Goal: Information Seeking & Learning: Learn about a topic

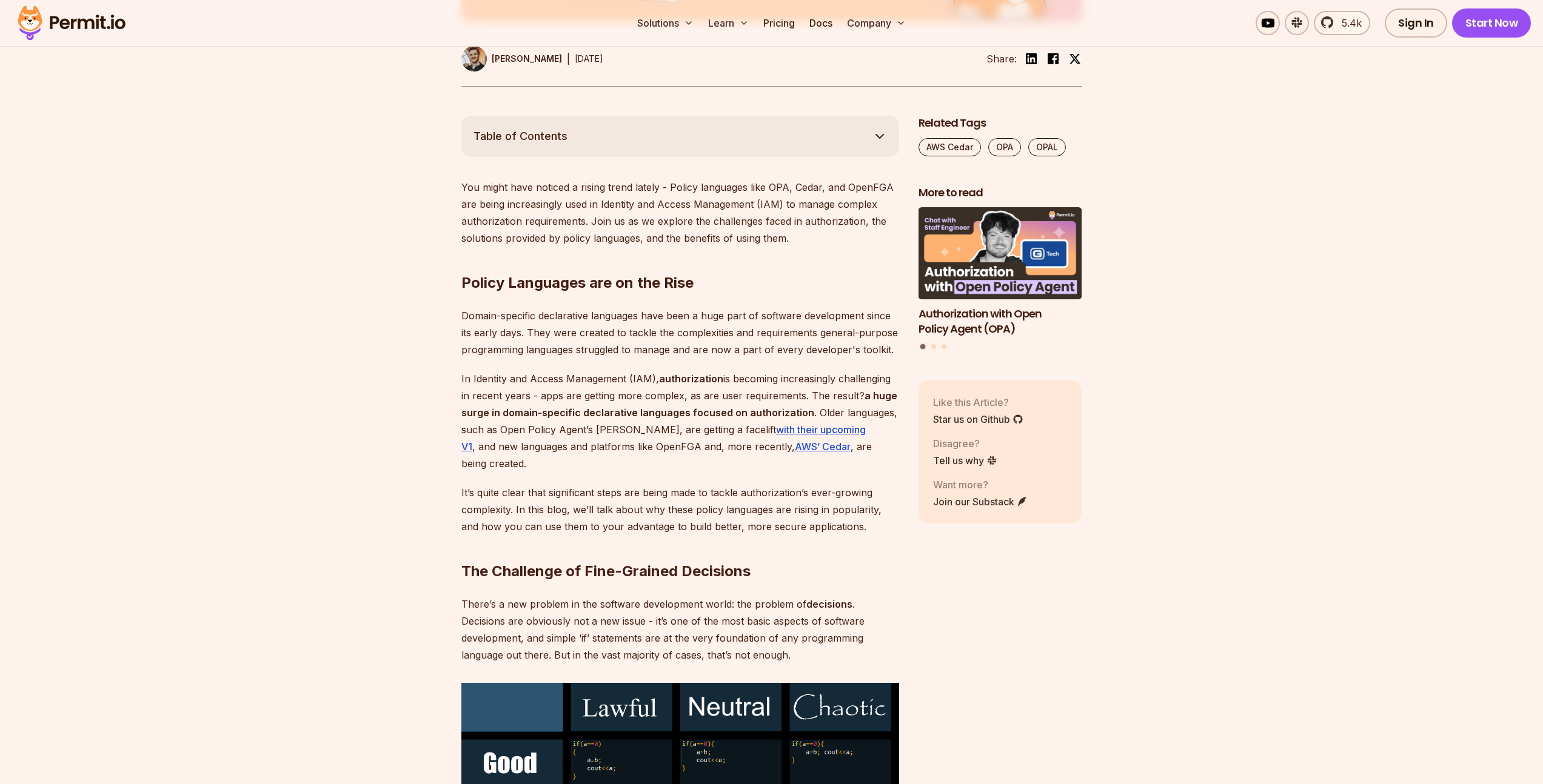
click at [569, 335] on p "Domain-specific declarative languages have been a huge part of software develop…" at bounding box center [680, 333] width 438 height 51
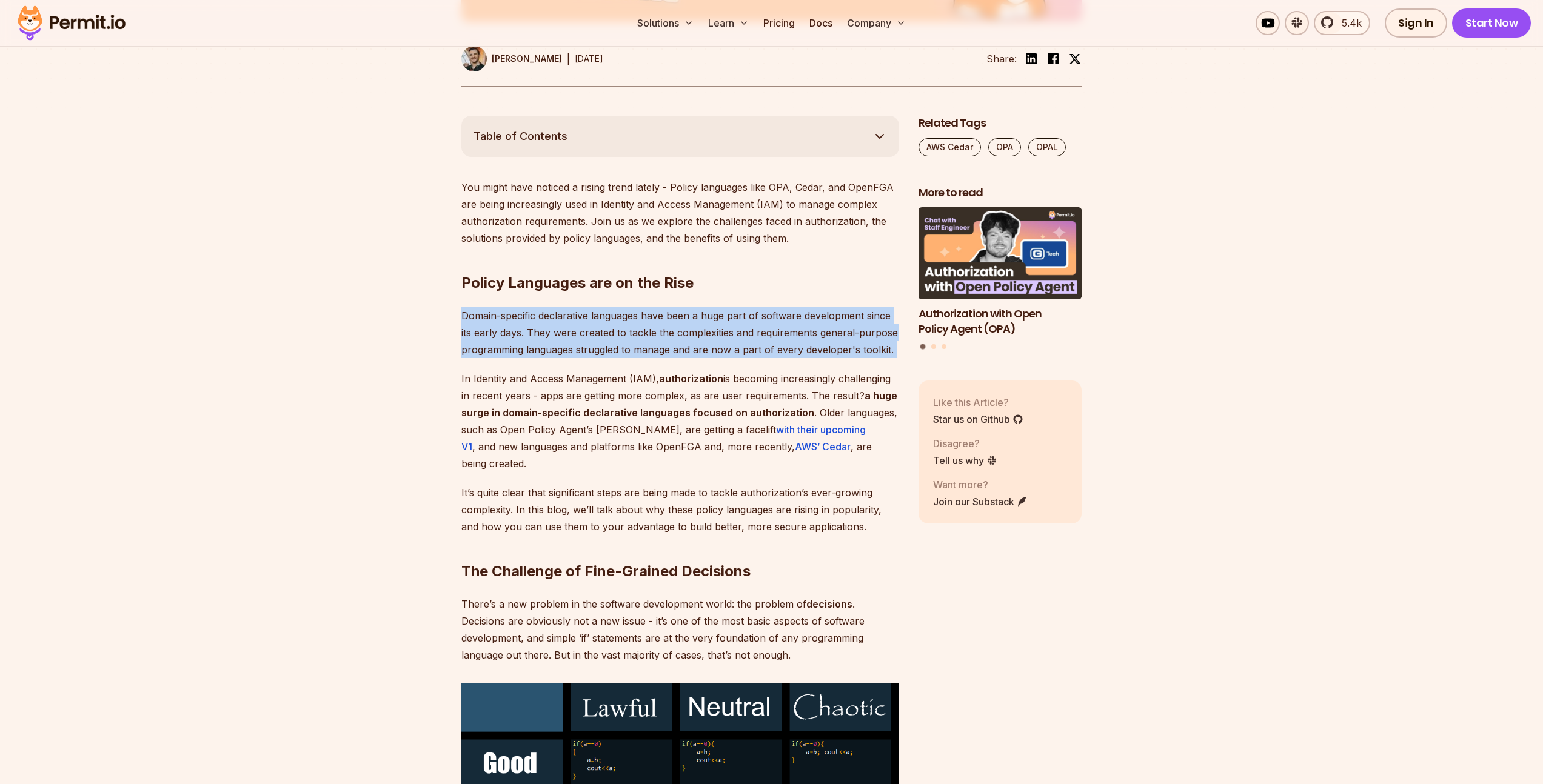
click at [569, 335] on p "Domain-specific declarative languages have been a huge part of software develop…" at bounding box center [680, 333] width 438 height 51
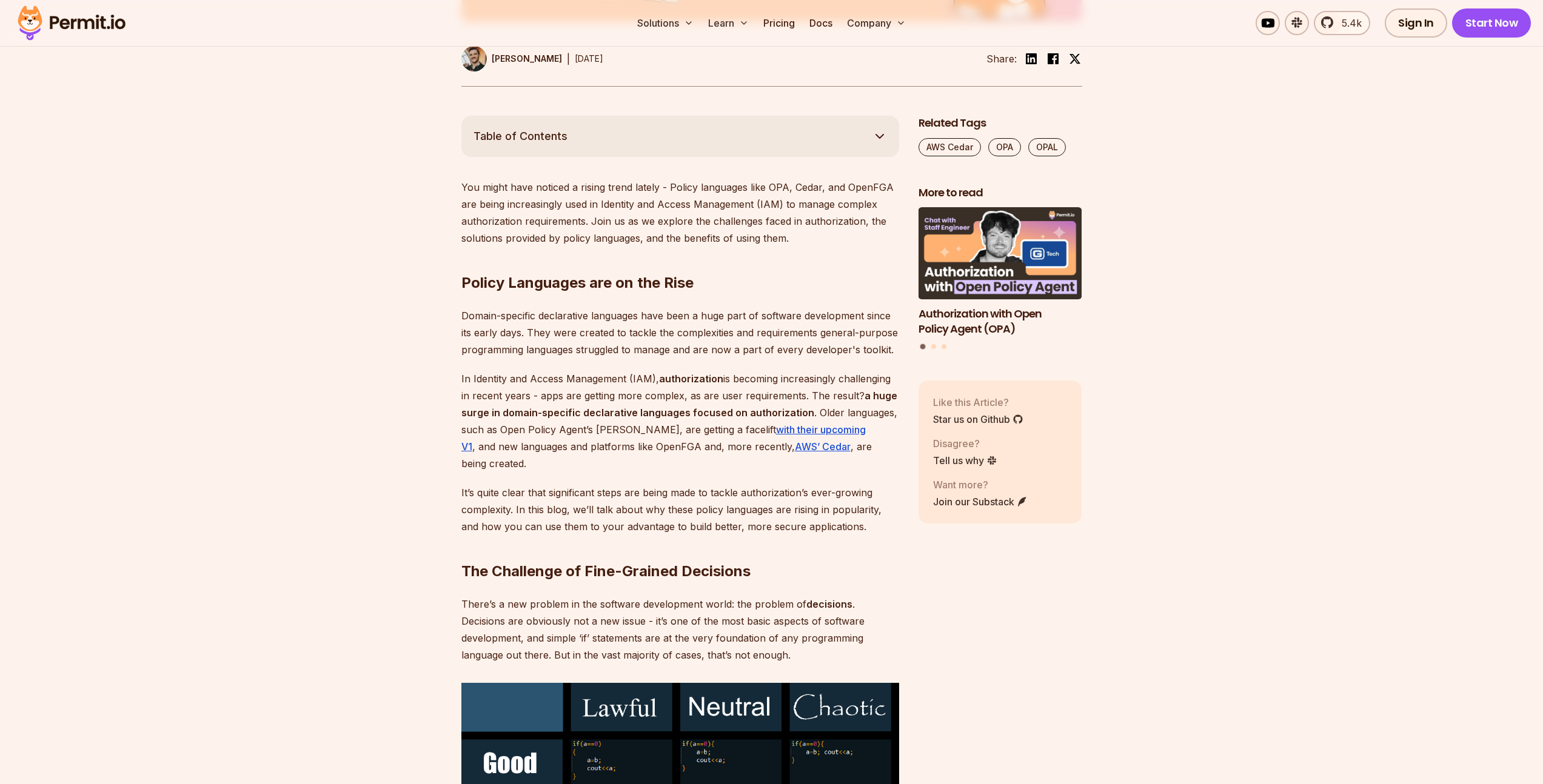
click at [572, 399] on p "In Identity and Access Management (IAM), authorization is becoming increasingly…" at bounding box center [680, 421] width 438 height 102
click at [572, 399] on p "In Identity and Access Management (IAM), authorization is becoming increasingly…" at bounding box center [680, 421] width 438 height 102
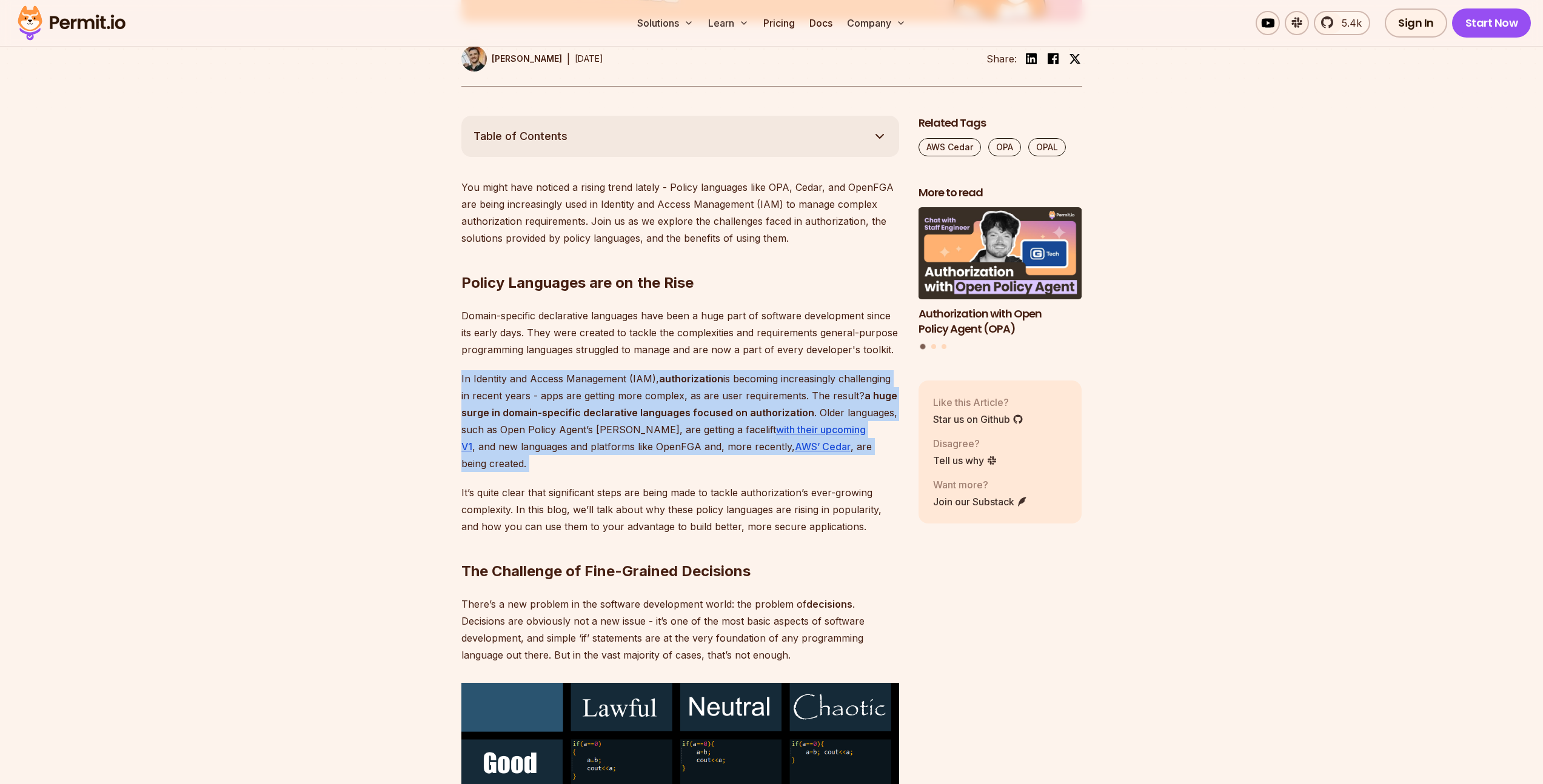
click at [572, 399] on p "In Identity and Access Management (IAM), authorization is becoming increasingly…" at bounding box center [680, 421] width 438 height 102
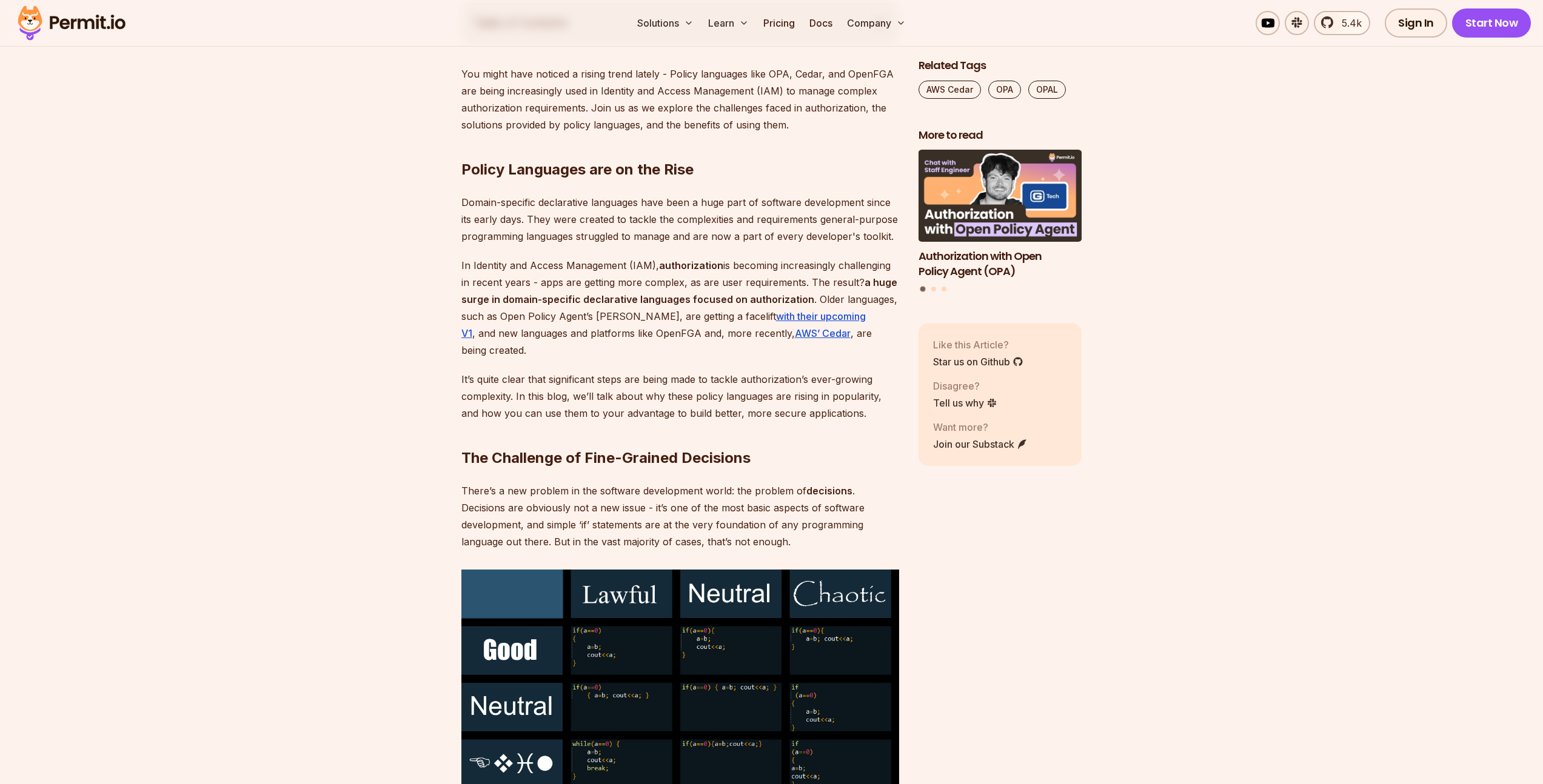
scroll to position [996, 0]
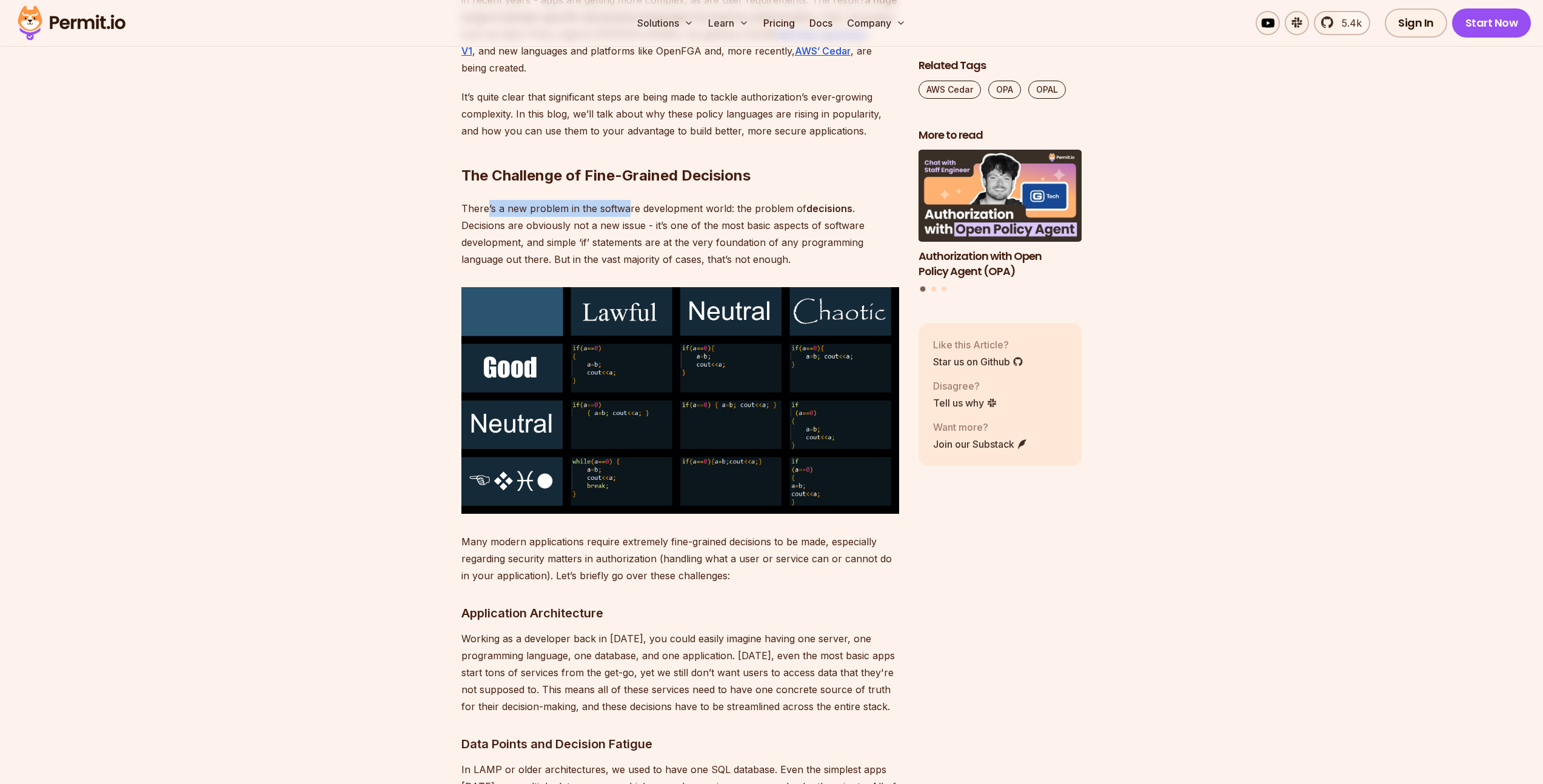
drag, startPoint x: 626, startPoint y: 195, endPoint x: 688, endPoint y: 195, distance: 62.0
click at [638, 200] on p "There’s a new problem in the software development world: the problem of decisio…" at bounding box center [680, 234] width 438 height 68
drag, startPoint x: 776, startPoint y: 185, endPoint x: 784, endPoint y: 184, distance: 8.1
click at [783, 200] on p "There’s a new problem in the software development world: the problem of decisio…" at bounding box center [680, 234] width 438 height 68
drag, startPoint x: 508, startPoint y: 208, endPoint x: 579, endPoint y: 203, distance: 71.2
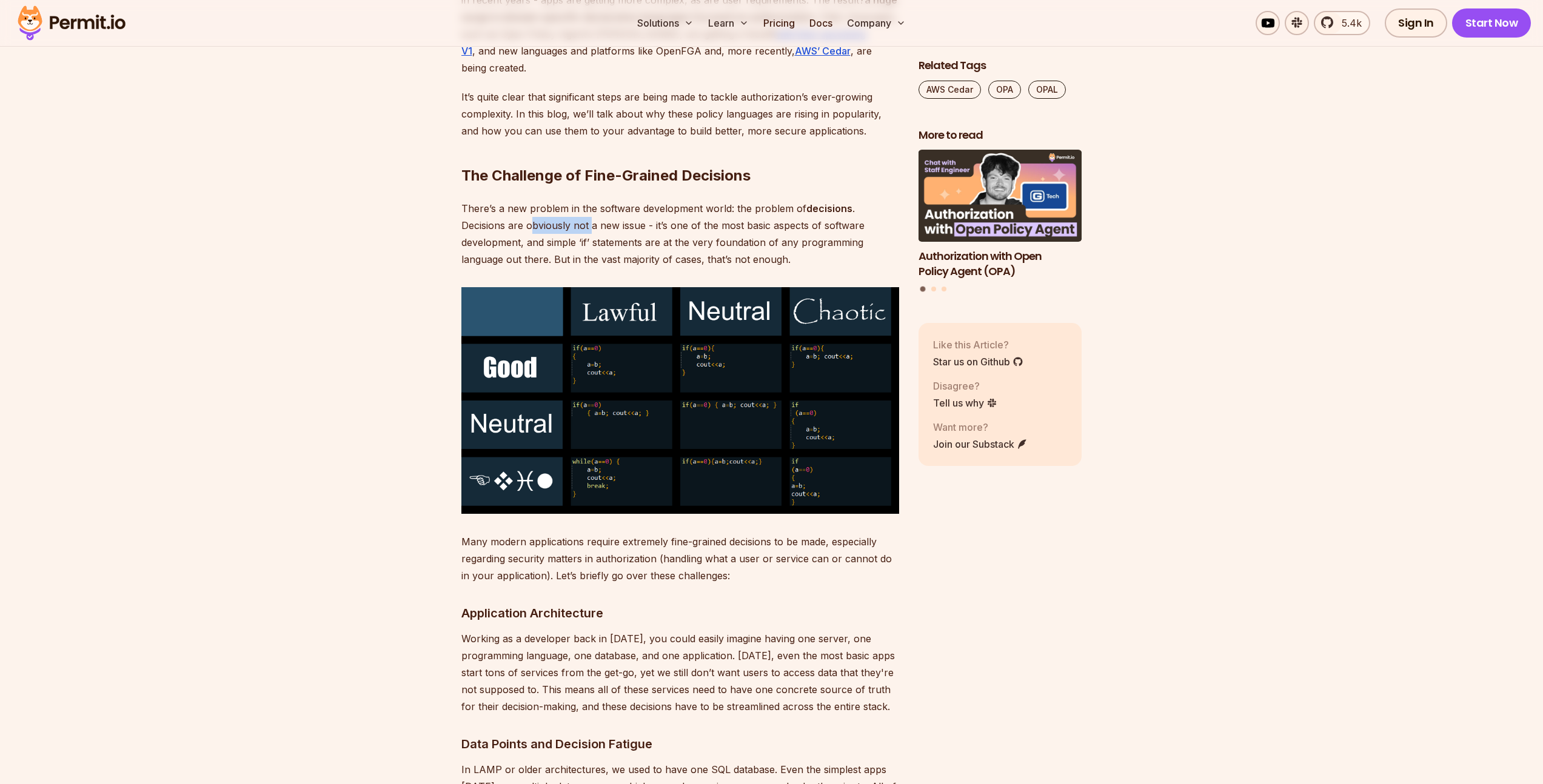
click at [552, 206] on p "There’s a new problem in the software development world: the problem of decisio…" at bounding box center [680, 234] width 438 height 68
drag, startPoint x: 728, startPoint y: 206, endPoint x: 775, endPoint y: 208, distance: 47.0
click at [774, 208] on p "There’s a new problem in the software development world: the problem of decisio…" at bounding box center [680, 234] width 438 height 68
click at [873, 215] on p "There’s a new problem in the software development world: the problem of decisio…" at bounding box center [680, 234] width 438 height 68
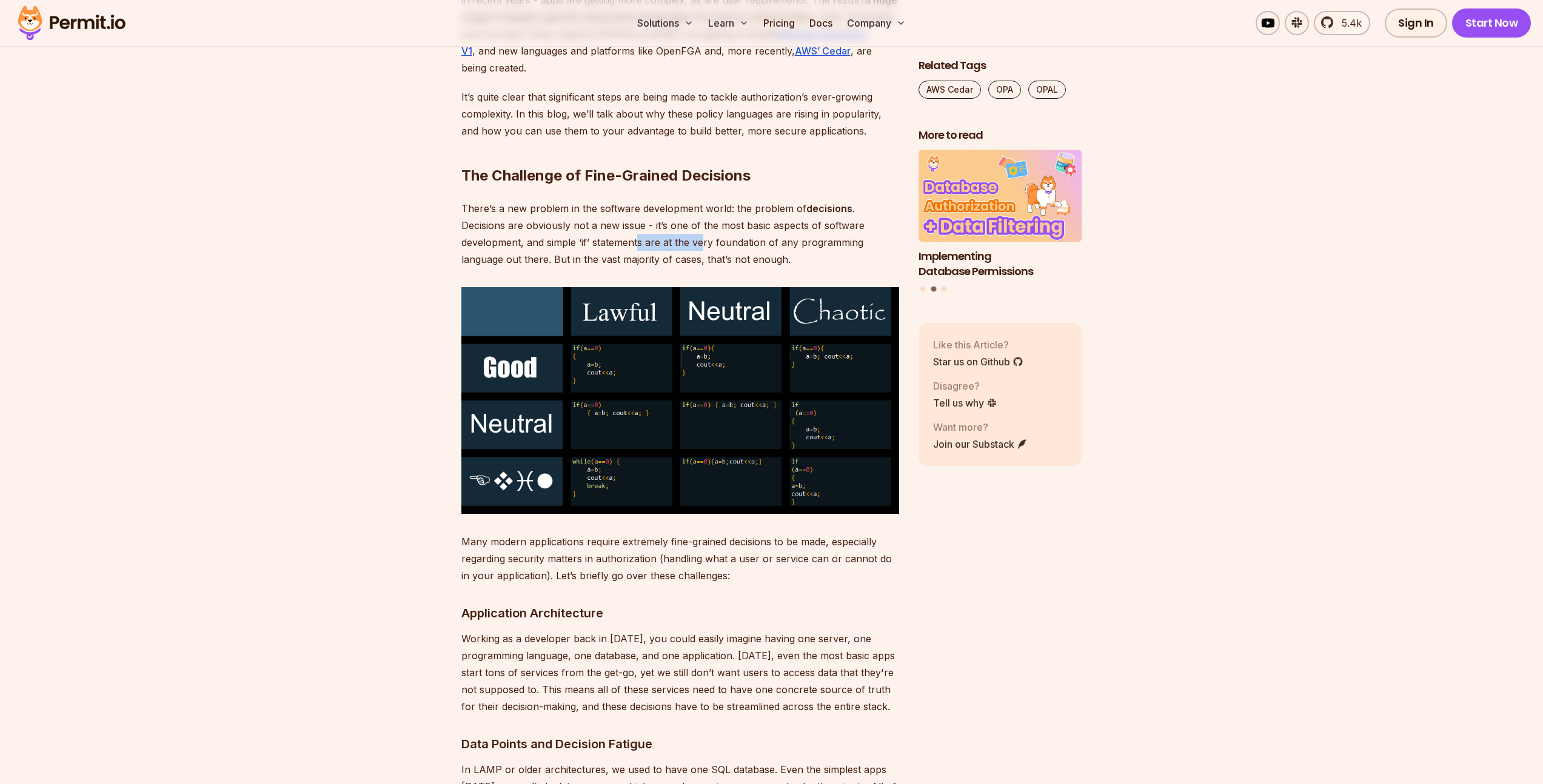
drag, startPoint x: 588, startPoint y: 226, endPoint x: 657, endPoint y: 222, distance: 69.1
click at [640, 223] on p "There’s a new problem in the software development world: the problem of decisio…" at bounding box center [680, 234] width 438 height 68
drag, startPoint x: 835, startPoint y: 220, endPoint x: 804, endPoint y: 222, distance: 31.1
click at [852, 220] on p "There’s a new problem in the software development world: the problem of decisio…" at bounding box center [680, 234] width 438 height 68
click at [628, 227] on p "There’s a new problem in the software development world: the problem of decisio…" at bounding box center [680, 234] width 438 height 68
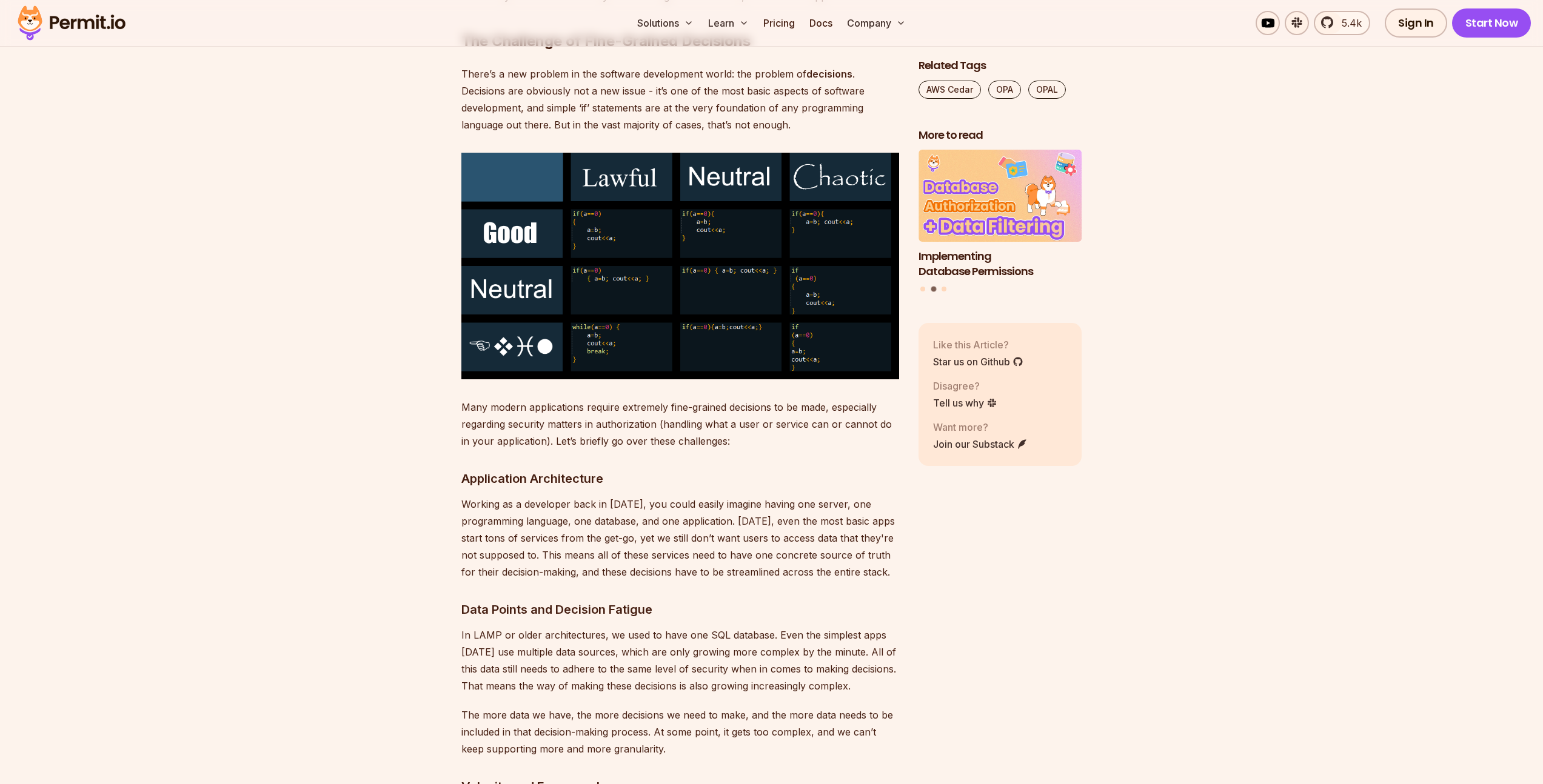
scroll to position [1387, 0]
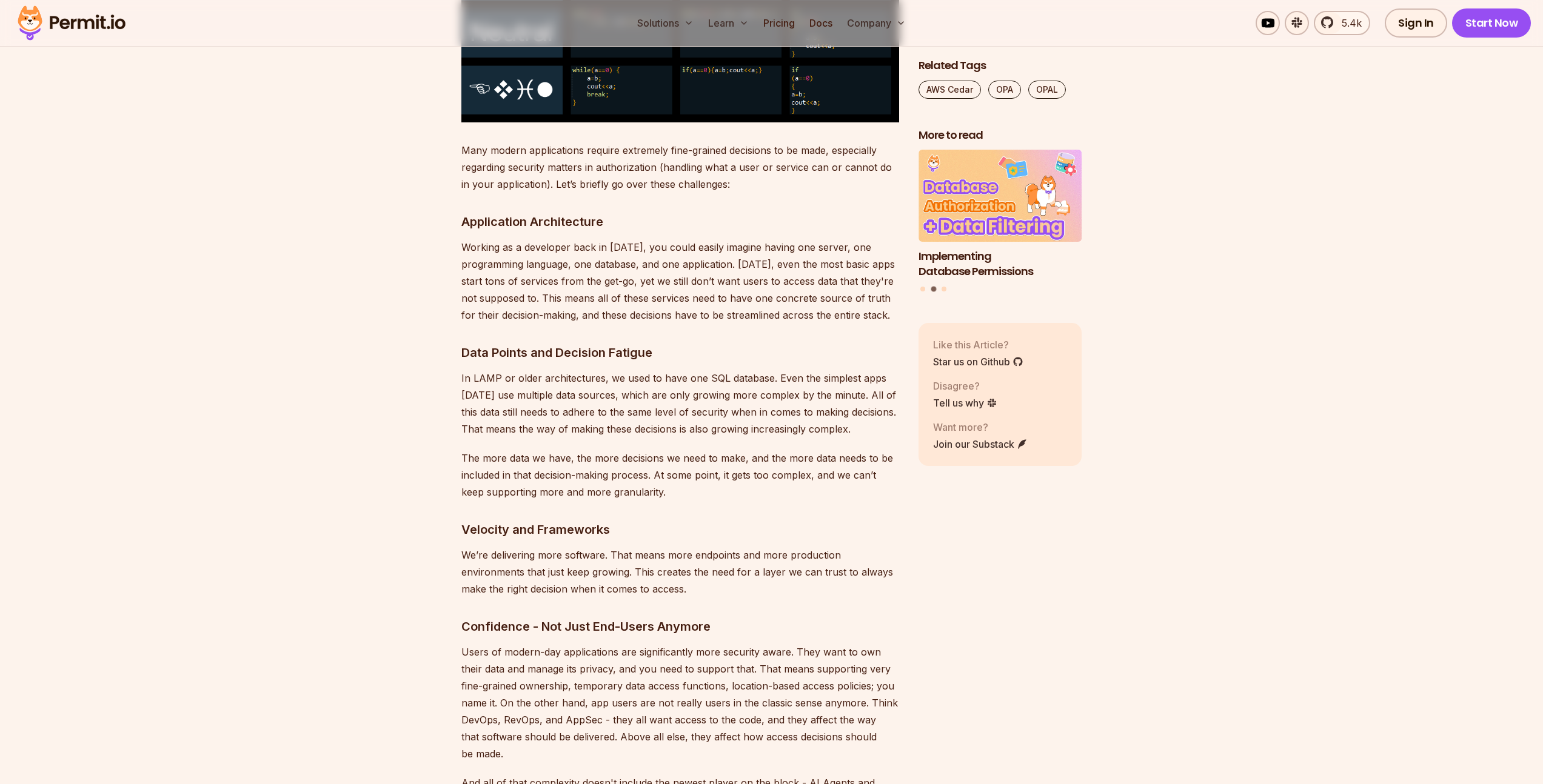
click at [640, 155] on p "Many modern applications require extremely fine-grained decisions to be made, e…" at bounding box center [680, 167] width 438 height 51
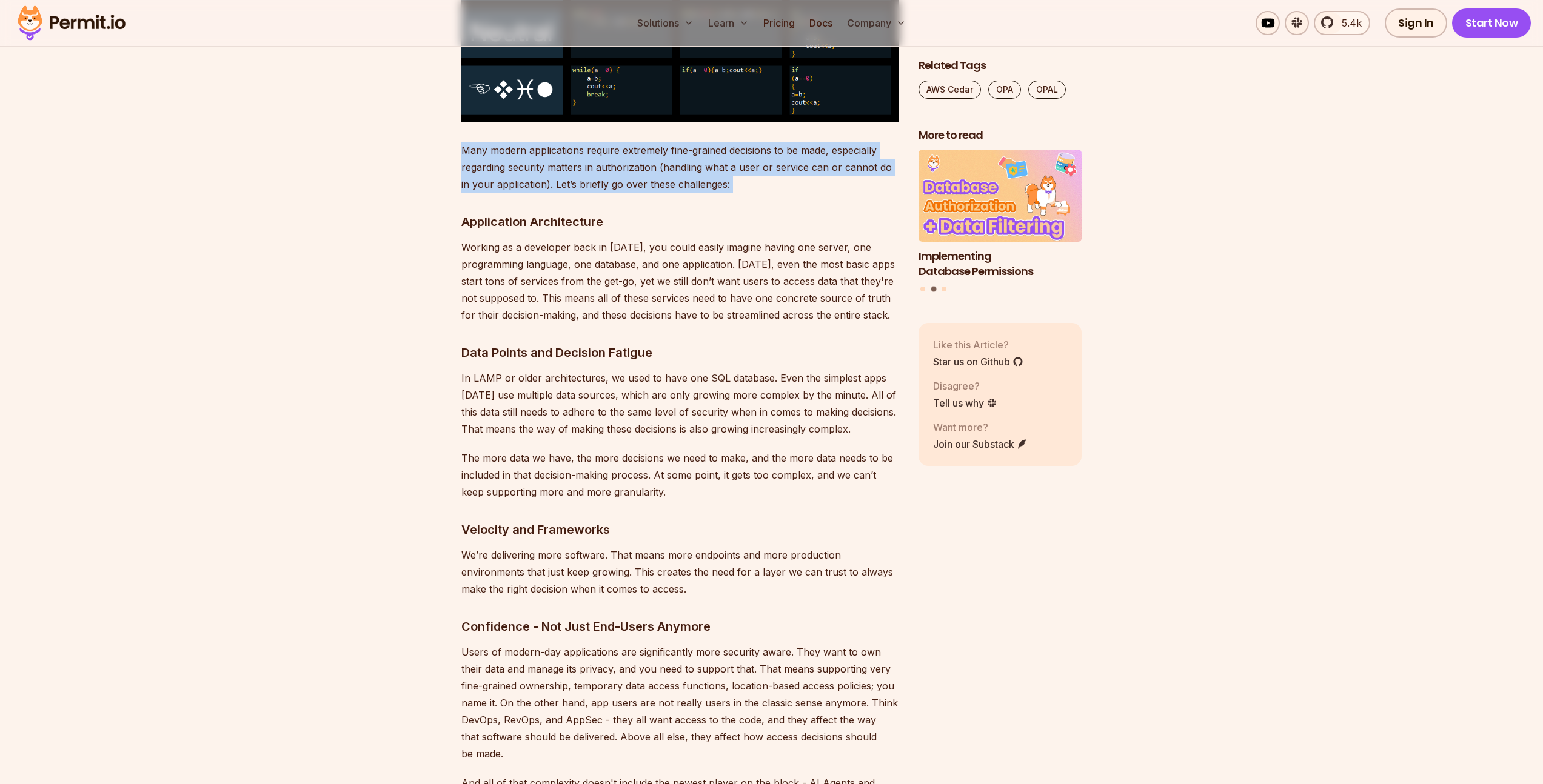
click at [640, 155] on p "Many modern applications require extremely fine-grained decisions to be made, e…" at bounding box center [680, 167] width 438 height 51
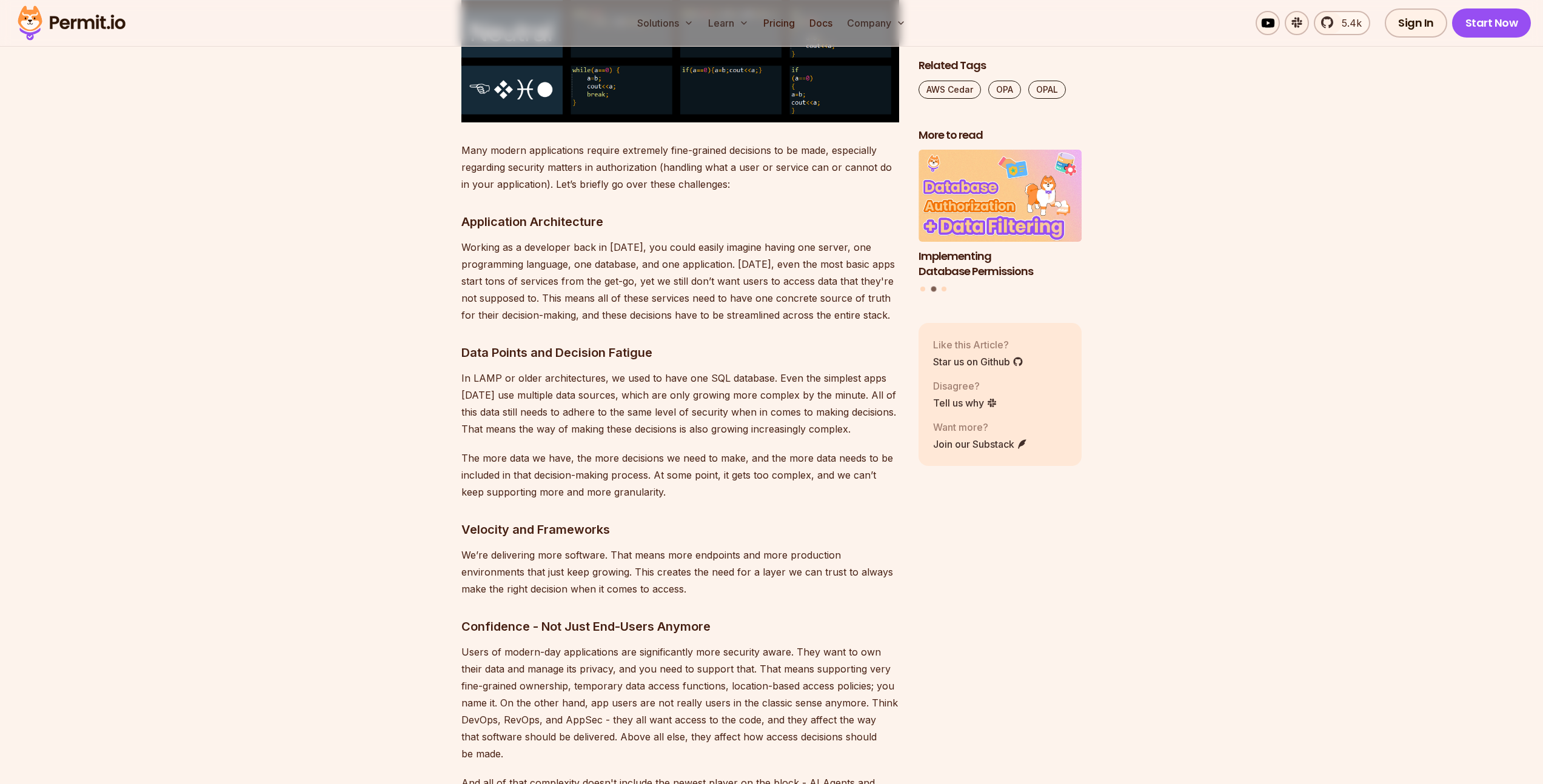
click at [657, 300] on p "Working as a developer back in [DATE], you could easily imagine having one serv…" at bounding box center [680, 281] width 438 height 85
click at [605, 250] on p "Working as a developer back in [DATE], you could easily imagine having one serv…" at bounding box center [680, 281] width 438 height 85
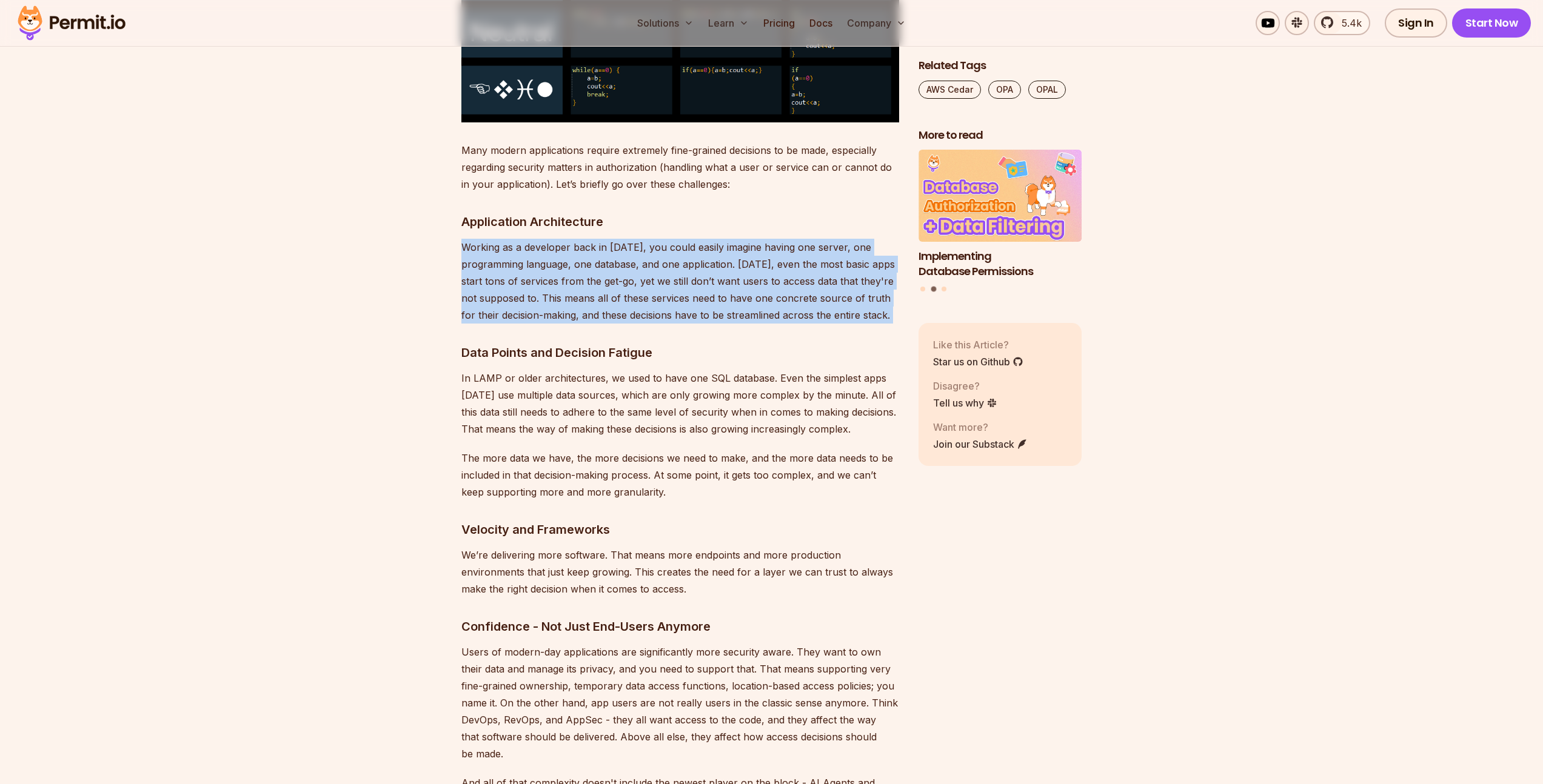
click at [605, 250] on p "Working as a developer back in [DATE], you could easily imagine having one serv…" at bounding box center [680, 281] width 438 height 85
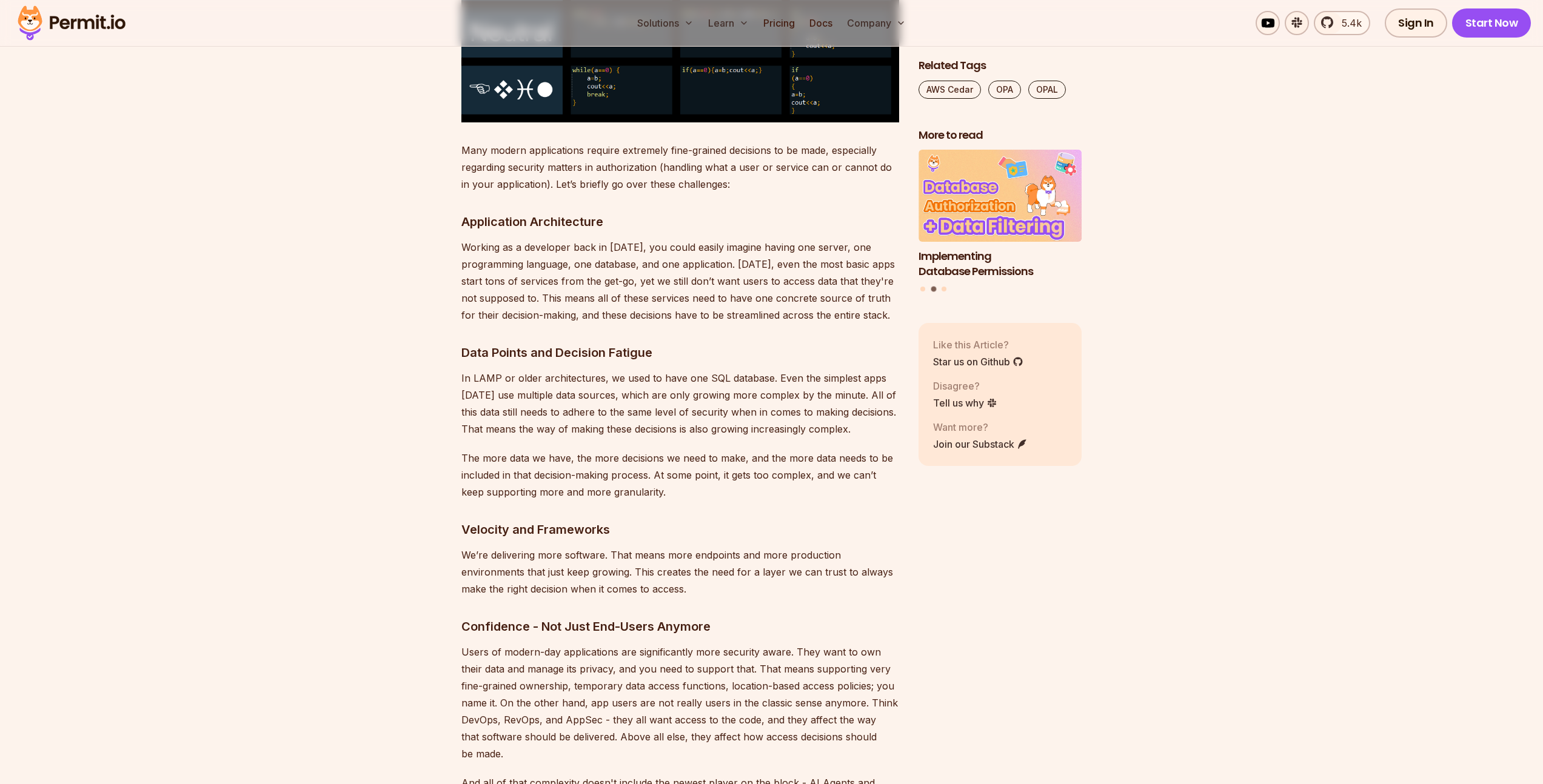
click at [658, 142] on p "Many modern applications require extremely fine-grained decisions to be made, e…" at bounding box center [680, 167] width 438 height 51
click at [657, 142] on p "Many modern applications require extremely fine-grained decisions to be made, e…" at bounding box center [680, 167] width 438 height 51
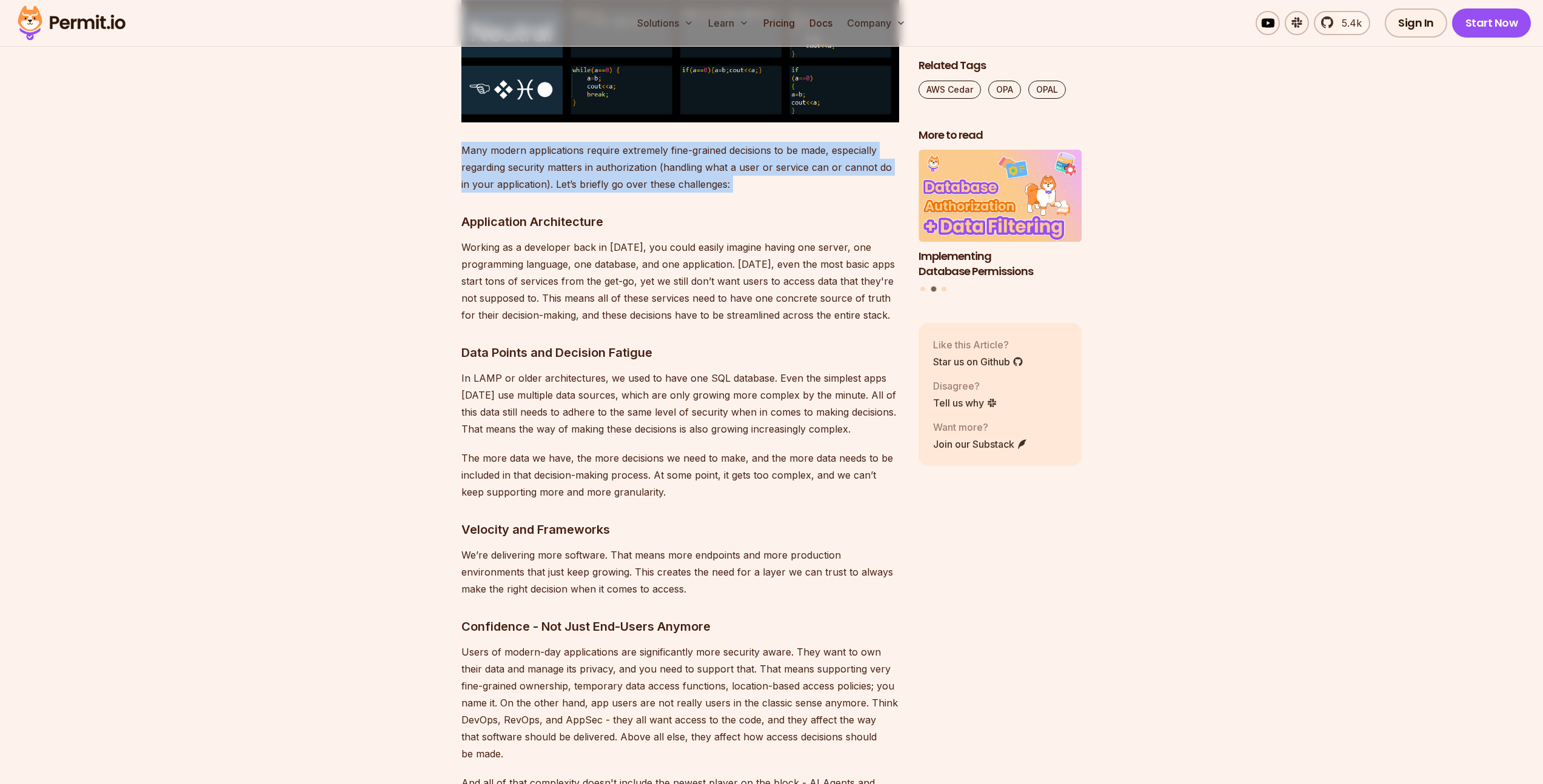
click at [657, 142] on p "Many modern applications require extremely fine-grained decisions to be made, e…" at bounding box center [680, 167] width 438 height 51
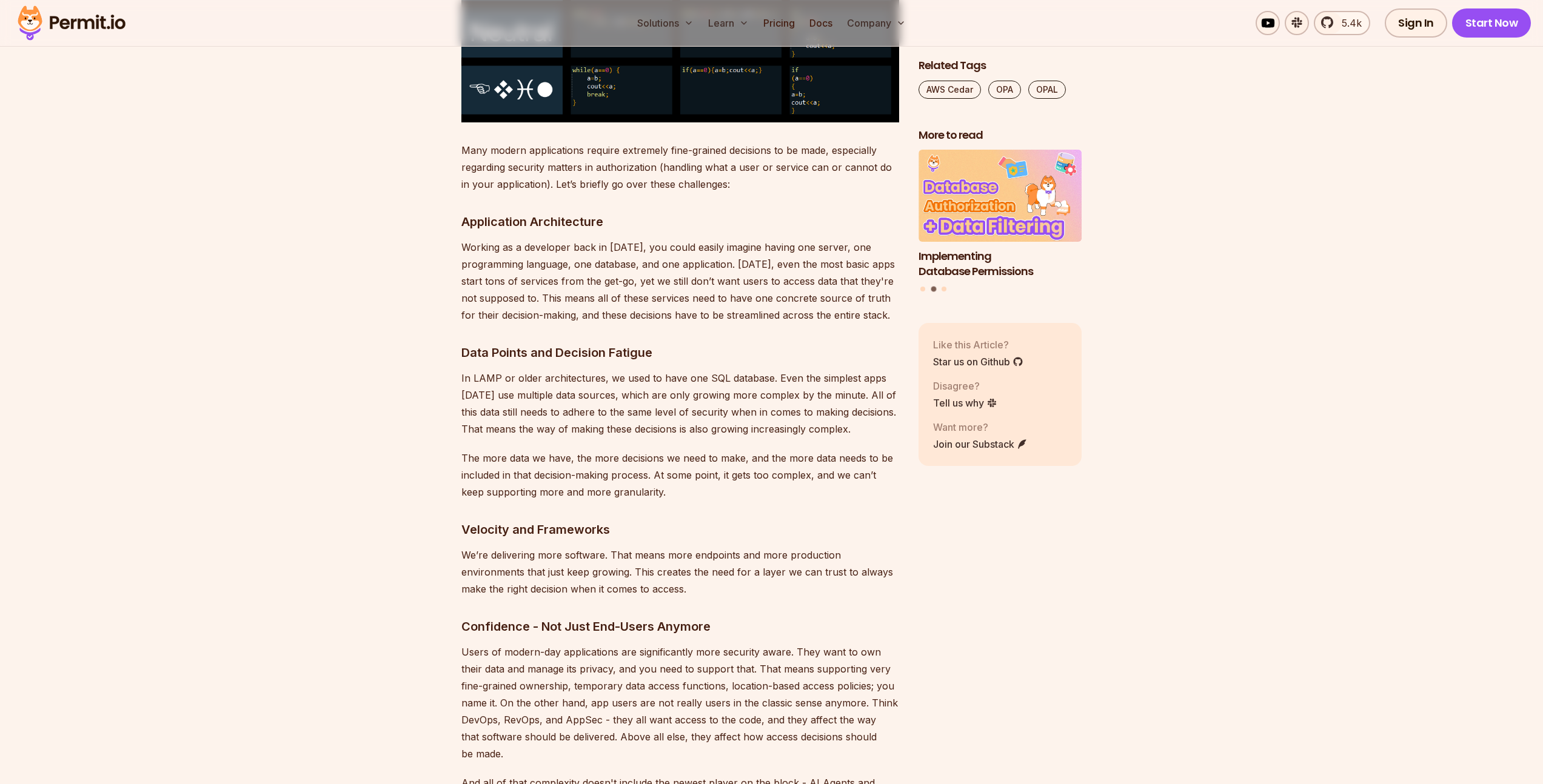
click at [684, 271] on p "Working as a developer back in [DATE], you could easily imagine having one serv…" at bounding box center [680, 281] width 438 height 85
click at [682, 273] on p "Working as a developer back in [DATE], you could easily imagine having one serv…" at bounding box center [680, 281] width 438 height 85
click at [718, 246] on p "Working as a developer back in [DATE], you could easily imagine having one serv…" at bounding box center [680, 281] width 438 height 85
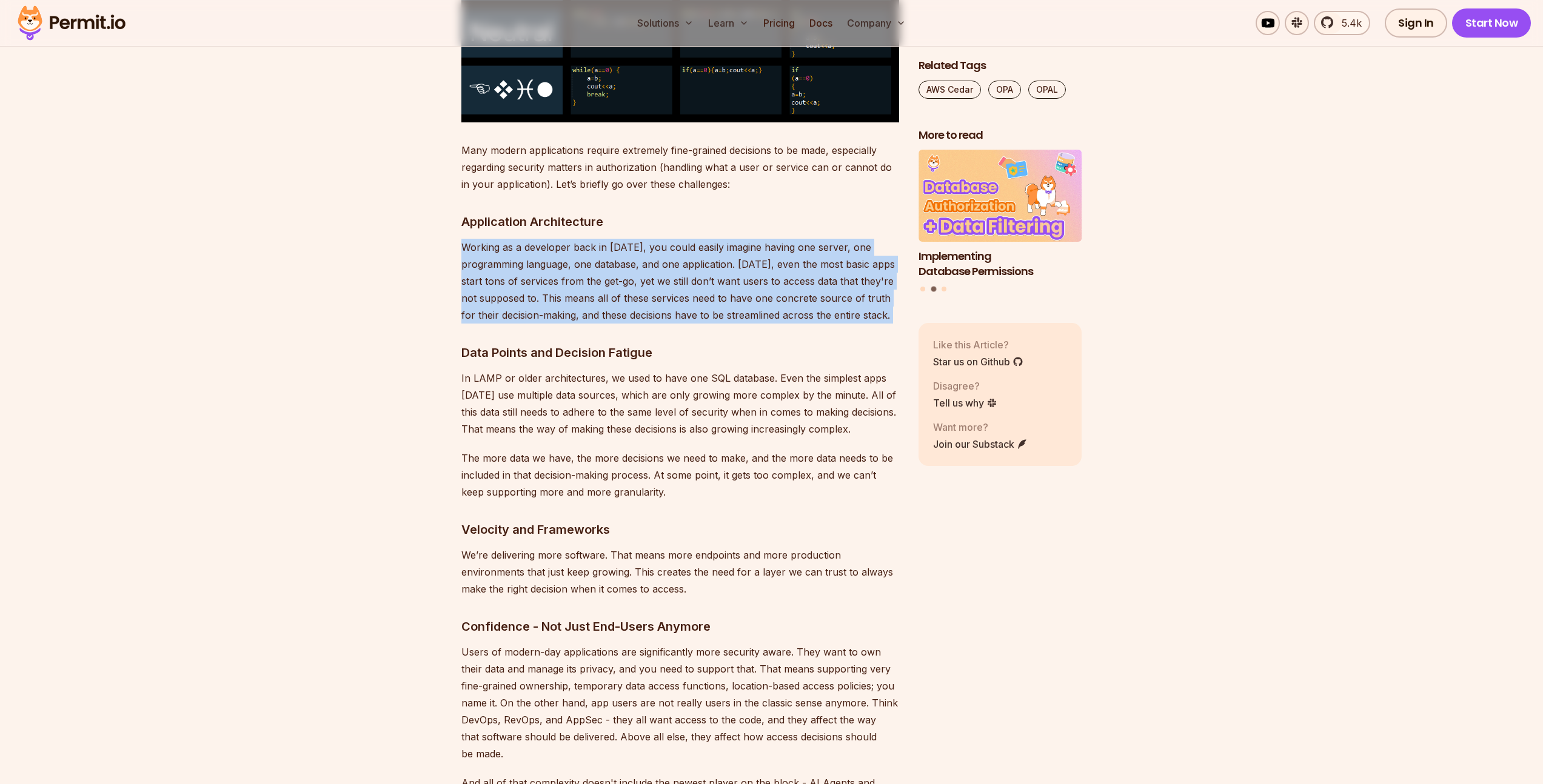
click at [718, 246] on p "Working as a developer back in [DATE], you could easily imagine having one serv…" at bounding box center [680, 281] width 438 height 85
click at [633, 262] on p "Working as a developer back in [DATE], you could easily imagine having one serv…" at bounding box center [680, 281] width 438 height 85
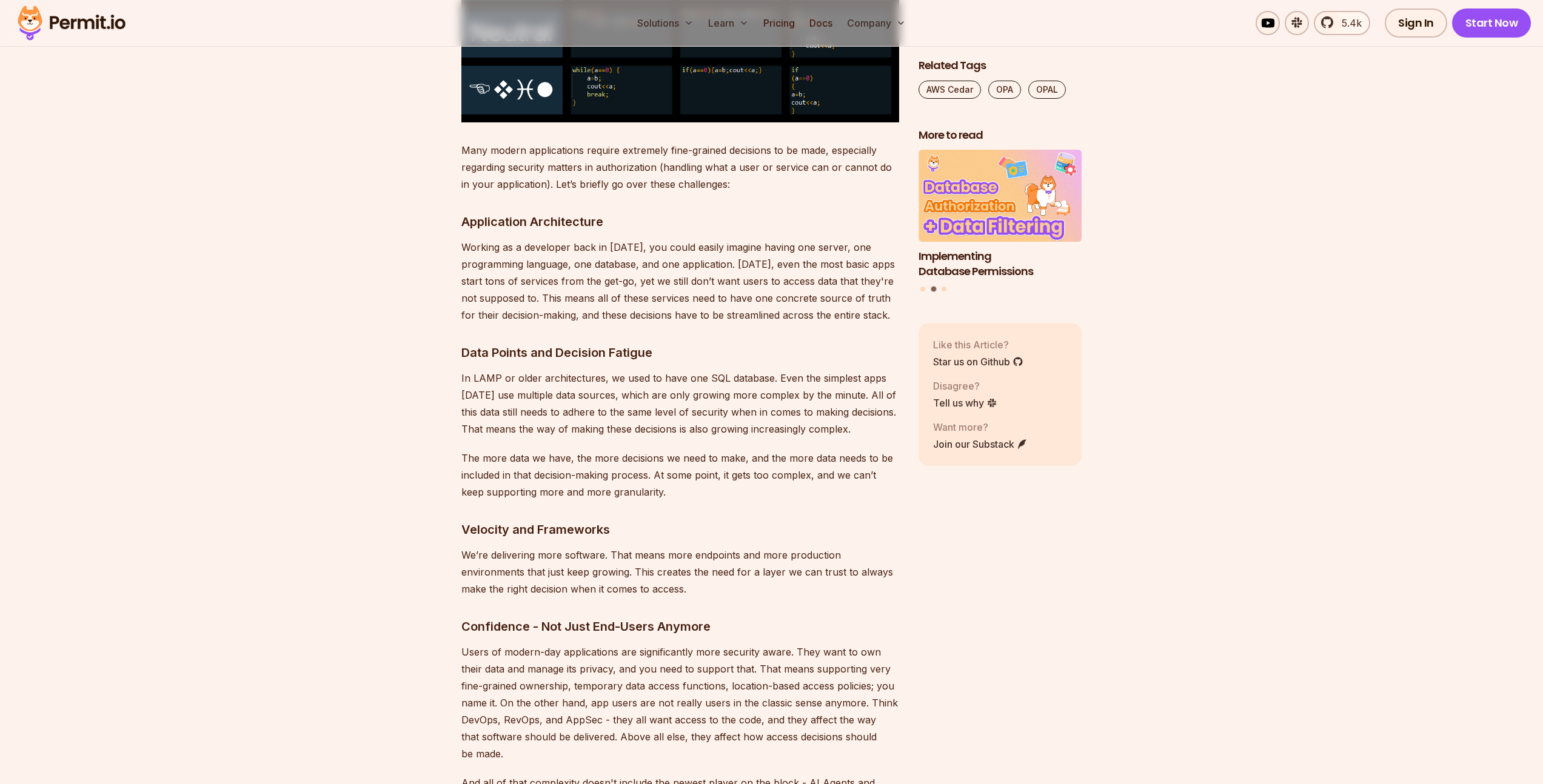
click at [556, 275] on p "Working as a developer back in [DATE], you could easily imagine having one serv…" at bounding box center [680, 281] width 438 height 85
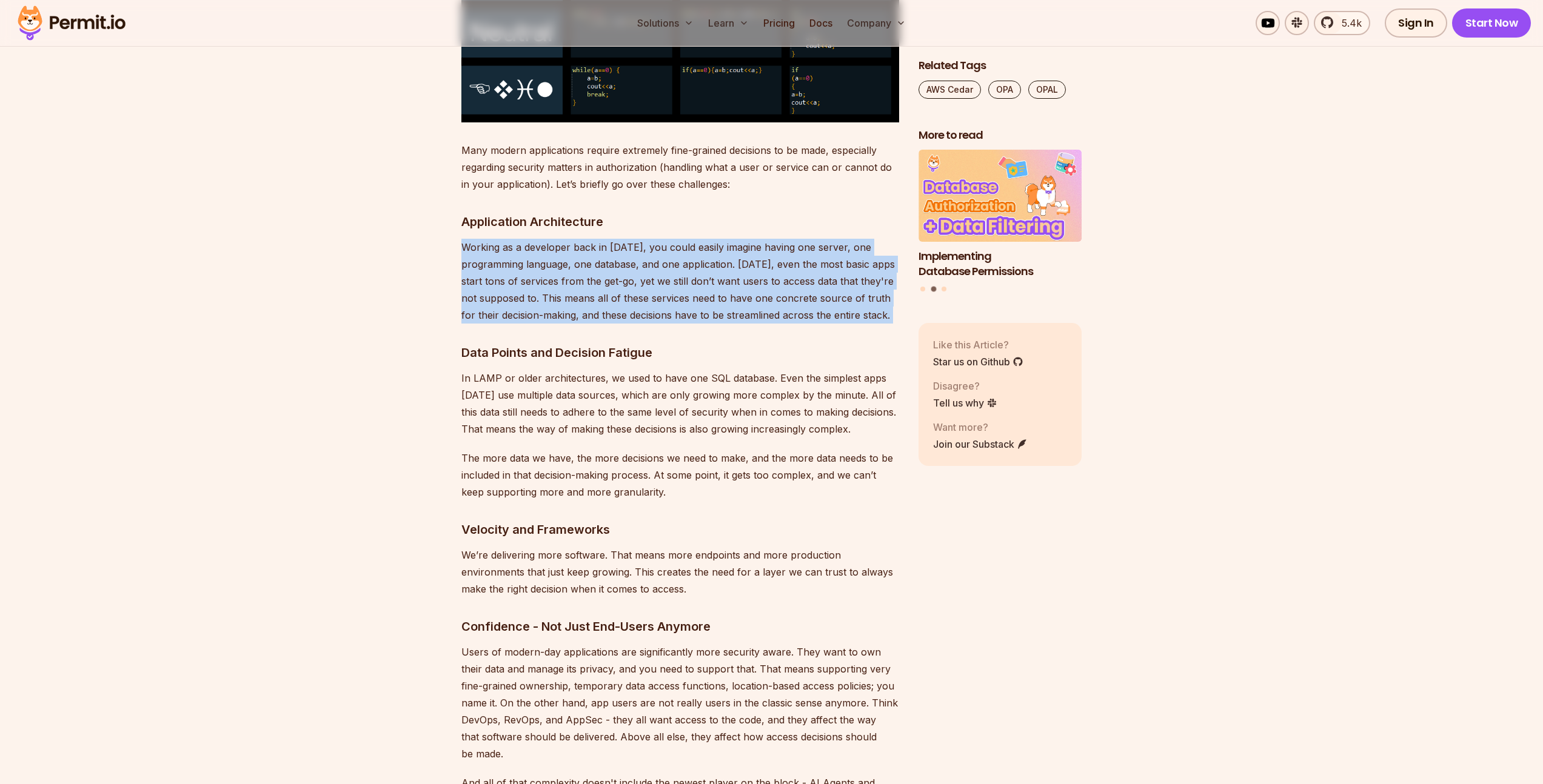
click at [556, 275] on p "Working as a developer back in [DATE], you could easily imagine having one serv…" at bounding box center [680, 281] width 438 height 85
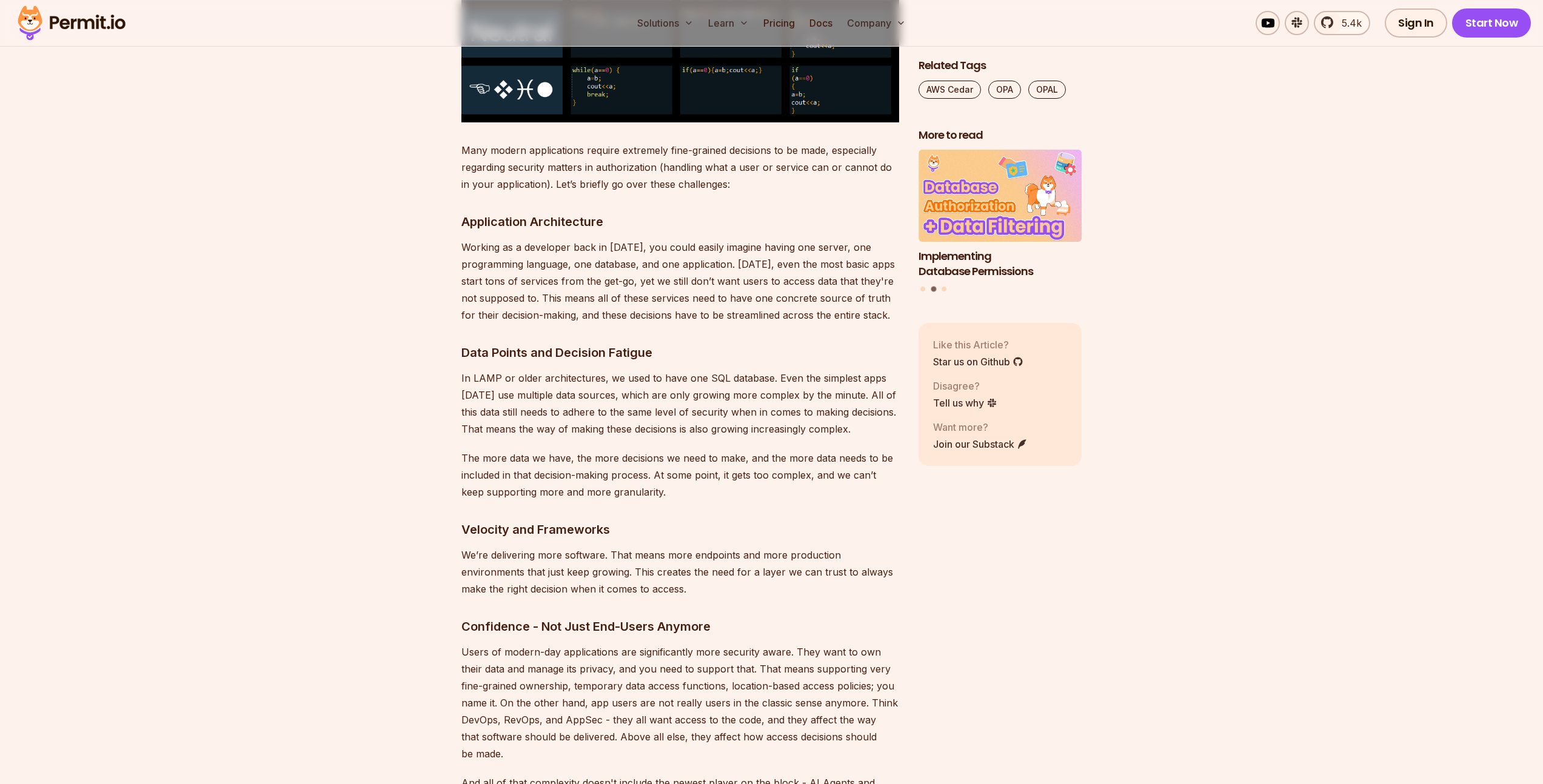
click at [573, 149] on p "Many modern applications require extremely fine-grained decisions to be made, e…" at bounding box center [680, 167] width 438 height 51
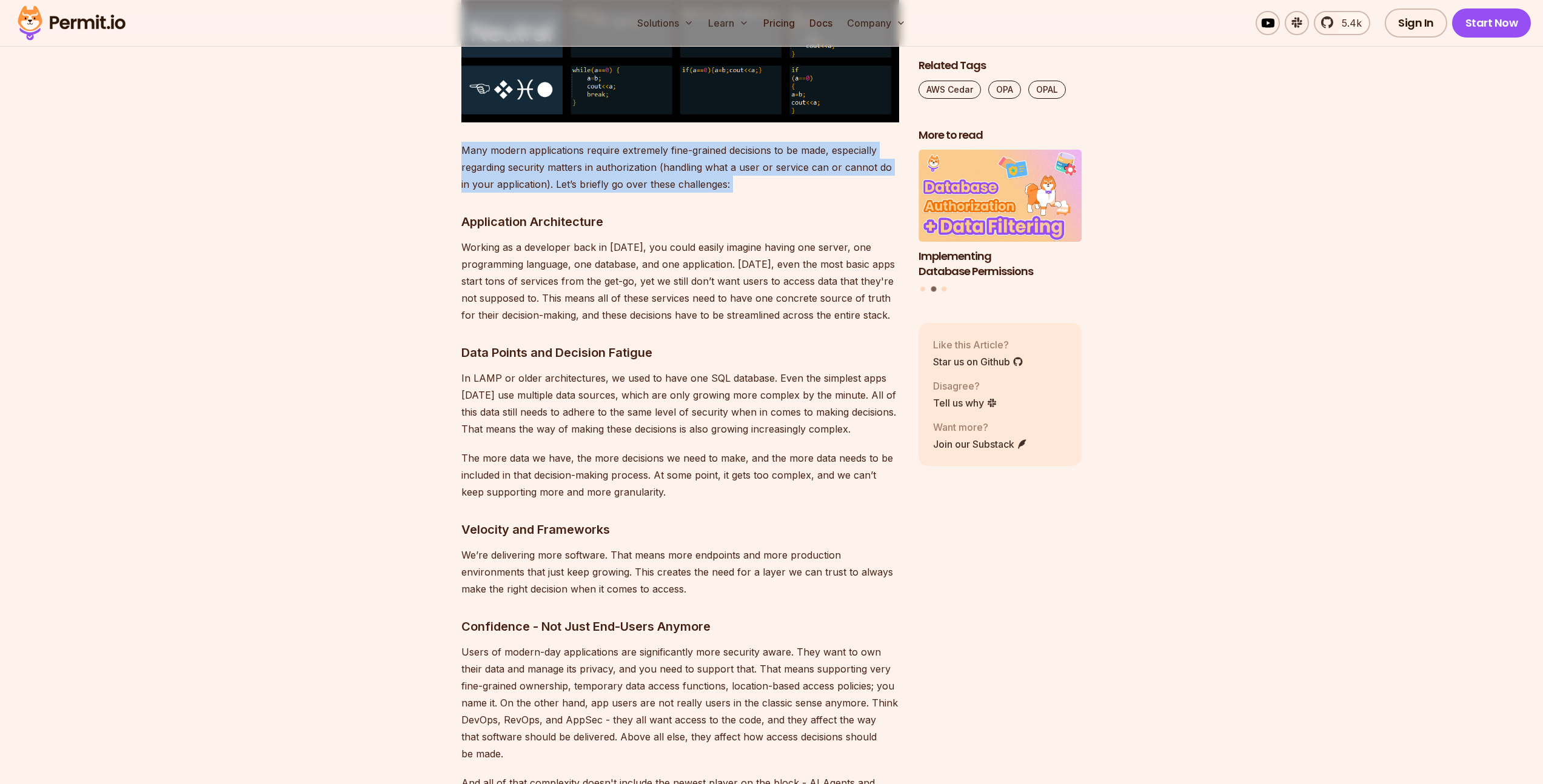
click at [573, 149] on p "Many modern applications require extremely fine-grained decisions to be made, e…" at bounding box center [680, 167] width 438 height 51
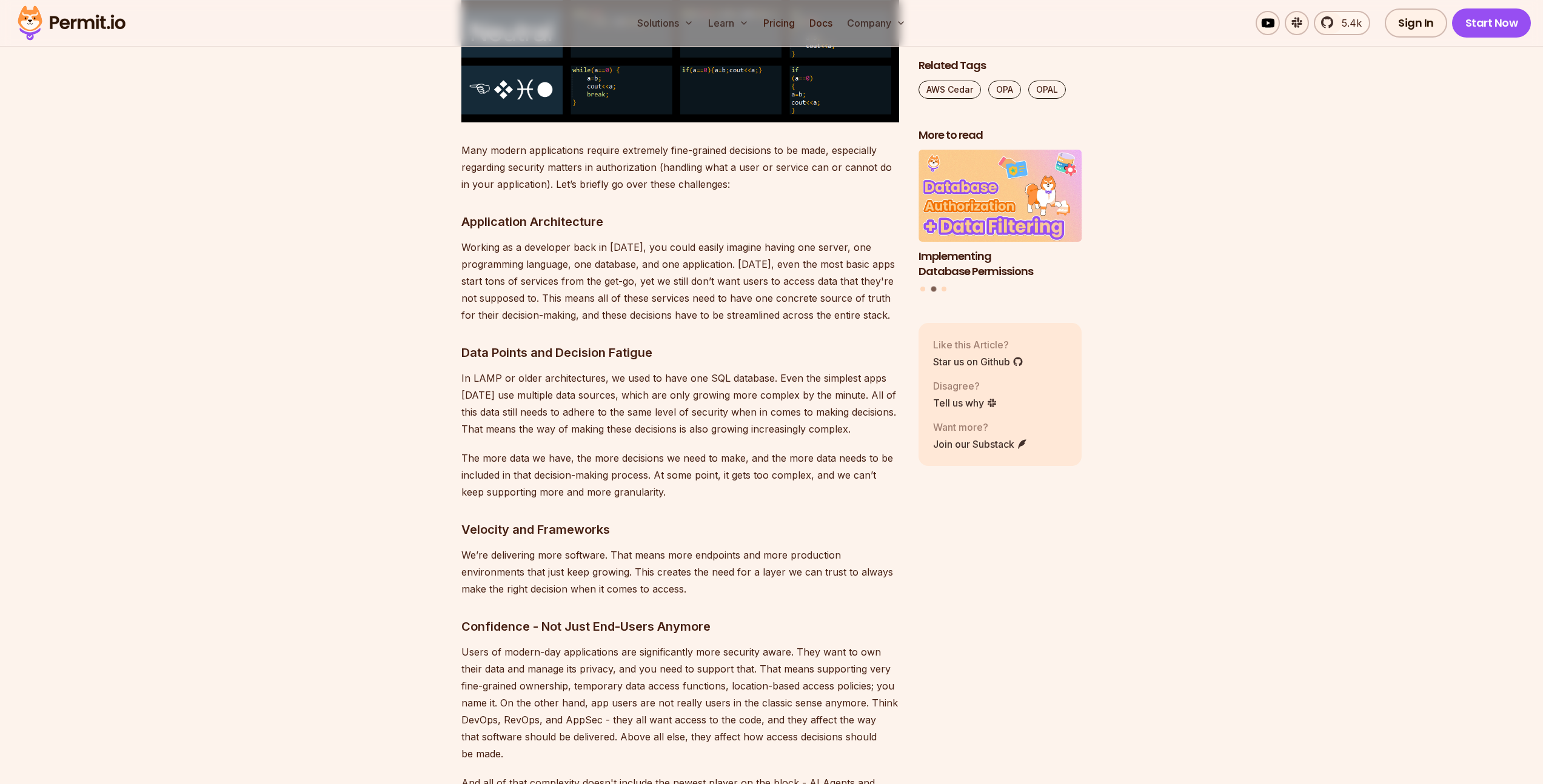
click at [604, 285] on p "Working as a developer back in [DATE], you could easily imagine having one serv…" at bounding box center [680, 281] width 438 height 85
click at [603, 285] on p "Working as a developer back in [DATE], you could easily imagine having one serv…" at bounding box center [680, 281] width 438 height 85
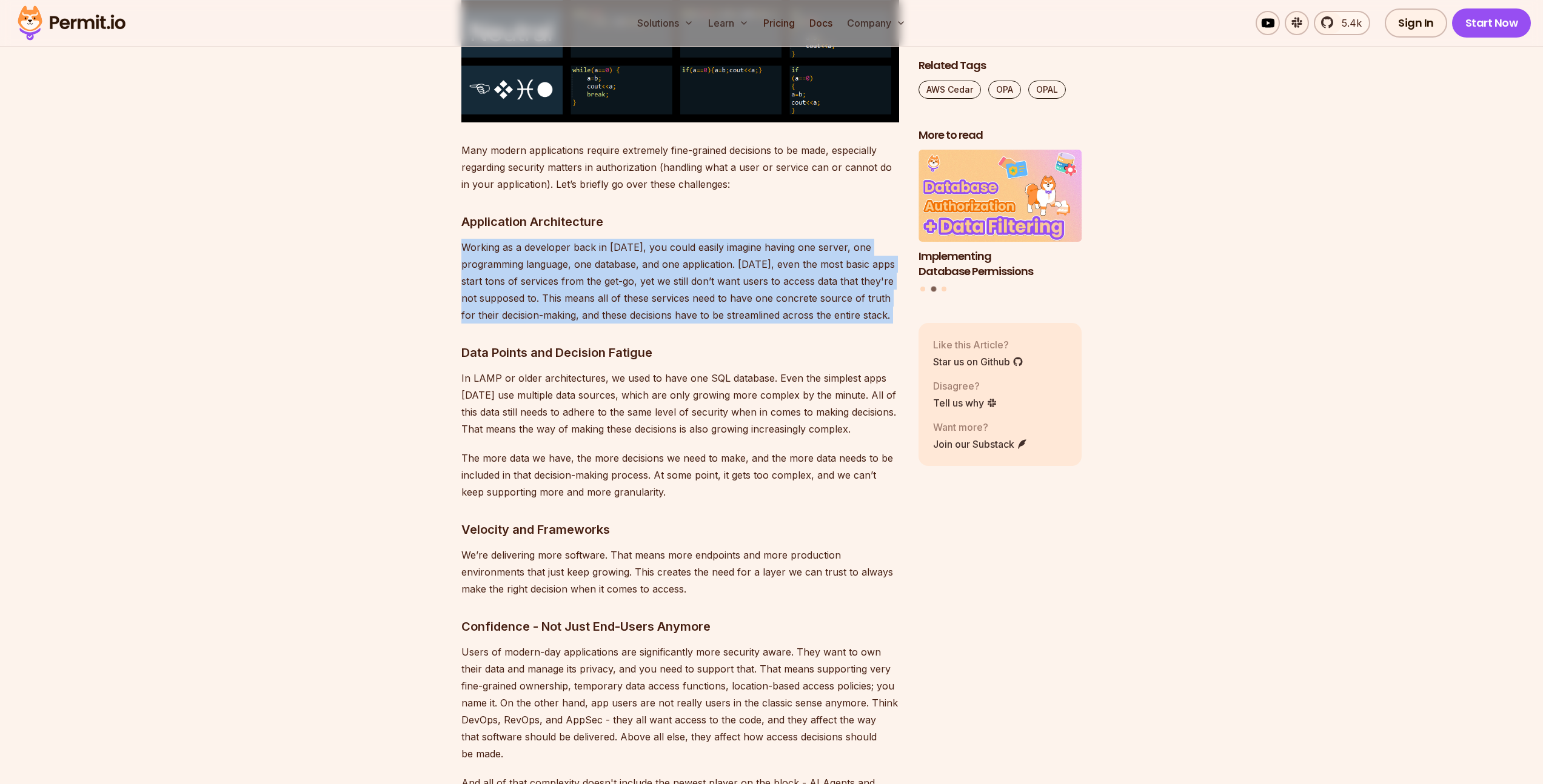
click at [603, 285] on p "Working as a developer back in [DATE], you could easily imagine having one serv…" at bounding box center [680, 281] width 438 height 85
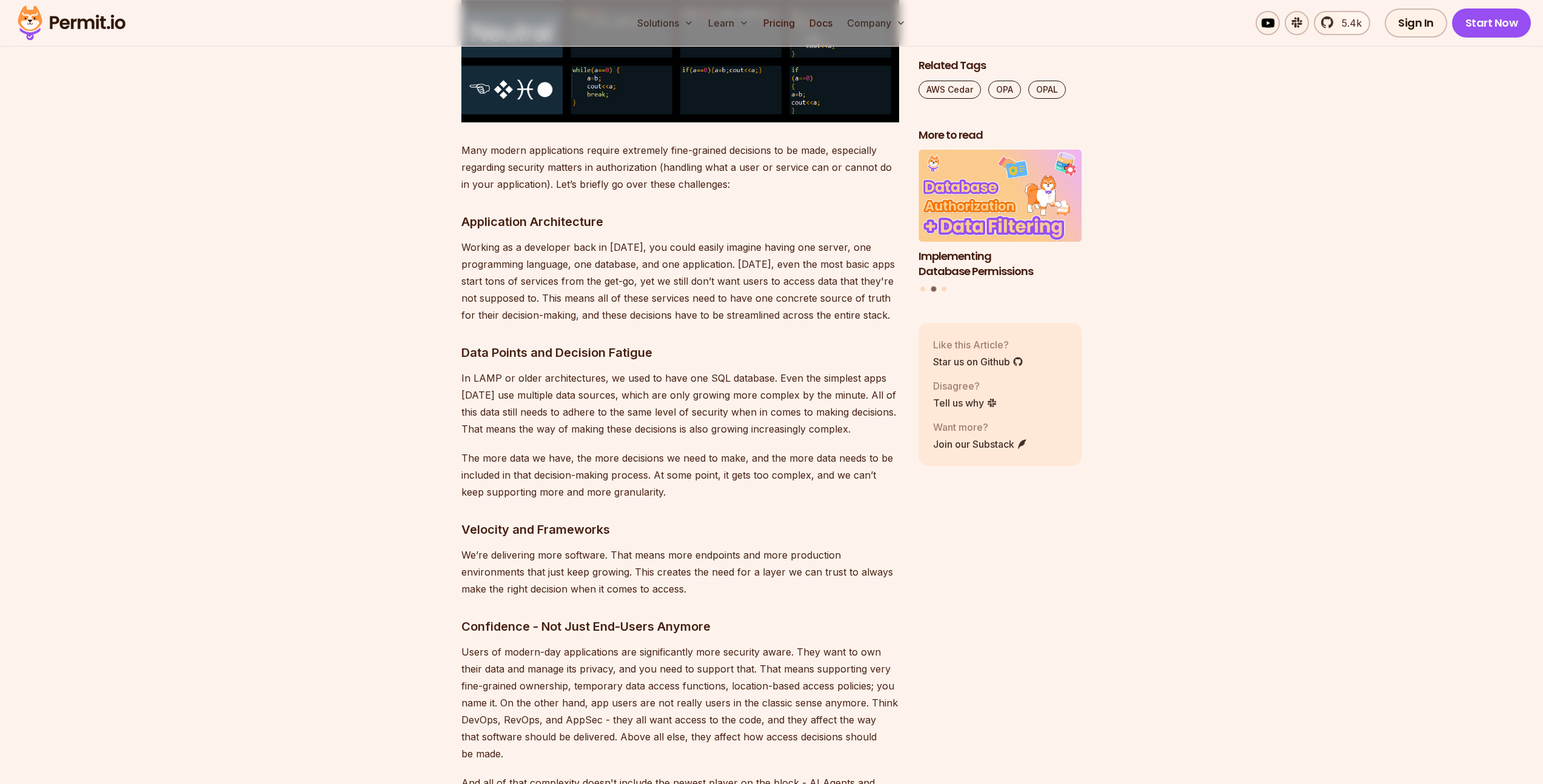
click at [586, 156] on p "Many modern applications require extremely fine-grained decisions to be made, e…" at bounding box center [680, 167] width 438 height 51
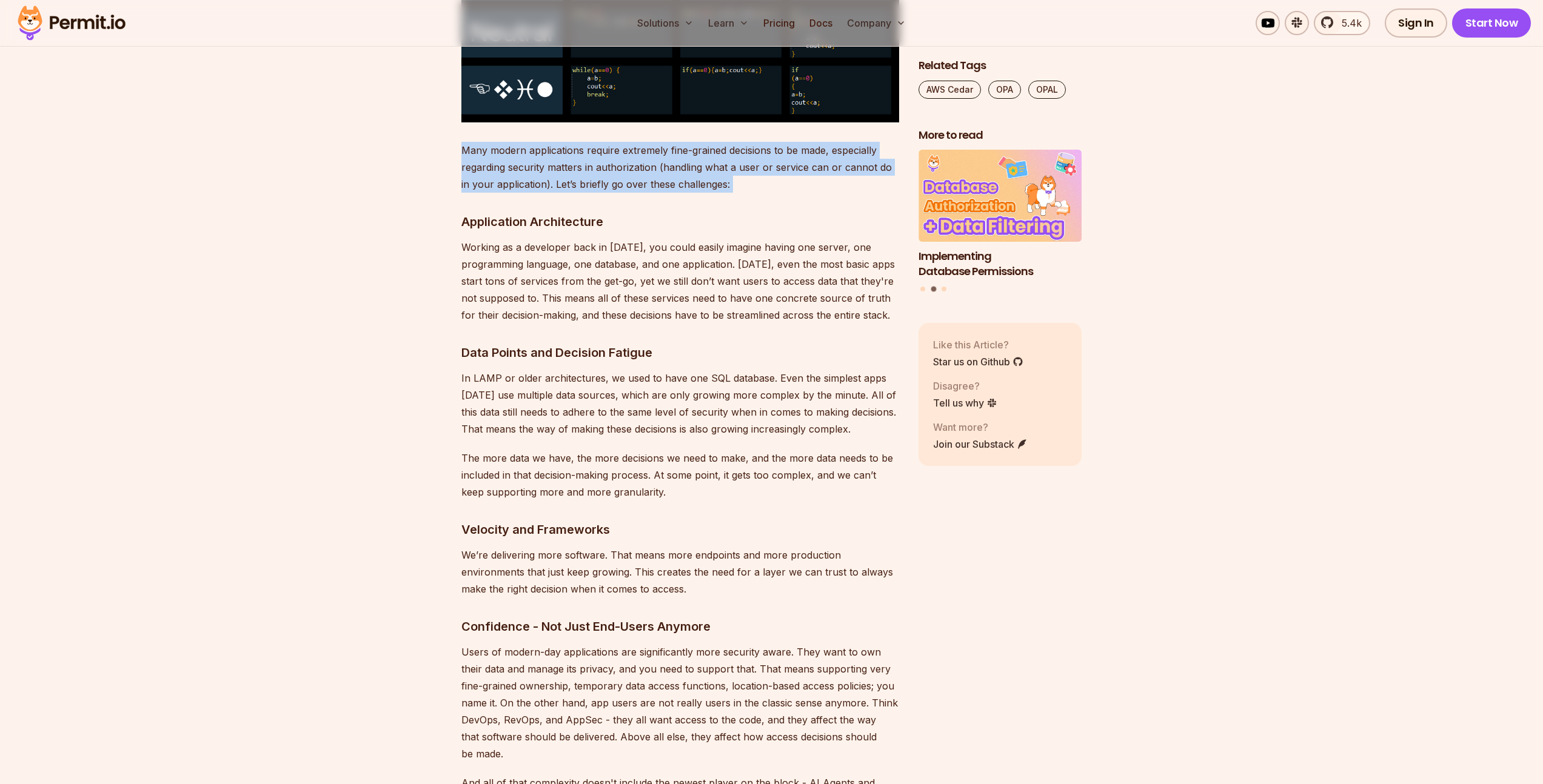
click at [586, 156] on p "Many modern applications require extremely fine-grained decisions to be made, e…" at bounding box center [680, 167] width 438 height 51
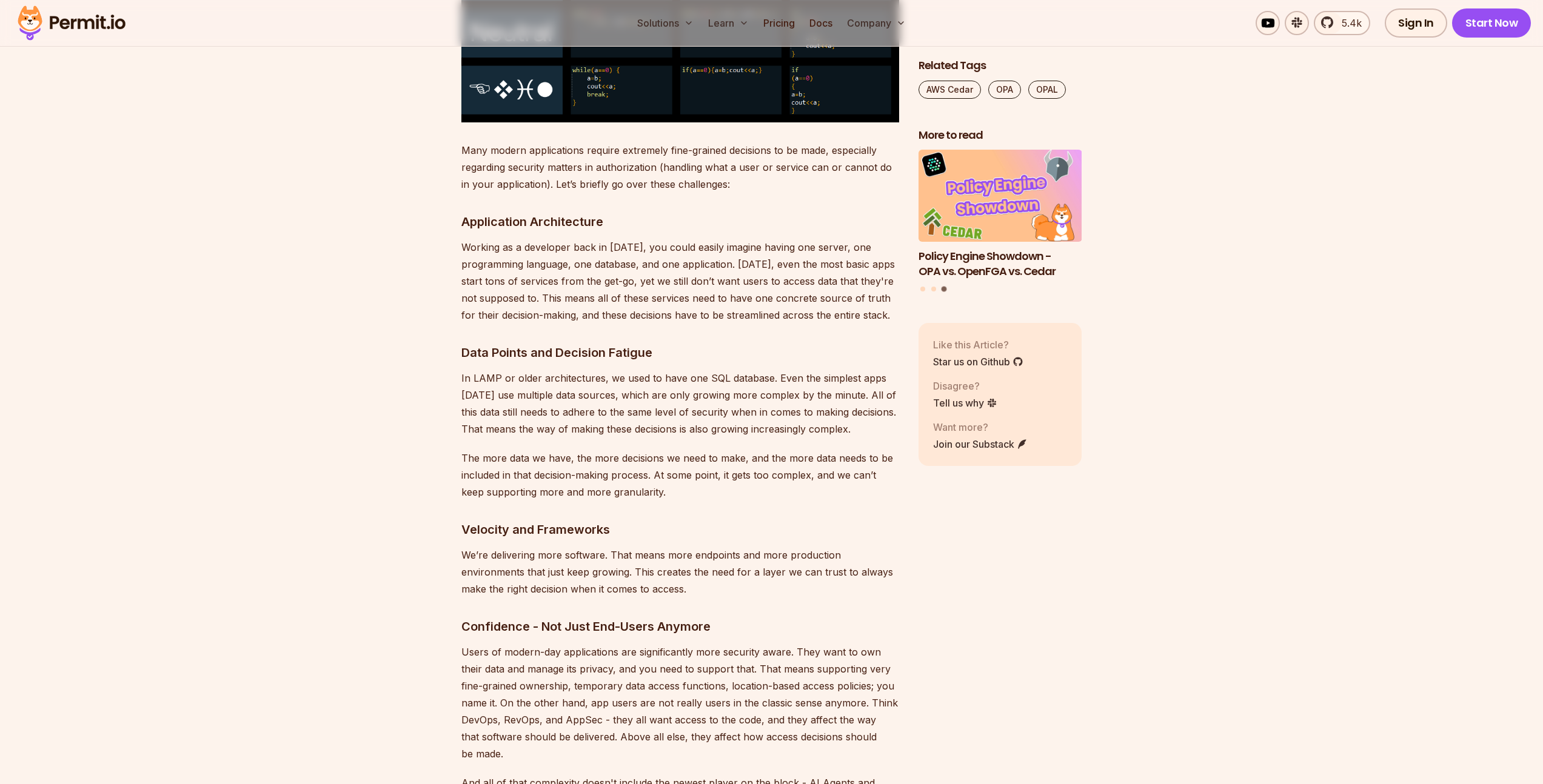
click at [751, 286] on p "Working as a developer back in [DATE], you could easily imagine having one serv…" at bounding box center [680, 281] width 438 height 85
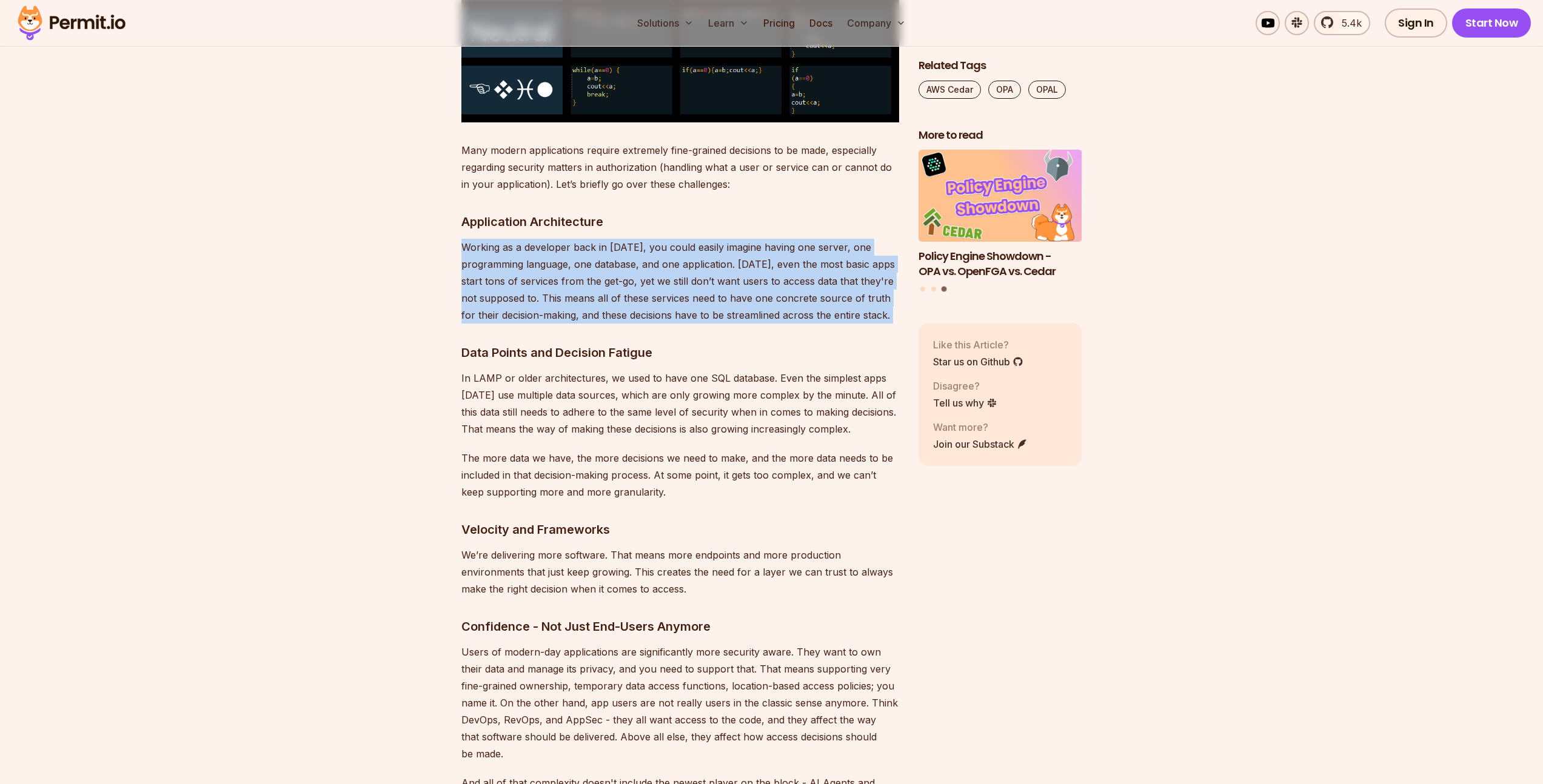
click at [751, 286] on p "Working as a developer back in [DATE], you could easily imagine having one serv…" at bounding box center [680, 281] width 438 height 85
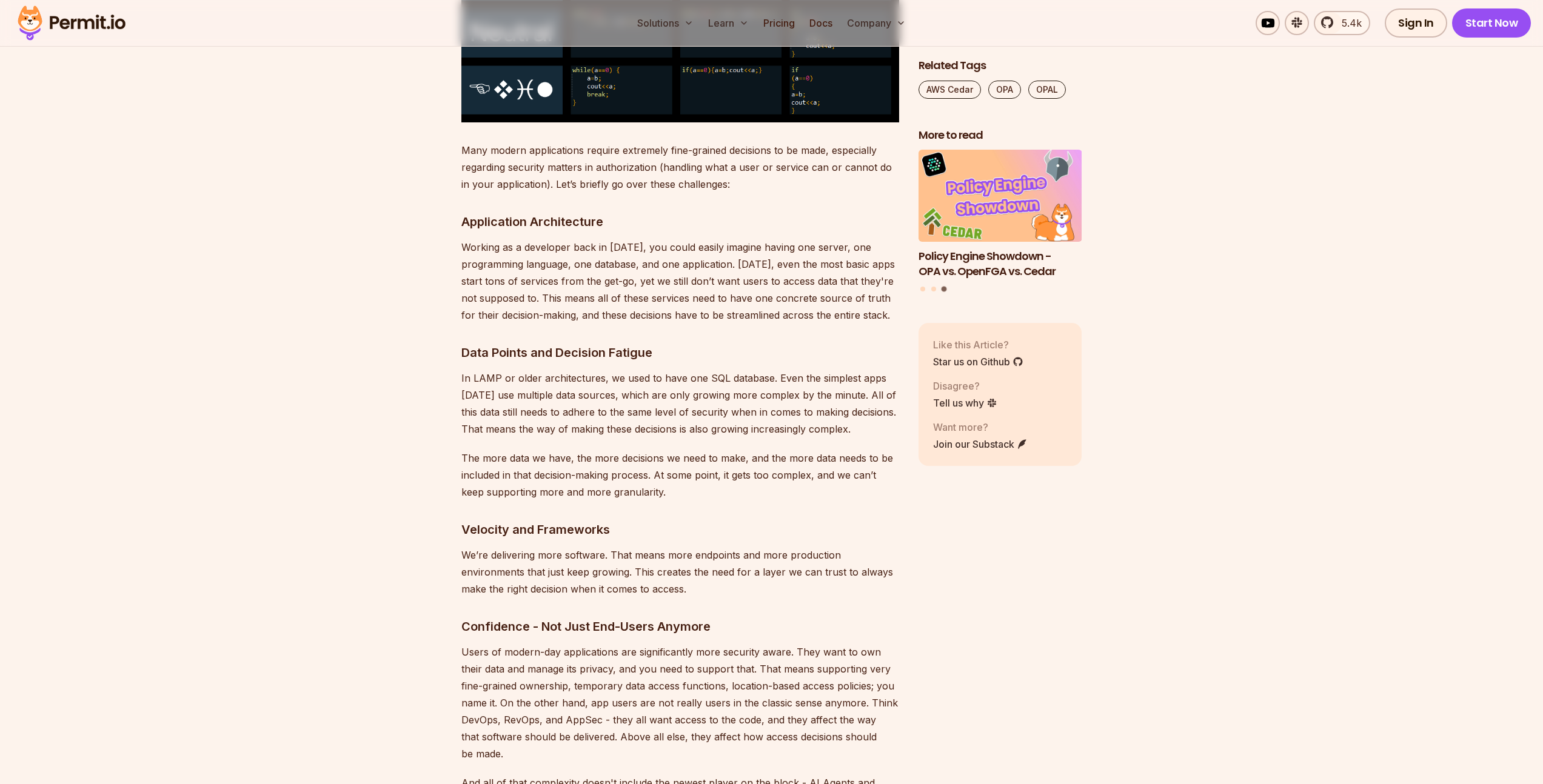
click at [611, 143] on p "Many modern applications require extremely fine-grained decisions to be made, e…" at bounding box center [680, 167] width 438 height 51
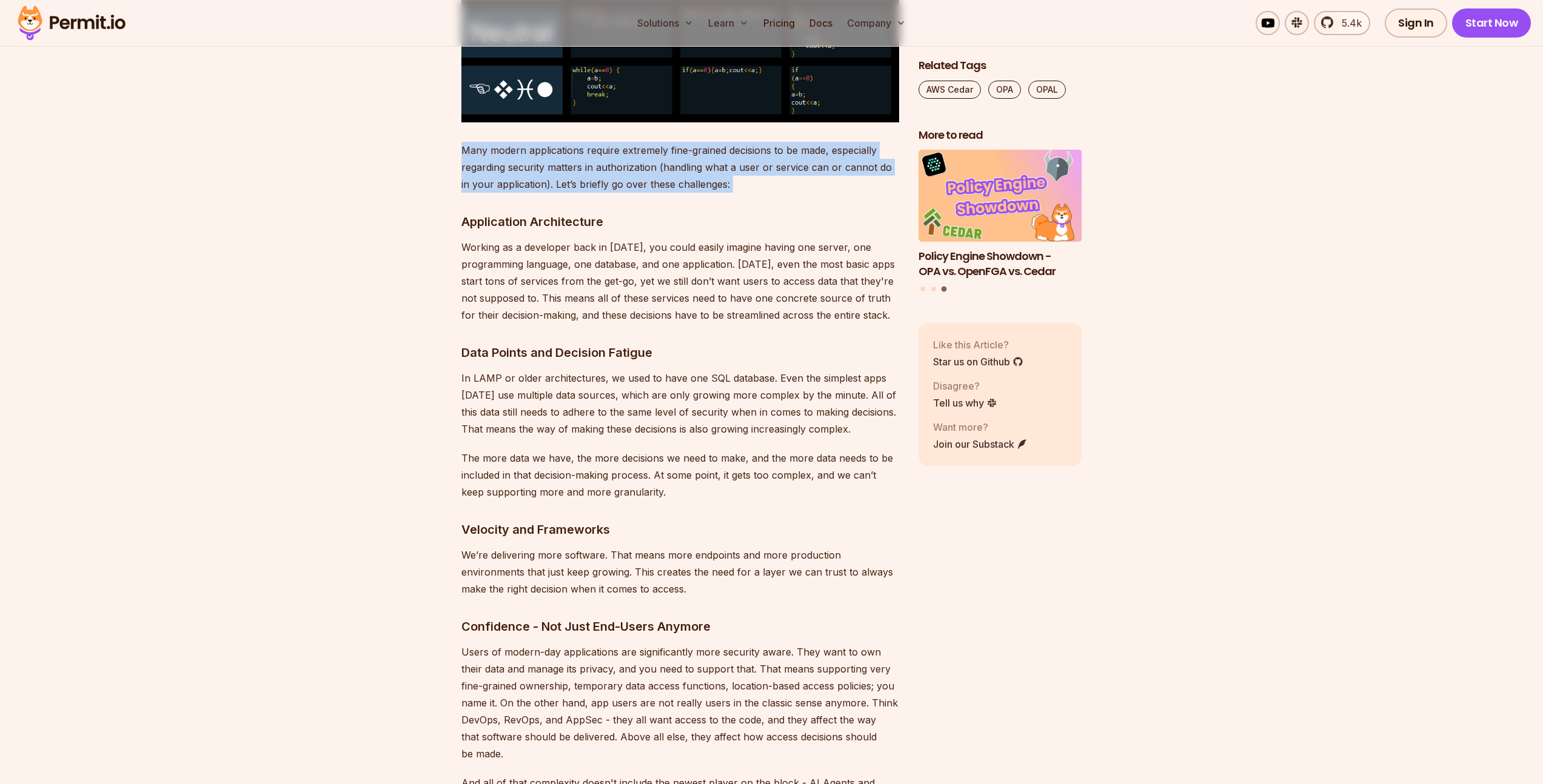
click at [611, 143] on p "Many modern applications require extremely fine-grained decisions to be made, e…" at bounding box center [680, 167] width 438 height 51
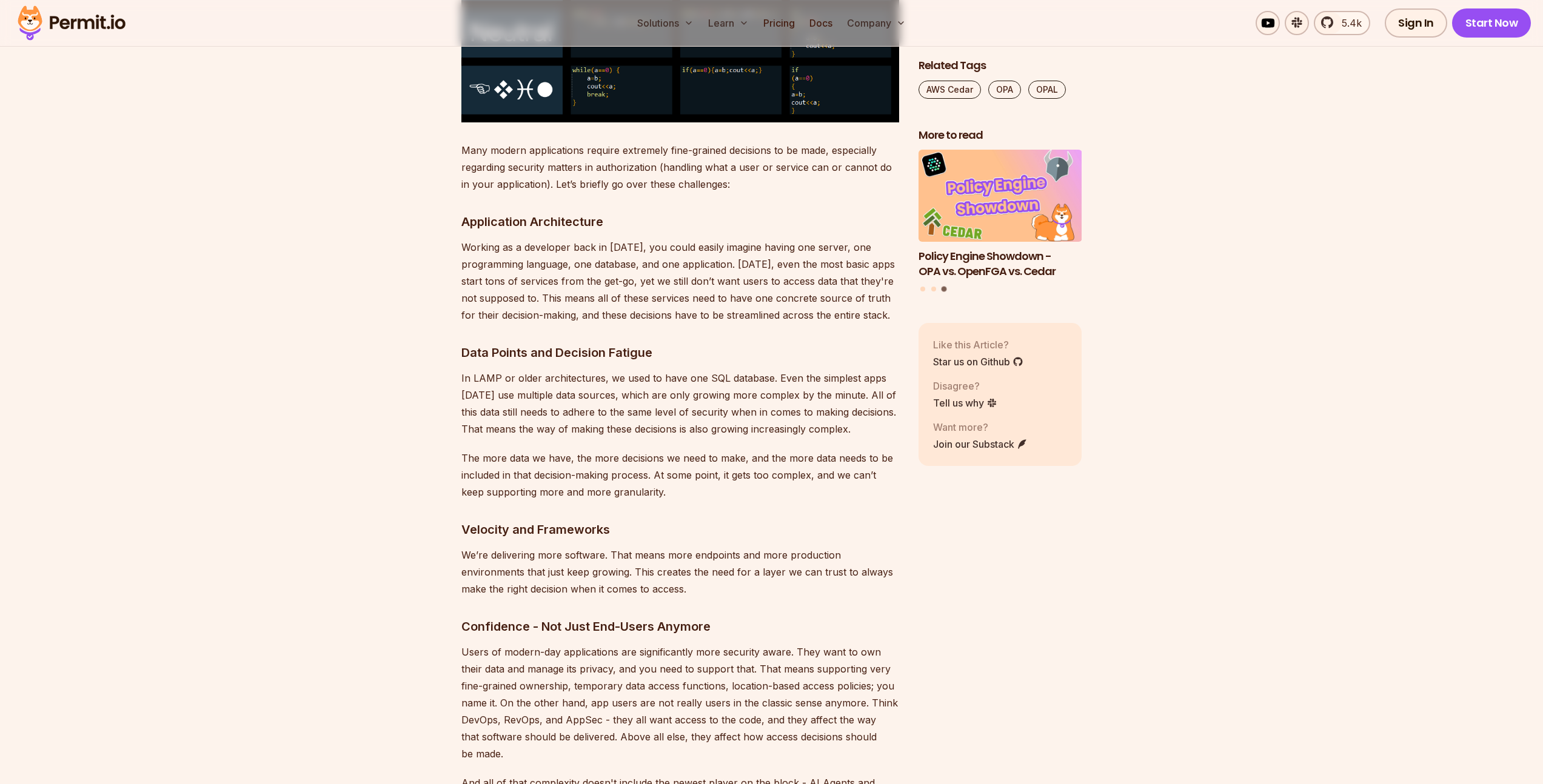
click at [536, 268] on p "Working as a developer back in [DATE], you could easily imagine having one serv…" at bounding box center [680, 281] width 438 height 85
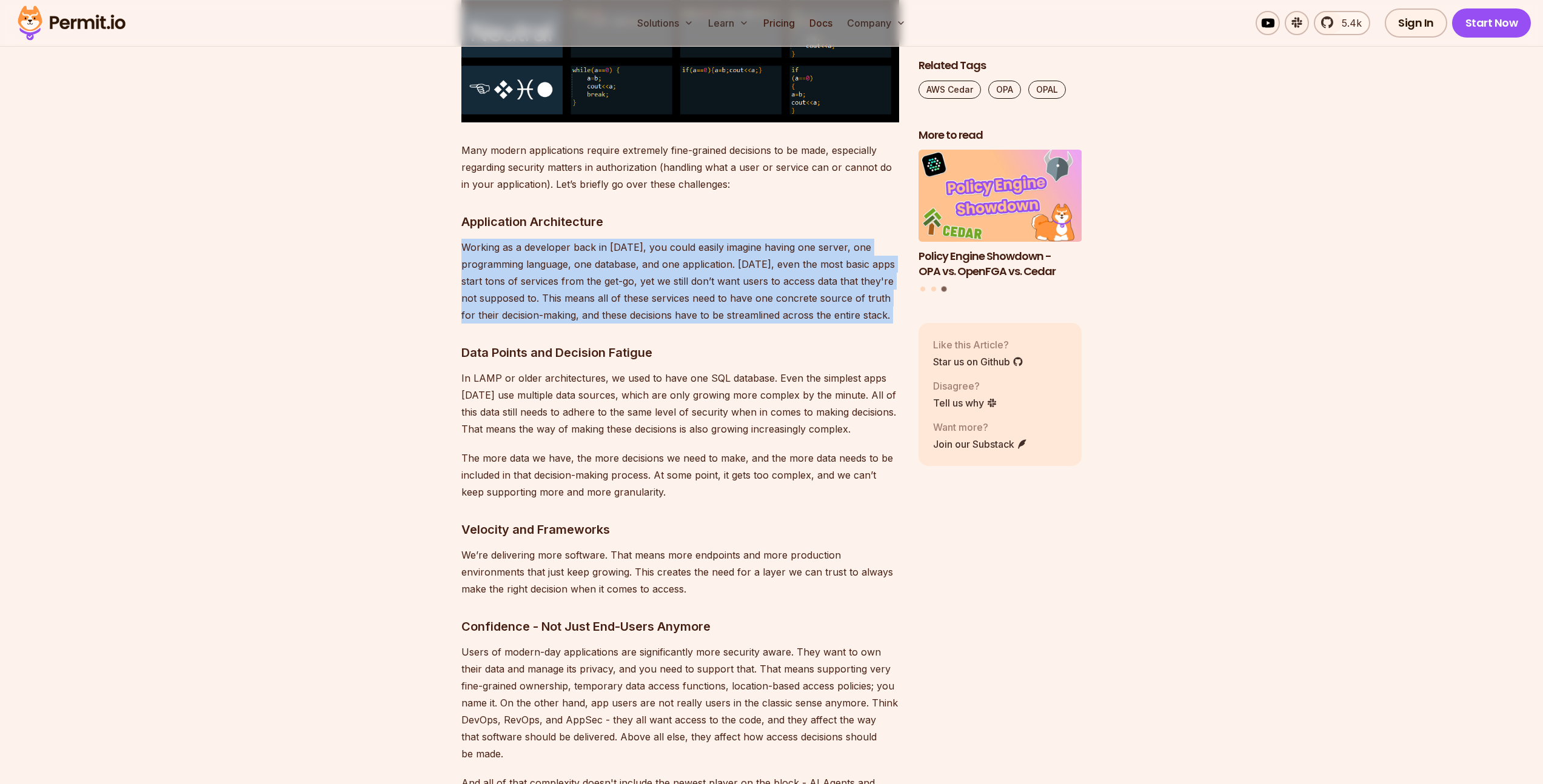
click at [536, 268] on p "Working as a developer back in [DATE], you could easily imagine having one serv…" at bounding box center [680, 281] width 438 height 85
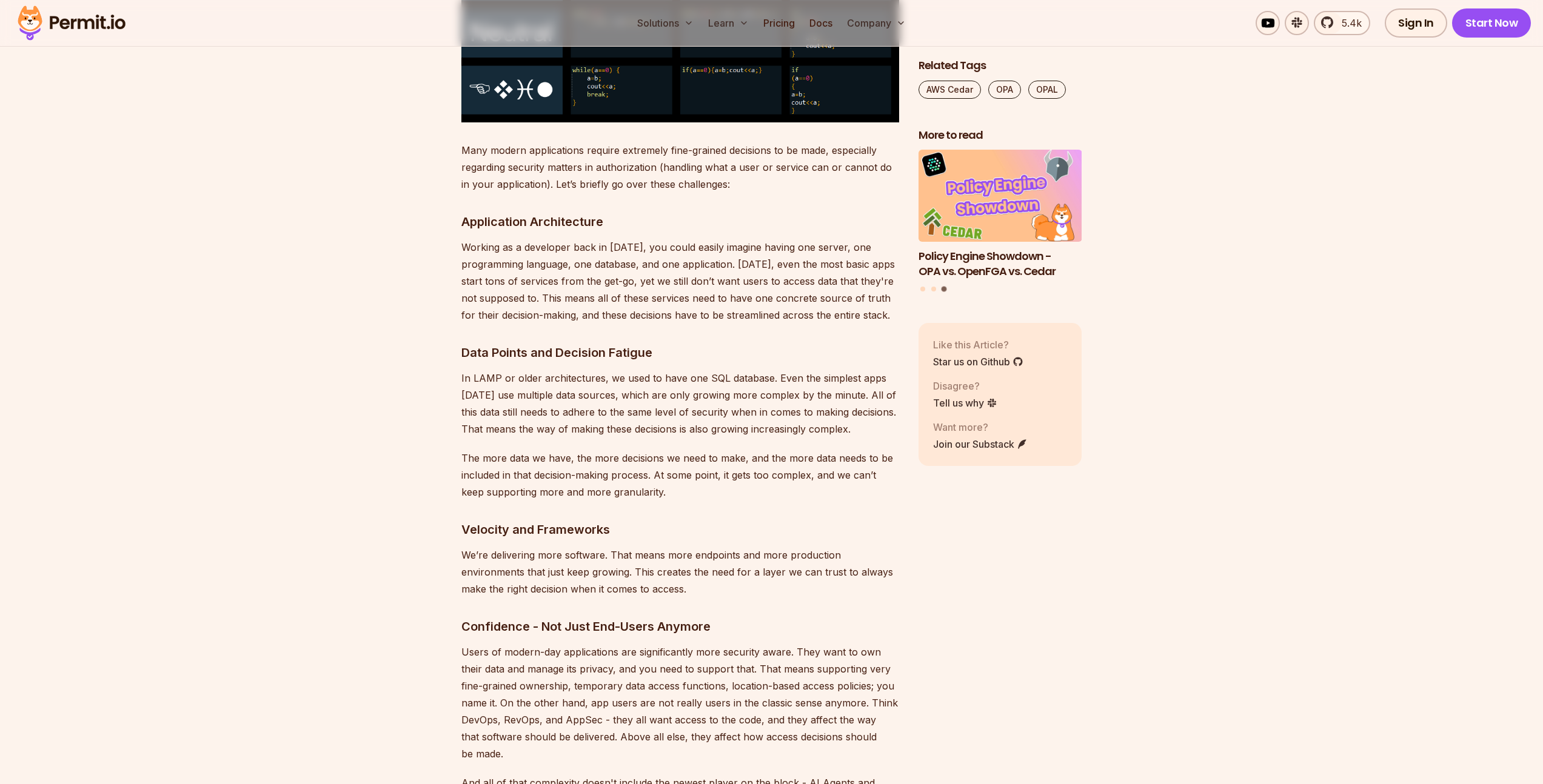
click at [544, 164] on p "Many modern applications require extremely fine-grained decisions to be made, e…" at bounding box center [680, 167] width 438 height 51
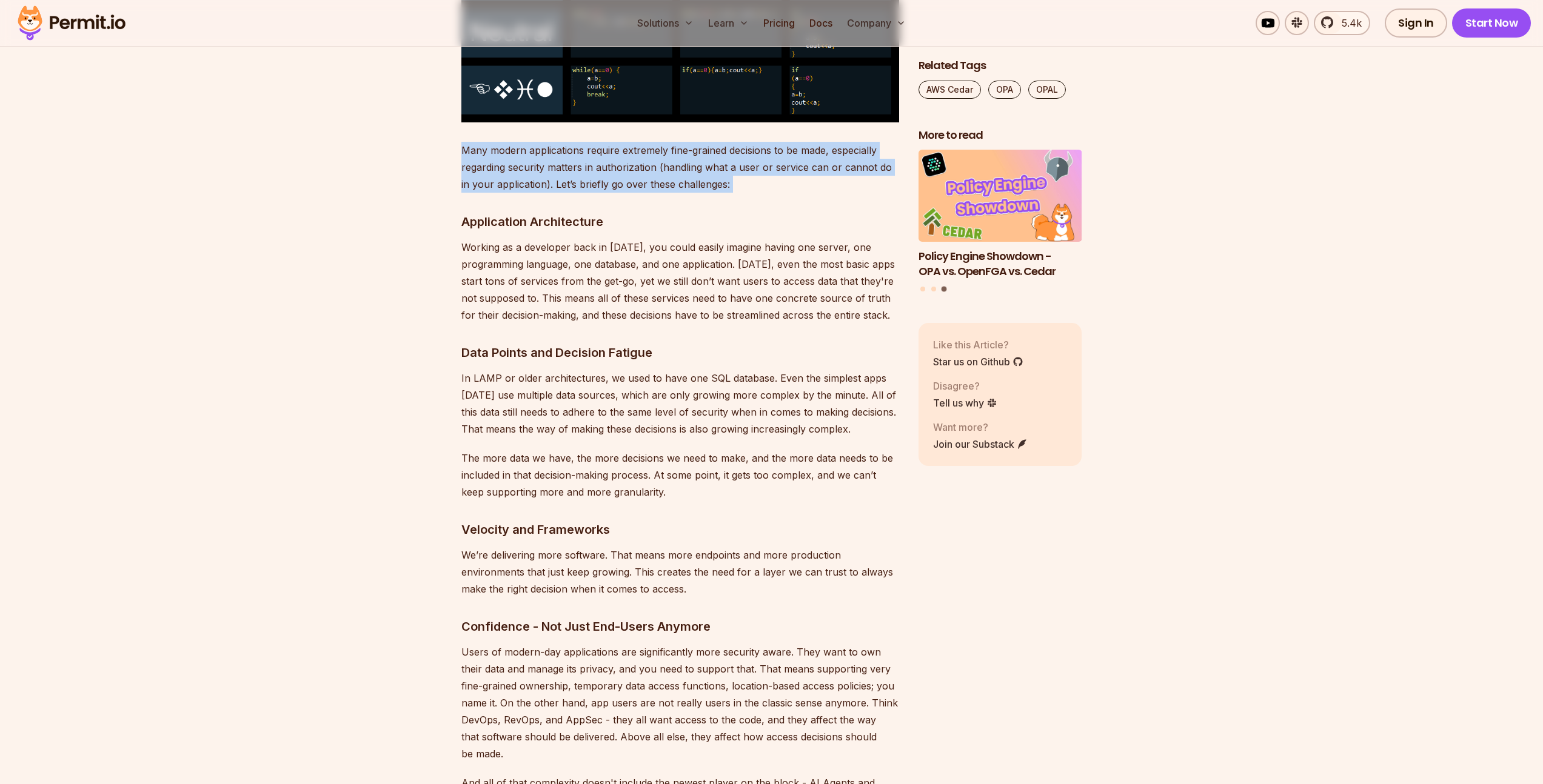
click at [544, 164] on p "Many modern applications require extremely fine-grained decisions to be made, e…" at bounding box center [680, 167] width 438 height 51
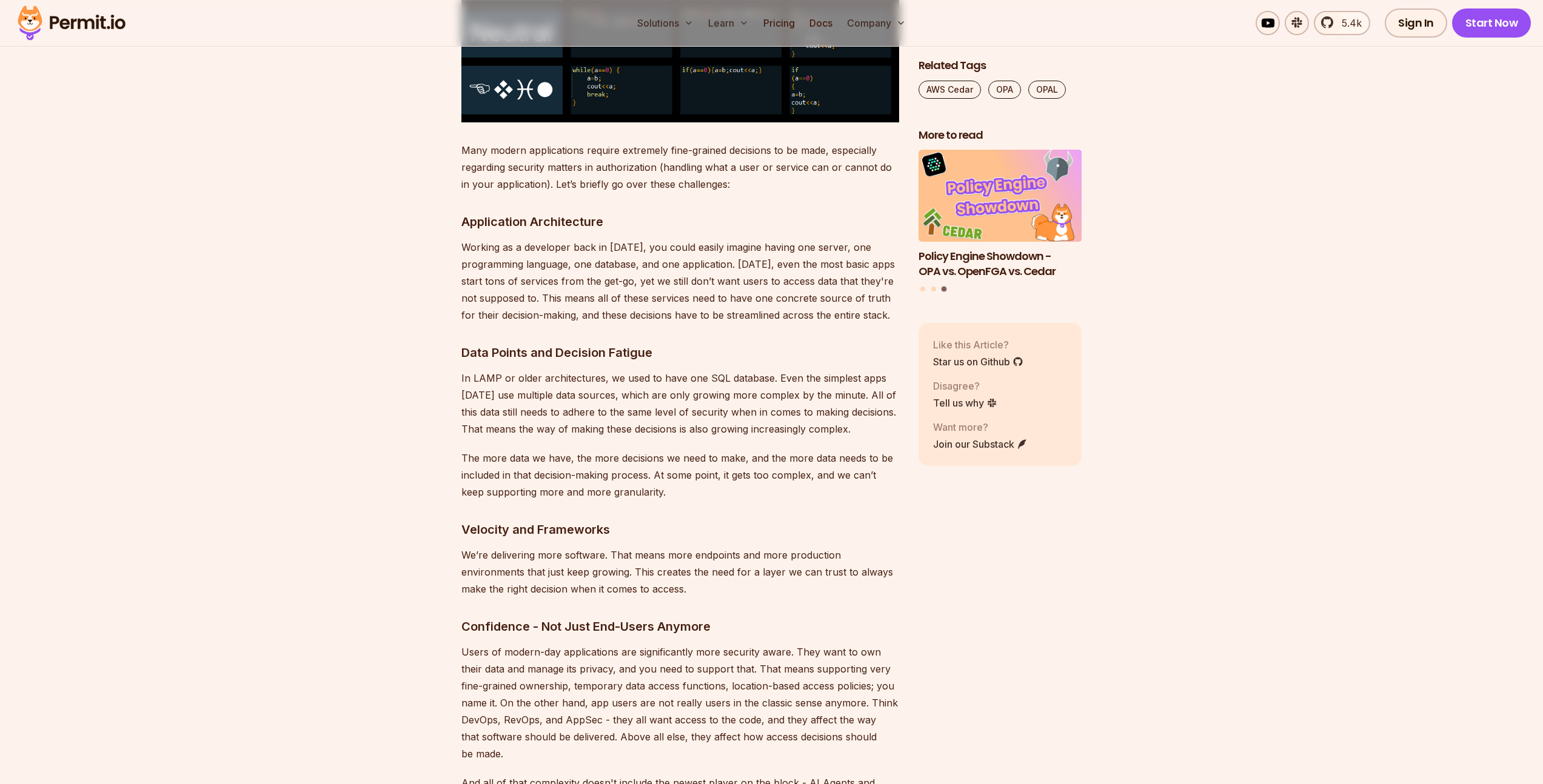
click at [752, 293] on p "Working as a developer back in [DATE], you could easily imagine having one serv…" at bounding box center [680, 281] width 438 height 85
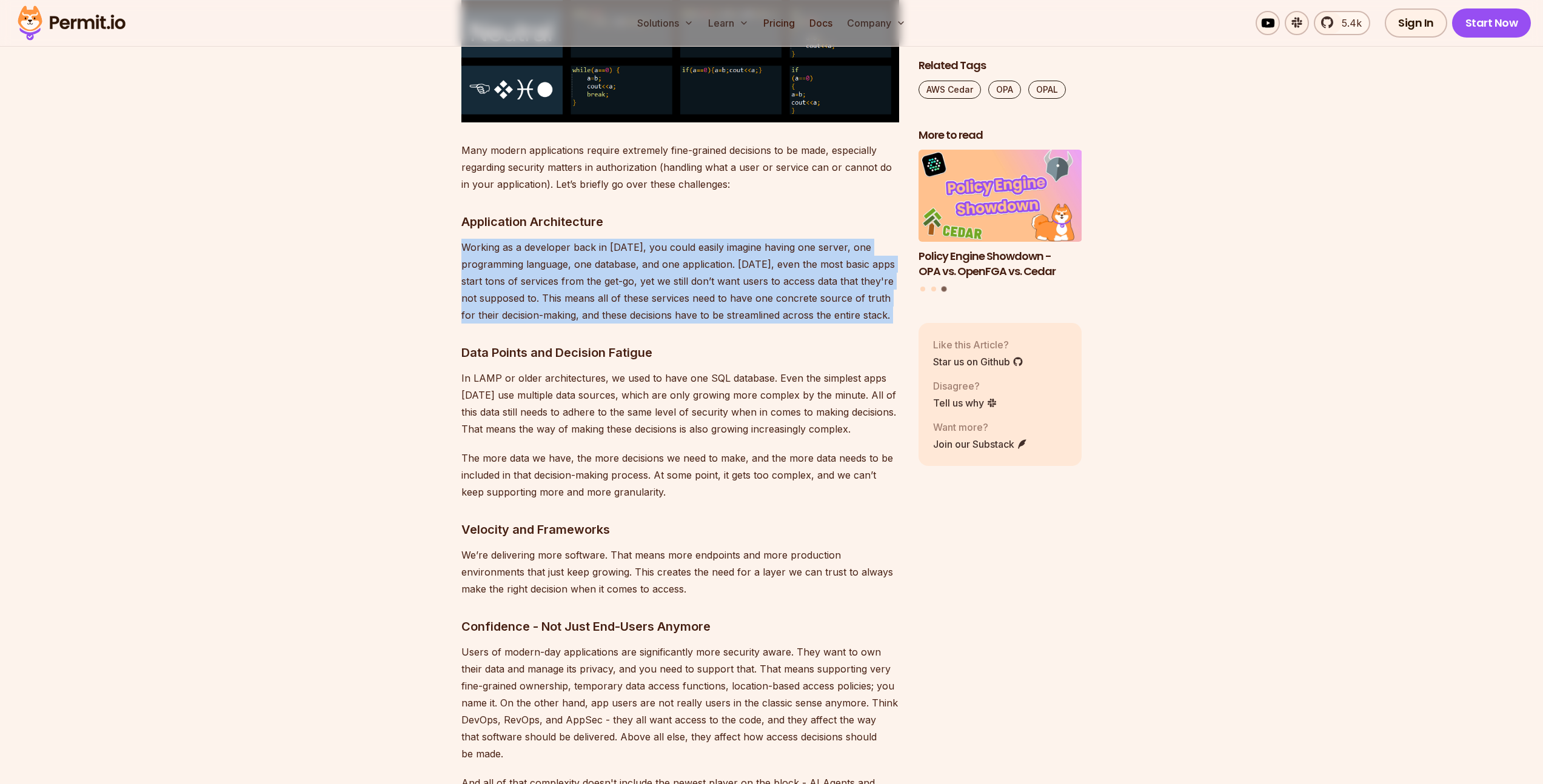
click at [752, 293] on p "Working as a developer back in [DATE], you could easily imagine having one serv…" at bounding box center [680, 281] width 438 height 85
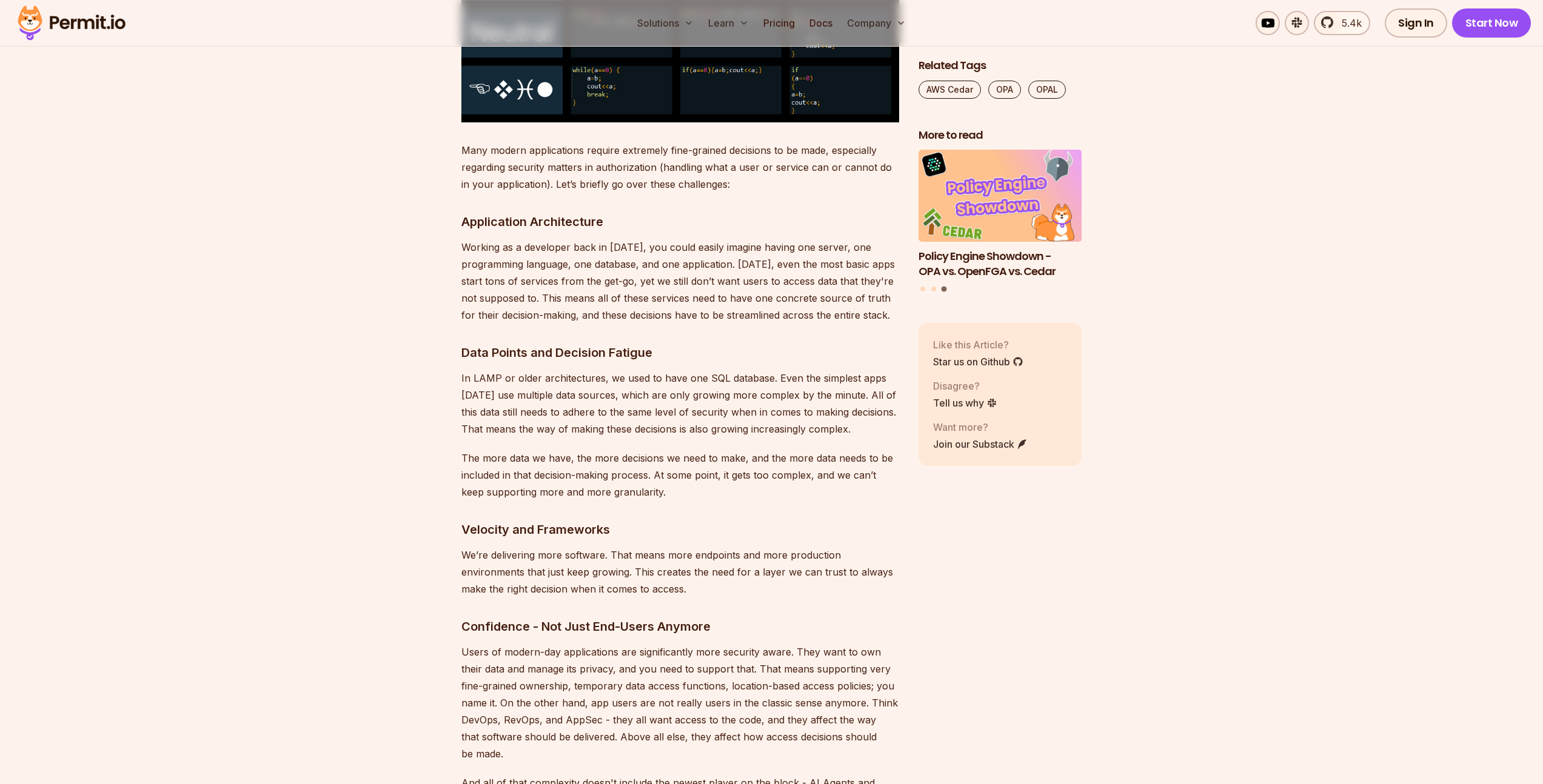
click at [594, 167] on p "Many modern applications require extremely fine-grained decisions to be made, e…" at bounding box center [680, 167] width 438 height 51
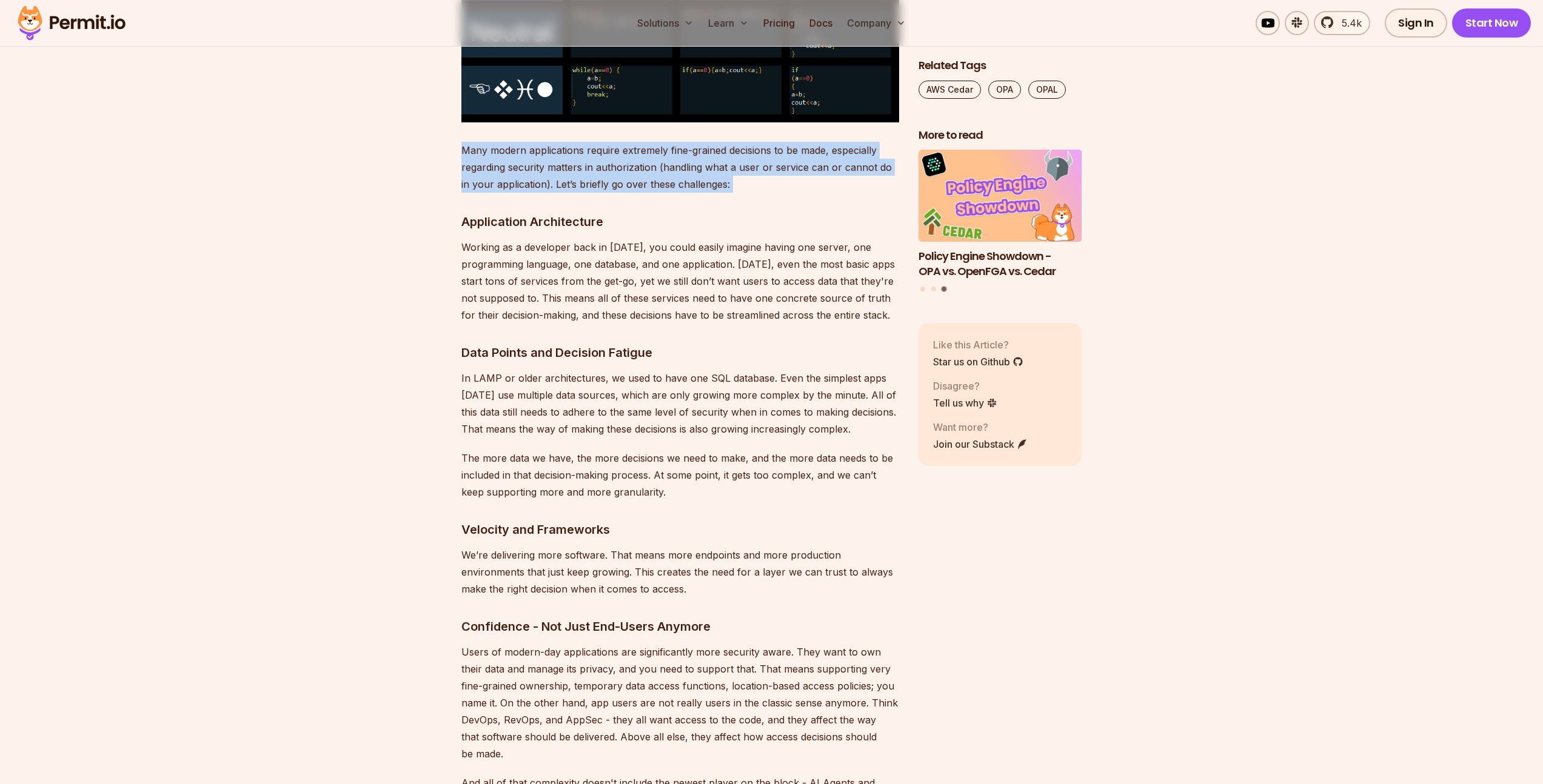
click at [594, 167] on p "Many modern applications require extremely fine-grained decisions to be made, e…" at bounding box center [680, 167] width 438 height 51
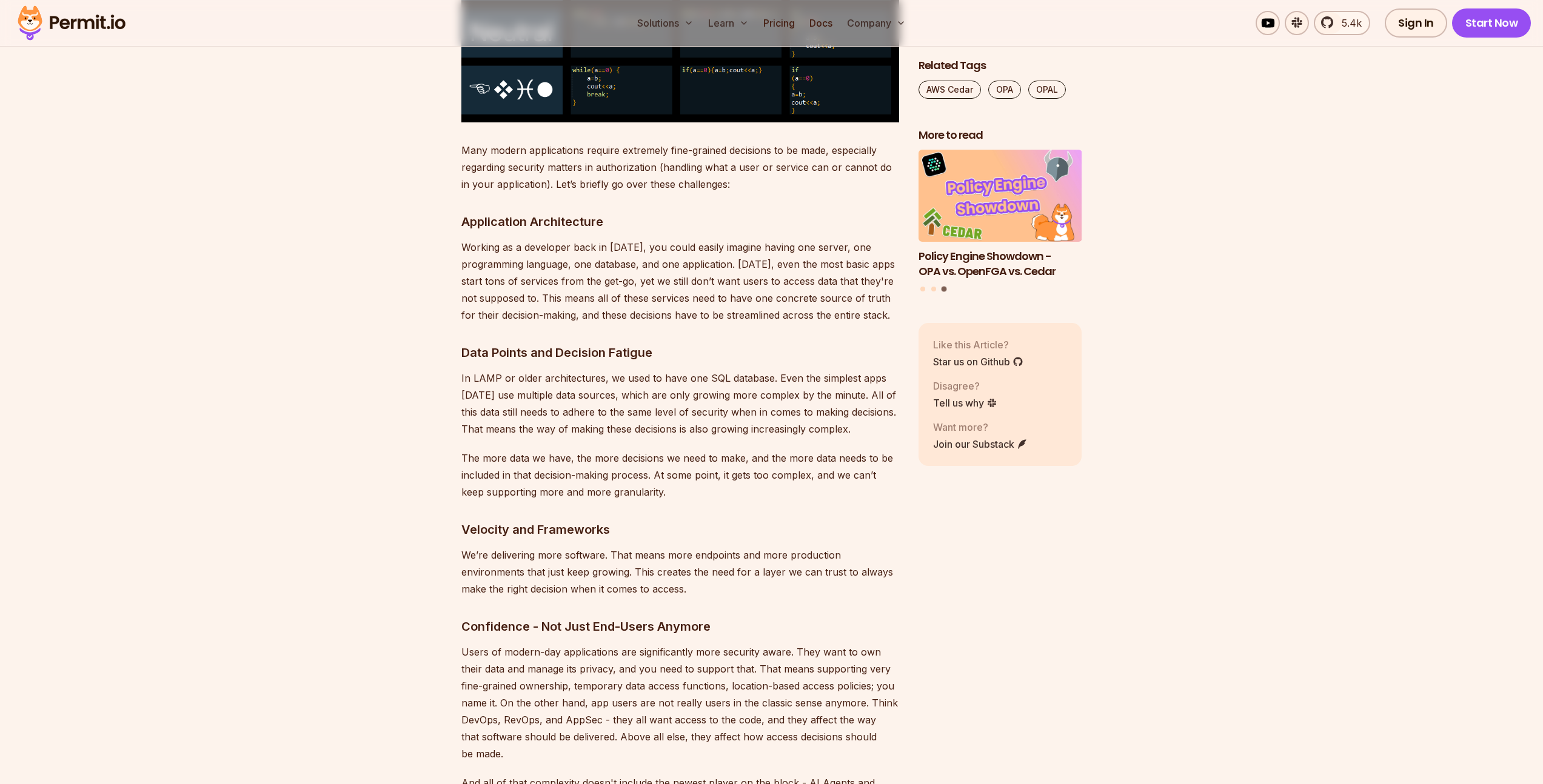
click at [553, 282] on p "Working as a developer back in [DATE], you could easily imagine having one serv…" at bounding box center [680, 281] width 438 height 85
click at [552, 282] on p "Working as a developer back in [DATE], you could easily imagine having one serv…" at bounding box center [680, 281] width 438 height 85
click at [527, 153] on p "Many modern applications require extremely fine-grained decisions to be made, e…" at bounding box center [680, 167] width 438 height 51
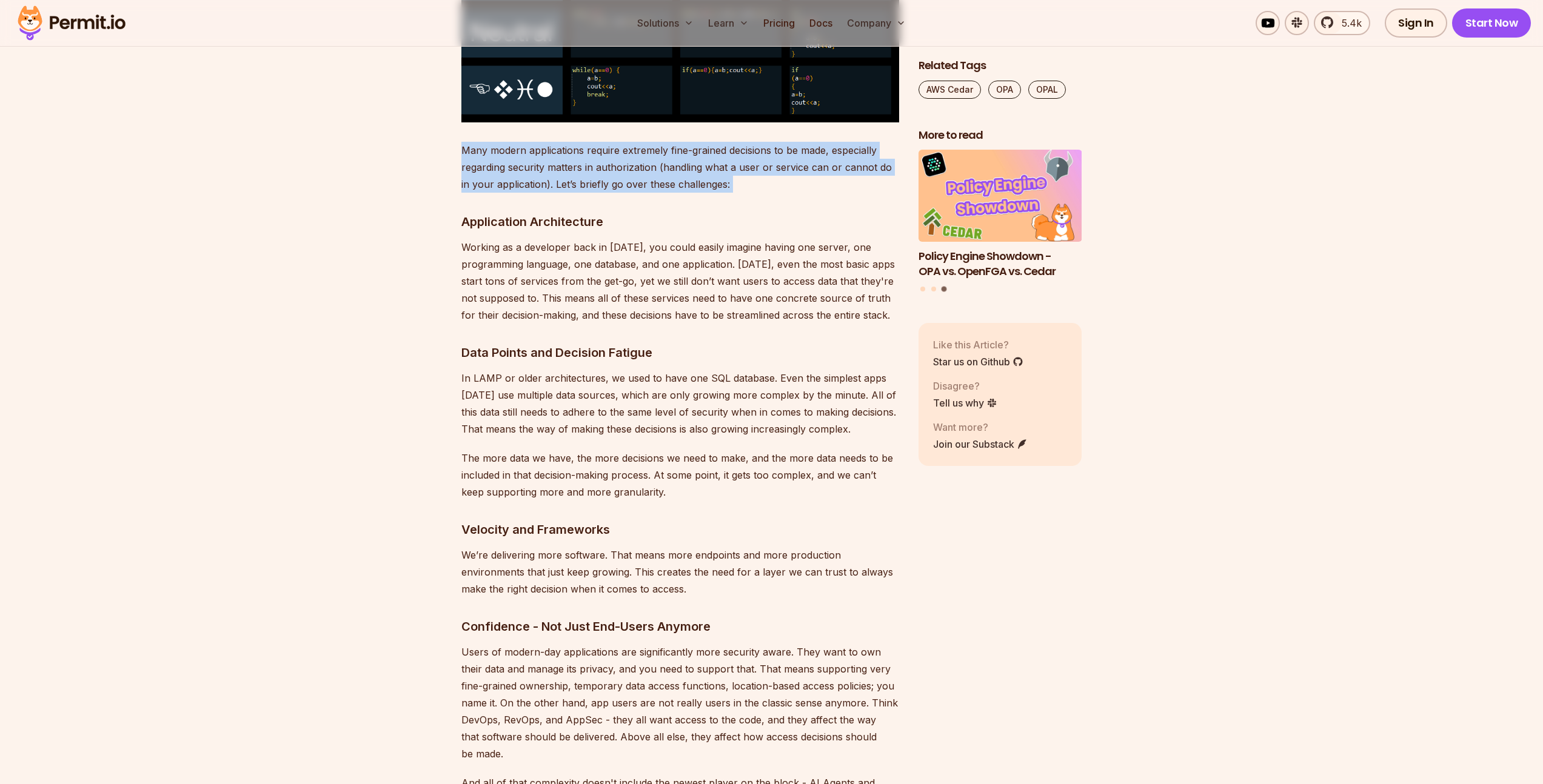
click at [527, 153] on p "Many modern applications require extremely fine-grained decisions to be made, e…" at bounding box center [680, 167] width 438 height 51
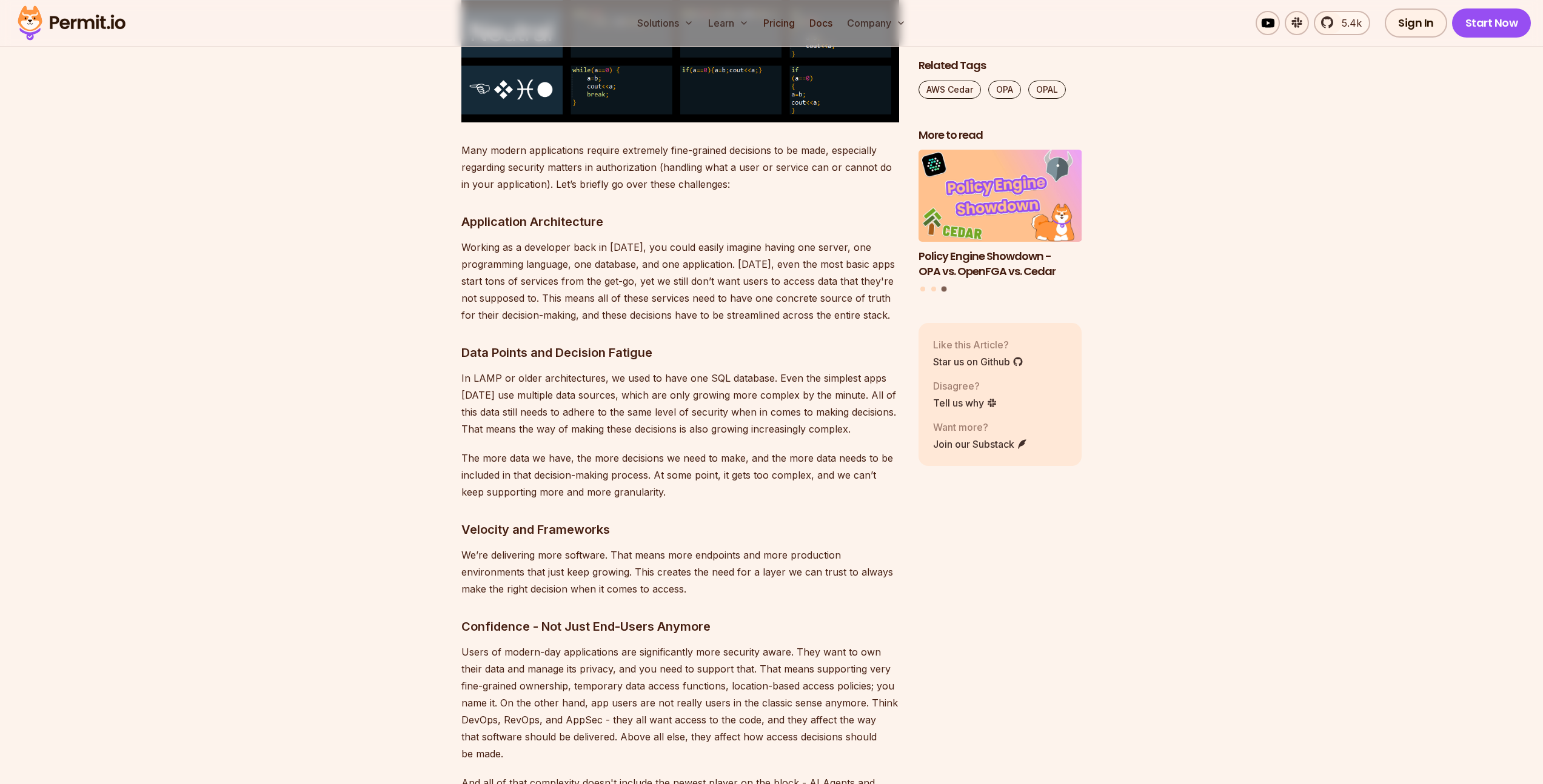
click at [597, 279] on p "Working as a developer back in [DATE], you could easily imagine having one serv…" at bounding box center [680, 281] width 438 height 85
click at [599, 275] on p "Working as a developer back in [DATE], you could easily imagine having one serv…" at bounding box center [680, 281] width 438 height 85
click at [570, 163] on p "Many modern applications require extremely fine-grained decisions to be made, e…" at bounding box center [680, 167] width 438 height 51
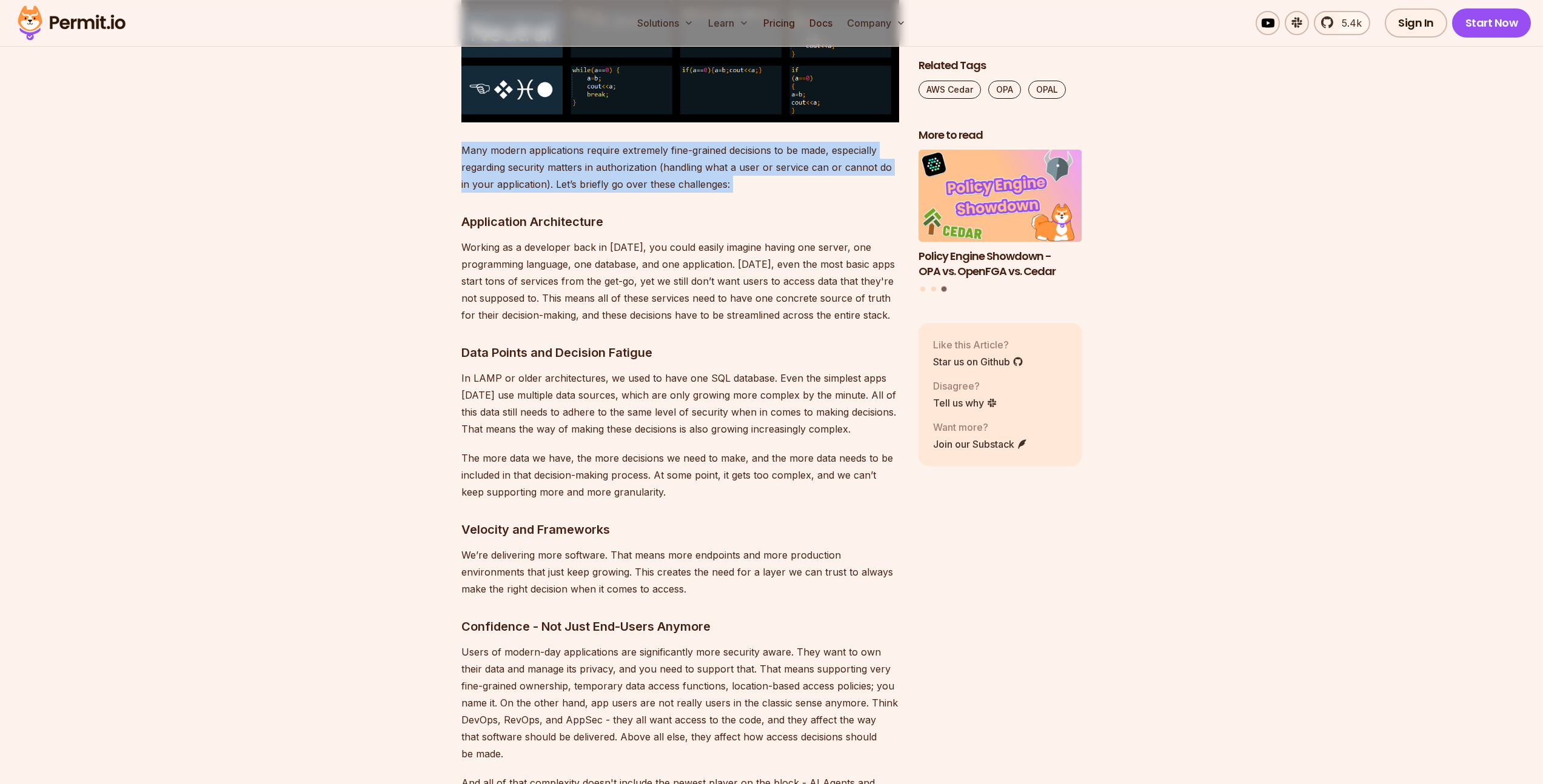
click at [570, 163] on p "Many modern applications require extremely fine-grained decisions to be made, e…" at bounding box center [680, 167] width 438 height 51
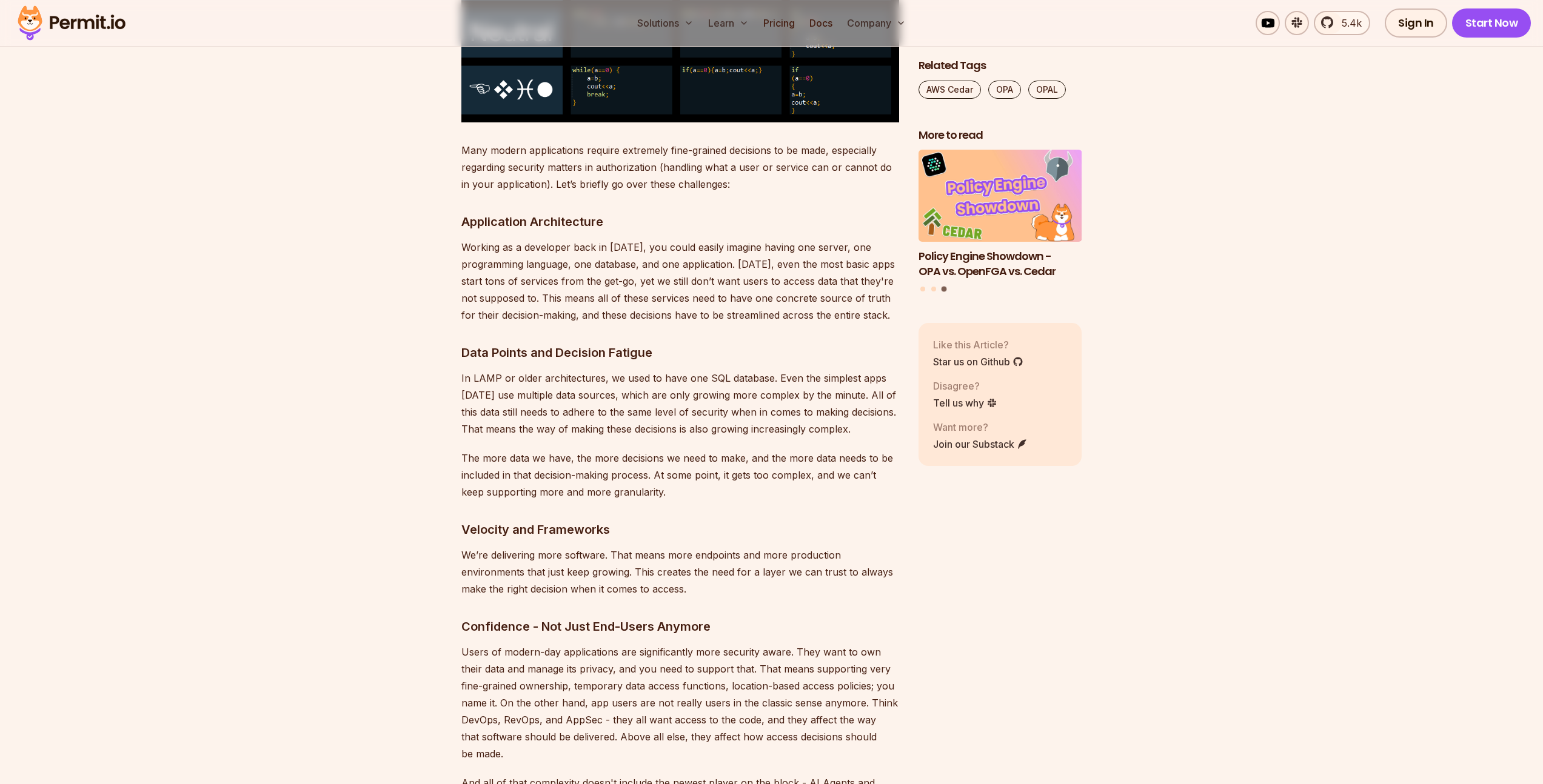
click at [716, 287] on p "Working as a developer back in [DATE], you could easily imagine having one serv…" at bounding box center [680, 281] width 438 height 85
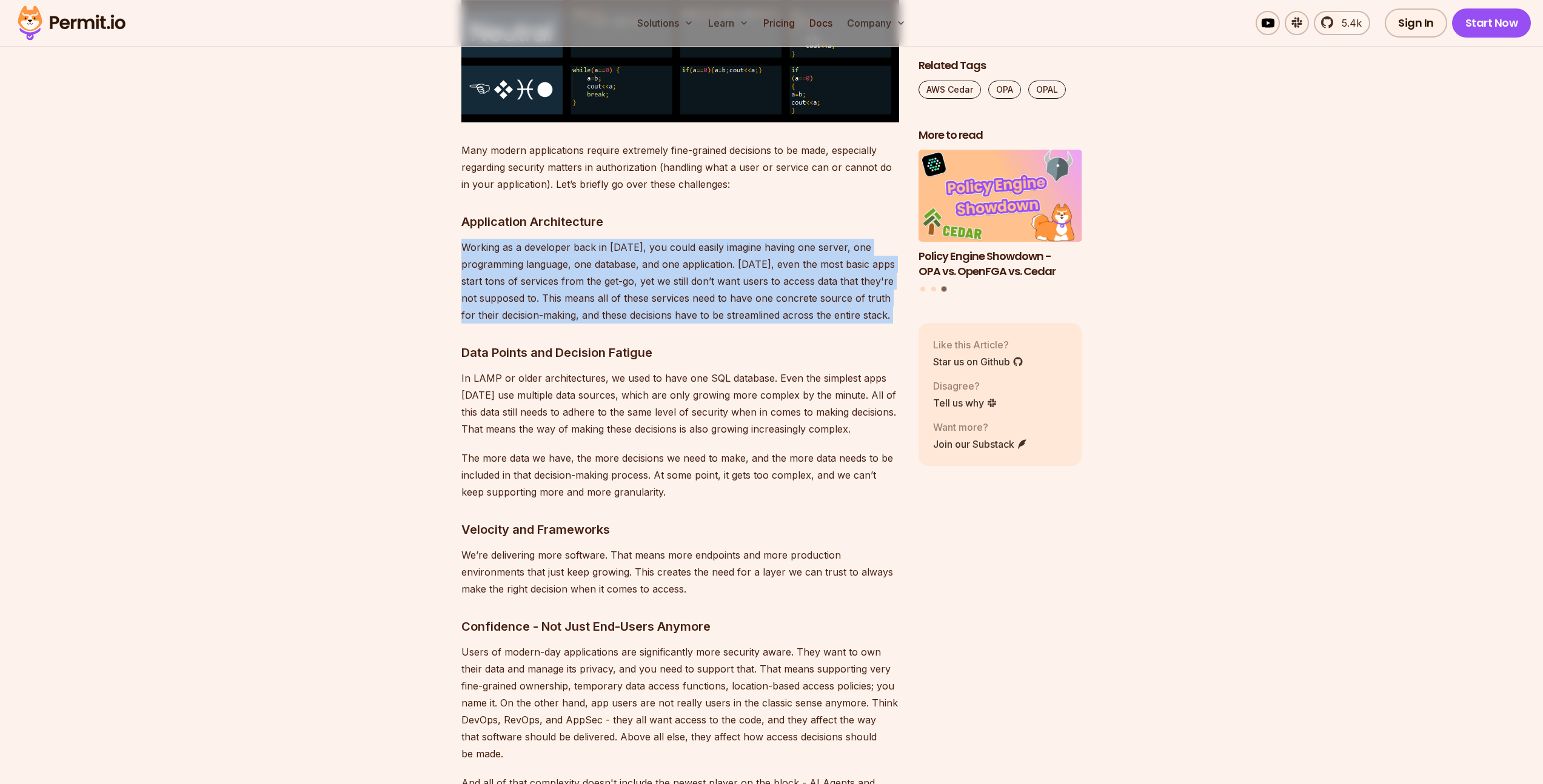
click at [716, 287] on p "Working as a developer back in [DATE], you could easily imagine having one serv…" at bounding box center [680, 281] width 438 height 85
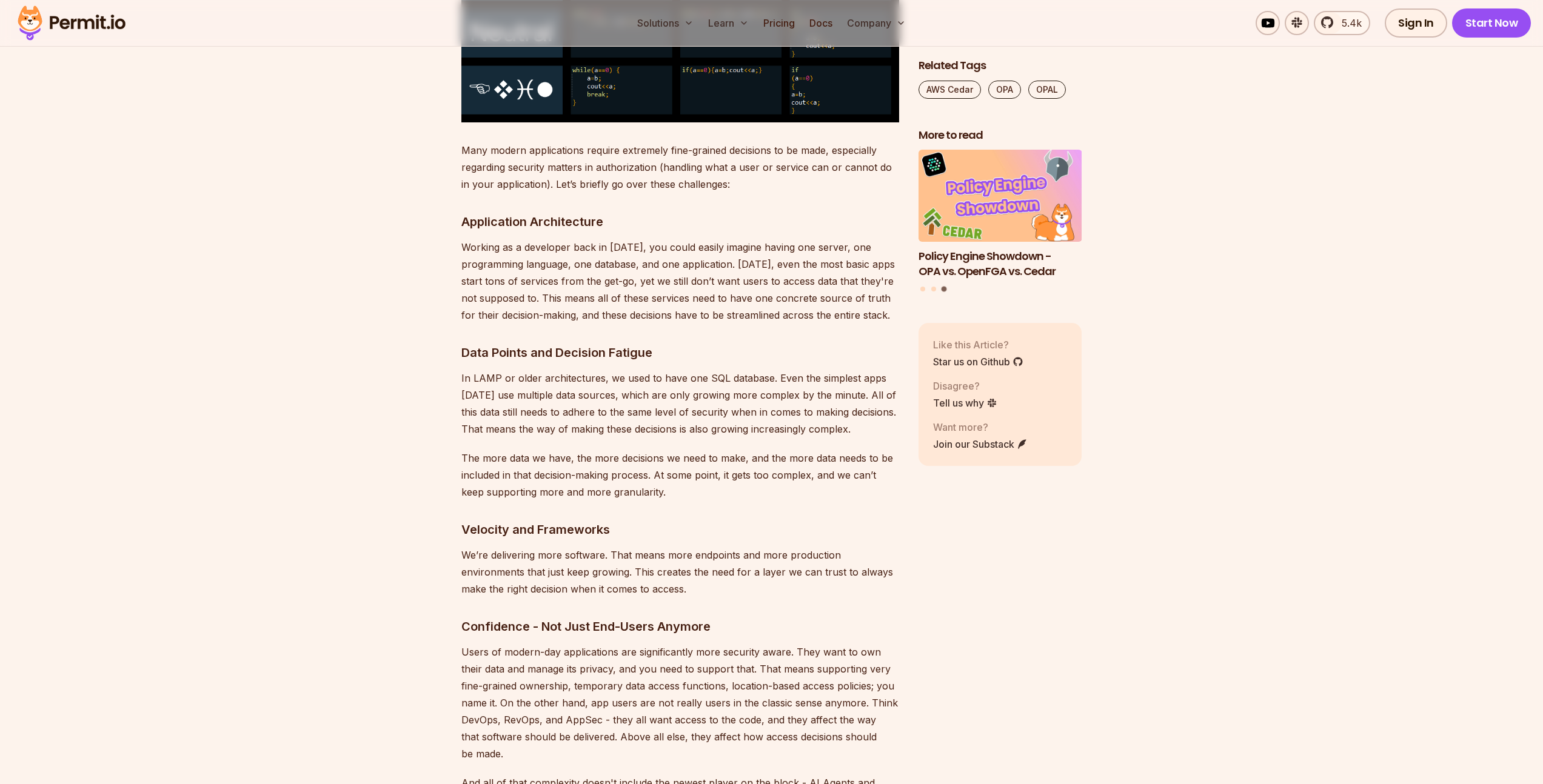
click at [602, 166] on p "Many modern applications require extremely fine-grained decisions to be made, e…" at bounding box center [680, 167] width 438 height 51
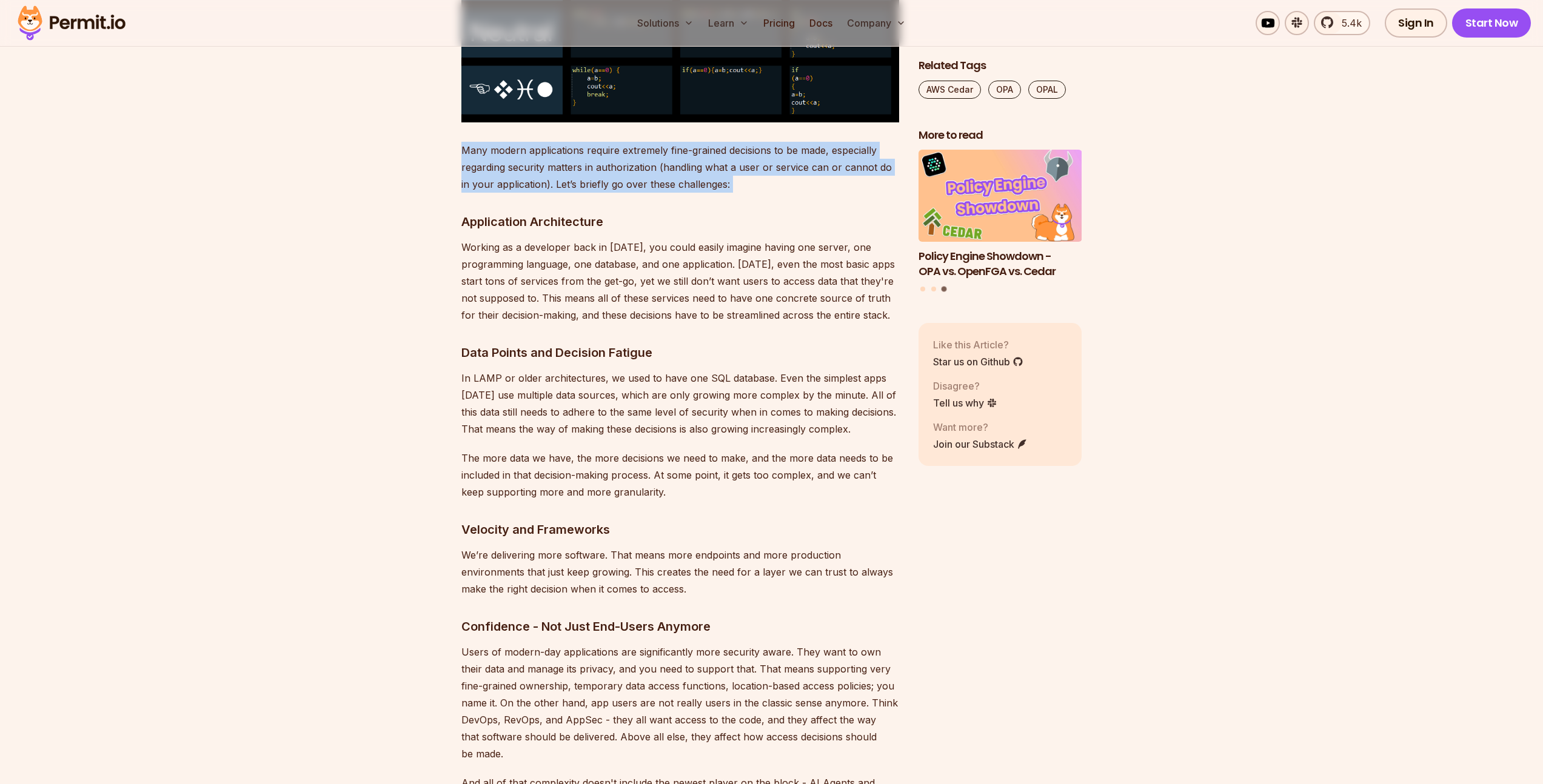
click at [602, 166] on p "Many modern applications require extremely fine-grained decisions to be made, e…" at bounding box center [680, 167] width 438 height 51
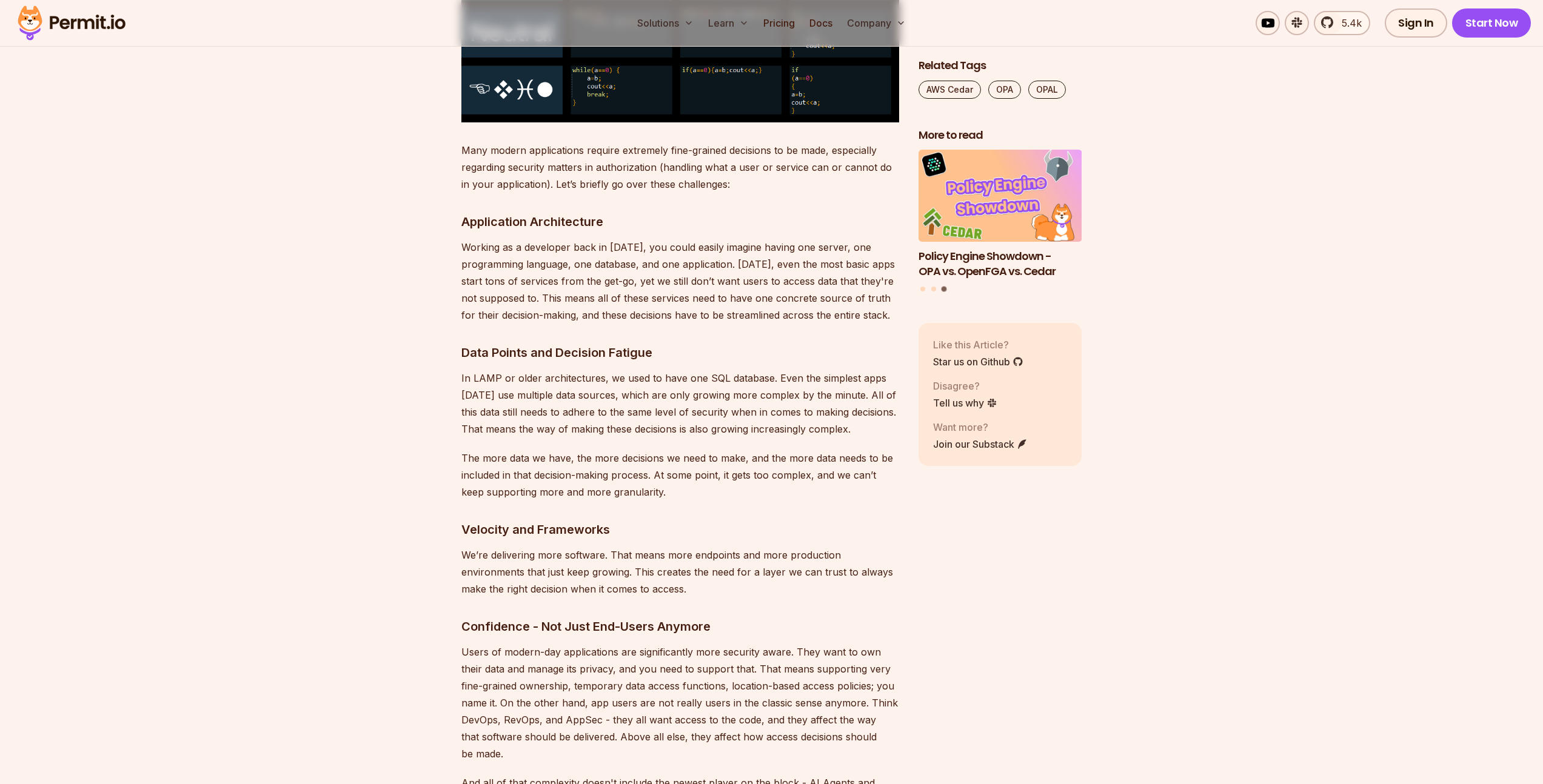
click at [613, 277] on p "Working as a developer back in [DATE], you could easily imagine having one serv…" at bounding box center [680, 281] width 438 height 85
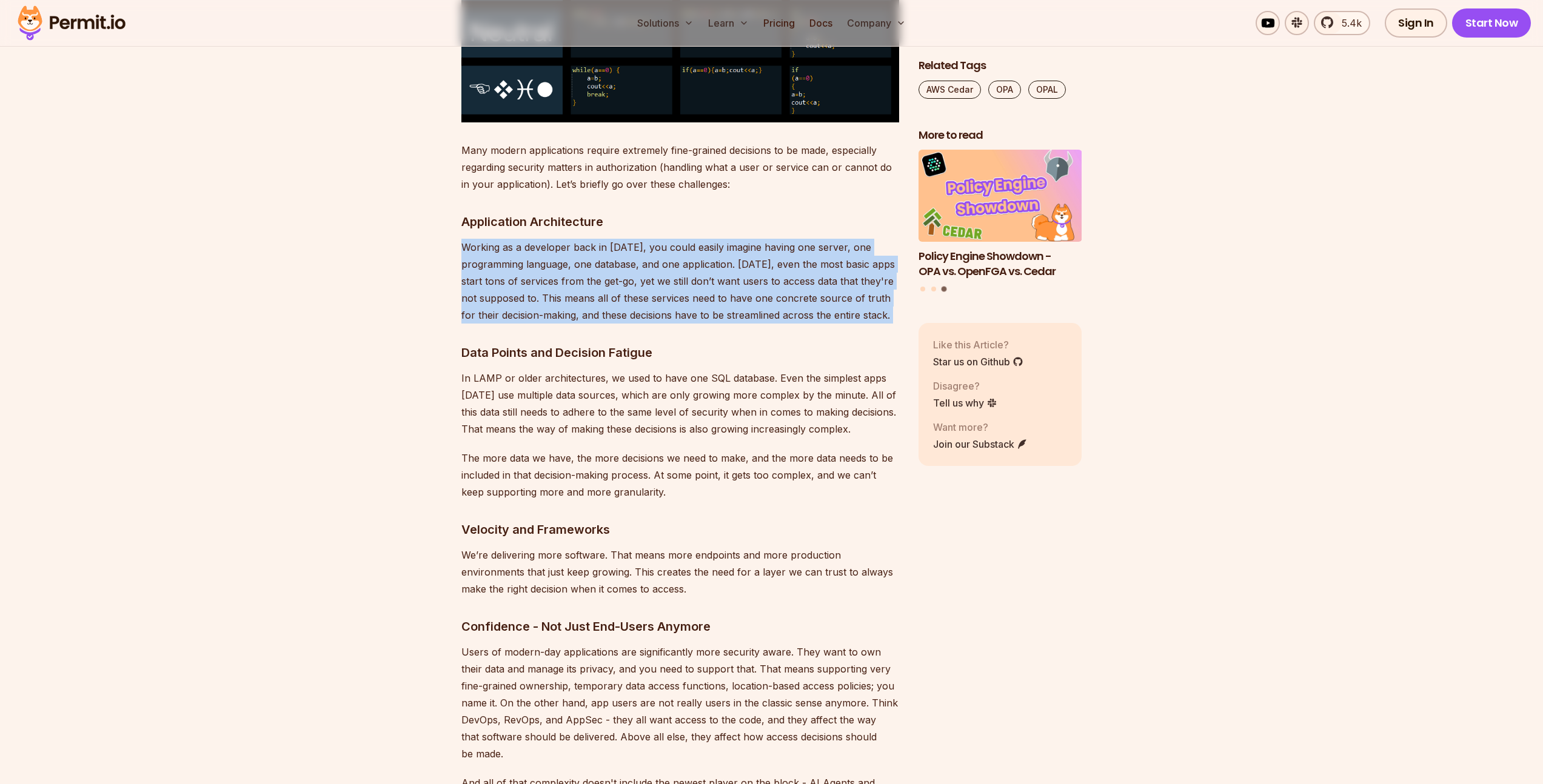
drag, startPoint x: 613, startPoint y: 277, endPoint x: 560, endPoint y: 165, distance: 123.9
click at [613, 275] on p "Working as a developer back in [DATE], you could easily imagine having one serv…" at bounding box center [680, 281] width 438 height 85
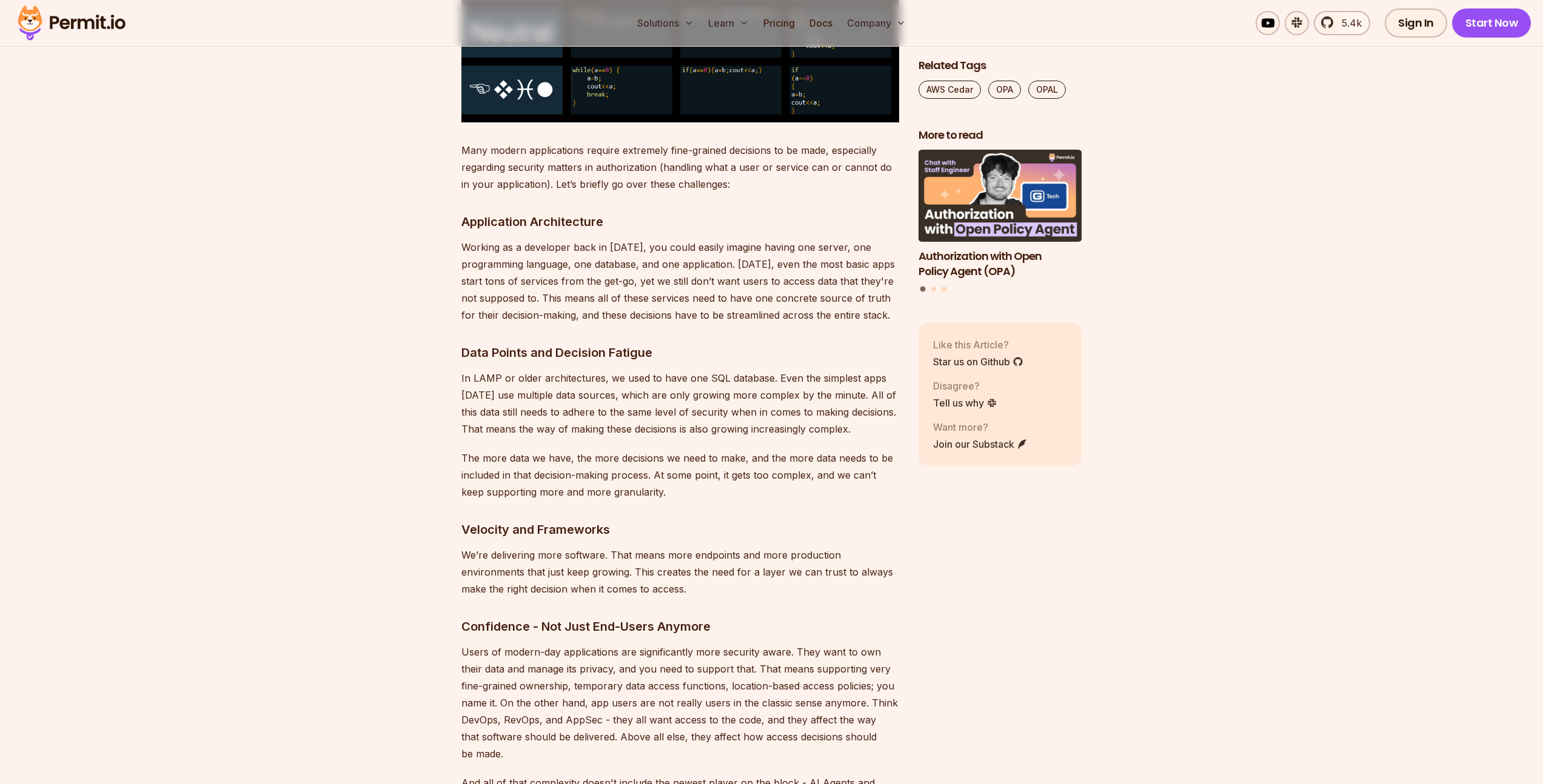
click at [556, 157] on p "Many modern applications require extremely fine-grained decisions to be made, e…" at bounding box center [680, 167] width 438 height 51
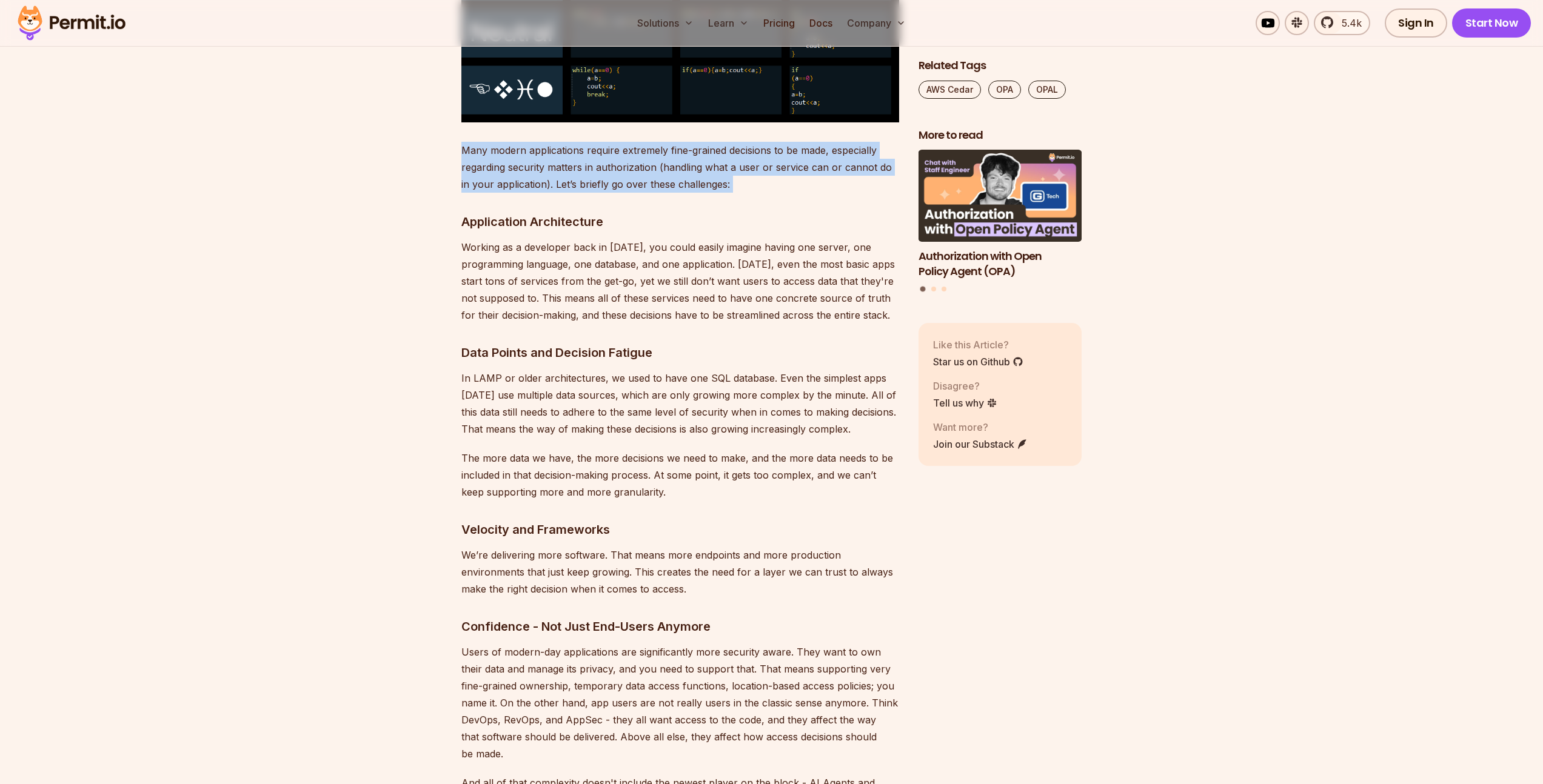
click at [556, 157] on p "Many modern applications require extremely fine-grained decisions to be made, e…" at bounding box center [680, 167] width 438 height 51
click at [584, 279] on p "Working as a developer back in [DATE], you could easily imagine having one serv…" at bounding box center [680, 281] width 438 height 85
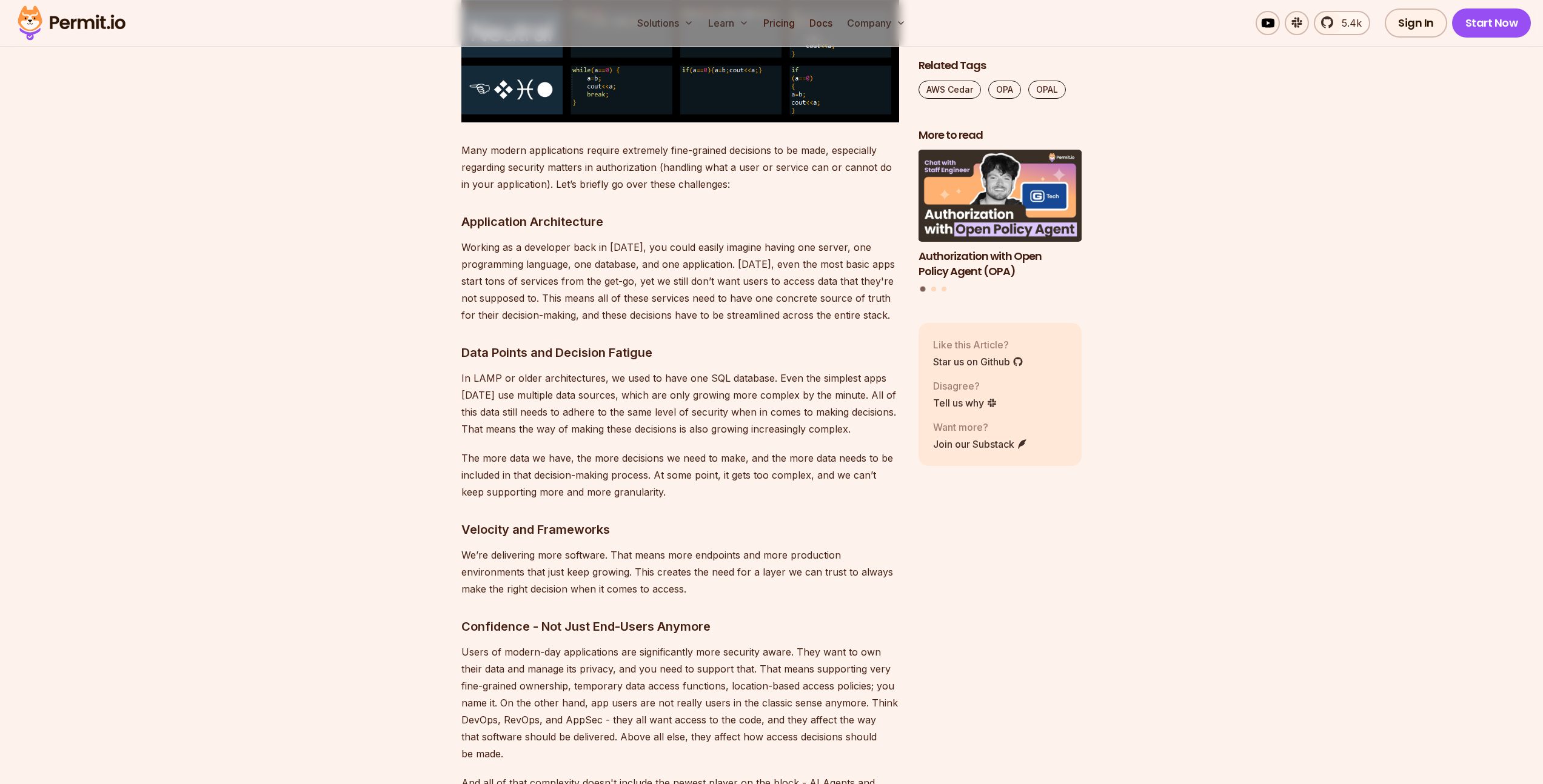
click at [582, 389] on p "In LAMP or older architectures, we used to have one SQL database. Even the simp…" at bounding box center [680, 404] width 438 height 68
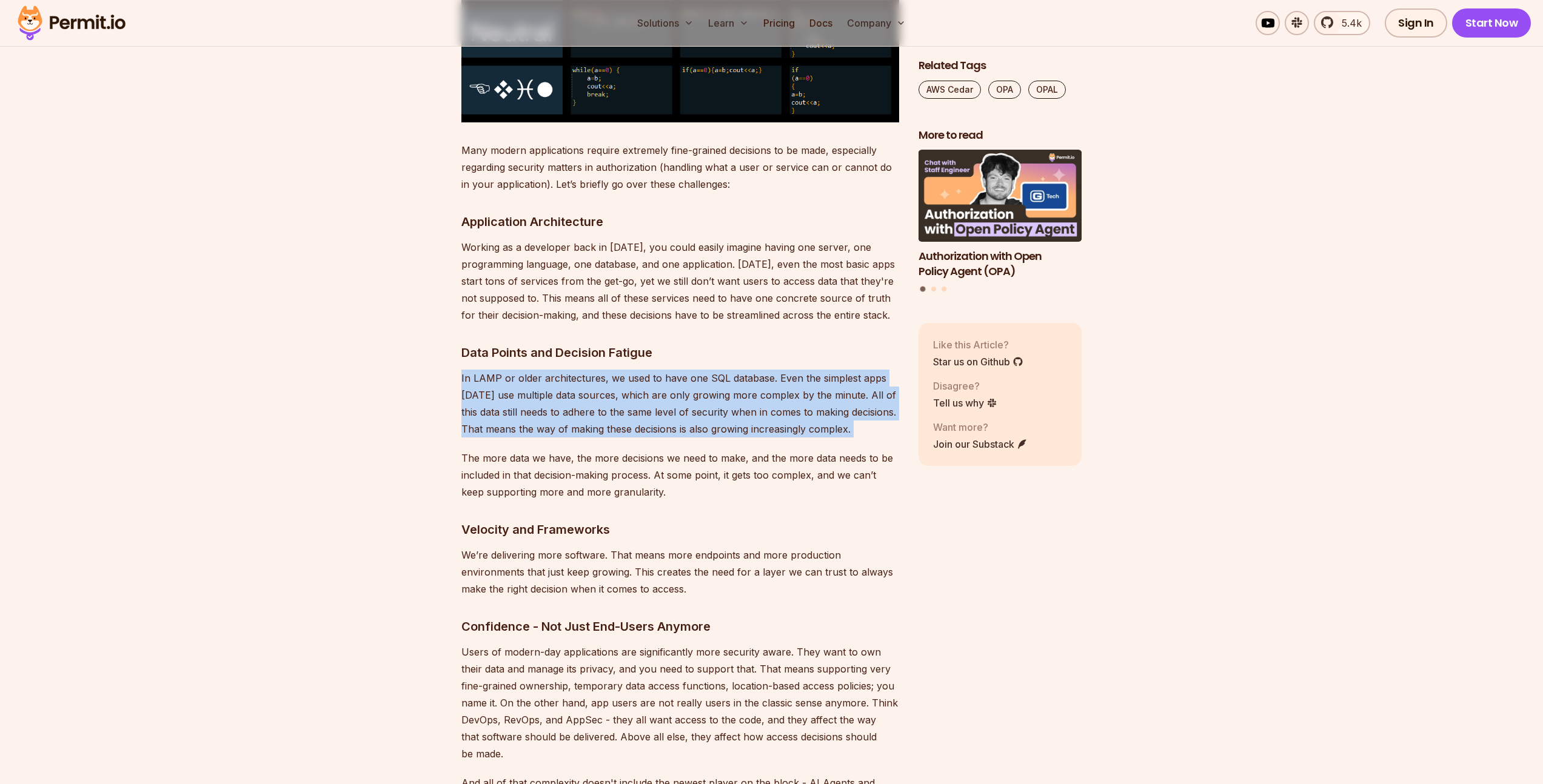
click at [582, 389] on p "In LAMP or older architectures, we used to have one SQL database. Even the simp…" at bounding box center [680, 404] width 438 height 68
click at [698, 383] on p "In LAMP or older architectures, we used to have one SQL database. Even the simp…" at bounding box center [680, 404] width 438 height 68
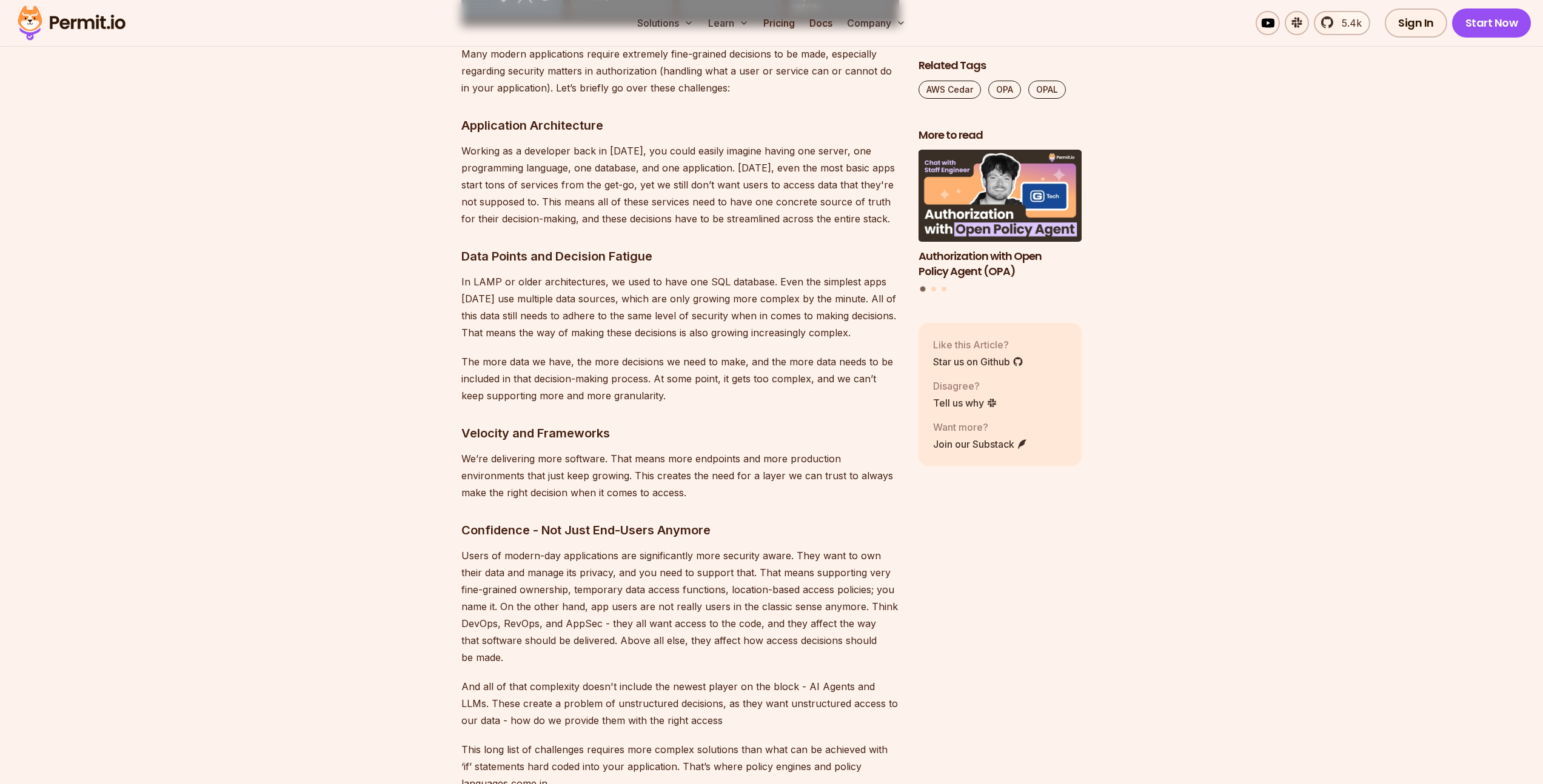
scroll to position [1627, 0]
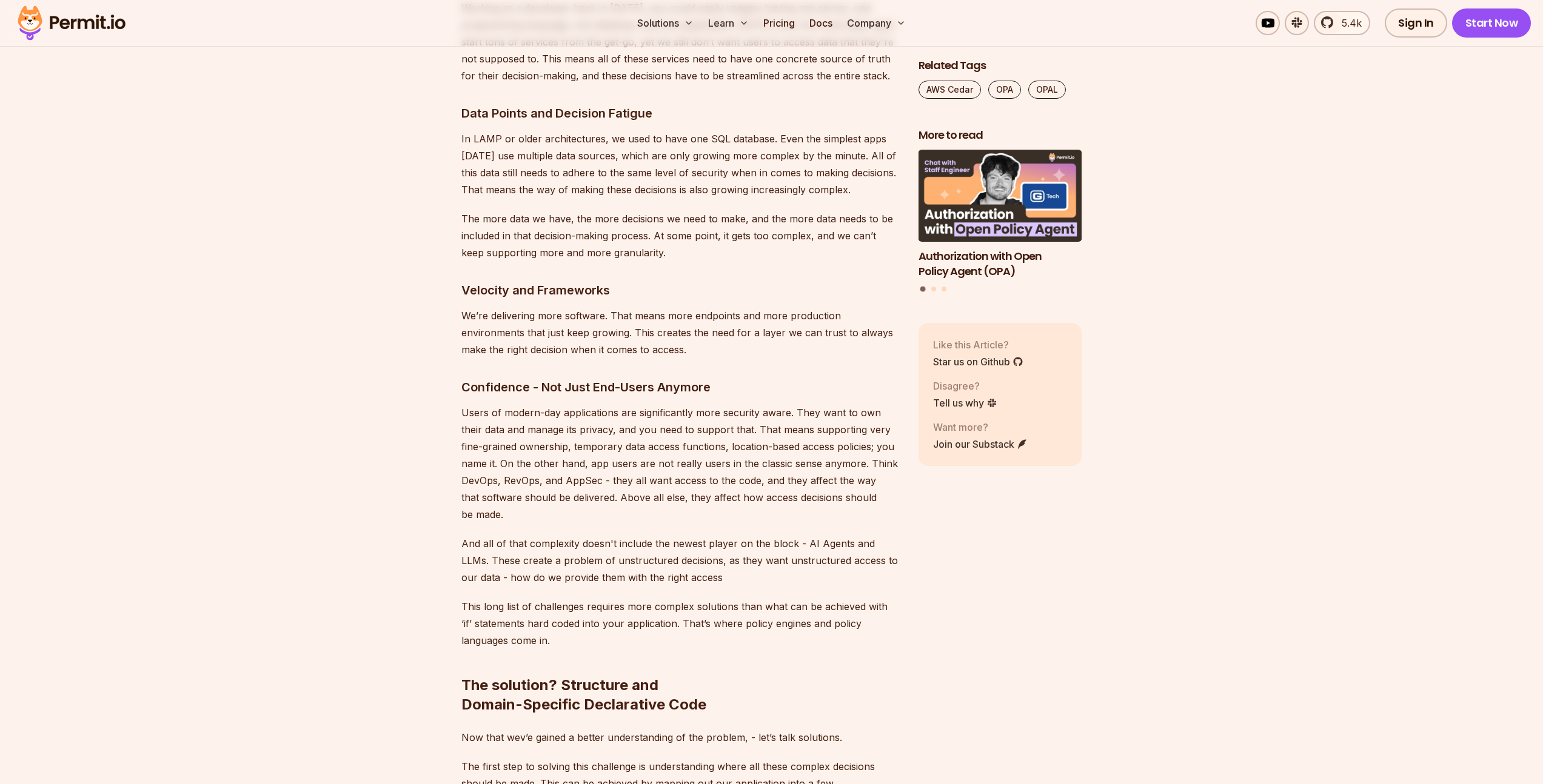
click at [628, 426] on p "Users of modern-day applications are significantly more security aware. They wa…" at bounding box center [680, 464] width 438 height 119
click at [626, 426] on p "Users of modern-day applications are significantly more security aware. They wa…" at bounding box center [680, 464] width 438 height 119
click at [699, 409] on p "Users of modern-day applications are significantly more security aware. They wa…" at bounding box center [680, 464] width 438 height 119
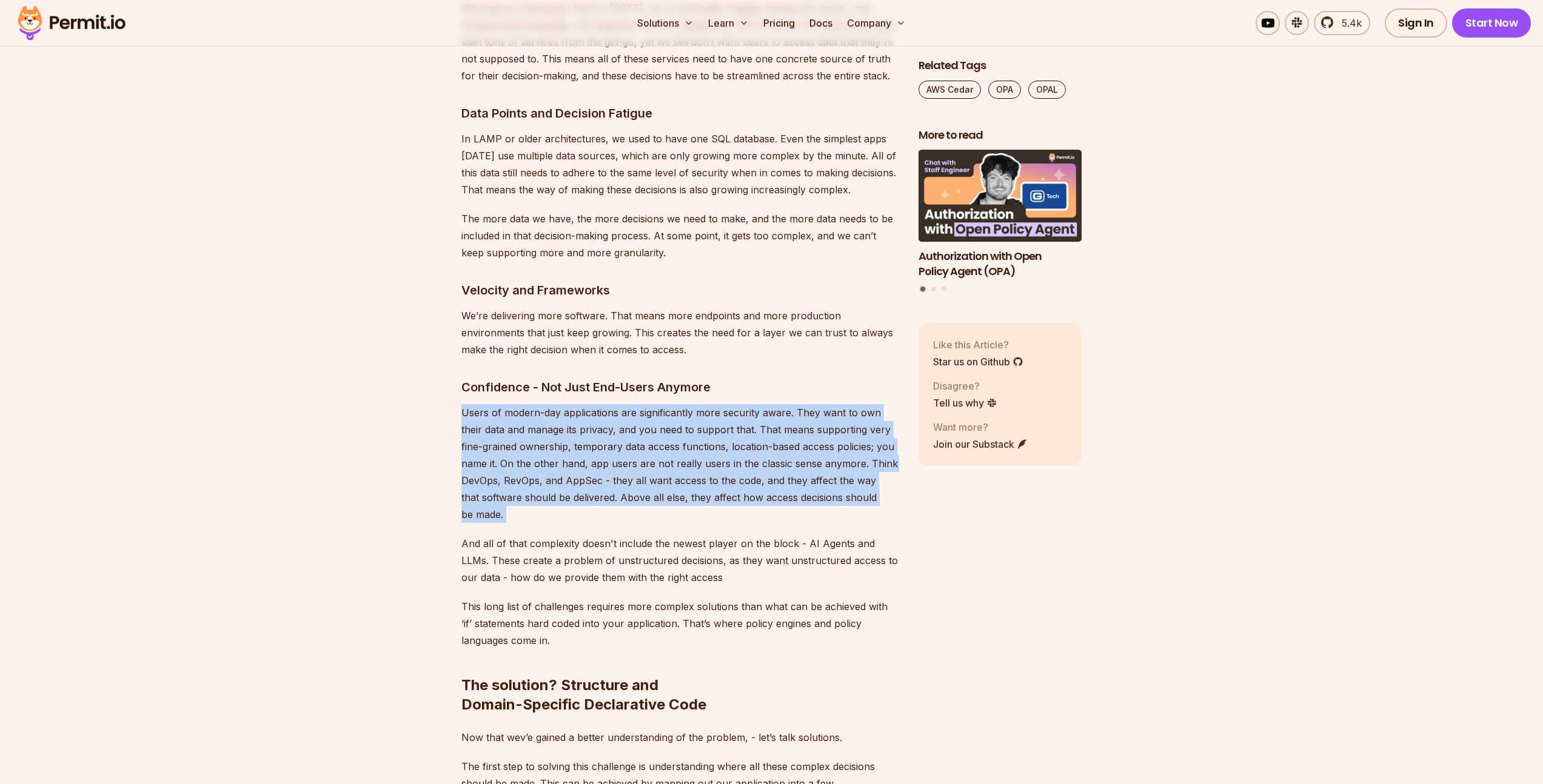
click at [699, 409] on p "Users of modern-day applications are significantly more security aware. They wa…" at bounding box center [680, 464] width 438 height 119
click at [590, 416] on p "Users of modern-day applications are significantly more security aware. They wa…" at bounding box center [680, 464] width 438 height 119
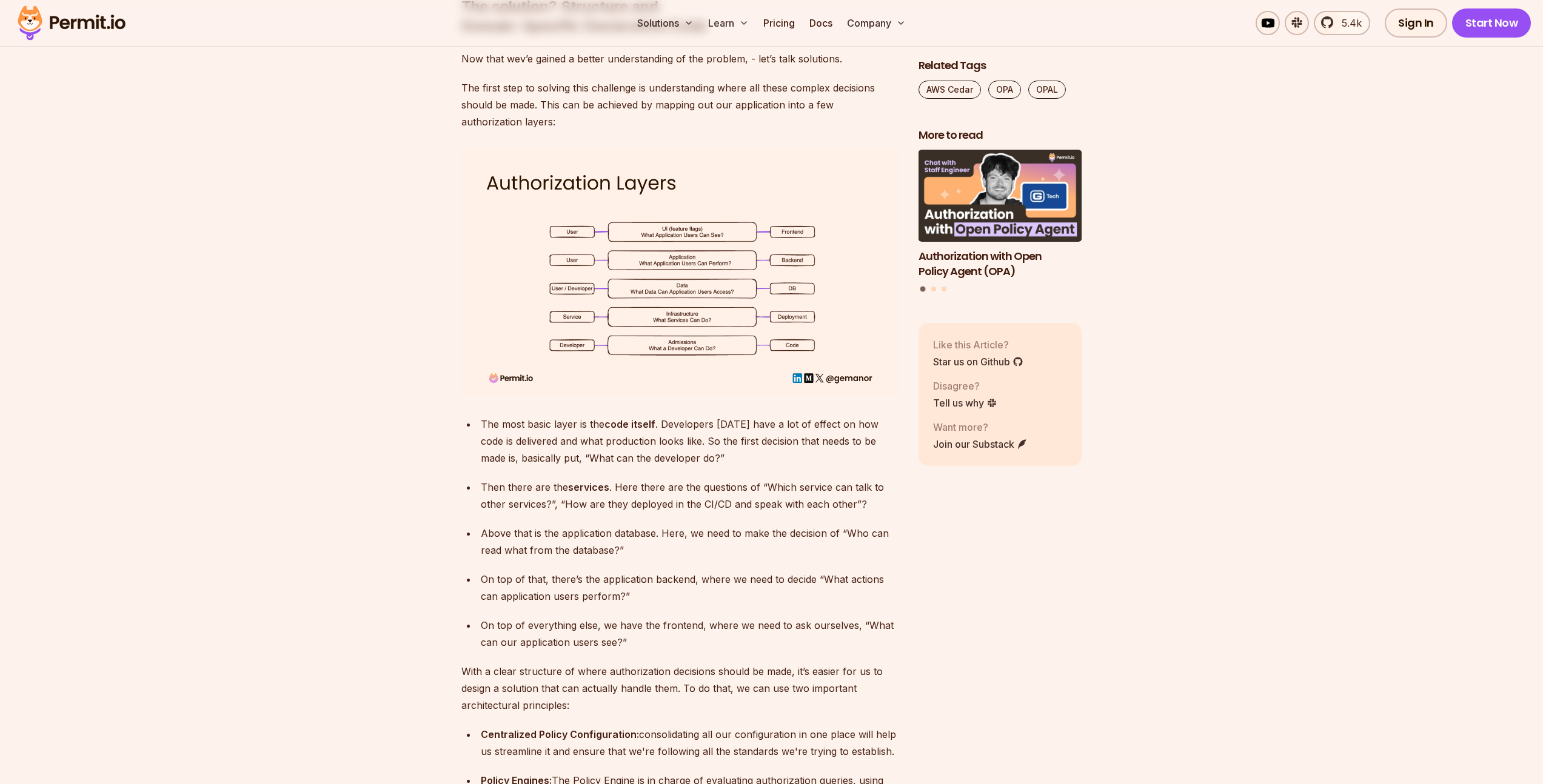
scroll to position [2308, 0]
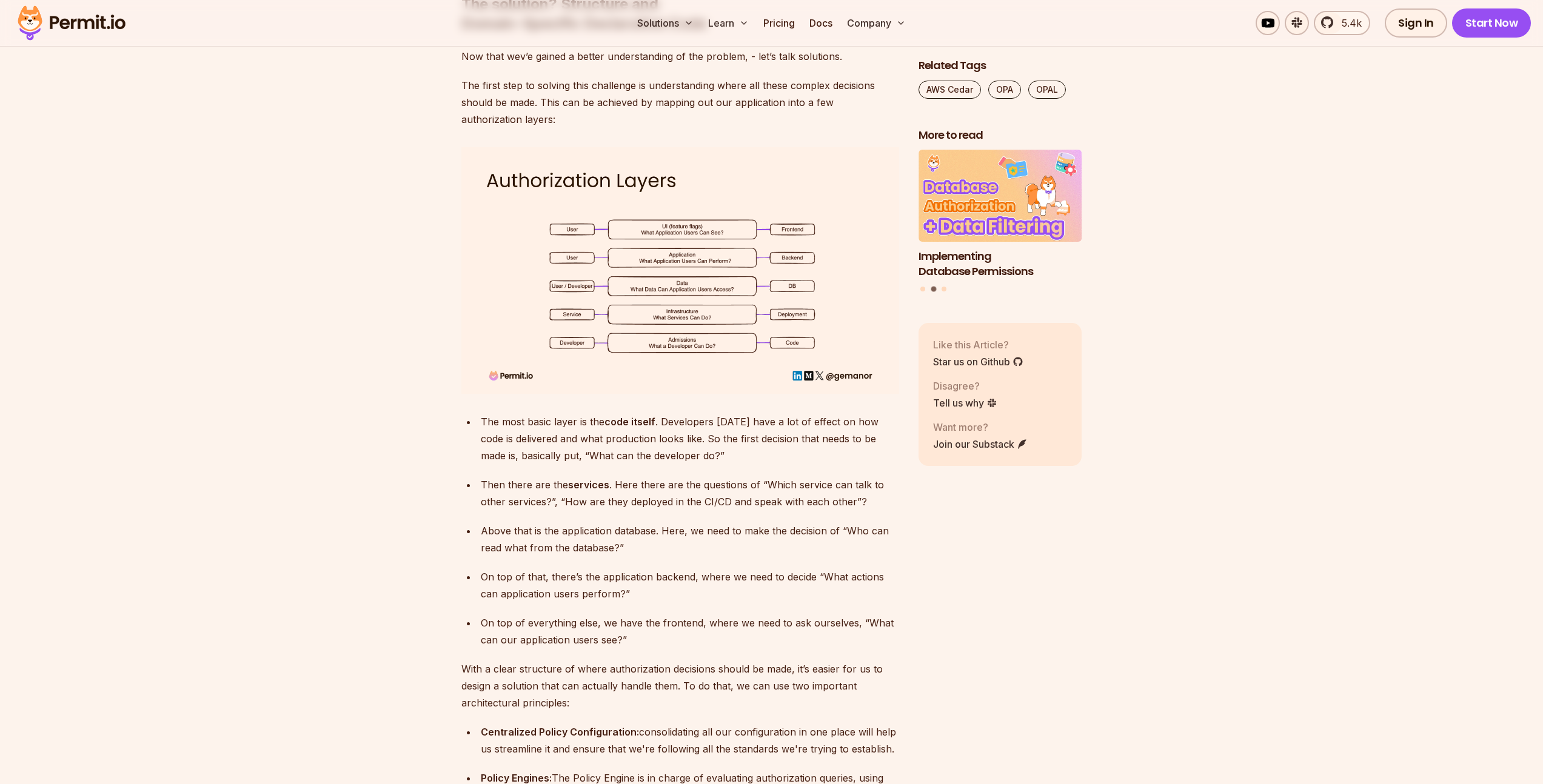
click at [629, 426] on div "The most basic layer is the code itself . Developers [DATE] have a lot of effec…" at bounding box center [690, 439] width 418 height 51
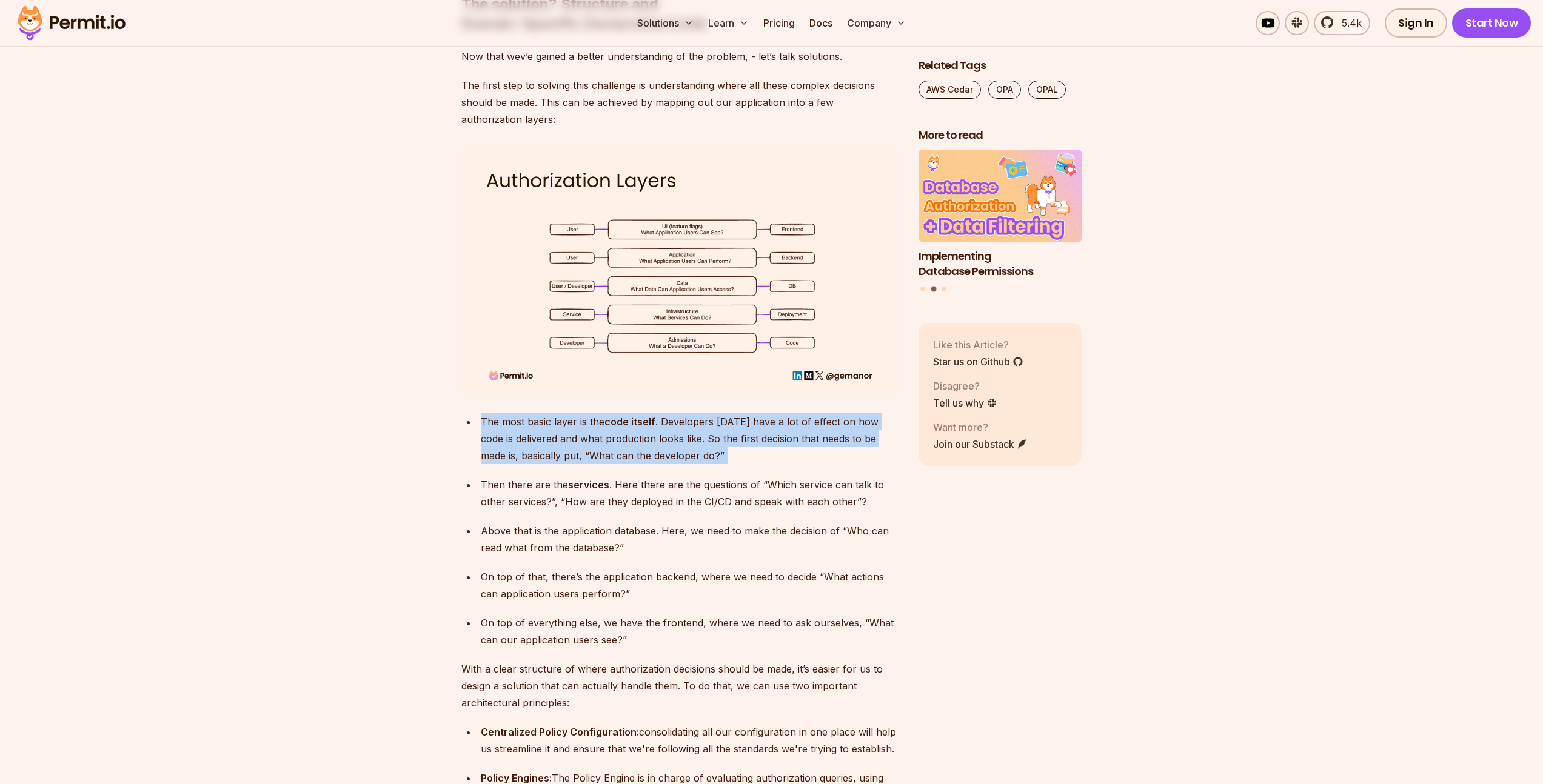
click at [629, 426] on div "The most basic layer is the code itself . Developers [DATE] have a lot of effec…" at bounding box center [690, 439] width 418 height 51
click at [628, 426] on div "The most basic layer is the code itself . Developers [DATE] have a lot of effec…" at bounding box center [690, 439] width 418 height 51
click at [669, 434] on div "The most basic layer is the code itself . Developers [DATE] have a lot of effec…" at bounding box center [690, 439] width 418 height 51
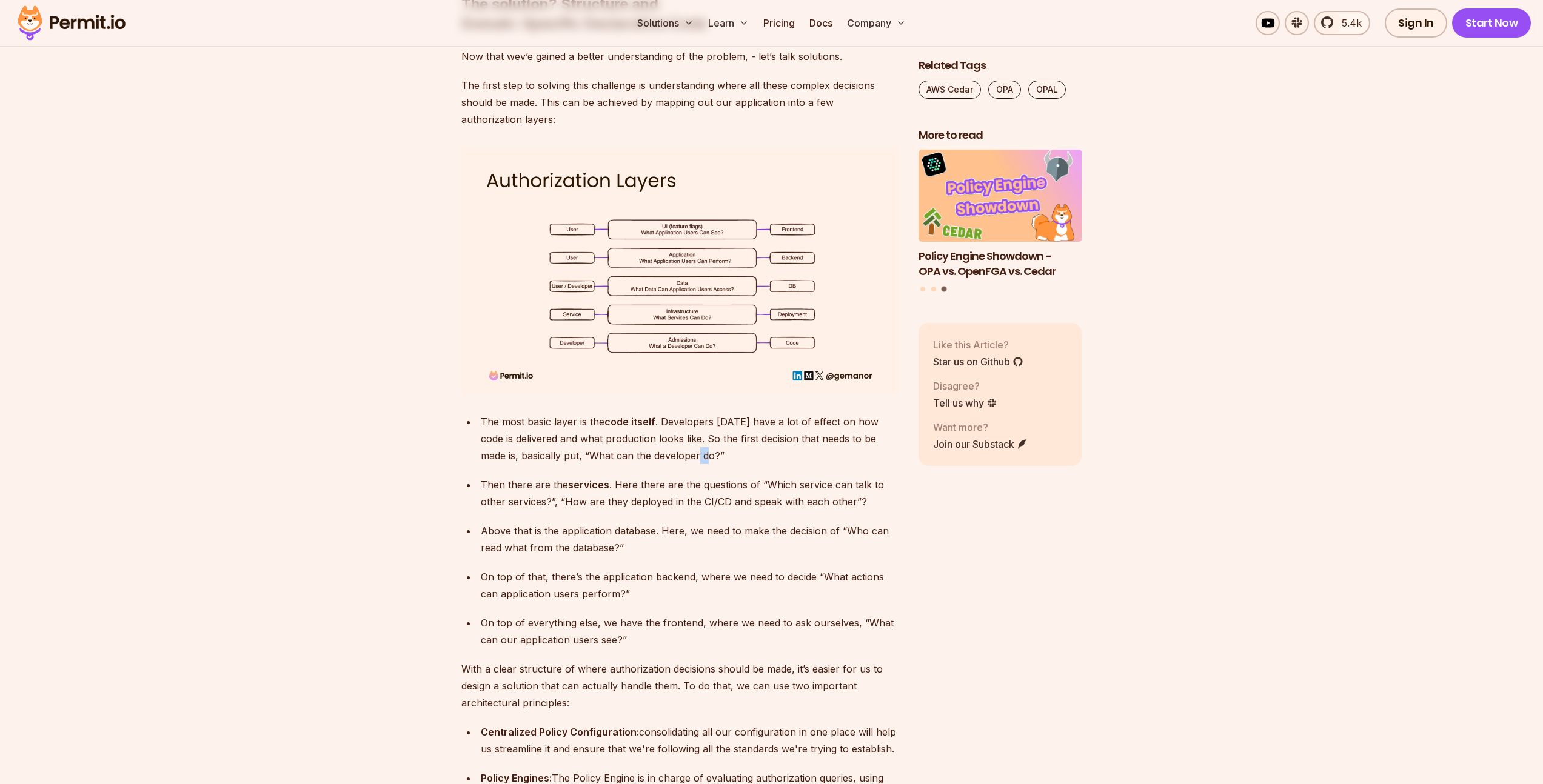
click at [669, 434] on div "The most basic layer is the code itself . Developers [DATE] have a lot of effec…" at bounding box center [690, 439] width 418 height 51
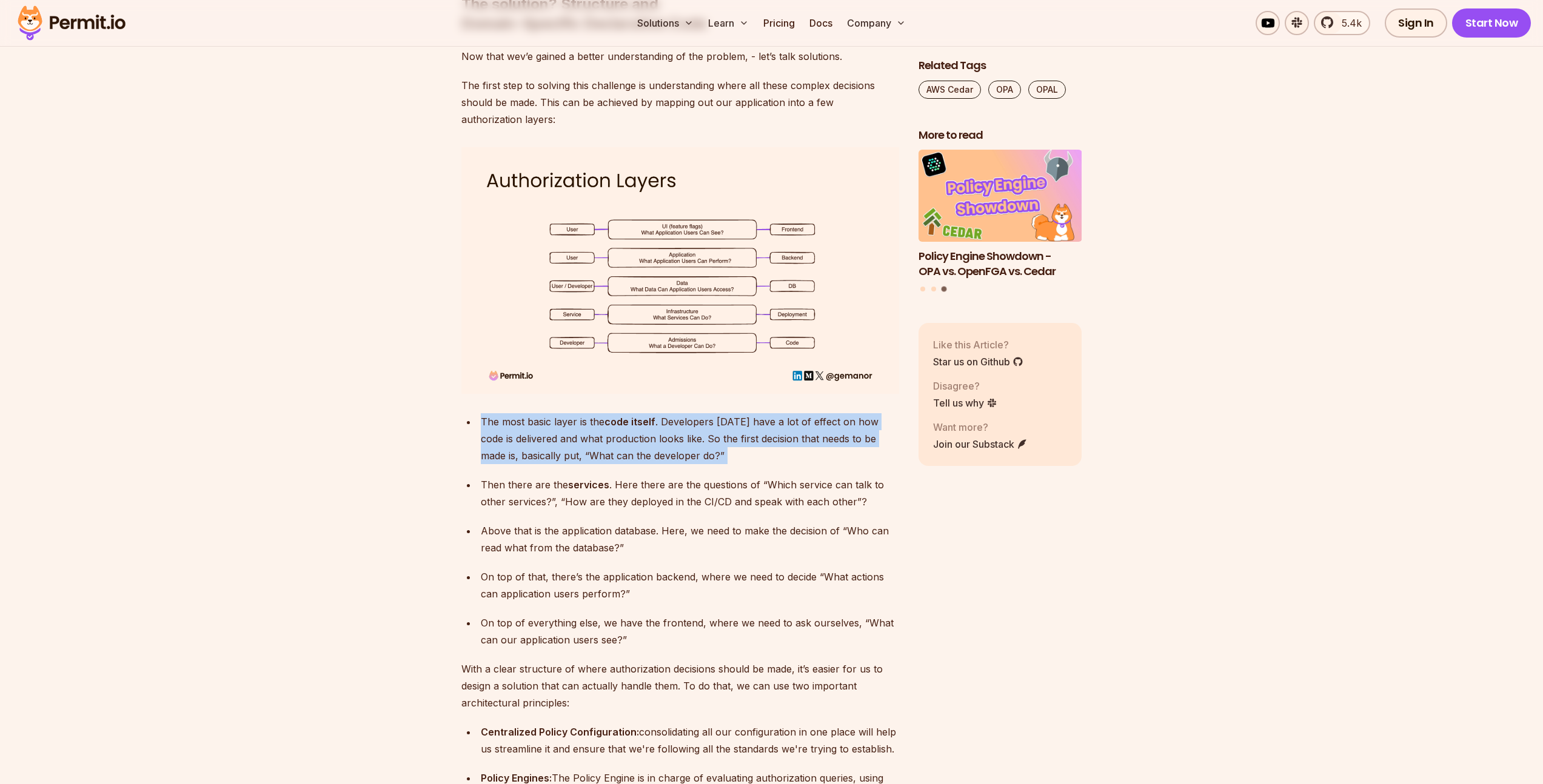
click at [669, 434] on div "The most basic layer is the code itself . Developers [DATE] have a lot of effec…" at bounding box center [690, 439] width 418 height 51
click at [701, 414] on div "The most basic layer is the code itself . Developers [DATE] have a lot of effec…" at bounding box center [690, 439] width 418 height 51
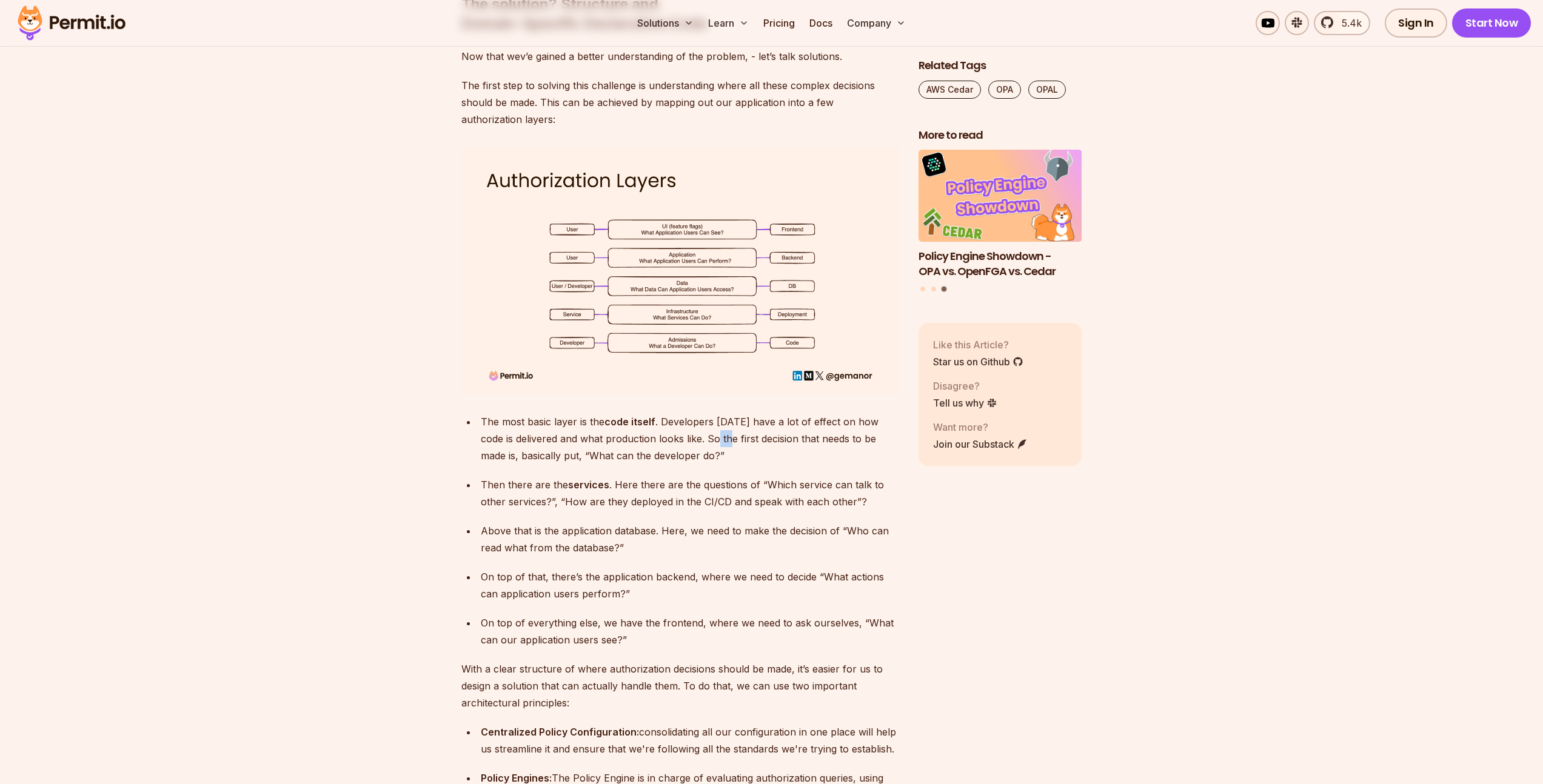
click at [701, 414] on div "The most basic layer is the code itself . Developers [DATE] have a lot of effec…" at bounding box center [690, 439] width 418 height 51
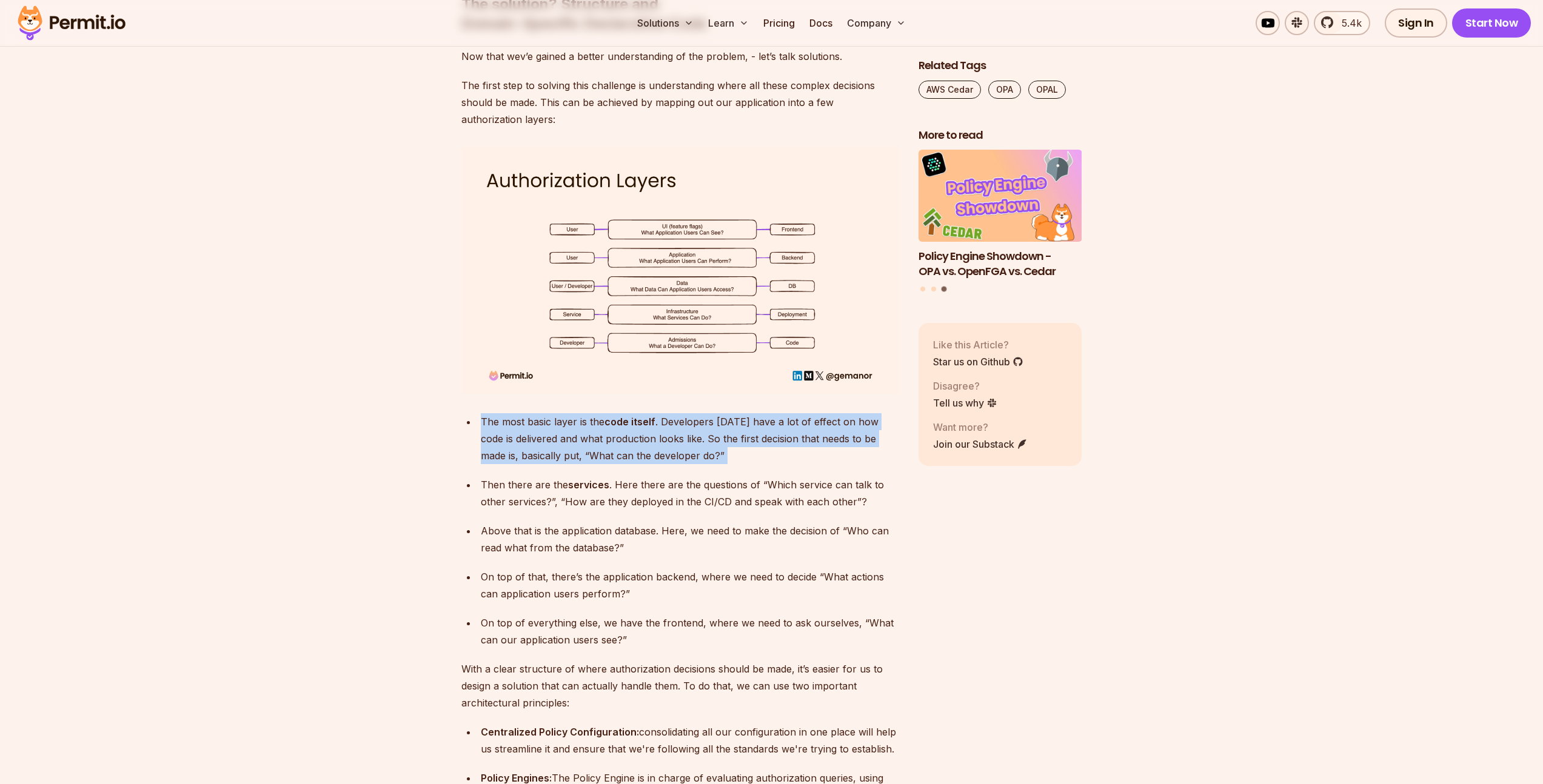
click at [701, 414] on div "The most basic layer is the code itself . Developers [DATE] have a lot of effec…" at bounding box center [690, 439] width 418 height 51
click at [640, 421] on div "The most basic layer is the code itself . Developers [DATE] have a lot of effec…" at bounding box center [690, 439] width 418 height 51
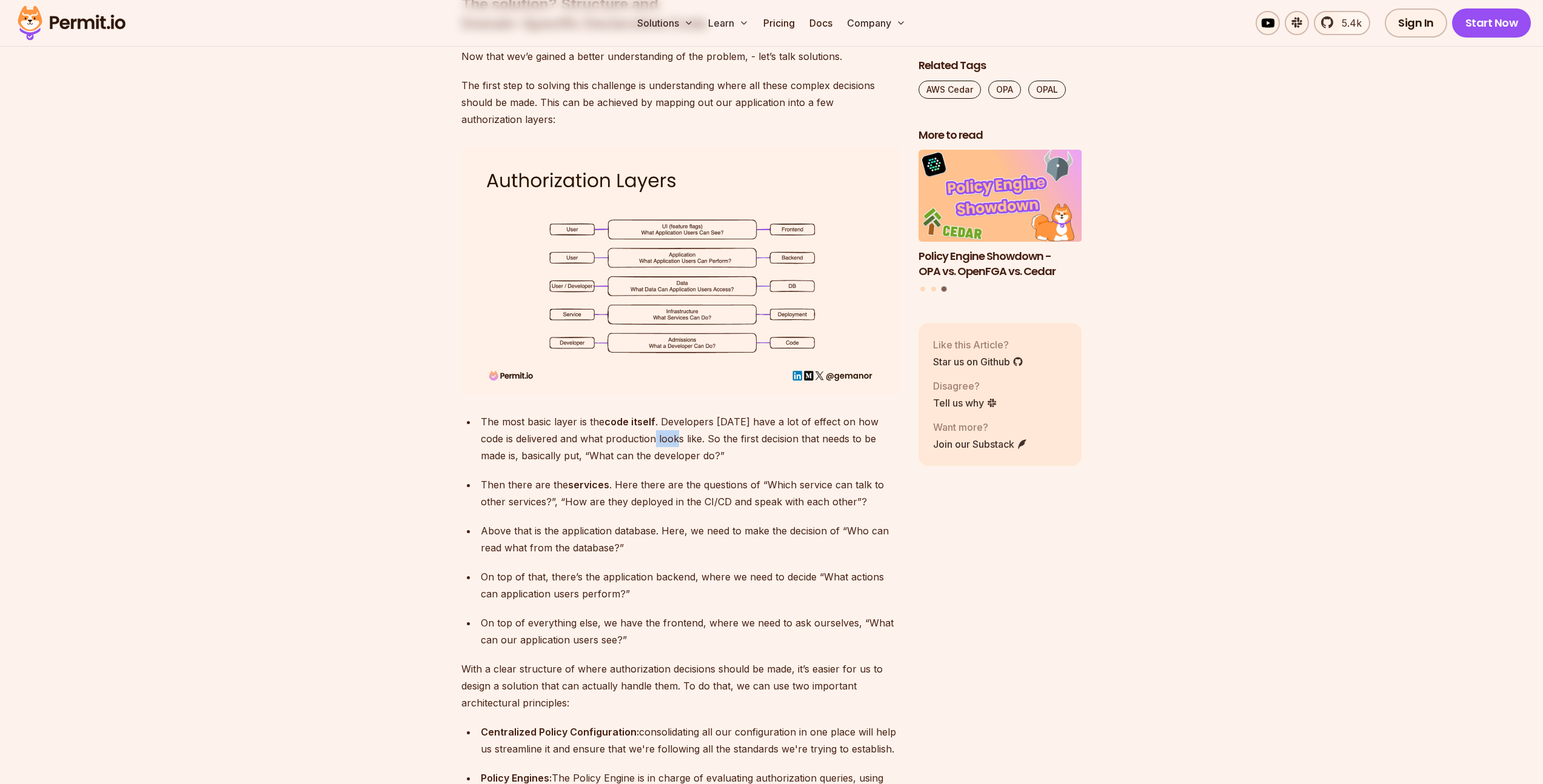
click at [640, 421] on div "The most basic layer is the code itself . Developers [DATE] have a lot of effec…" at bounding box center [690, 439] width 418 height 51
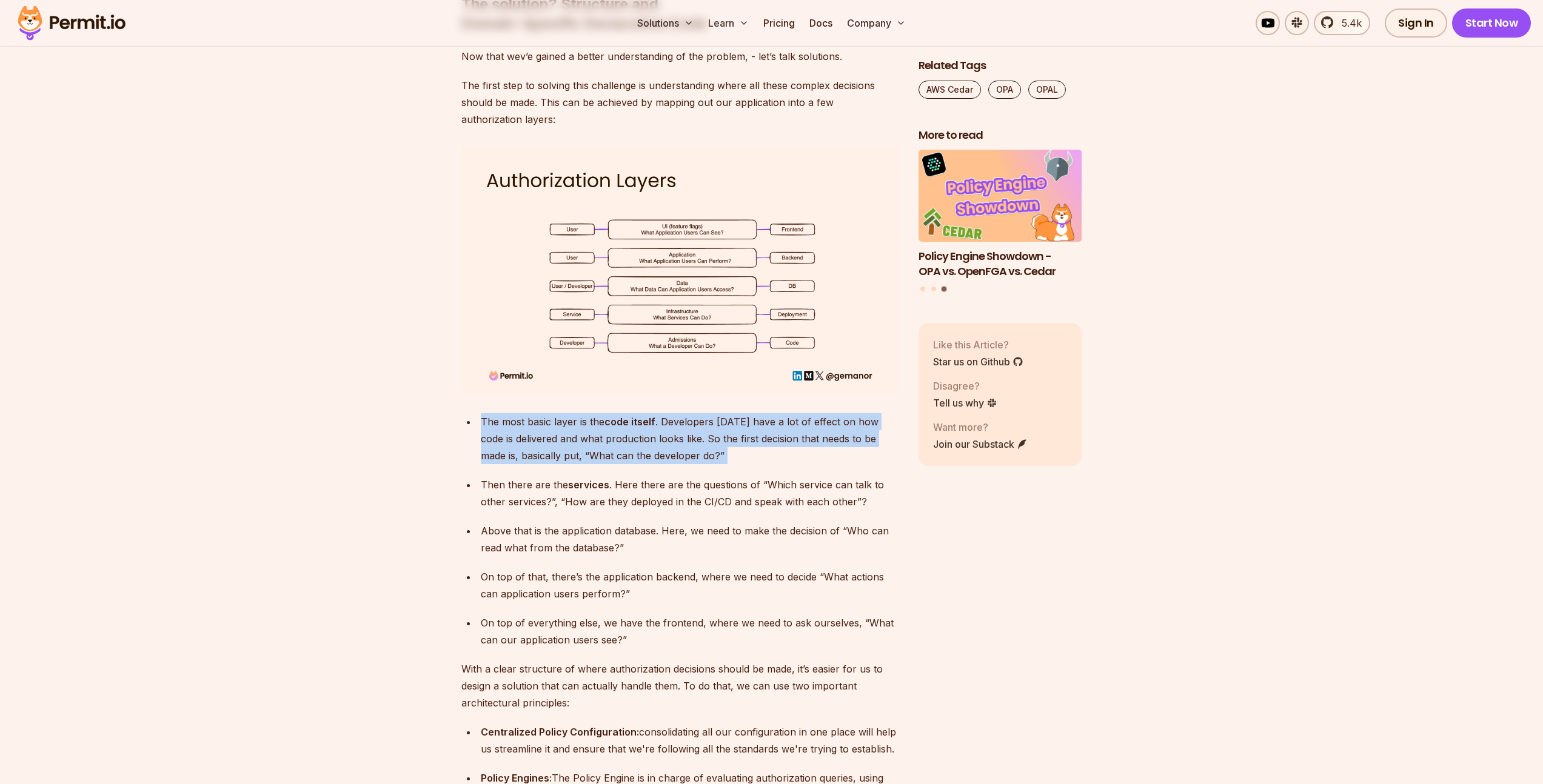
click at [640, 421] on div "The most basic layer is the code itself . Developers [DATE] have a lot of effec…" at bounding box center [690, 439] width 418 height 51
click at [699, 417] on div "The most basic layer is the code itself . Developers [DATE] have a lot of effec…" at bounding box center [690, 439] width 418 height 51
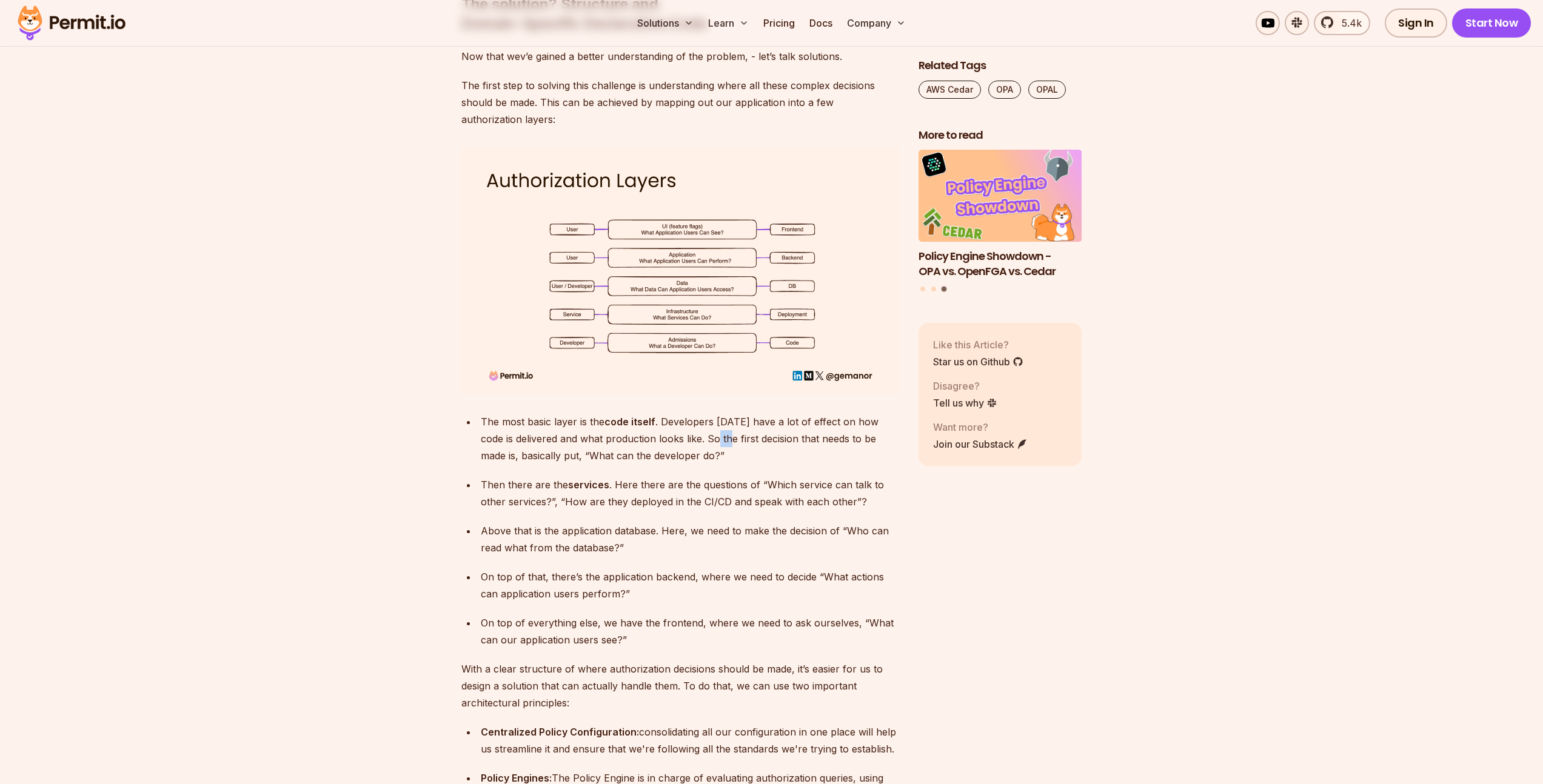
click at [699, 417] on div "The most basic layer is the code itself . Developers [DATE] have a lot of effec…" at bounding box center [690, 439] width 418 height 51
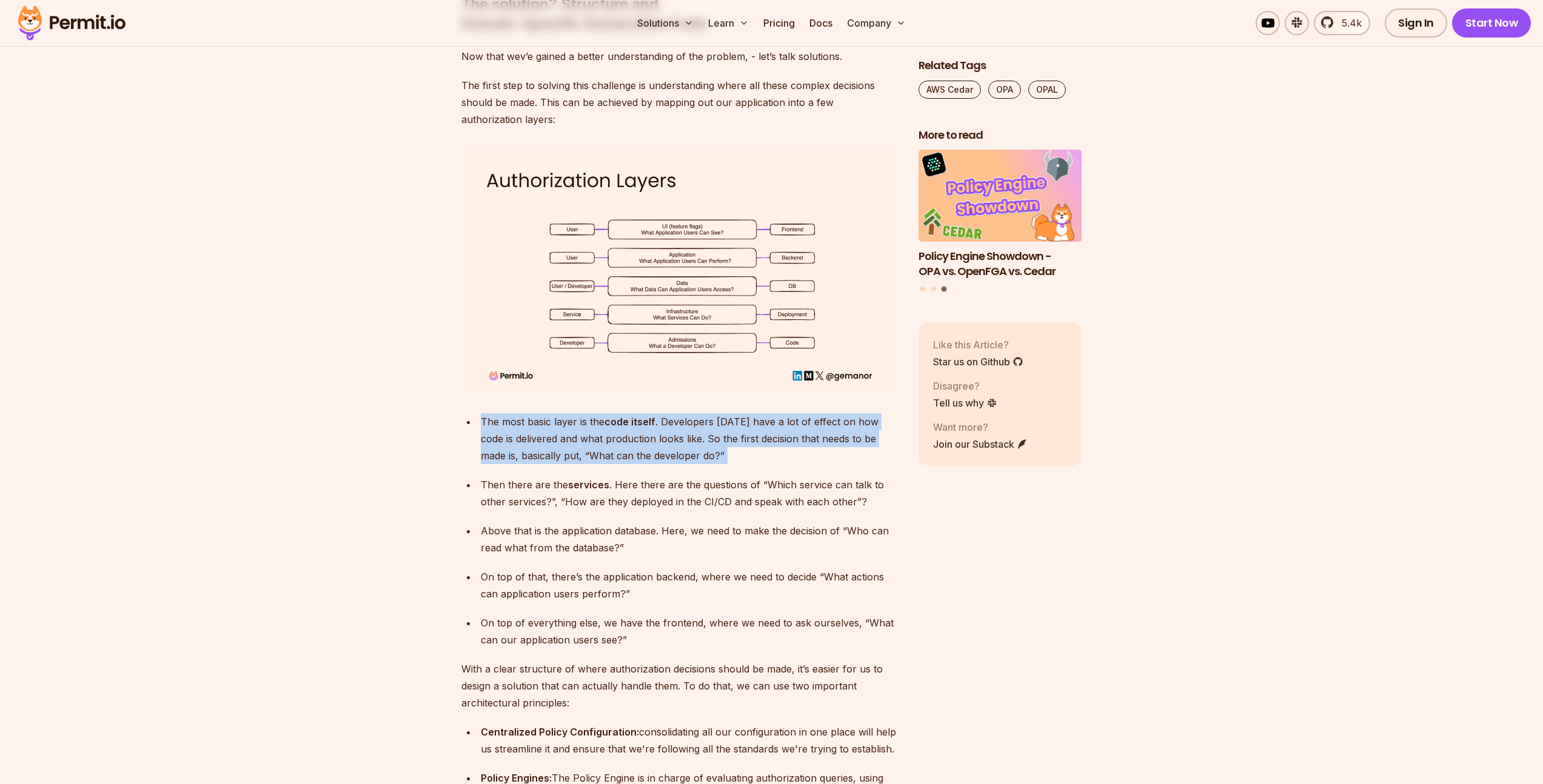
click at [699, 417] on div "The most basic layer is the code itself . Developers [DATE] have a lot of effec…" at bounding box center [690, 439] width 418 height 51
click at [627, 416] on div "The most basic layer is the code itself . Developers [DATE] have a lot of effec…" at bounding box center [690, 439] width 418 height 51
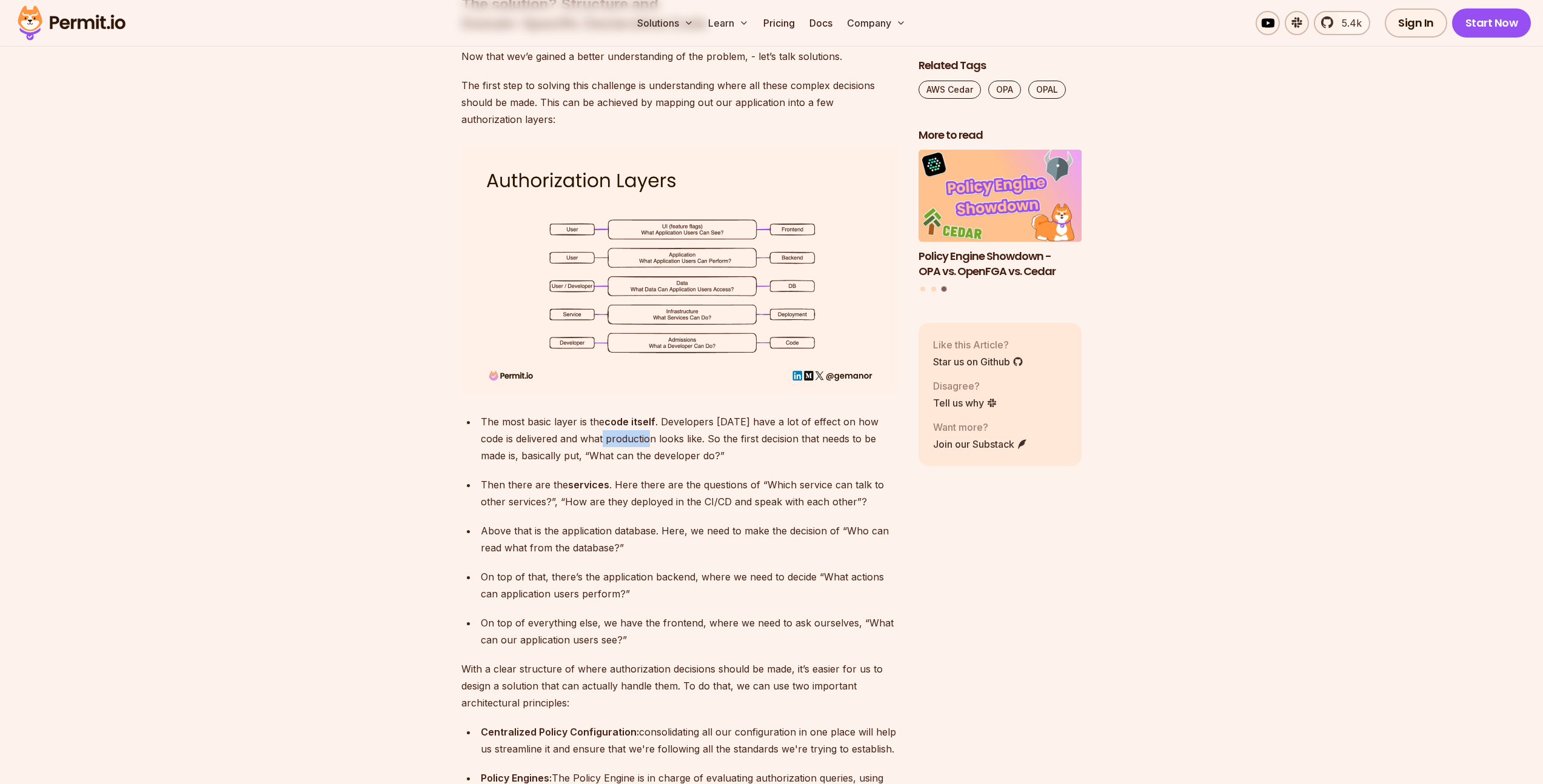
click at [627, 416] on div "The most basic layer is the code itself . Developers [DATE] have a lot of effec…" at bounding box center [690, 439] width 418 height 51
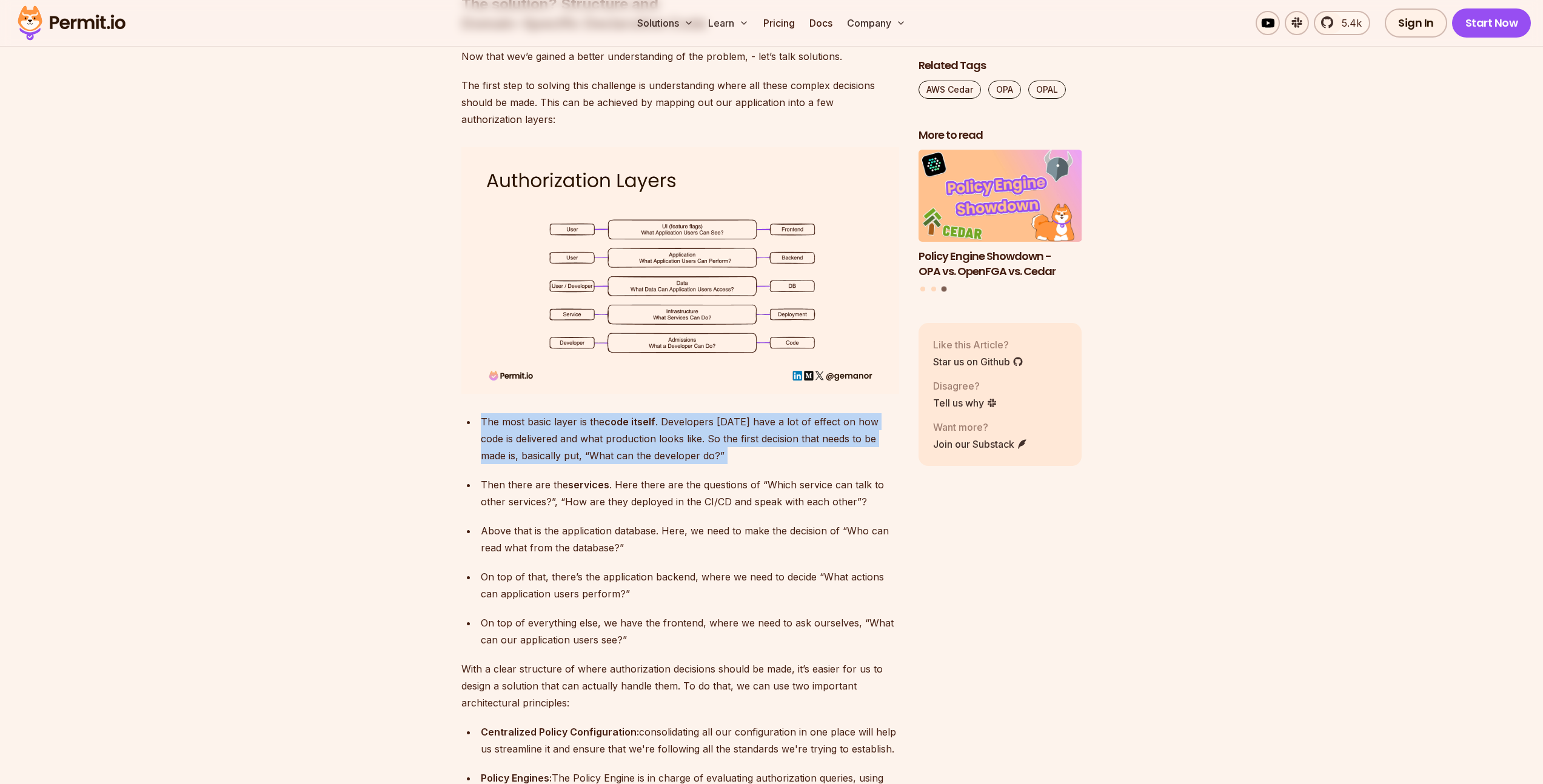
click at [627, 416] on div "The most basic layer is the code itself . Developers [DATE] have a lot of effec…" at bounding box center [690, 439] width 418 height 51
click at [679, 416] on div "The most basic layer is the code itself . Developers [DATE] have a lot of effec…" at bounding box center [690, 439] width 418 height 51
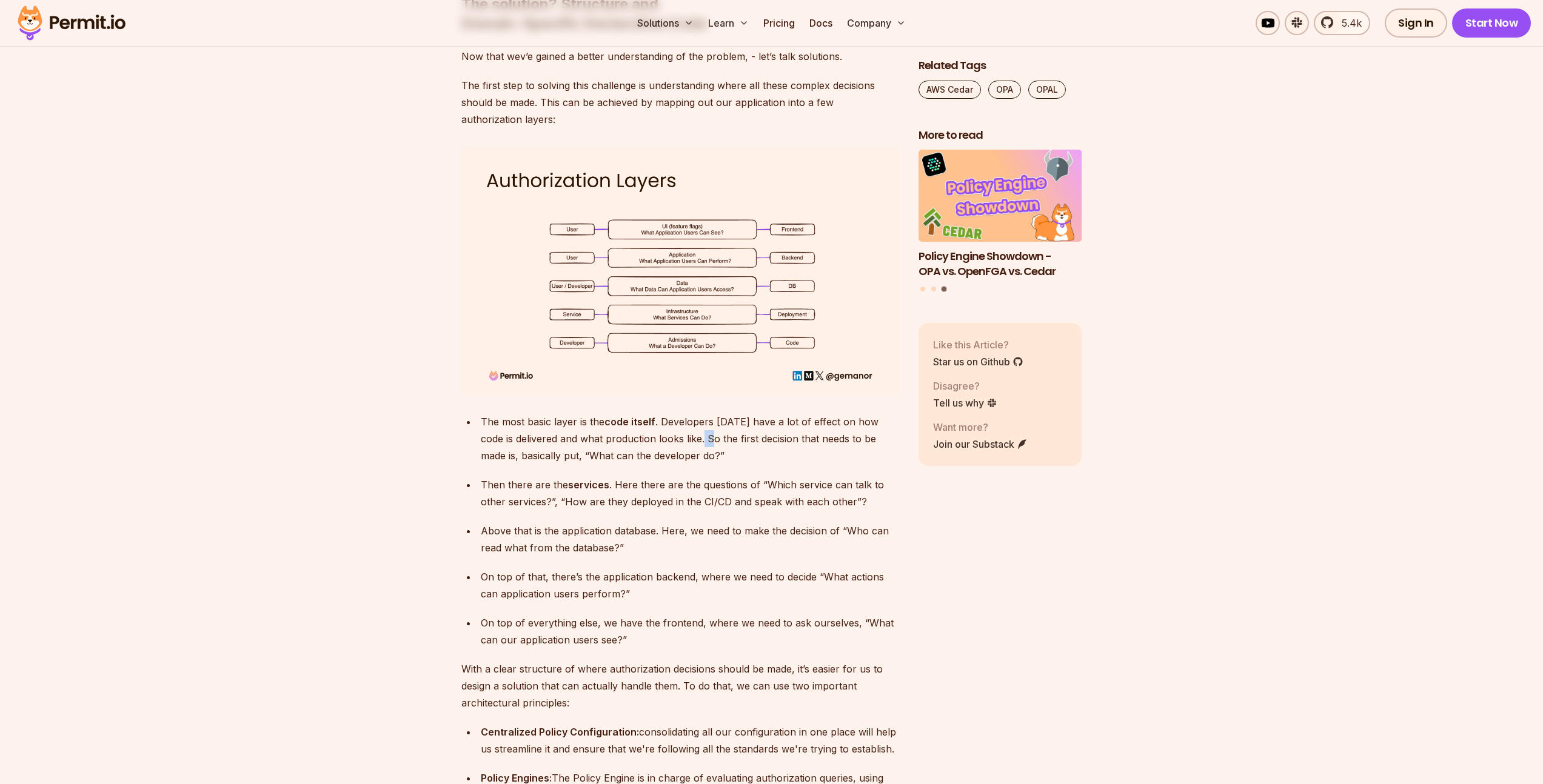
click at [679, 416] on div "The most basic layer is the code itself . Developers [DATE] have a lot of effec…" at bounding box center [690, 439] width 418 height 51
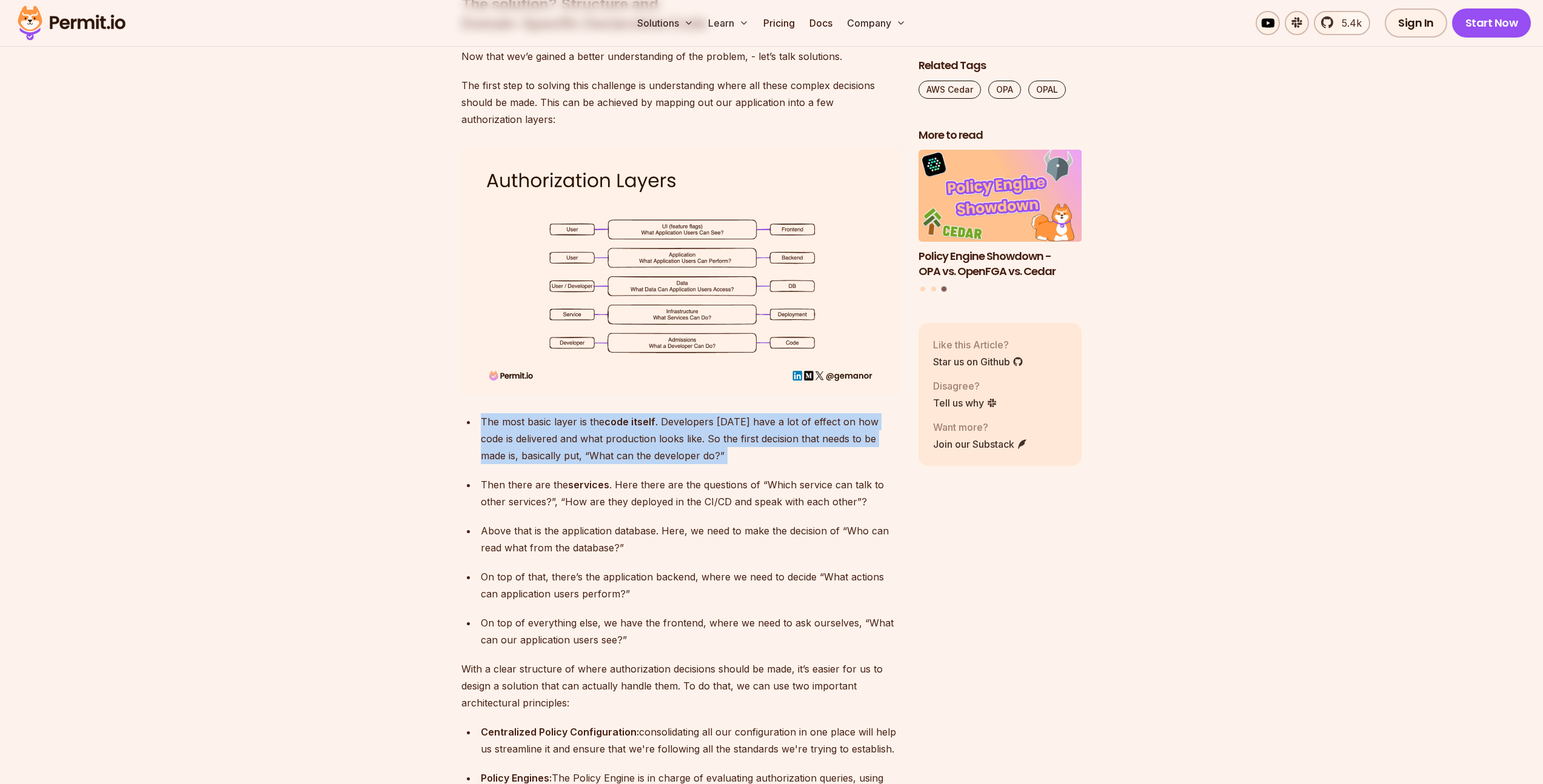
click at [679, 416] on div "The most basic layer is the code itself . Developers [DATE] have a lot of effec…" at bounding box center [690, 439] width 418 height 51
click at [615, 419] on div "The most basic layer is the code itself . Developers [DATE] have a lot of effec…" at bounding box center [690, 439] width 418 height 51
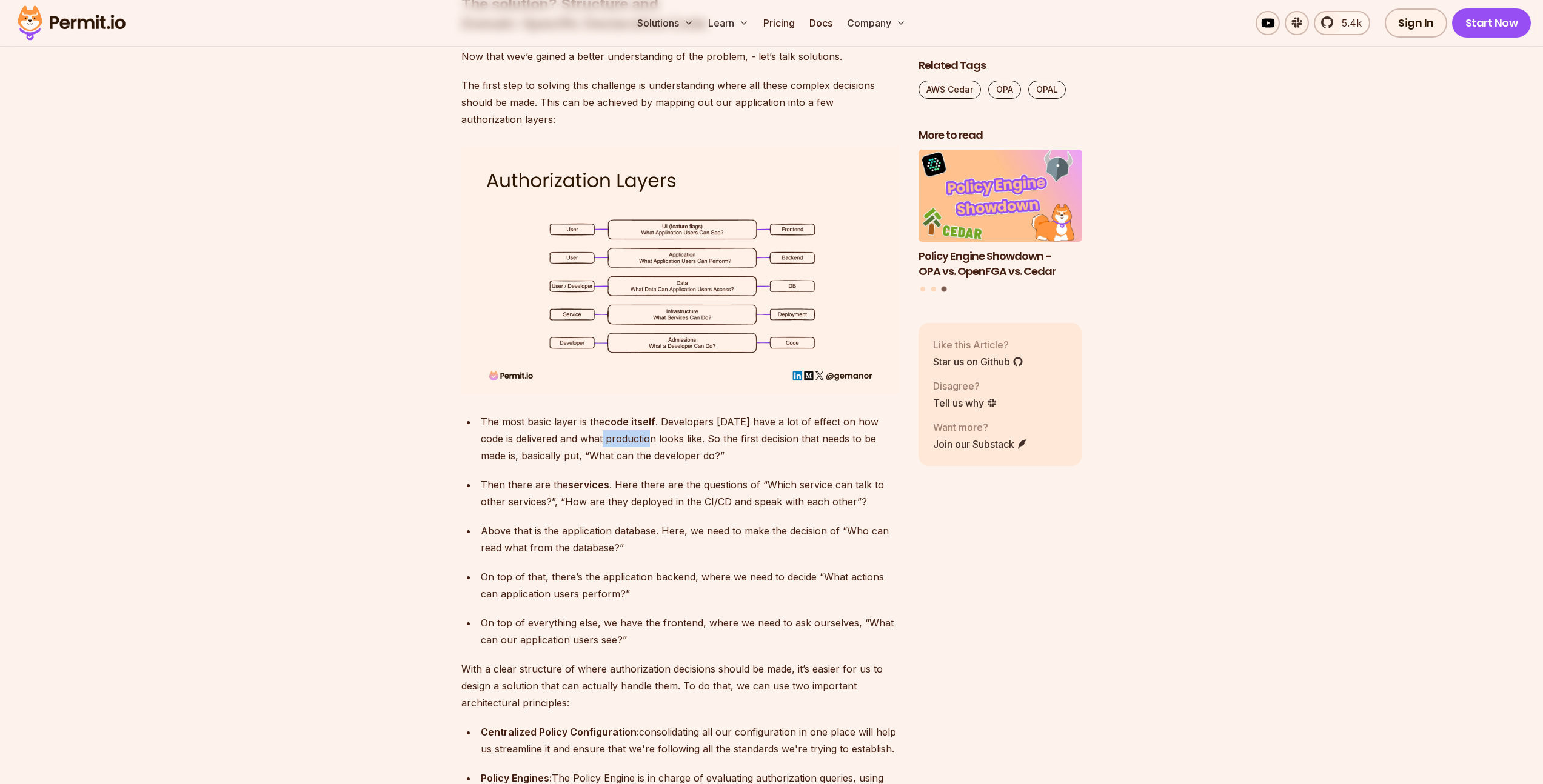
click at [615, 419] on div "The most basic layer is the code itself . Developers [DATE] have a lot of effec…" at bounding box center [690, 439] width 418 height 51
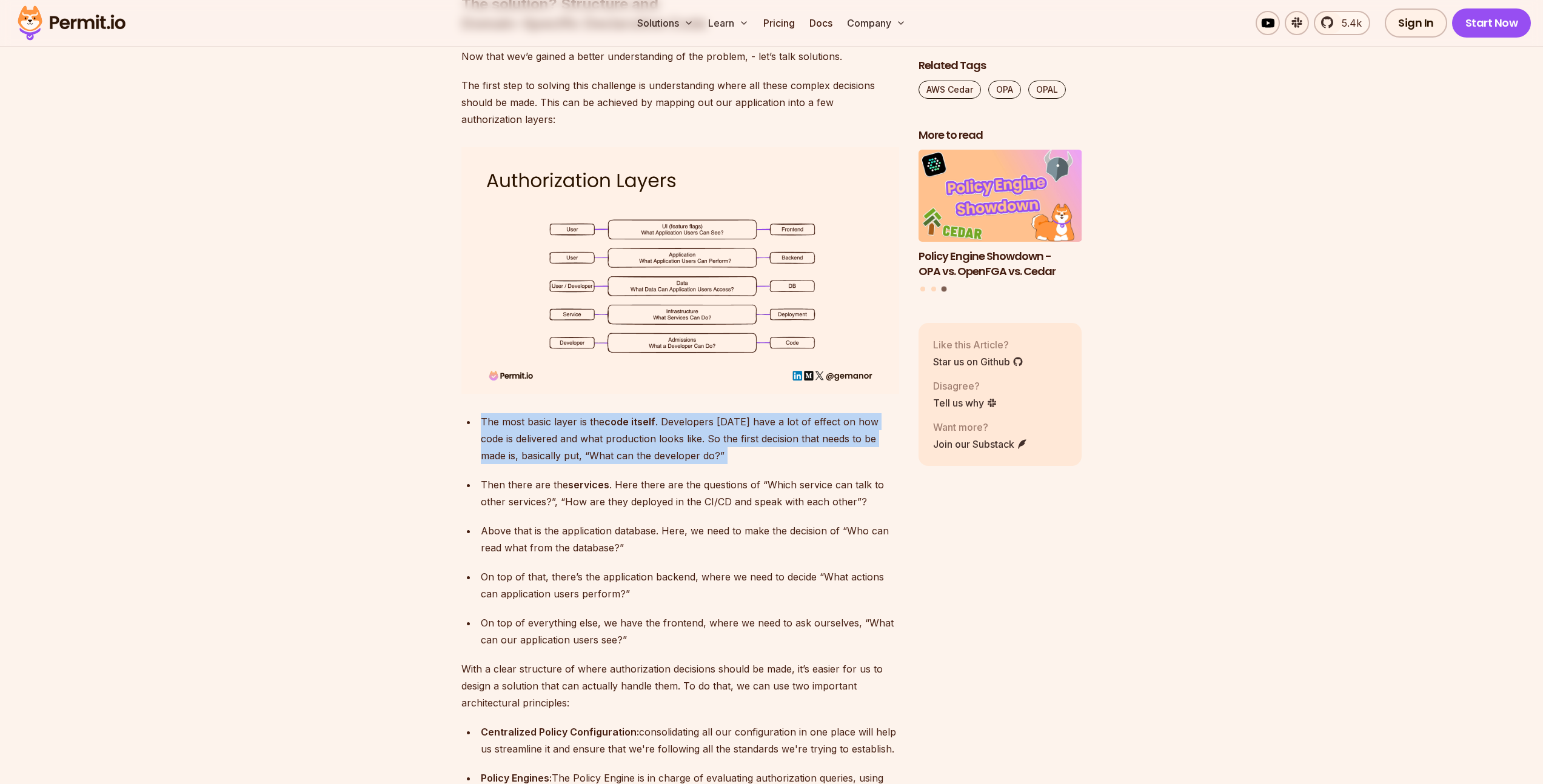
click at [615, 419] on div "The most basic layer is the code itself . Developers [DATE] have a lot of effec…" at bounding box center [690, 439] width 418 height 51
click at [660, 419] on div "The most basic layer is the code itself . Developers [DATE] have a lot of effec…" at bounding box center [690, 439] width 418 height 51
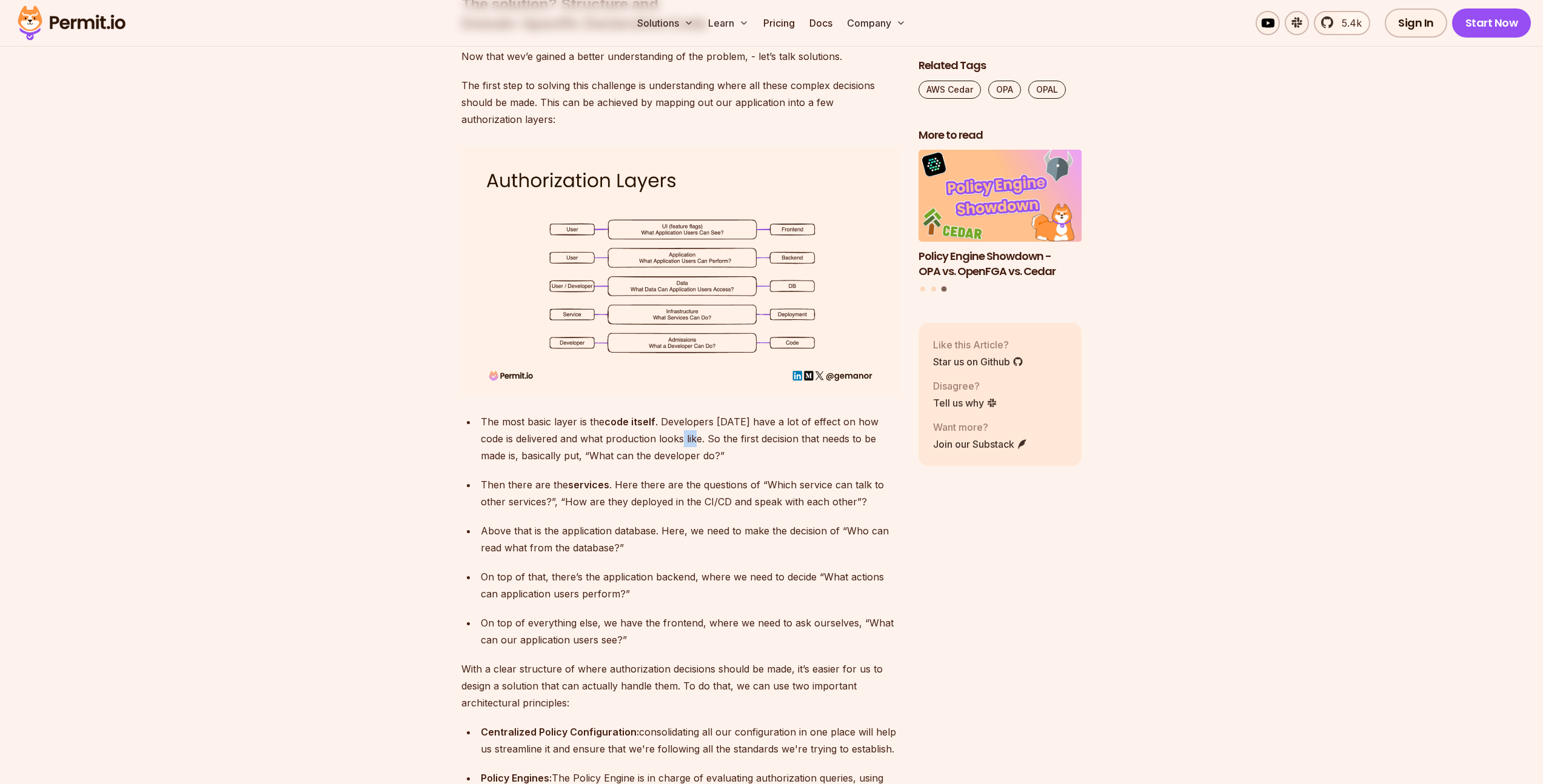
click at [660, 419] on div "The most basic layer is the code itself . Developers [DATE] have a lot of effec…" at bounding box center [690, 439] width 418 height 51
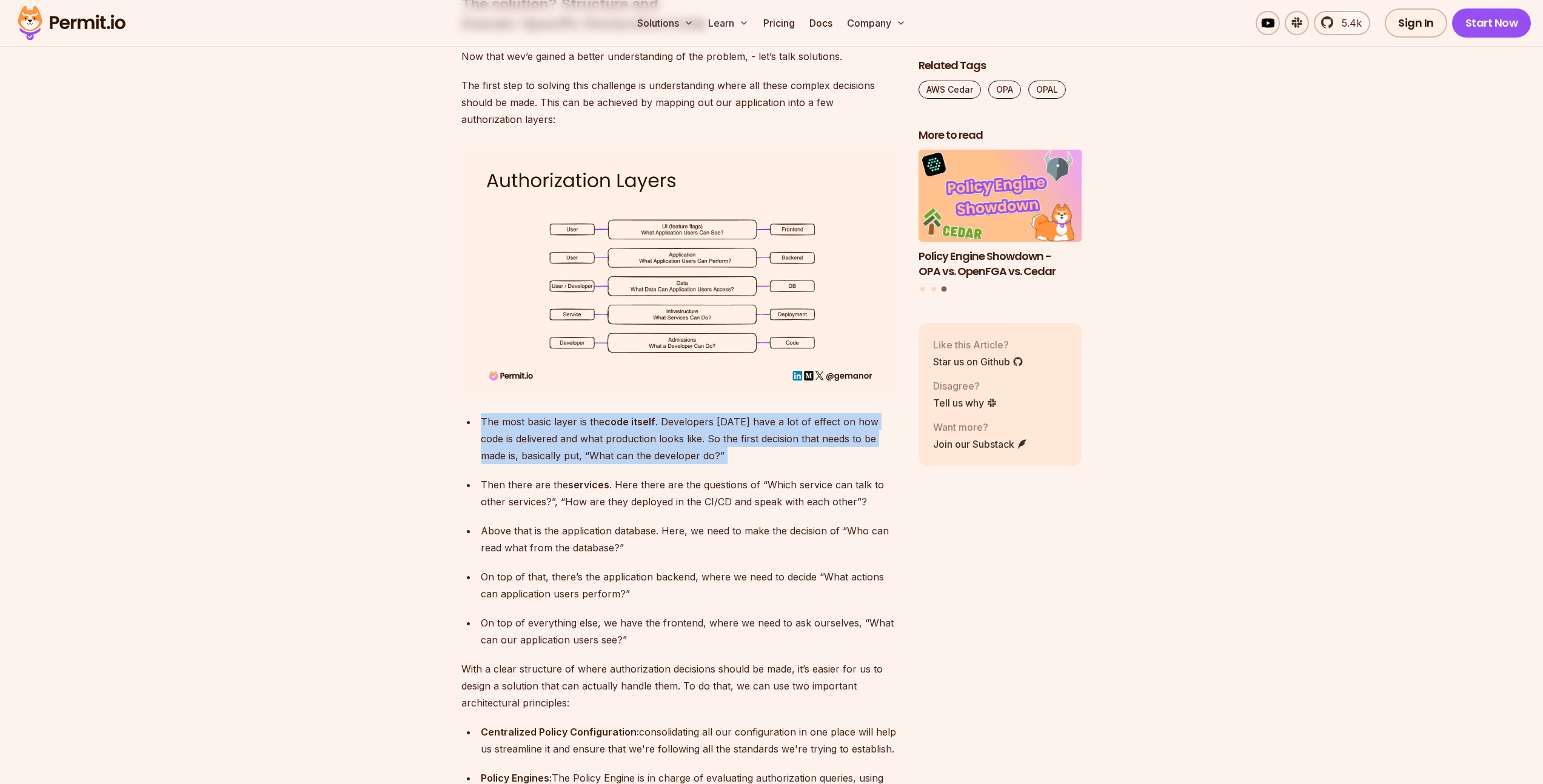
click at [660, 419] on div "The most basic layer is the code itself . Developers [DATE] have a lot of effec…" at bounding box center [690, 439] width 418 height 51
click at [586, 420] on div "The most basic layer is the code itself . Developers [DATE] have a lot of effec…" at bounding box center [690, 439] width 418 height 51
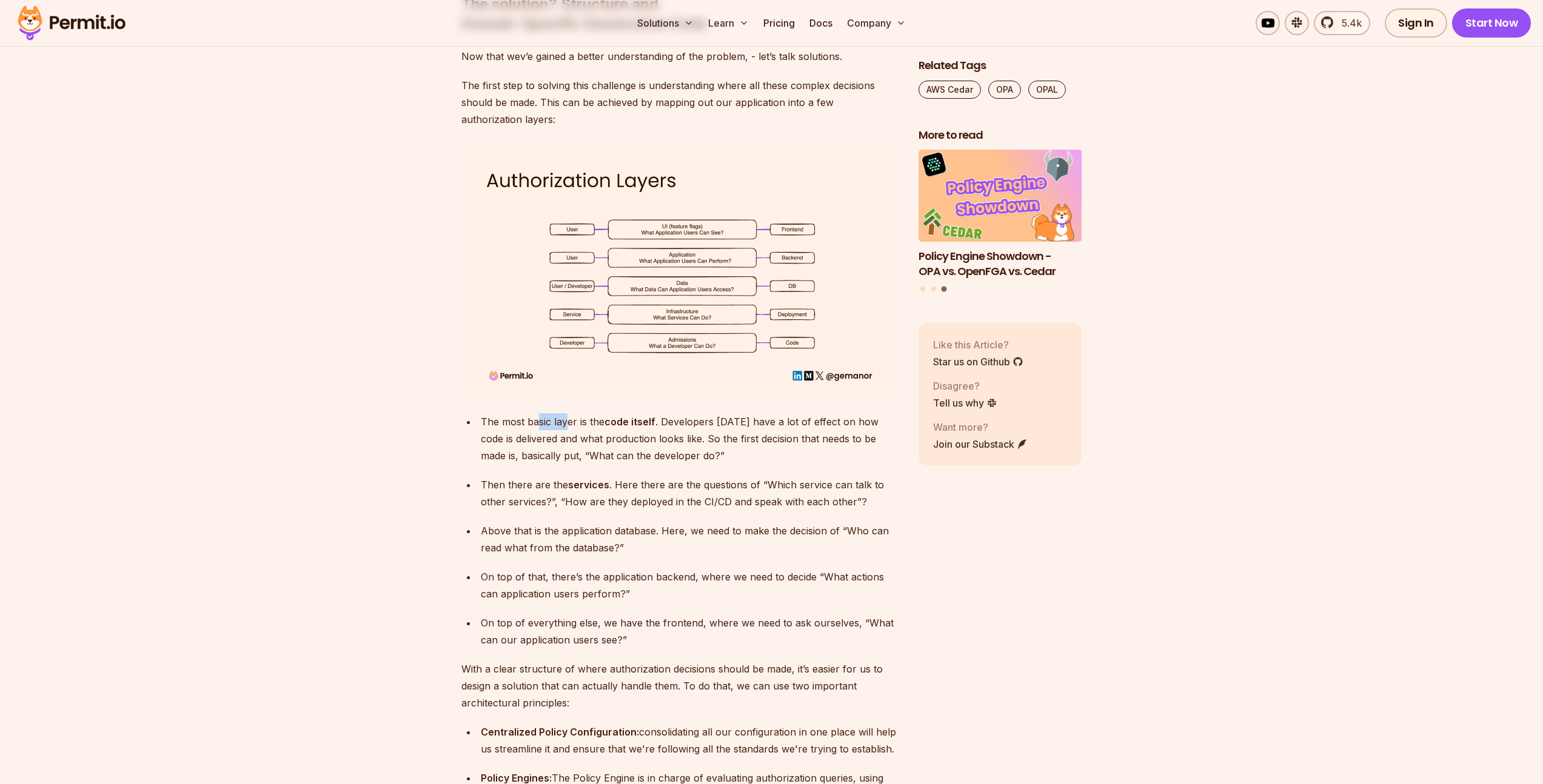
drag, startPoint x: 543, startPoint y: 401, endPoint x: 622, endPoint y: 406, distance: 79.2
click at [589, 414] on div "The most basic layer is the code itself . Developers [DATE] have a lot of effec…" at bounding box center [690, 439] width 418 height 51
drag, startPoint x: 713, startPoint y: 403, endPoint x: 767, endPoint y: 421, distance: 56.9
click at [769, 414] on div "The most basic layer is the code itself . Developers [DATE] have a lot of effec…" at bounding box center [690, 439] width 418 height 51
click at [644, 430] on div "The most basic layer is the code itself . Developers [DATE] have a lot of effec…" at bounding box center [690, 439] width 418 height 51
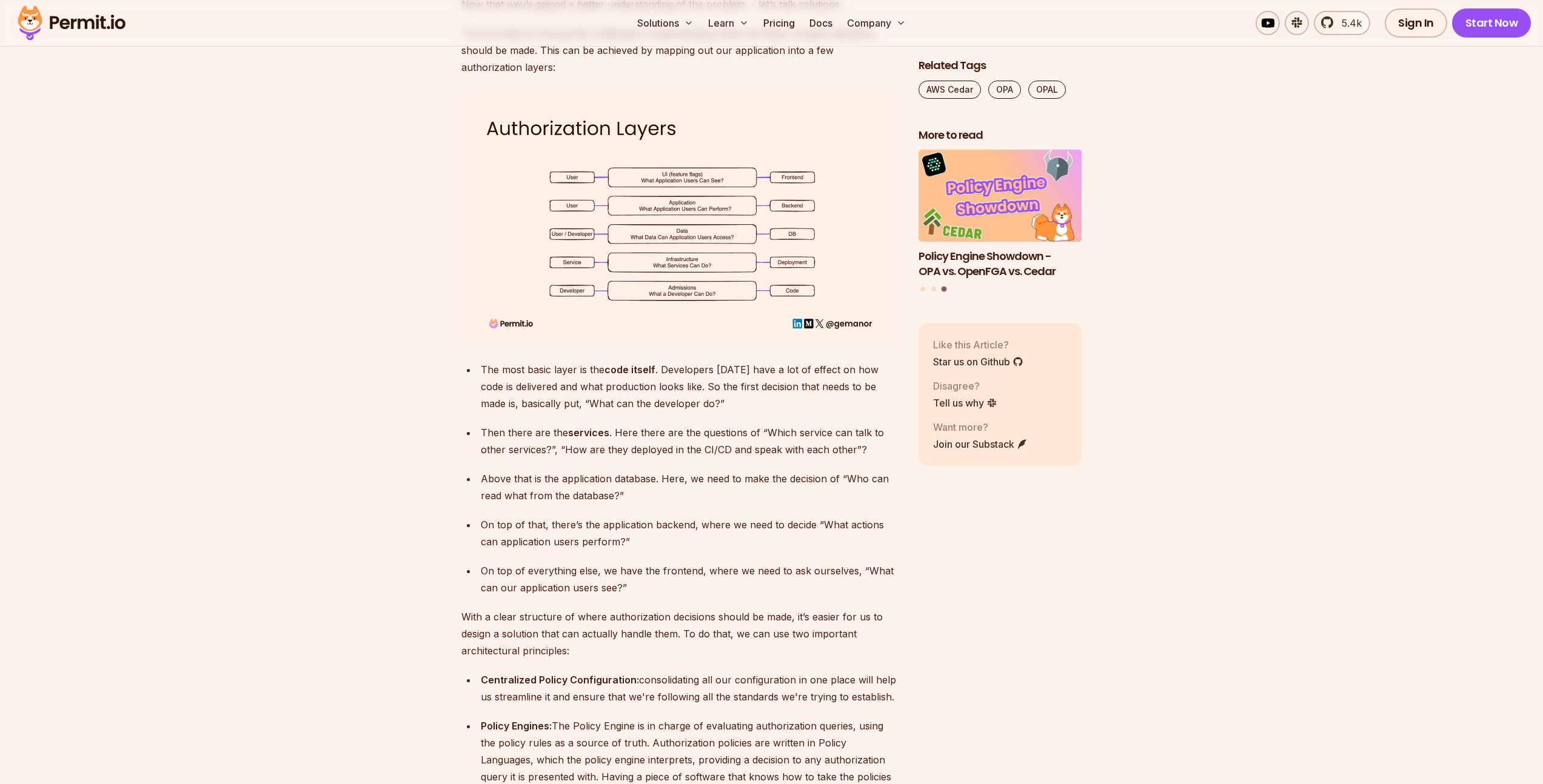
scroll to position [2416, 0]
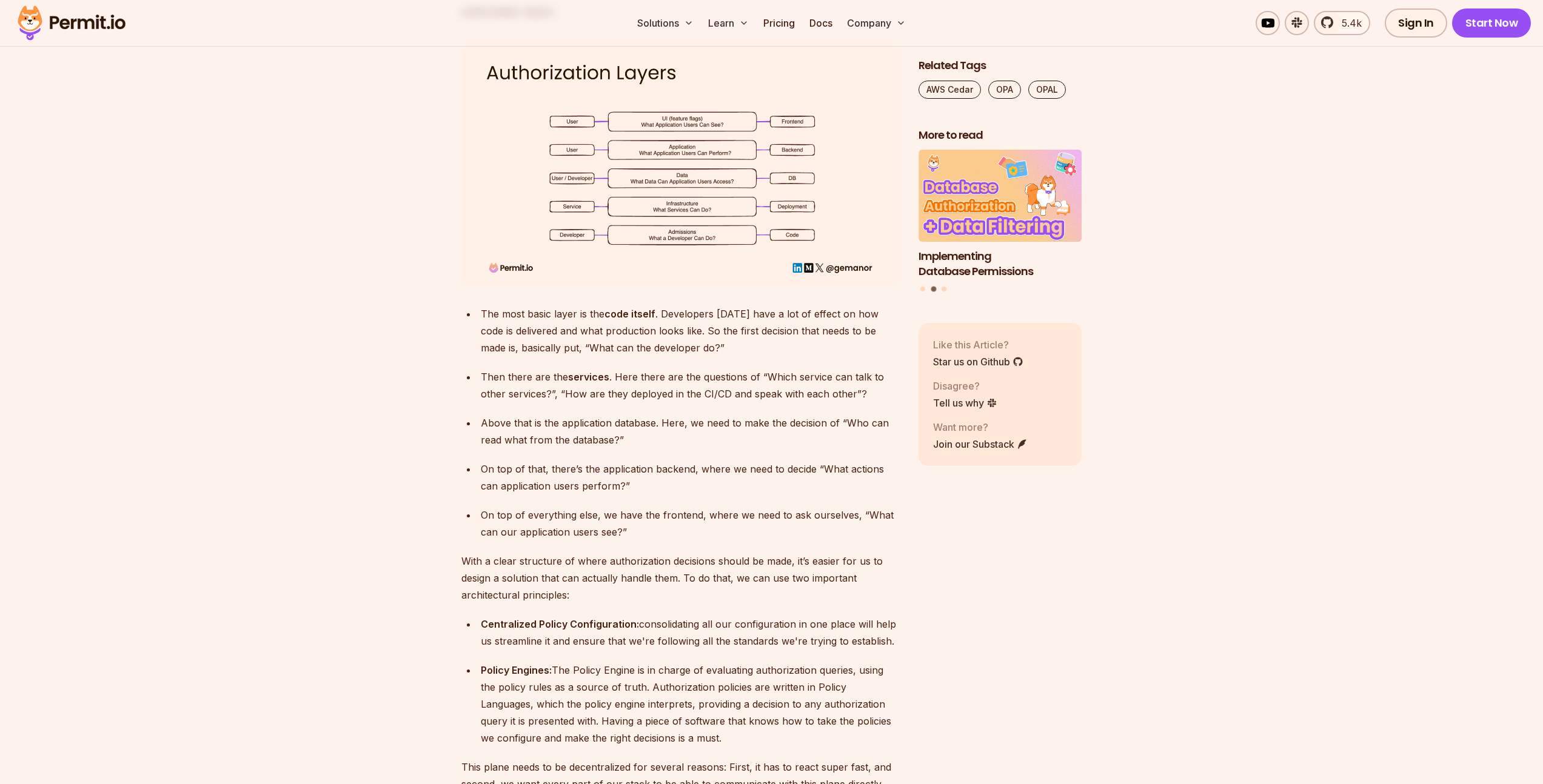
click at [583, 330] on div "The most basic layer is the code itself . Developers [DATE] have a lot of effec…" at bounding box center [690, 331] width 418 height 51
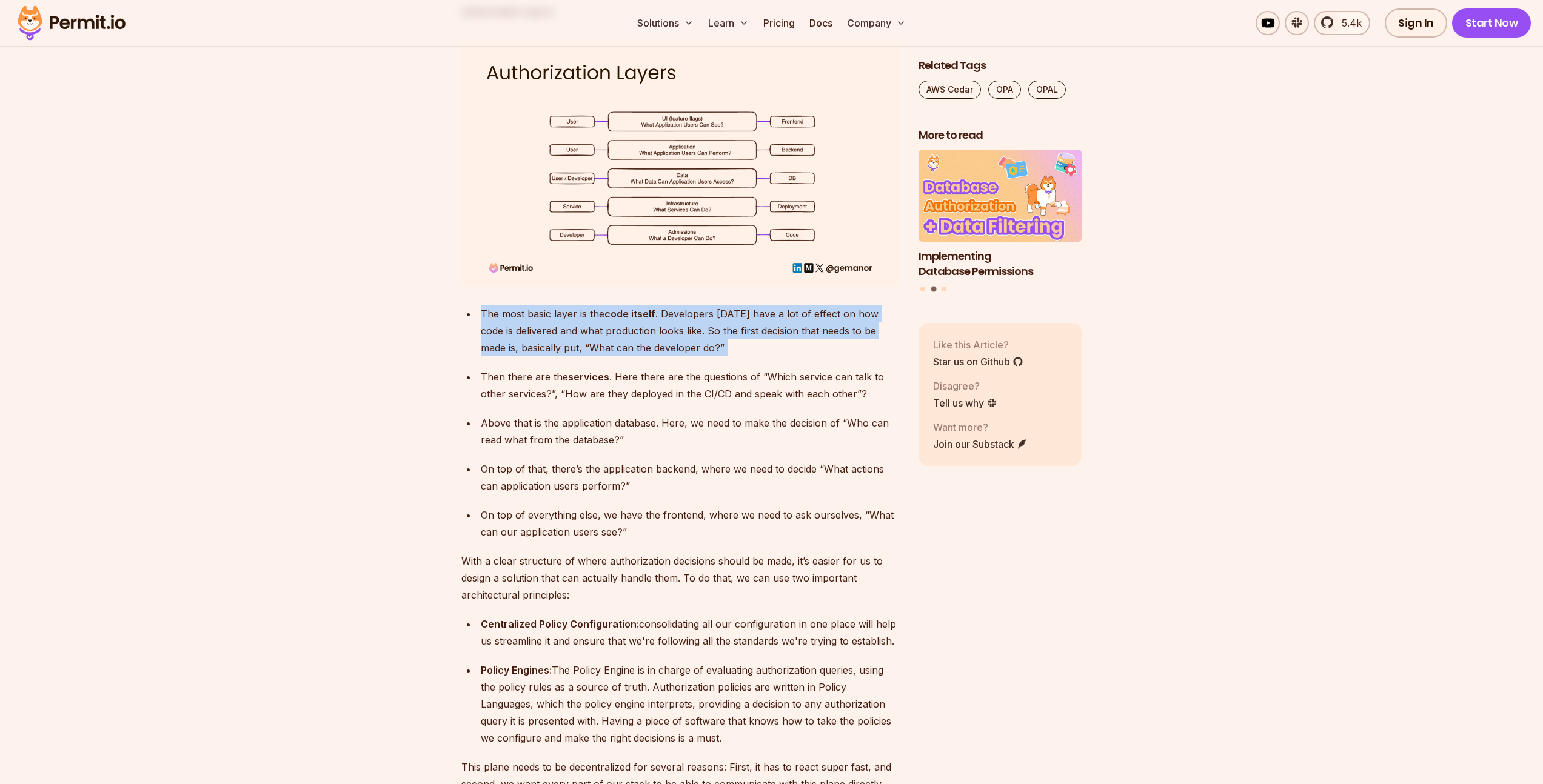
click at [583, 330] on div "The most basic layer is the code itself . Developers [DATE] have a lot of effec…" at bounding box center [690, 331] width 418 height 51
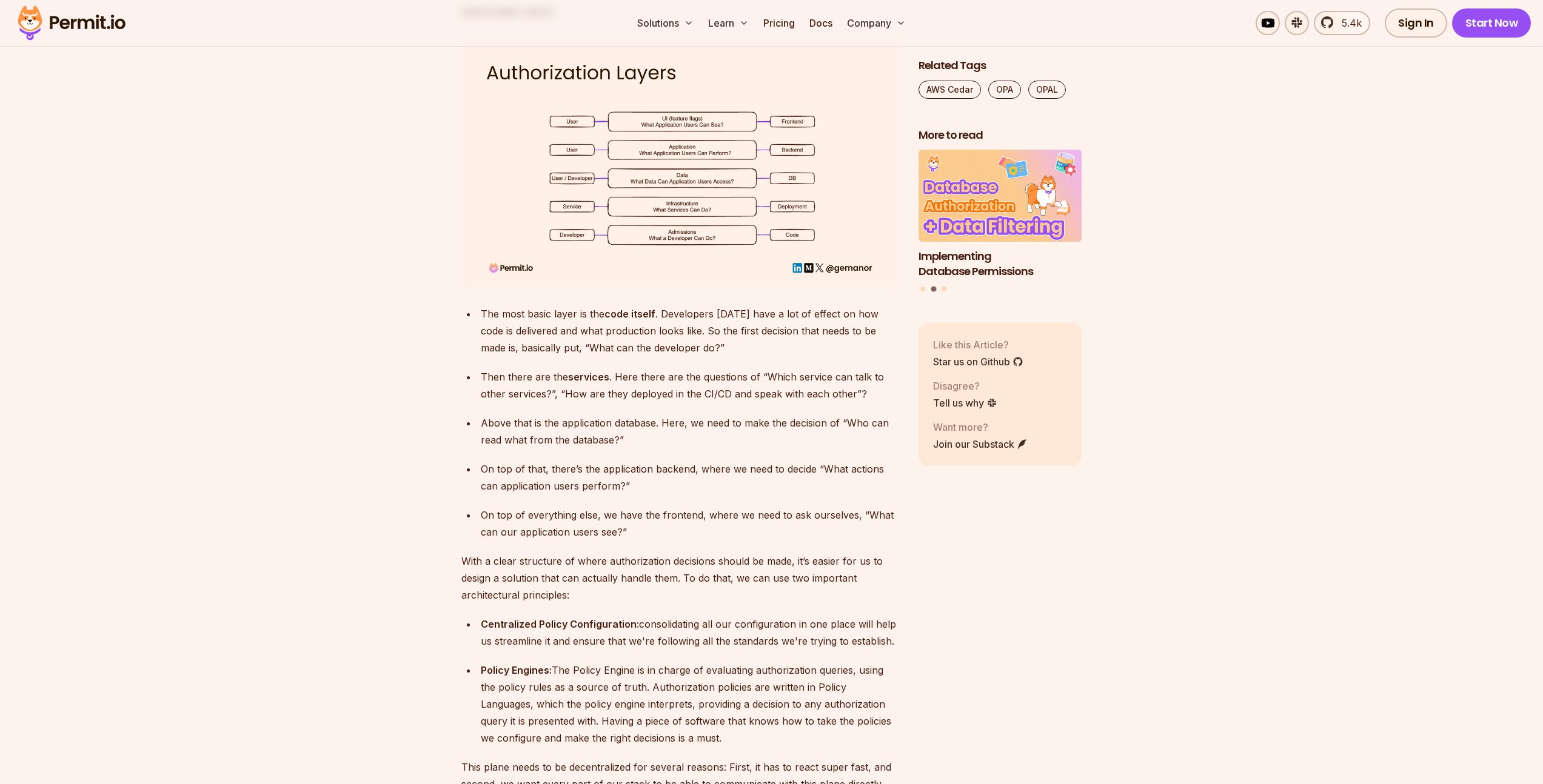
click at [651, 510] on div "On top of everything else, we have the frontend, where we need to ask ourselves…" at bounding box center [690, 523] width 418 height 34
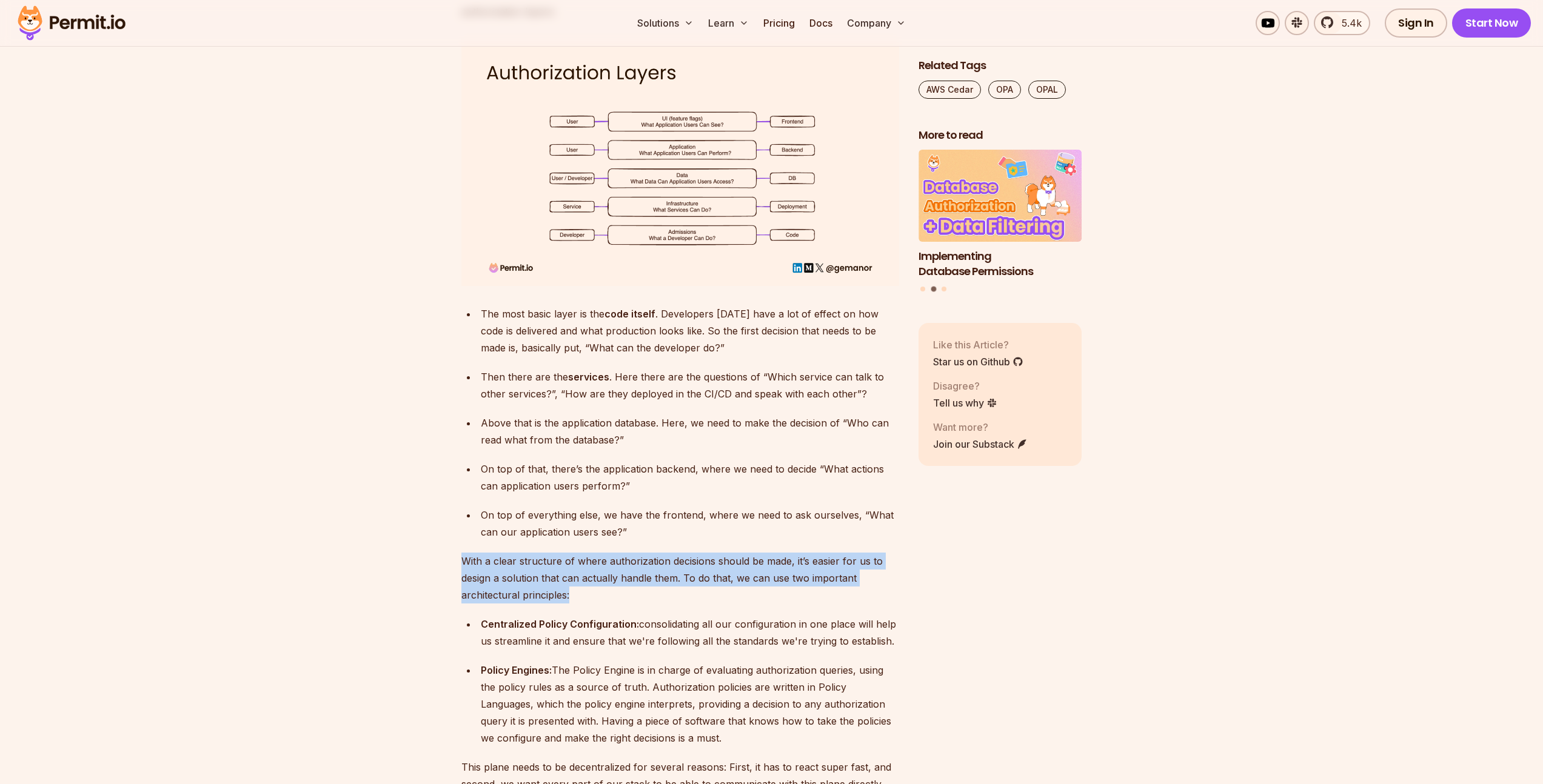
drag, startPoint x: 660, startPoint y: 535, endPoint x: 686, endPoint y: 557, distance: 34.1
click at [700, 559] on p "With a clear structure of where authorization decisions should be made, it’s ea…" at bounding box center [680, 578] width 438 height 51
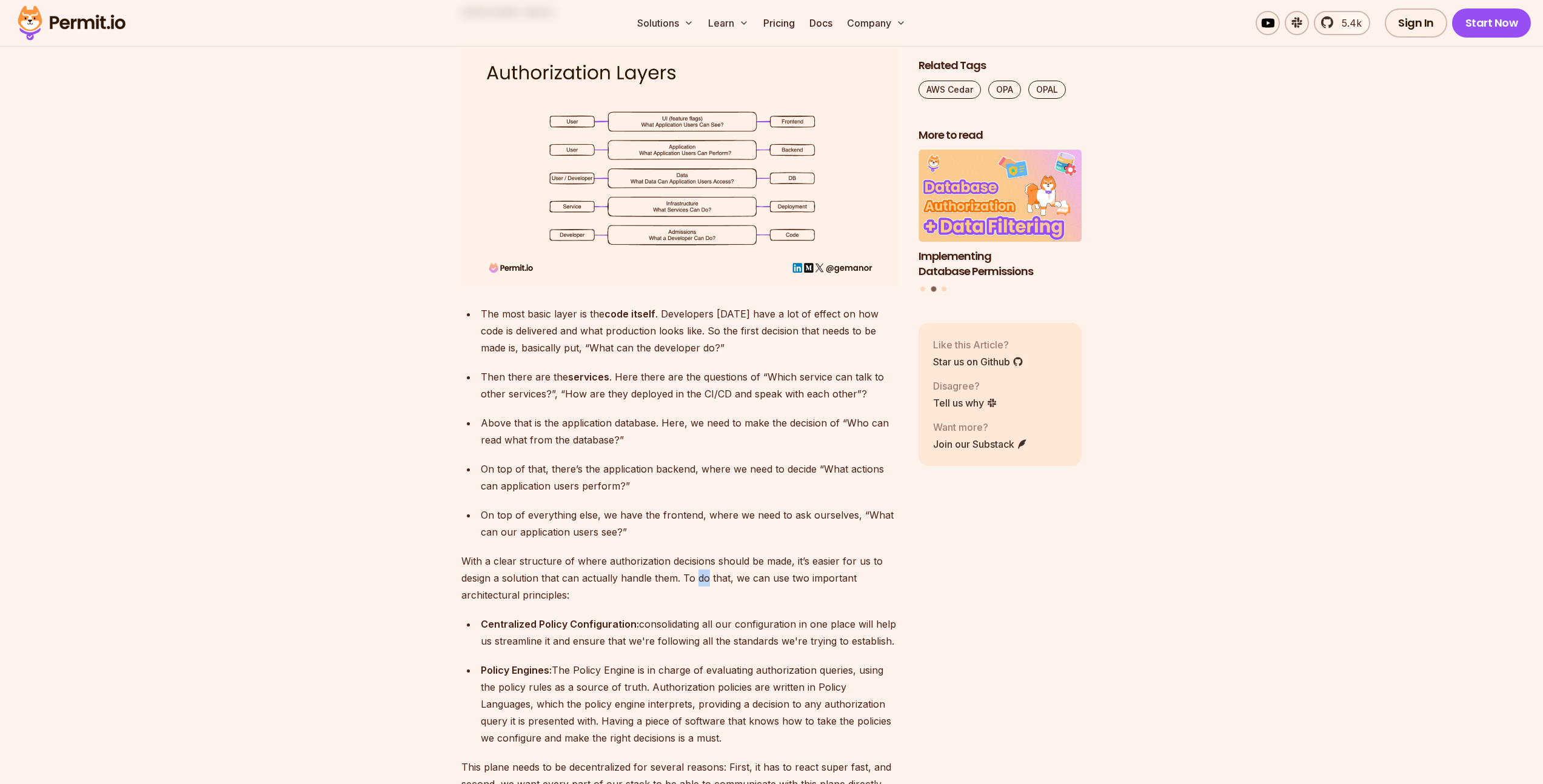
click at [700, 559] on p "With a clear structure of where authorization decisions should be made, it’s ea…" at bounding box center [680, 578] width 438 height 51
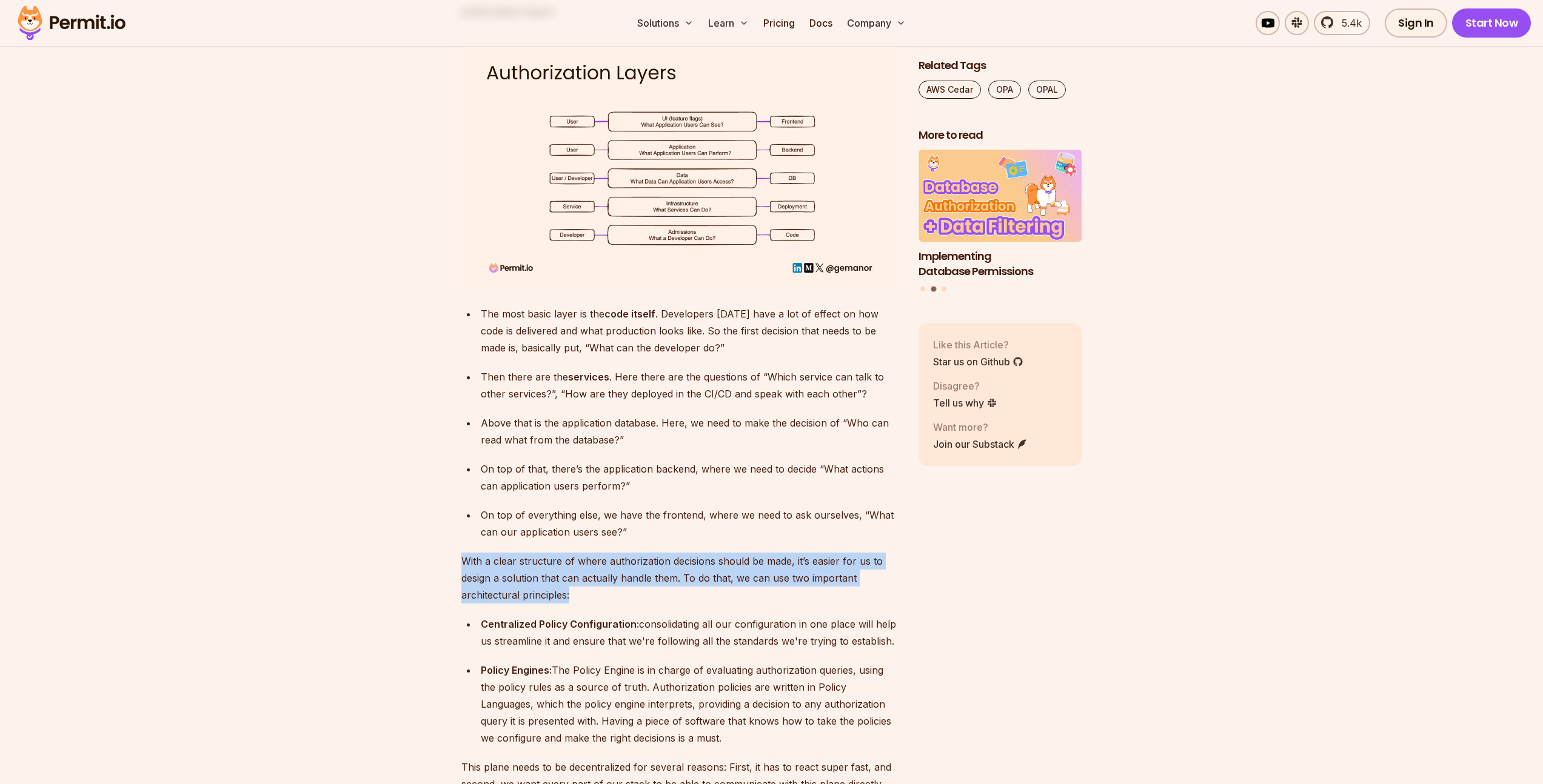
click at [700, 559] on p "With a clear structure of where authorization decisions should be made, it’s ea…" at bounding box center [680, 578] width 438 height 51
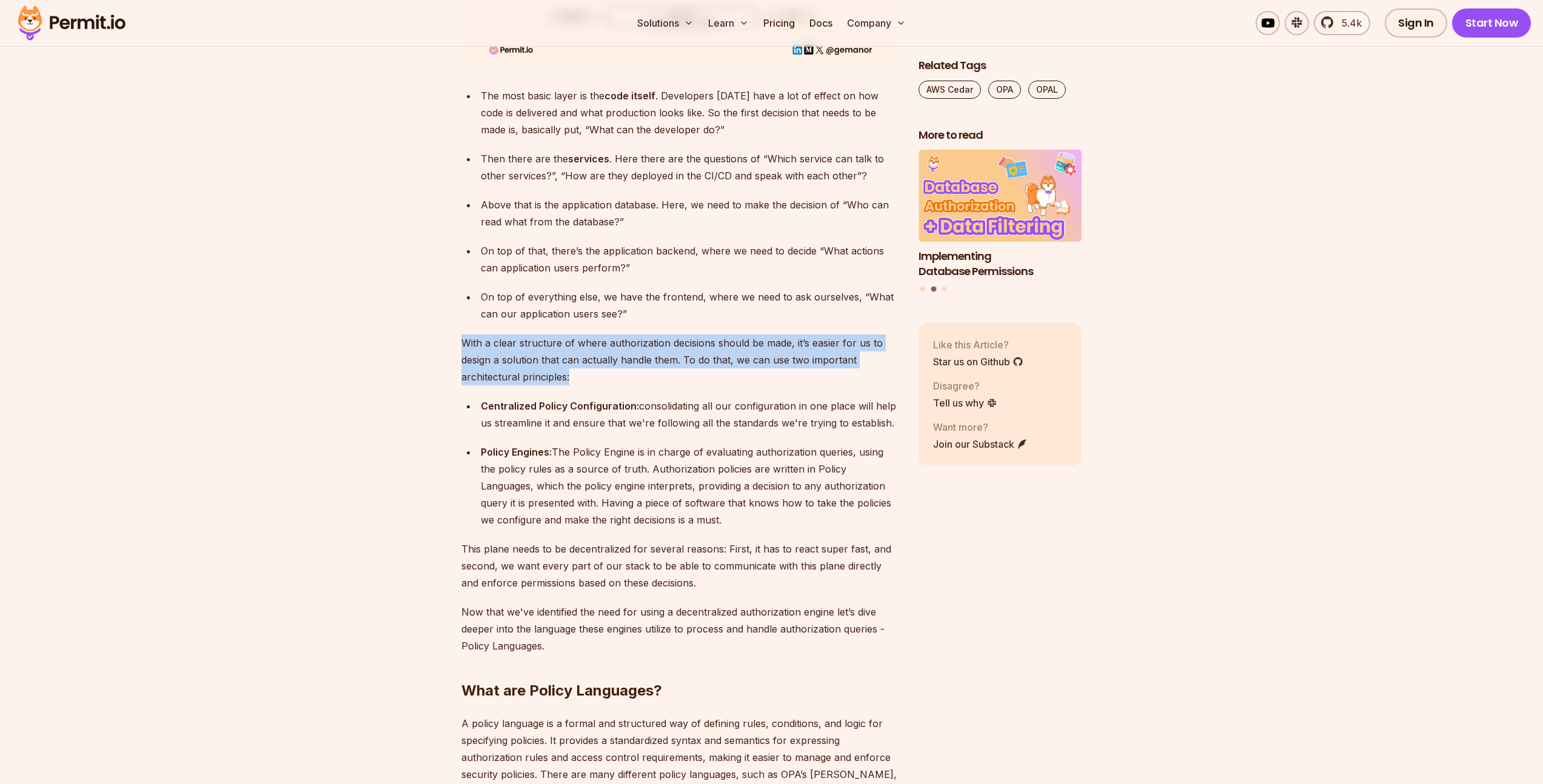
scroll to position [2654, 0]
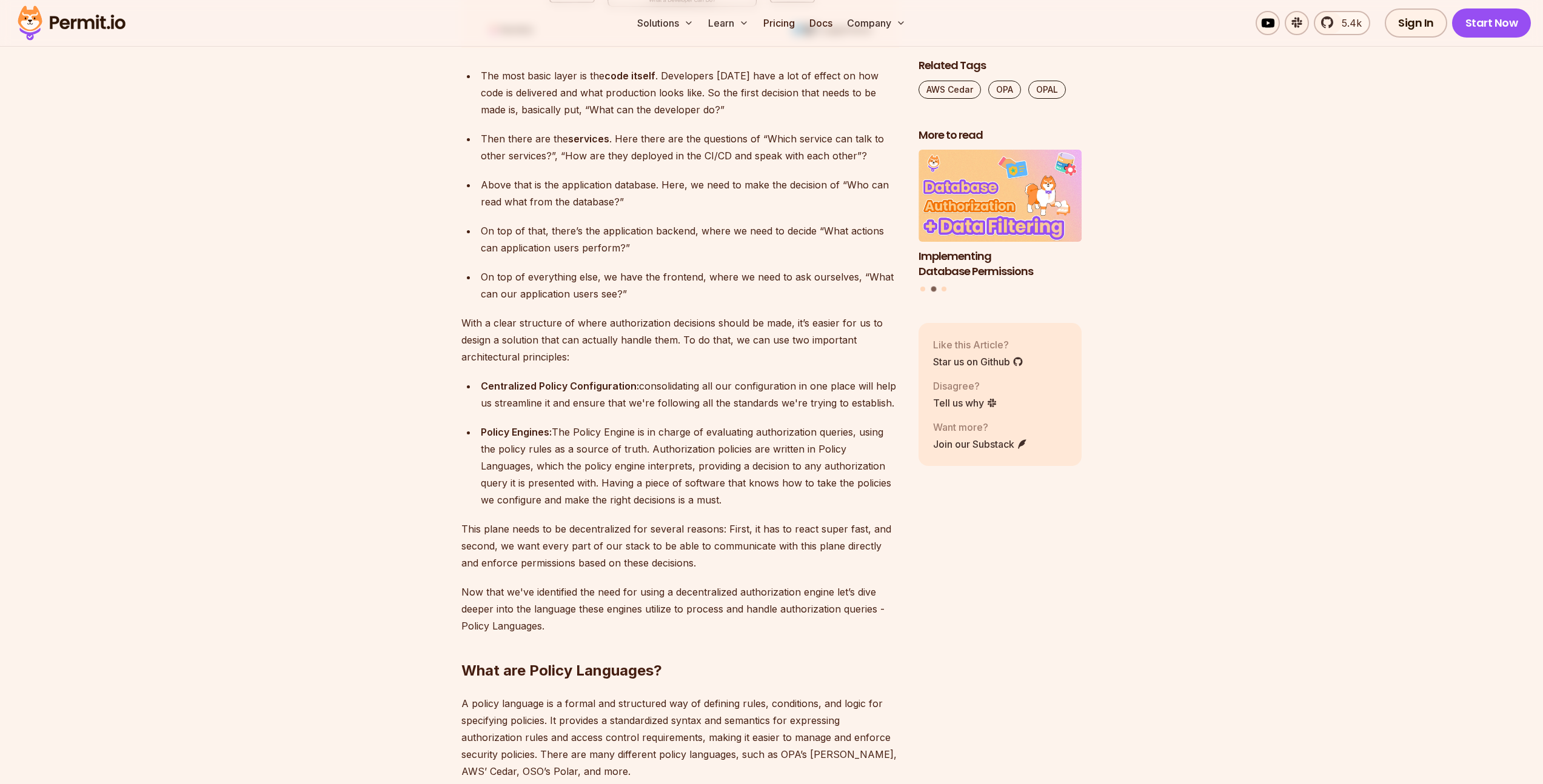
click at [699, 428] on div "Policy Engines: The Policy Engine is in charge of evaluating authorization quer…" at bounding box center [690, 466] width 418 height 85
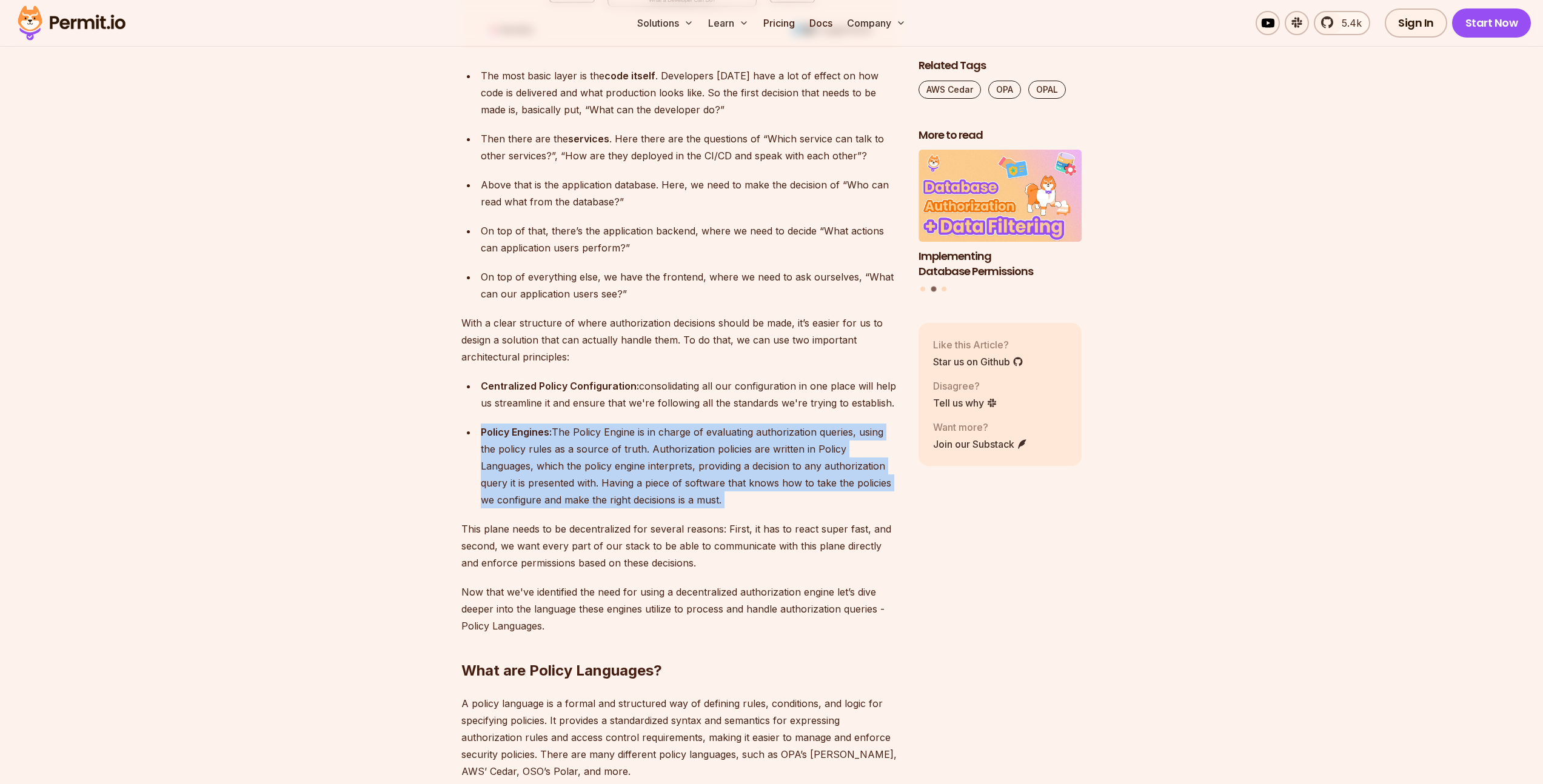
click at [699, 428] on div "Policy Engines: The Policy Engine is in charge of evaluating authorization quer…" at bounding box center [690, 466] width 418 height 85
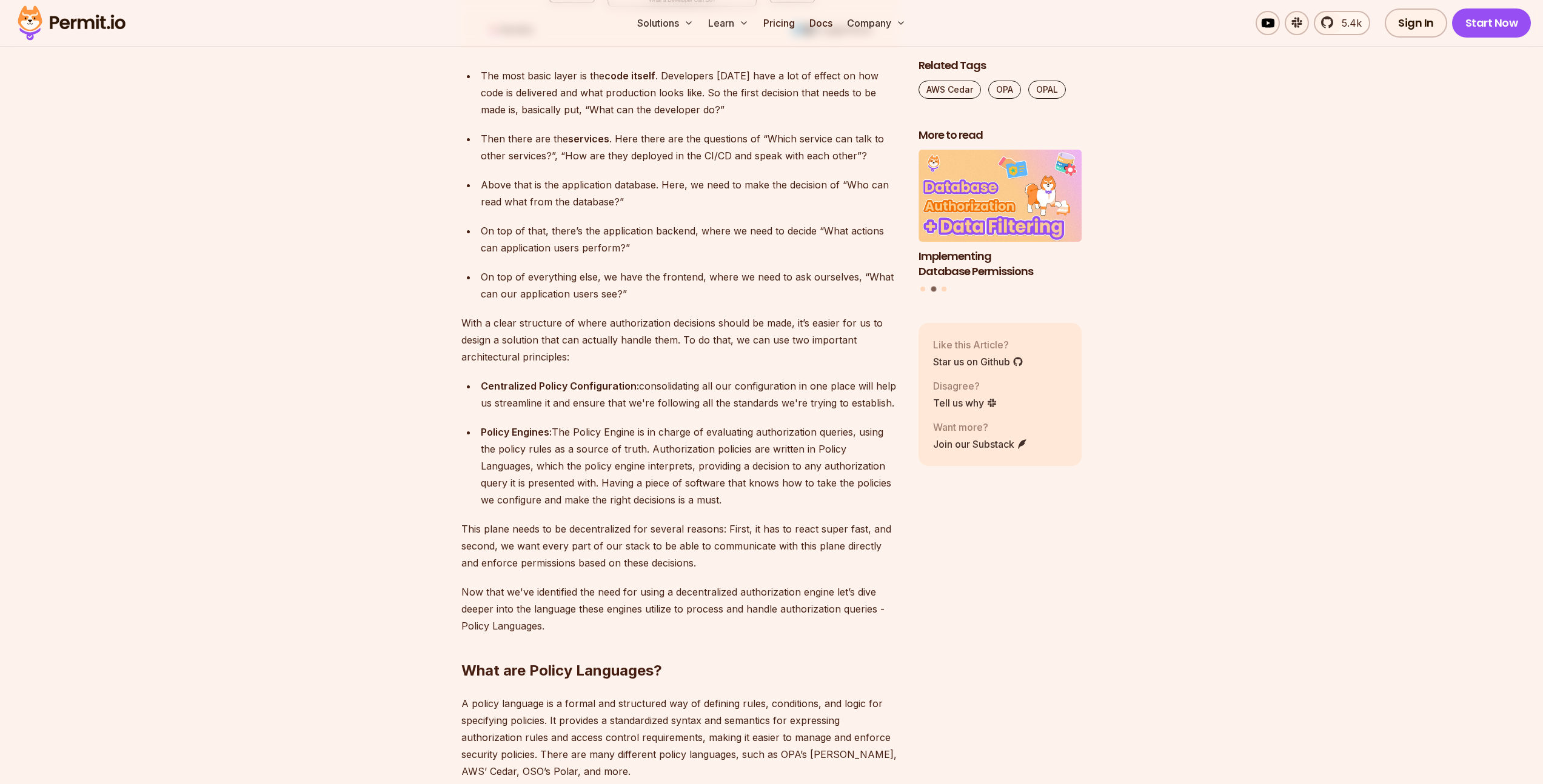
click at [658, 550] on p "This plane needs to be decentralized for several reasons: First, it has to reac…" at bounding box center [680, 546] width 438 height 51
click at [650, 525] on p "This plane needs to be decentralized for several reasons: First, it has to reac…" at bounding box center [680, 546] width 438 height 51
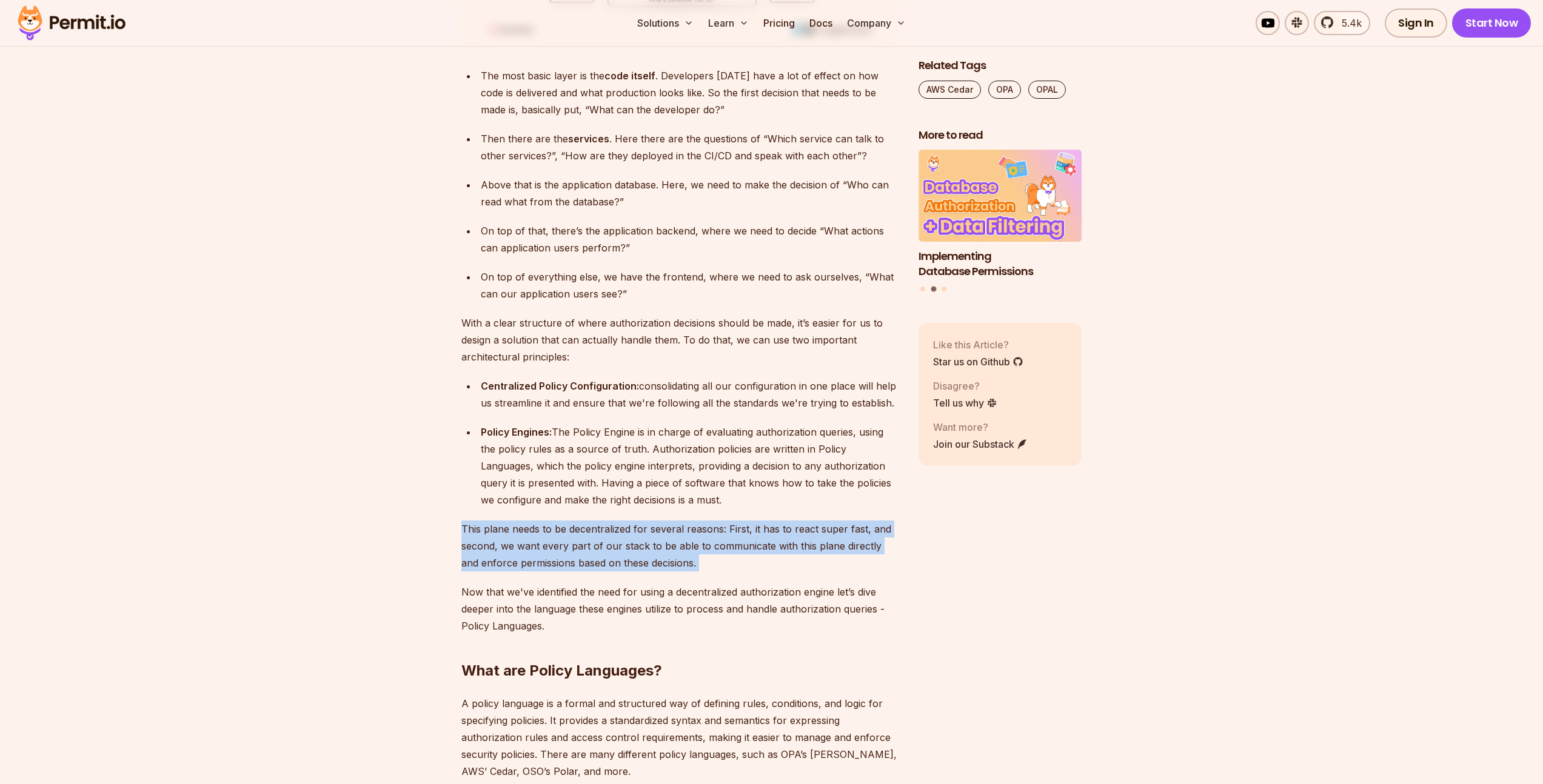
click at [650, 525] on p "This plane needs to be decentralized for several reasons: First, it has to reac…" at bounding box center [680, 546] width 438 height 51
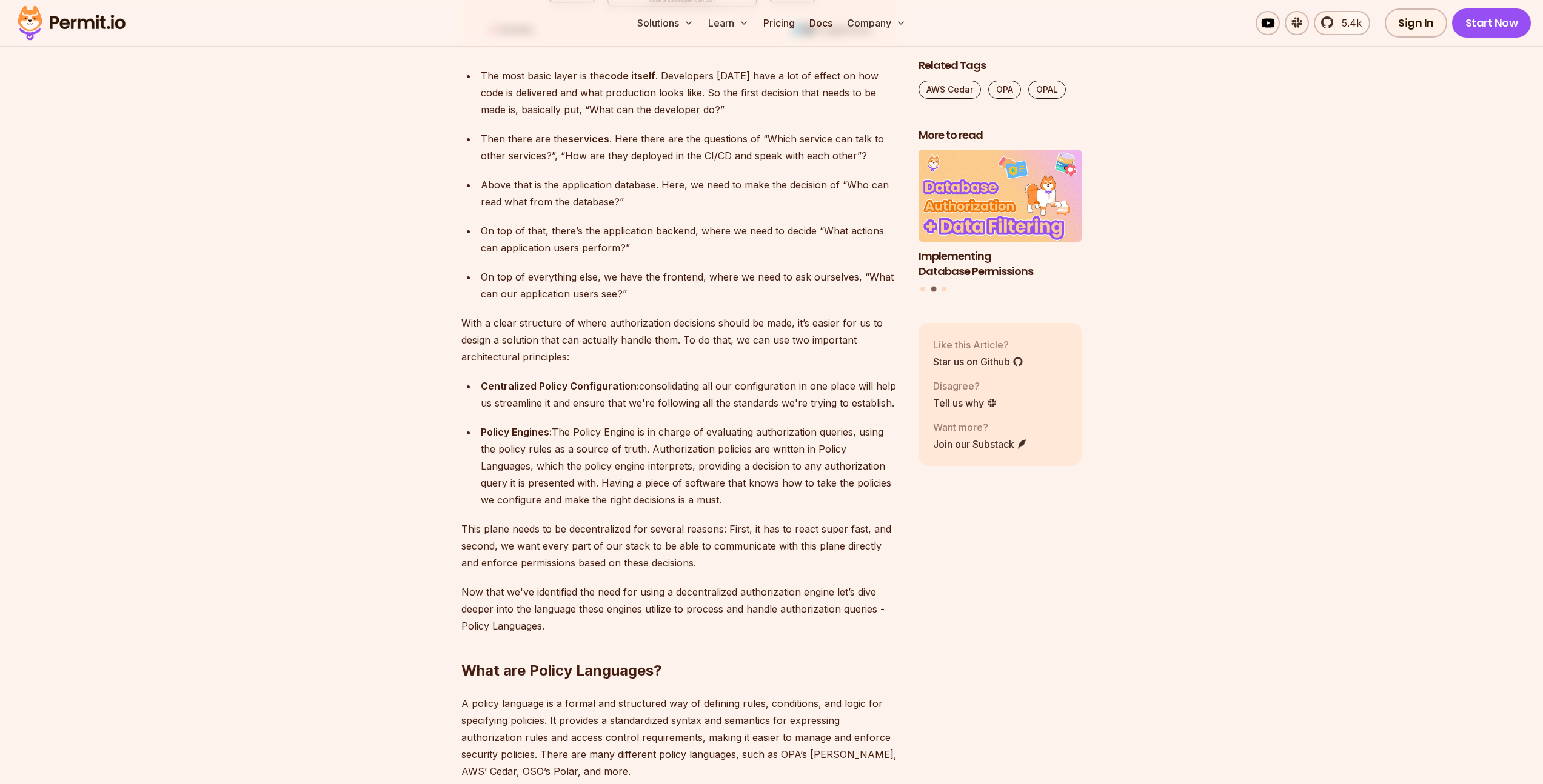
click at [683, 464] on div "Policy Engines: The Policy Engine is in charge of evaluating authorization quer…" at bounding box center [690, 466] width 418 height 85
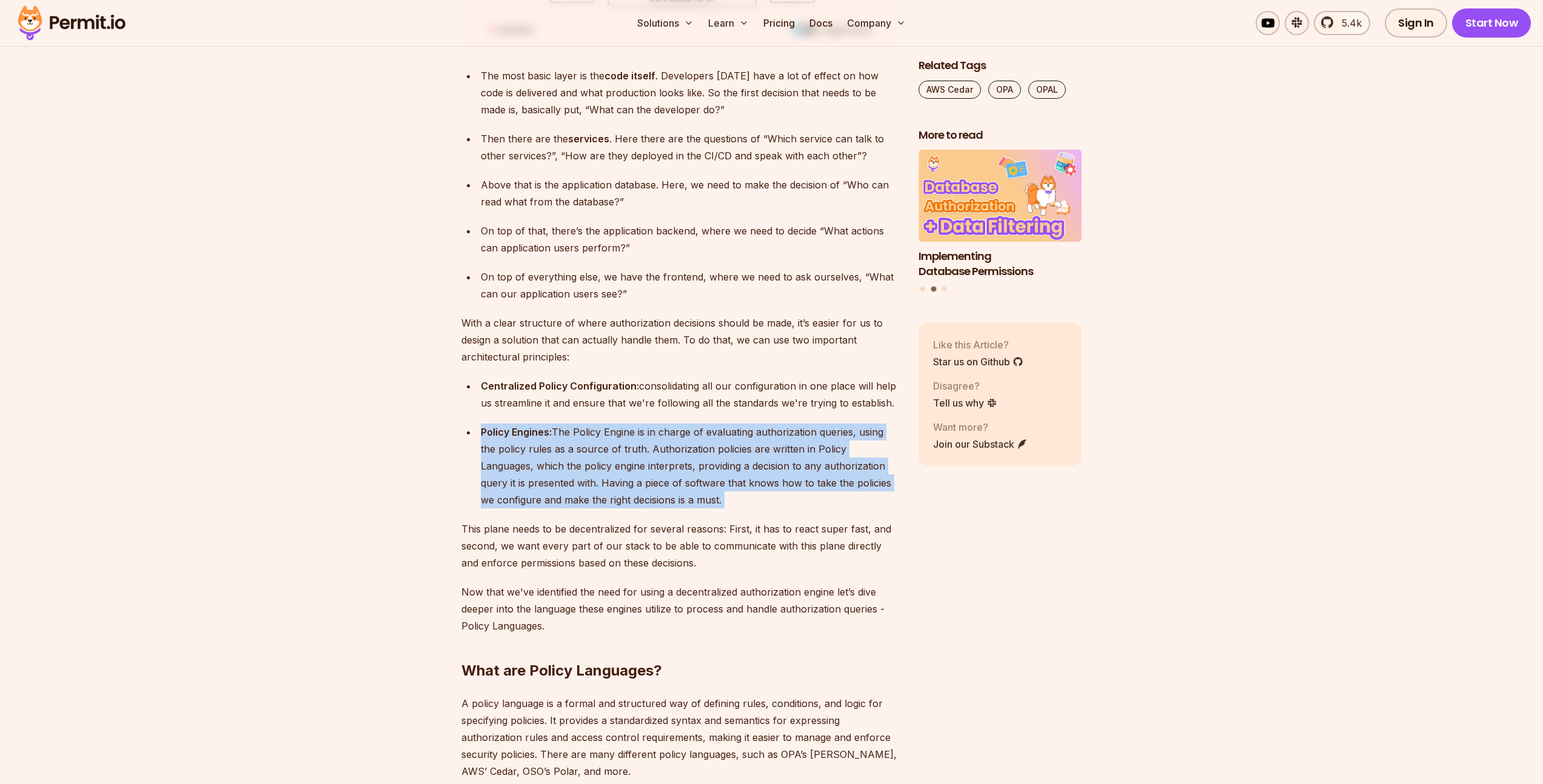
click at [683, 464] on div "Policy Engines: The Policy Engine is in charge of evaluating authorization quer…" at bounding box center [690, 466] width 418 height 85
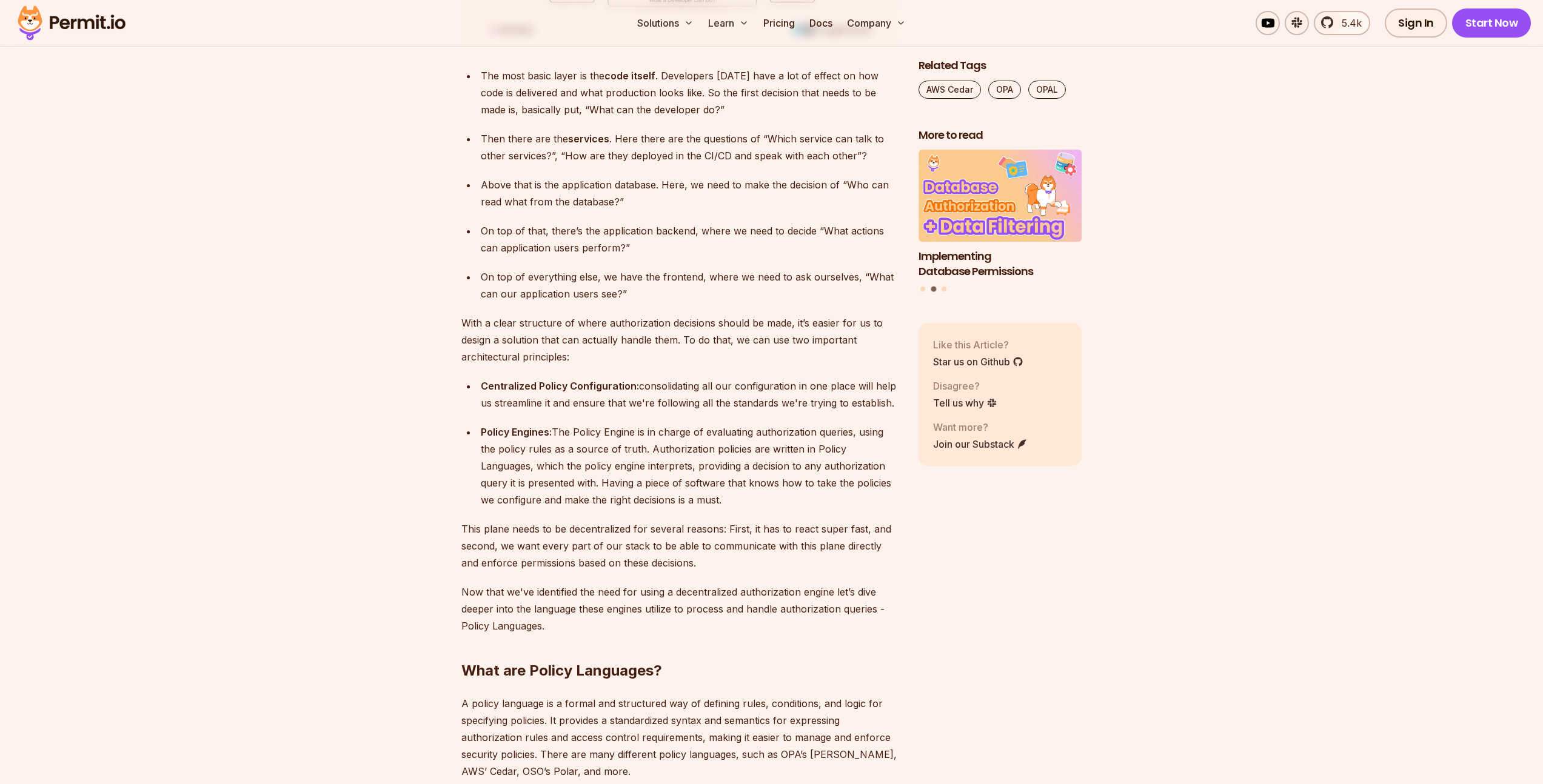
click at [716, 378] on div "Centralized Policy Configuration: consolidating all our configuration in one pl…" at bounding box center [690, 394] width 418 height 34
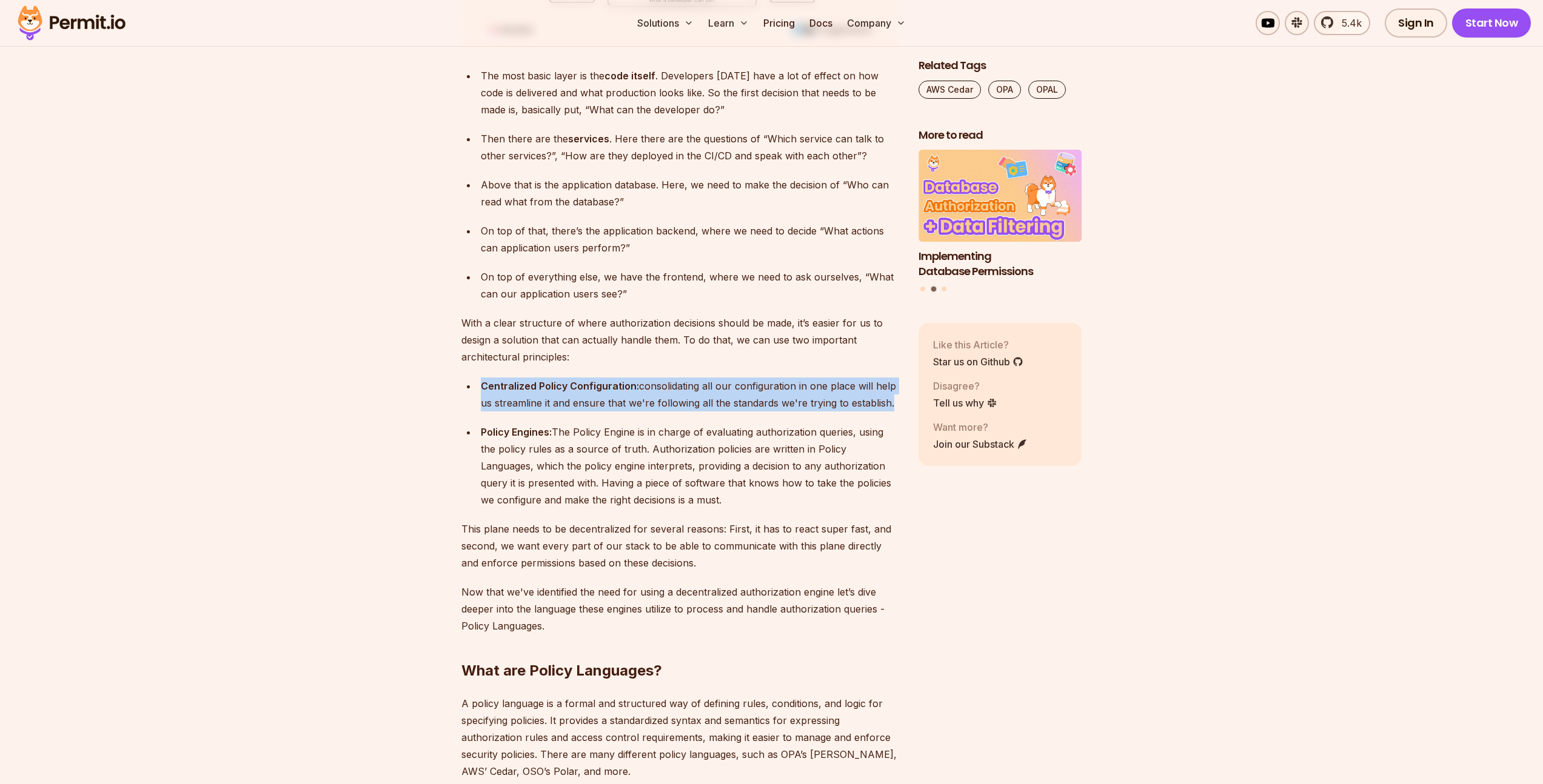
click at [716, 378] on div "Centralized Policy Configuration: consolidating all our configuration in one pl…" at bounding box center [690, 394] width 418 height 34
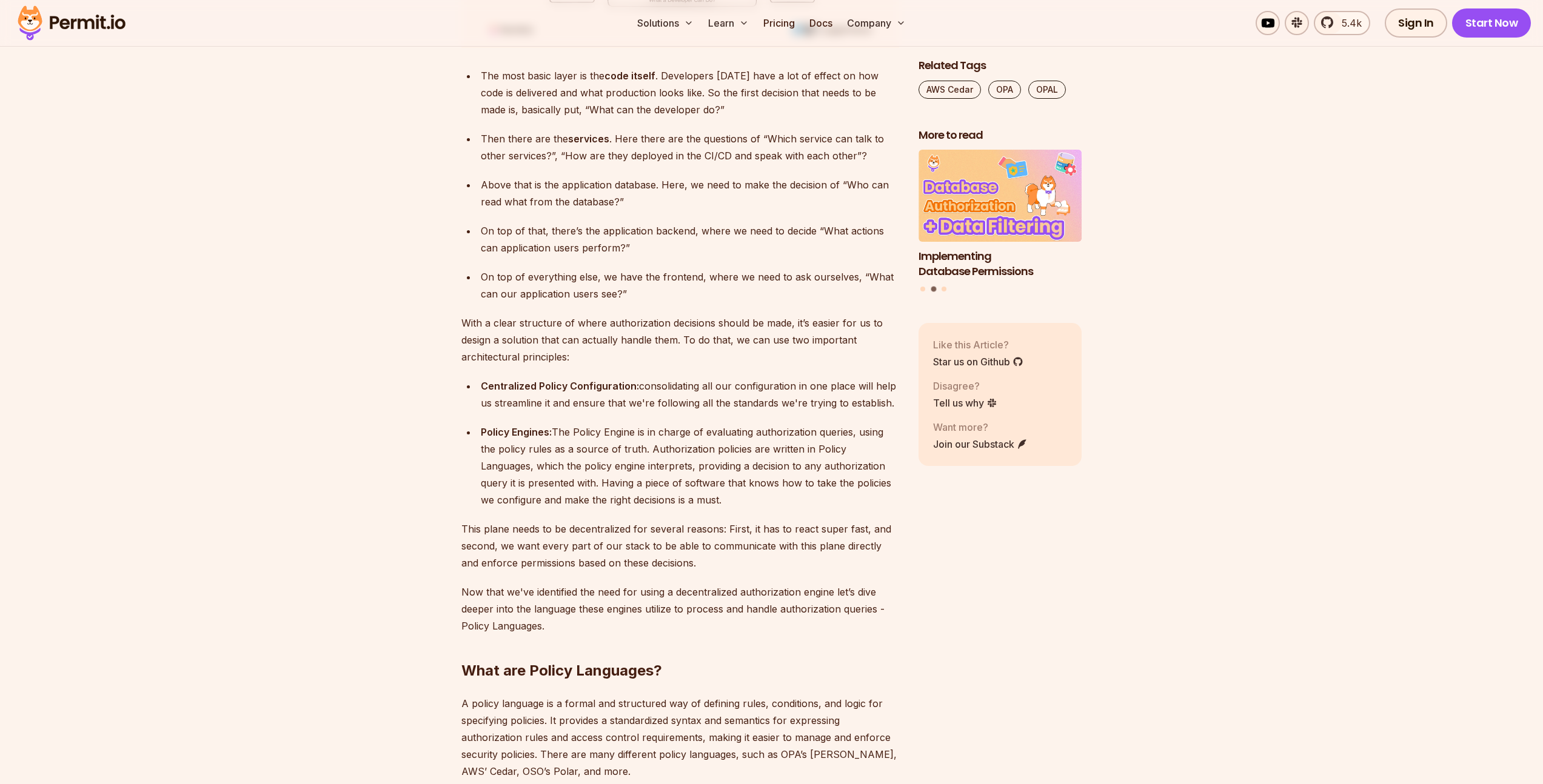
click at [793, 447] on div "Policy Engines: The Policy Engine is in charge of evaluating authorization quer…" at bounding box center [690, 466] width 418 height 85
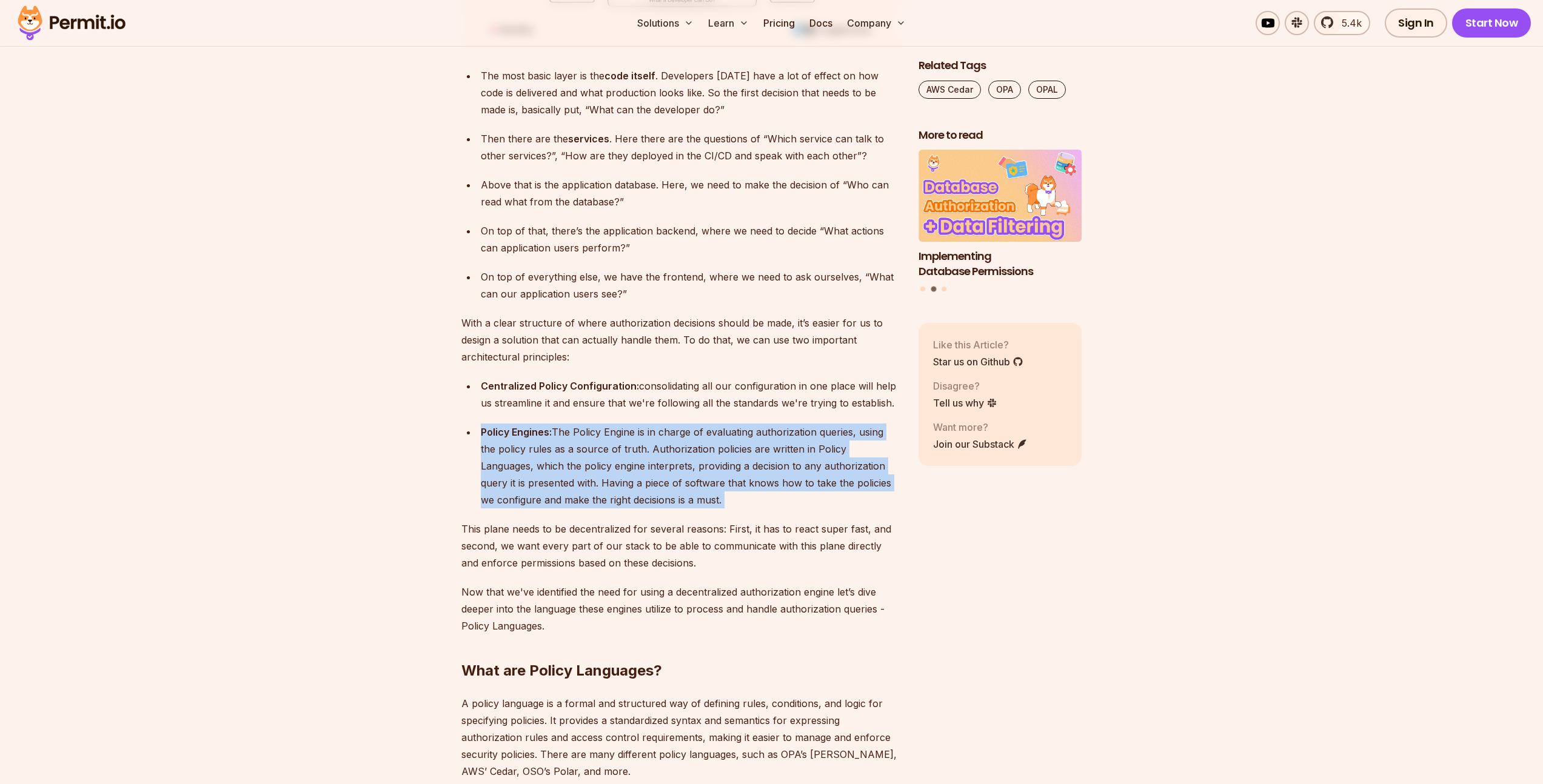
click at [793, 447] on div "Policy Engines: The Policy Engine is in charge of evaluating authorization quer…" at bounding box center [690, 466] width 418 height 85
click at [651, 433] on div "Policy Engines: The Policy Engine is in charge of evaluating authorization quer…" at bounding box center [690, 466] width 418 height 85
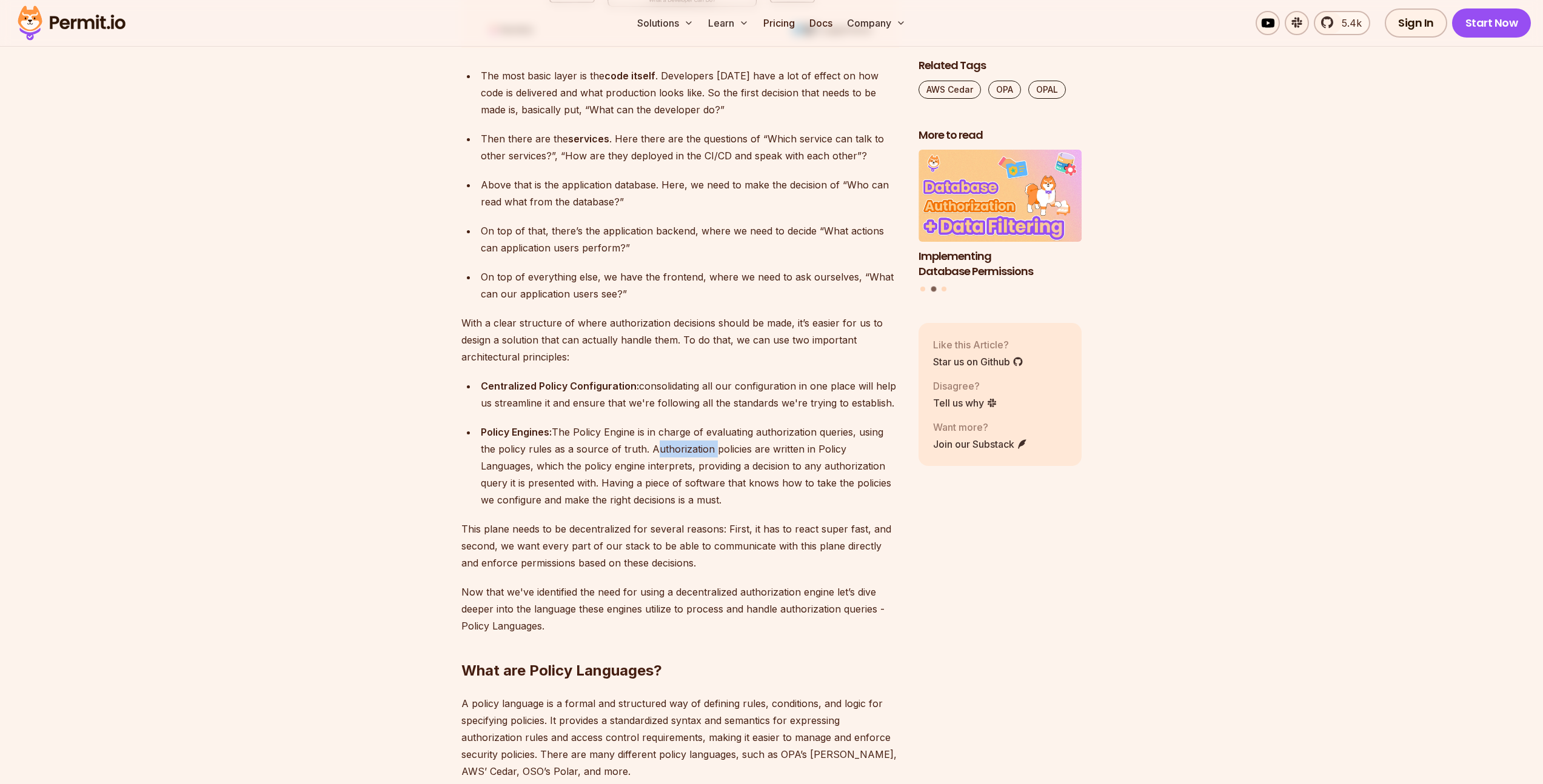
click at [651, 433] on div "Policy Engines: The Policy Engine is in charge of evaluating authorization quer…" at bounding box center [690, 466] width 418 height 85
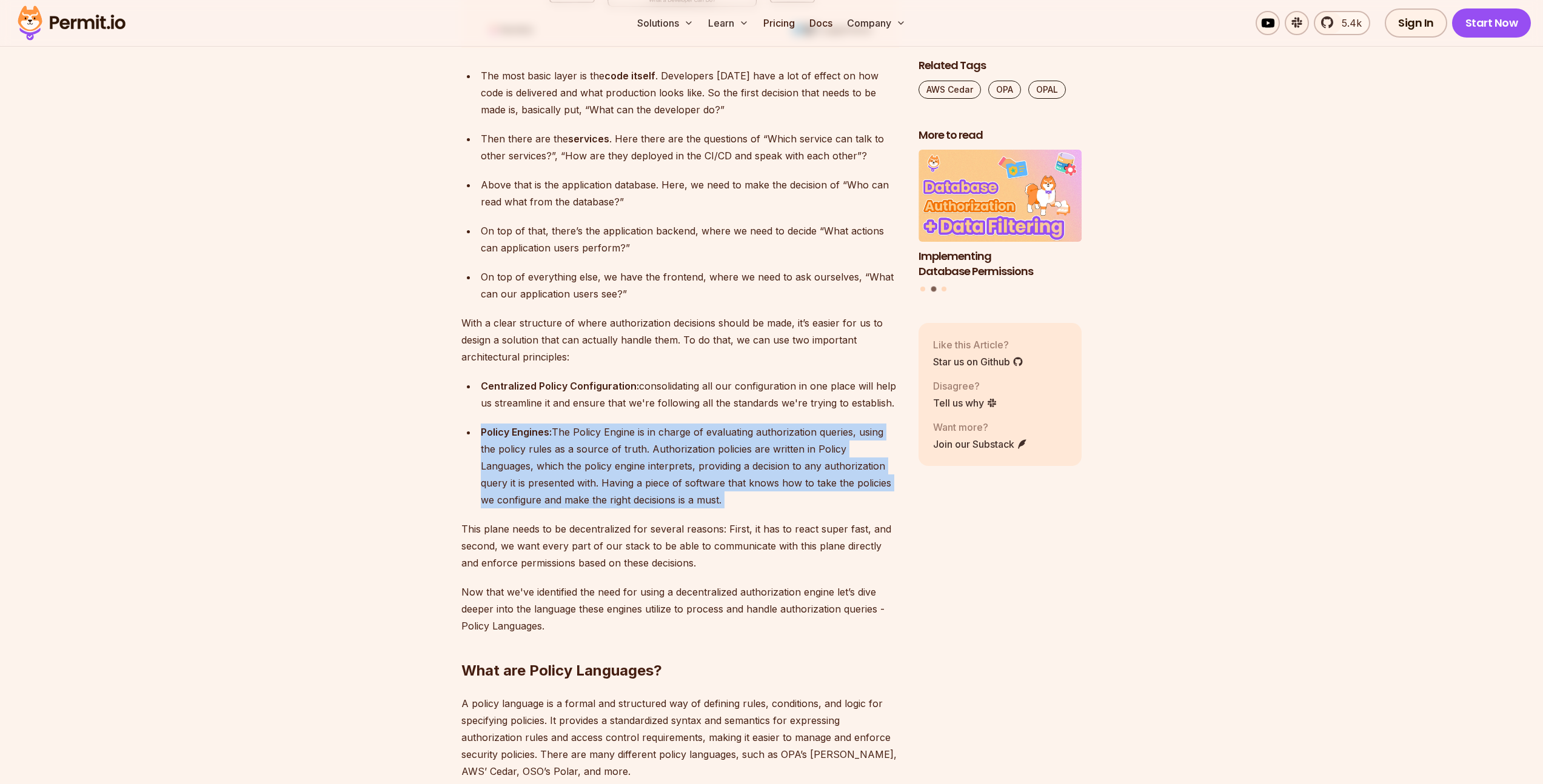
click at [651, 433] on div "Policy Engines: The Policy Engine is in charge of evaluating authorization quer…" at bounding box center [690, 466] width 418 height 85
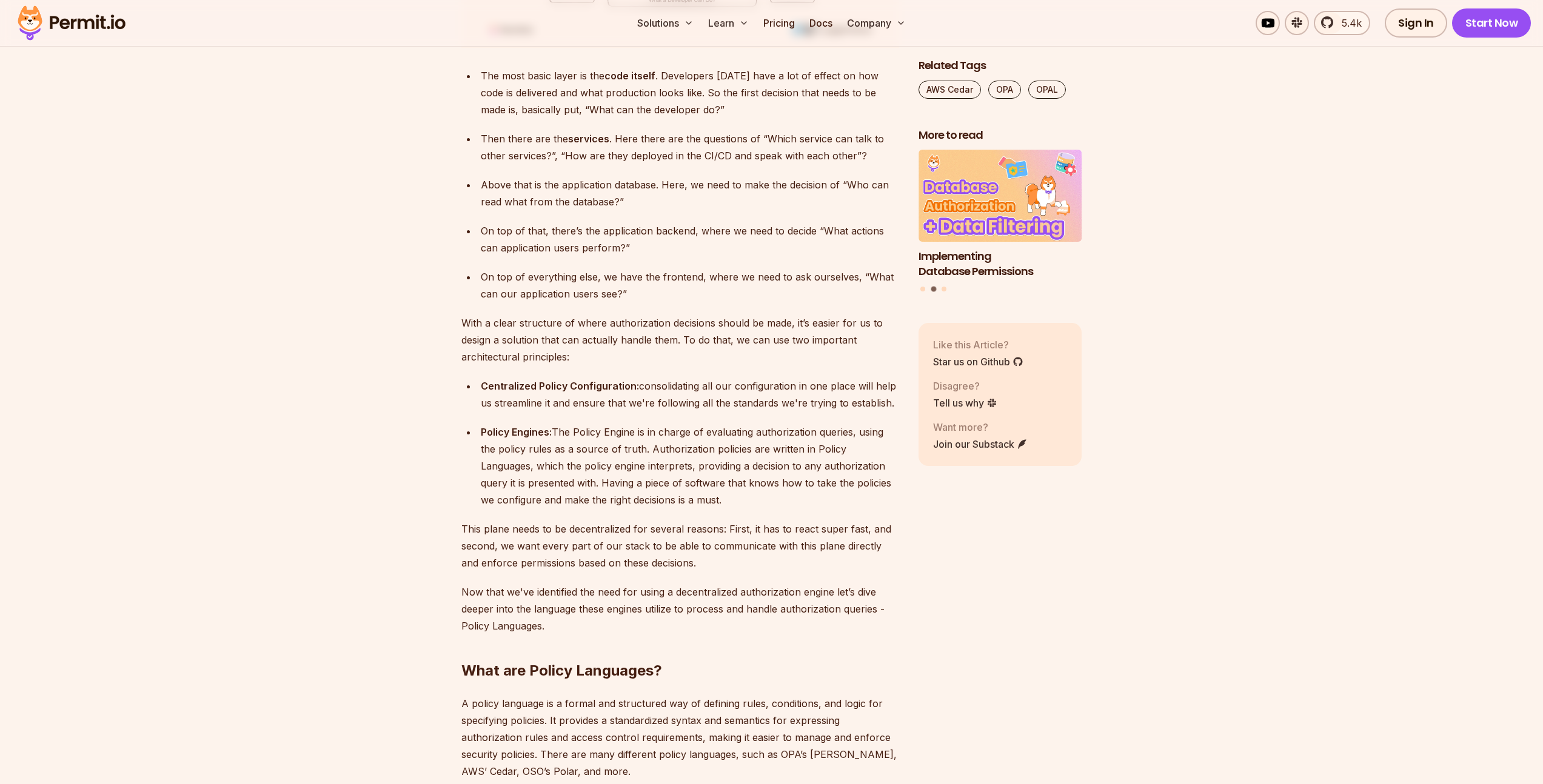
click at [753, 377] on div "Centralized Policy Configuration: consolidating all our configuration in one pl…" at bounding box center [690, 394] width 418 height 34
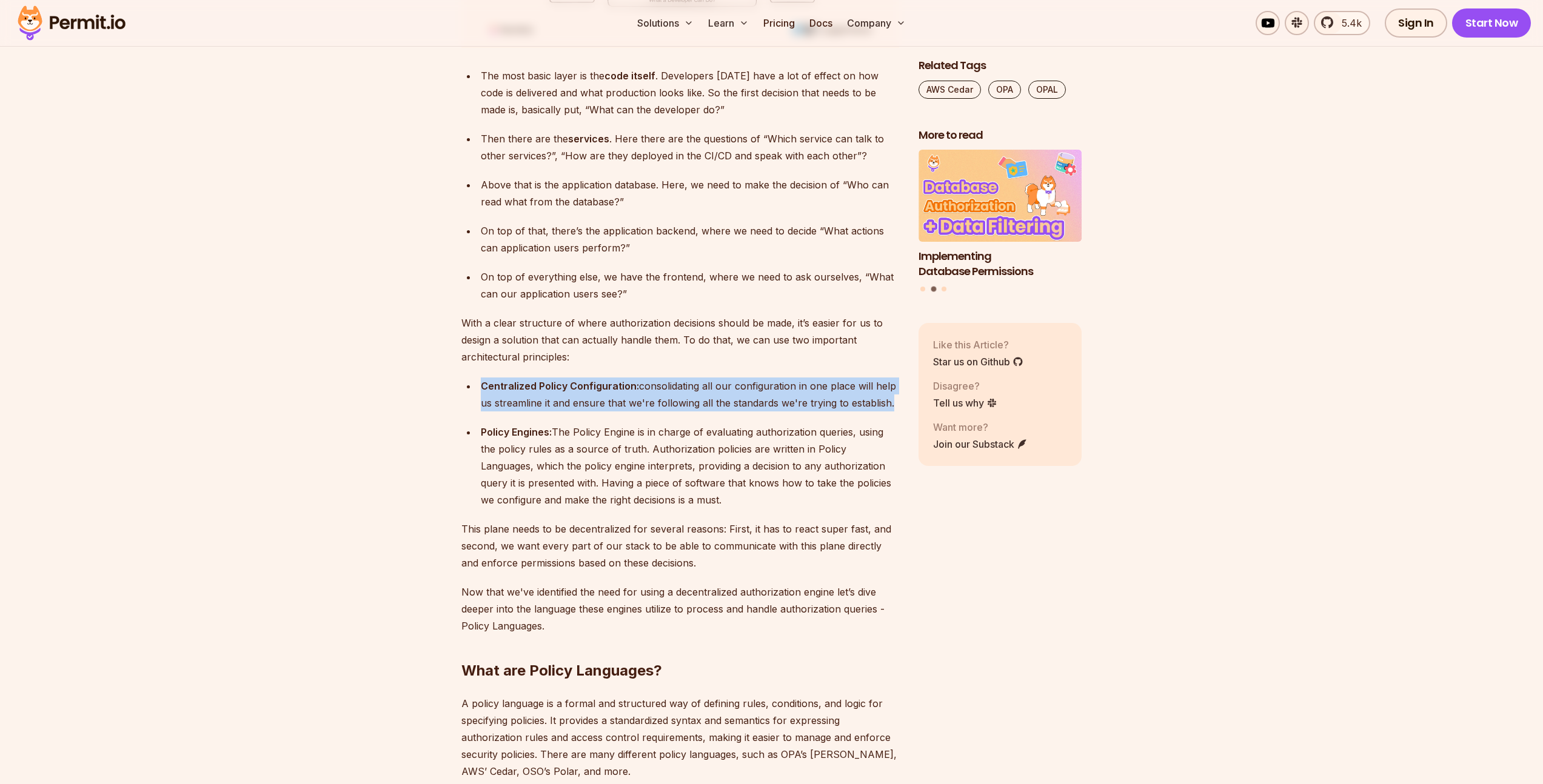
click at [753, 377] on div "Centralized Policy Configuration: consolidating all our configuration in one pl…" at bounding box center [690, 394] width 418 height 34
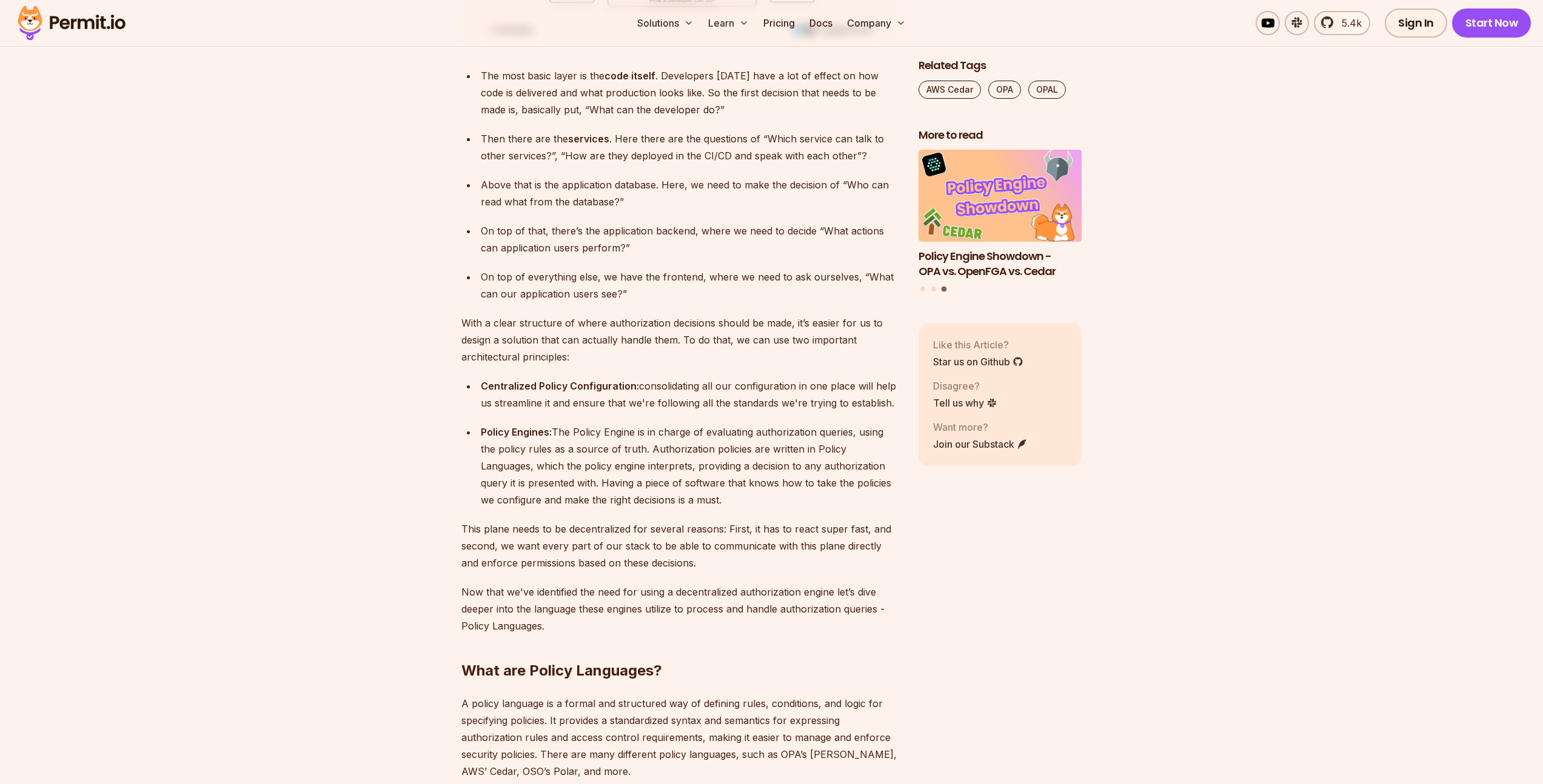
click at [514, 426] on div "Policy Engines: The Policy Engine is in charge of evaluating authorization quer…" at bounding box center [690, 466] width 418 height 85
click at [616, 431] on div "Policy Engines: The Policy Engine is in charge of evaluating authorization quer…" at bounding box center [690, 466] width 418 height 85
drag, startPoint x: 709, startPoint y: 435, endPoint x: 784, endPoint y: 435, distance: 75.0
click at [776, 435] on div "Policy Engines: The Policy Engine is in charge of evaluating authorization quer…" at bounding box center [690, 466] width 418 height 85
drag, startPoint x: 847, startPoint y: 428, endPoint x: 859, endPoint y: 427, distance: 12.0
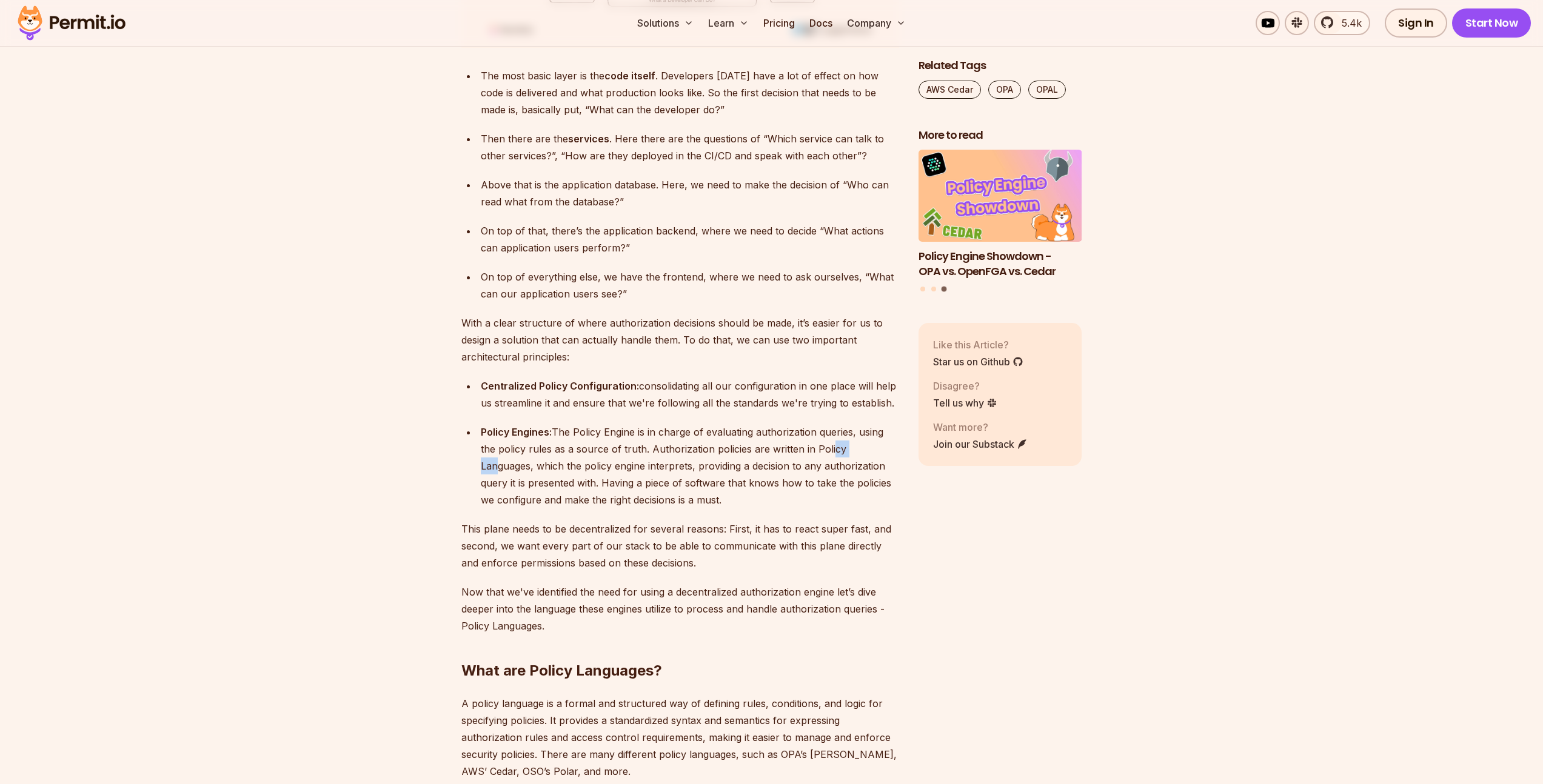
click at [859, 427] on div "Policy Engines: The Policy Engine is in charge of evaluating authorization quer…" at bounding box center [690, 466] width 418 height 85
drag, startPoint x: 521, startPoint y: 445, endPoint x: 592, endPoint y: 454, distance: 71.6
click at [586, 452] on div "Policy Engines: The Policy Engine is in charge of evaluating authorization quer…" at bounding box center [690, 466] width 418 height 85
drag, startPoint x: 672, startPoint y: 454, endPoint x: 818, endPoint y: 456, distance: 146.0
click at [745, 451] on div "Policy Engines: The Policy Engine is in charge of evaluating authorization quer…" at bounding box center [690, 466] width 418 height 85
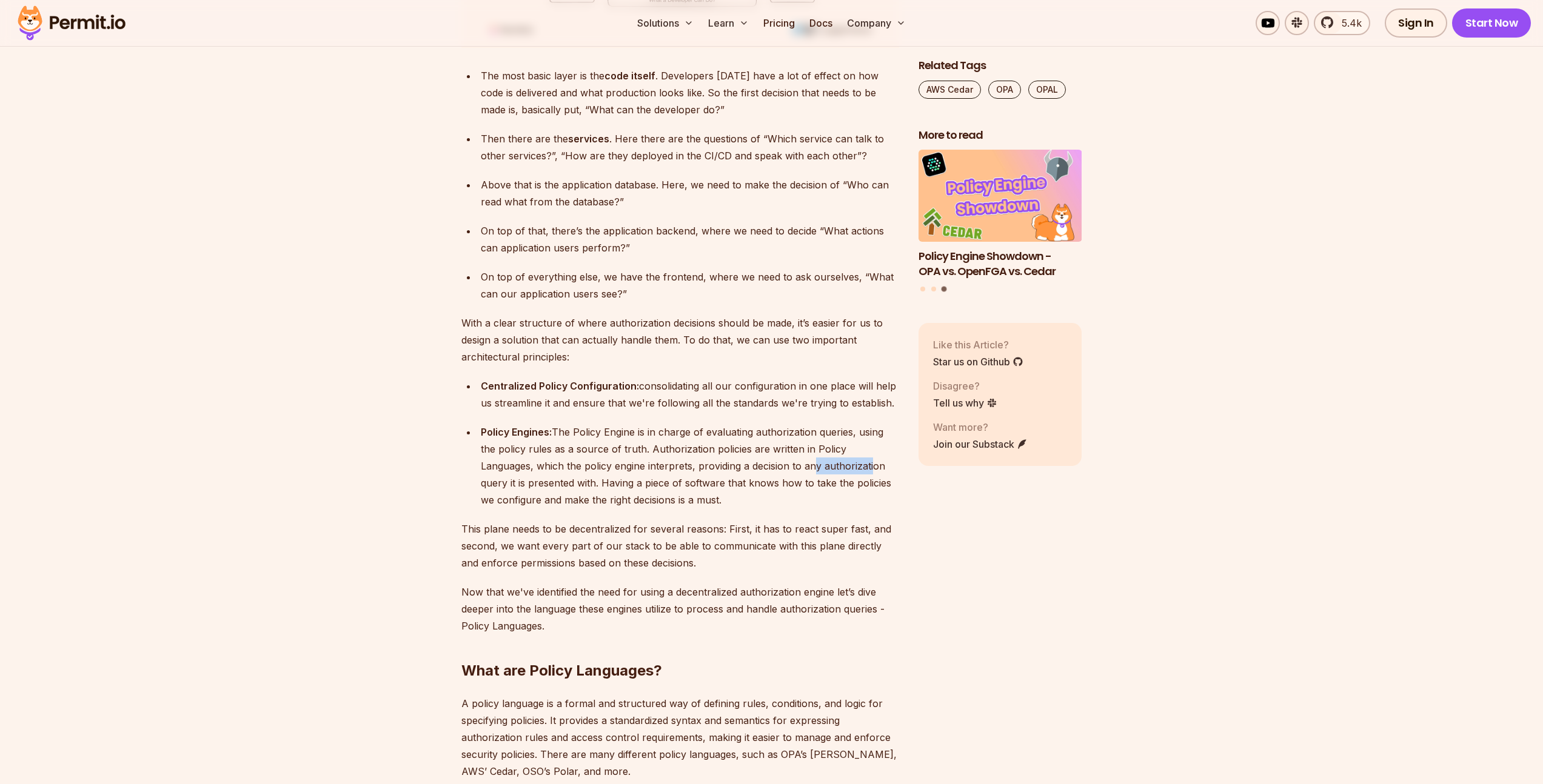
drag, startPoint x: 812, startPoint y: 447, endPoint x: 888, endPoint y: 451, distance: 76.1
click at [883, 451] on div "Policy Engines: The Policy Engine is in charge of evaluating authorization quer…" at bounding box center [690, 466] width 418 height 85
drag, startPoint x: 500, startPoint y: 470, endPoint x: 633, endPoint y: 482, distance: 133.5
click at [615, 470] on div "Policy Engines: The Policy Engine is in charge of evaluating authorization quer…" at bounding box center [690, 466] width 418 height 85
click at [497, 521] on p "This plane needs to be decentralized for several reasons: First, it has to reac…" at bounding box center [680, 546] width 438 height 51
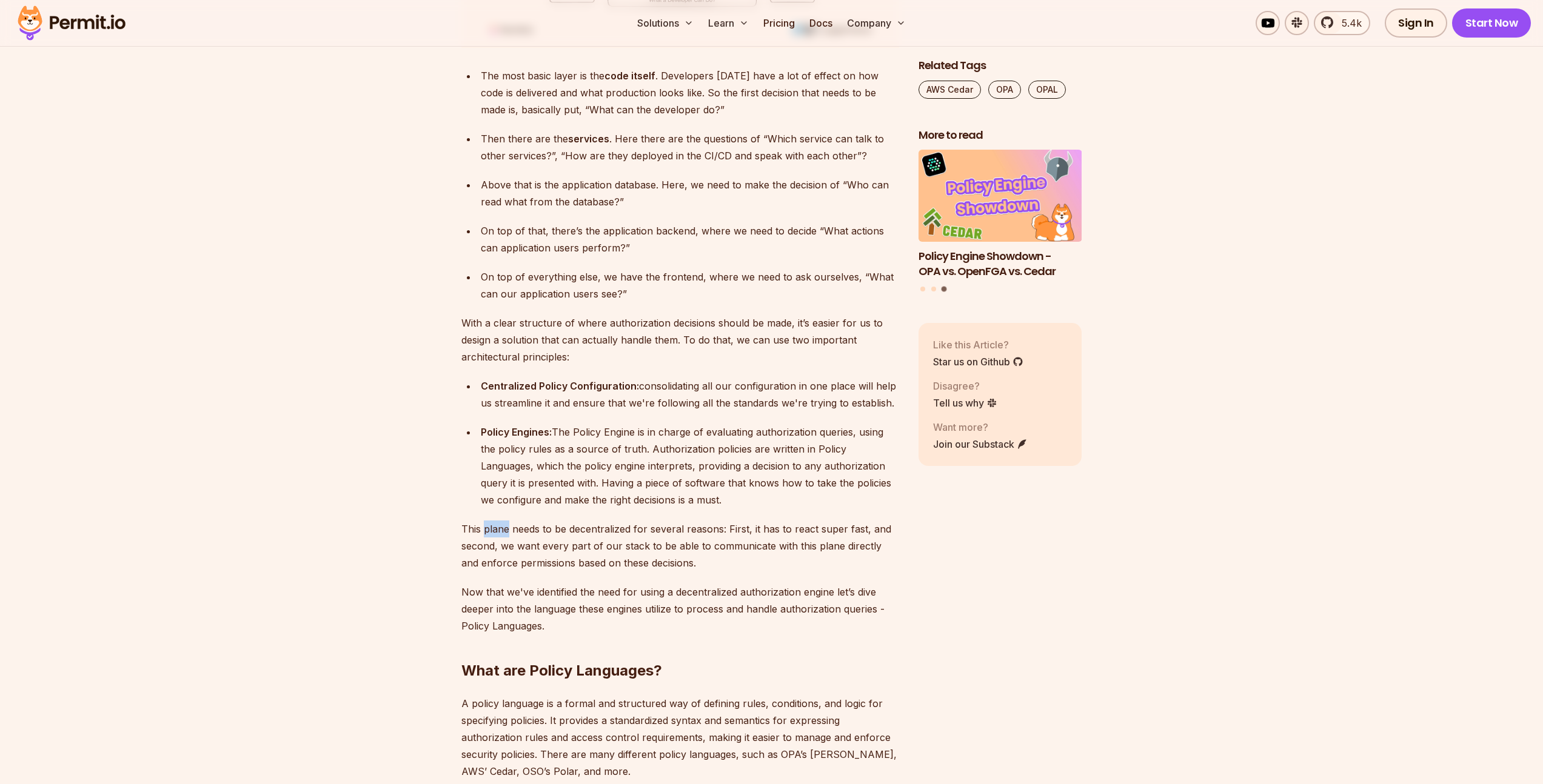
click at [497, 521] on p "This plane needs to be decentralized for several reasons: First, it has to reac…" at bounding box center [680, 546] width 438 height 51
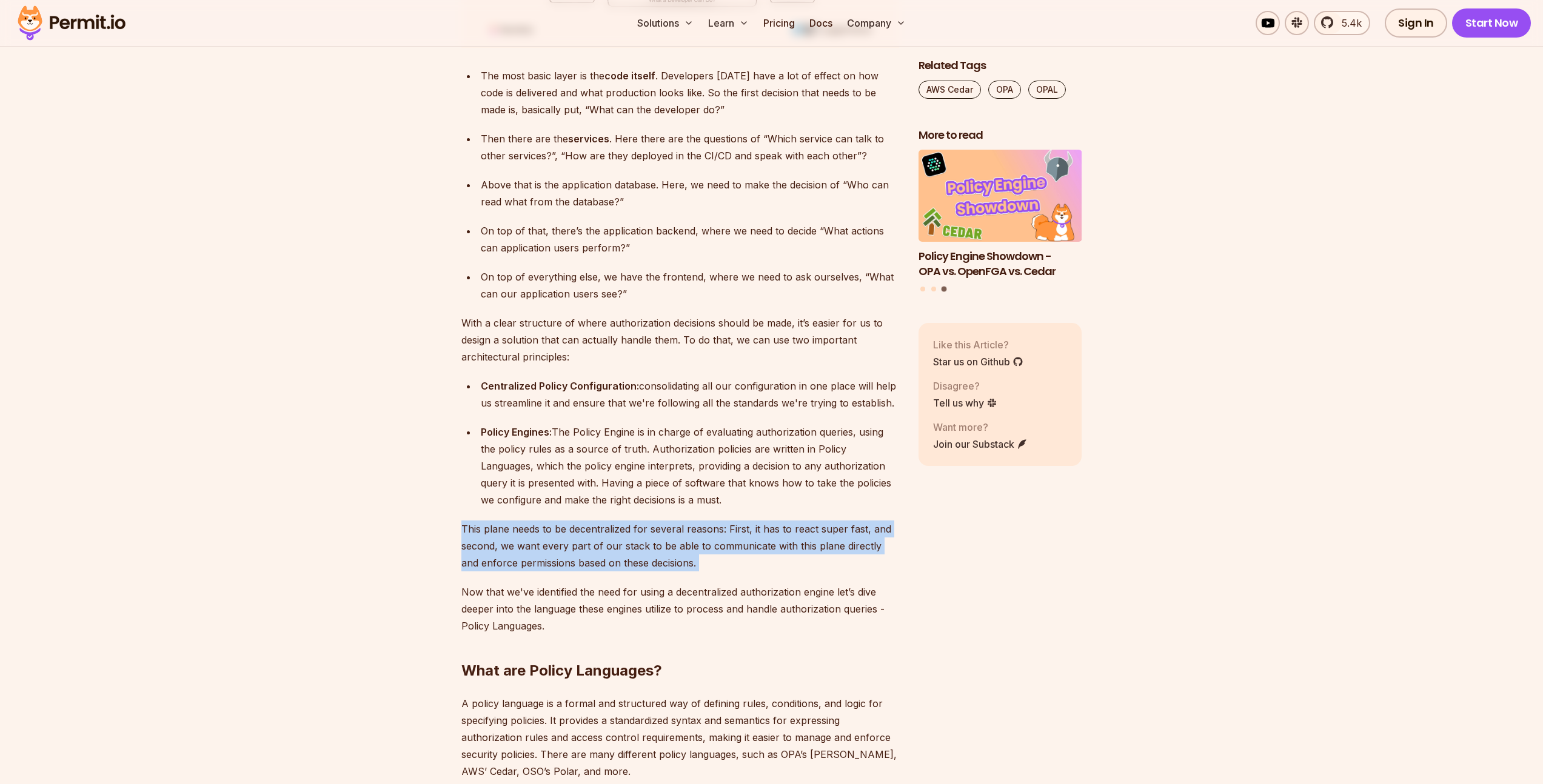
click at [497, 521] on p "This plane needs to be decentralized for several reasons: First, it has to reac…" at bounding box center [680, 546] width 438 height 51
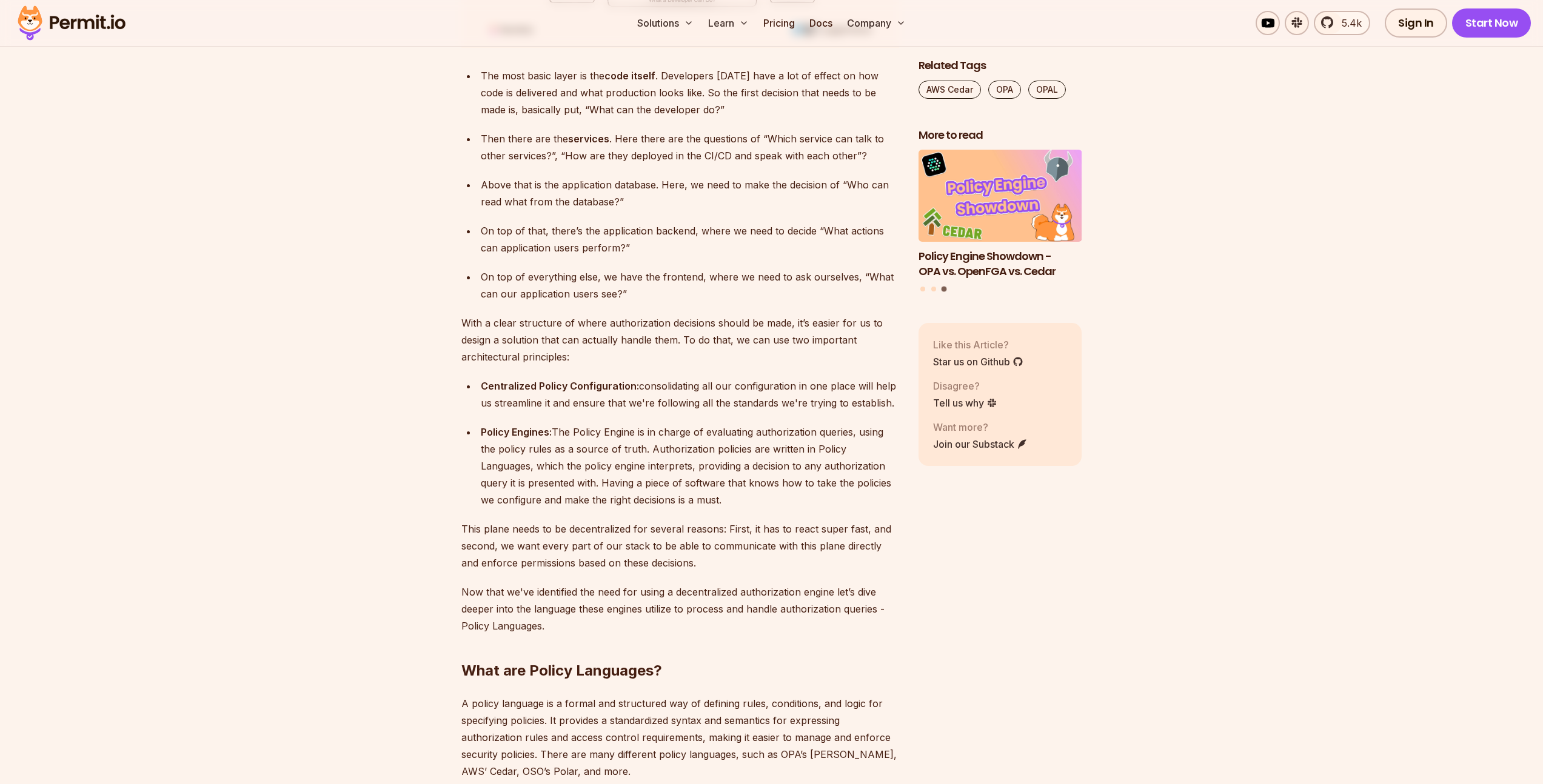
click at [580, 448] on div "Policy Engines: The Policy Engine is in charge of evaluating authorization quer…" at bounding box center [690, 466] width 418 height 85
drag, startPoint x: 519, startPoint y: 531, endPoint x: 650, endPoint y: 542, distance: 131.5
click at [620, 539] on p "This plane needs to be decentralized for several reasons: First, it has to reac…" at bounding box center [680, 546] width 438 height 51
click at [640, 540] on p "This plane needs to be decentralized for several reasons: First, it has to reac…" at bounding box center [680, 546] width 438 height 51
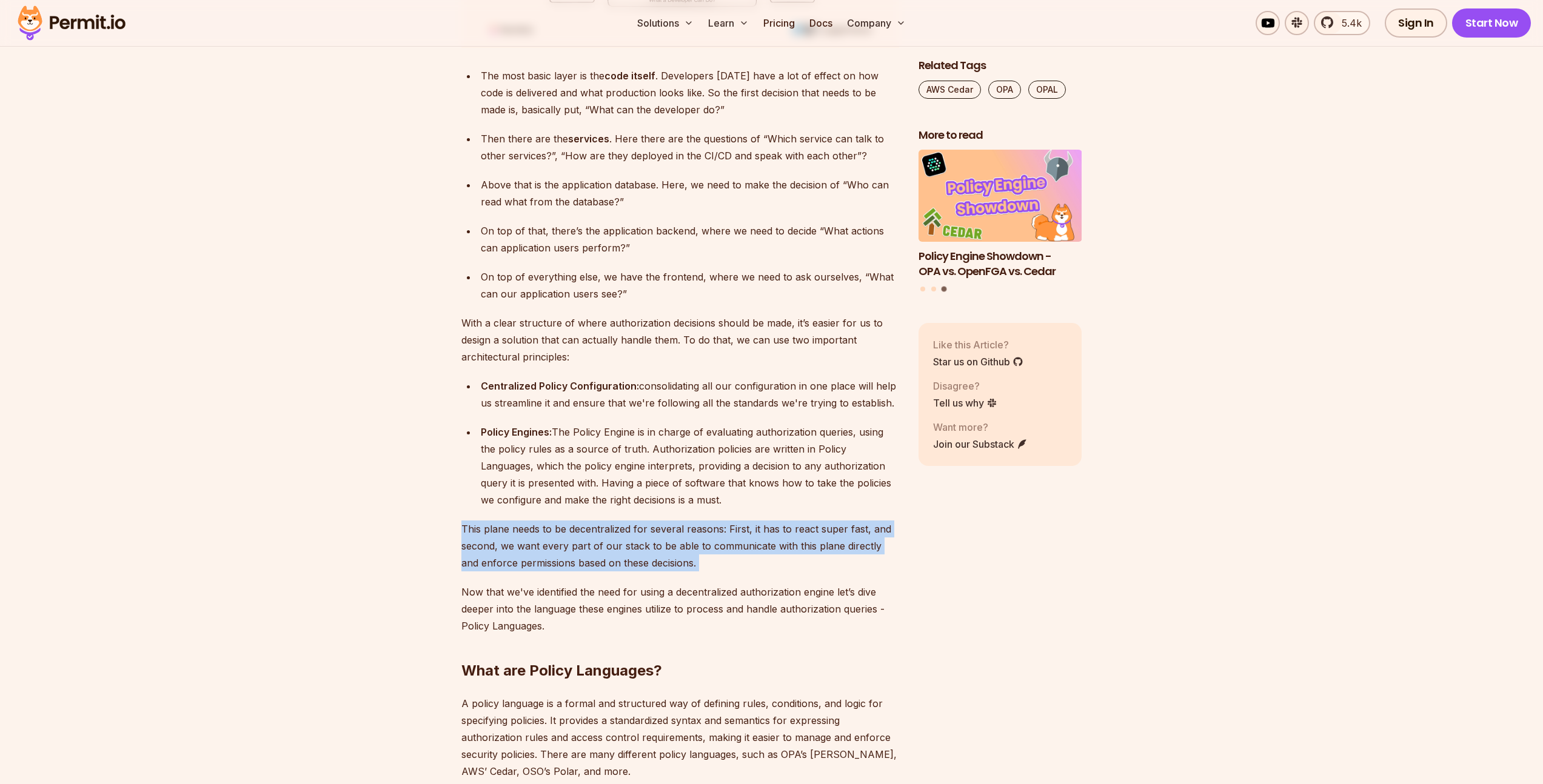
click at [640, 540] on p "This plane needs to be decentralized for several reasons: First, it has to reac…" at bounding box center [680, 546] width 438 height 51
click at [729, 521] on p "This plane needs to be decentralized for several reasons: First, it has to reac…" at bounding box center [680, 546] width 438 height 51
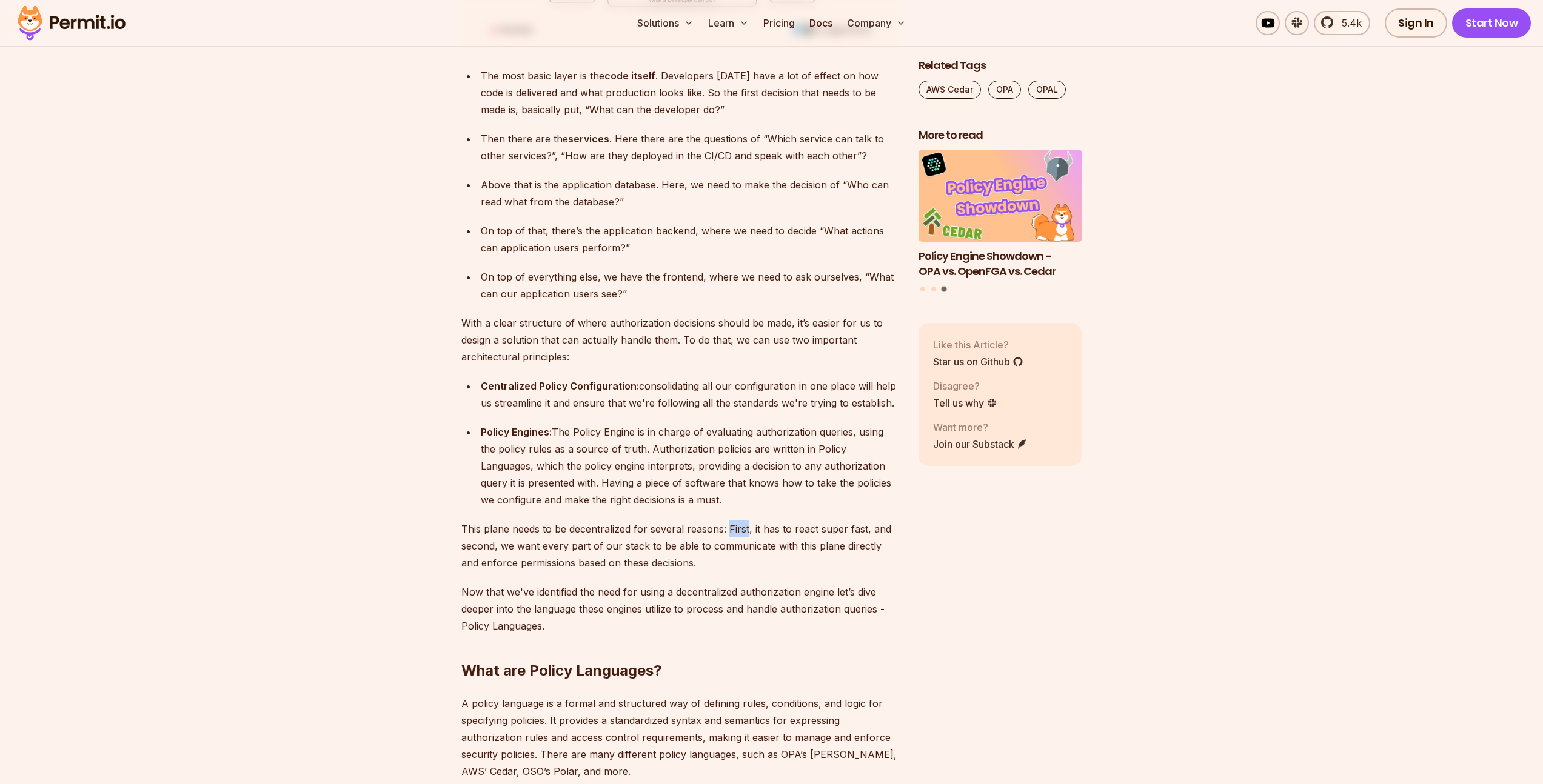
click at [729, 521] on p "This plane needs to be decentralized for several reasons: First, it has to reac…" at bounding box center [680, 546] width 438 height 51
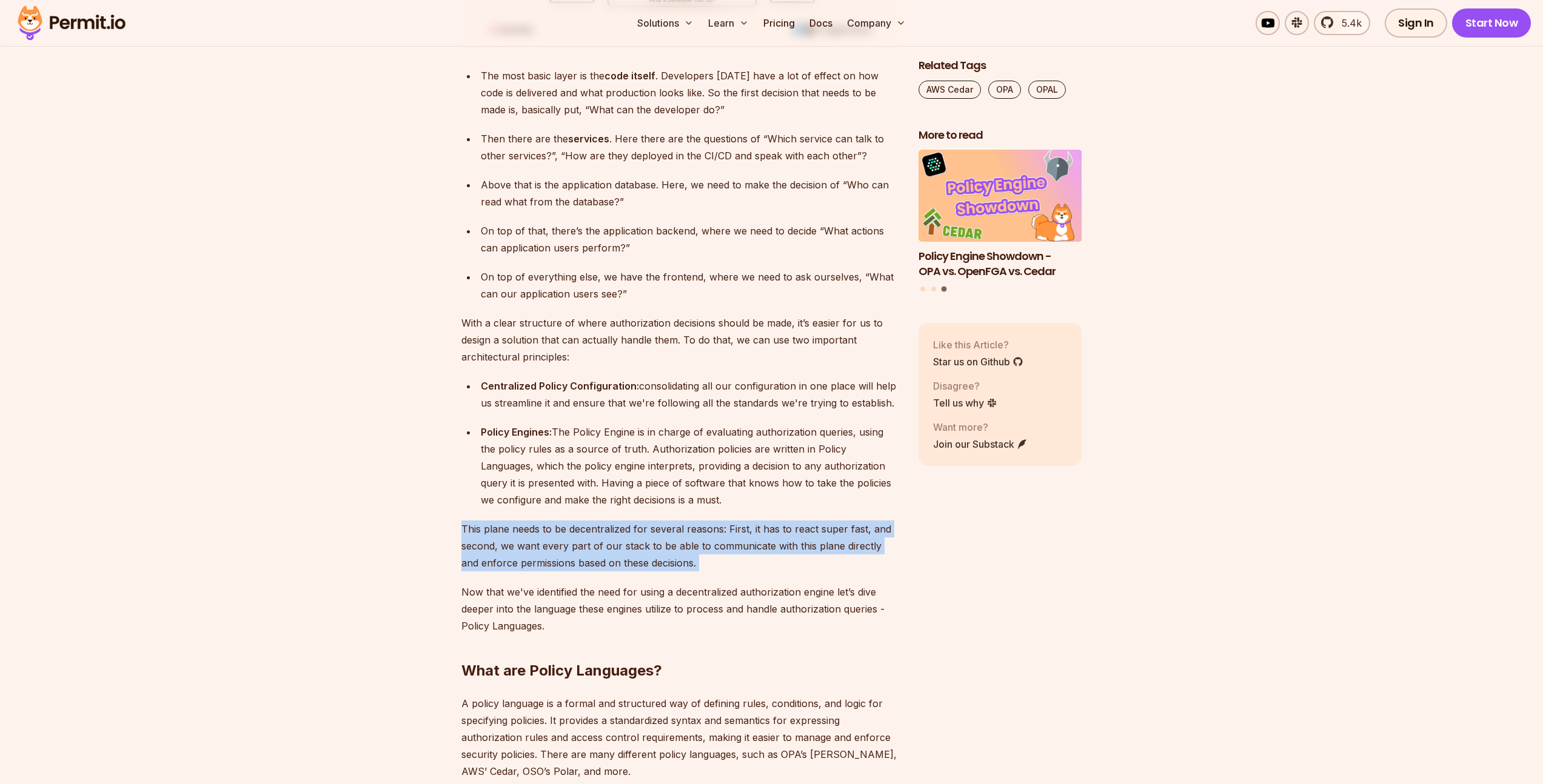
click at [729, 521] on p "This plane needs to be decentralized for several reasons: First, it has to reac…" at bounding box center [680, 546] width 438 height 51
click at [586, 522] on p "This plane needs to be decentralized for several reasons: First, it has to reac…" at bounding box center [680, 546] width 438 height 51
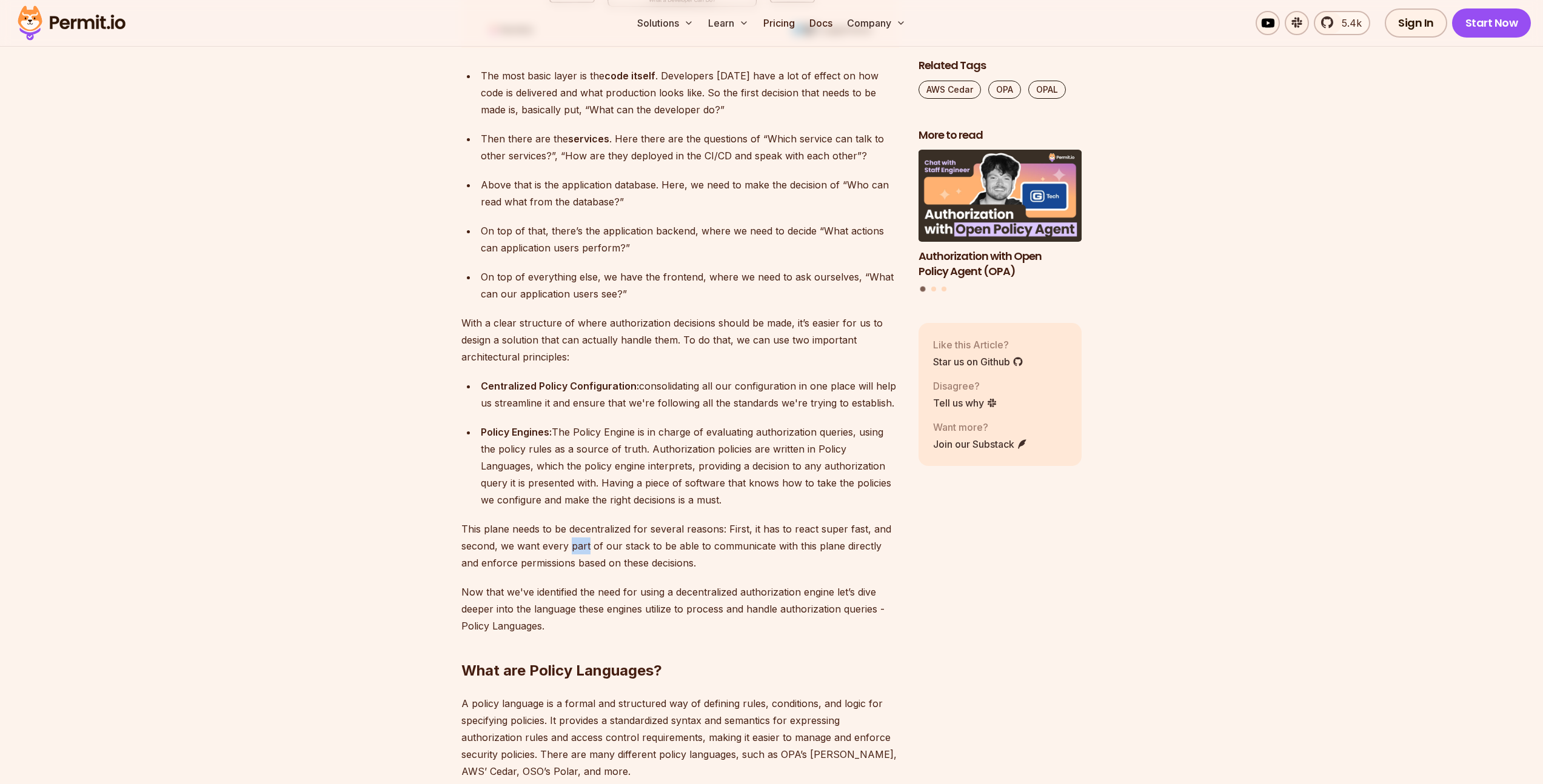
click at [585, 522] on p "This plane needs to be decentralized for several reasons: First, it has to reac…" at bounding box center [680, 546] width 438 height 51
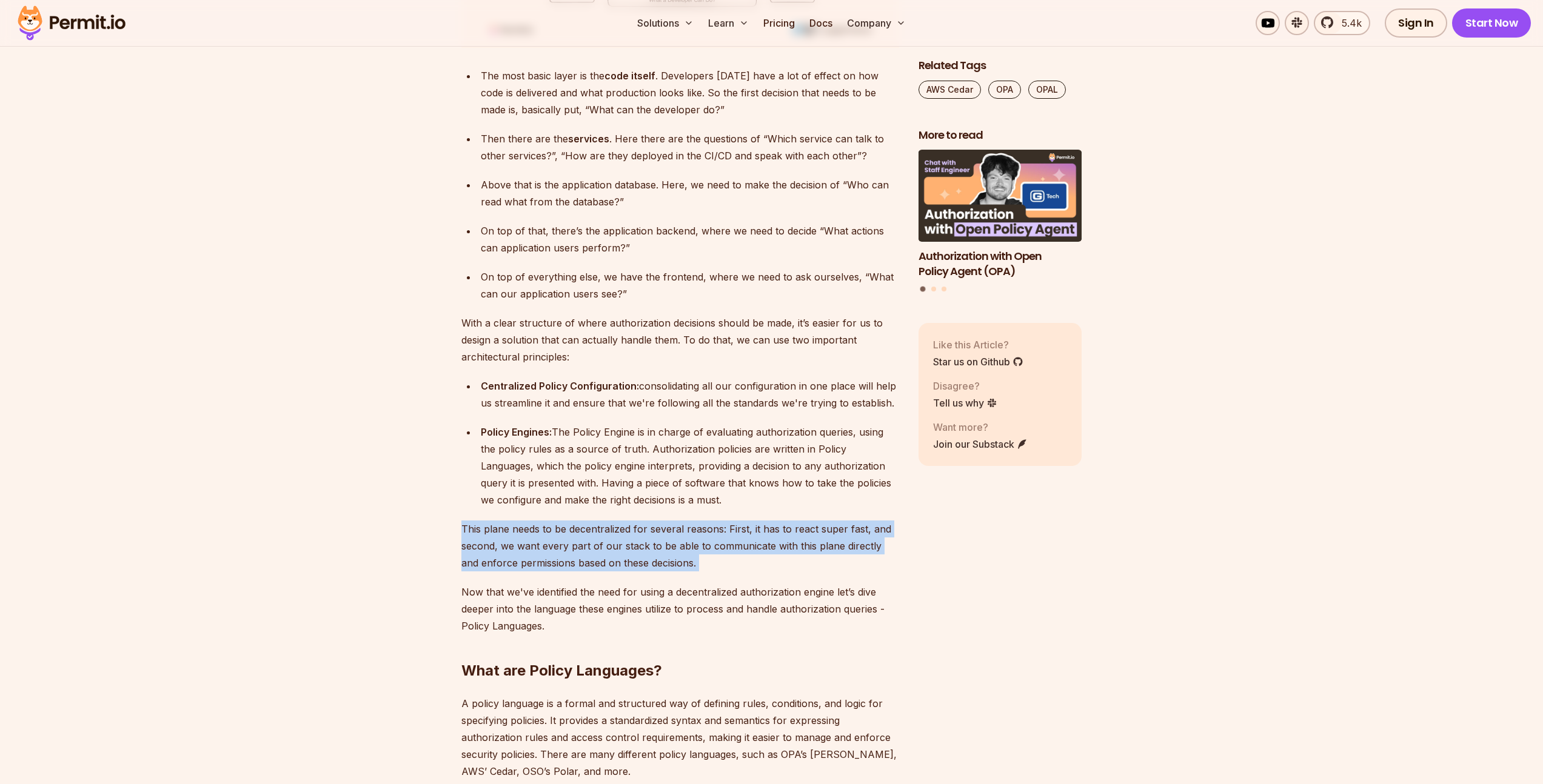
click at [585, 522] on p "This plane needs to be decentralized for several reasons: First, it has to reac…" at bounding box center [680, 546] width 438 height 51
click at [656, 521] on p "This plane needs to be decentralized for several reasons: First, it has to reac…" at bounding box center [680, 546] width 438 height 51
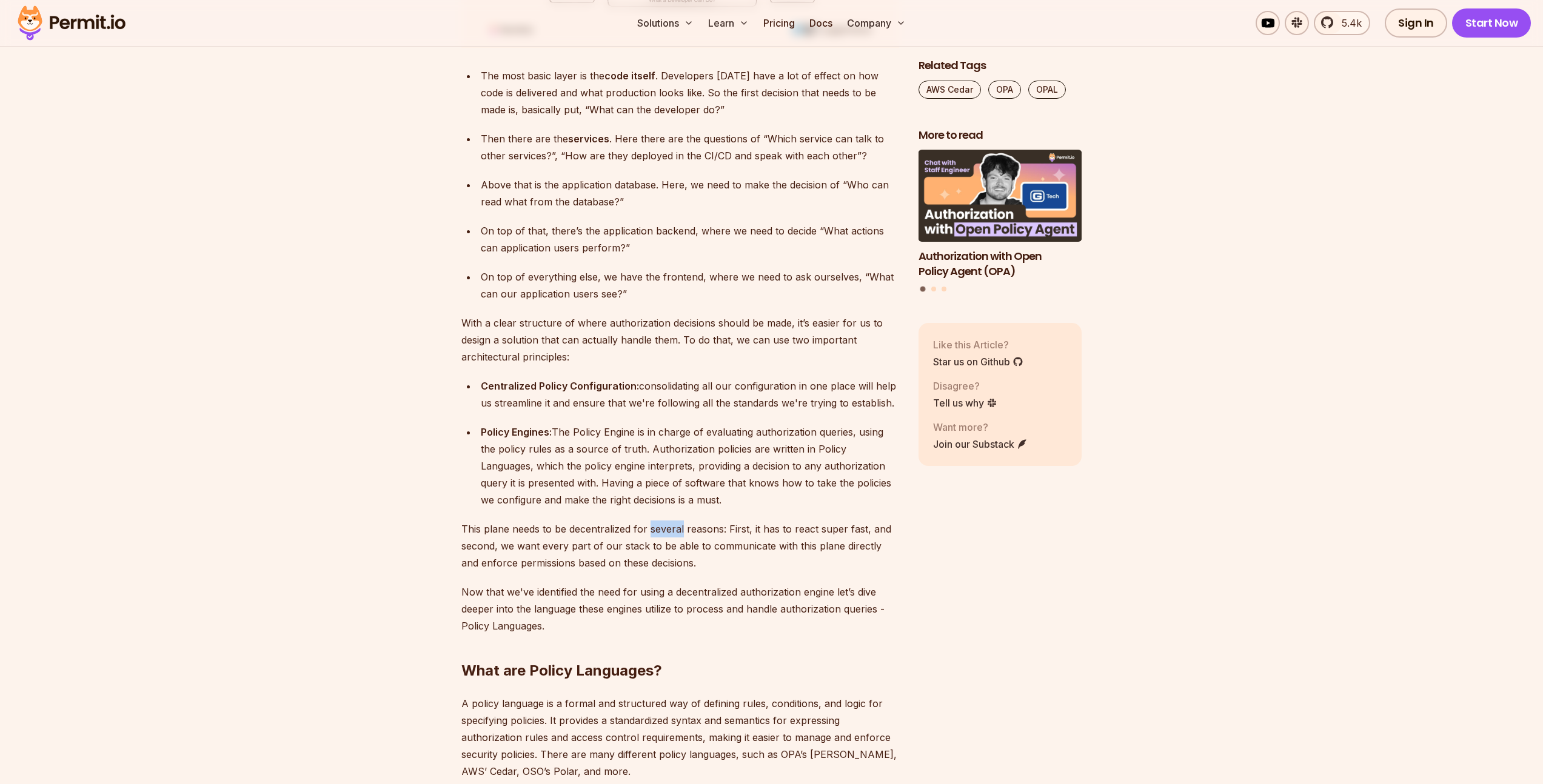
click at [656, 521] on p "This plane needs to be decentralized for several reasons: First, it has to reac…" at bounding box center [680, 546] width 438 height 51
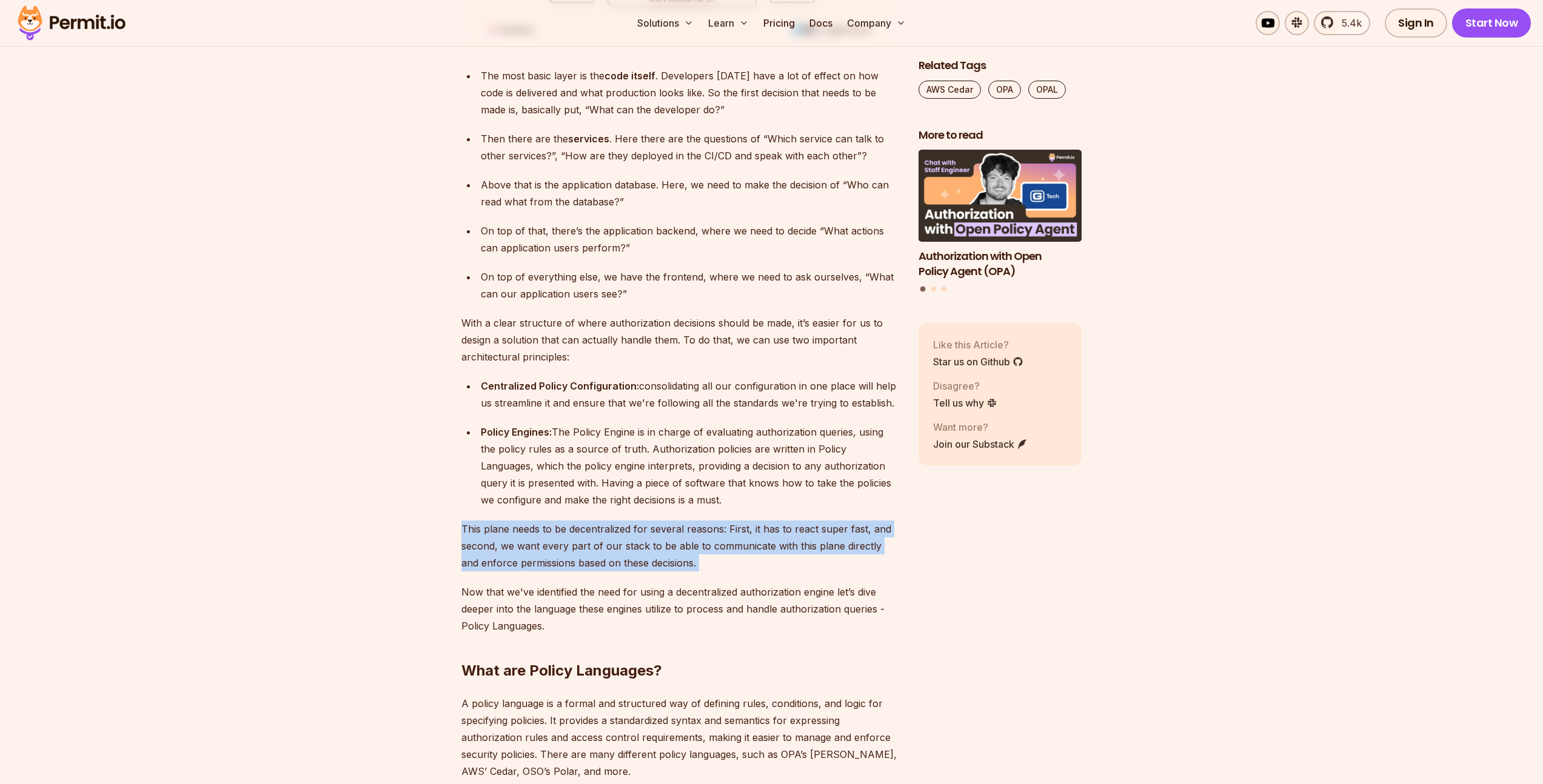
click at [656, 521] on p "This plane needs to be decentralized for several reasons: First, it has to reac…" at bounding box center [680, 546] width 438 height 51
click at [569, 521] on p "This plane needs to be decentralized for several reasons: First, it has to reac…" at bounding box center [680, 546] width 438 height 51
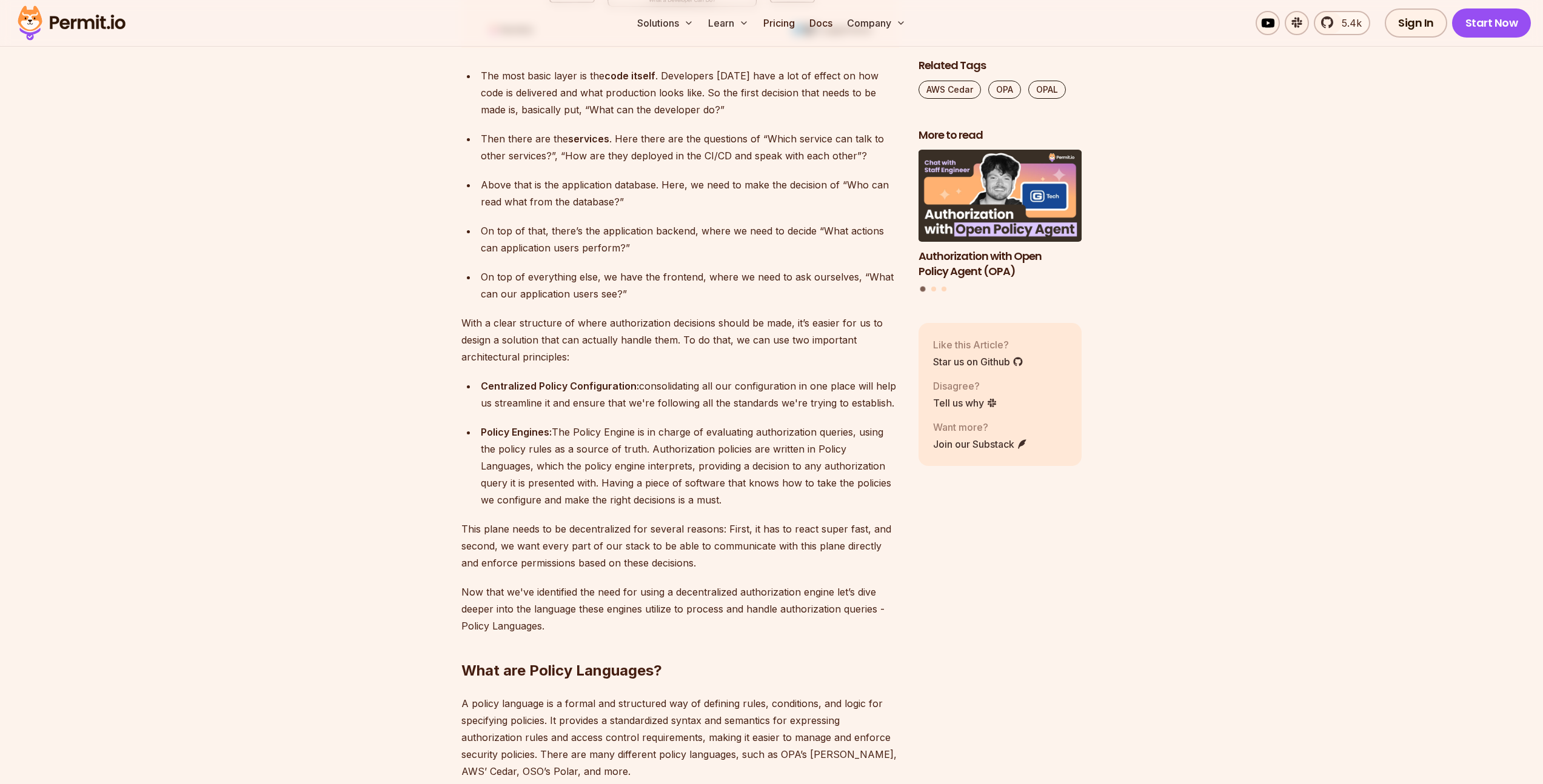
click at [650, 314] on p "With a clear structure of where authorization decisions should be made, it’s ea…" at bounding box center [680, 340] width 438 height 51
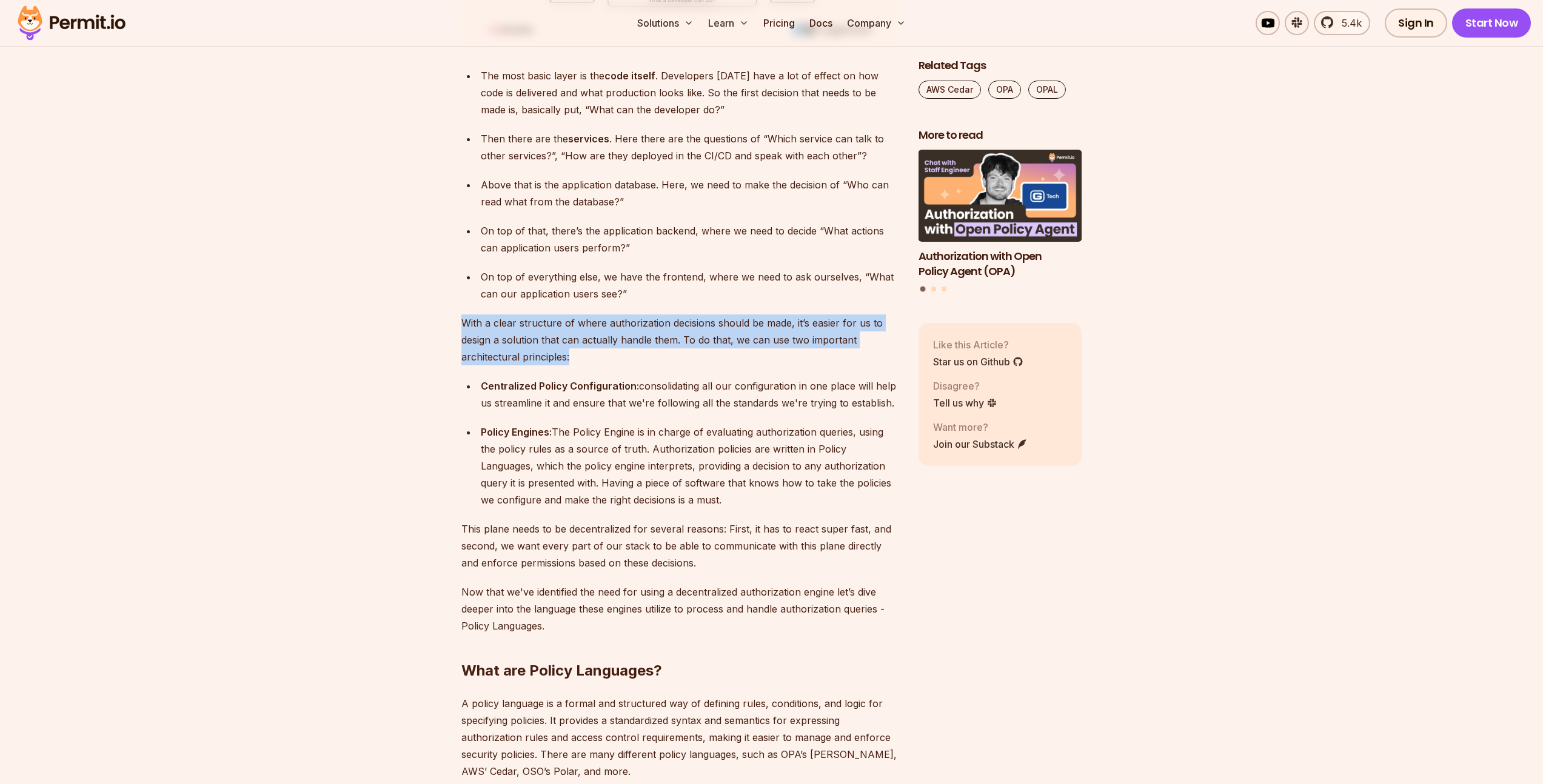
click at [650, 314] on p "With a clear structure of where authorization decisions should be made, it’s ea…" at bounding box center [680, 340] width 438 height 51
click at [559, 314] on p "With a clear structure of where authorization decisions should be made, it’s ea…" at bounding box center [680, 340] width 438 height 51
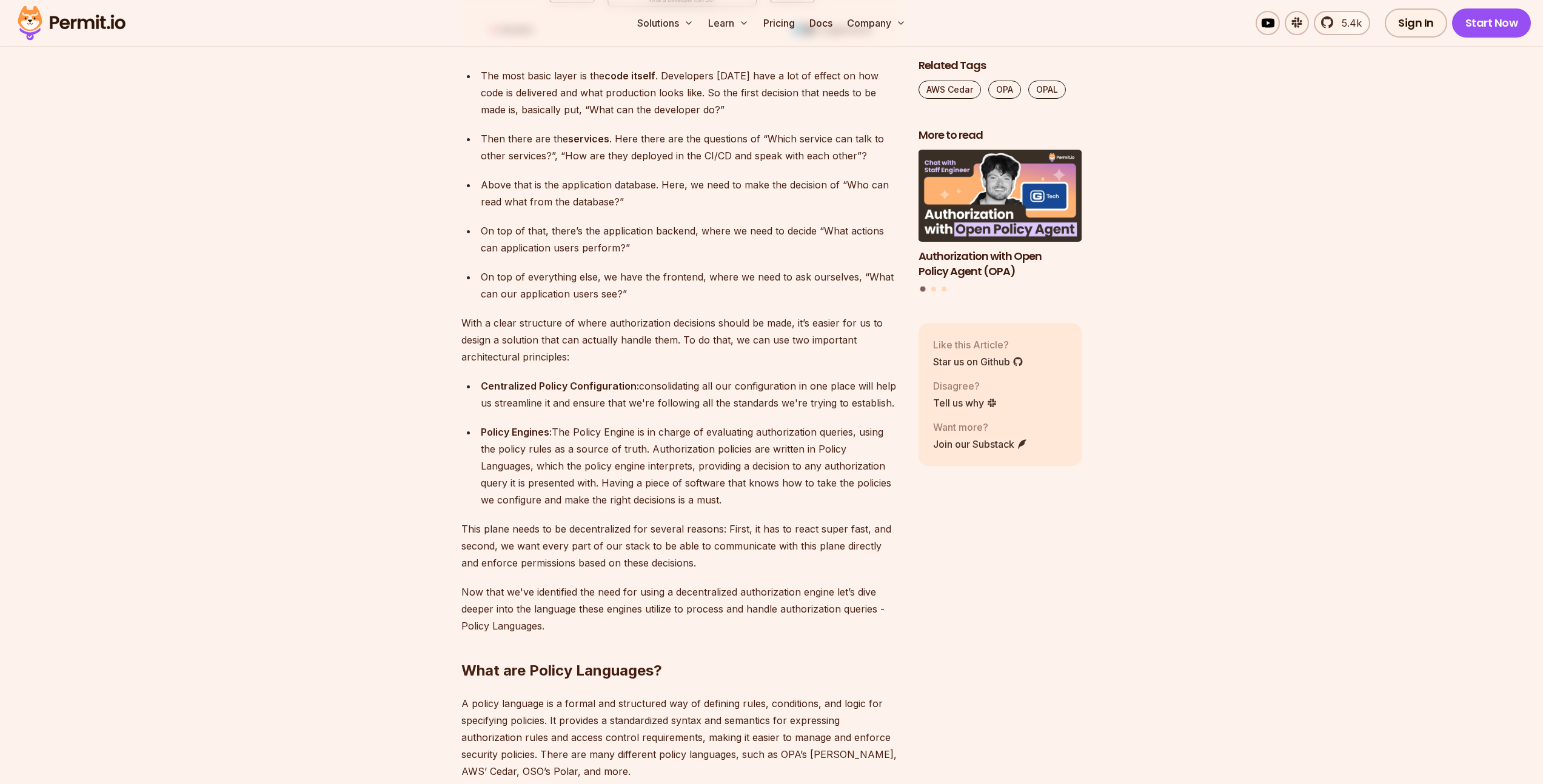
click at [478, 314] on p "With a clear structure of where authorization decisions should be made, it’s ea…" at bounding box center [680, 340] width 438 height 51
drag, startPoint x: 563, startPoint y: 326, endPoint x: 589, endPoint y: 329, distance: 26.2
click at [579, 328] on p "With a clear structure of where authorization decisions should be made, it’s ea…" at bounding box center [680, 340] width 438 height 51
drag, startPoint x: 717, startPoint y: 323, endPoint x: 854, endPoint y: 324, distance: 137.0
click at [838, 323] on p "With a clear structure of where authorization decisions should be made, it’s ea…" at bounding box center [680, 340] width 438 height 51
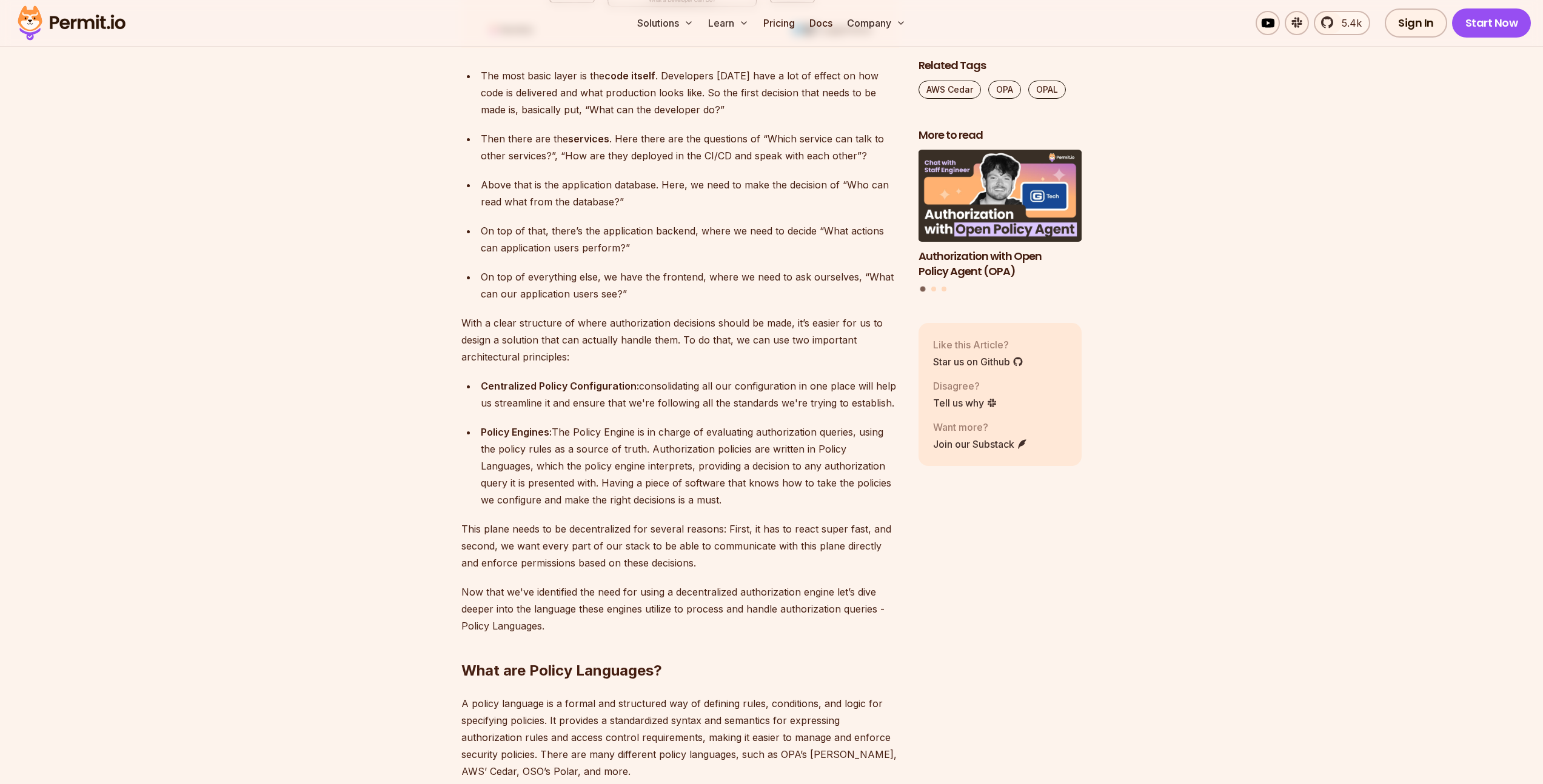
click at [586, 324] on p "With a clear structure of where authorization decisions should be made, it’s ea…" at bounding box center [680, 340] width 438 height 51
drag, startPoint x: 592, startPoint y: 511, endPoint x: 698, endPoint y: 506, distance: 106.1
click at [696, 521] on p "This plane needs to be decentralized for several reasons: First, it has to reac…" at bounding box center [680, 546] width 438 height 51
drag, startPoint x: 812, startPoint y: 516, endPoint x: 830, endPoint y: 514, distance: 18.1
click at [895, 521] on p "This plane needs to be decentralized for several reasons: First, it has to reac…" at bounding box center [680, 546] width 438 height 51
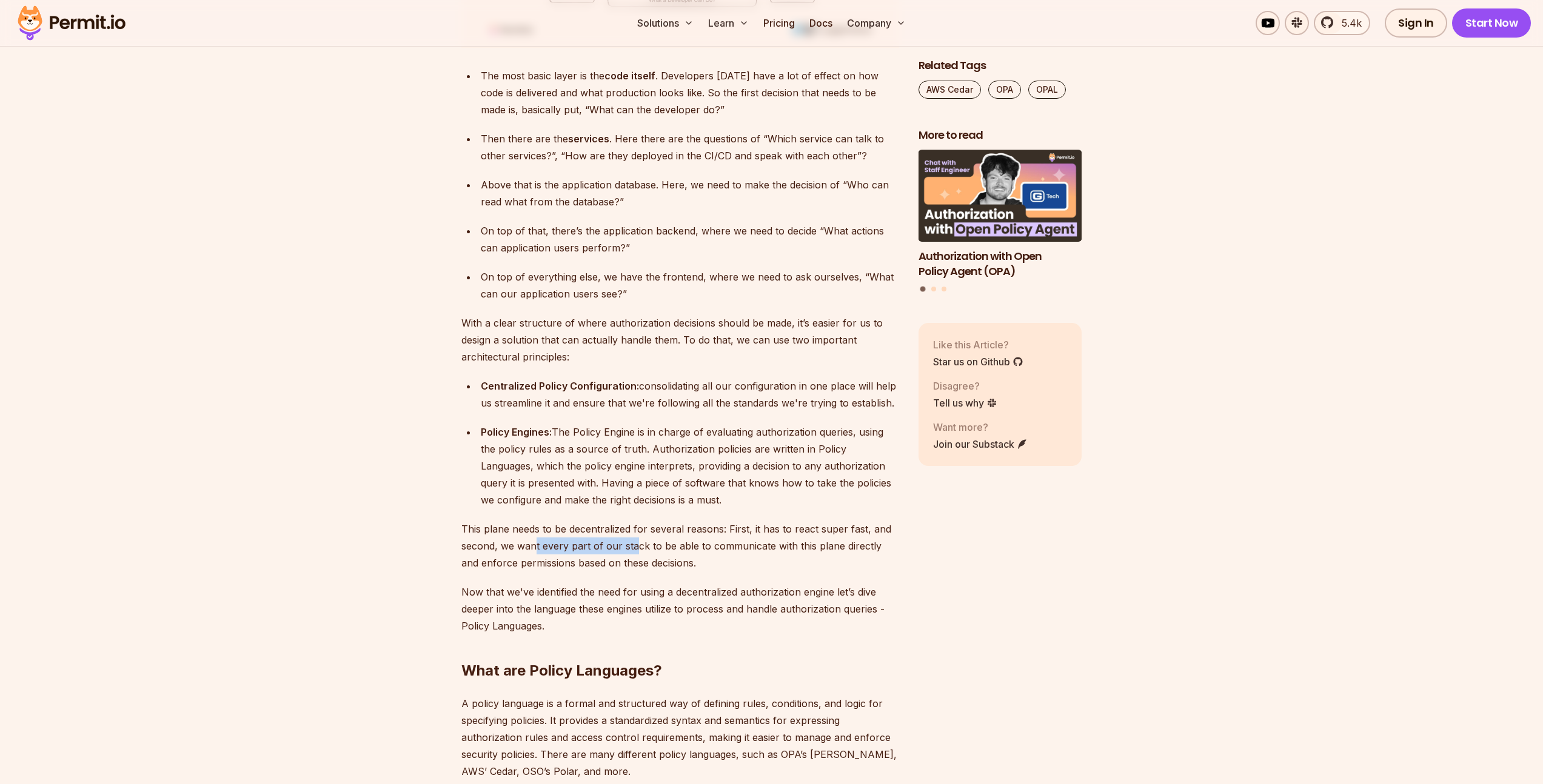
drag, startPoint x: 621, startPoint y: 533, endPoint x: 651, endPoint y: 534, distance: 30.0
click at [640, 533] on p "This plane needs to be decentralized for several reasons: First, it has to reac…" at bounding box center [680, 546] width 438 height 51
drag, startPoint x: 675, startPoint y: 531, endPoint x: 752, endPoint y: 530, distance: 77.0
click at [750, 530] on p "This plane needs to be decentralized for several reasons: First, it has to reac…" at bounding box center [680, 546] width 438 height 51
drag, startPoint x: 871, startPoint y: 532, endPoint x: 903, endPoint y: 535, distance: 32.1
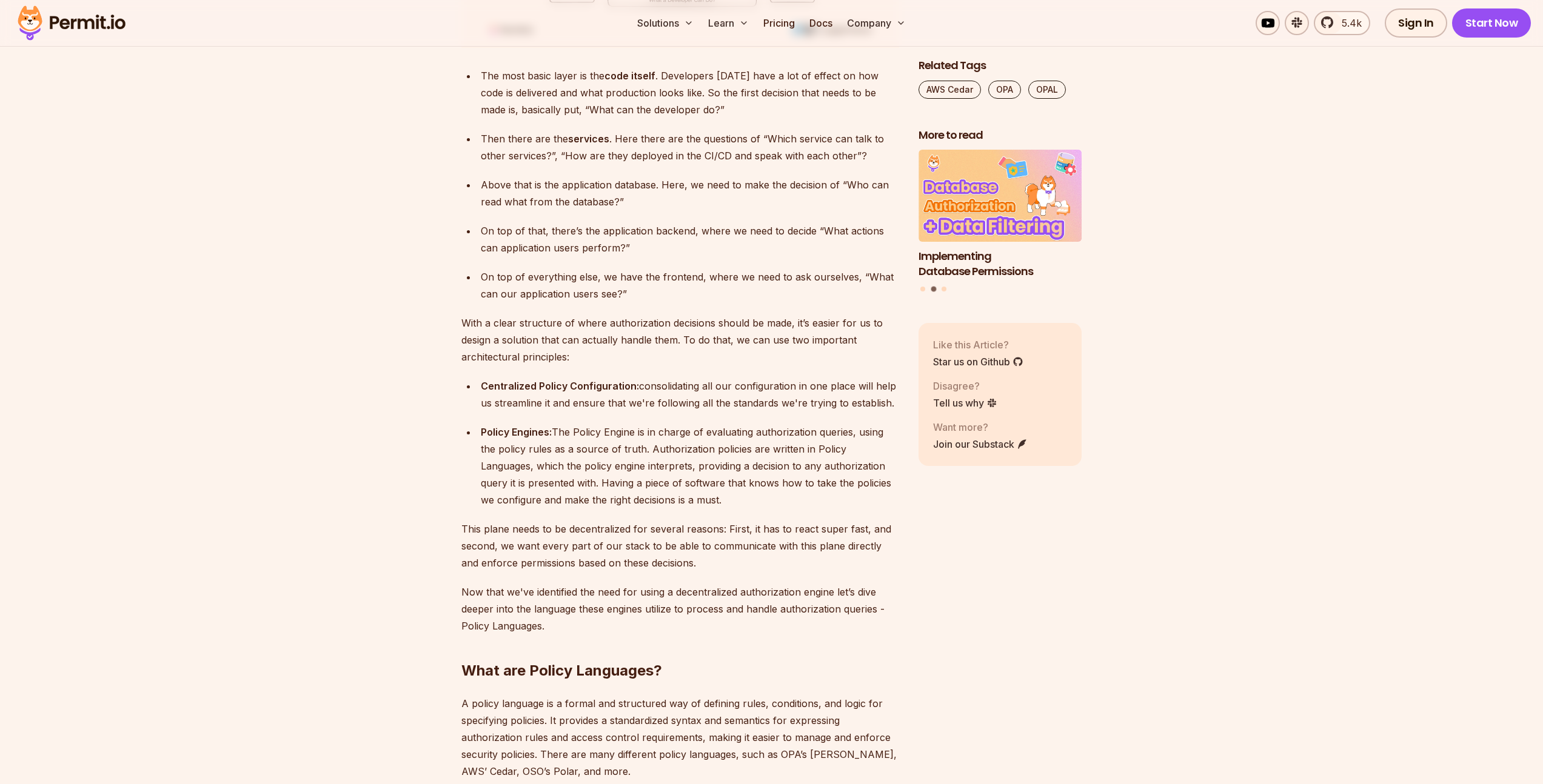
click at [672, 533] on p "This plane needs to be decentralized for several reasons: First, it has to reac…" at bounding box center [680, 546] width 438 height 51
click at [674, 553] on p "This plane needs to be decentralized for several reasons: First, it has to reac…" at bounding box center [680, 546] width 438 height 51
click at [645, 528] on p "This plane needs to be decentralized for several reasons: First, it has to reac…" at bounding box center [680, 546] width 438 height 51
click at [644, 528] on p "This plane needs to be decentralized for several reasons: First, it has to reac…" at bounding box center [680, 546] width 438 height 51
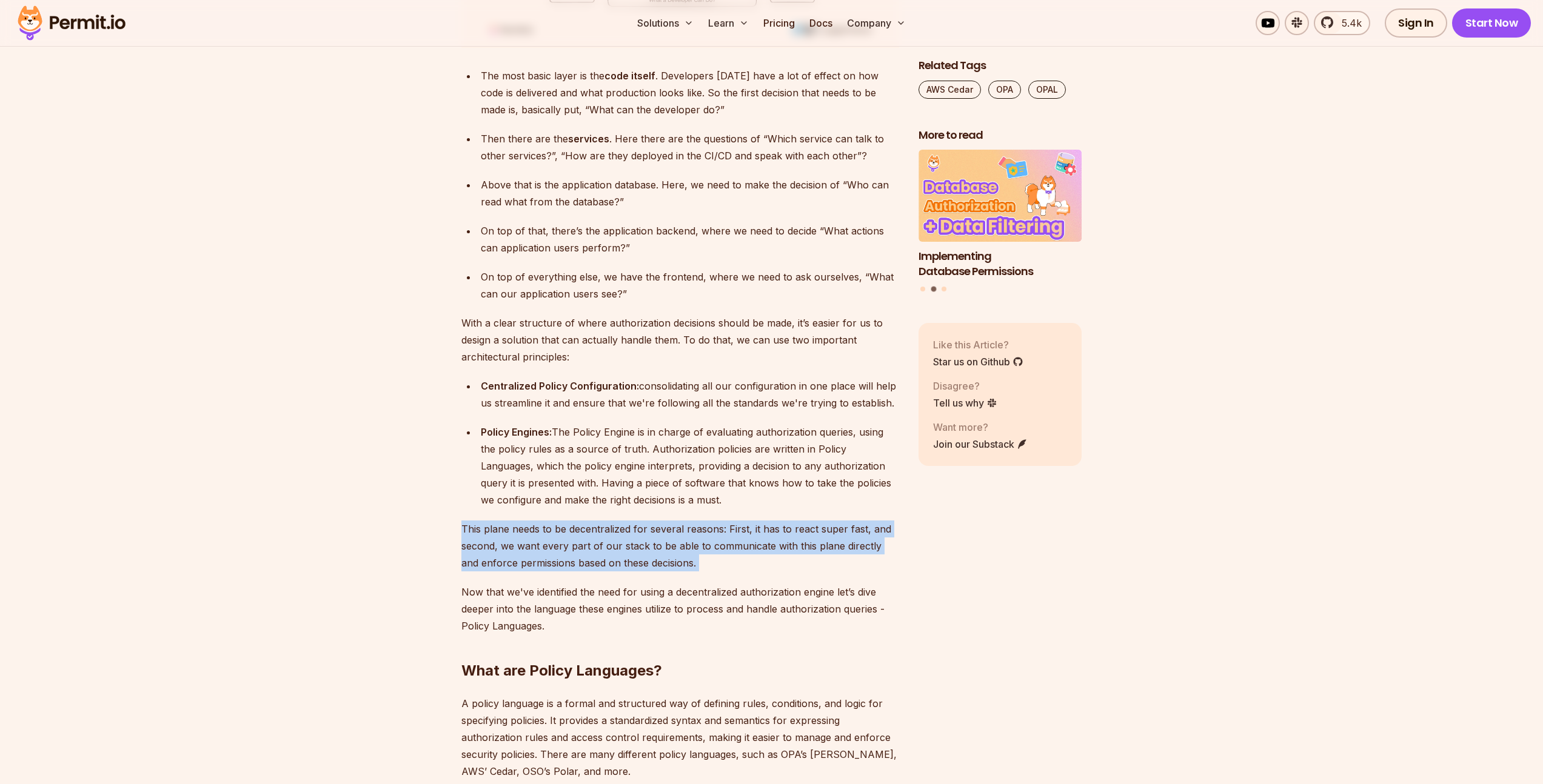
drag, startPoint x: 644, startPoint y: 528, endPoint x: 589, endPoint y: 571, distance: 69.8
click at [644, 529] on p "This plane needs to be decentralized for several reasons: First, it has to reac…" at bounding box center [680, 546] width 438 height 51
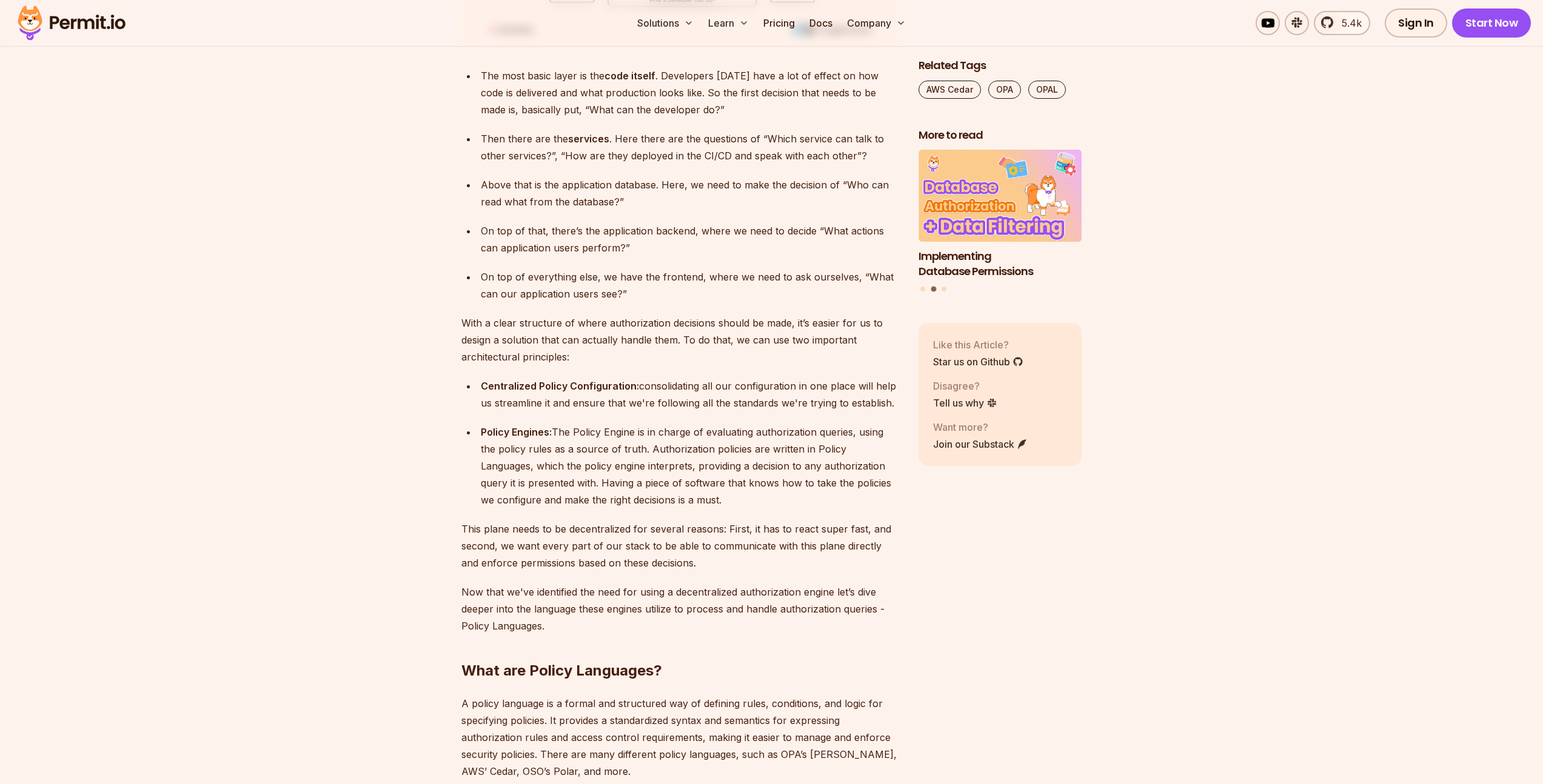
click at [562, 591] on p "Now that we've identified the need for using a decentralized authorization engi…" at bounding box center [680, 609] width 438 height 51
click at [561, 591] on p "Now that we've identified the need for using a decentralized authorization engi…" at bounding box center [680, 609] width 438 height 51
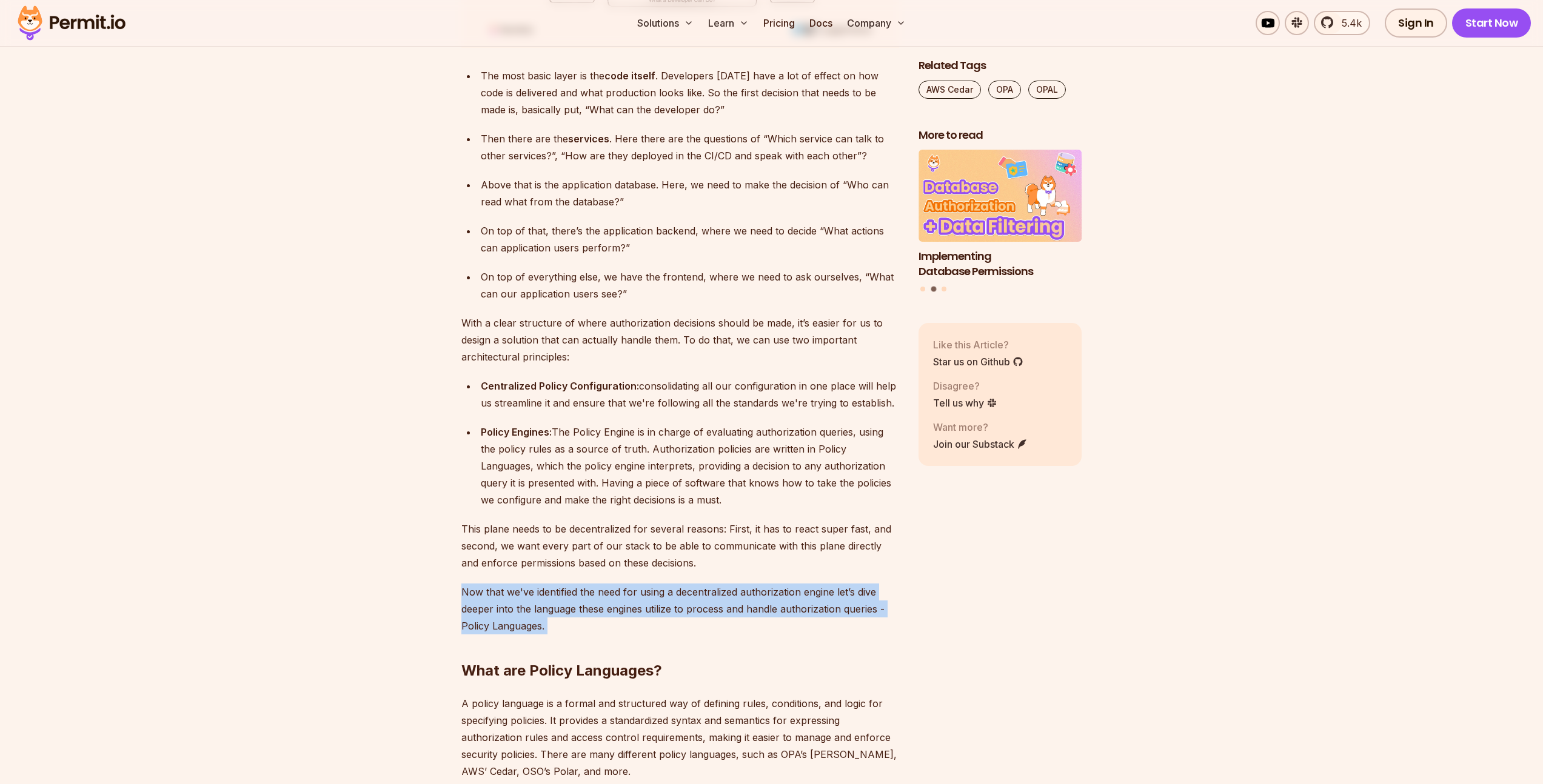
click at [561, 591] on p "Now that we've identified the need for using a decentralized authorization engi…" at bounding box center [680, 609] width 438 height 51
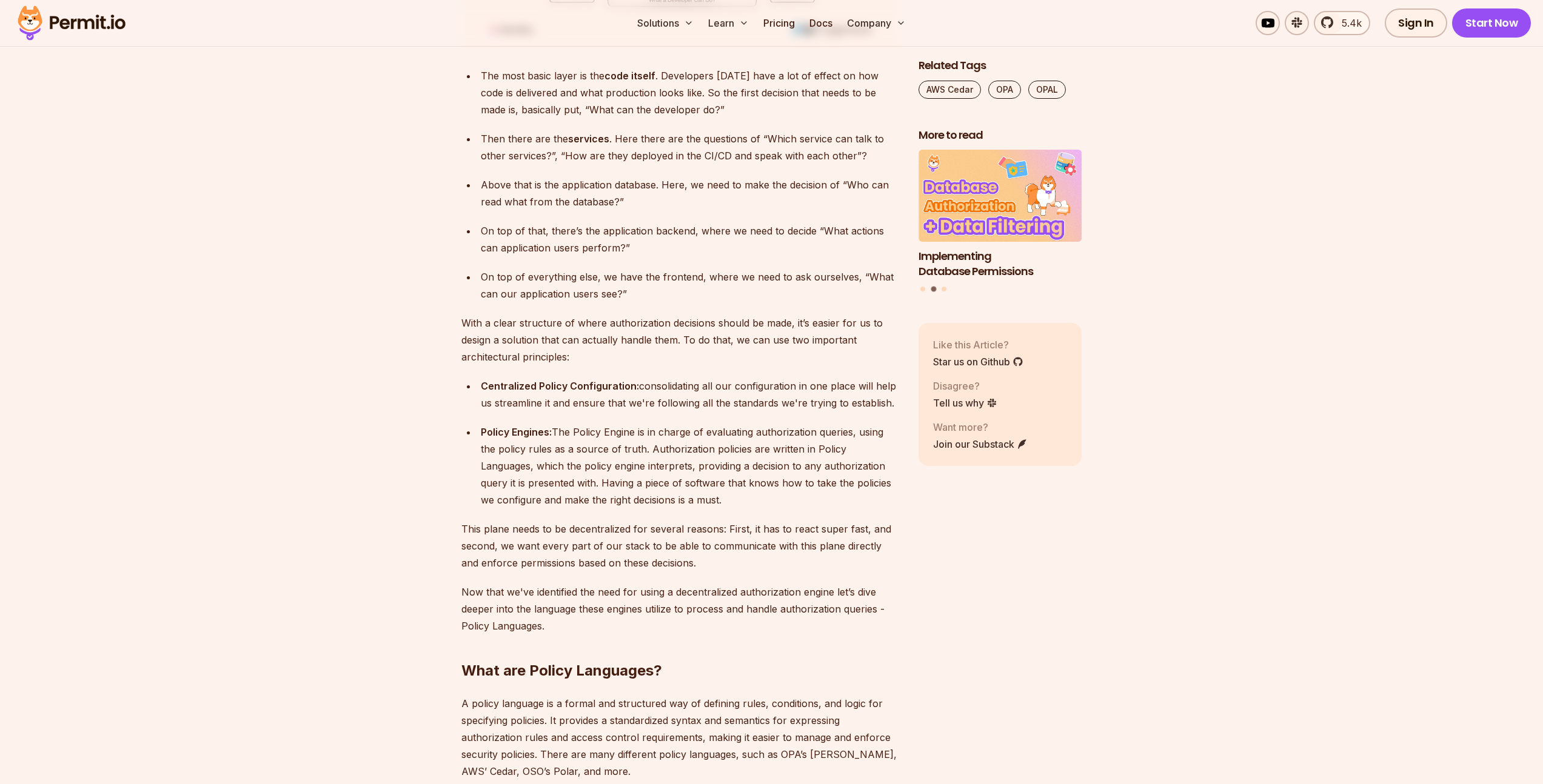
click at [570, 526] on p "This plane needs to be decentralized for several reasons: First, it has to reac…" at bounding box center [680, 546] width 438 height 51
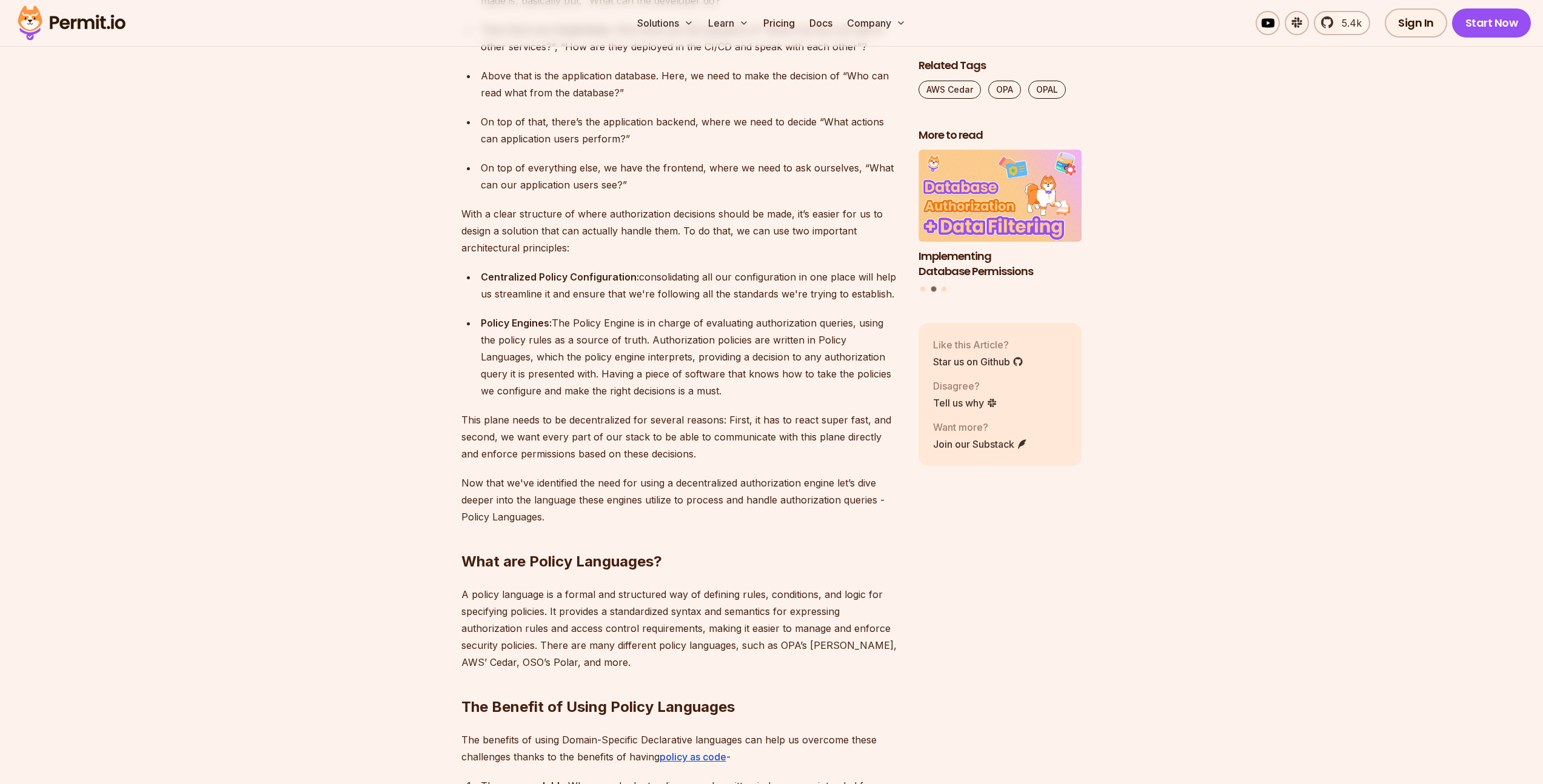
scroll to position [3060, 0]
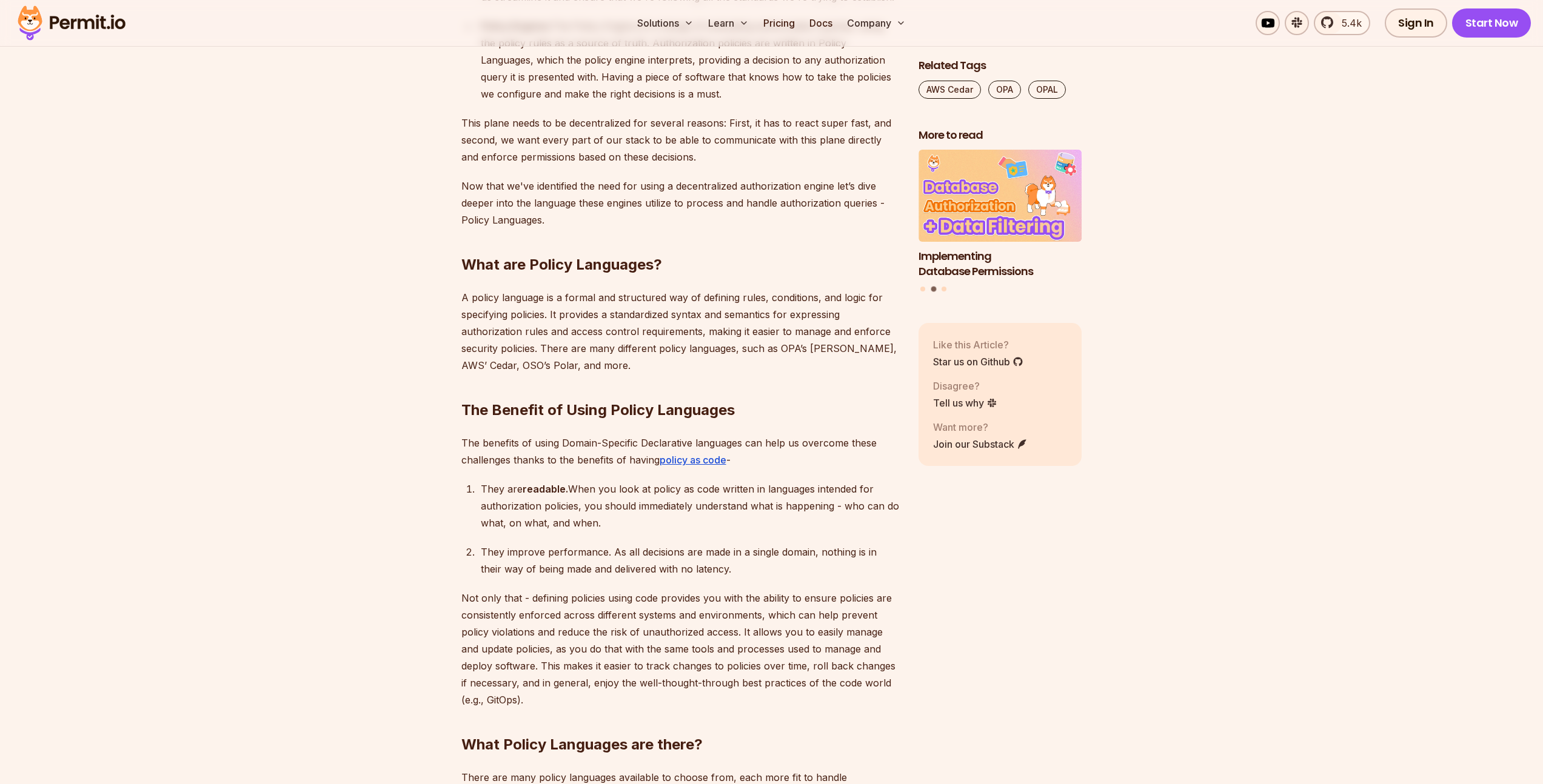
click at [517, 296] on p "A policy language is a formal and structured way of defining rules, conditions,…" at bounding box center [680, 331] width 438 height 85
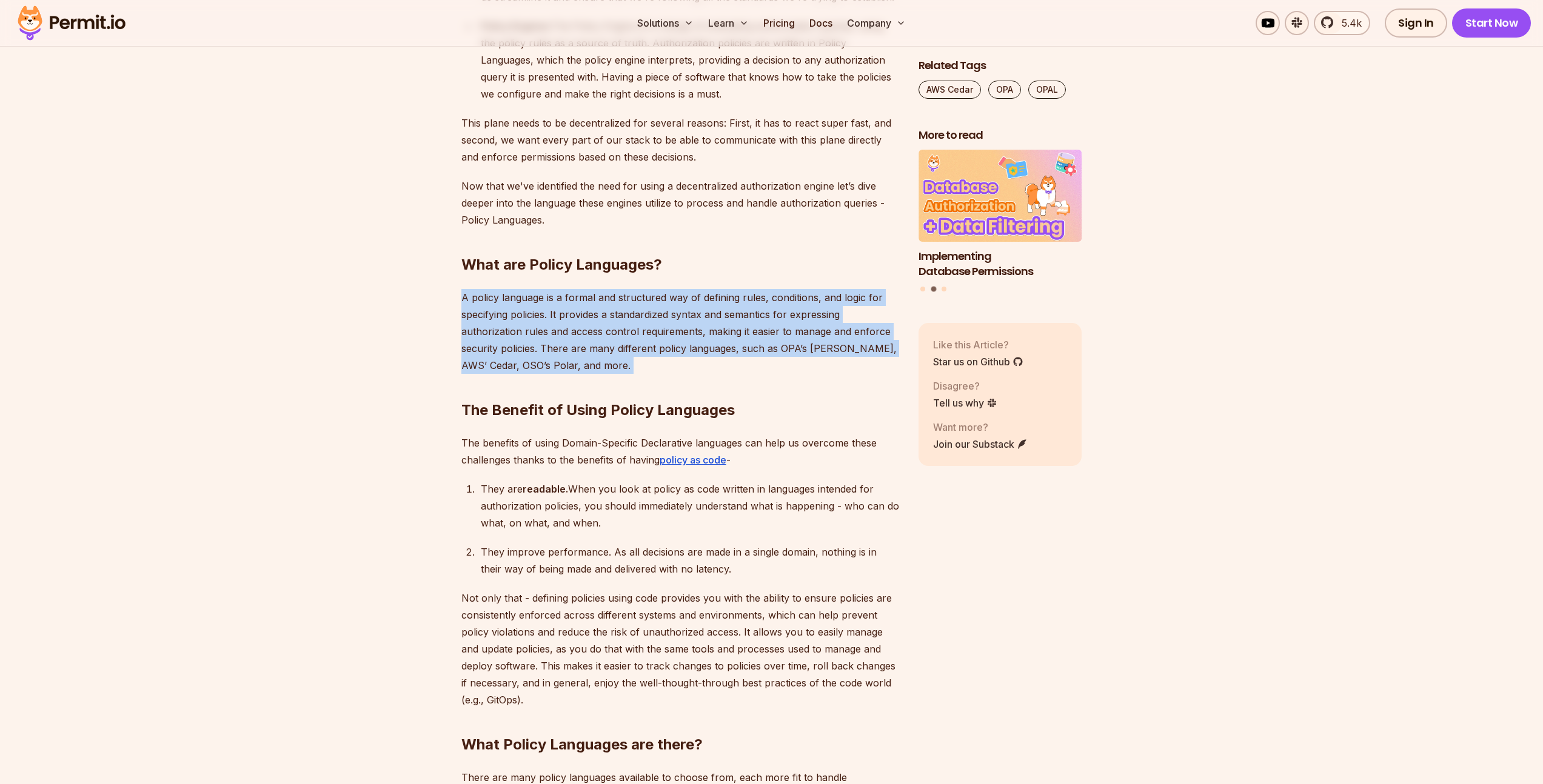
drag, startPoint x: 517, startPoint y: 296, endPoint x: 538, endPoint y: 293, distance: 21.2
click at [518, 296] on p "A policy language is a formal and structured way of defining rules, conditions,…" at bounding box center [680, 331] width 438 height 85
click at [633, 294] on p "A policy language is a formal and structured way of defining rules, conditions,…" at bounding box center [680, 331] width 438 height 85
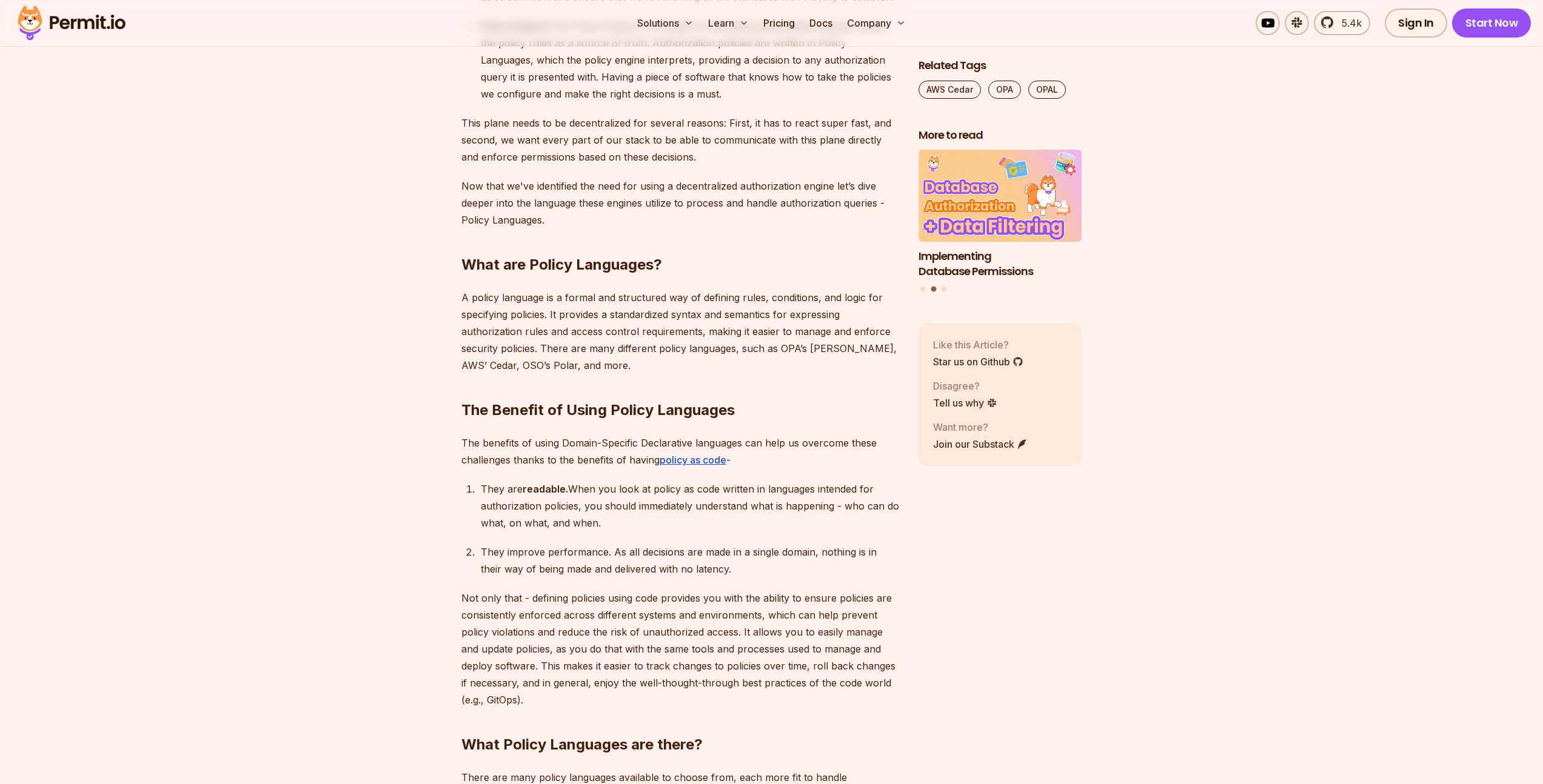
click at [560, 544] on div "They improve performance. As all decisions are made in a single domain, nothing…" at bounding box center [690, 561] width 418 height 34
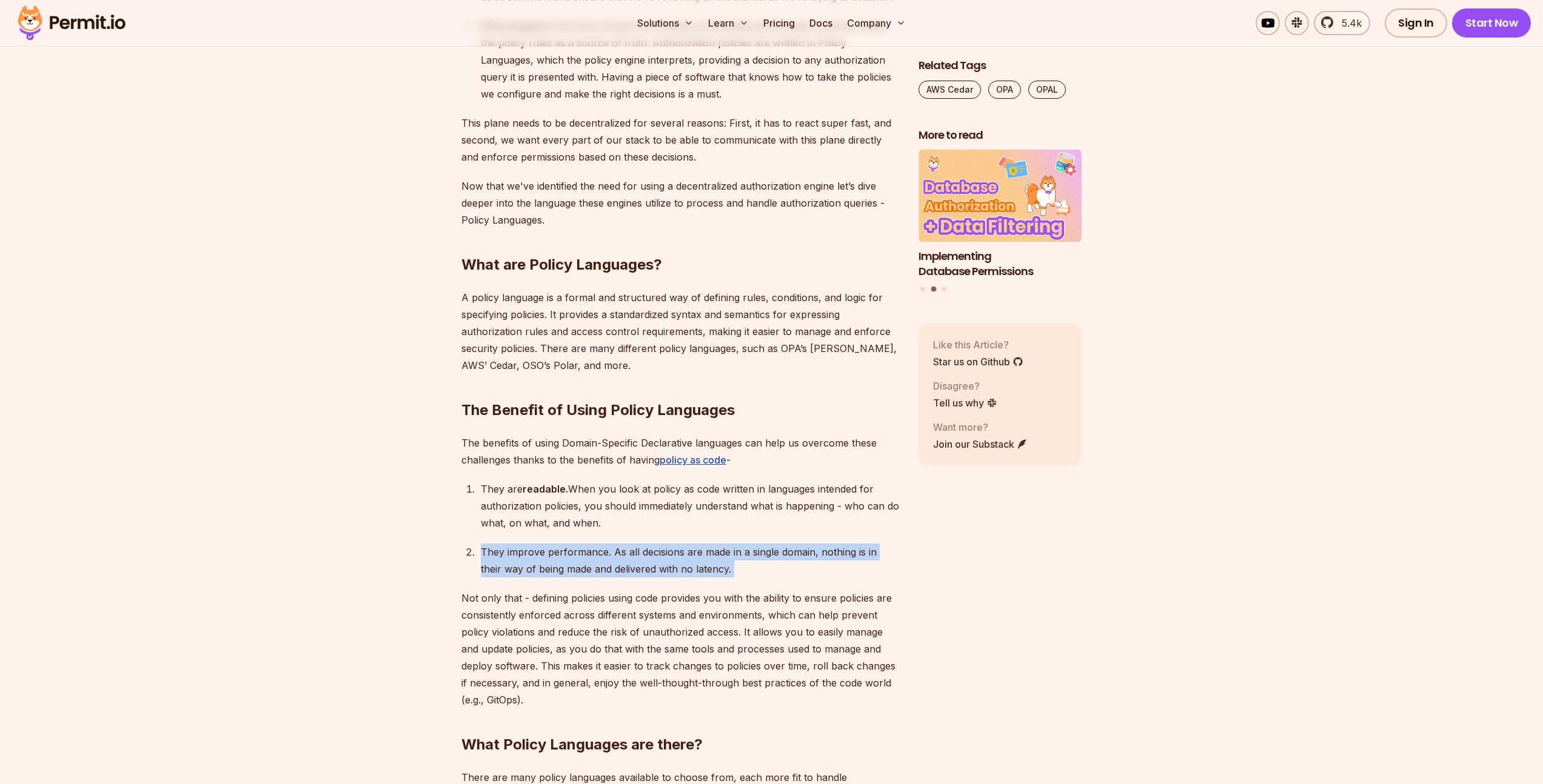
click at [560, 544] on div "They improve performance. As all decisions are made in a single domain, nothing…" at bounding box center [690, 561] width 418 height 34
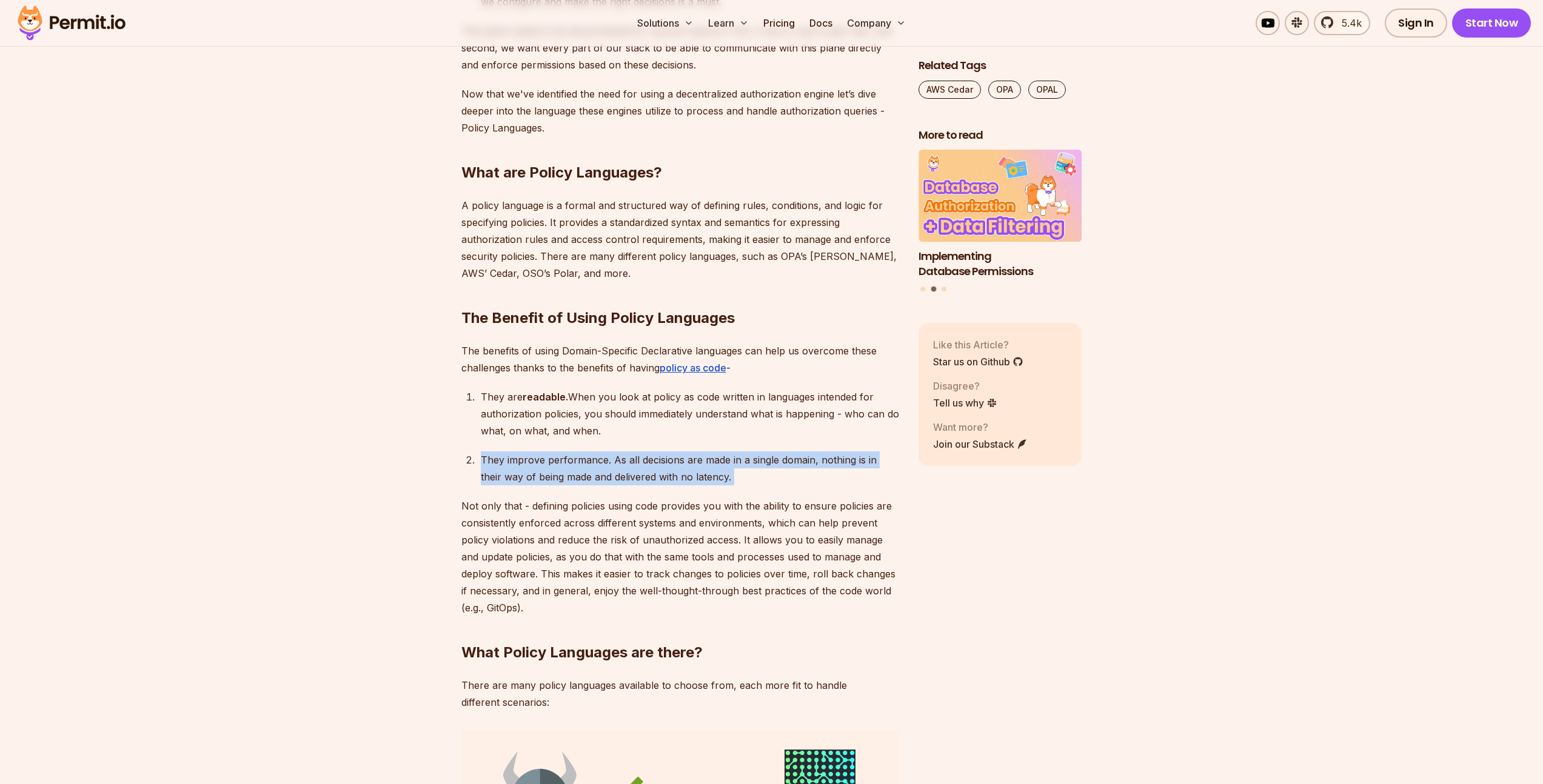
scroll to position [3154, 0]
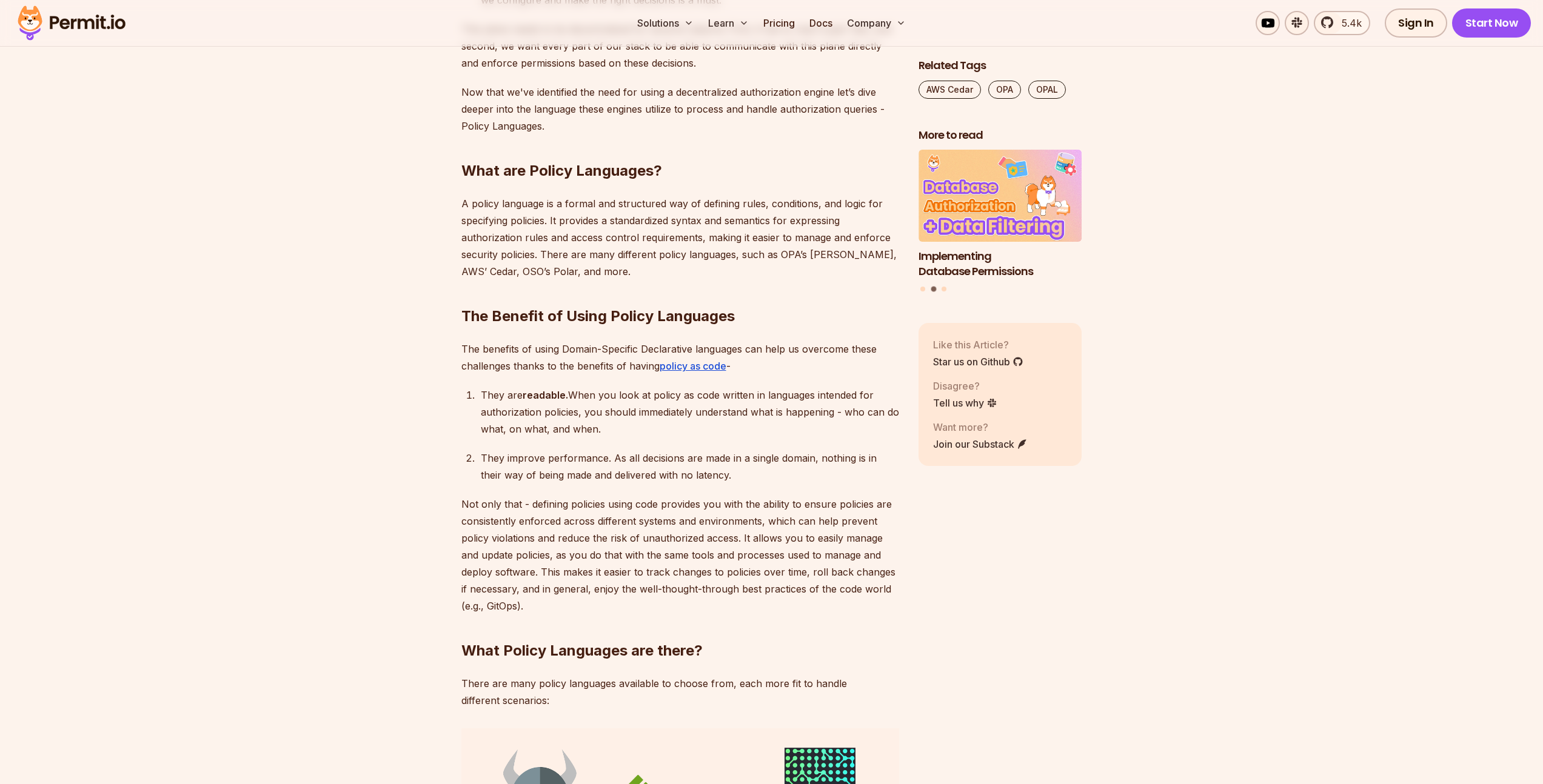
click at [835, 506] on p "Not only that - defining policies using code provides you with the ability to e…" at bounding box center [680, 555] width 438 height 119
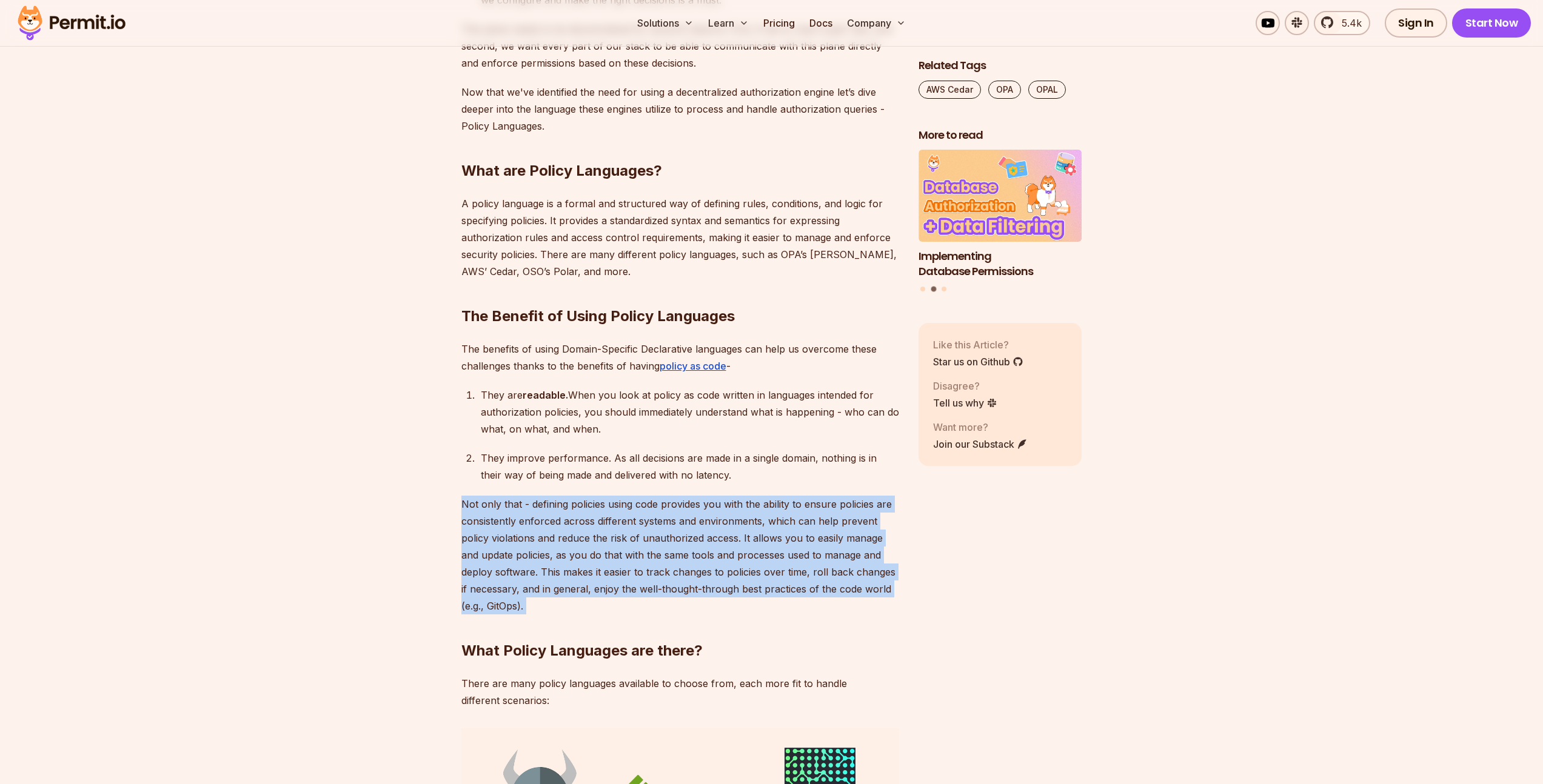
click at [835, 506] on p "Not only that - defining policies using code provides you with the ability to e…" at bounding box center [680, 555] width 438 height 119
click at [695, 497] on p "Not only that - defining policies using code provides you with the ability to e…" at bounding box center [680, 555] width 438 height 119
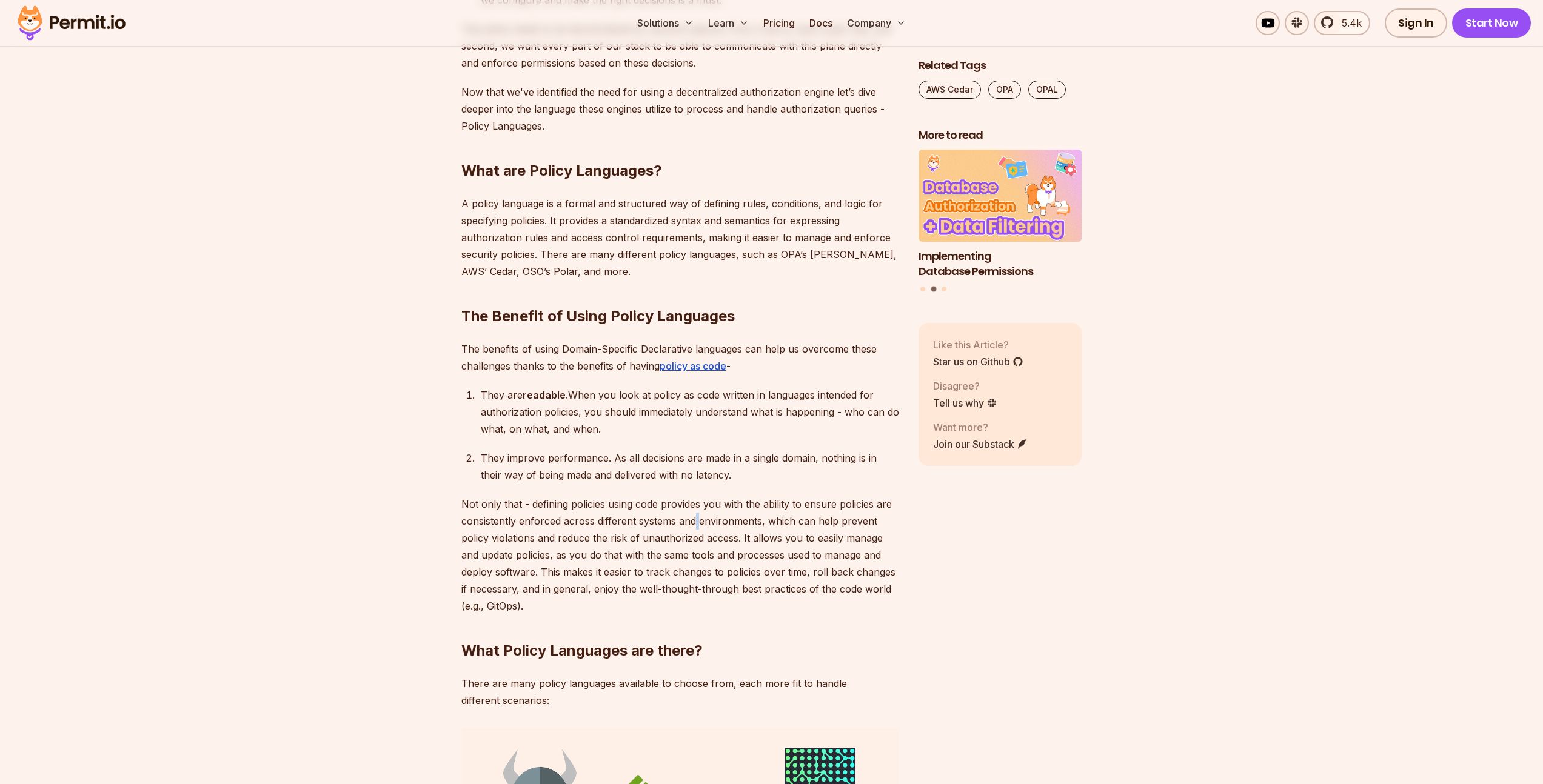
click at [695, 497] on p "Not only that - defining policies using code provides you with the ability to e…" at bounding box center [680, 555] width 438 height 119
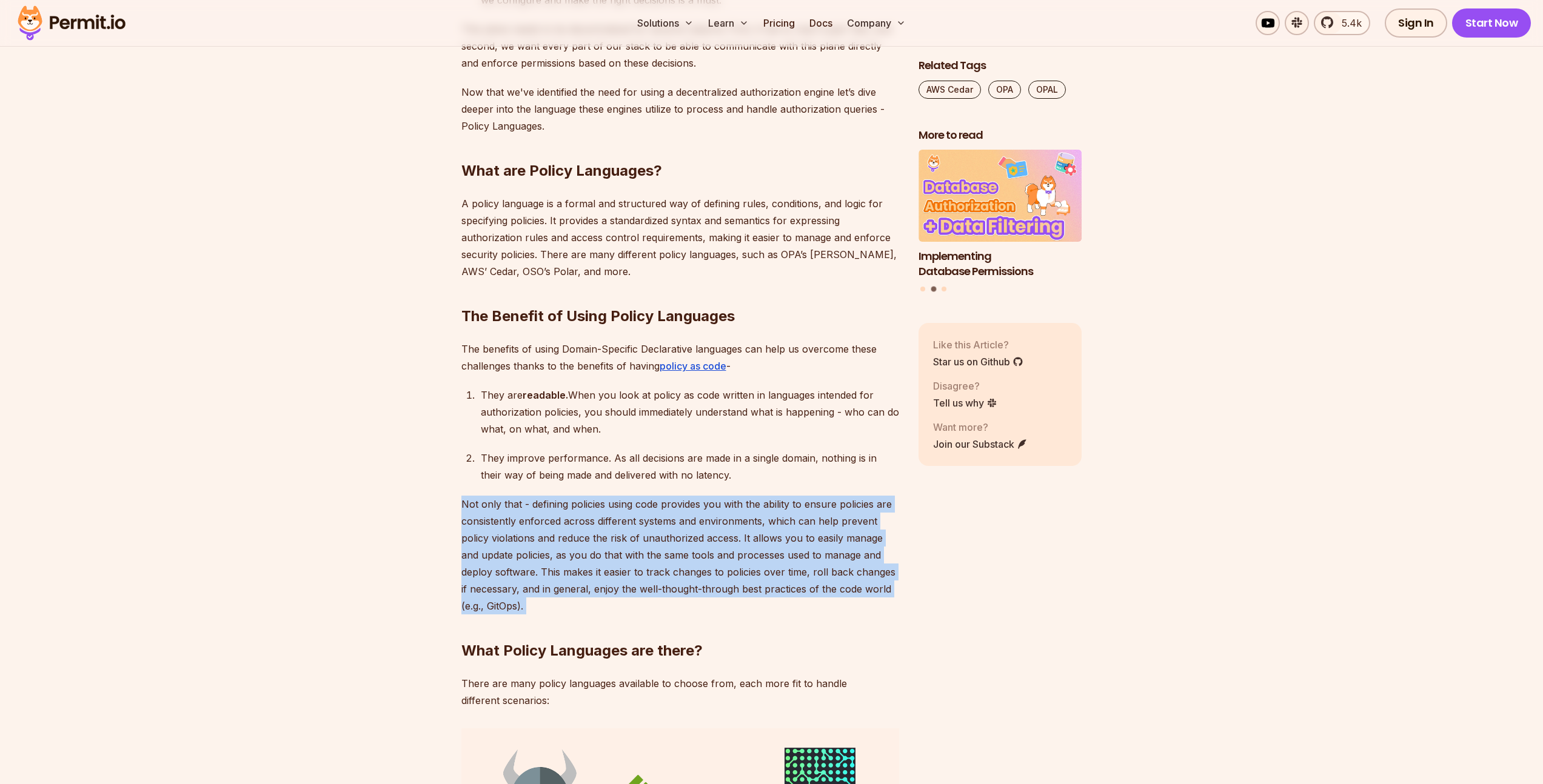
click at [695, 497] on p "Not only that - defining policies using code provides you with the ability to e…" at bounding box center [680, 555] width 438 height 119
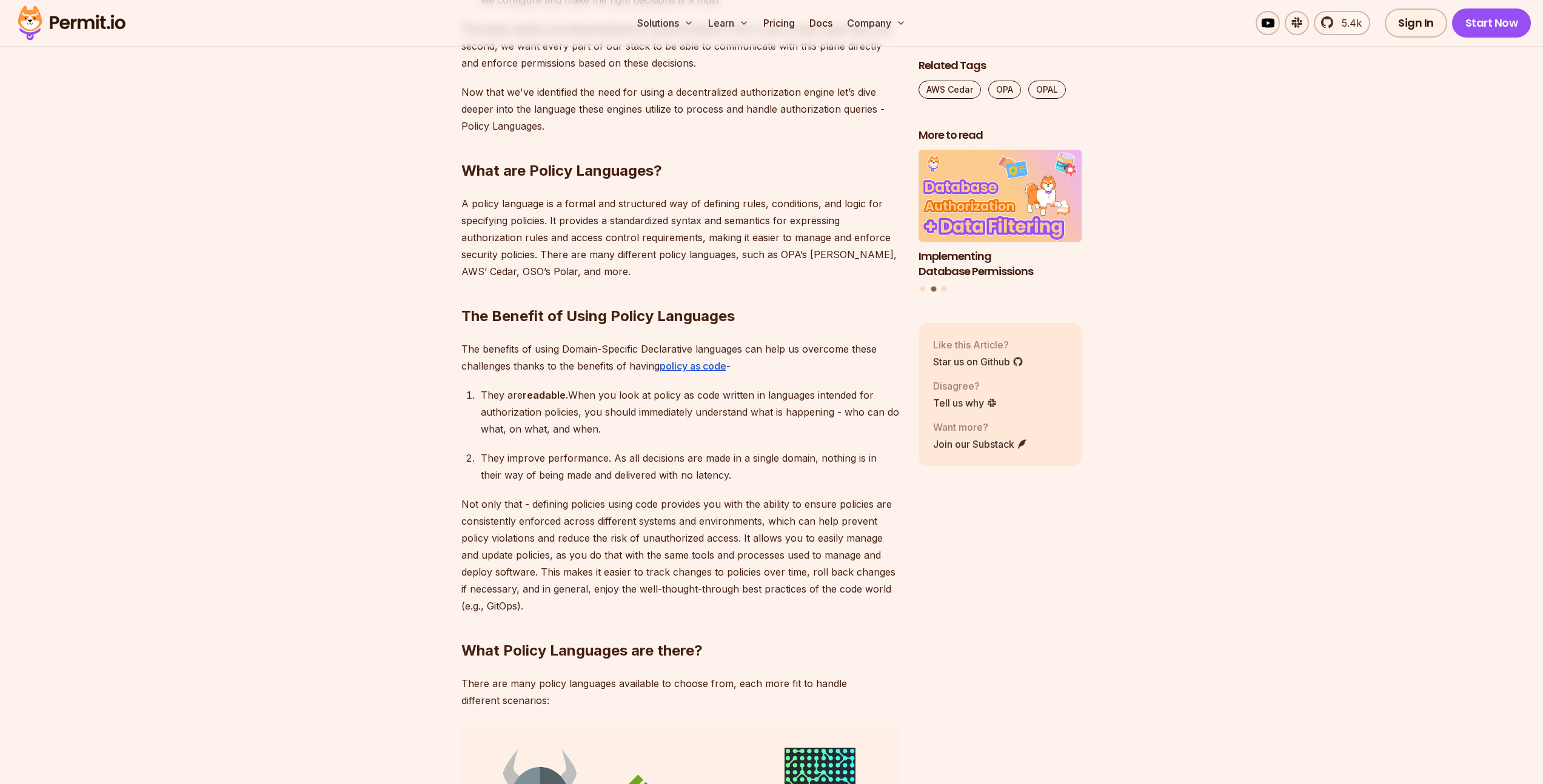
click at [625, 450] on div "They improve performance. As all decisions are made in a single domain, nothing…" at bounding box center [690, 467] width 418 height 34
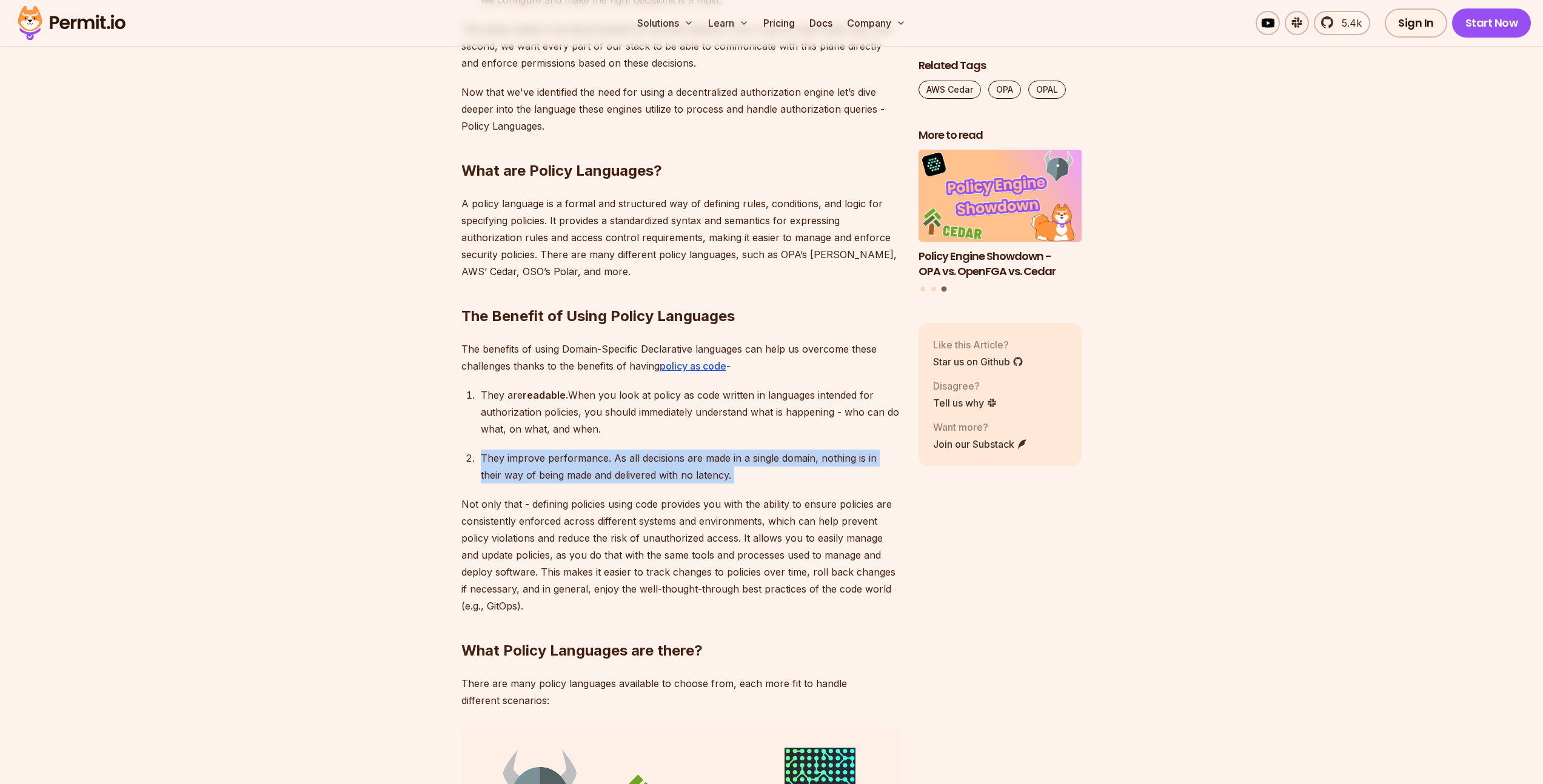
click at [625, 450] on div "They improve performance. As all decisions are made in a single domain, nothing…" at bounding box center [690, 467] width 418 height 34
click at [603, 524] on p "Not only that - defining policies using code provides you with the ability to e…" at bounding box center [680, 555] width 438 height 119
click at [601, 525] on p "Not only that - defining policies using code provides you with the ability to e…" at bounding box center [680, 555] width 438 height 119
click at [591, 450] on div "They improve performance. As all decisions are made in a single domain, nothing…" at bounding box center [690, 467] width 418 height 34
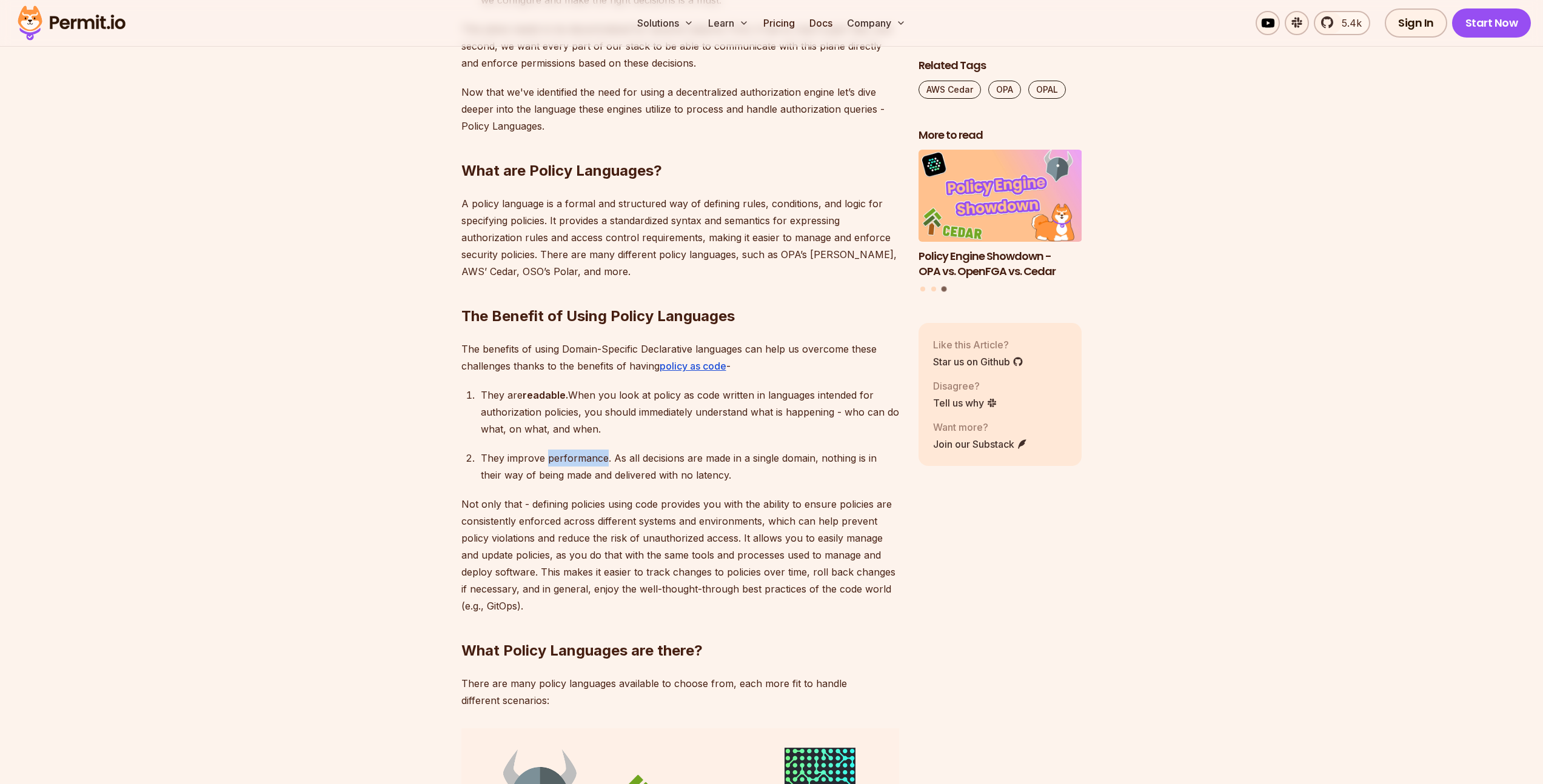
click at [591, 450] on div "They improve performance. As all decisions are made in a single domain, nothing…" at bounding box center [690, 467] width 418 height 34
click at [629, 534] on p "Not only that - defining policies using code provides you with the ability to e…" at bounding box center [680, 555] width 438 height 119
click at [628, 535] on p "Not only that - defining policies using code provides you with the ability to e…" at bounding box center [680, 555] width 438 height 119
click at [627, 535] on p "Not only that - defining policies using code provides you with the ability to e…" at bounding box center [680, 555] width 438 height 119
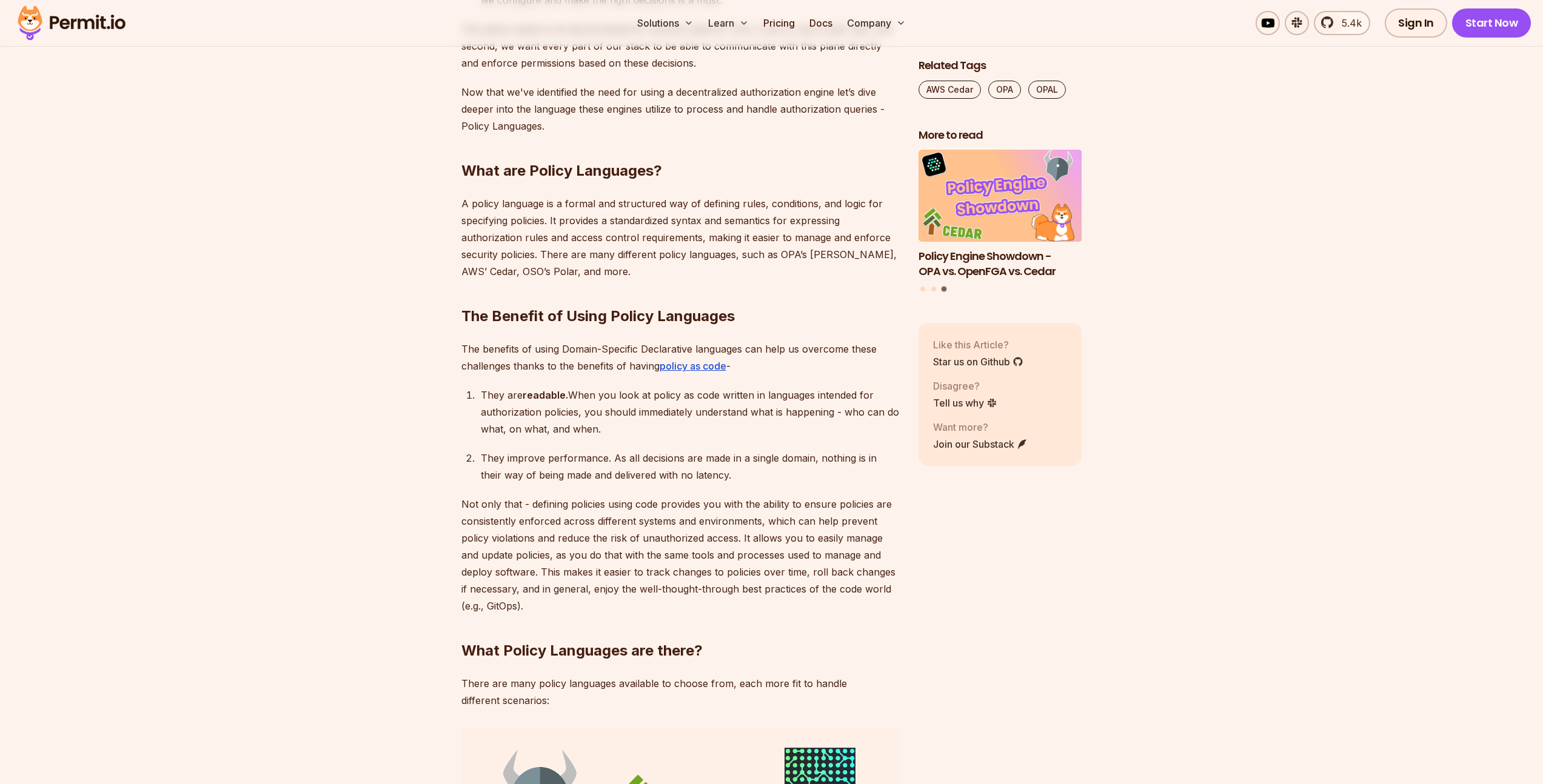
click at [594, 450] on div "They improve performance. As all decisions are made in a single domain, nothing…" at bounding box center [690, 467] width 418 height 34
click at [572, 514] on p "Not only that - defining policies using code provides you with the ability to e…" at bounding box center [680, 555] width 438 height 119
drag, startPoint x: 568, startPoint y: 484, endPoint x: 718, endPoint y: 494, distance: 150.3
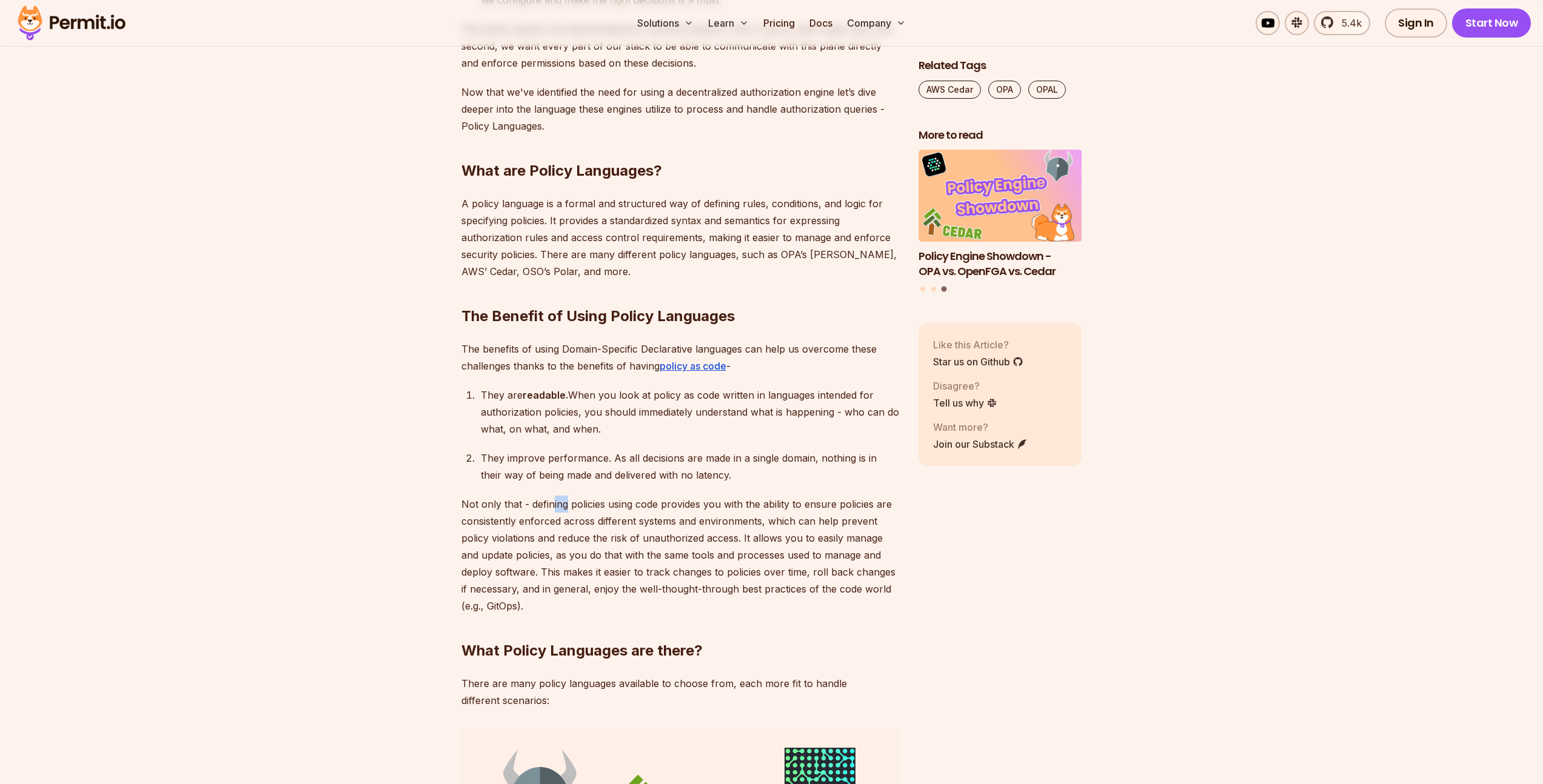
click at [637, 496] on p "Not only that - defining policies using code provides you with the ability to e…" at bounding box center [680, 555] width 438 height 119
click at [653, 514] on p "Not only that - defining policies using code provides you with the ability to e…" at bounding box center [680, 555] width 438 height 119
drag, startPoint x: 638, startPoint y: 485, endPoint x: 785, endPoint y: 500, distance: 147.8
click at [742, 496] on p "Not only that - defining policies using code provides you with the ability to e…" at bounding box center [680, 555] width 438 height 119
click at [664, 524] on p "Not only that - defining policies using code provides you with the ability to e…" at bounding box center [680, 555] width 438 height 119
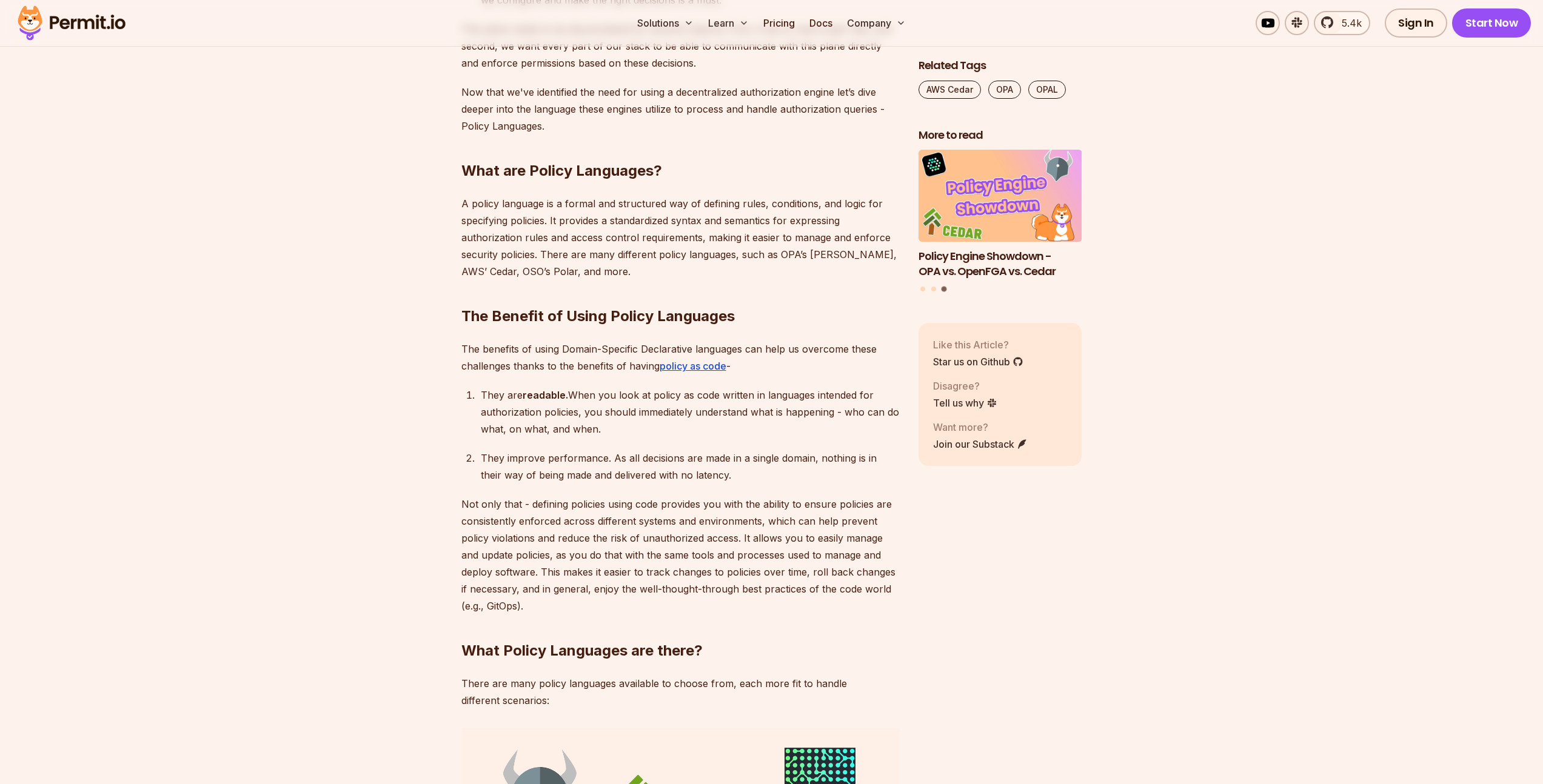
click at [805, 493] on div "You might have noticed a rising trend lately - Policy languages like OPA, Cedar…" at bounding box center [680, 244] width 438 height 5238
click at [730, 534] on p "Not only that - defining policies using code provides you with the ability to e…" at bounding box center [680, 555] width 438 height 119
drag, startPoint x: 769, startPoint y: 496, endPoint x: 772, endPoint y: 510, distance: 14.3
click at [800, 500] on p "Not only that - defining policies using code provides you with the ability to e…" at bounding box center [680, 555] width 438 height 119
click at [679, 540] on p "Not only that - defining policies using code provides you with the ability to e…" at bounding box center [680, 555] width 438 height 119
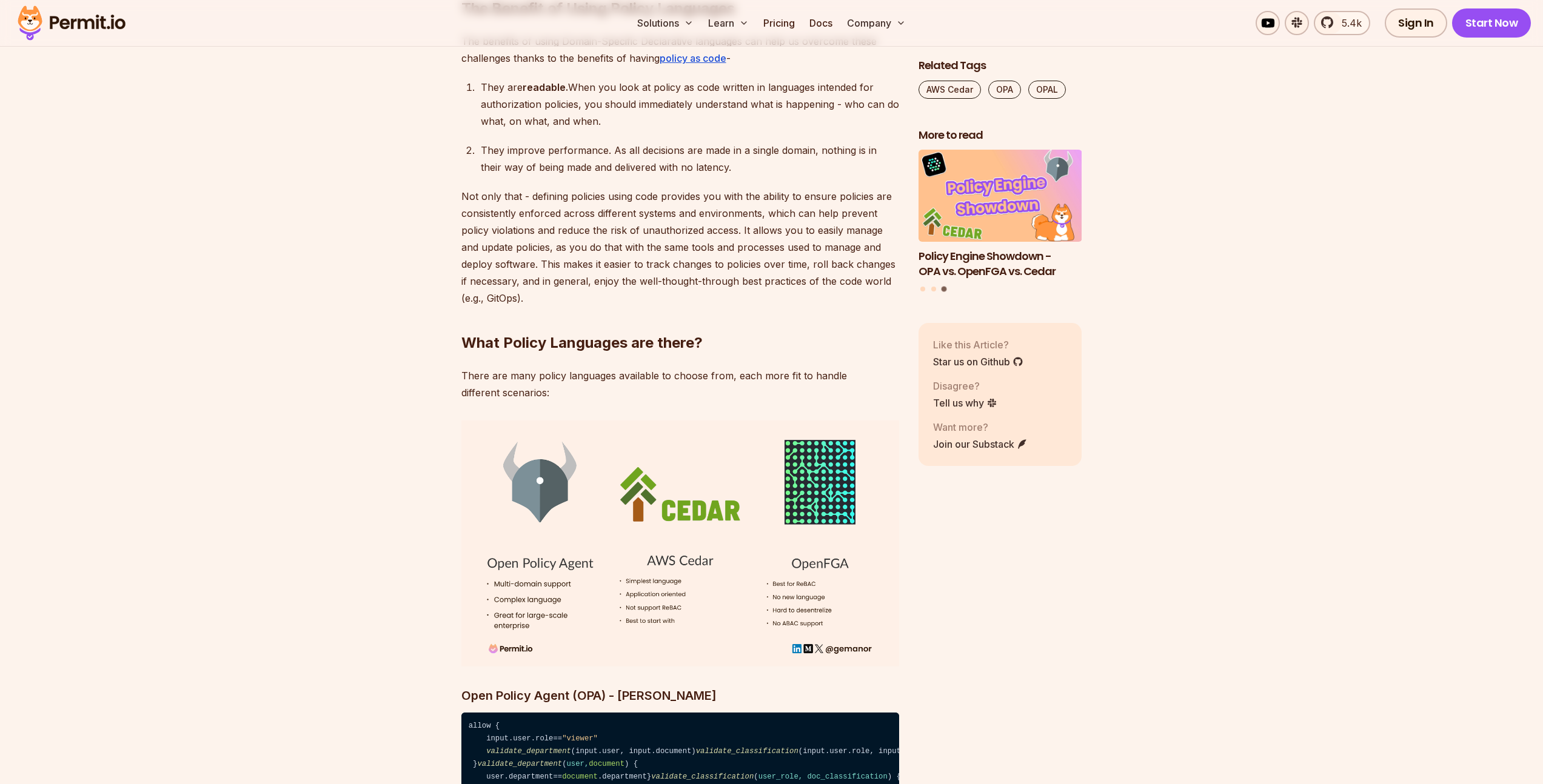
scroll to position [3564, 0]
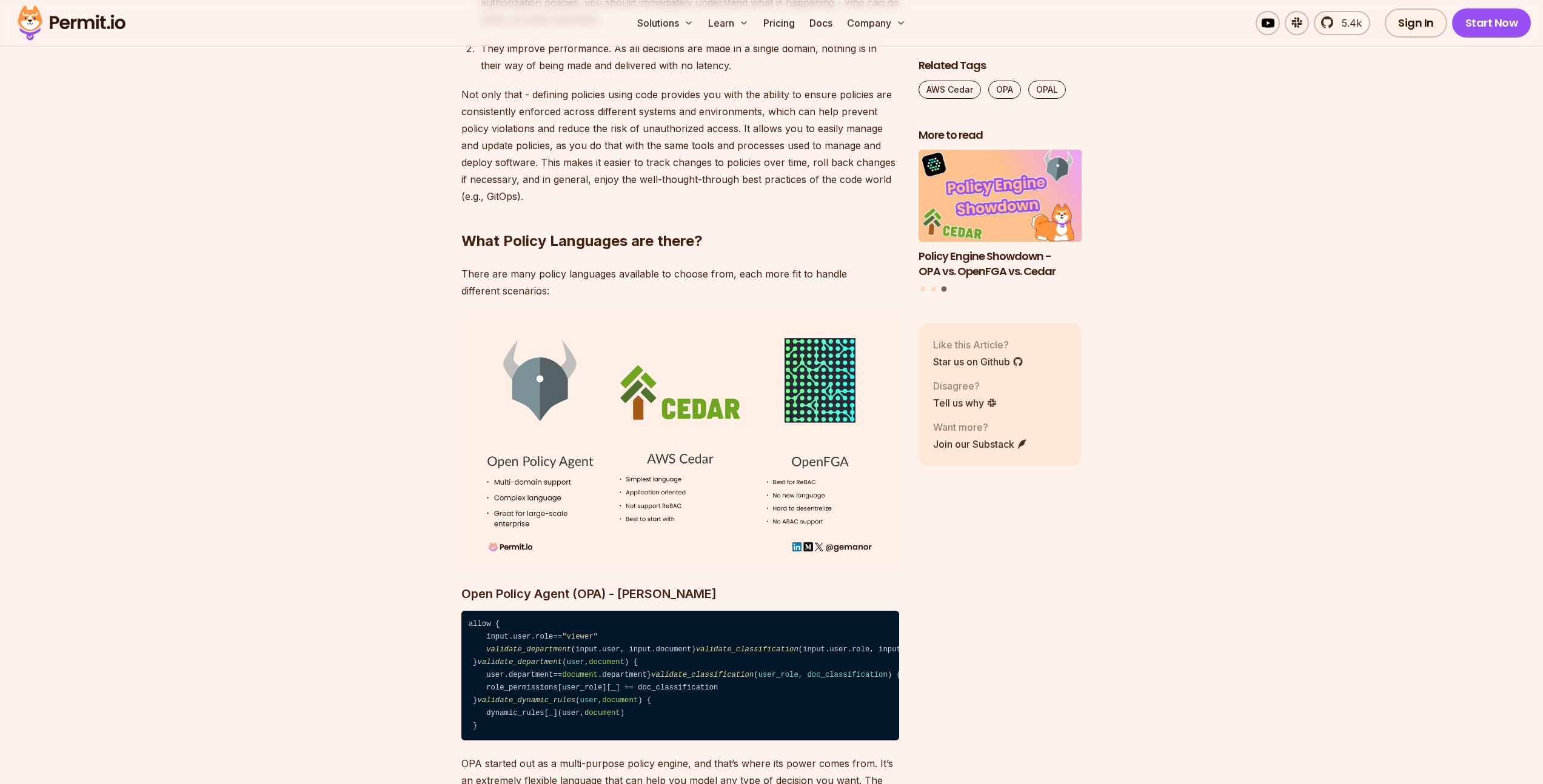
click at [502, 266] on p "There are many policy languages available to choose from, each more fit to hand…" at bounding box center [680, 283] width 438 height 34
click at [502, 266] on p "There are many policy languages available to choose from, each more fit to hand…" at bounding box center [680, 283] width 438 height 34
click at [558, 266] on p "There are many policy languages available to choose from, each more fit to hand…" at bounding box center [680, 283] width 438 height 34
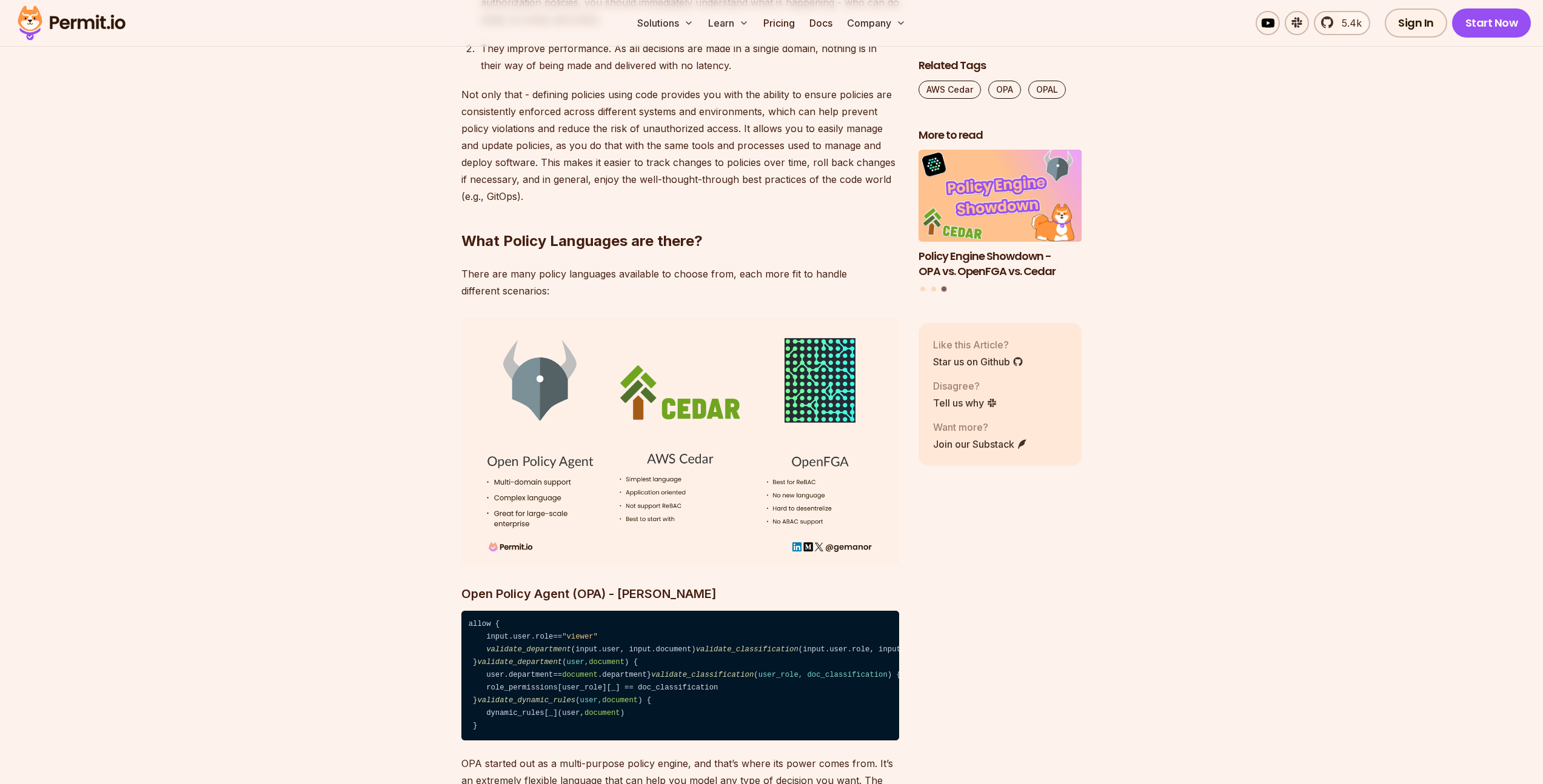
click at [558, 266] on p "There are many policy languages available to choose from, each more fit to hand…" at bounding box center [680, 283] width 438 height 34
click at [526, 266] on p "There are many policy languages available to choose from, each more fit to hand…" at bounding box center [680, 283] width 438 height 34
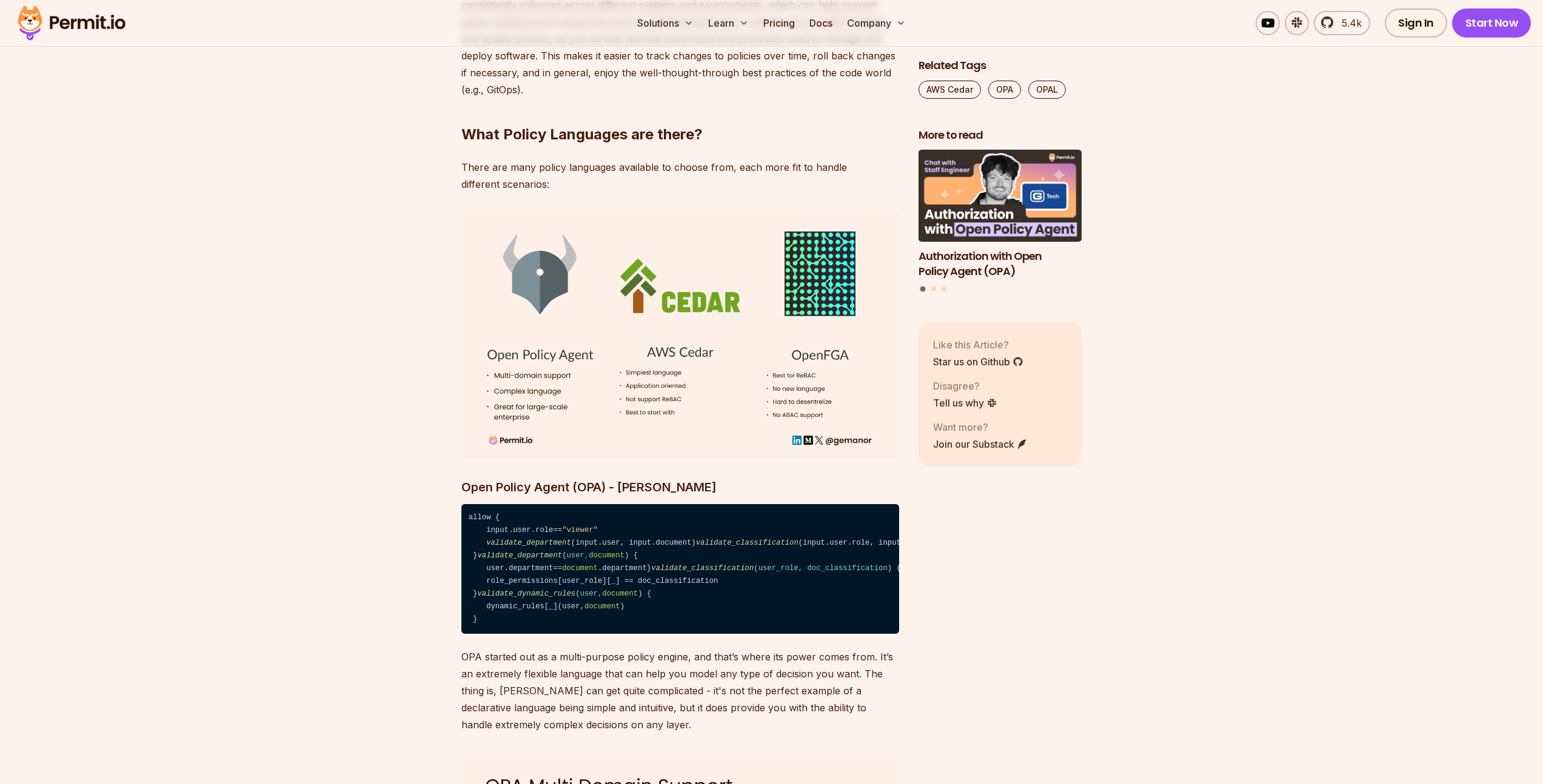
scroll to position [3792, 0]
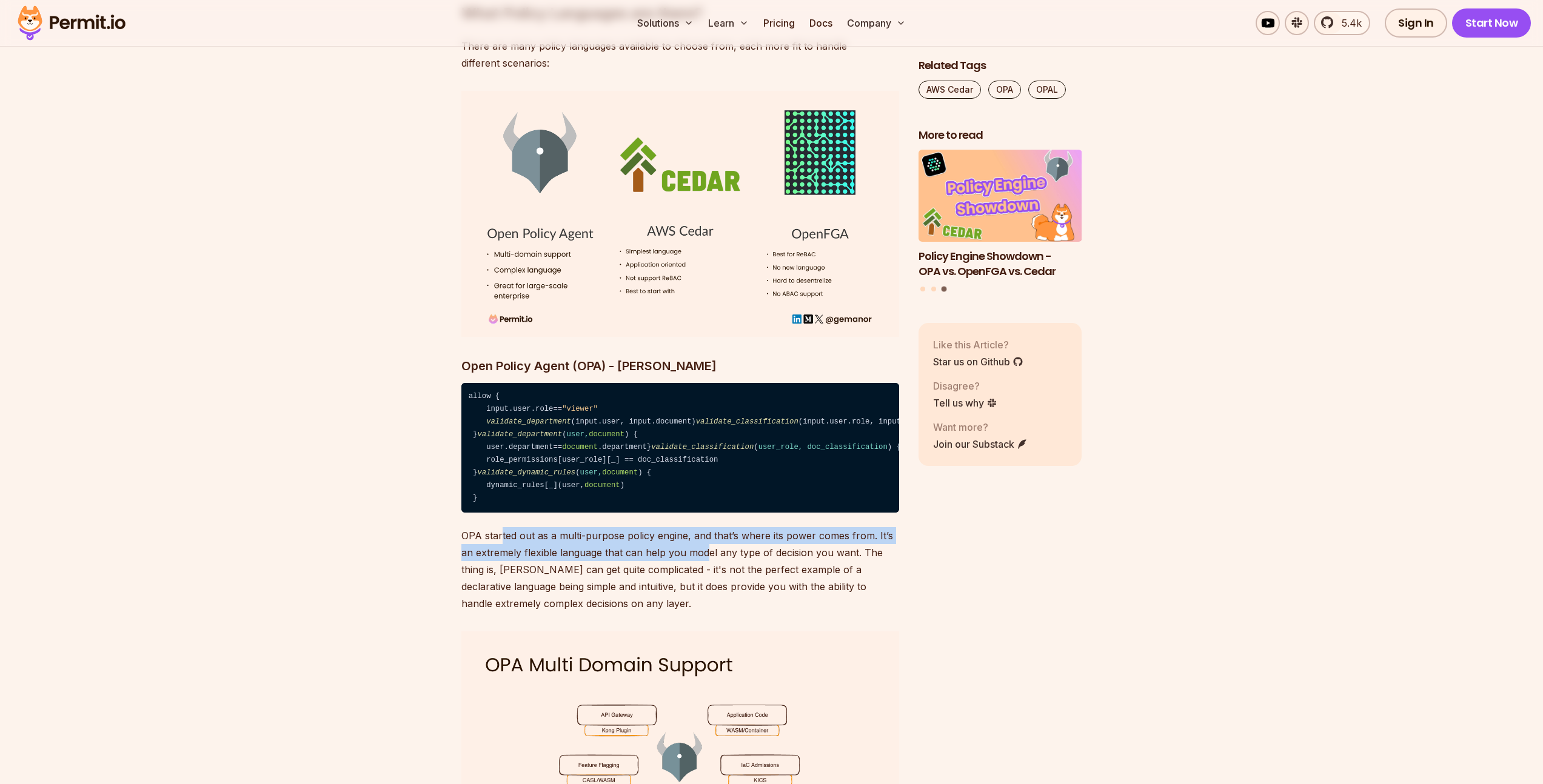
drag, startPoint x: 502, startPoint y: 595, endPoint x: 745, endPoint y: 613, distance: 243.7
click at [735, 612] on p "OPA started out as a multi-purpose policy engine, and that’s where its power co…" at bounding box center [680, 569] width 438 height 85
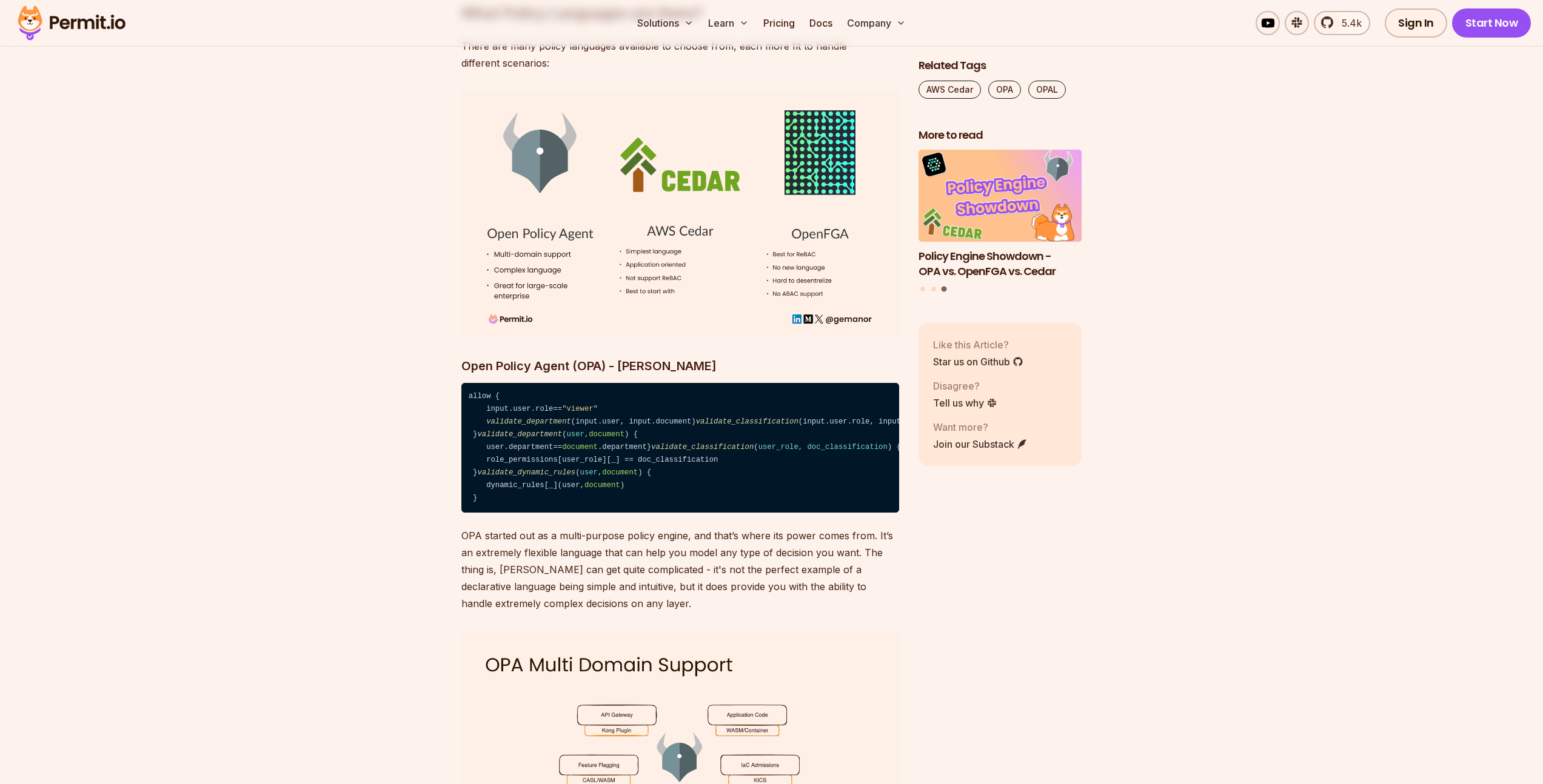
click at [764, 612] on p "OPA started out as a multi-purpose policy engine, and that’s where its power co…" at bounding box center [680, 569] width 438 height 85
click at [657, 607] on p "OPA started out as a multi-purpose policy engine, and that’s where its power co…" at bounding box center [680, 569] width 438 height 85
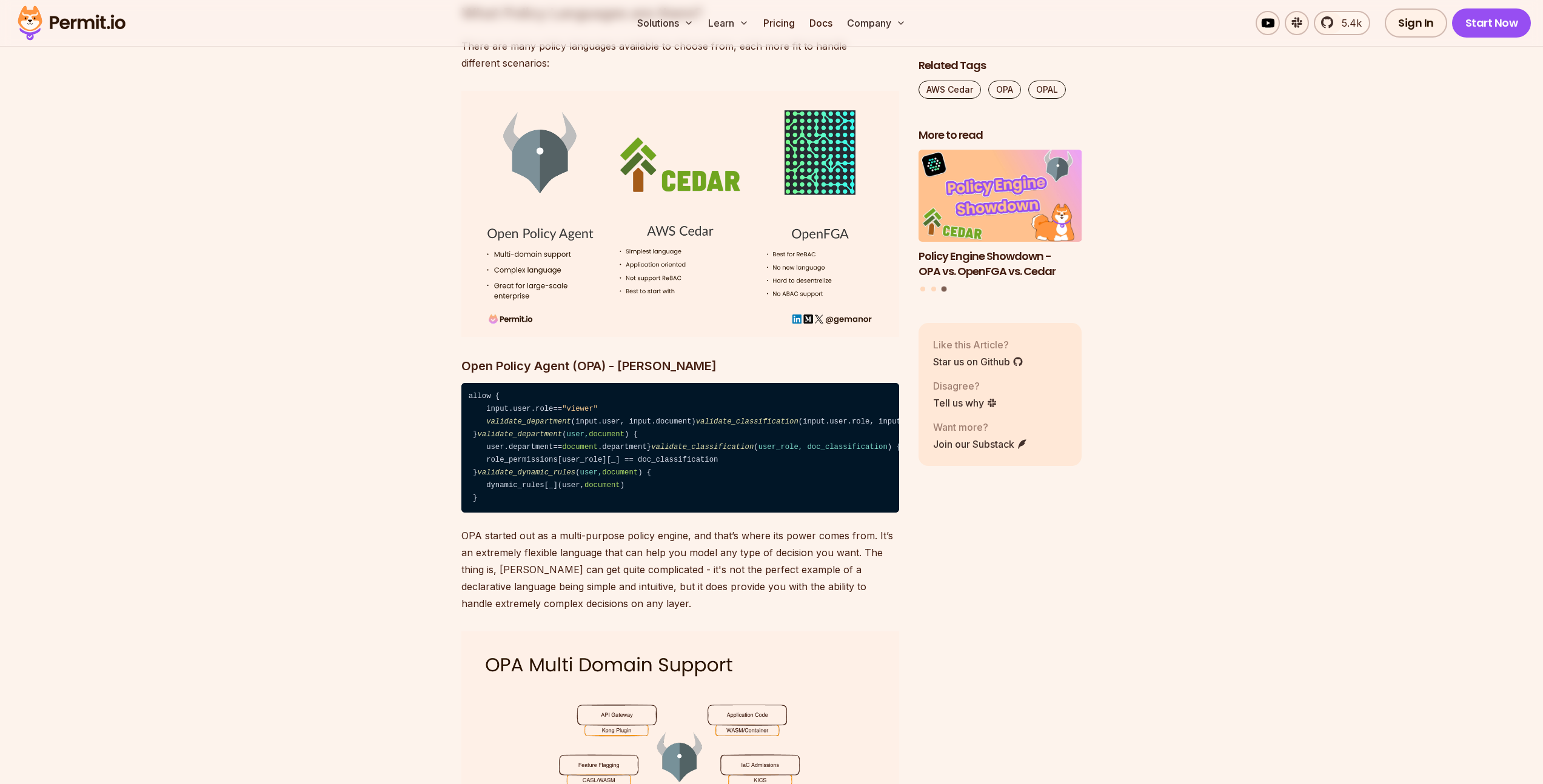
click at [657, 607] on p "OPA started out as a multi-purpose policy engine, and that’s where its power co…" at bounding box center [680, 569] width 438 height 85
click at [829, 612] on p "OPA started out as a multi-purpose policy engine, and that’s where its power co…" at bounding box center [680, 569] width 438 height 85
click at [628, 612] on p "OPA started out as a multi-purpose policy engine, and that’s where its power co…" at bounding box center [680, 569] width 438 height 85
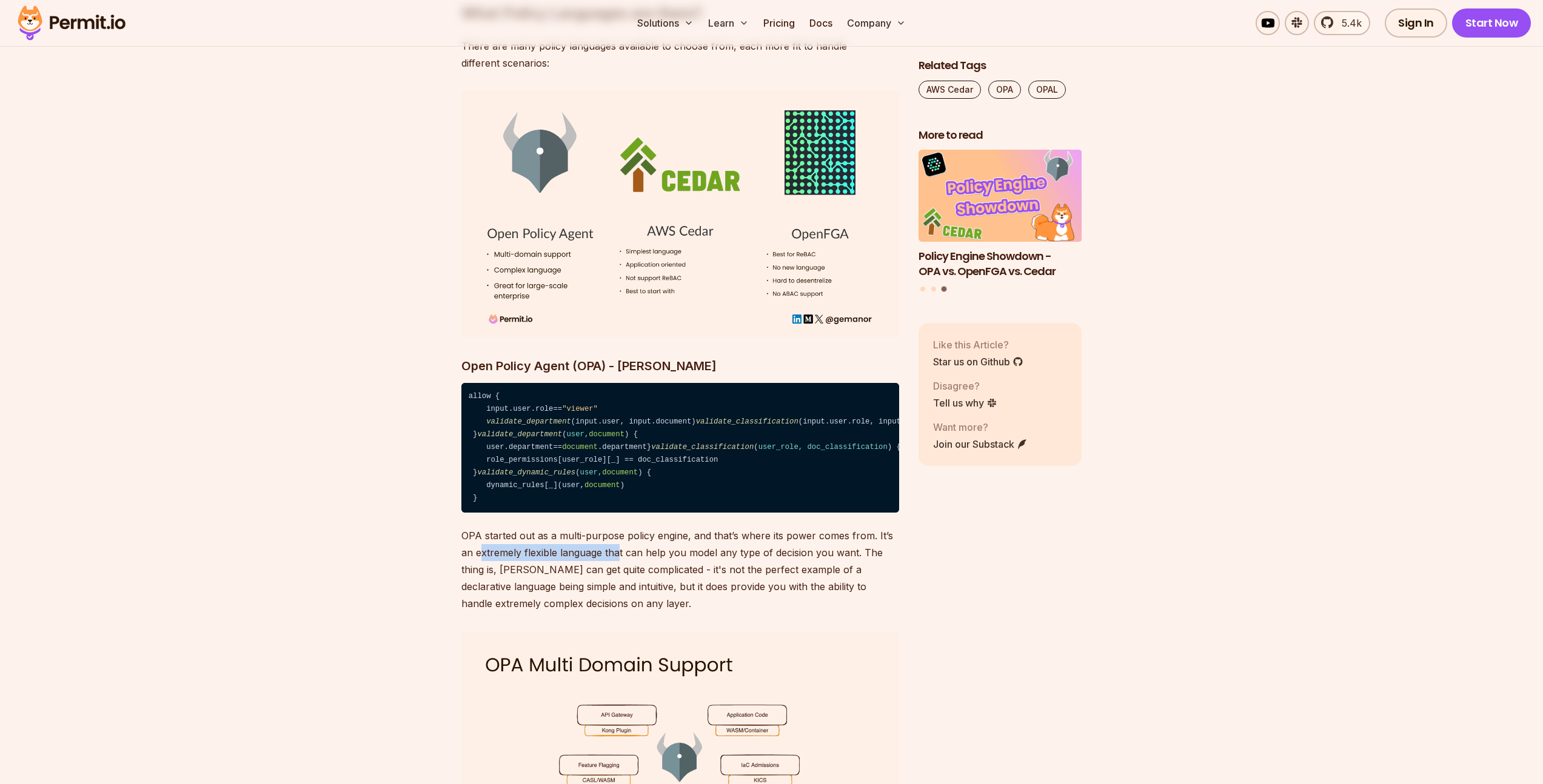
drag, startPoint x: 481, startPoint y: 616, endPoint x: 698, endPoint y: 620, distance: 217.0
click at [665, 612] on p "OPA started out as a multi-purpose policy engine, and that’s where its power co…" at bounding box center [680, 569] width 438 height 85
click at [716, 612] on p "OPA started out as a multi-purpose policy engine, and that’s where its power co…" at bounding box center [680, 569] width 438 height 85
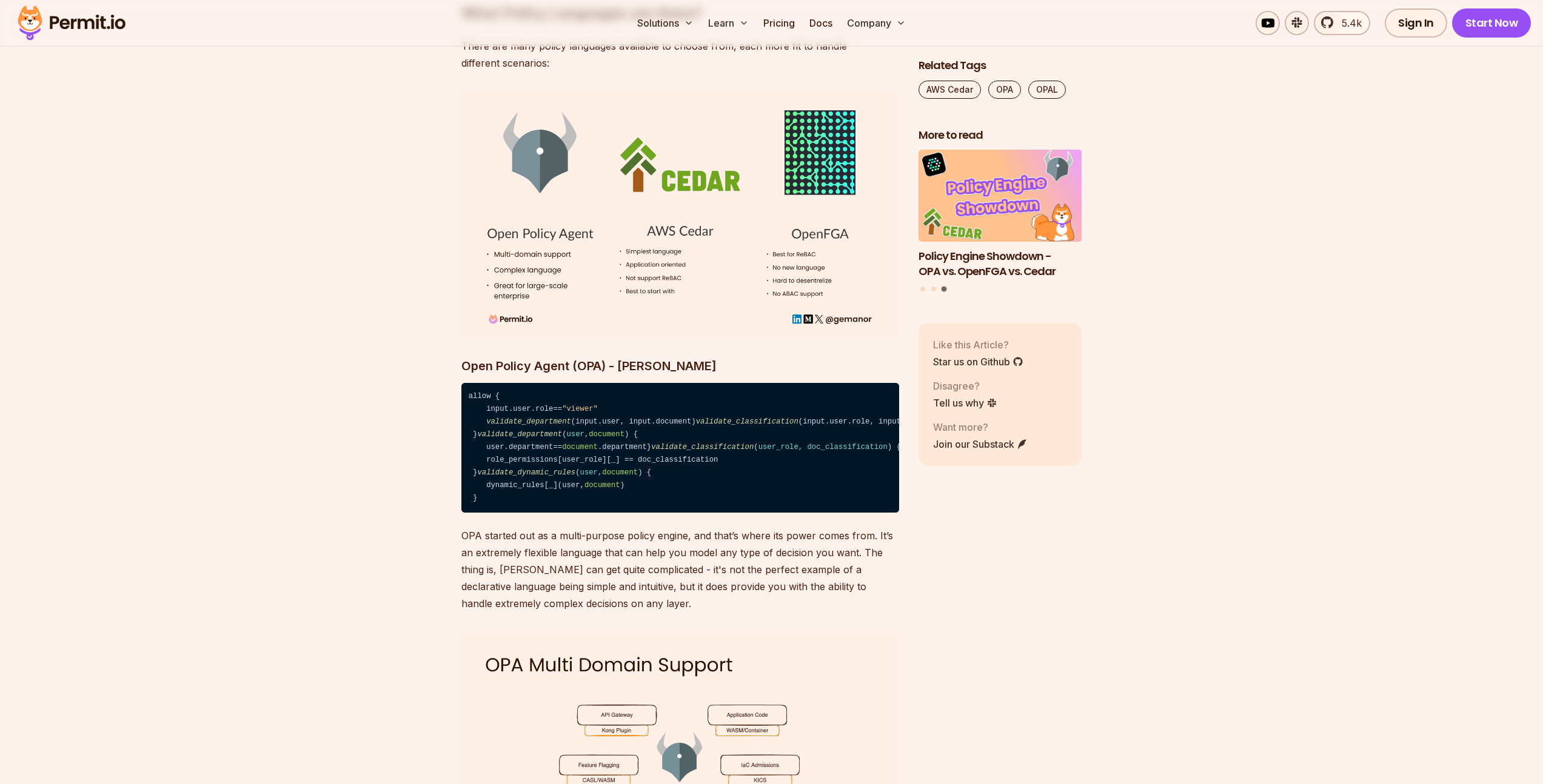
click at [794, 612] on p "OPA started out as a multi-purpose policy engine, and that’s where its power co…" at bounding box center [680, 569] width 438 height 85
click at [633, 612] on p "OPA started out as a multi-purpose policy engine, and that’s where its power co…" at bounding box center [680, 569] width 438 height 85
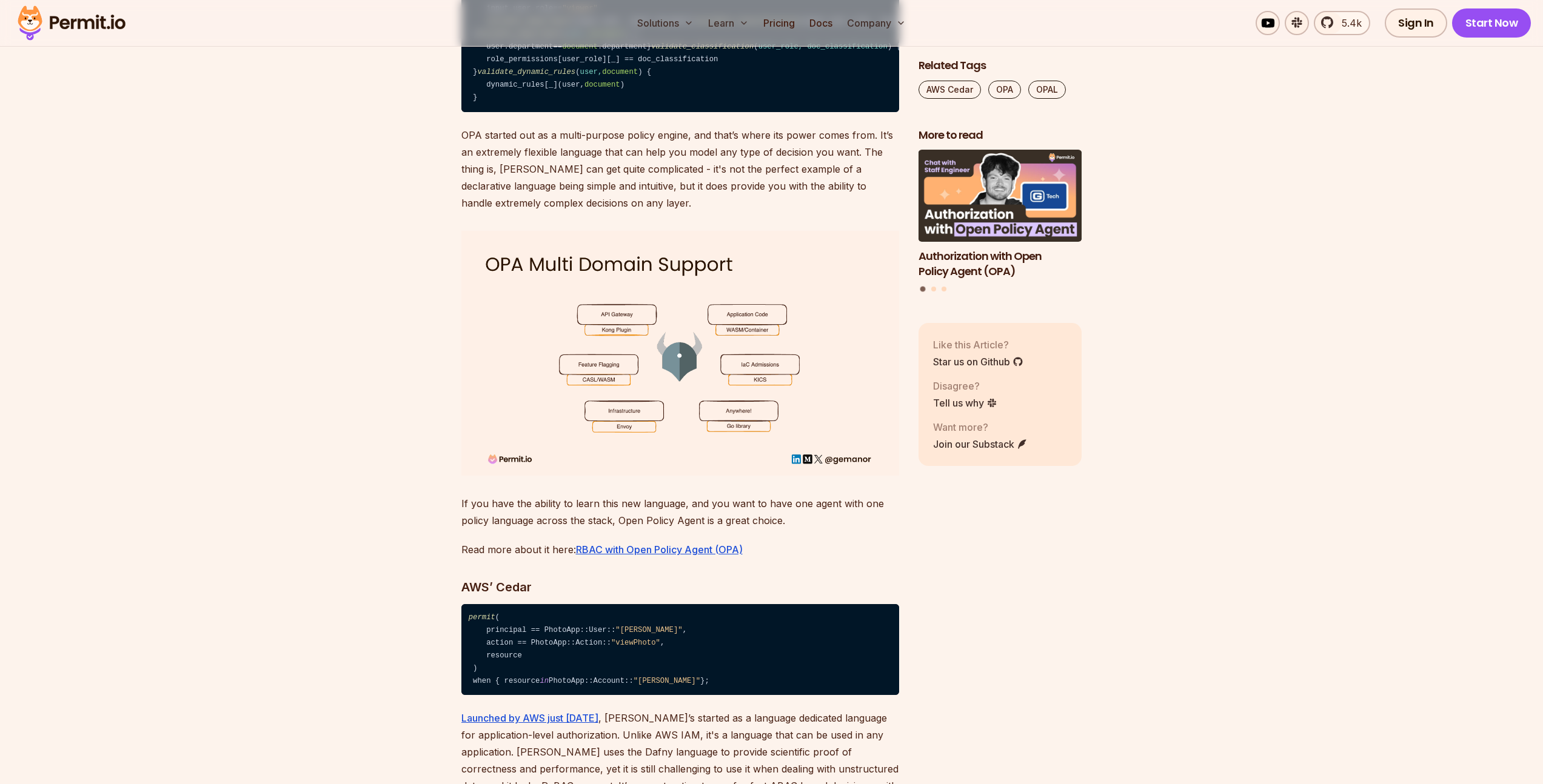
scroll to position [4350, 0]
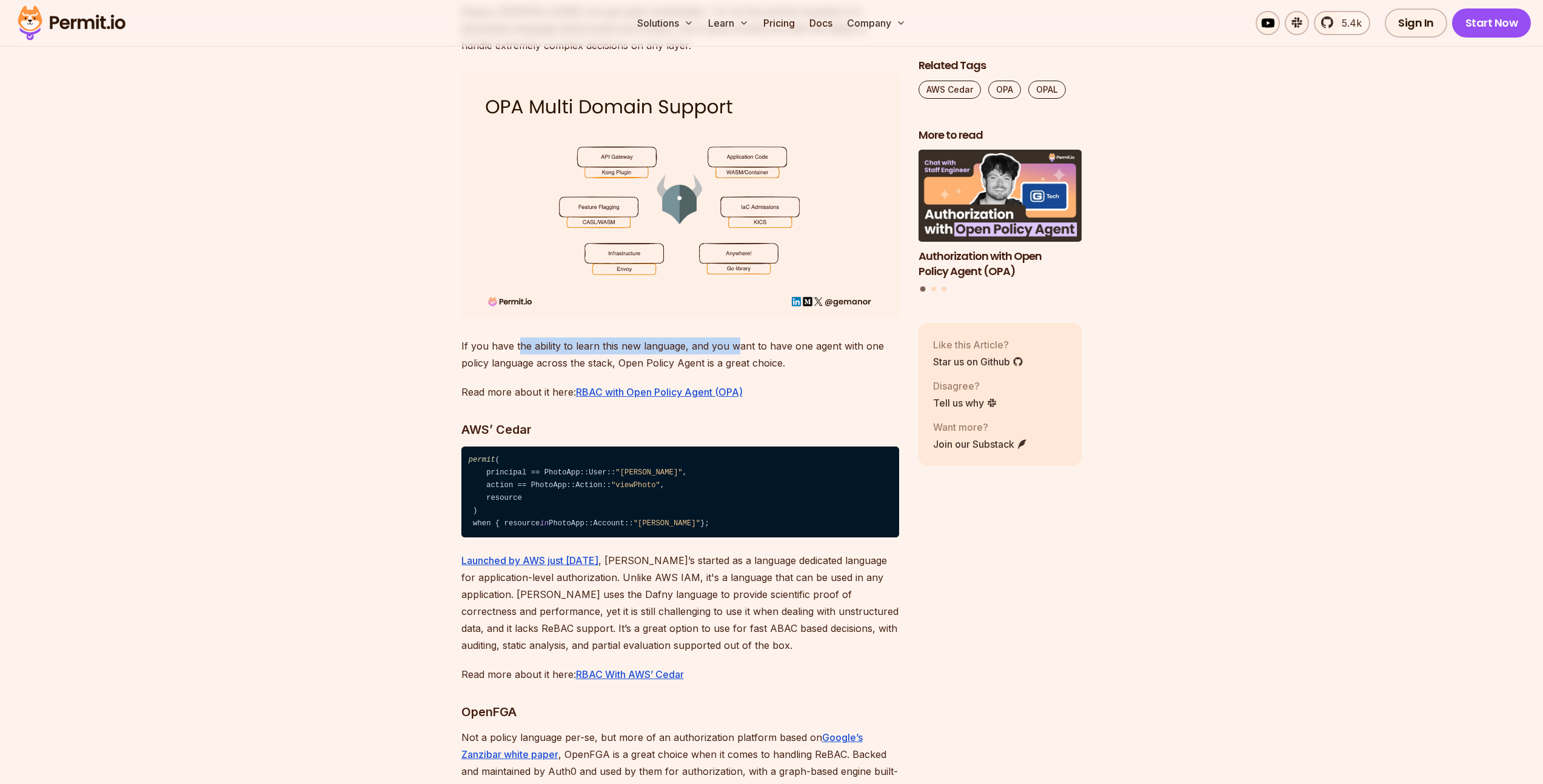
drag, startPoint x: 520, startPoint y: 402, endPoint x: 752, endPoint y: 399, distance: 232.0
click at [749, 372] on p "If you have the ability to learn this new language, and you want to have one ag…" at bounding box center [680, 355] width 438 height 34
click at [752, 372] on p "If you have the ability to learn this new language, and you want to have one ag…" at bounding box center [680, 355] width 438 height 34
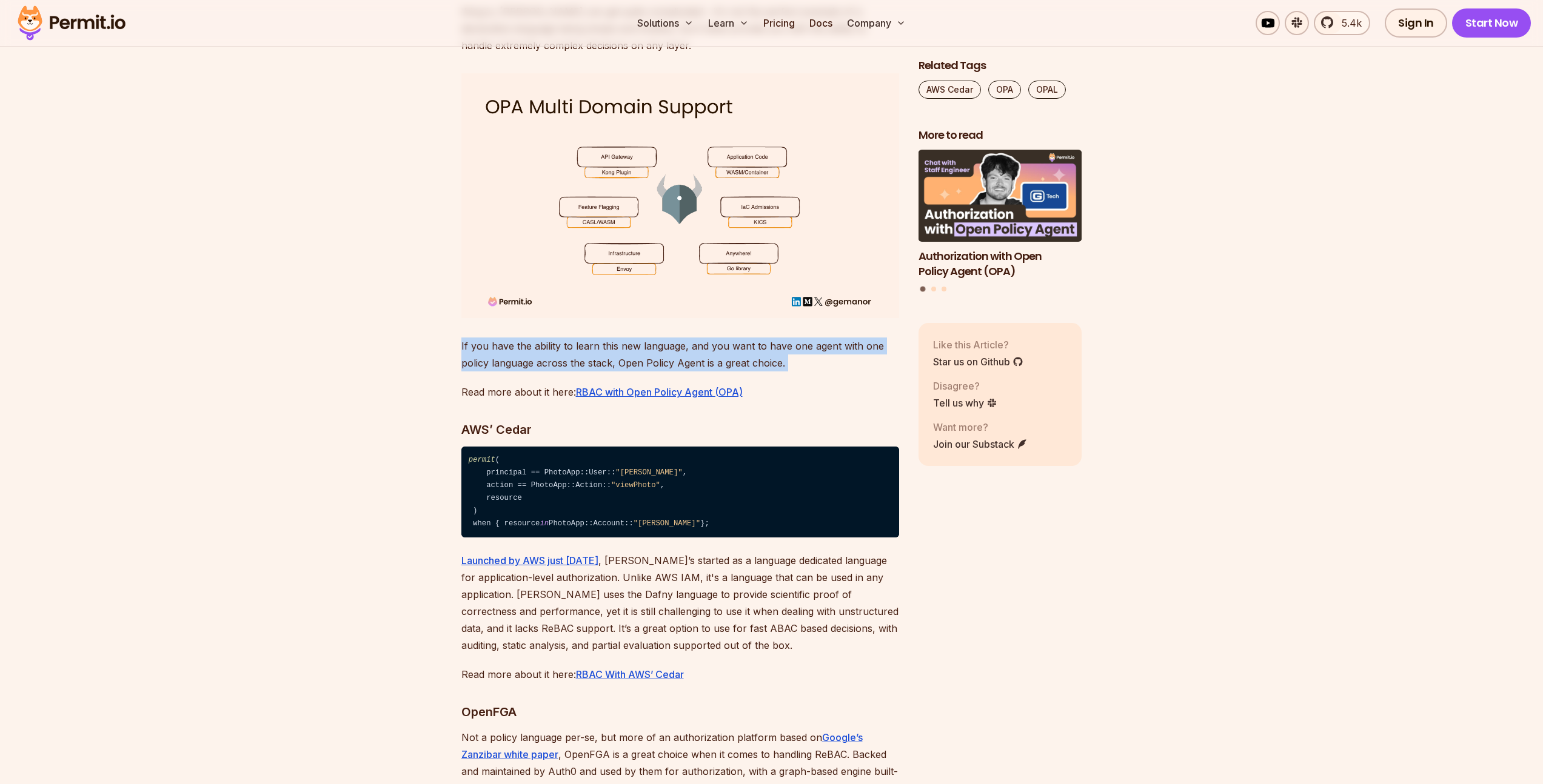
click at [700, 372] on p "If you have the ability to learn this new language, and you want to have one ag…" at bounding box center [680, 355] width 438 height 34
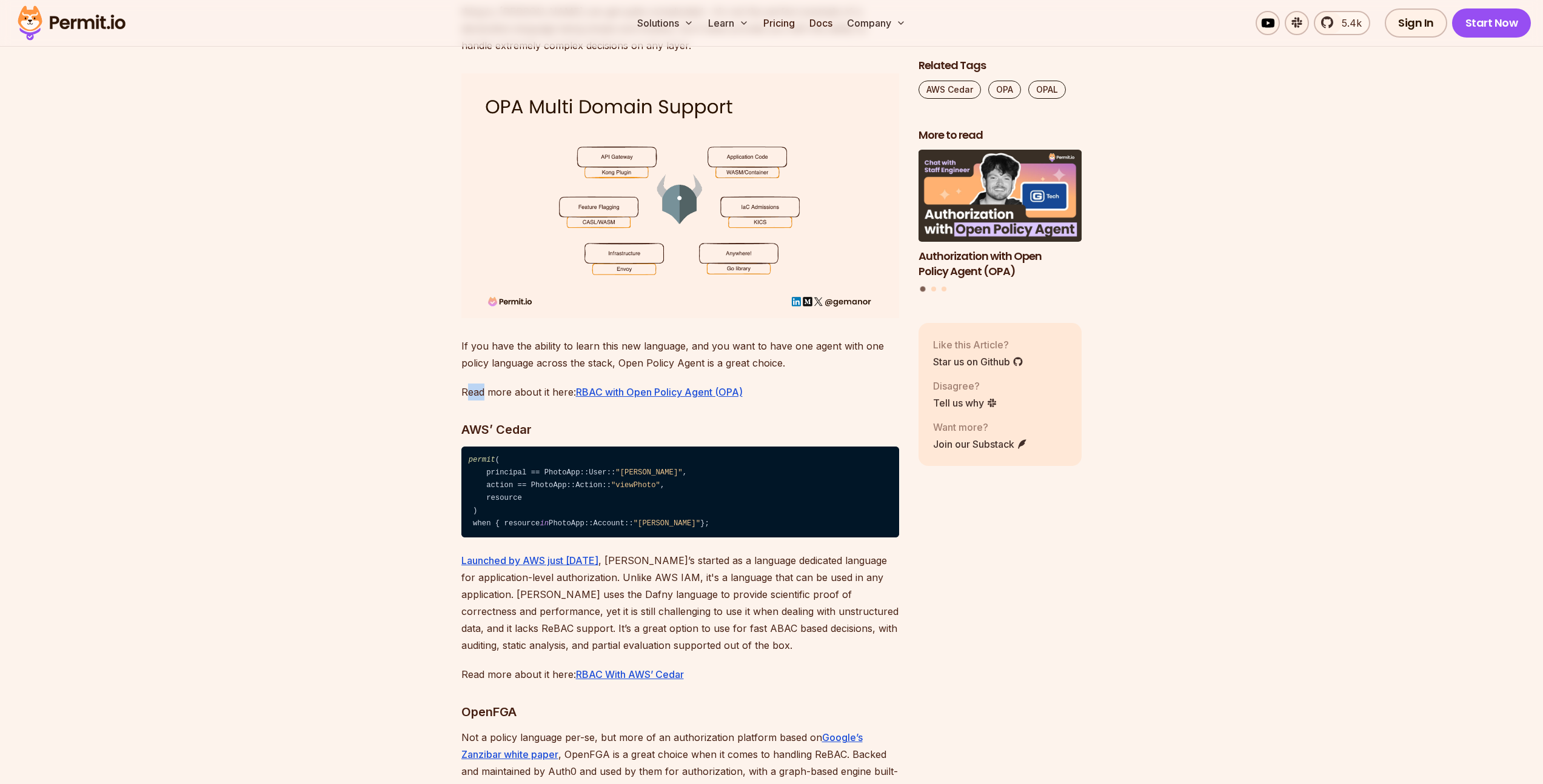
drag, startPoint x: 469, startPoint y: 449, endPoint x: 497, endPoint y: 443, distance: 28.6
click at [486, 401] on p "Read more about it here: RBAC with Open Policy Agent (OPA)" at bounding box center [680, 392] width 438 height 17
click at [519, 372] on p "If you have the ability to learn this new language, and you want to have one ag…" at bounding box center [680, 355] width 438 height 34
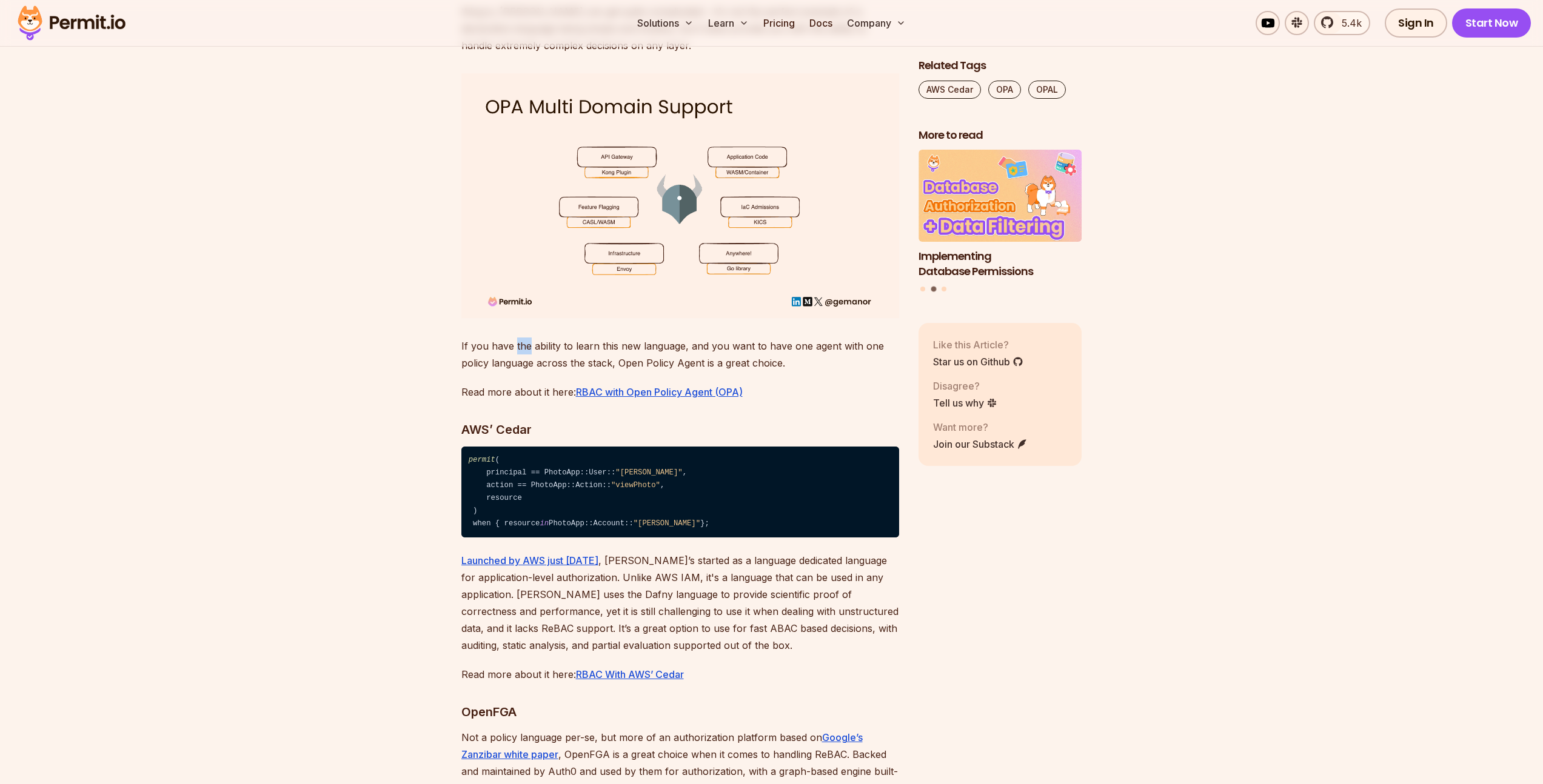
click at [519, 372] on p "If you have the ability to learn this new language, and you want to have one ag…" at bounding box center [680, 355] width 438 height 34
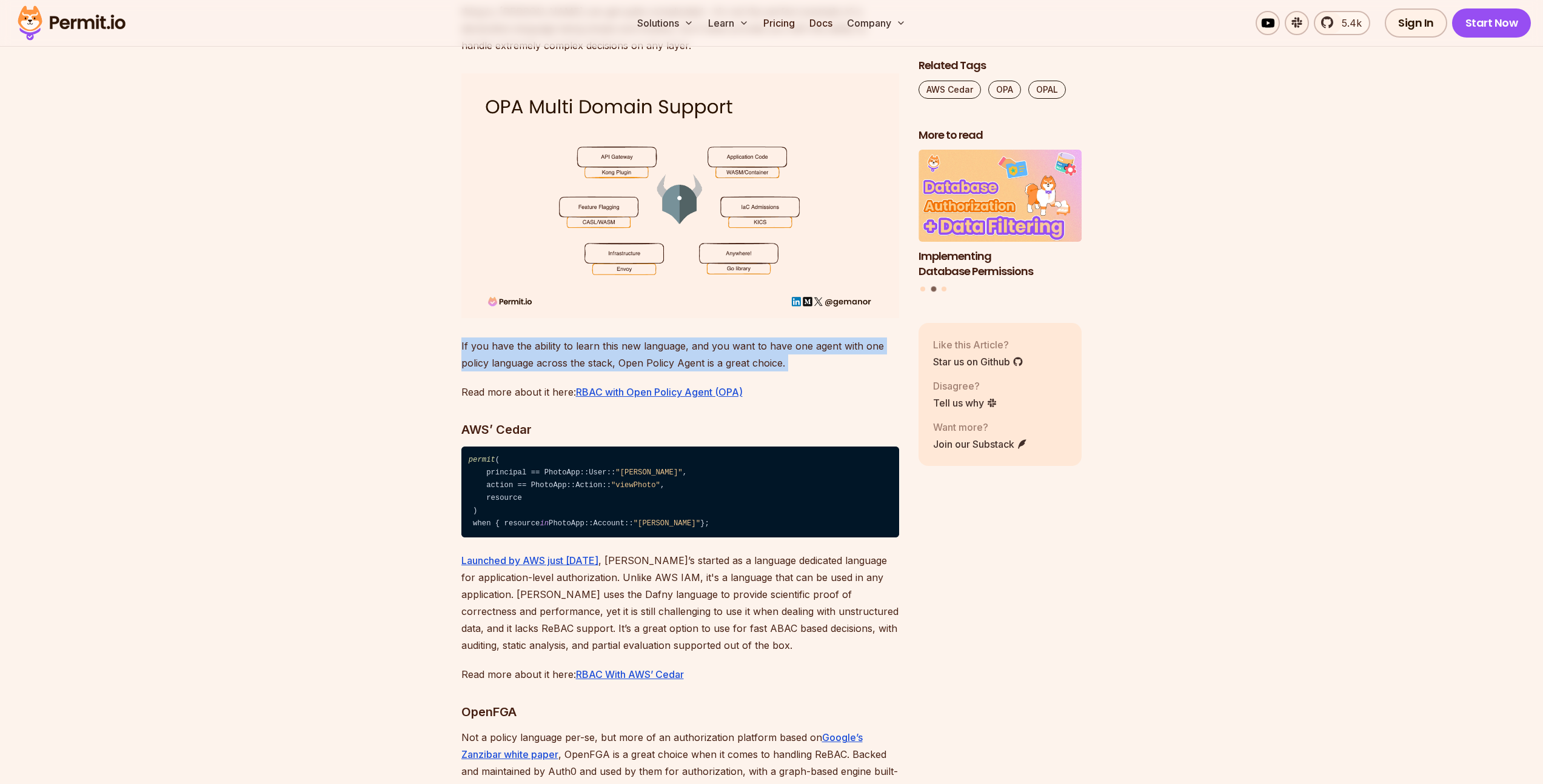
click at [519, 372] on p "If you have the ability to learn this new language, and you want to have one ag…" at bounding box center [680, 355] width 438 height 34
click at [592, 372] on p "If you have the ability to learn this new language, and you want to have one ag…" at bounding box center [680, 355] width 438 height 34
drag, startPoint x: 508, startPoint y: 425, endPoint x: 587, endPoint y: 419, distance: 79.2
click at [587, 372] on p "If you have the ability to learn this new language, and you want to have one ag…" at bounding box center [680, 355] width 438 height 34
drag, startPoint x: 653, startPoint y: 422, endPoint x: 779, endPoint y: 428, distance: 126.1
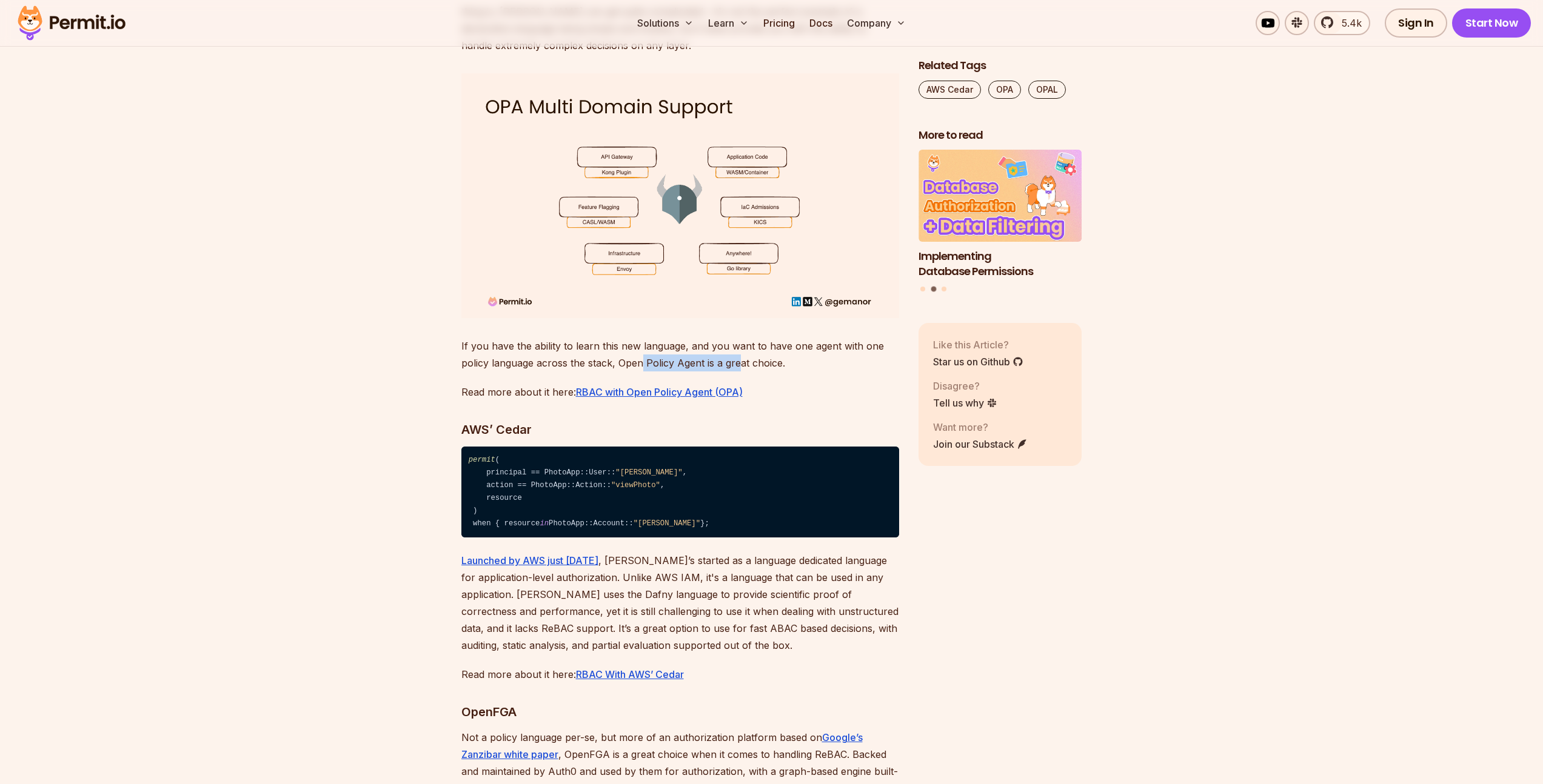
click at [750, 372] on p "If you have the ability to learn this new language, and you want to have one ag…" at bounding box center [680, 355] width 438 height 34
click at [752, 372] on p "If you have the ability to learn this new language, and you want to have one ag…" at bounding box center [680, 355] width 438 height 34
click at [730, 372] on p "If you have the ability to learn this new language, and you want to have one ag…" at bounding box center [680, 355] width 438 height 34
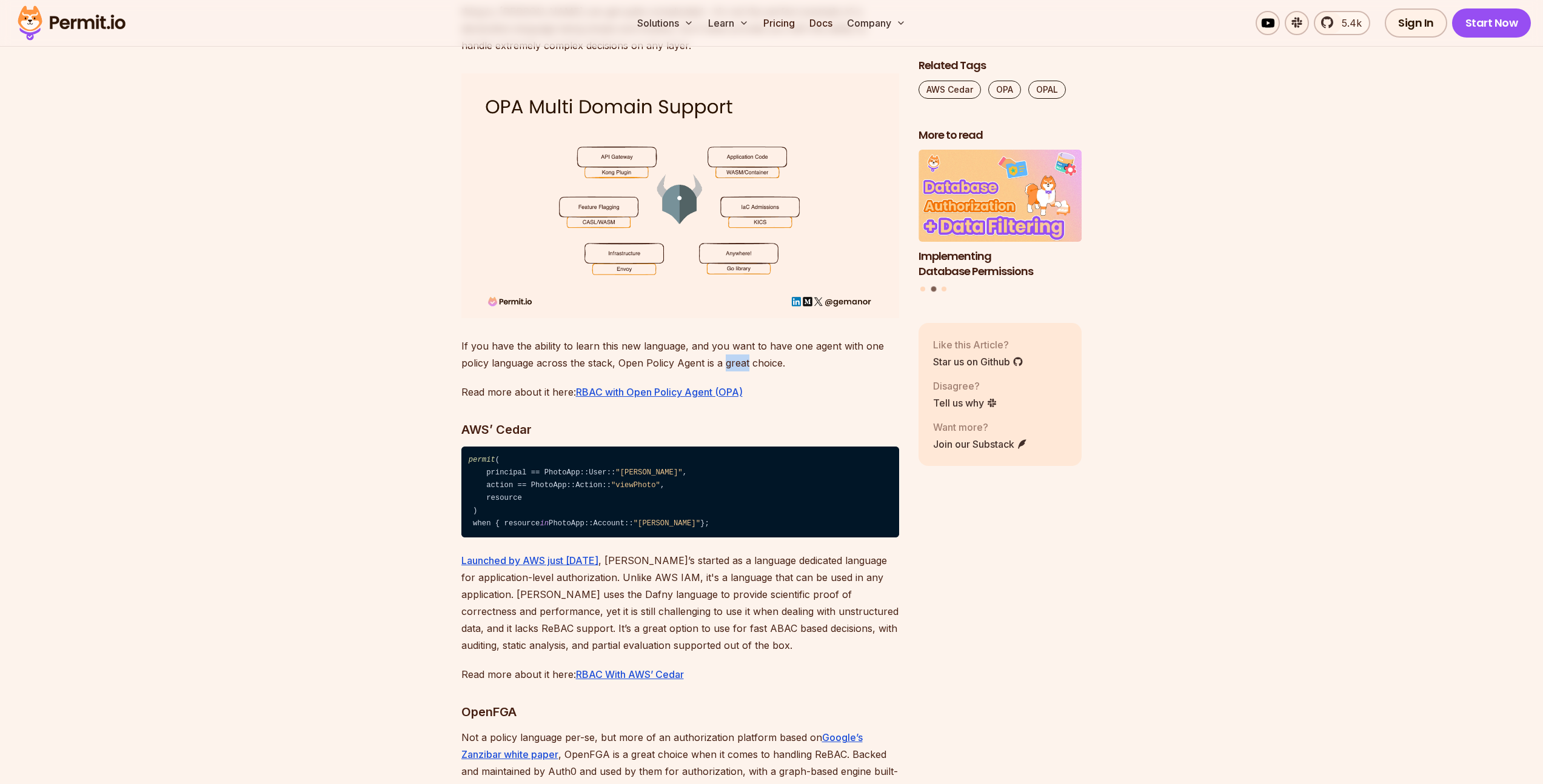
click at [730, 372] on p "If you have the ability to learn this new language, and you want to have one ag…" at bounding box center [680, 355] width 438 height 34
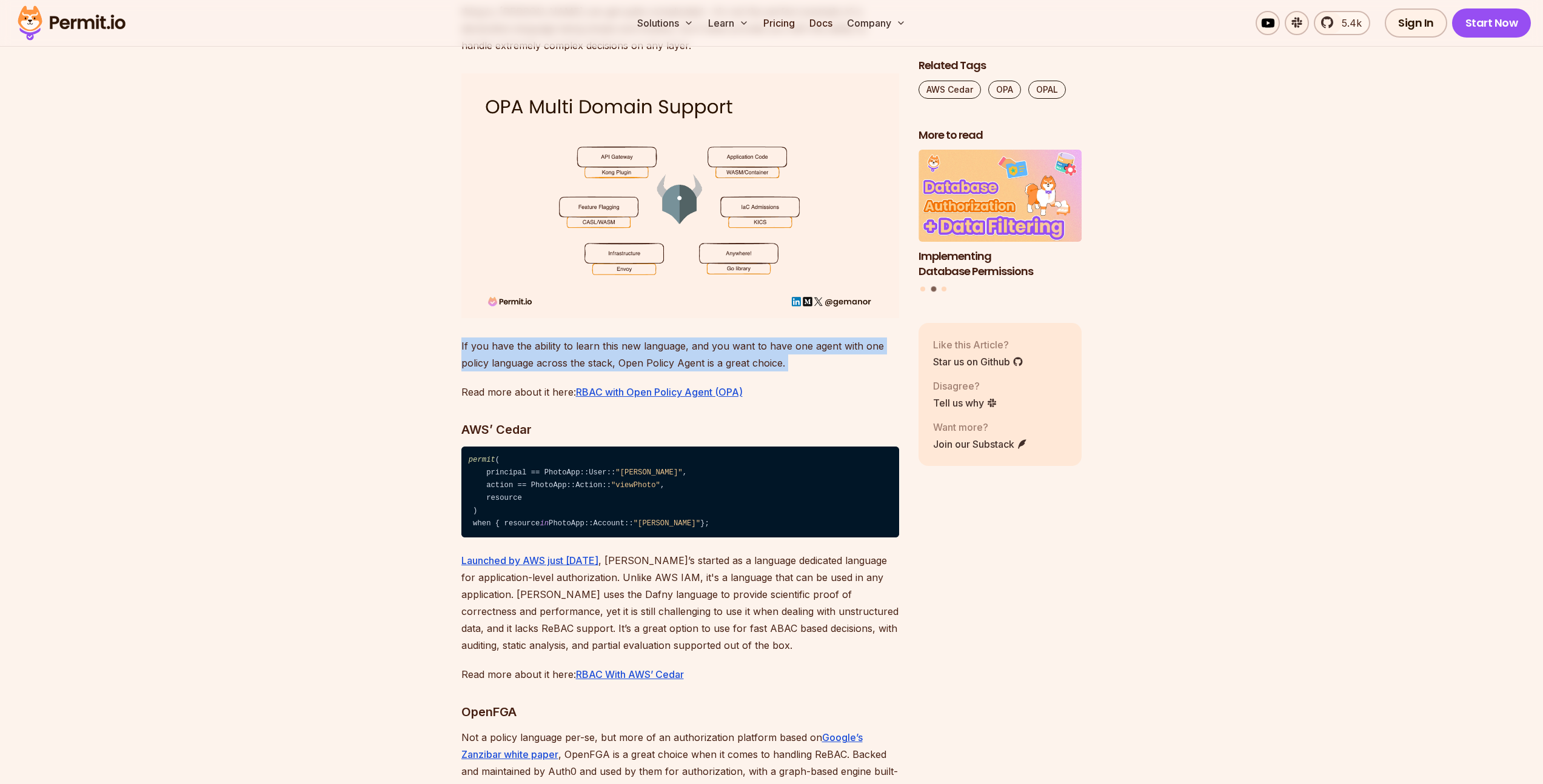
click at [730, 372] on p "If you have the ability to learn this new language, and you want to have one ag…" at bounding box center [680, 355] width 438 height 34
click at [746, 372] on p "If you have the ability to learn this new language, and you want to have one ag…" at bounding box center [680, 355] width 438 height 34
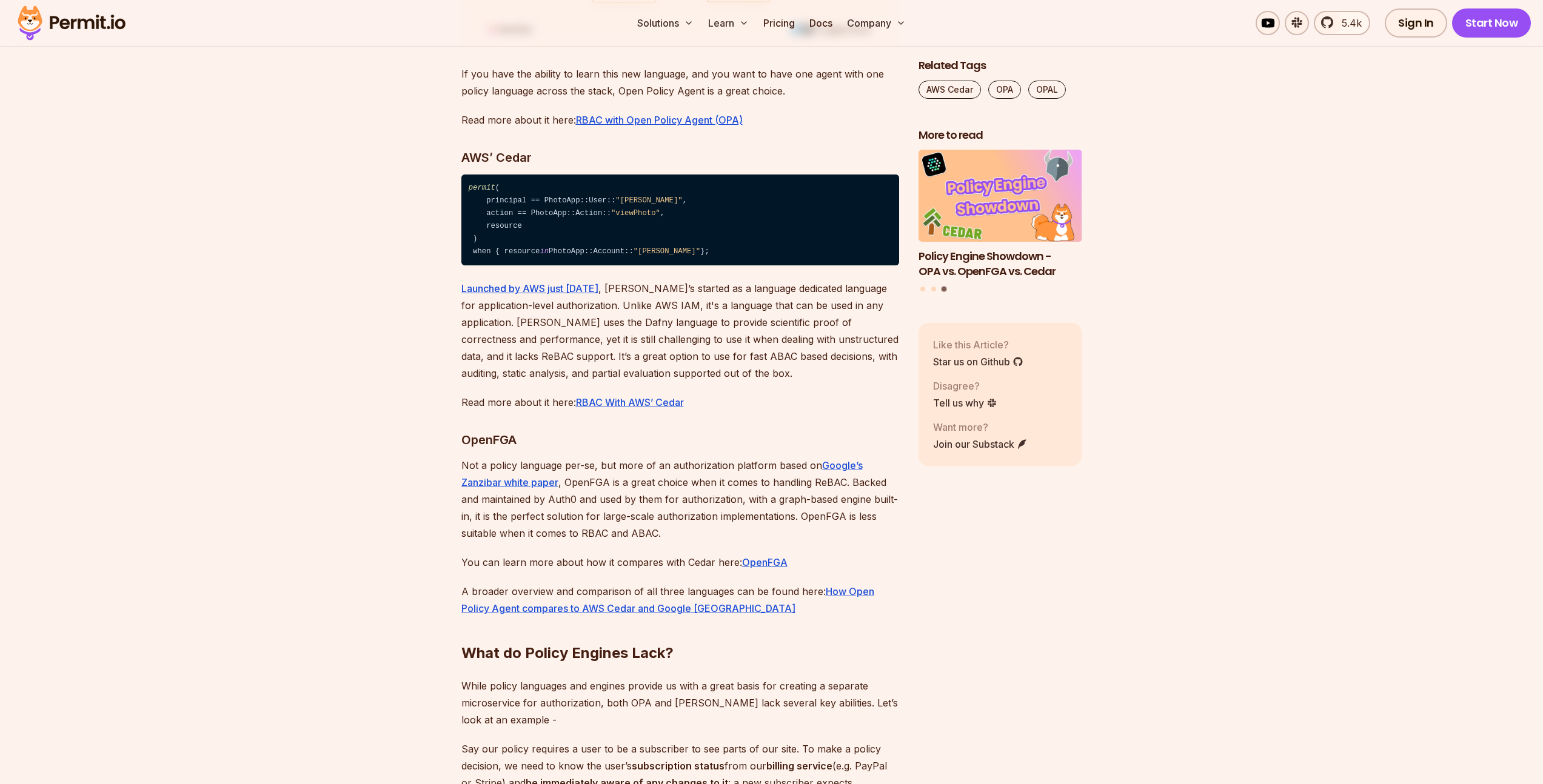
scroll to position [4679, 0]
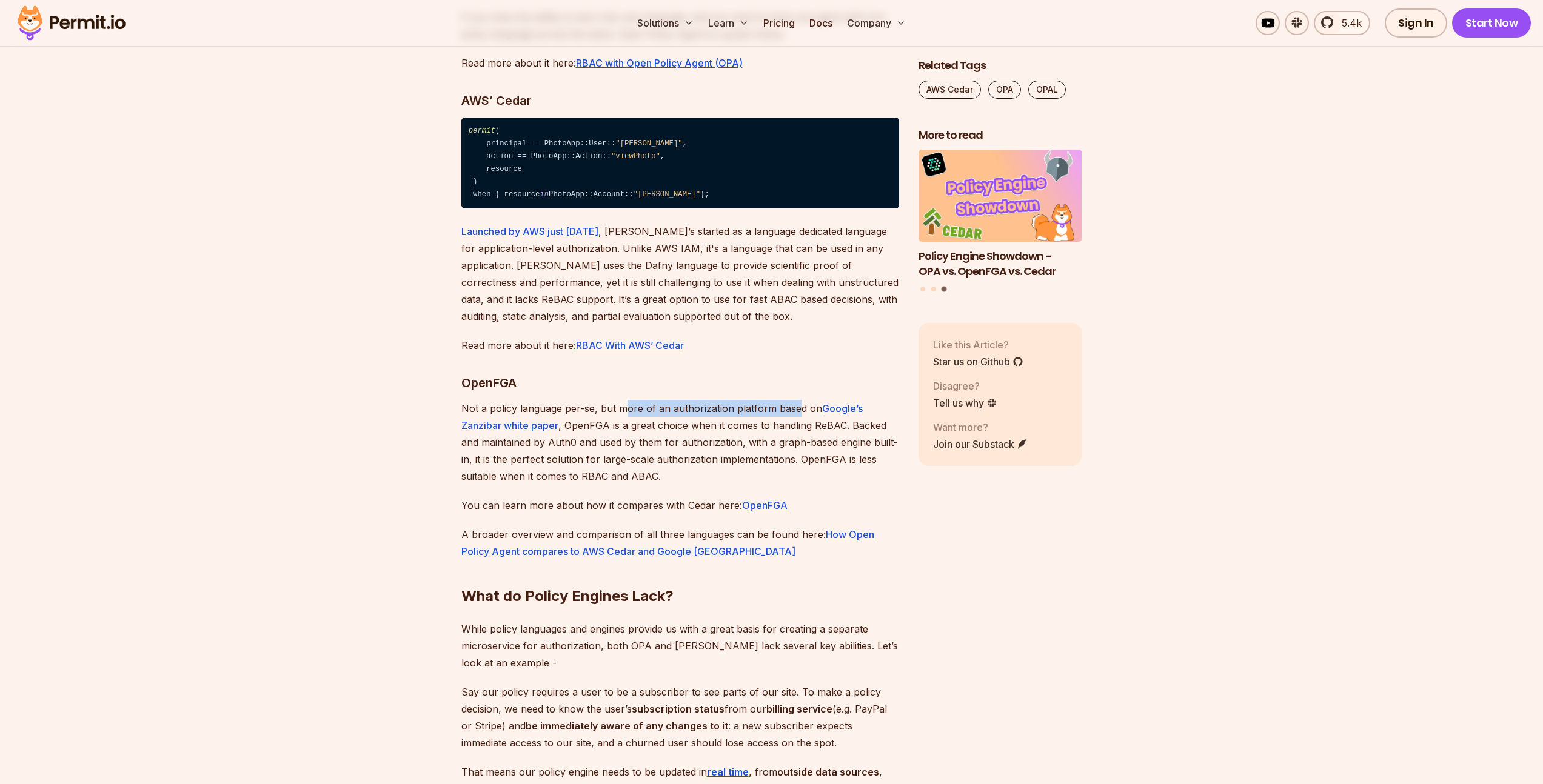
drag, startPoint x: 633, startPoint y: 468, endPoint x: 798, endPoint y: 471, distance: 165.0
click at [798, 470] on p "Not a policy language per-se, but more of an authorization platform based on Go…" at bounding box center [680, 443] width 438 height 85
drag, startPoint x: 577, startPoint y: 489, endPoint x: 703, endPoint y: 486, distance: 126.0
click at [690, 485] on p "Not a policy language per-se, but more of an authorization platform based on Go…" at bounding box center [680, 443] width 438 height 85
click at [786, 485] on p "Not a policy language per-se, but more of an authorization platform based on Go…" at bounding box center [680, 443] width 438 height 85
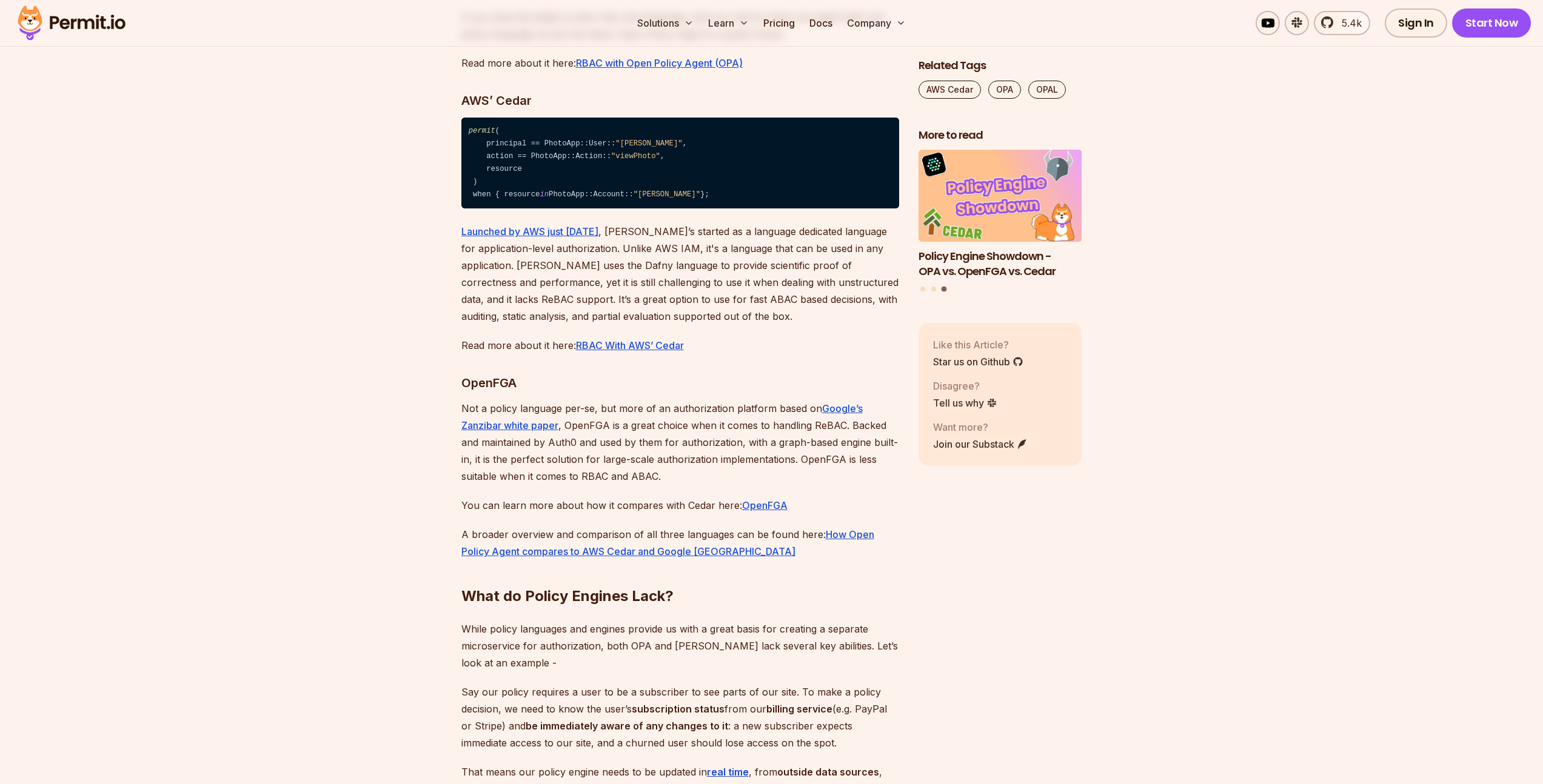
click at [658, 485] on p "Not a policy language per-se, but more of an authorization platform based on Go…" at bounding box center [680, 443] width 438 height 85
drag, startPoint x: 758, startPoint y: 484, endPoint x: 807, endPoint y: 487, distance: 49.1
click at [805, 485] on p "Not a policy language per-se, but more of an authorization platform based on Go…" at bounding box center [680, 443] width 438 height 85
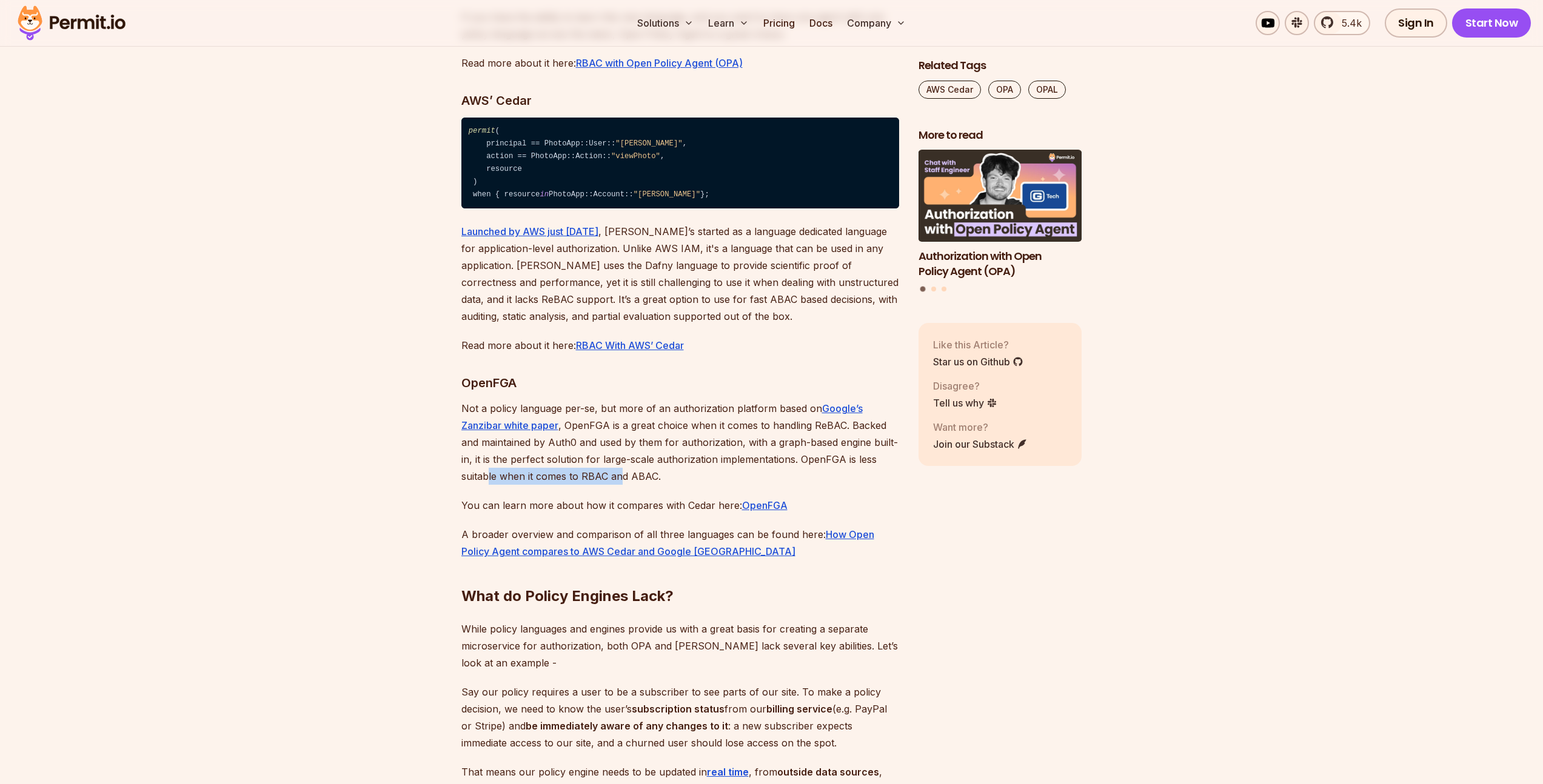
drag, startPoint x: 583, startPoint y: 537, endPoint x: 650, endPoint y: 545, distance: 67.5
click at [645, 485] on p "Not a policy language per-se, but more of an authorization platform based on Go…" at bounding box center [680, 443] width 438 height 85
click at [497, 514] on p "You can learn more about how it compares with Cedar here: OpenFGA" at bounding box center [680, 506] width 438 height 17
drag, startPoint x: 497, startPoint y: 564, endPoint x: 619, endPoint y: 521, distance: 129.4
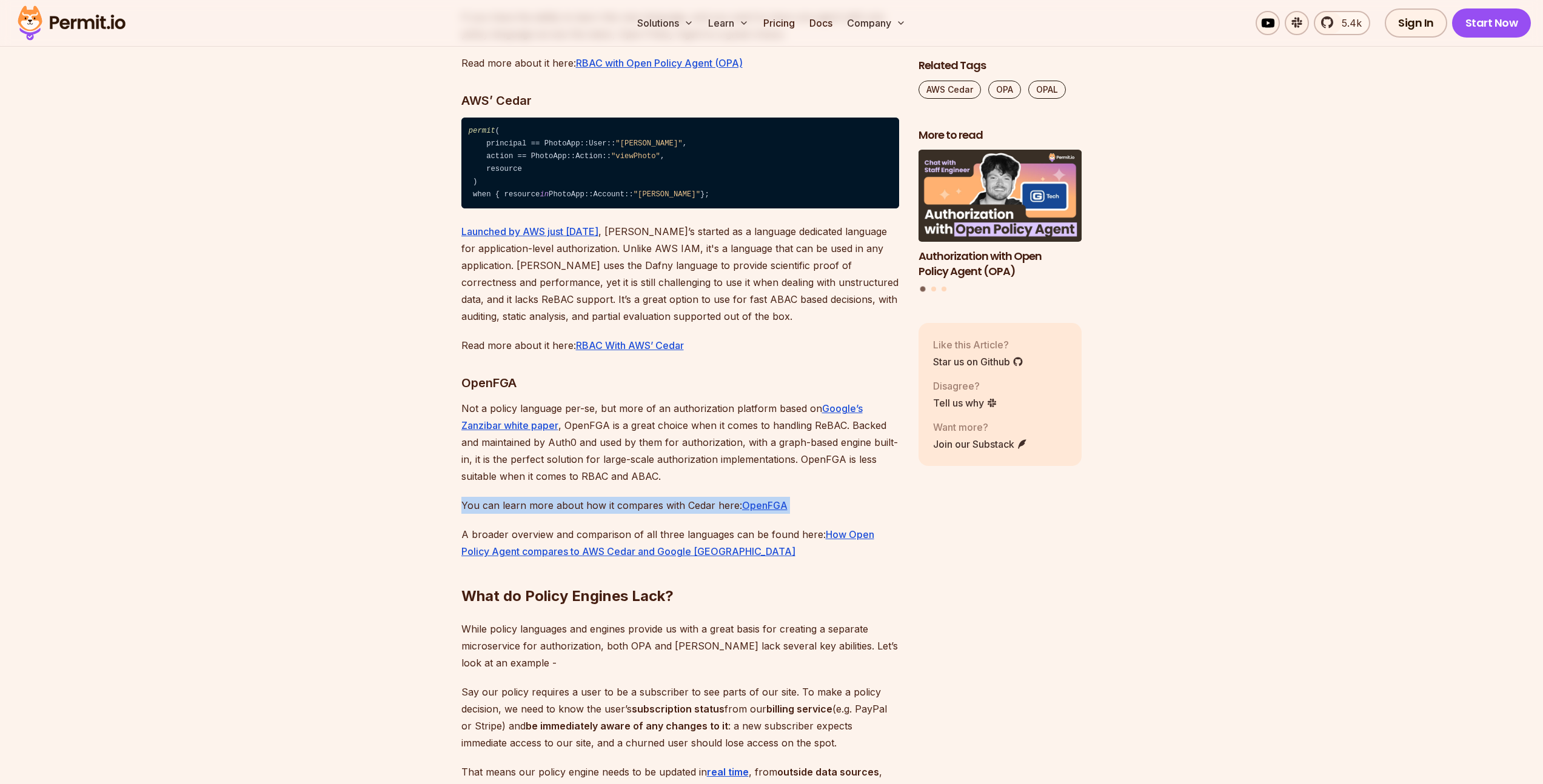
click at [499, 514] on p "You can learn more about how it compares with Cedar here: OpenFGA" at bounding box center [680, 506] width 438 height 17
click at [638, 485] on p "Not a policy language per-se, but more of an authorization platform based on Go…" at bounding box center [680, 443] width 438 height 85
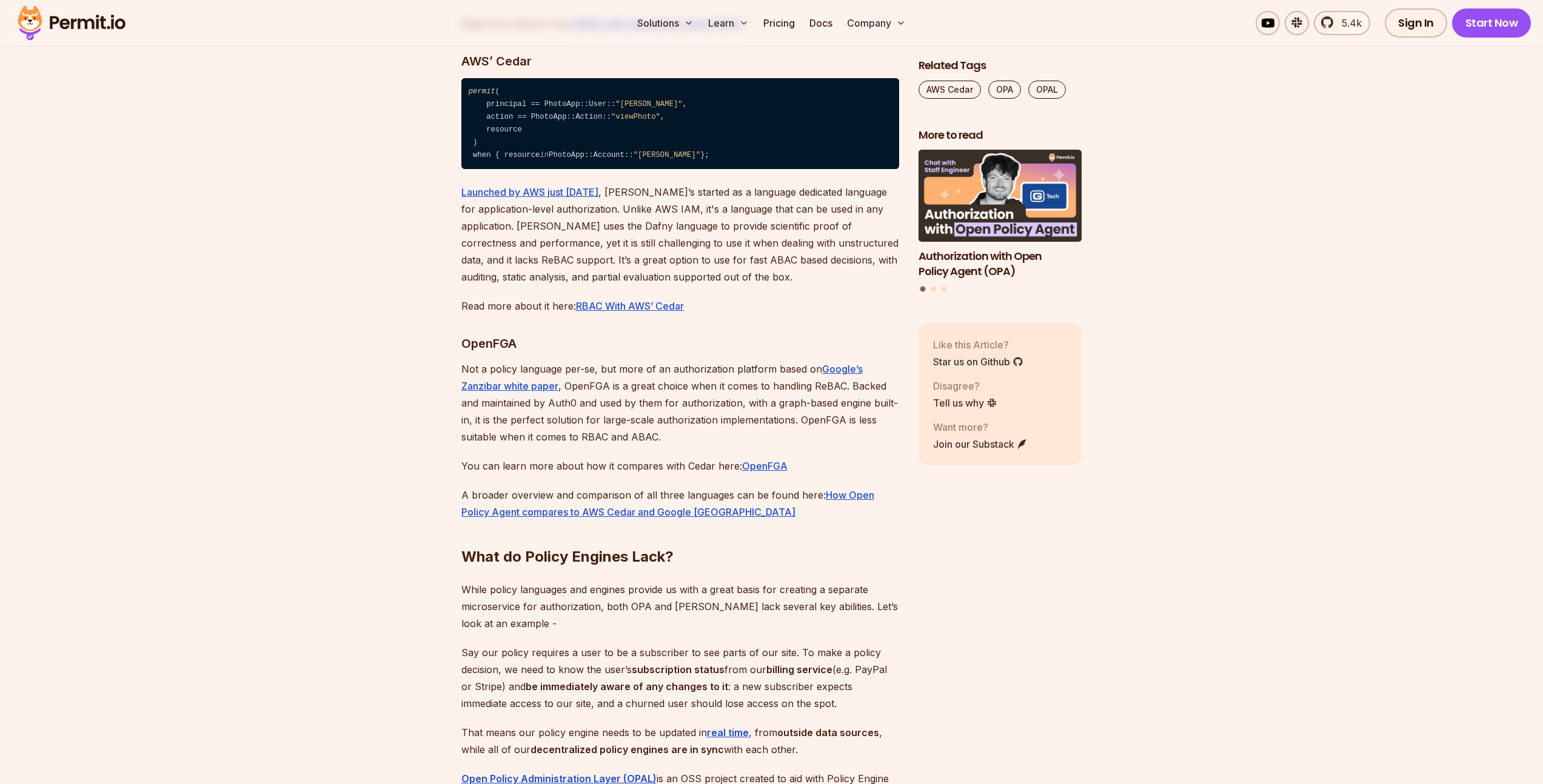
scroll to position [4885, 0]
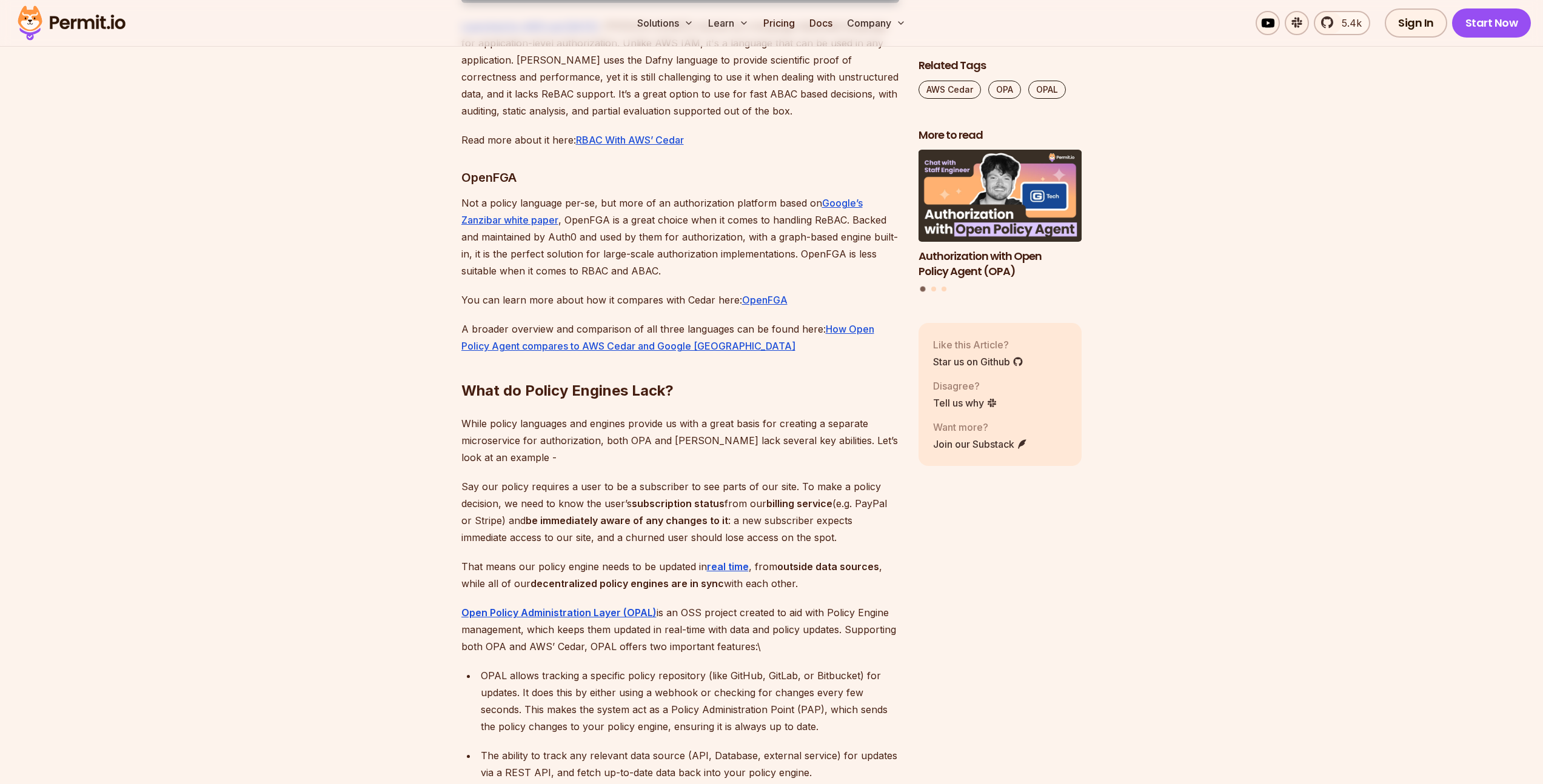
click at [572, 466] on p "While policy languages and engines provide us with a great basis for creating a…" at bounding box center [680, 441] width 438 height 51
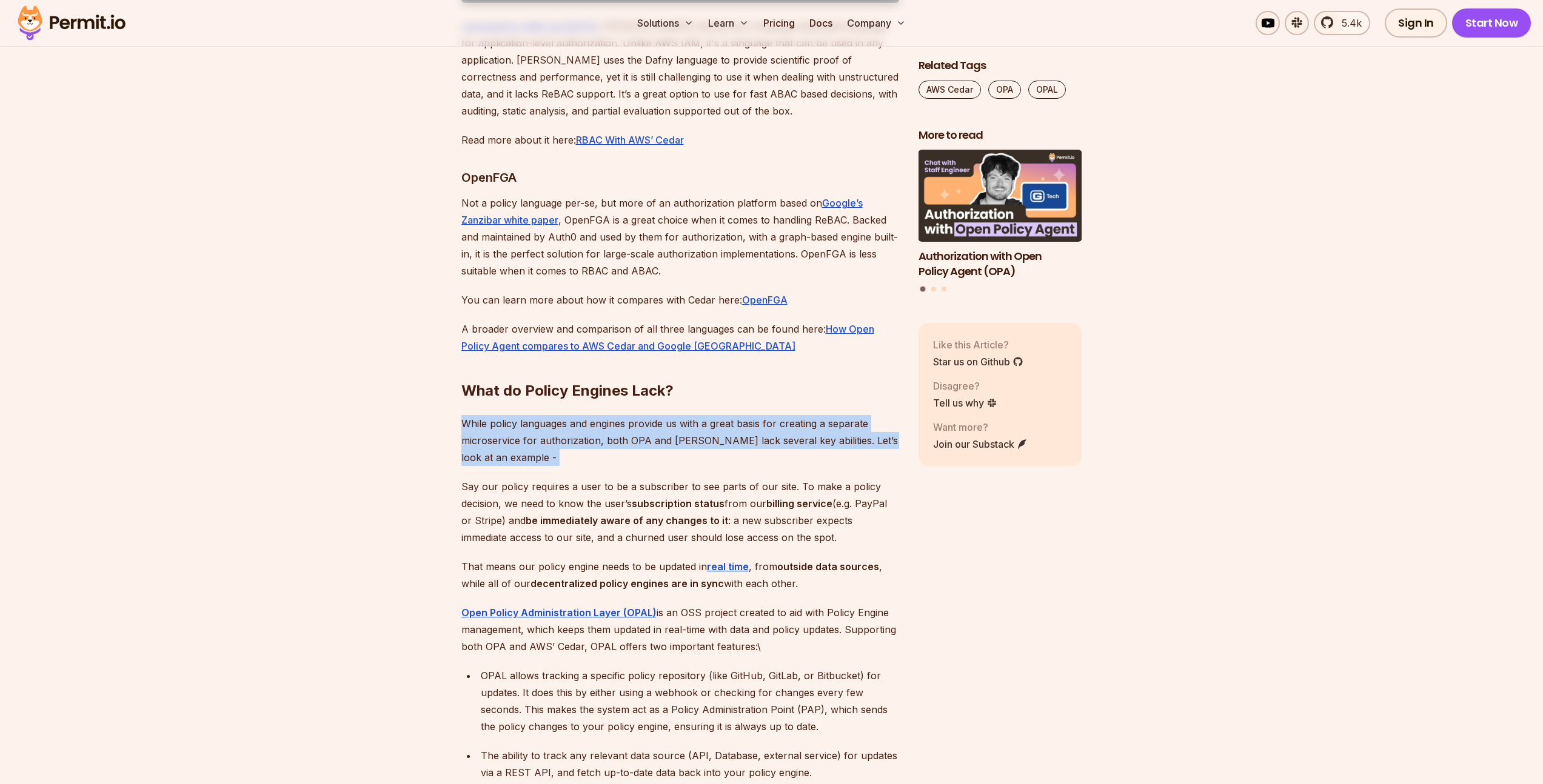
click at [572, 466] on p "While policy languages and engines provide us with a great basis for creating a…" at bounding box center [680, 441] width 438 height 51
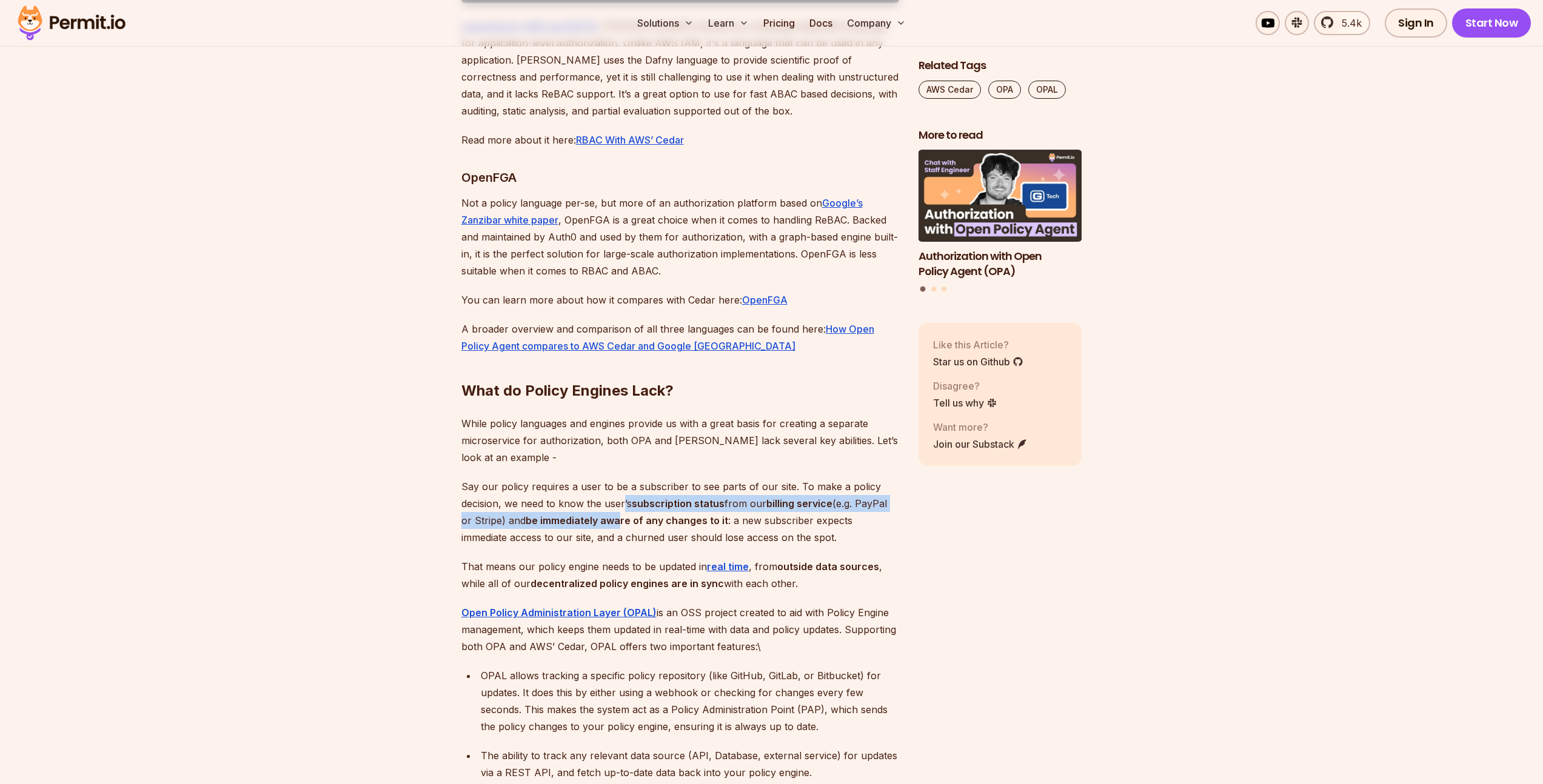
click at [620, 546] on p "Say our policy requires a user to be a subscriber to see parts of our site. To …" at bounding box center [680, 512] width 438 height 68
click at [619, 546] on p "Say our policy requires a user to be a subscriber to see parts of our site. To …" at bounding box center [680, 512] width 438 height 68
click at [524, 466] on p "While policy languages and engines provide us with a great basis for creating a…" at bounding box center [680, 441] width 438 height 51
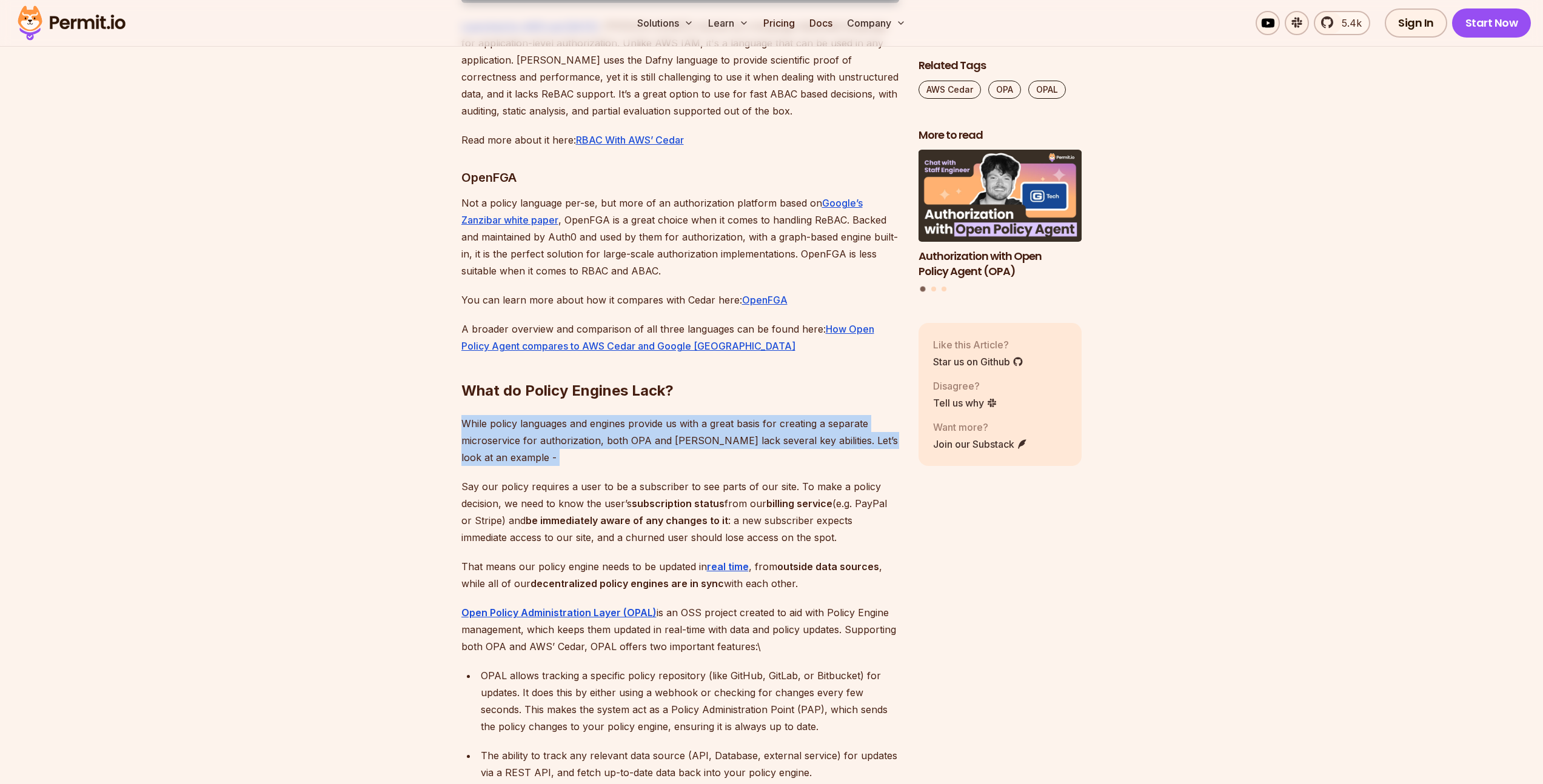
click at [524, 466] on p "While policy languages and engines provide us with a great basis for creating a…" at bounding box center [680, 441] width 438 height 51
click at [648, 466] on p "While policy languages and engines provide us with a great basis for creating a…" at bounding box center [680, 441] width 438 height 51
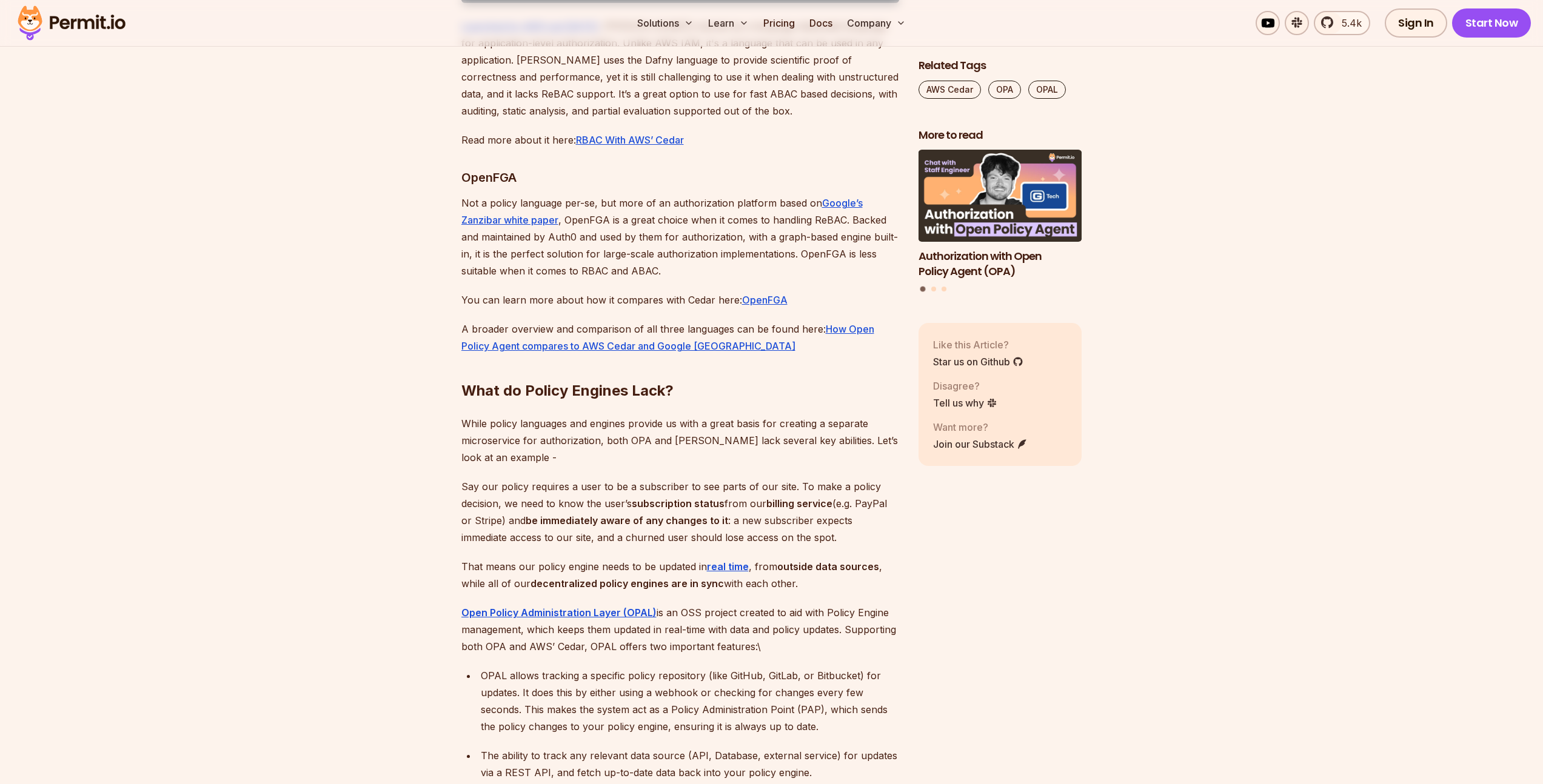
click at [636, 466] on p "While policy languages and engines provide us with a great basis for creating a…" at bounding box center [680, 441] width 438 height 51
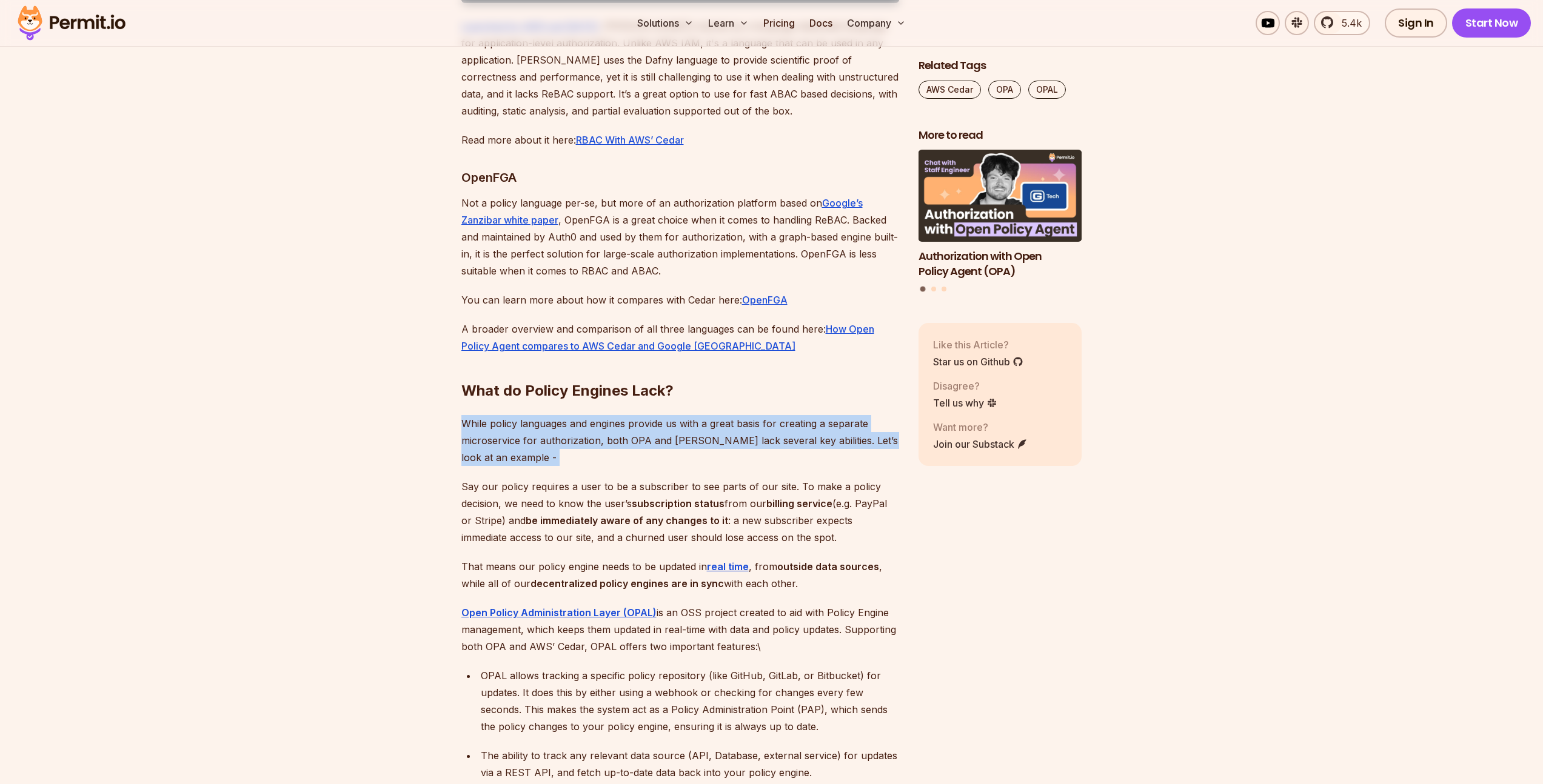
click at [636, 466] on p "While policy languages and engines provide us with a great basis for creating a…" at bounding box center [680, 441] width 438 height 51
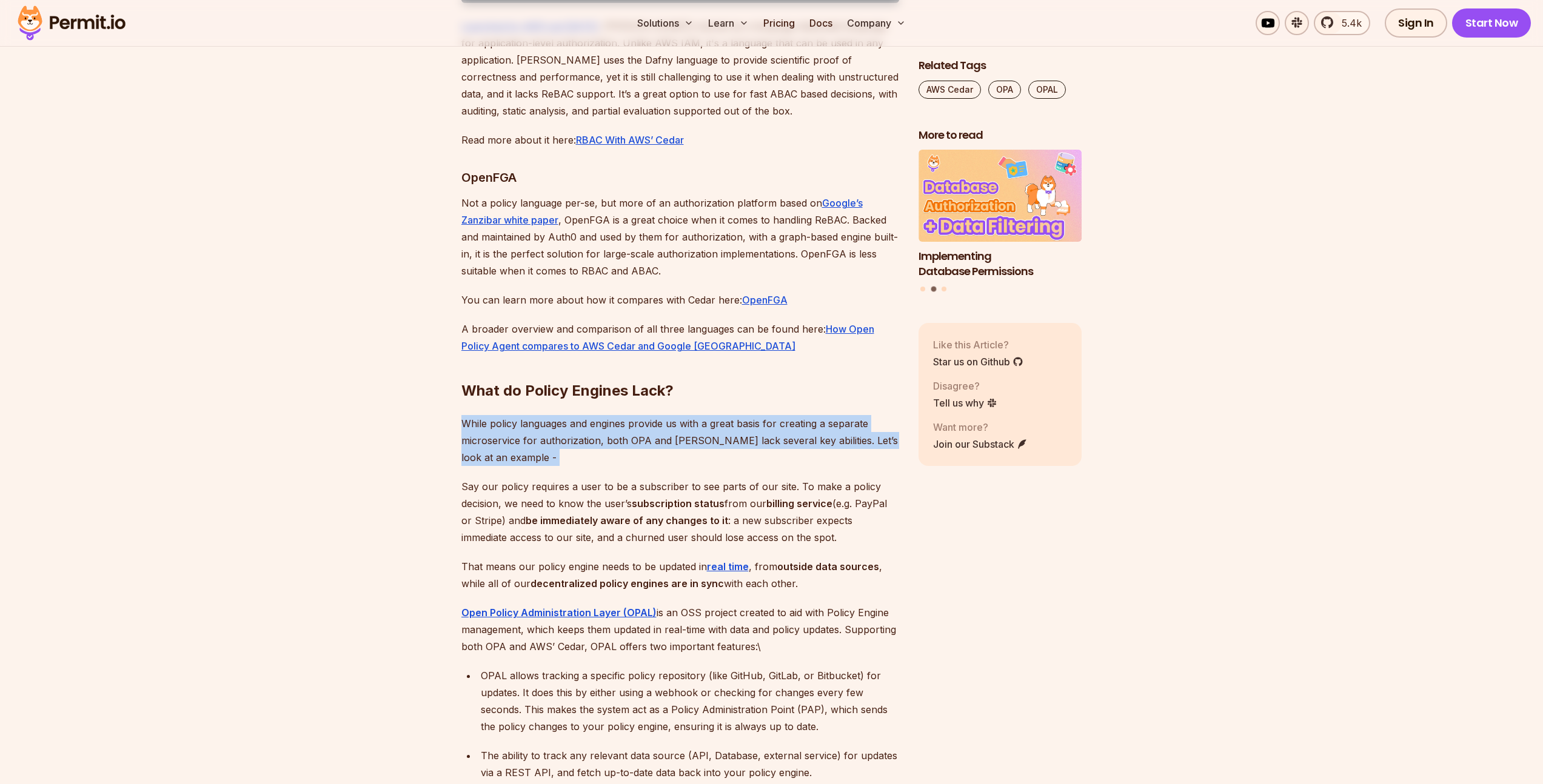
click at [603, 466] on p "While policy languages and engines provide us with a great basis for creating a…" at bounding box center [680, 441] width 438 height 51
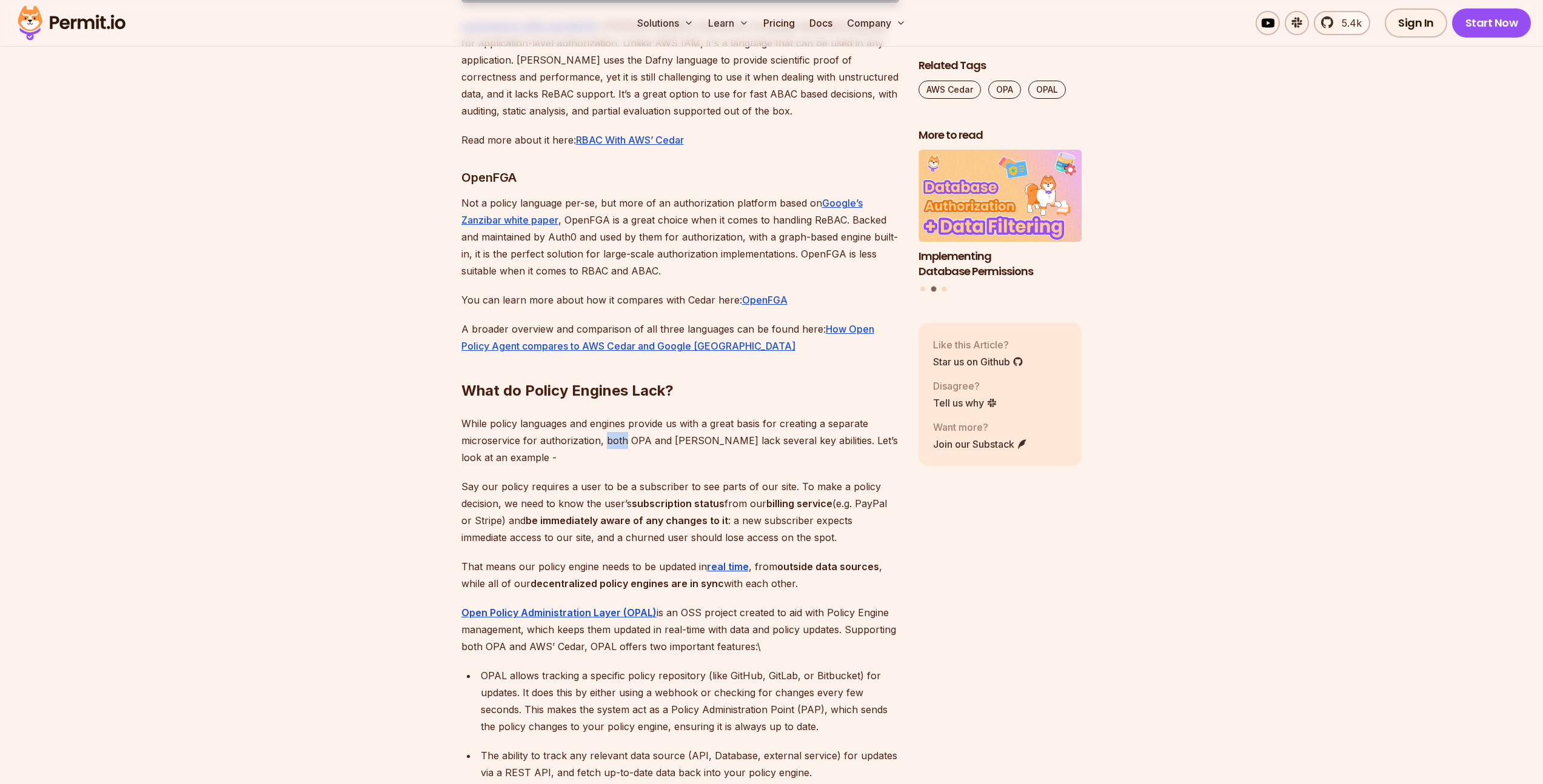
click at [603, 466] on p "While policy languages and engines provide us with a great basis for creating a…" at bounding box center [680, 441] width 438 height 51
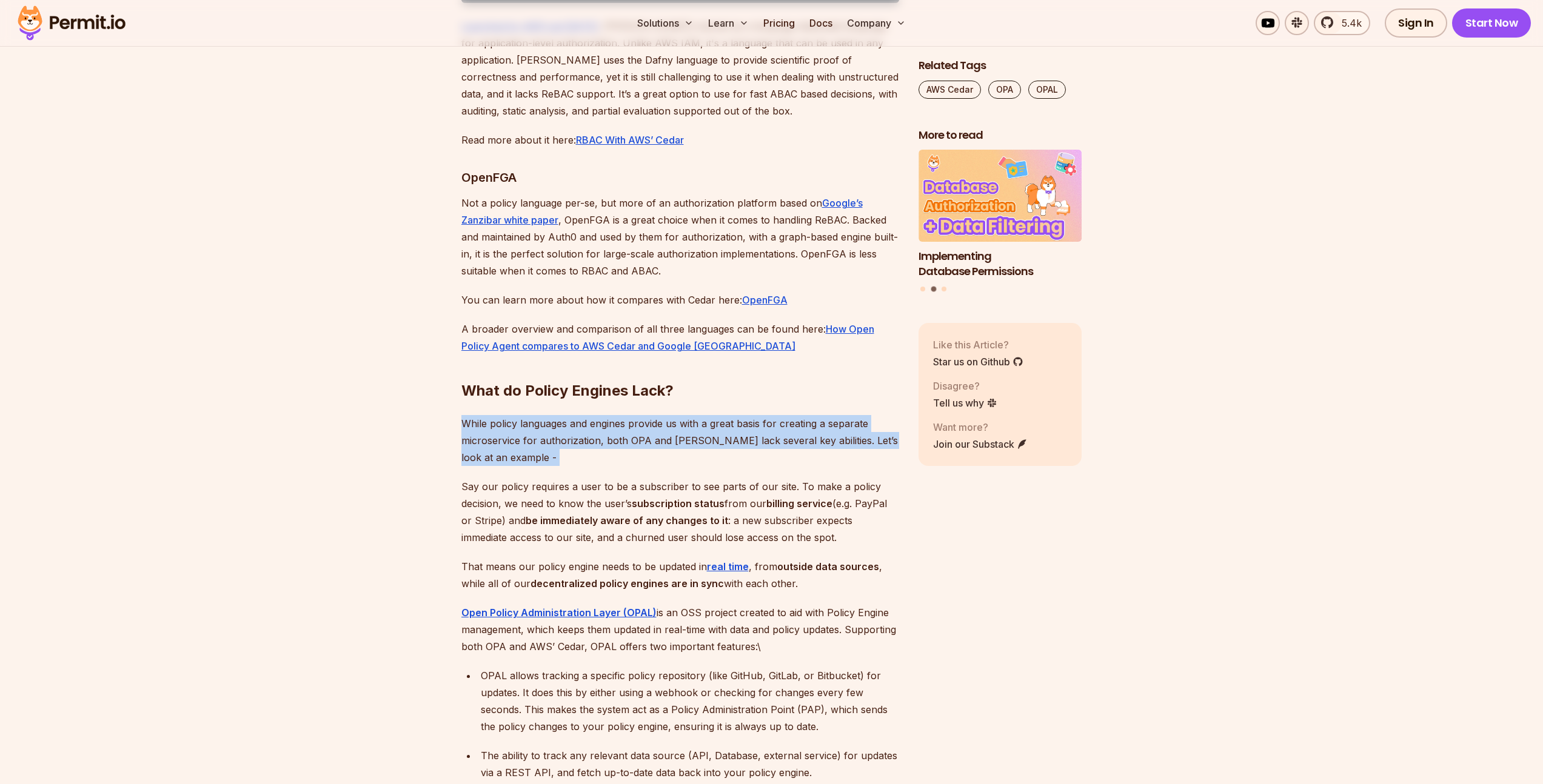
click at [603, 466] on p "While policy languages and engines provide us with a great basis for creating a…" at bounding box center [680, 441] width 438 height 51
click at [682, 466] on p "While policy languages and engines provide us with a great basis for creating a…" at bounding box center [680, 441] width 438 height 51
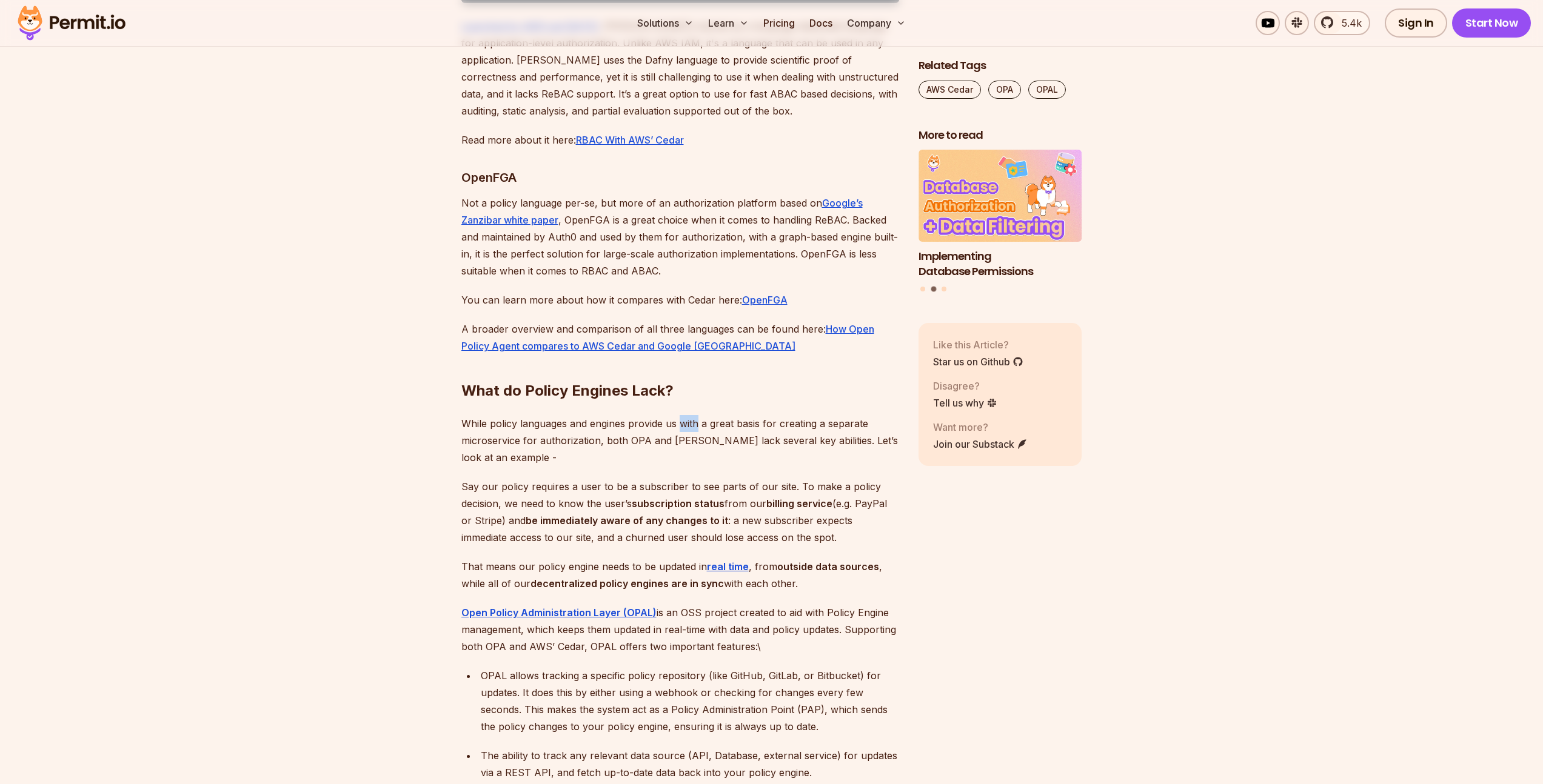
click at [682, 466] on p "While policy languages and engines provide us with a great basis for creating a…" at bounding box center [680, 441] width 438 height 51
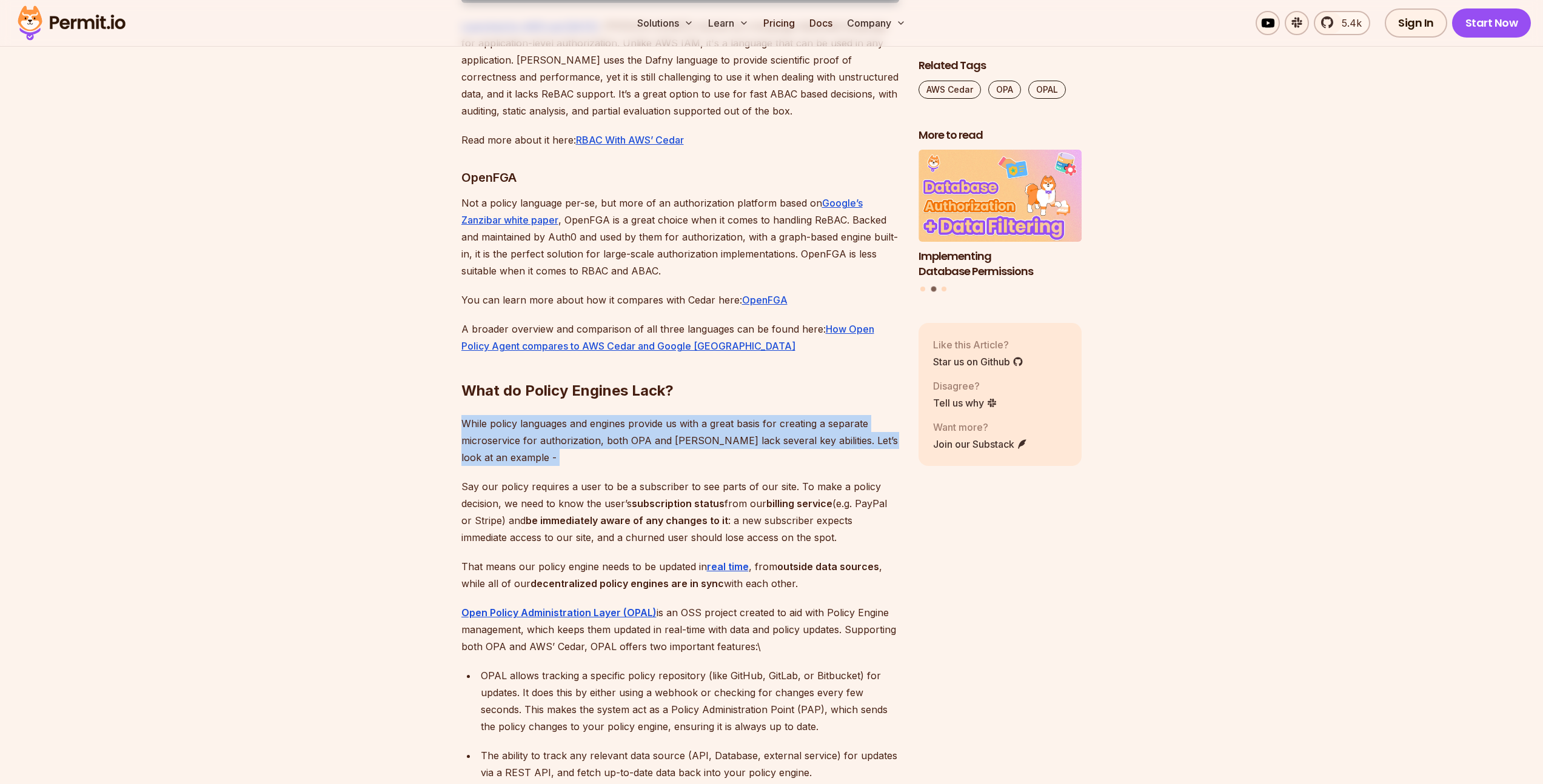
click at [682, 466] on p "While policy languages and engines provide us with a great basis for creating a…" at bounding box center [680, 441] width 438 height 51
click at [640, 466] on p "While policy languages and engines provide us with a great basis for creating a…" at bounding box center [680, 441] width 438 height 51
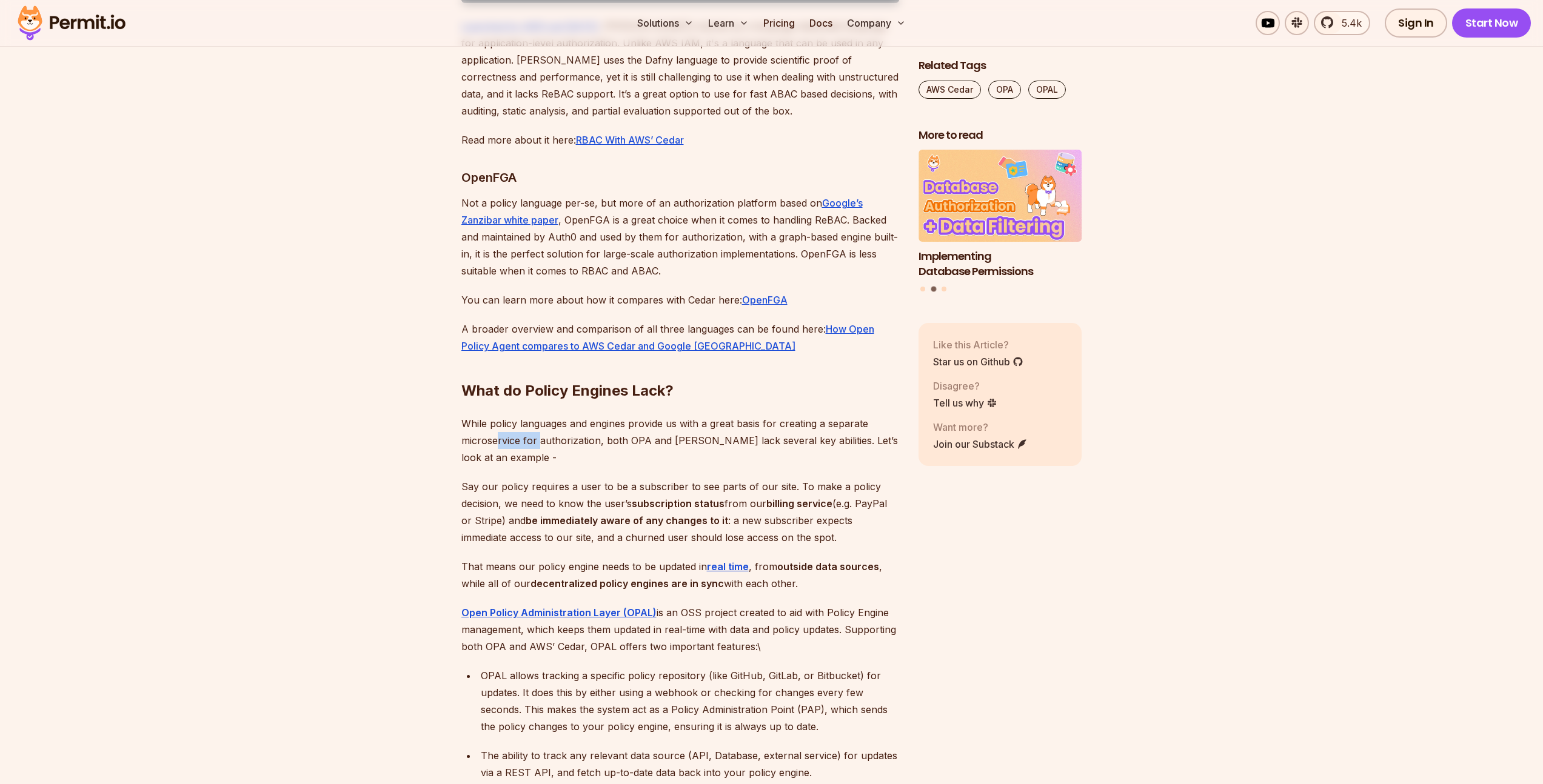
drag, startPoint x: 495, startPoint y: 501, endPoint x: 569, endPoint y: 499, distance: 74.0
click at [541, 466] on p "While policy languages and engines provide us with a great basis for creating a…" at bounding box center [680, 441] width 438 height 51
drag, startPoint x: 775, startPoint y: 499, endPoint x: 820, endPoint y: 504, distance: 45.3
click at [817, 466] on p "While policy languages and engines provide us with a great basis for creating a…" at bounding box center [680, 441] width 438 height 51
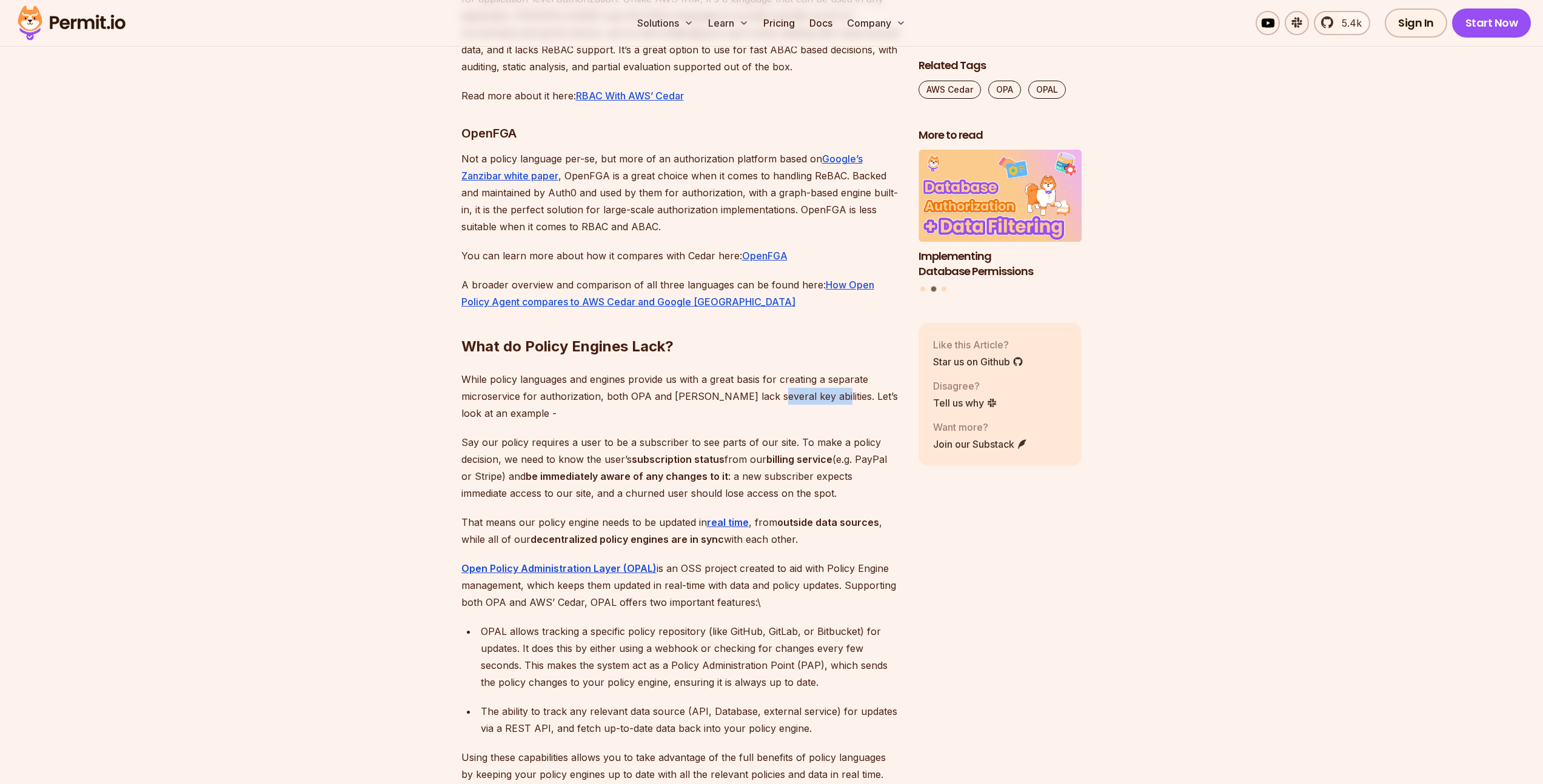
scroll to position [4983, 0]
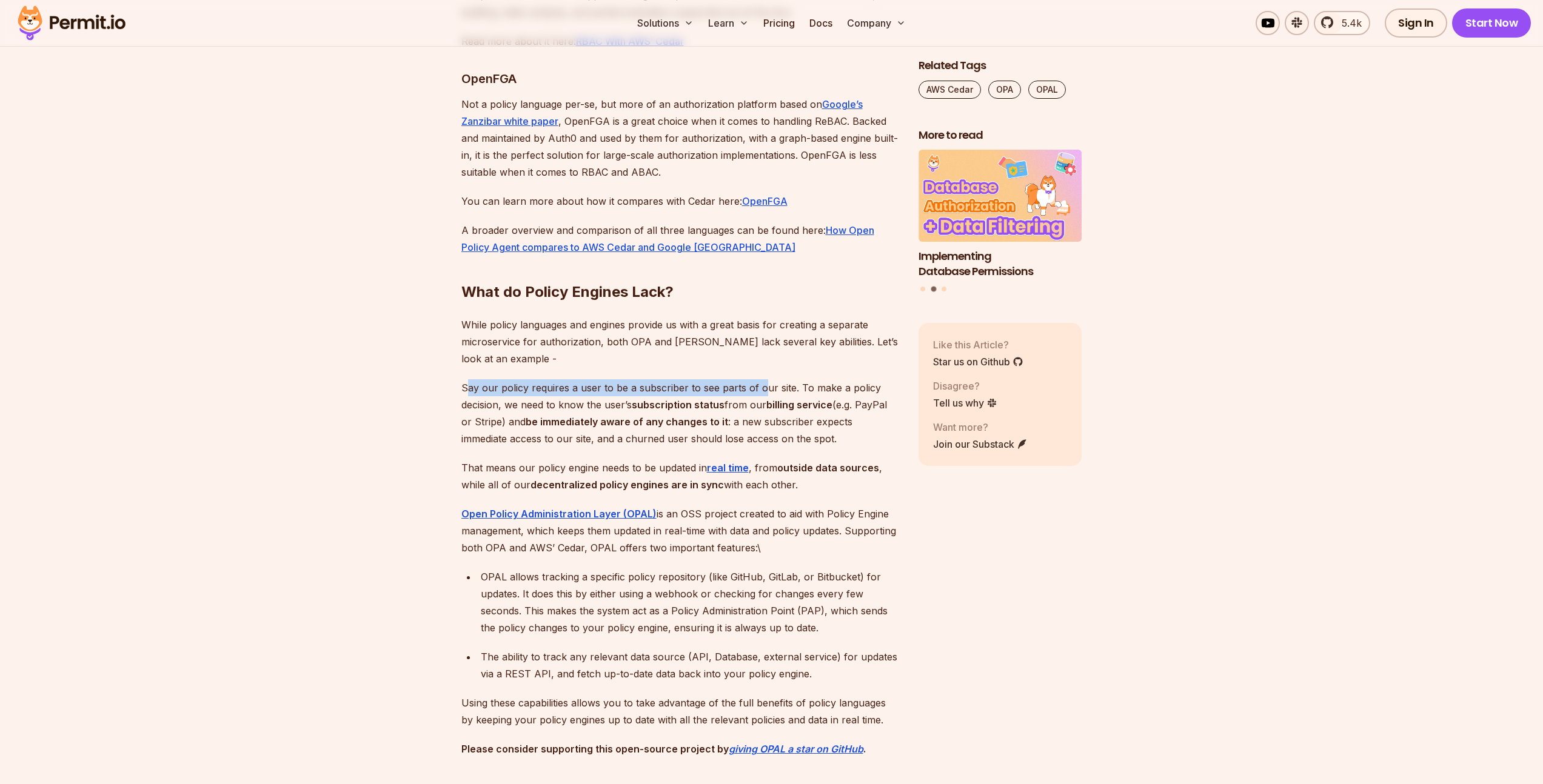
drag, startPoint x: 465, startPoint y: 443, endPoint x: 782, endPoint y: 445, distance: 317.0
click at [769, 445] on p "Say our policy requires a user to be a subscriber to see parts of our site. To …" at bounding box center [680, 414] width 438 height 68
click at [864, 443] on p "Say our policy requires a user to be a subscriber to see parts of our site. To …" at bounding box center [680, 414] width 438 height 68
drag, startPoint x: 555, startPoint y: 467, endPoint x: 645, endPoint y: 464, distance: 90.0
click at [645, 447] on p "Say our policy requires a user to be a subscriber to see parts of our site. To …" at bounding box center [680, 414] width 438 height 68
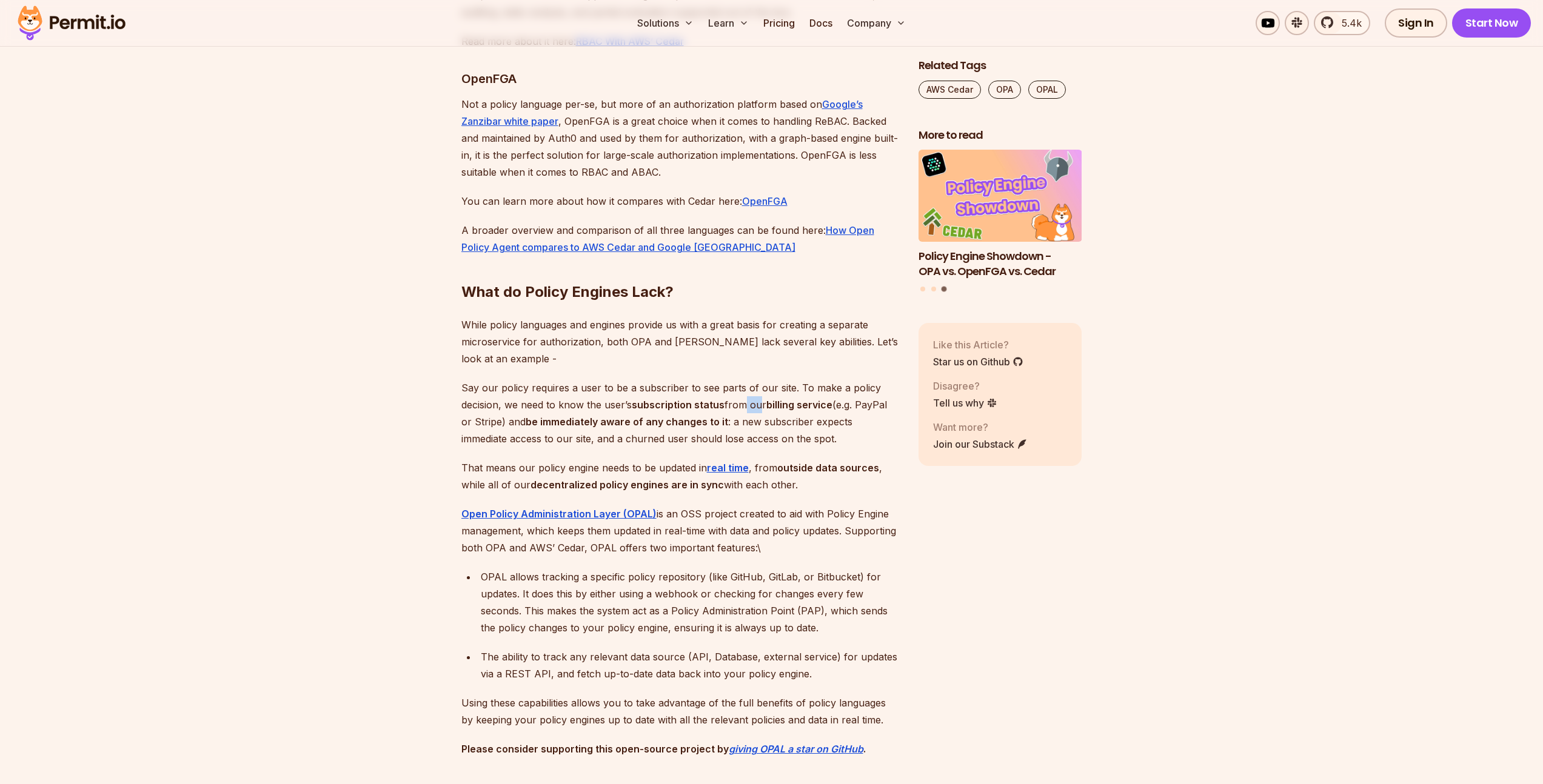
click at [762, 447] on p "Say our policy requires a user to be a subscriber to see parts of our site. To …" at bounding box center [680, 414] width 438 height 68
click at [836, 447] on p "Say our policy requires a user to be a subscriber to see parts of our site. To …" at bounding box center [680, 414] width 438 height 68
drag, startPoint x: 496, startPoint y: 526, endPoint x: 674, endPoint y: 523, distance: 178.0
click at [674, 493] on p "That means our policy engine needs to be updated in real time , from outside da…" at bounding box center [680, 477] width 438 height 34
drag, startPoint x: 864, startPoint y: 525, endPoint x: 882, endPoint y: 530, distance: 18.7
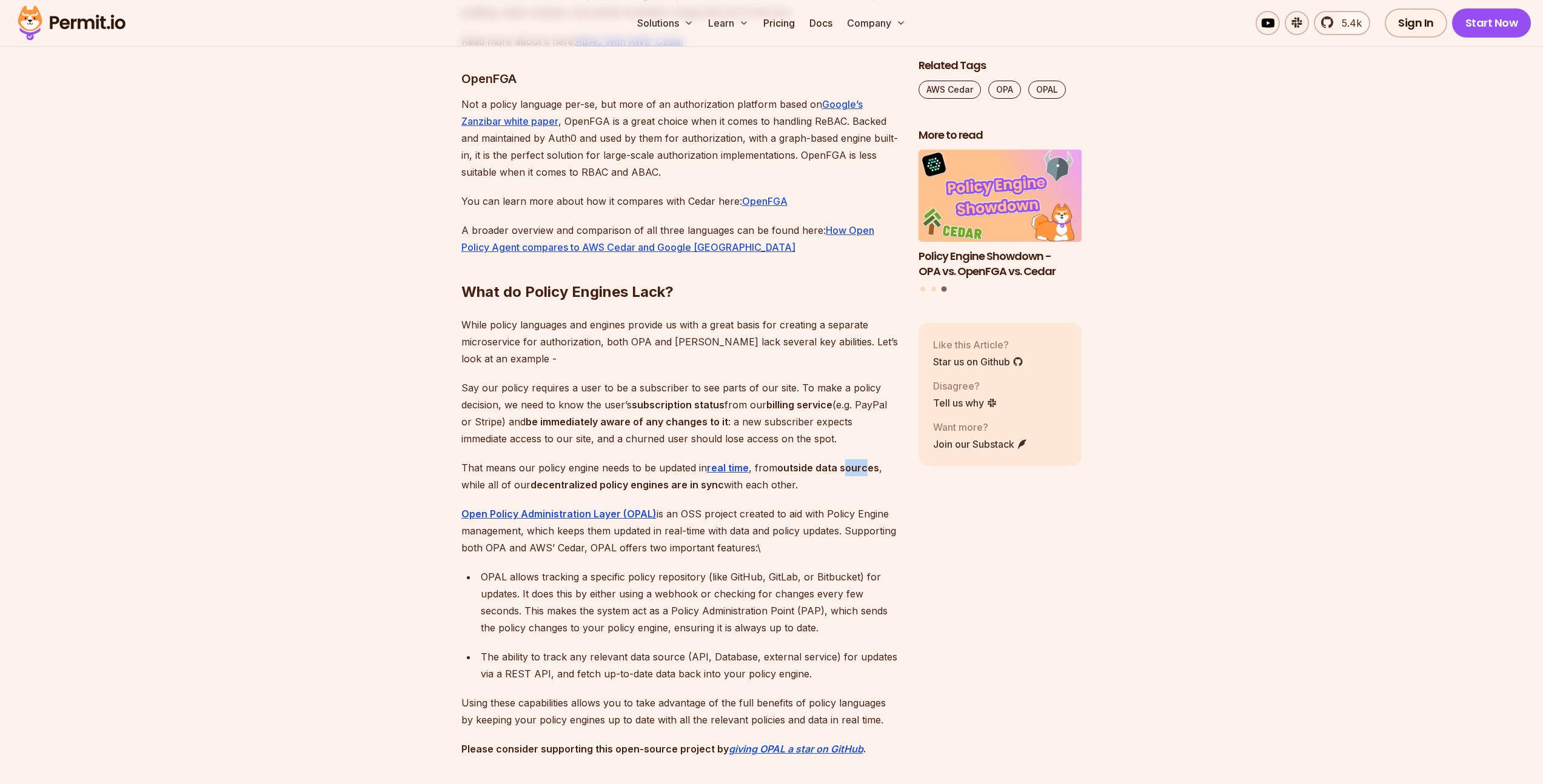
click at [869, 474] on strong "outside data sources" at bounding box center [828, 467] width 102 height 12
drag, startPoint x: 484, startPoint y: 548, endPoint x: 502, endPoint y: 545, distance: 18.2
click at [497, 493] on p "That means our policy engine needs to be updated in real time , from outside da…" at bounding box center [680, 477] width 438 height 34
click at [798, 493] on p "That means our policy engine needs to be updated in real time , from outside da…" at bounding box center [680, 477] width 438 height 34
click at [514, 493] on p "That means our policy engine needs to be updated in real time , from outside da…" at bounding box center [680, 477] width 438 height 34
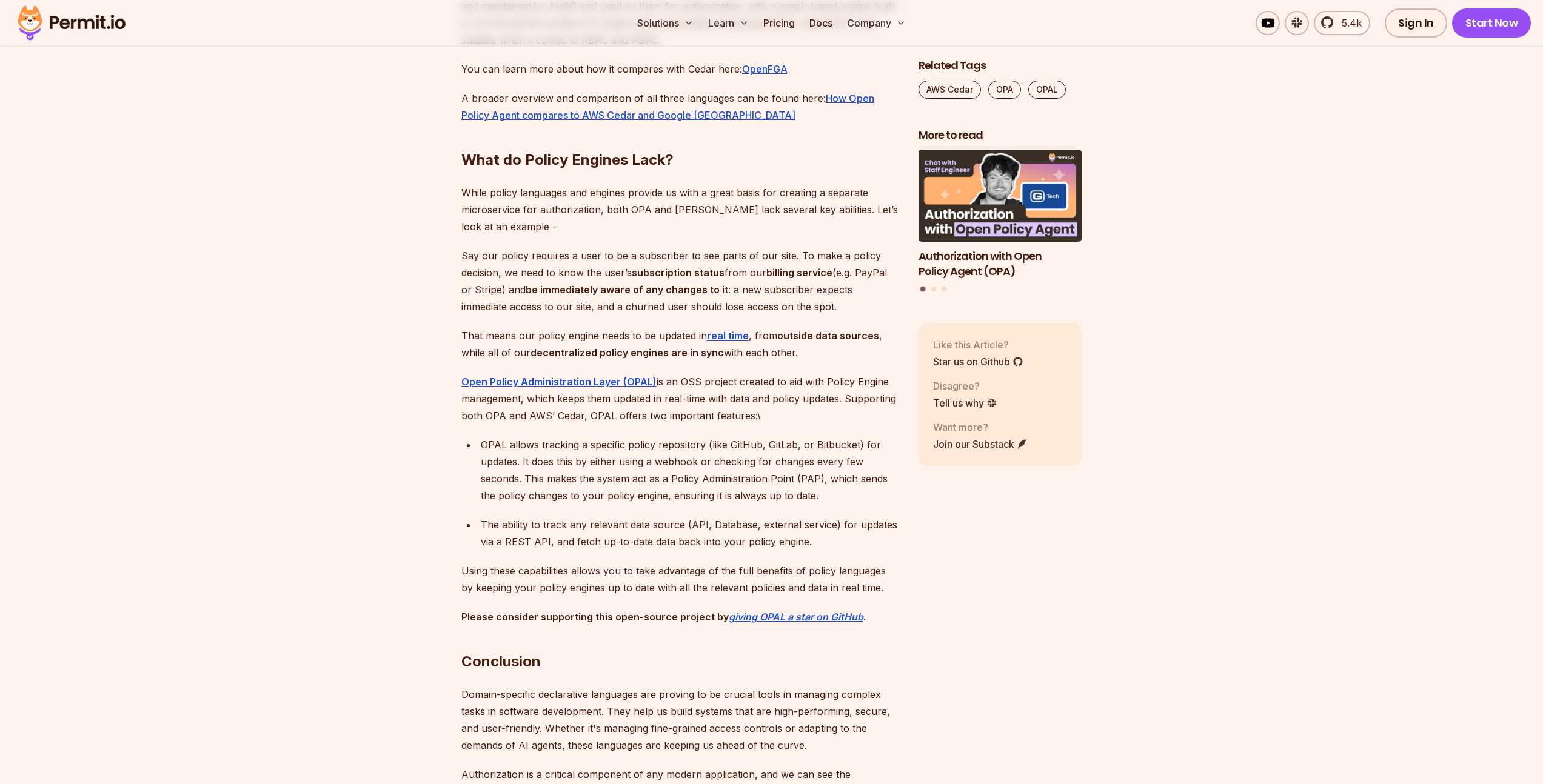
scroll to position [5122, 0]
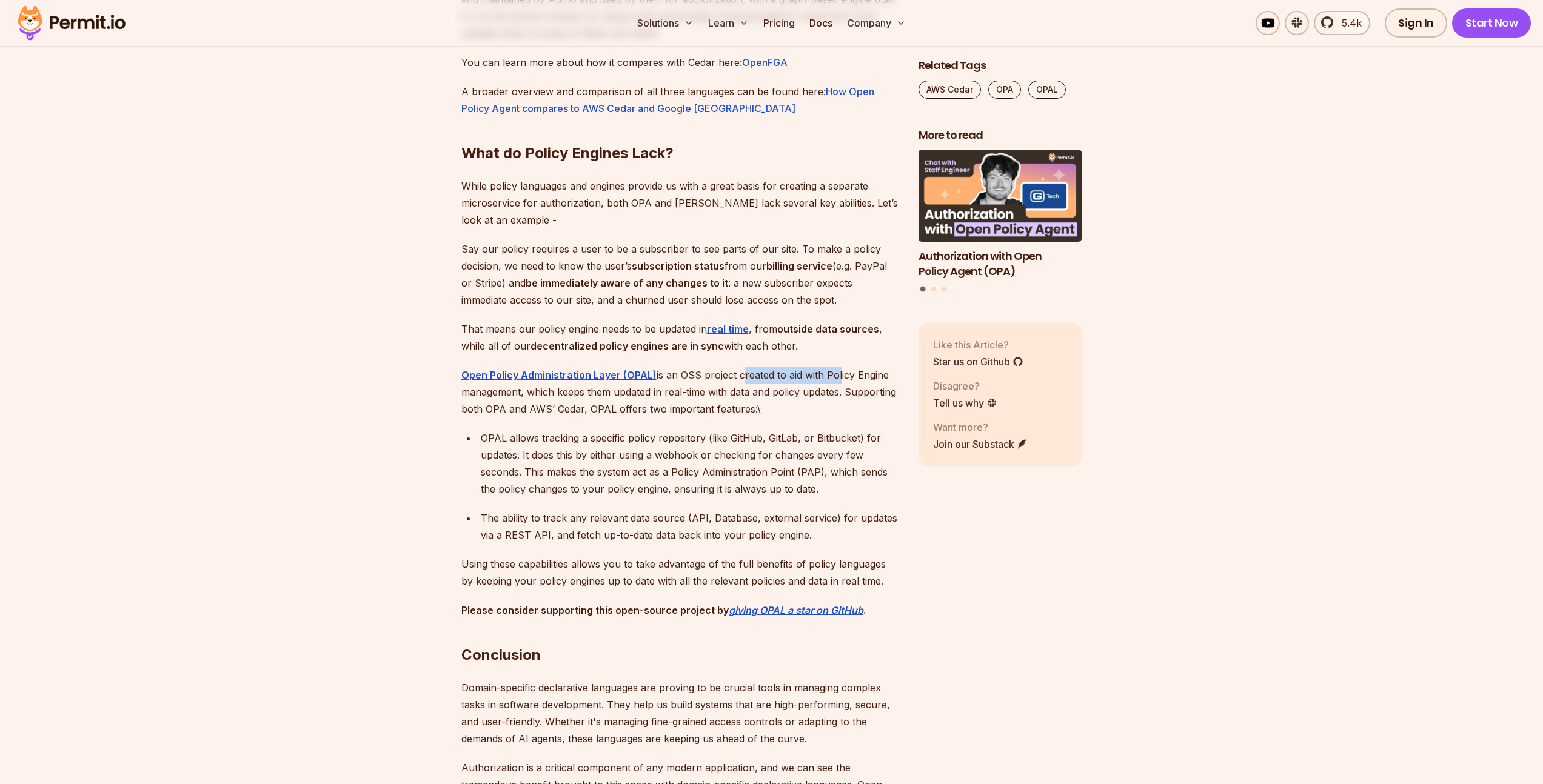
drag, startPoint x: 817, startPoint y: 434, endPoint x: 838, endPoint y: 440, distance: 21.8
click at [843, 418] on p "Open Policy Administration Layer (OPAL) is an OSS project created to aid with P…" at bounding box center [680, 392] width 438 height 51
click at [734, 418] on p "Open Policy Administration Layer (OPAL) is an OSS project created to aid with P…" at bounding box center [680, 392] width 438 height 51
click at [834, 418] on p "Open Policy Administration Layer (OPAL) is an OSS project created to aid with P…" at bounding box center [680, 392] width 438 height 51
click at [740, 418] on p "Open Policy Administration Layer (OPAL) is an OSS project created to aid with P…" at bounding box center [680, 392] width 438 height 51
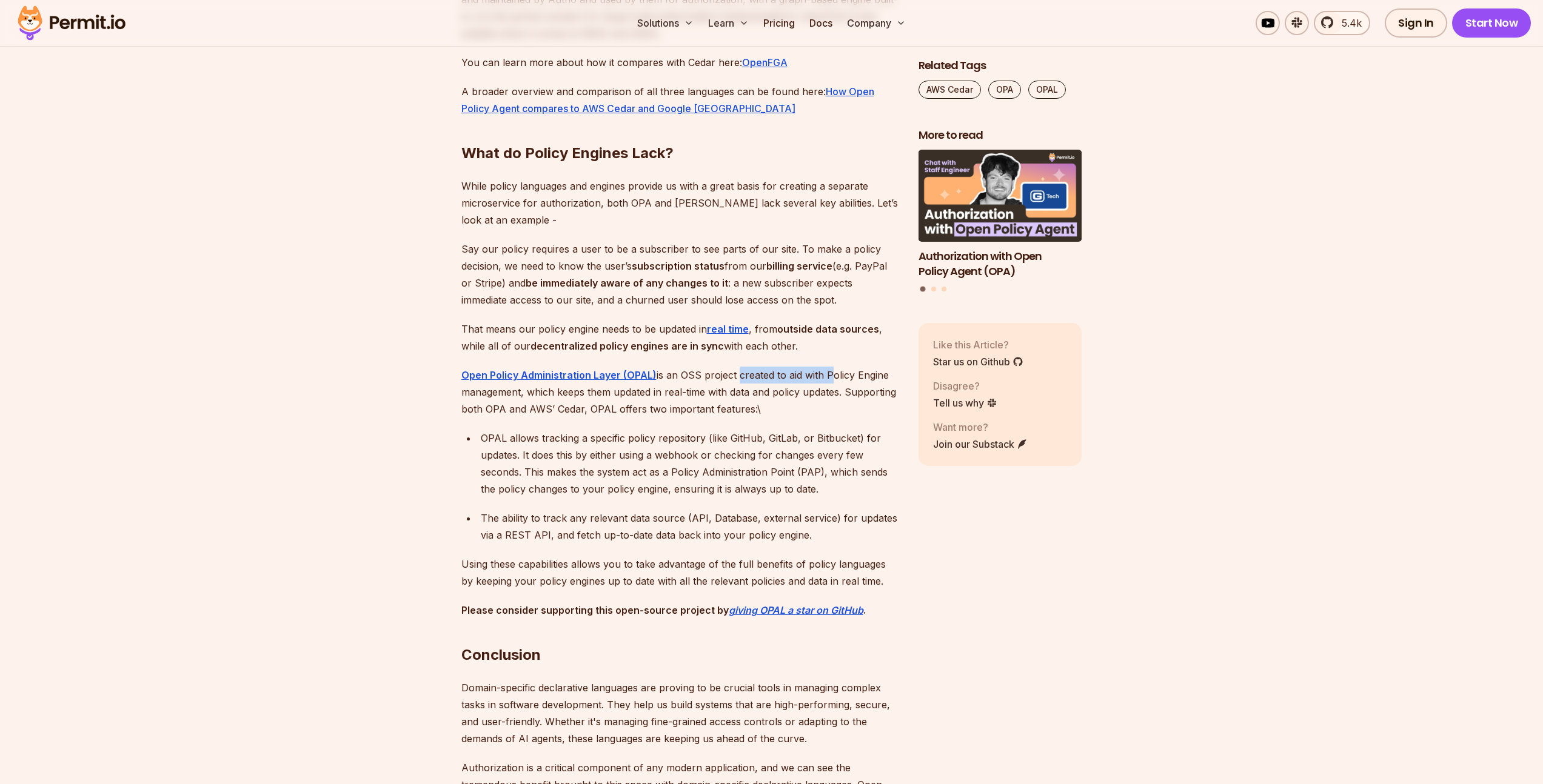
drag, startPoint x: 737, startPoint y: 436, endPoint x: 844, endPoint y: 438, distance: 107.0
click at [838, 418] on p "Open Policy Administration Layer (OPAL) is an OSS project created to aid with P…" at bounding box center [680, 392] width 438 height 51
click at [889, 418] on p "Open Policy Administration Layer (OPAL) is an OSS project created to aid with P…" at bounding box center [680, 392] width 438 height 51
drag, startPoint x: 577, startPoint y: 455, endPoint x: 692, endPoint y: 458, distance: 115.0
click at [689, 418] on p "Open Policy Administration Layer (OPAL) is an OSS project created to aid with P…" at bounding box center [680, 392] width 438 height 51
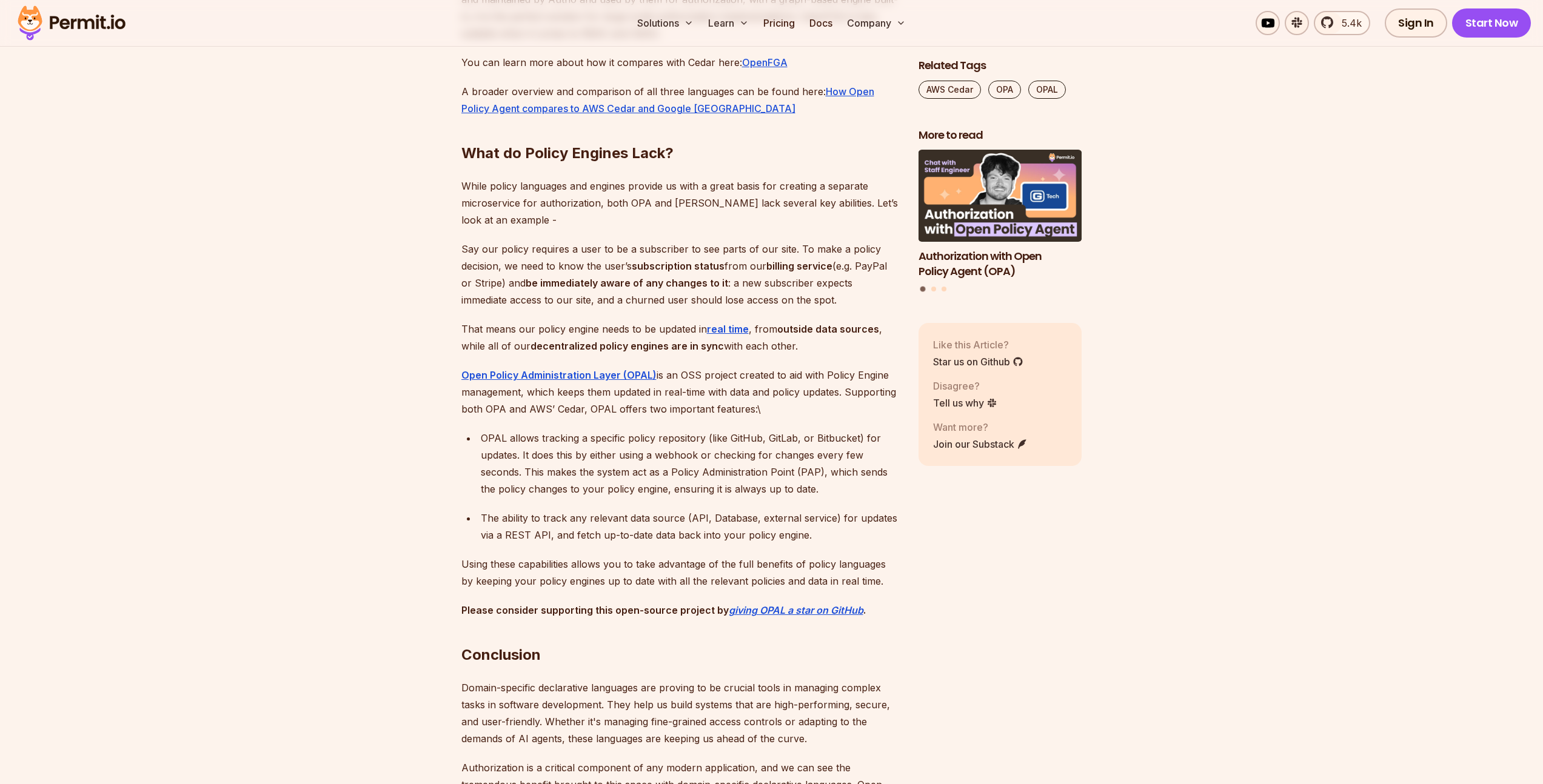
click at [692, 418] on p "Open Policy Administration Layer (OPAL) is an OSS project created to aid with P…" at bounding box center [680, 392] width 438 height 51
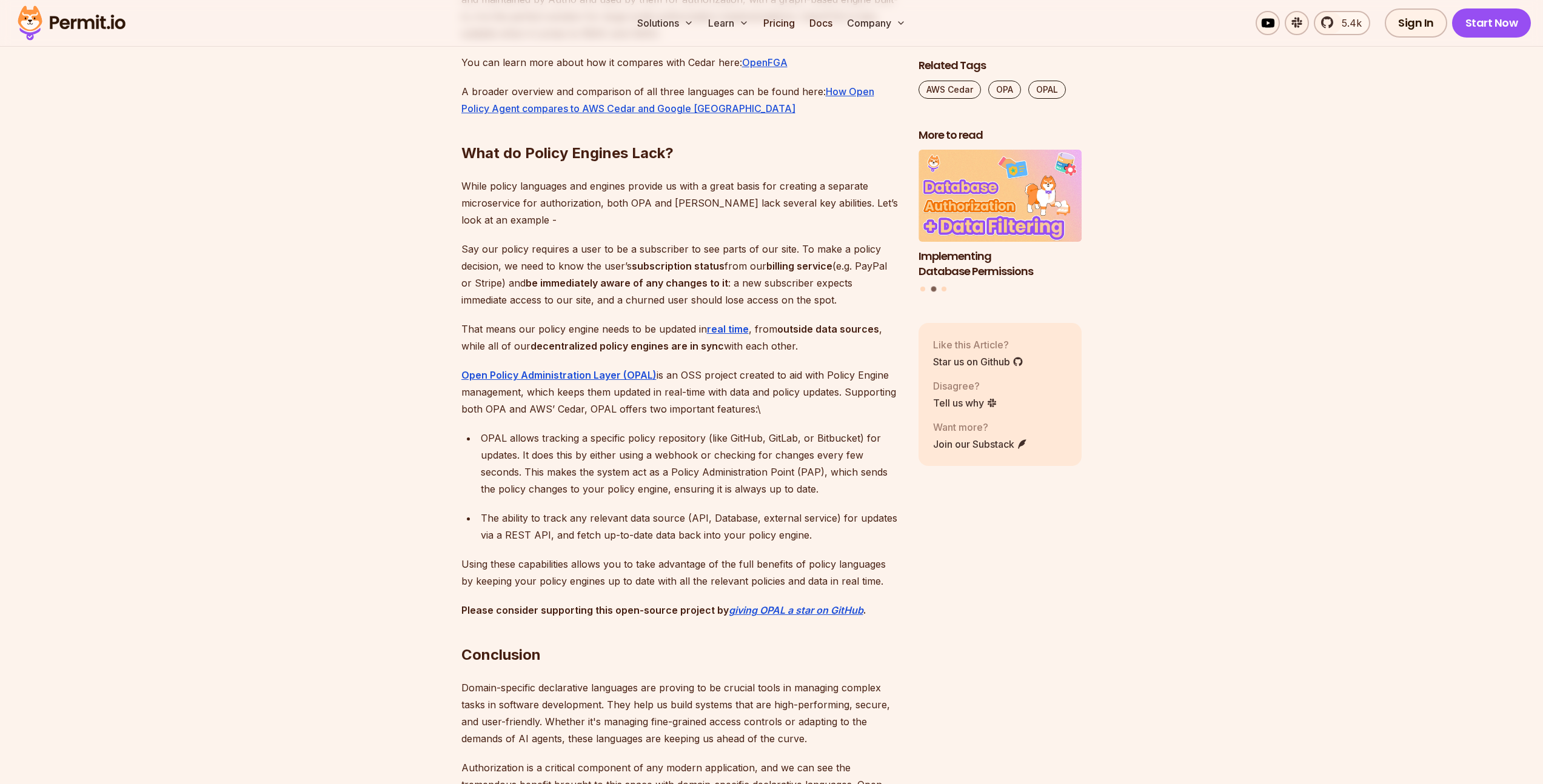
click at [659, 418] on p "Open Policy Administration Layer (OPAL) is an OSS project created to aid with P…" at bounding box center [680, 392] width 438 height 51
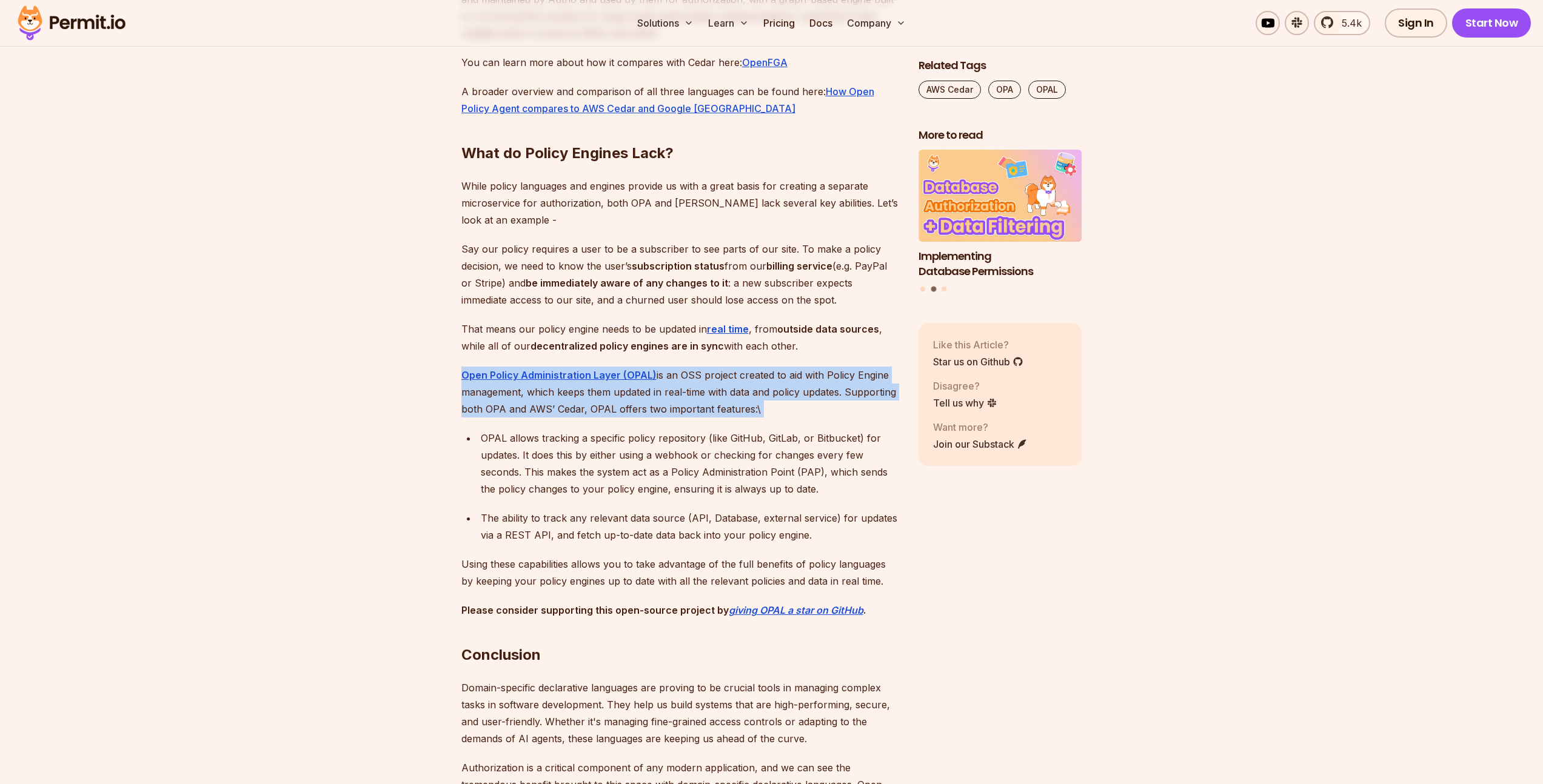
click at [659, 418] on p "Open Policy Administration Layer (OPAL) is an OSS project created to aid with P…" at bounding box center [680, 392] width 438 height 51
click at [731, 418] on p "Open Policy Administration Layer (OPAL) is an OSS project created to aid with P…" at bounding box center [680, 392] width 438 height 51
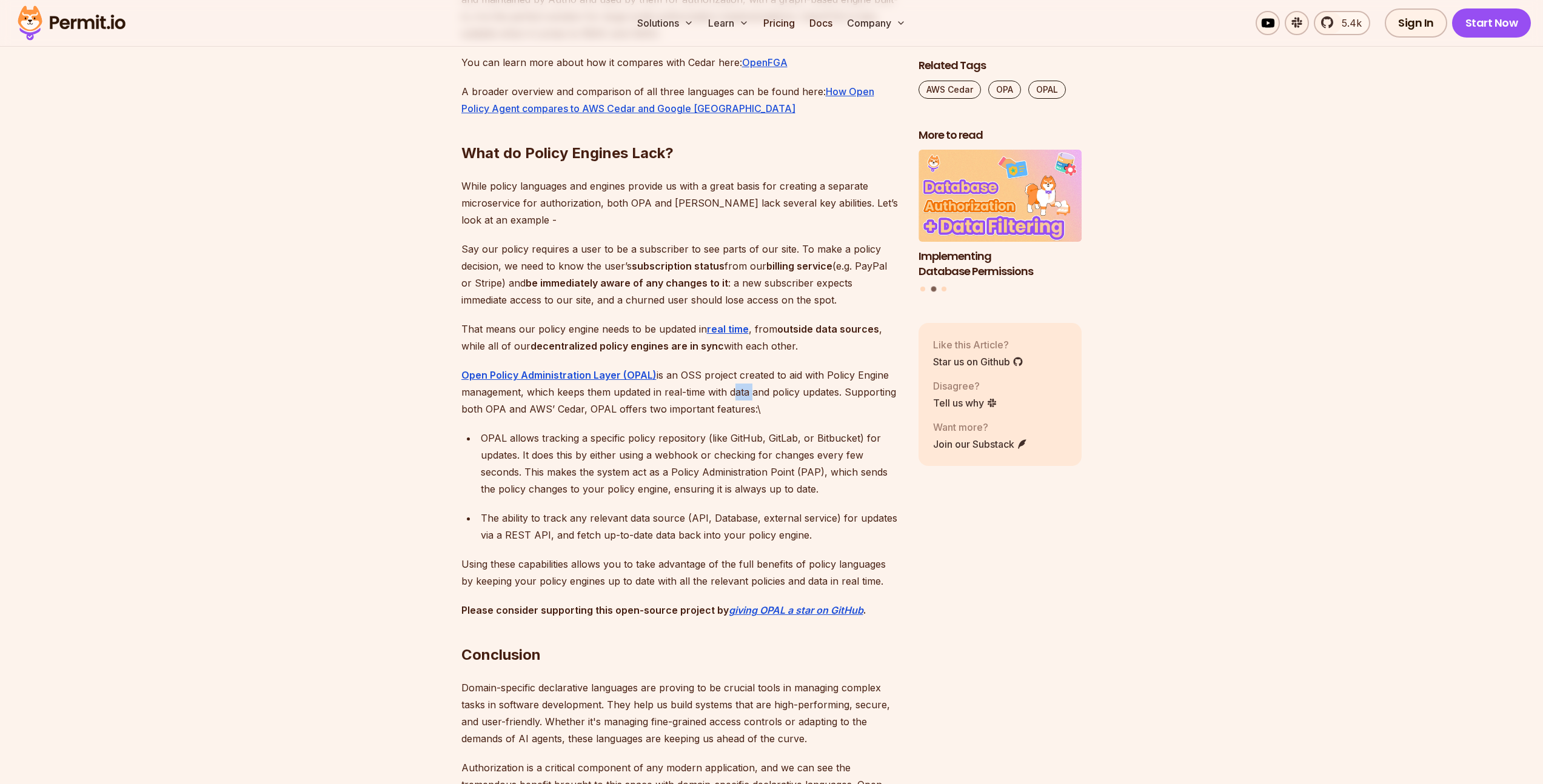
click at [731, 418] on p "Open Policy Administration Layer (OPAL) is an OSS project created to aid with P…" at bounding box center [680, 392] width 438 height 51
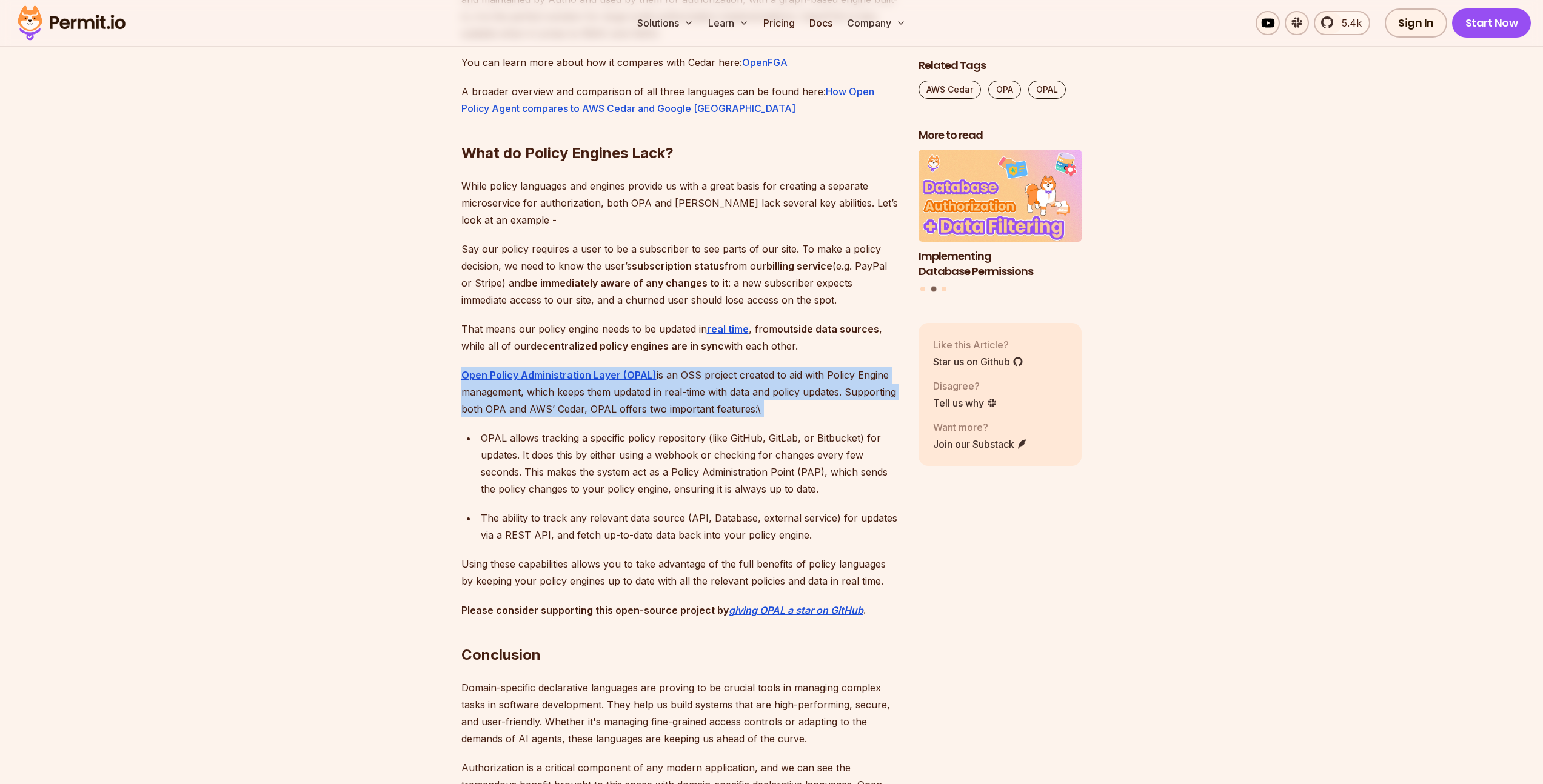
click at [731, 418] on p "Open Policy Administration Layer (OPAL) is an OSS project created to aid with P…" at bounding box center [680, 392] width 438 height 51
click at [790, 418] on p "Open Policy Administration Layer (OPAL) is an OSS project created to aid with P…" at bounding box center [680, 392] width 438 height 51
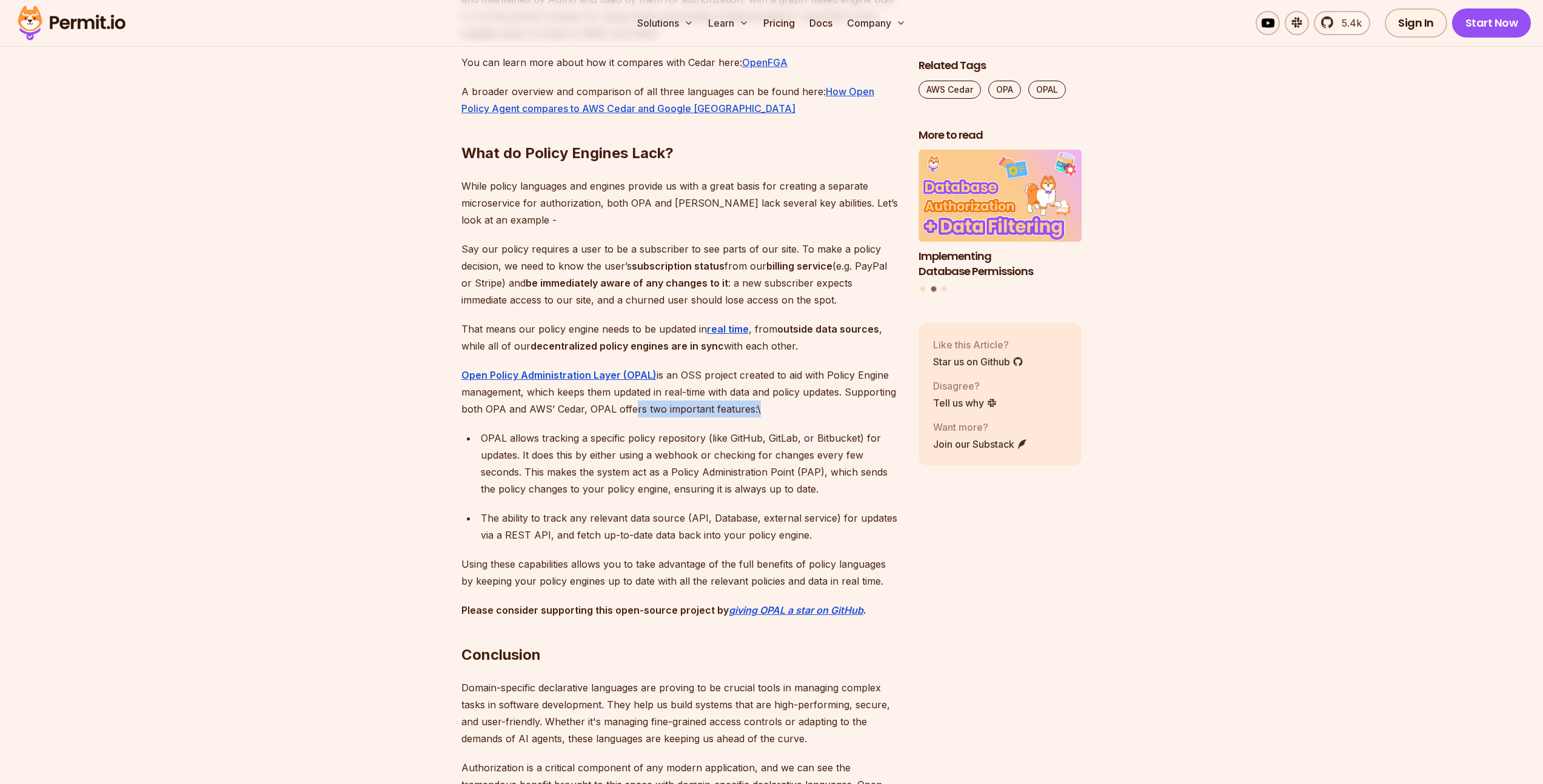
drag, startPoint x: 727, startPoint y: 469, endPoint x: 769, endPoint y: 472, distance: 42.1
click at [760, 418] on p "Open Policy Administration Layer (OPAL) is an OSS project created to aid with P…" at bounding box center [680, 392] width 438 height 51
click at [700, 418] on p "Open Policy Administration Layer (OPAL) is an OSS project created to aid with P…" at bounding box center [680, 392] width 438 height 51
drag, startPoint x: 553, startPoint y: 499, endPoint x: 697, endPoint y: 495, distance: 144.1
click at [697, 495] on div "OPAL allows tracking a specific policy repository (like GitHub, GitLab, or Bitb…" at bounding box center [690, 464] width 418 height 68
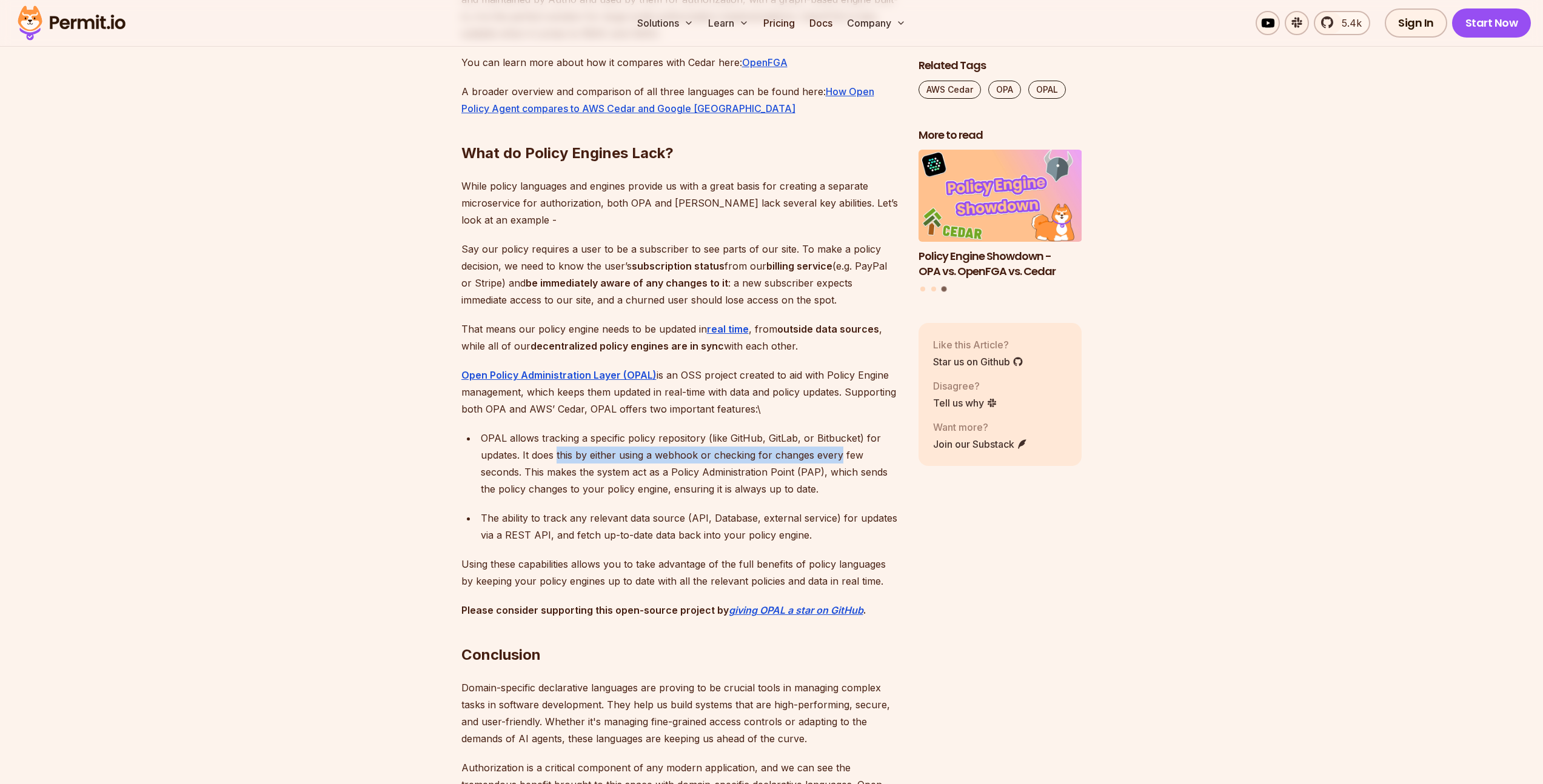
drag, startPoint x: 569, startPoint y: 514, endPoint x: 842, endPoint y: 509, distance: 273.0
click at [842, 497] on div "OPAL allows tracking a specific policy repository (like GitHub, GitLab, or Bitb…" at bounding box center [690, 464] width 418 height 68
drag, startPoint x: 547, startPoint y: 531, endPoint x: 682, endPoint y: 531, distance: 135.0
click at [678, 497] on div "OPAL allows tracking a specific policy repository (like GitHub, GitLab, or Bitb…" at bounding box center [690, 464] width 418 height 68
click at [676, 497] on div "OPAL allows tracking a specific policy repository (like GitHub, GitLab, or Bitb…" at bounding box center [690, 464] width 418 height 68
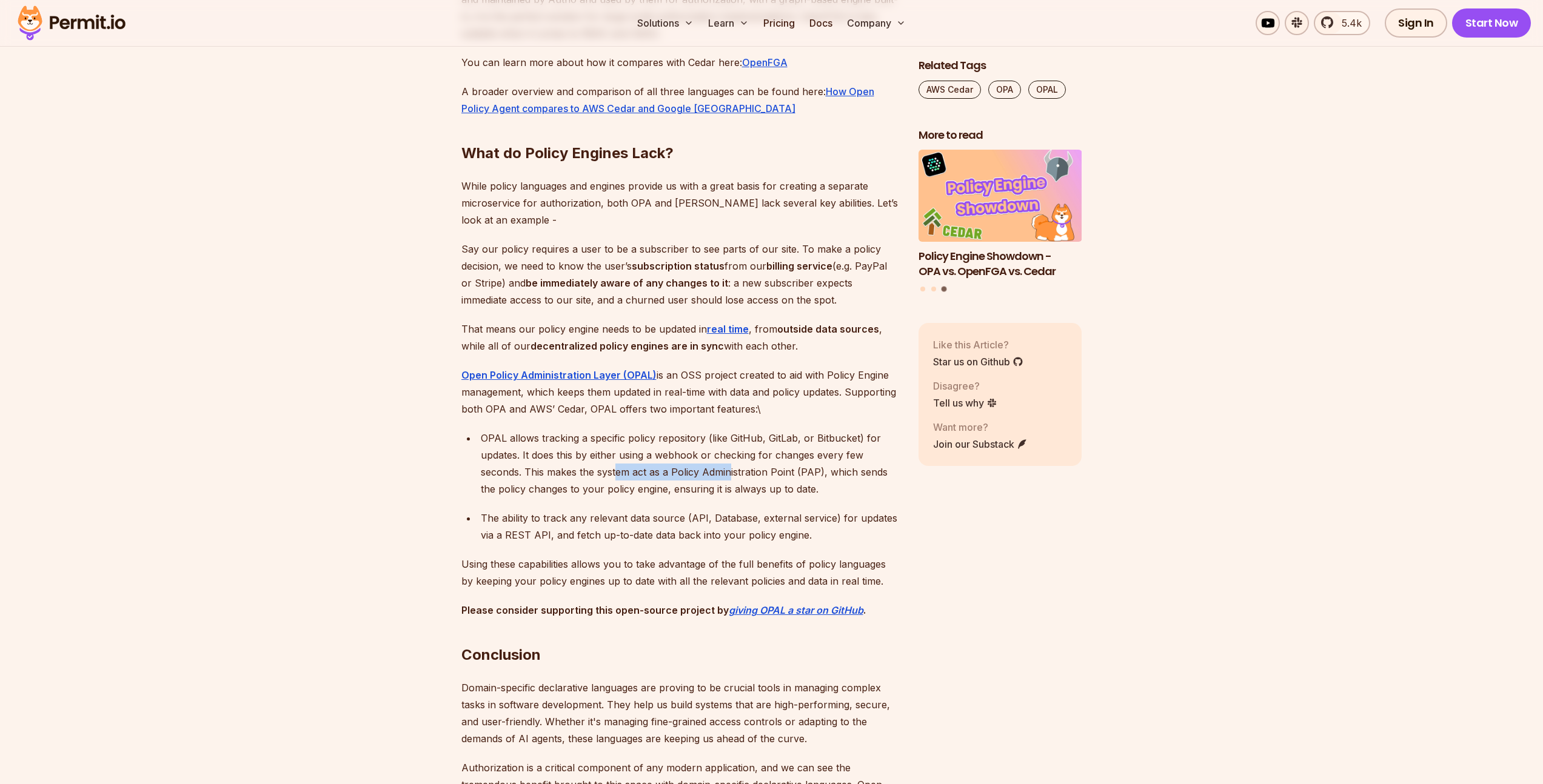
drag, startPoint x: 695, startPoint y: 528, endPoint x: 737, endPoint y: 531, distance: 42.1
click at [734, 497] on div "OPAL allows tracking a specific policy repository (like GitHub, GitLab, or Bitb…" at bounding box center [690, 464] width 418 height 68
drag, startPoint x: 866, startPoint y: 533, endPoint x: 906, endPoint y: 535, distance: 40.0
drag, startPoint x: 491, startPoint y: 554, endPoint x: 693, endPoint y: 552, distance: 202.0
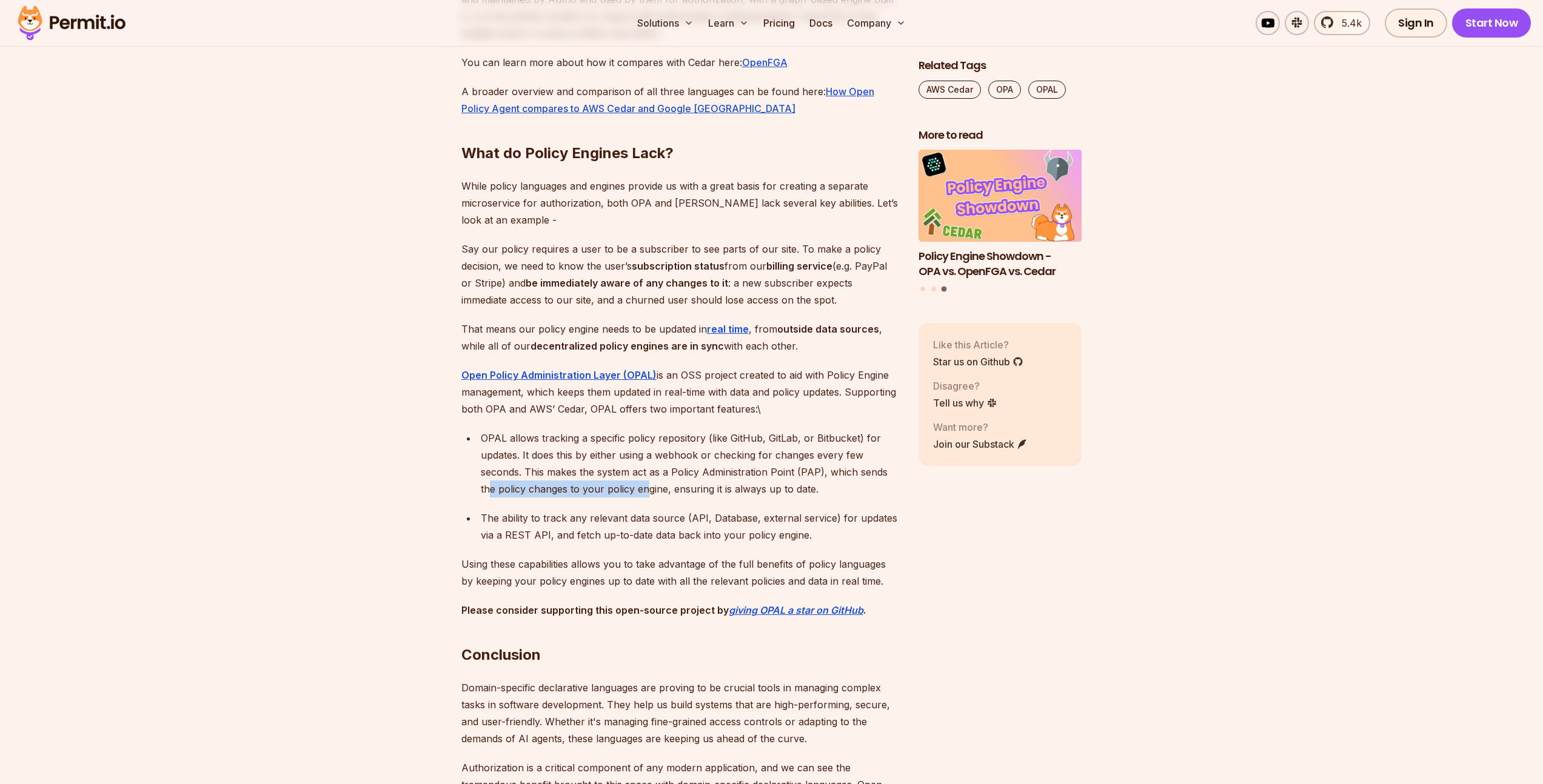
click at [686, 497] on div "OPAL allows tracking a specific policy repository (like GitHub, GitLab, or Bitb…" at bounding box center [690, 464] width 418 height 68
click at [618, 544] on div "The ability to track any relevant data source (API, Database, external service)…" at bounding box center [690, 527] width 418 height 34
click at [645, 544] on div "The ability to track any relevant data source (API, Database, external service)…" at bounding box center [690, 527] width 418 height 34
drag, startPoint x: 630, startPoint y: 574, endPoint x: 677, endPoint y: 577, distance: 47.1
click at [676, 544] on div "The ability to track any relevant data source (API, Database, external service)…" at bounding box center [690, 527] width 418 height 34
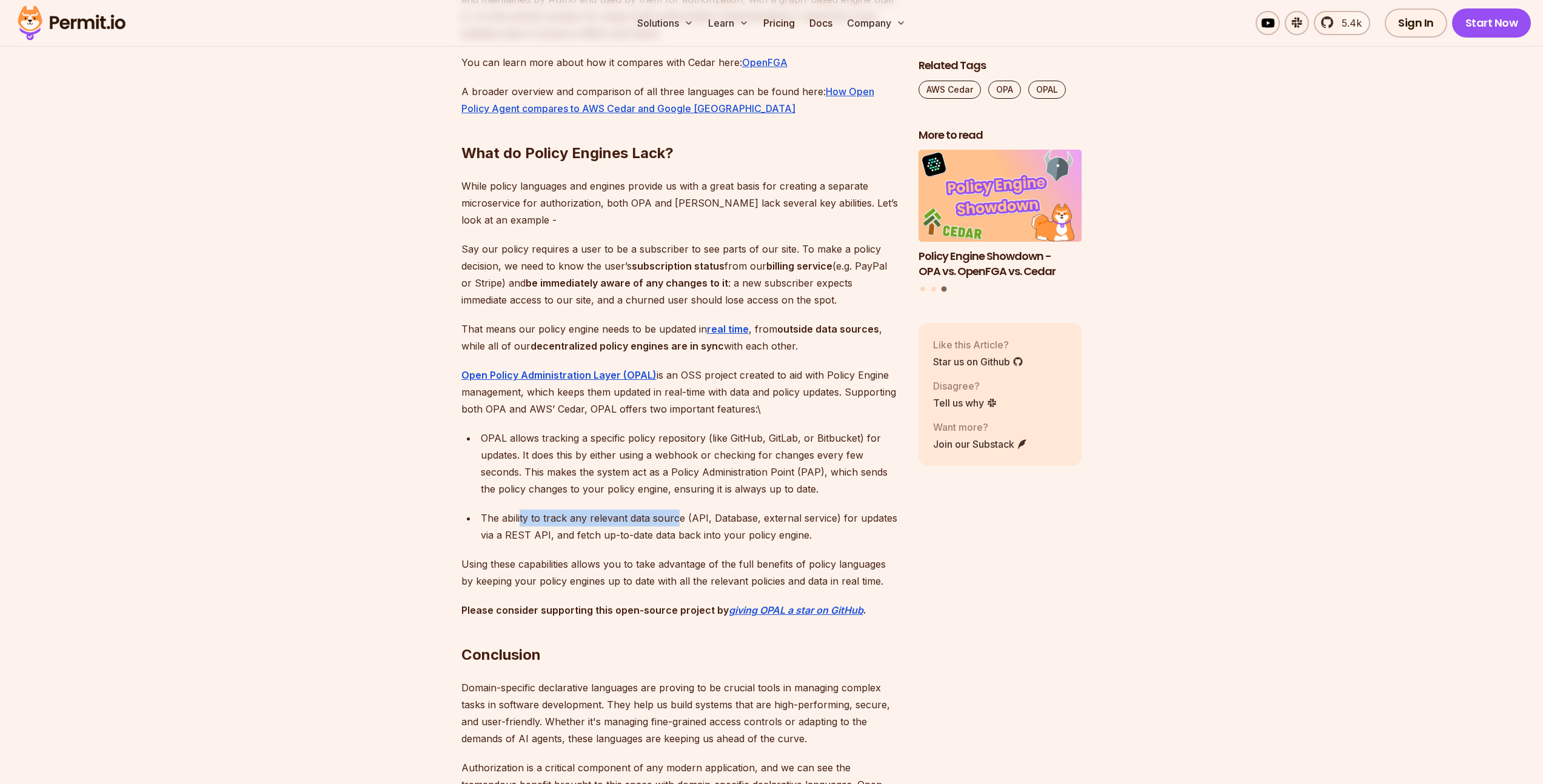
click at [677, 544] on div "The ability to track any relevant data source (API, Database, external service)…" at bounding box center [690, 527] width 418 height 34
drag, startPoint x: 665, startPoint y: 569, endPoint x: 678, endPoint y: 570, distance: 13.0
click at [677, 544] on div "The ability to track any relevant data source (API, Database, external service)…" at bounding box center [690, 527] width 418 height 34
drag, startPoint x: 825, startPoint y: 580, endPoint x: 835, endPoint y: 581, distance: 10.0
click at [830, 544] on div "The ability to track any relevant data source (API, Database, external service)…" at bounding box center [690, 527] width 418 height 34
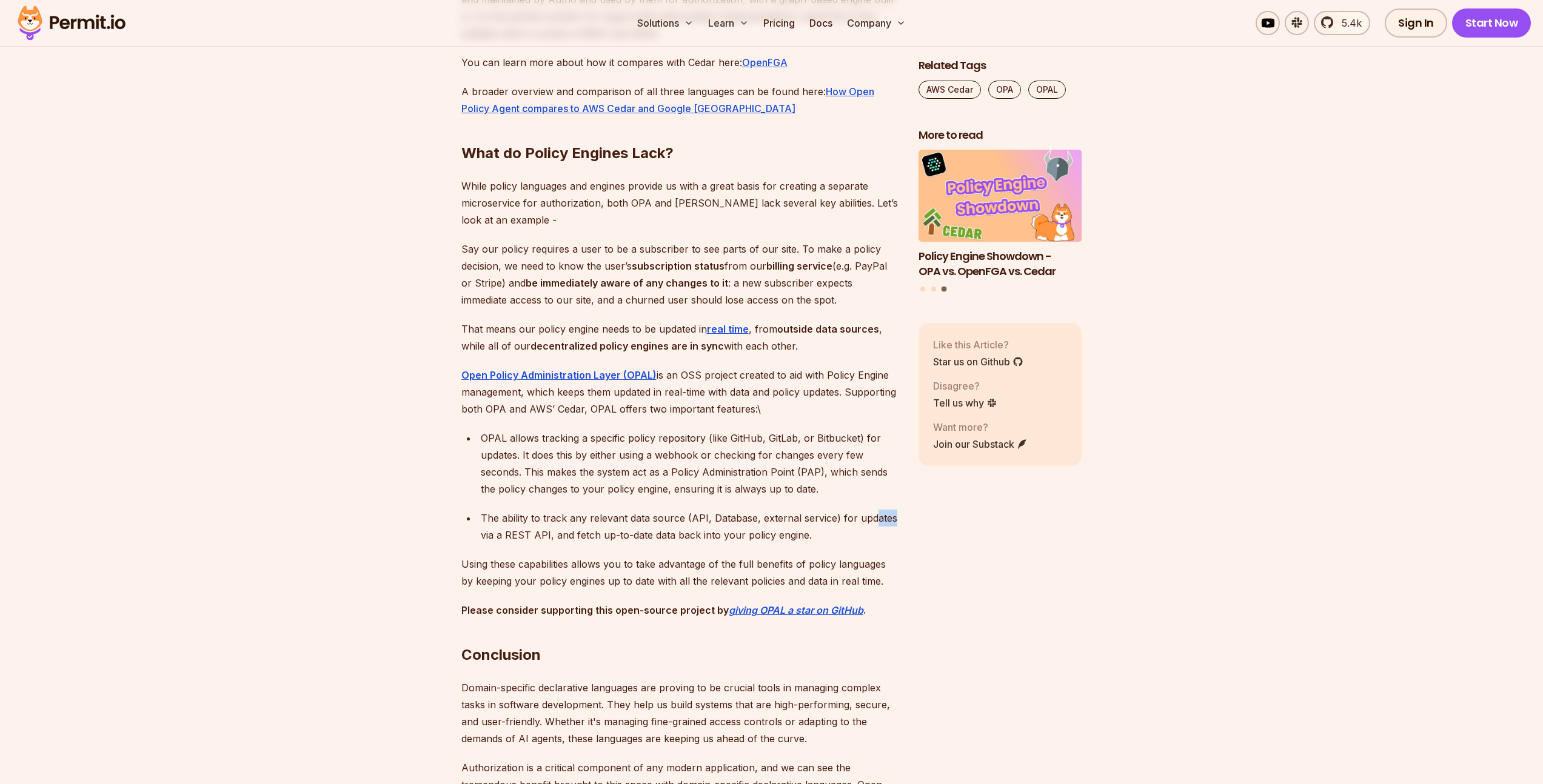
drag, startPoint x: 895, startPoint y: 583, endPoint x: 914, endPoint y: 585, distance: 19.1
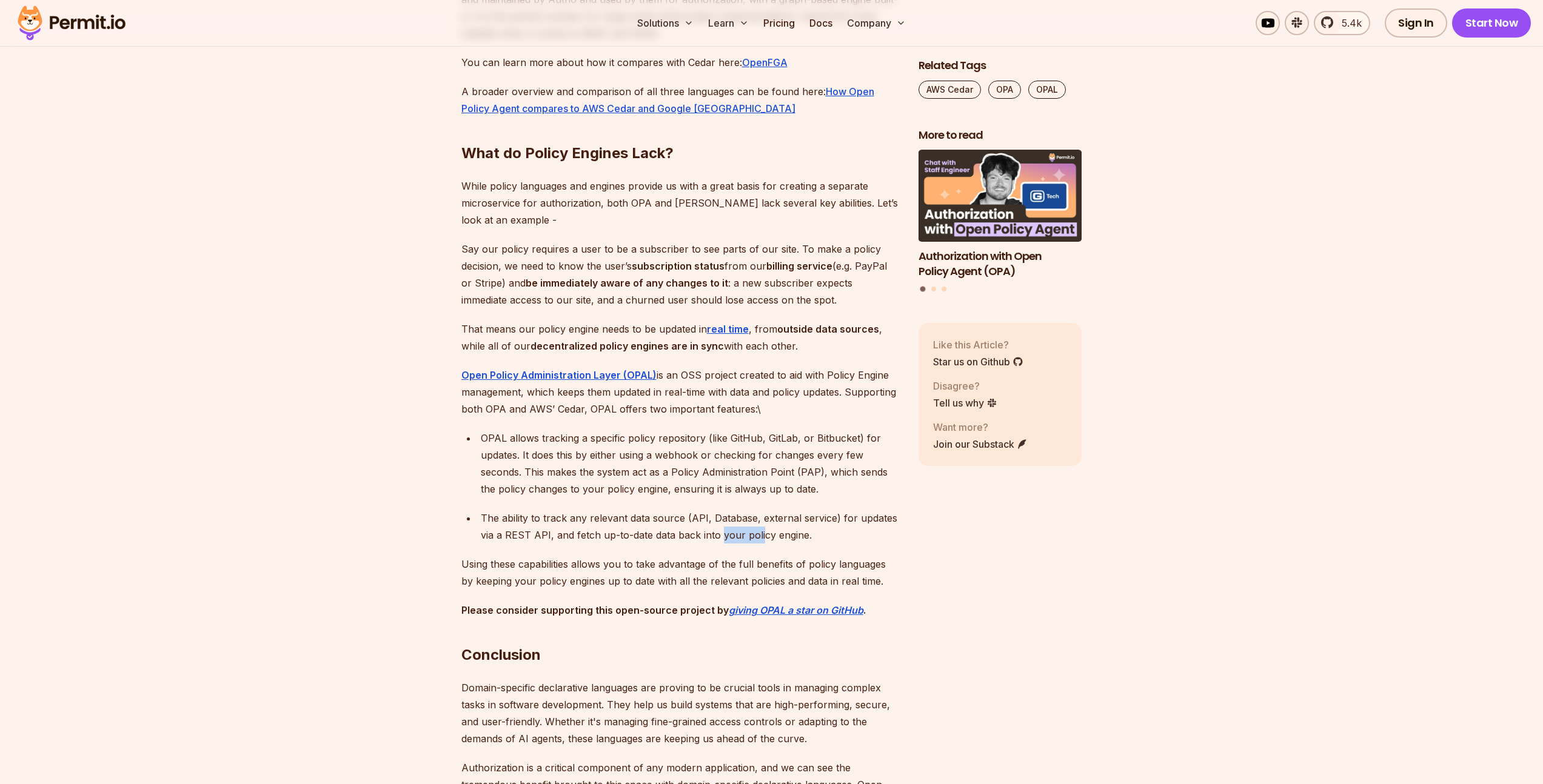
drag, startPoint x: 786, startPoint y: 593, endPoint x: 801, endPoint y: 593, distance: 15.0
click at [798, 544] on div "The ability to track any relevant data source (API, Database, external service)…" at bounding box center [690, 527] width 418 height 34
drag, startPoint x: 650, startPoint y: 594, endPoint x: 754, endPoint y: 596, distance: 104.0
click at [731, 544] on div "The ability to track any relevant data source (API, Database, external service)…" at bounding box center [690, 527] width 418 height 34
click at [781, 544] on div "The ability to track any relevant data source (API, Database, external service)…" at bounding box center [690, 527] width 418 height 34
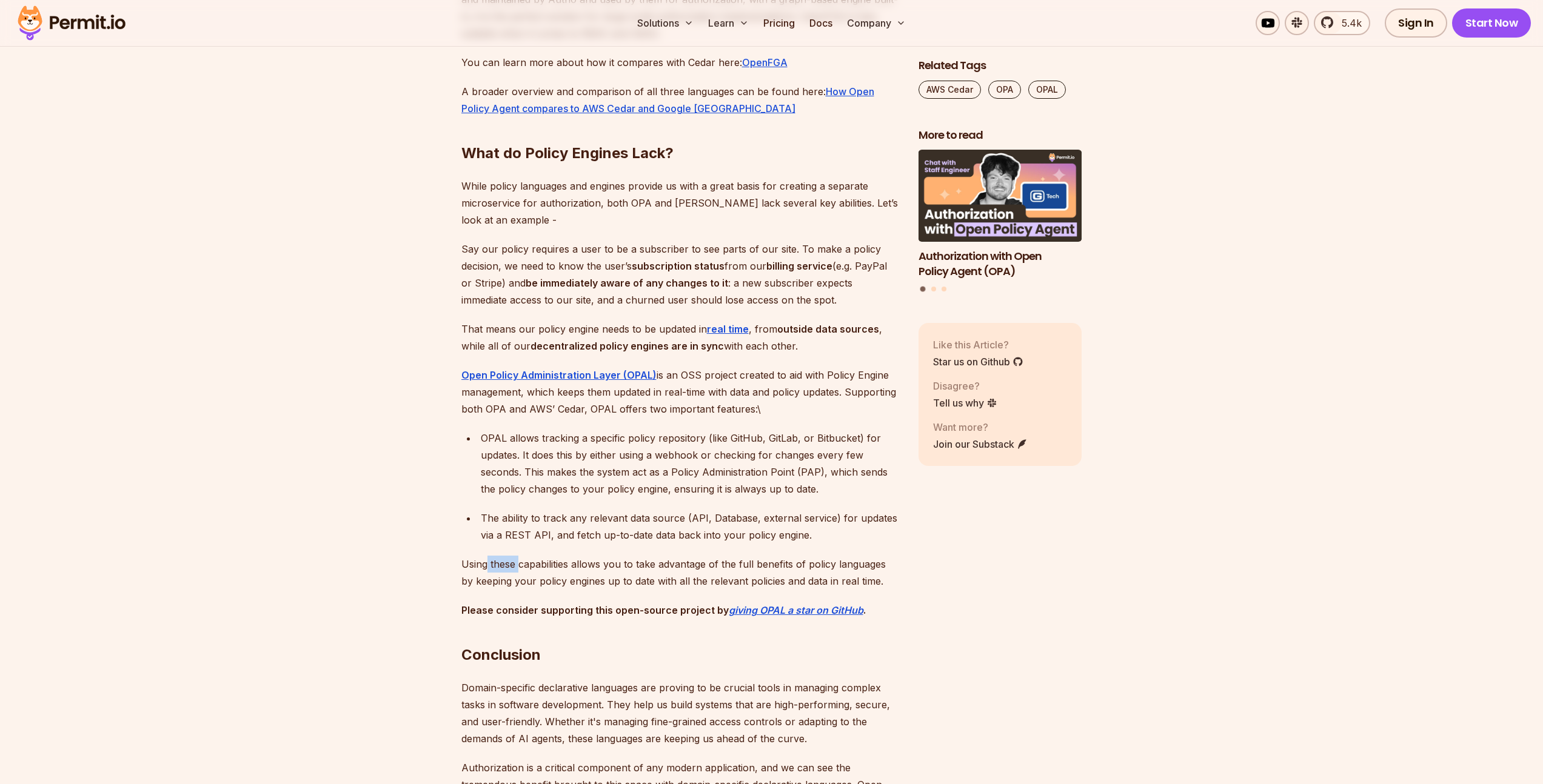
drag, startPoint x: 575, startPoint y: 618, endPoint x: 615, endPoint y: 619, distance: 40.0
click at [590, 590] on p "Using these capabilities allows you to take advantage of the full benefits of p…" at bounding box center [680, 573] width 438 height 34
click at [762, 590] on p "Using these capabilities allows you to take advantage of the full benefits of p…" at bounding box center [680, 573] width 438 height 34
click at [619, 590] on p "Using these capabilities allows you to take advantage of the full benefits of p…" at bounding box center [680, 573] width 438 height 34
drag, startPoint x: 779, startPoint y: 619, endPoint x: 798, endPoint y: 619, distance: 19.0
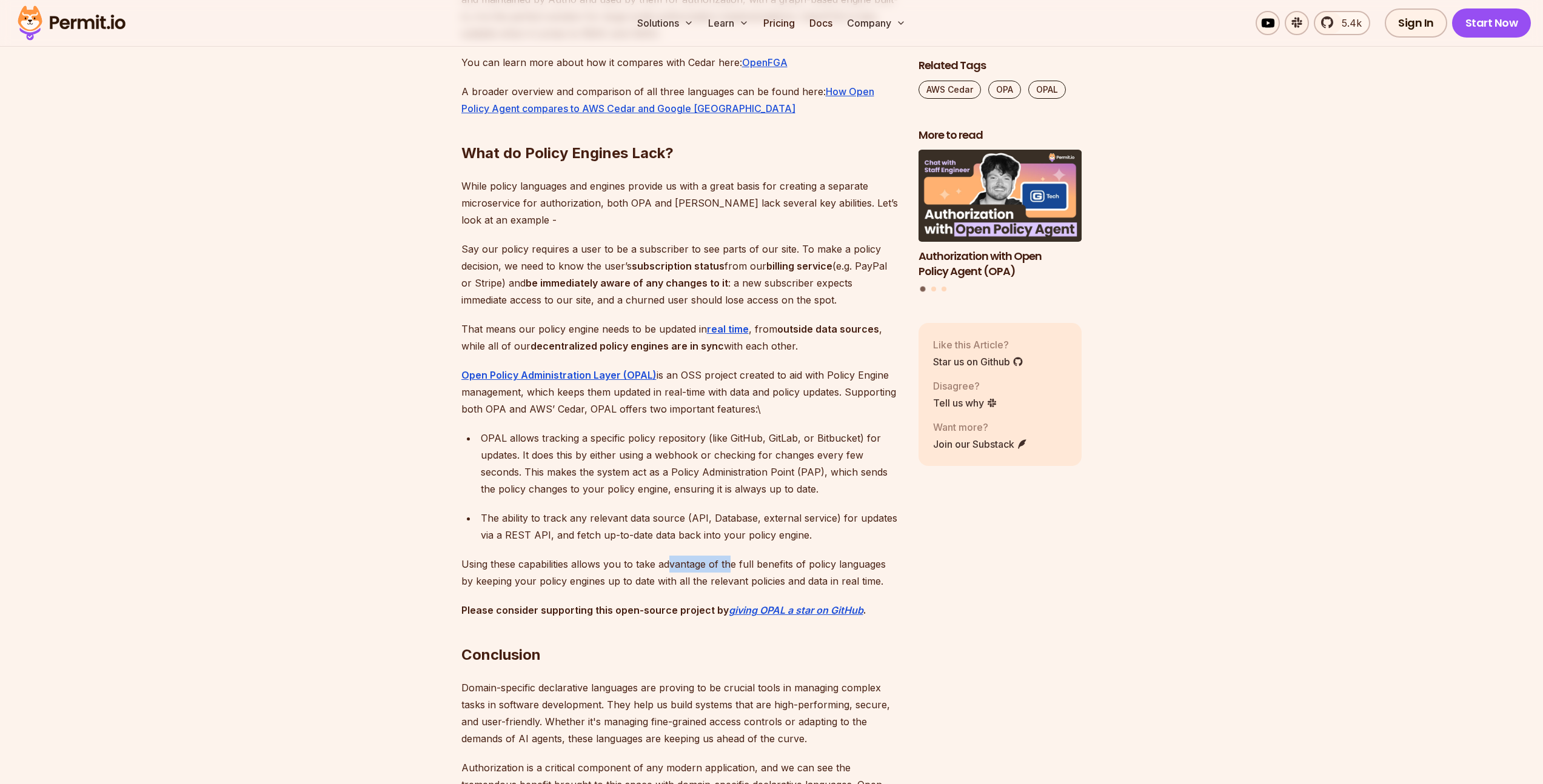
click at [798, 590] on p "Using these capabilities allows you to take advantage of the full benefits of p…" at bounding box center [680, 573] width 438 height 34
drag
click at [752, 590] on p "Using these capabilities allows you to take advantage of the full benefits of p…" at bounding box center [680, 573] width 438 height 34
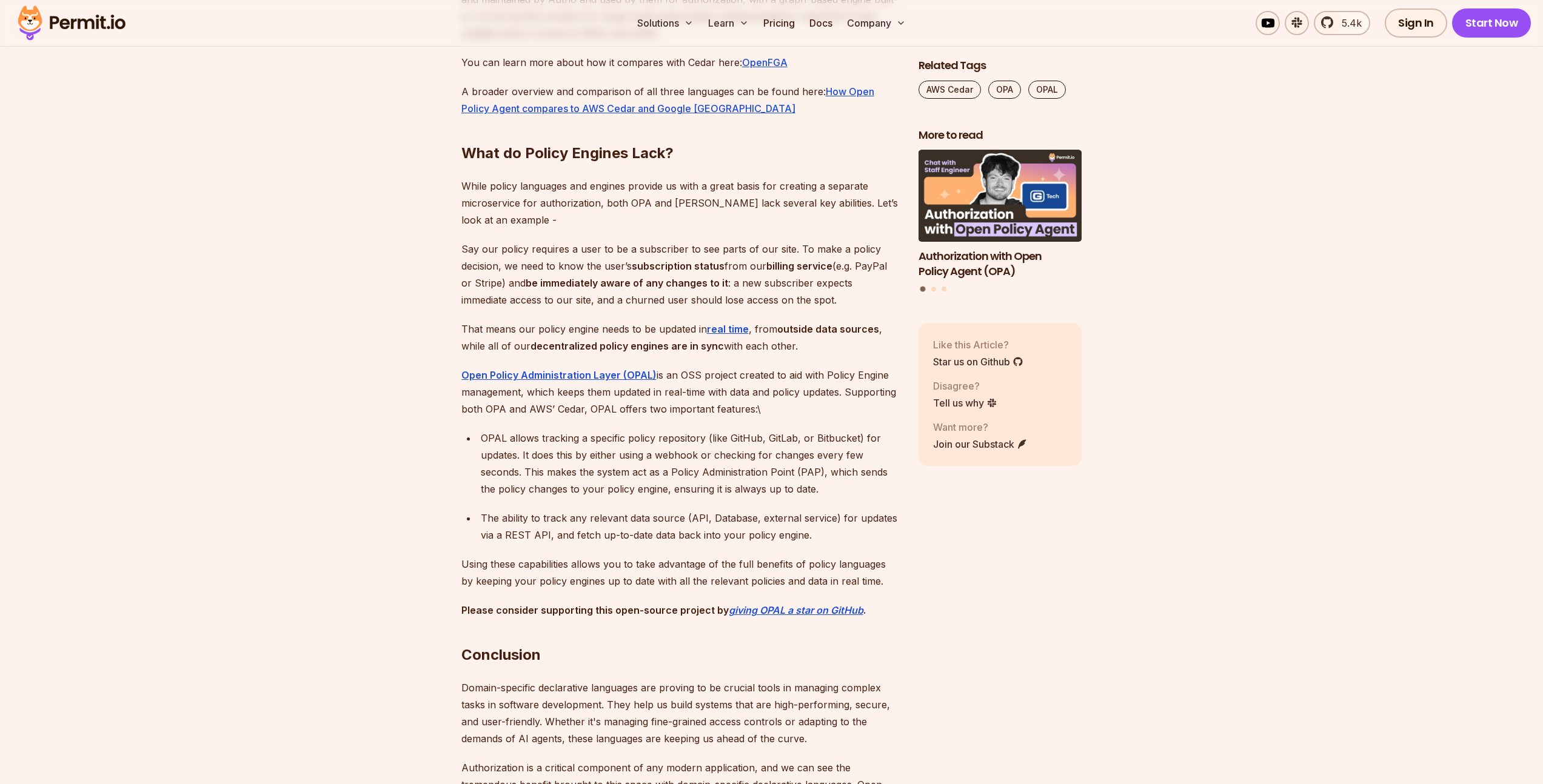
click at [608, 590] on p "Using these capabilities allows you to take advantage of the full benefits of p…" at bounding box center [680, 573] width 438 height 34
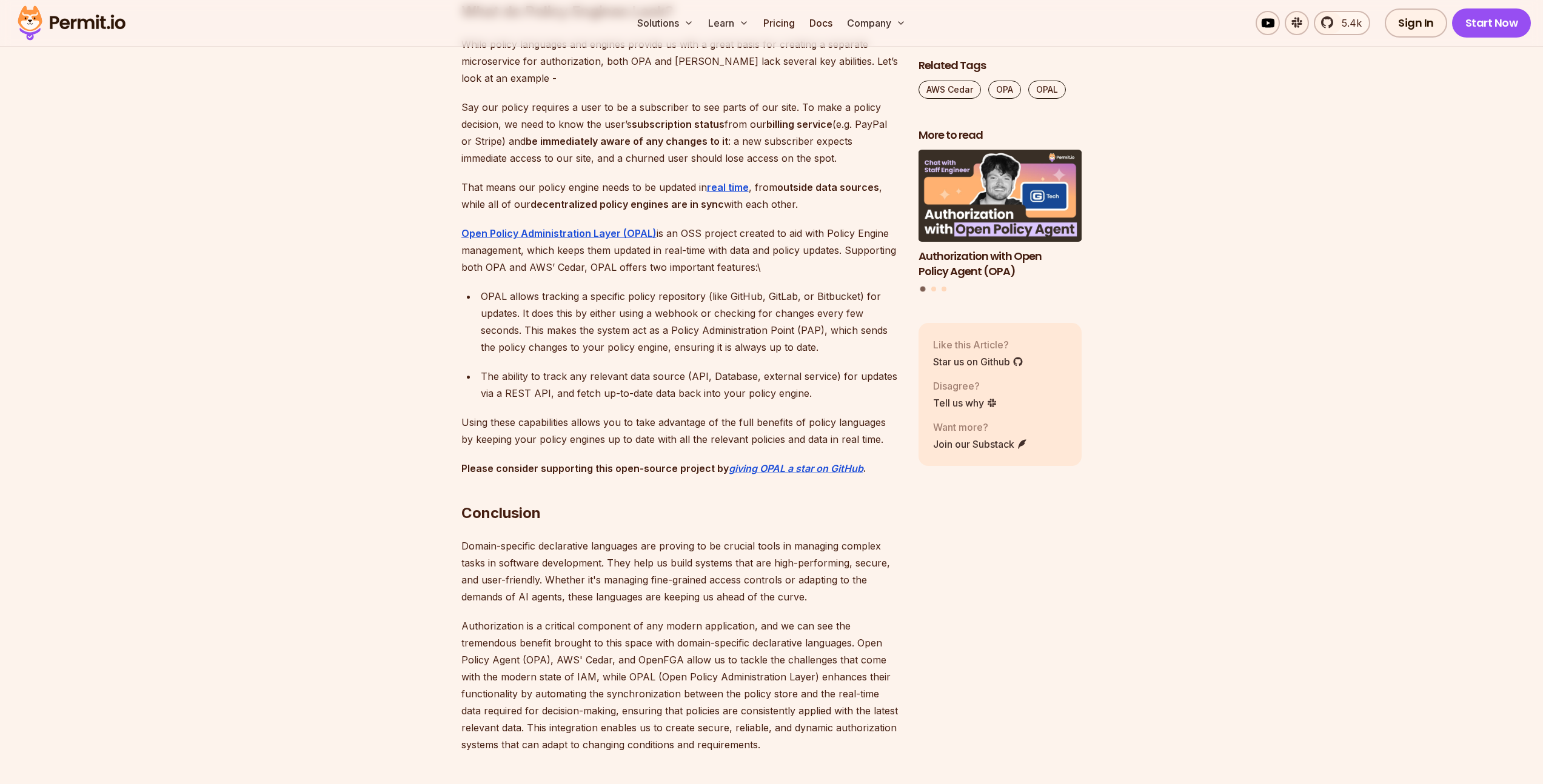
scroll to position [5355, 0]
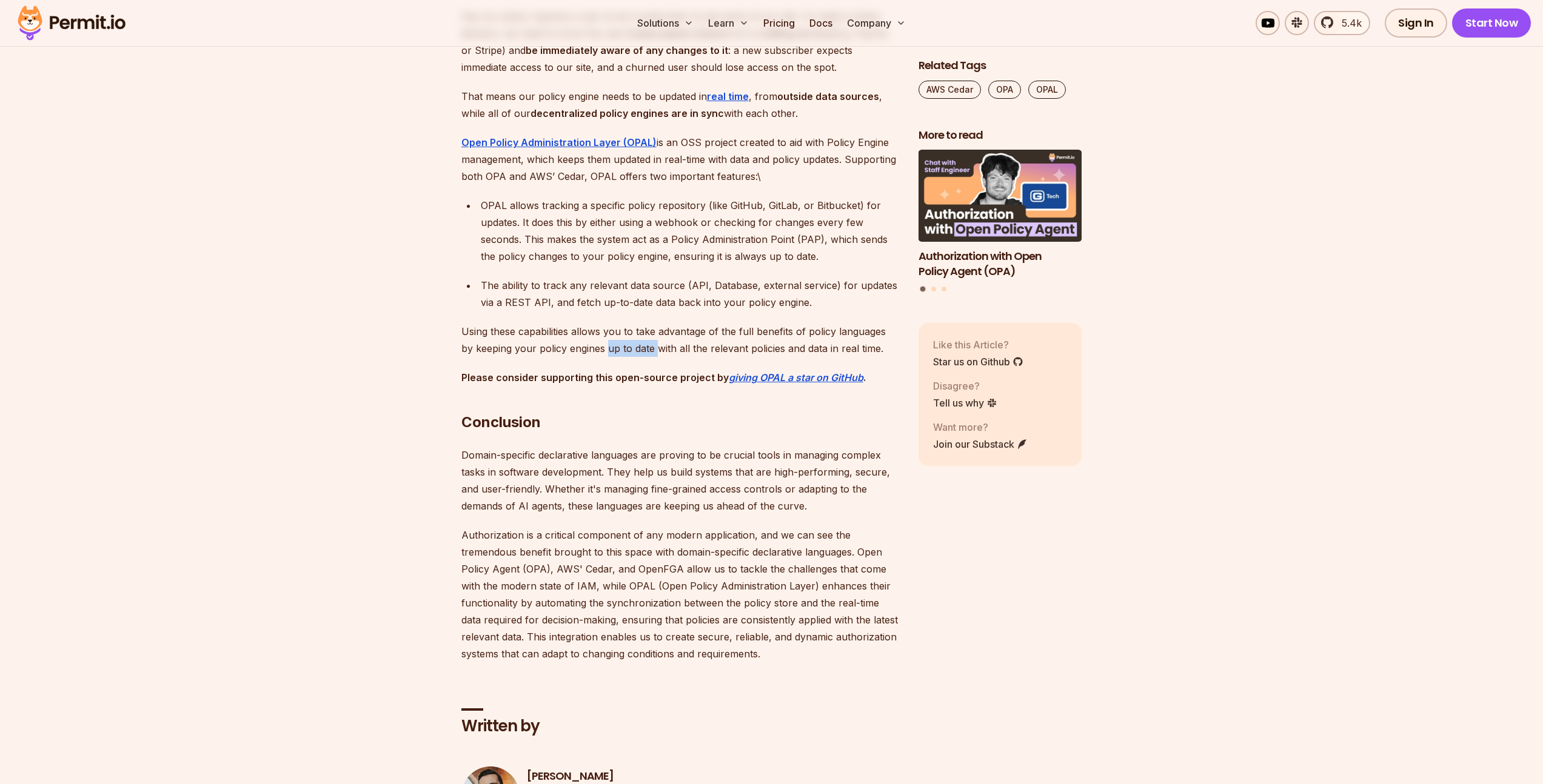
click at [669, 357] on p "Using these capabilities allows you to take advantage of the full benefits of p…" at bounding box center [680, 340] width 438 height 34
click at [860, 357] on p "Using these capabilities allows you to take advantage of the full benefits of p…" at bounding box center [680, 340] width 438 height 34
click at [733, 357] on p "Using these capabilities allows you to take advantage of the full benefits of p…" at bounding box center [680, 340] width 438 height 34
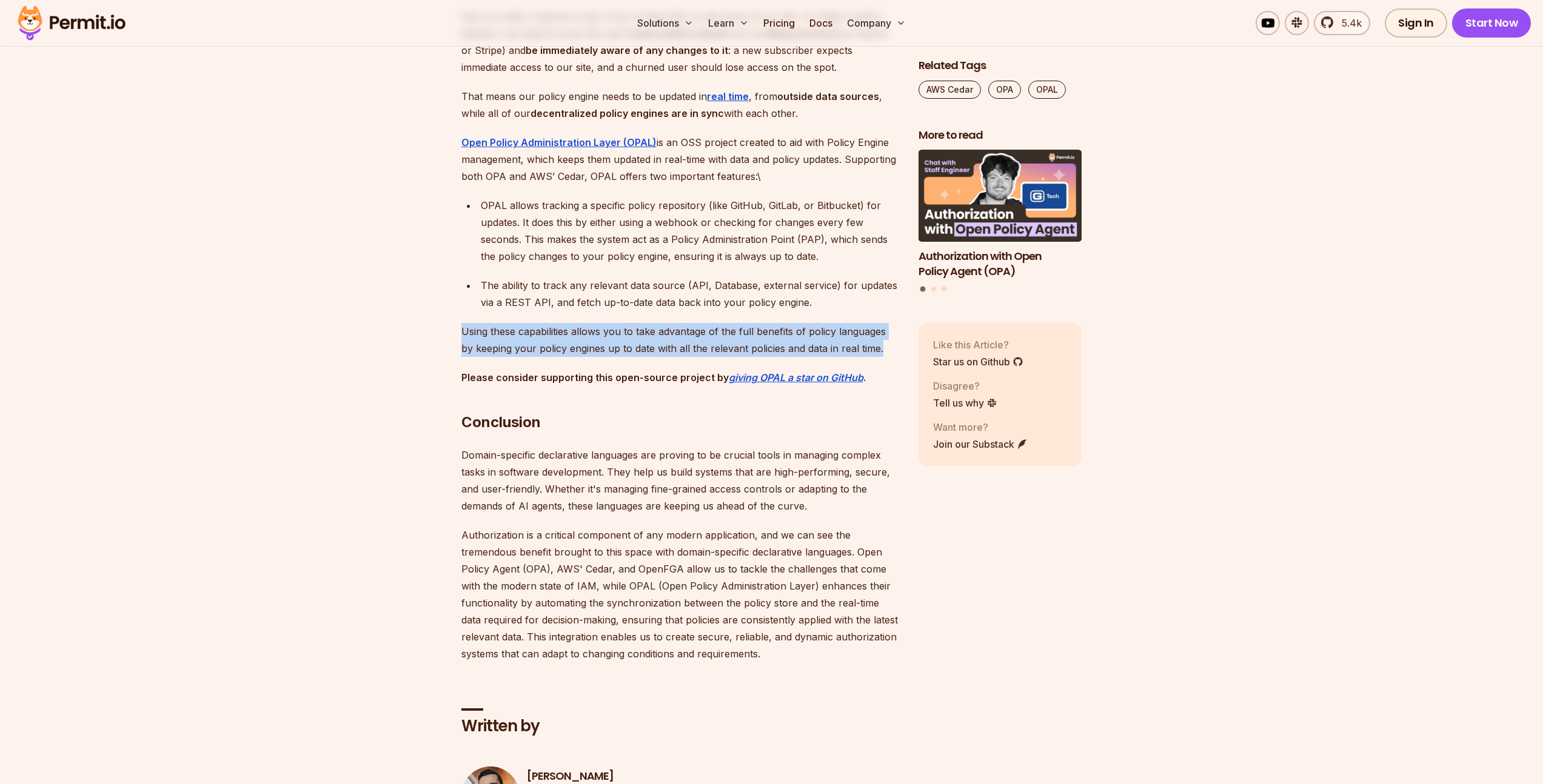
click at [733, 357] on p "Using these capabilities allows you to take advantage of the full benefits of p…" at bounding box center [680, 340] width 438 height 34
click at [652, 357] on p "Using these capabilities allows you to take advantage of the full benefits of p…" at bounding box center [680, 340] width 438 height 34
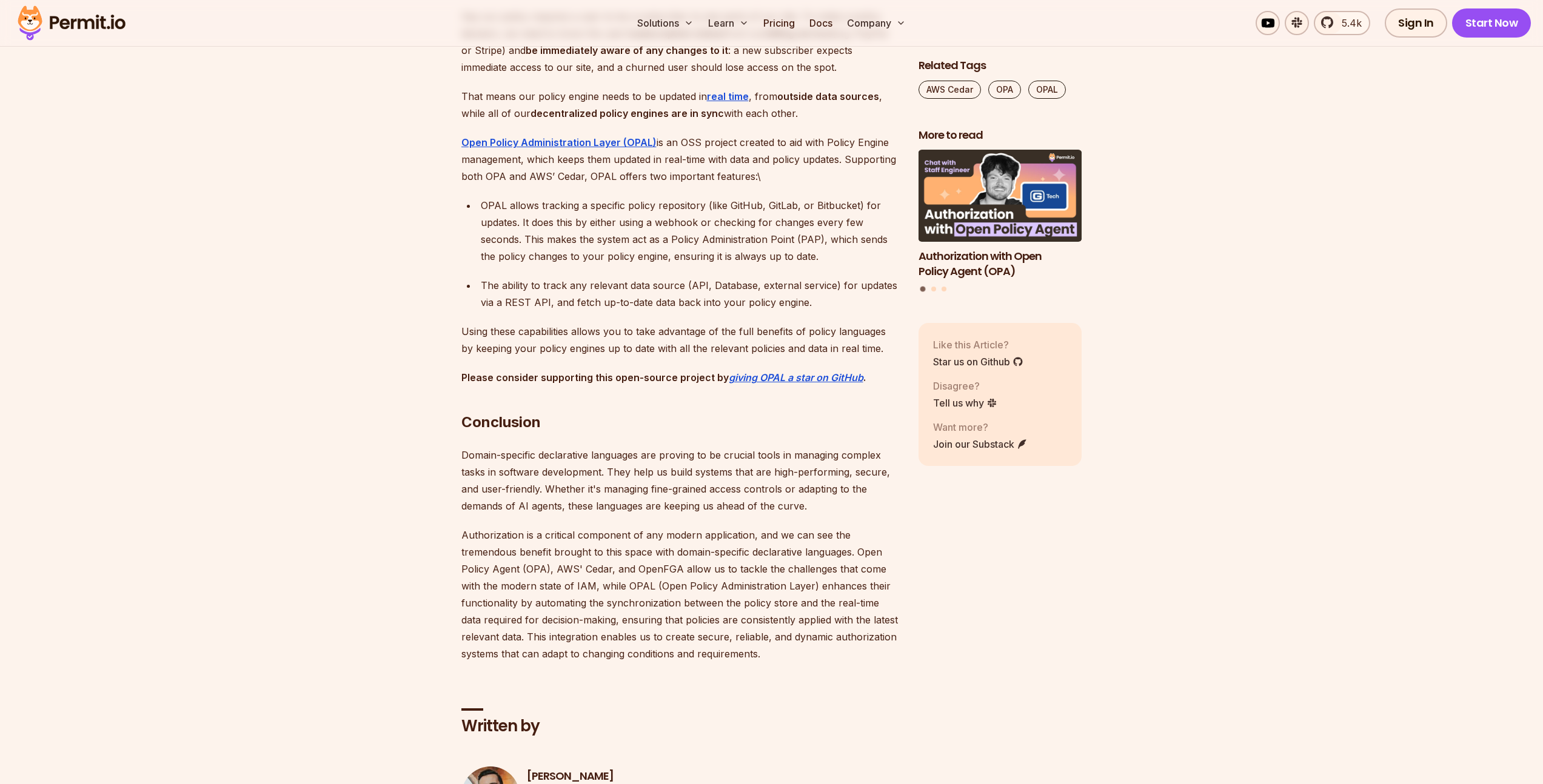
click at [624, 514] on p "Domain-specific declarative languages are proving to be crucial tools in managi…" at bounding box center [680, 481] width 438 height 68
click at [623, 514] on p "Domain-specific declarative languages are proving to be crucial tools in managi…" at bounding box center [680, 481] width 438 height 68
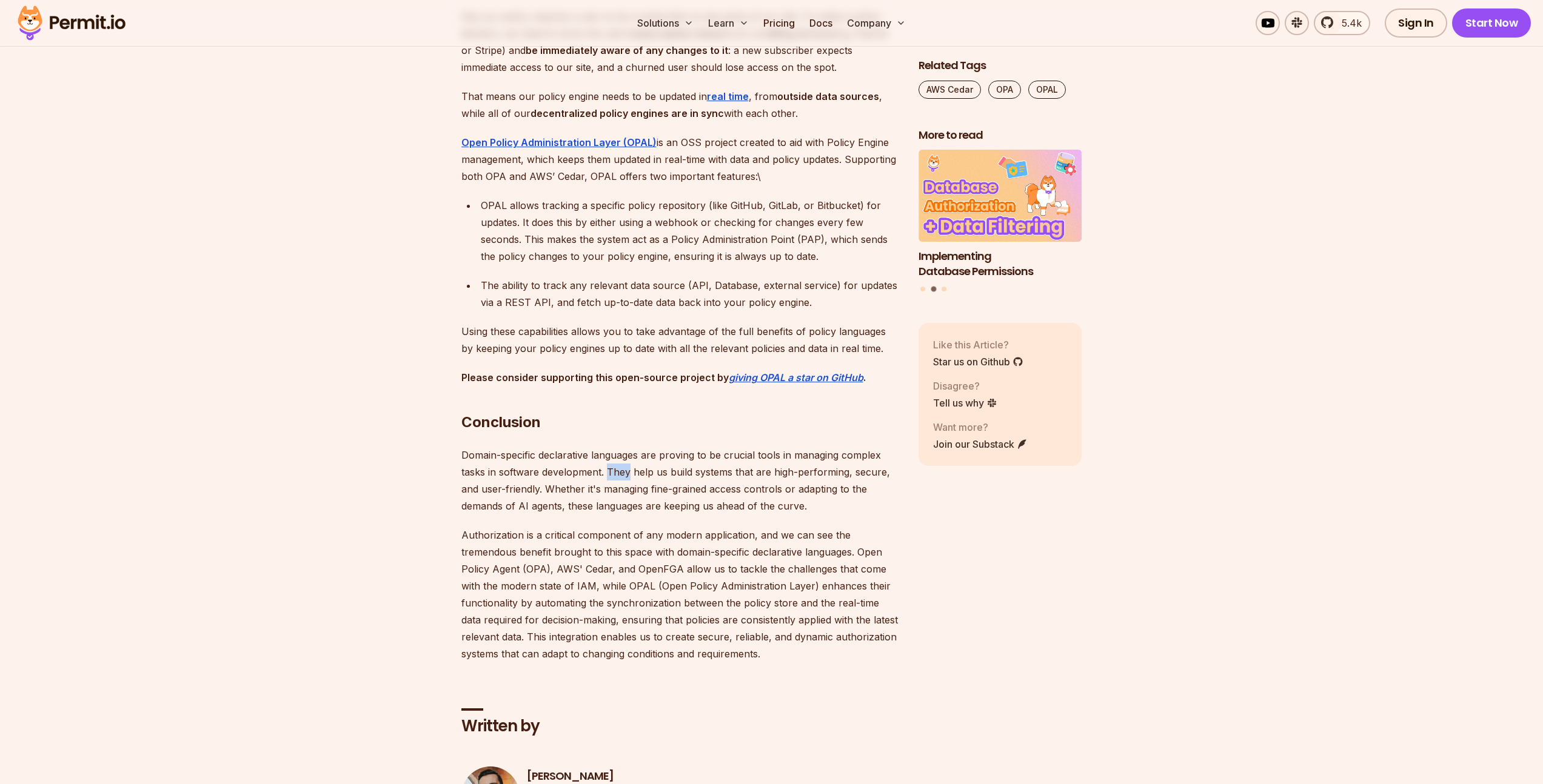
click at [625, 514] on p "Domain-specific declarative languages are proving to be crucial tools in managi…" at bounding box center [680, 481] width 438 height 68
click at [792, 514] on p "Domain-specific declarative languages are proving to be crucial tools in managi…" at bounding box center [680, 481] width 438 height 68
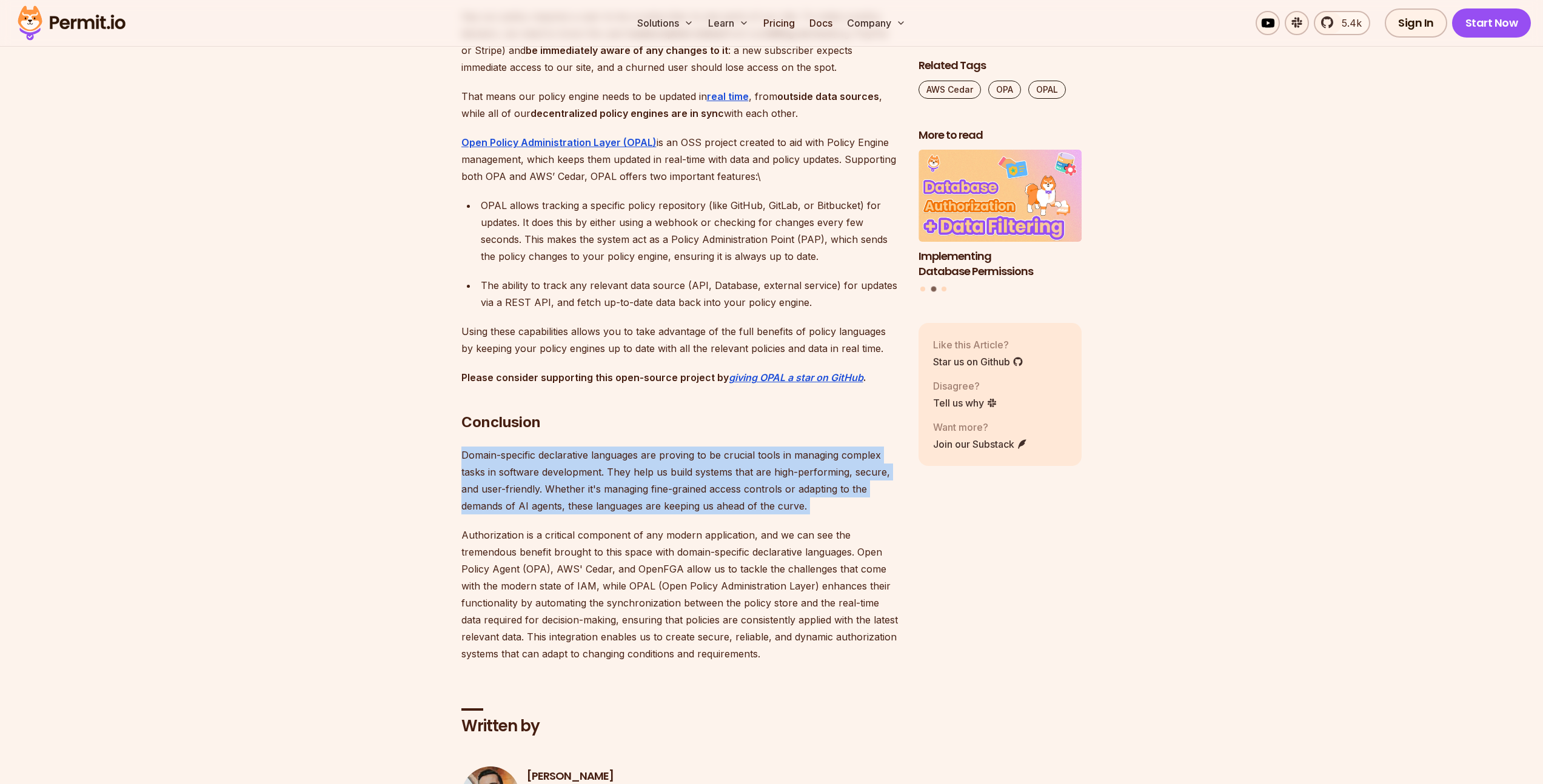
click at [792, 514] on p "Domain-specific declarative languages are proving to be crucial tools in managi…" at bounding box center [680, 481] width 438 height 68
click at [632, 514] on p "Domain-specific declarative languages are proving to be crucial tools in managi…" at bounding box center [680, 481] width 438 height 68
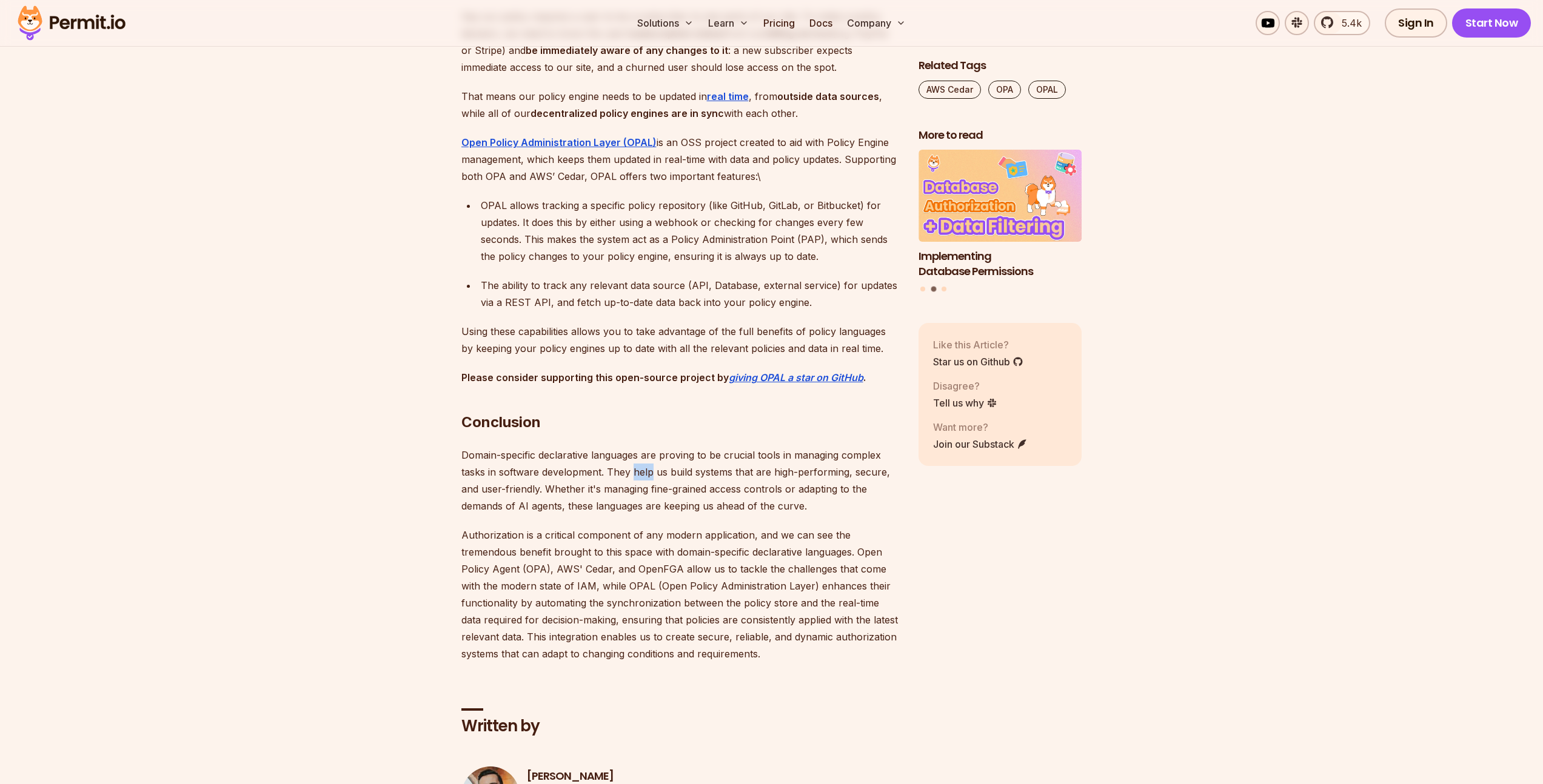
click at [632, 514] on p "Domain-specific declarative languages are proving to be crucial tools in managi…" at bounding box center [680, 481] width 438 height 68
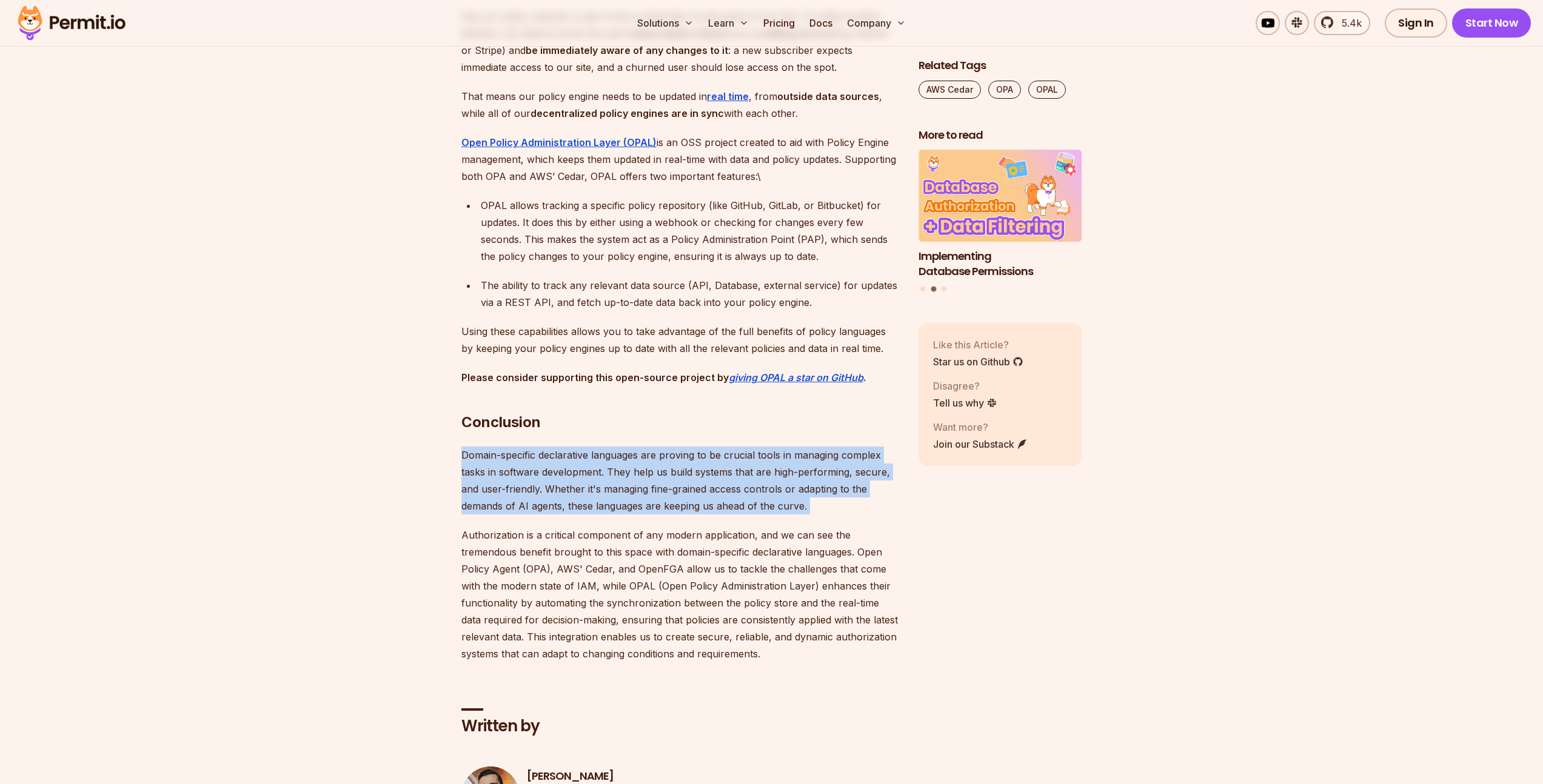
click at [632, 514] on p "Domain-specific declarative languages are proving to be crucial tools in managi…" at bounding box center [680, 481] width 438 height 68
click at [750, 514] on p "Domain-specific declarative languages are proving to be crucial tools in managi…" at bounding box center [680, 481] width 438 height 68
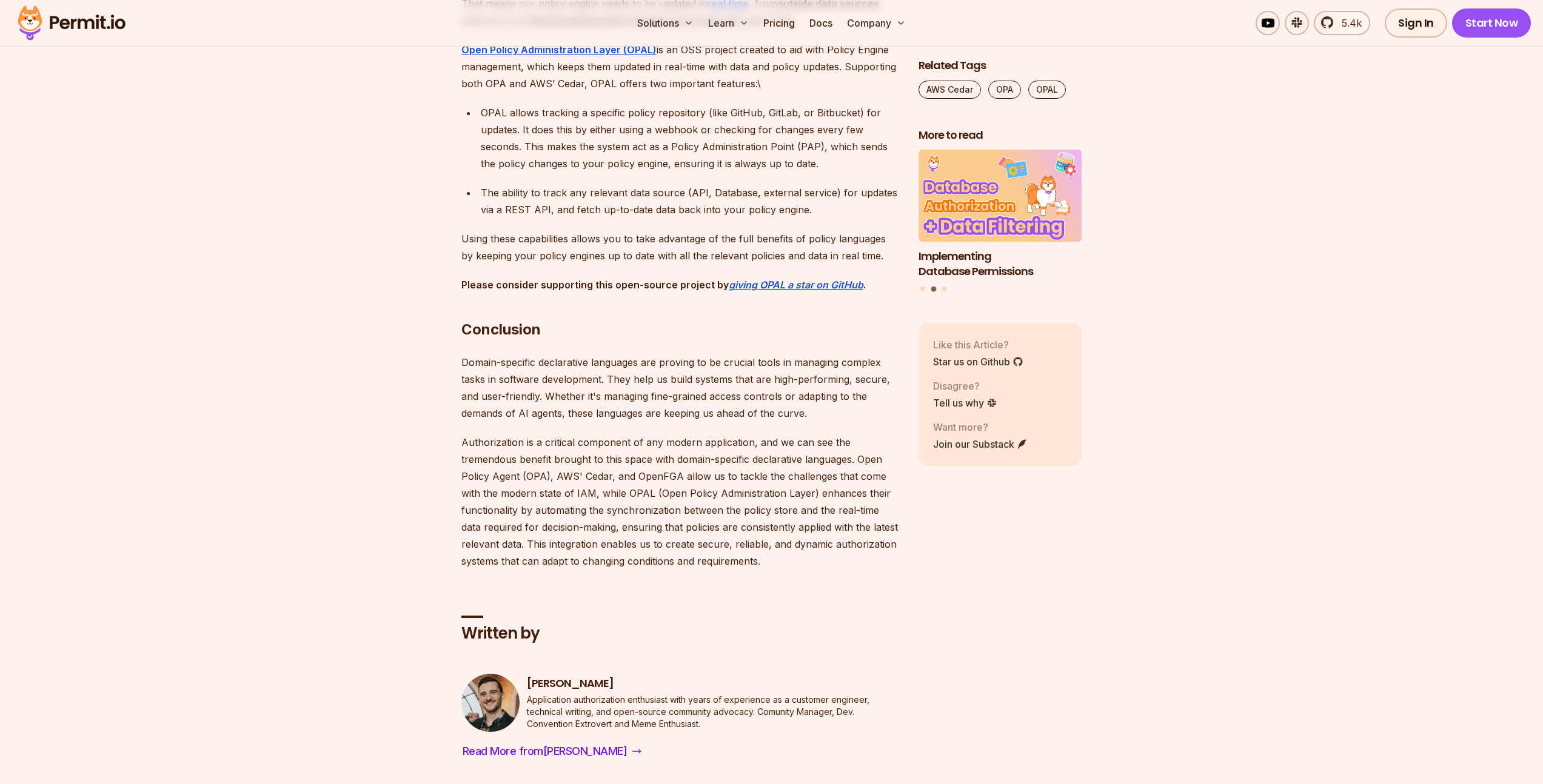
scroll to position [5577, 0]
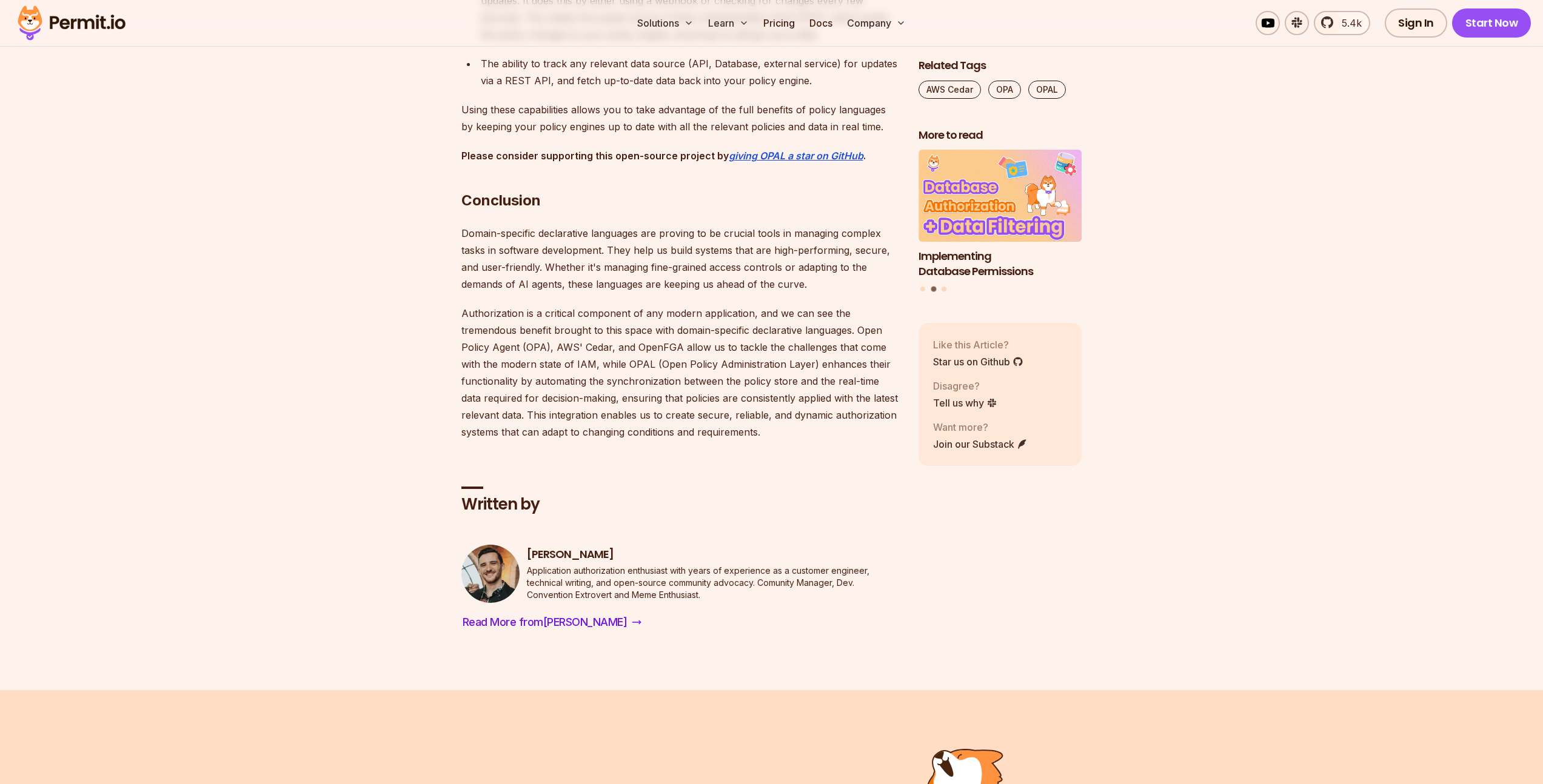
click at [658, 292] on p "Domain-specific declarative languages are proving to be crucial tools in managi…" at bounding box center [680, 259] width 438 height 68
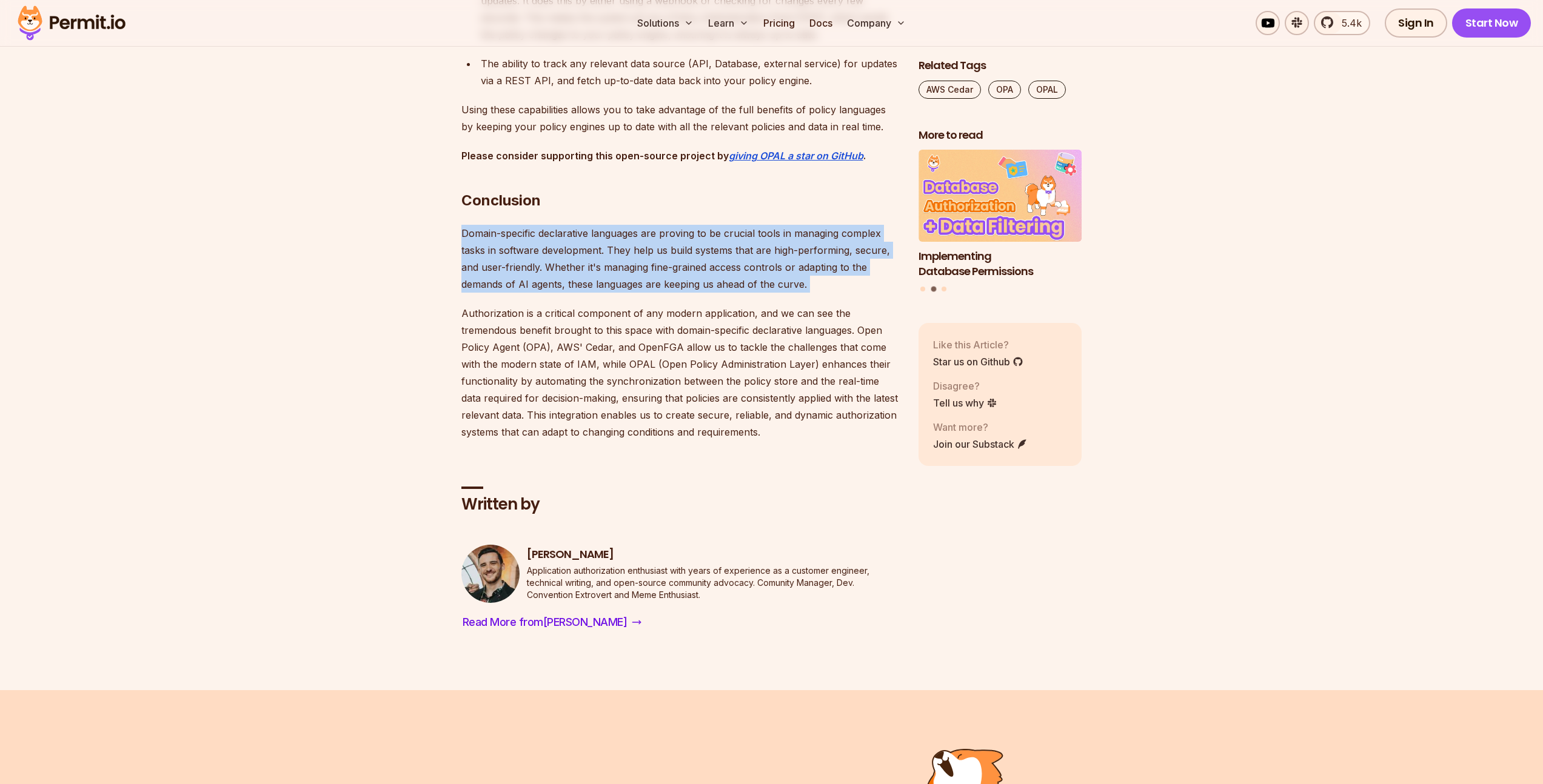
click at [658, 292] on p "Domain-specific declarative languages are proving to be crucial tools in managi…" at bounding box center [680, 259] width 438 height 68
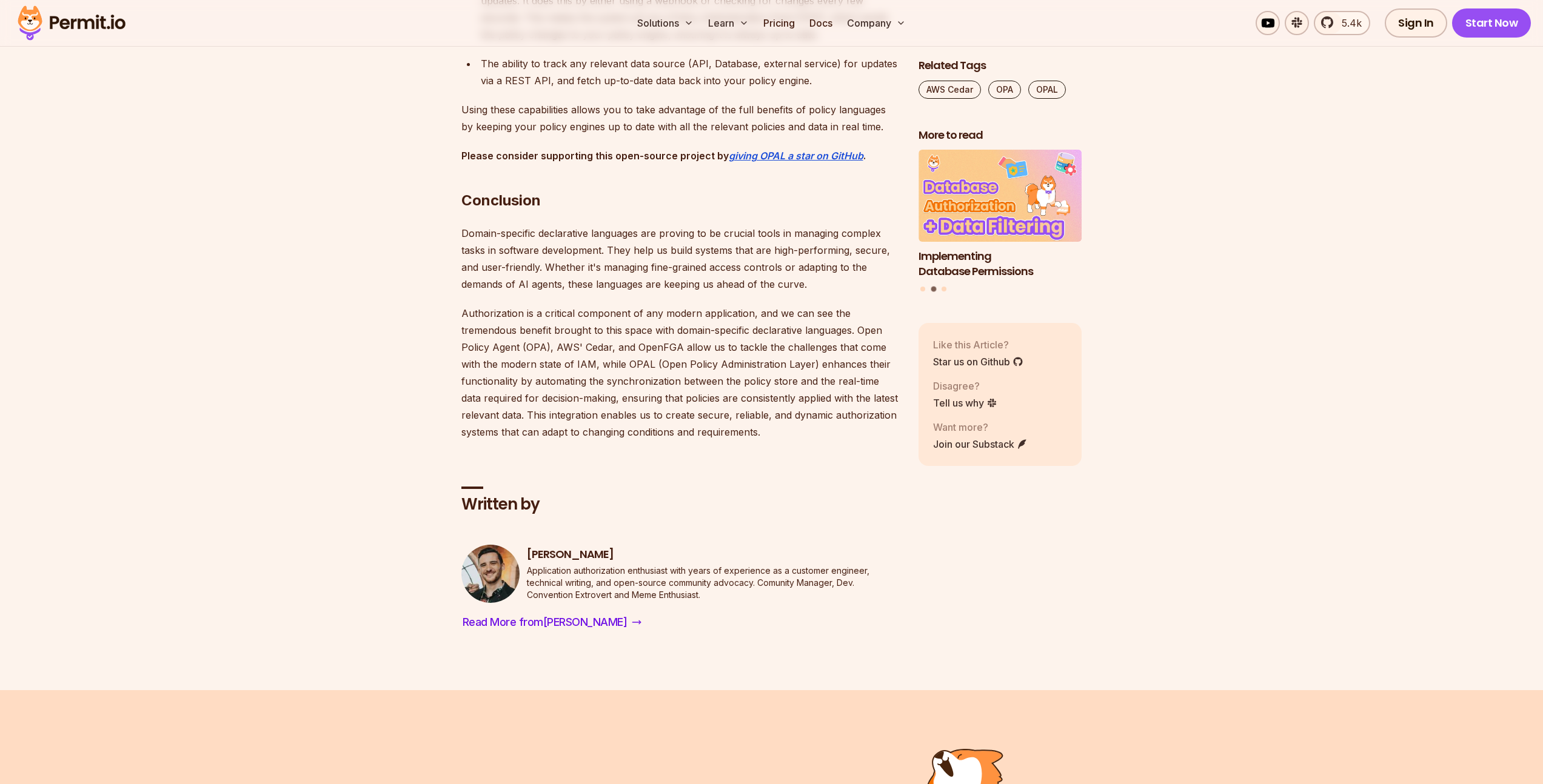
click at [701, 431] on p "Authorization is a critical component of any modern application, and we can see…" at bounding box center [680, 373] width 438 height 136
click at [701, 431] on p "Authorization is a critical component of any modern application, and we can see…" at bounding box center [680, 373] width 438 height 136
click at [694, 292] on p "Domain-specific declarative languages are proving to be crucial tools in managi…" at bounding box center [680, 259] width 438 height 68
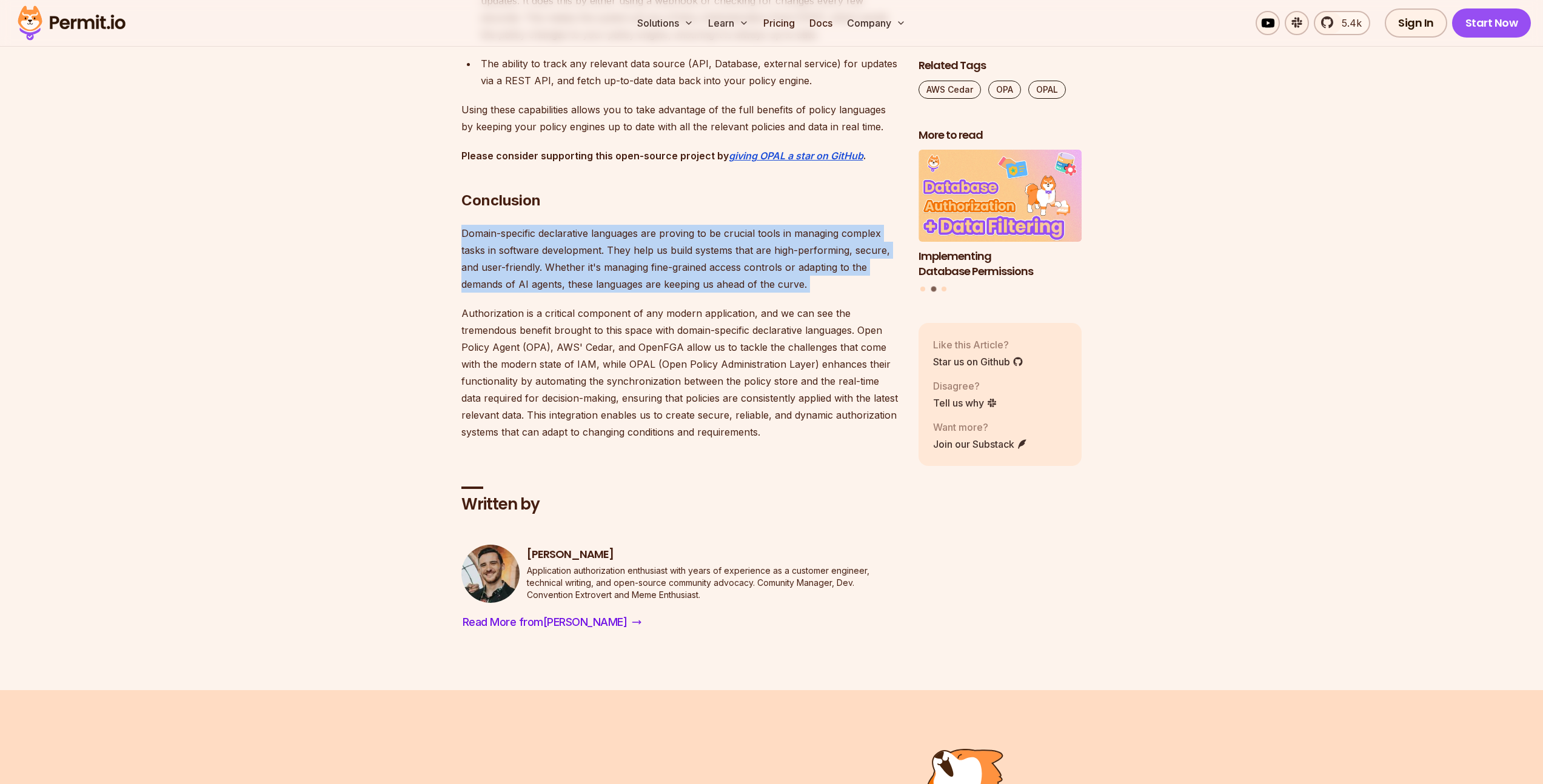
click at [694, 292] on p "Domain-specific declarative languages are proving to be crucial tools in managi…" at bounding box center [680, 259] width 438 height 68
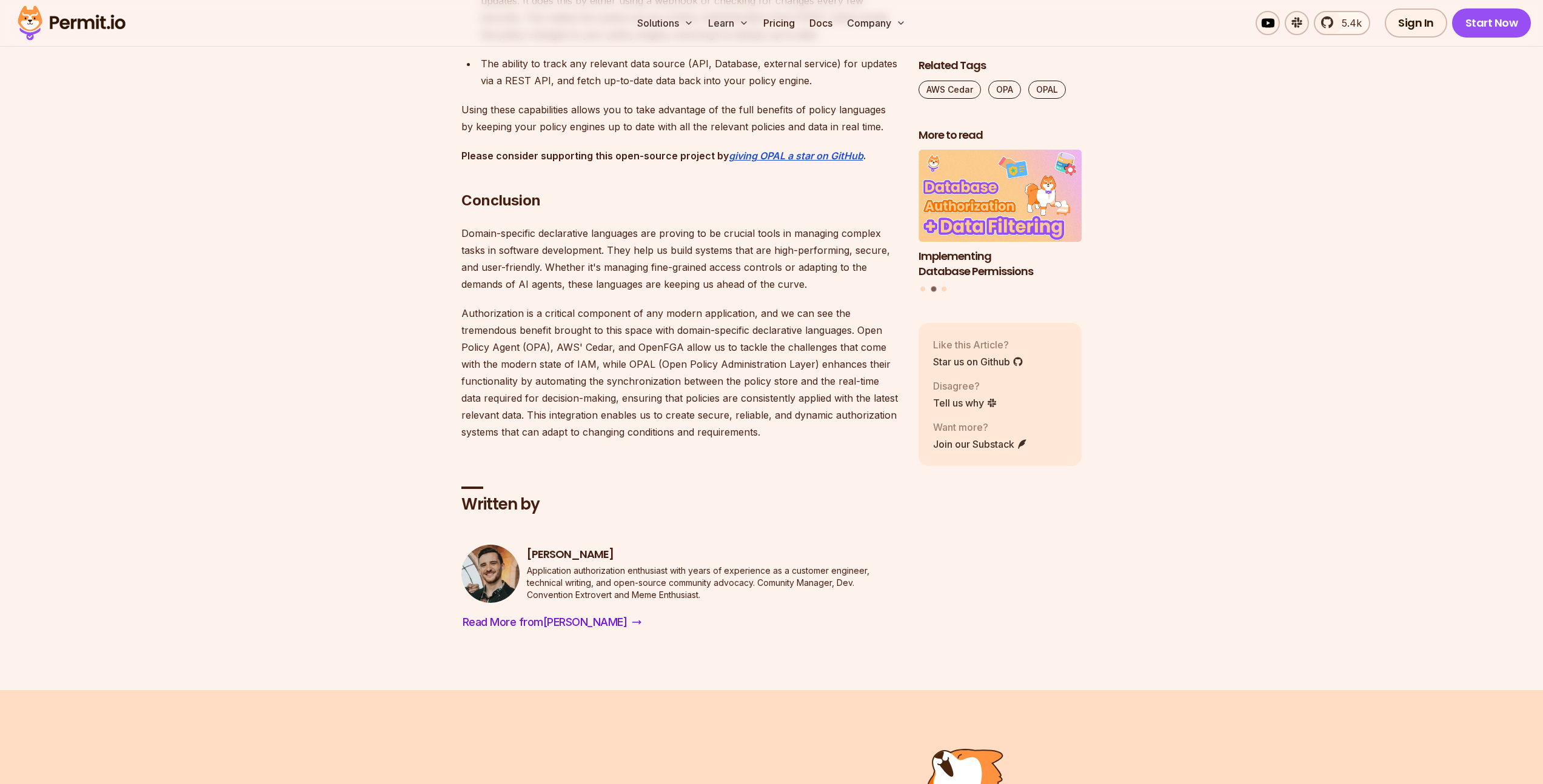
click at [662, 419] on p "Authorization is a critical component of any modern application, and we can see…" at bounding box center [680, 373] width 438 height 136
click at [662, 419] on p "Authorization is a critical component of any modern application, and we can see…" at bounding box center [680, 373] width 438 height 136
drag, startPoint x: 662, startPoint y: 419, endPoint x: 646, endPoint y: 373, distance: 48.7
click at [661, 420] on p "Authorization is a critical component of any modern application, and we can see…" at bounding box center [680, 373] width 438 height 136
click at [611, 292] on p "Domain-specific declarative languages are proving to be crucial tools in managi…" at bounding box center [680, 259] width 438 height 68
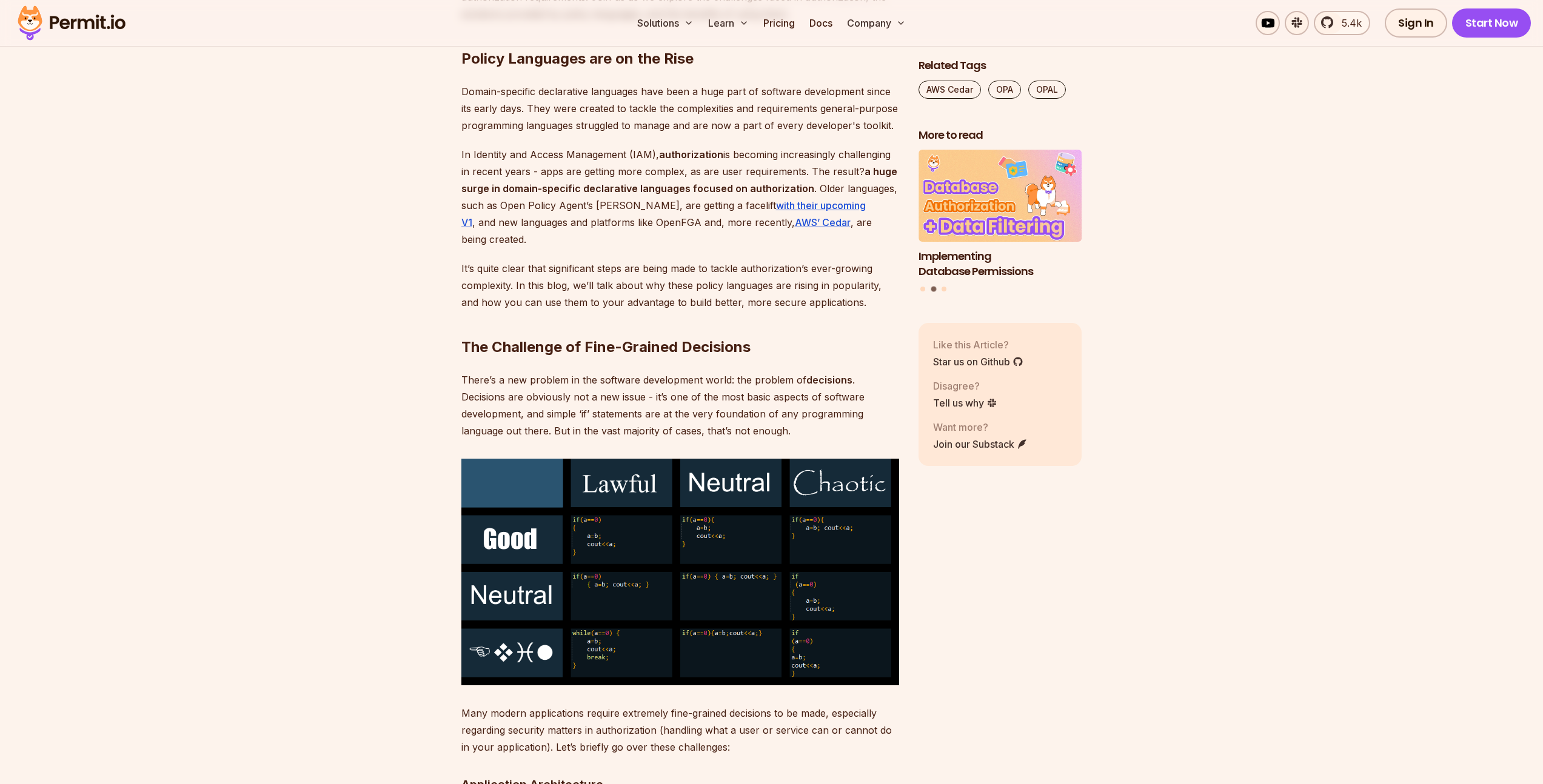
scroll to position [875, 0]
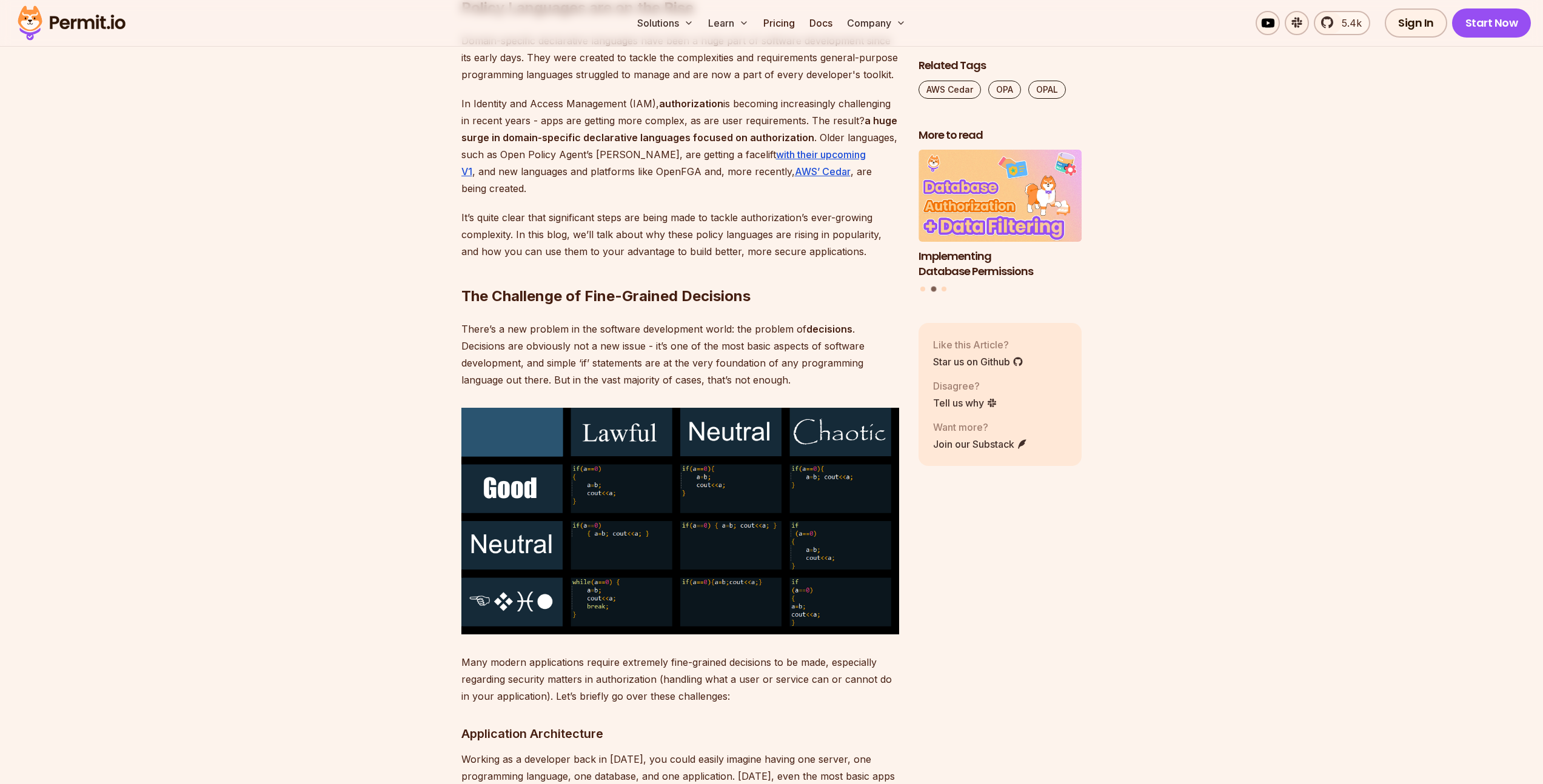
click at [582, 341] on p "There’s a new problem in the software development world: the problem of decisio…" at bounding box center [680, 355] width 438 height 68
click at [560, 229] on p "It’s quite clear that significant steps are being made to tackle authorization’…" at bounding box center [680, 234] width 438 height 51
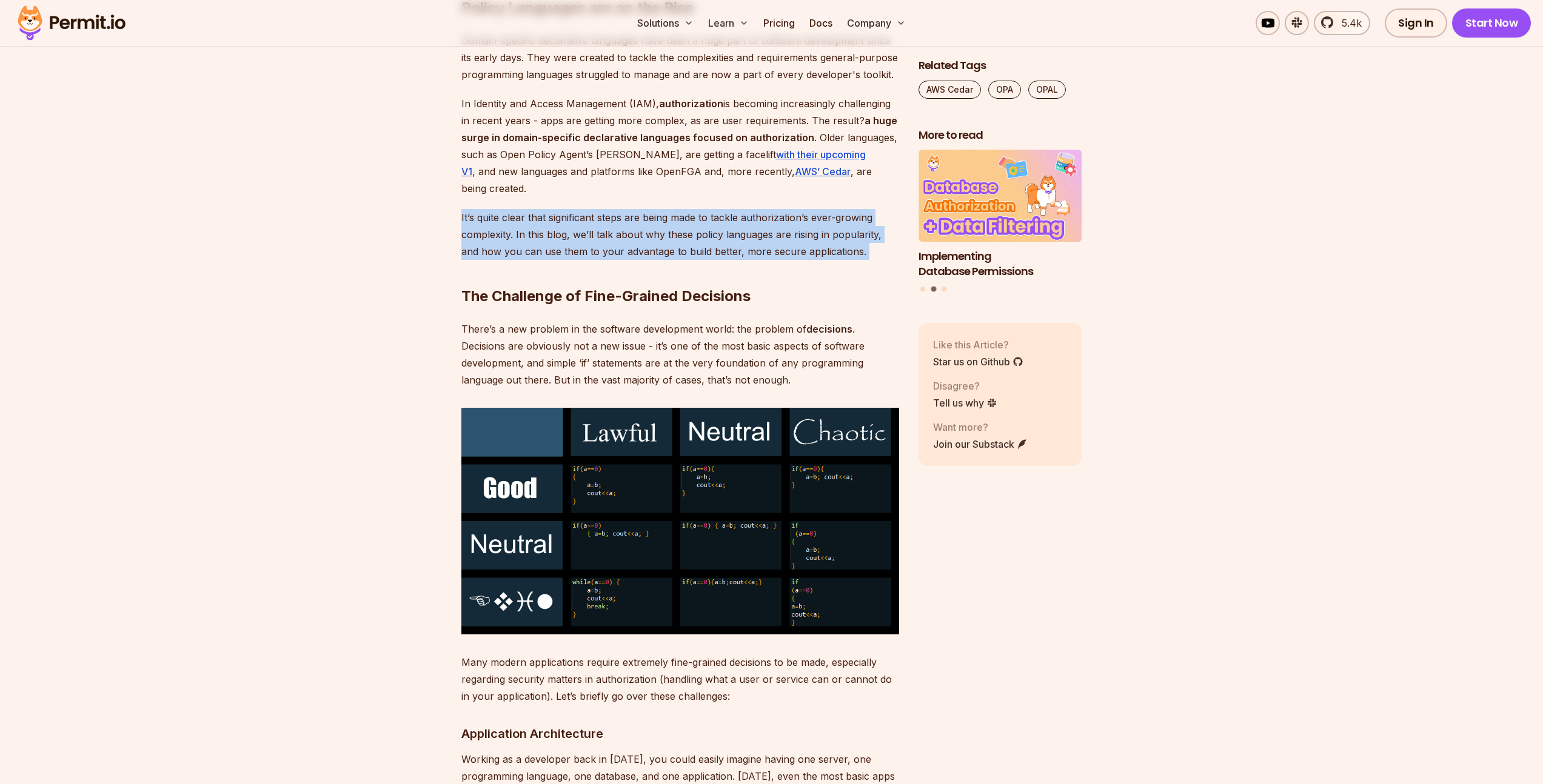
click at [560, 229] on p "It’s quite clear that significant steps are being made to tackle authorization’…" at bounding box center [680, 234] width 438 height 51
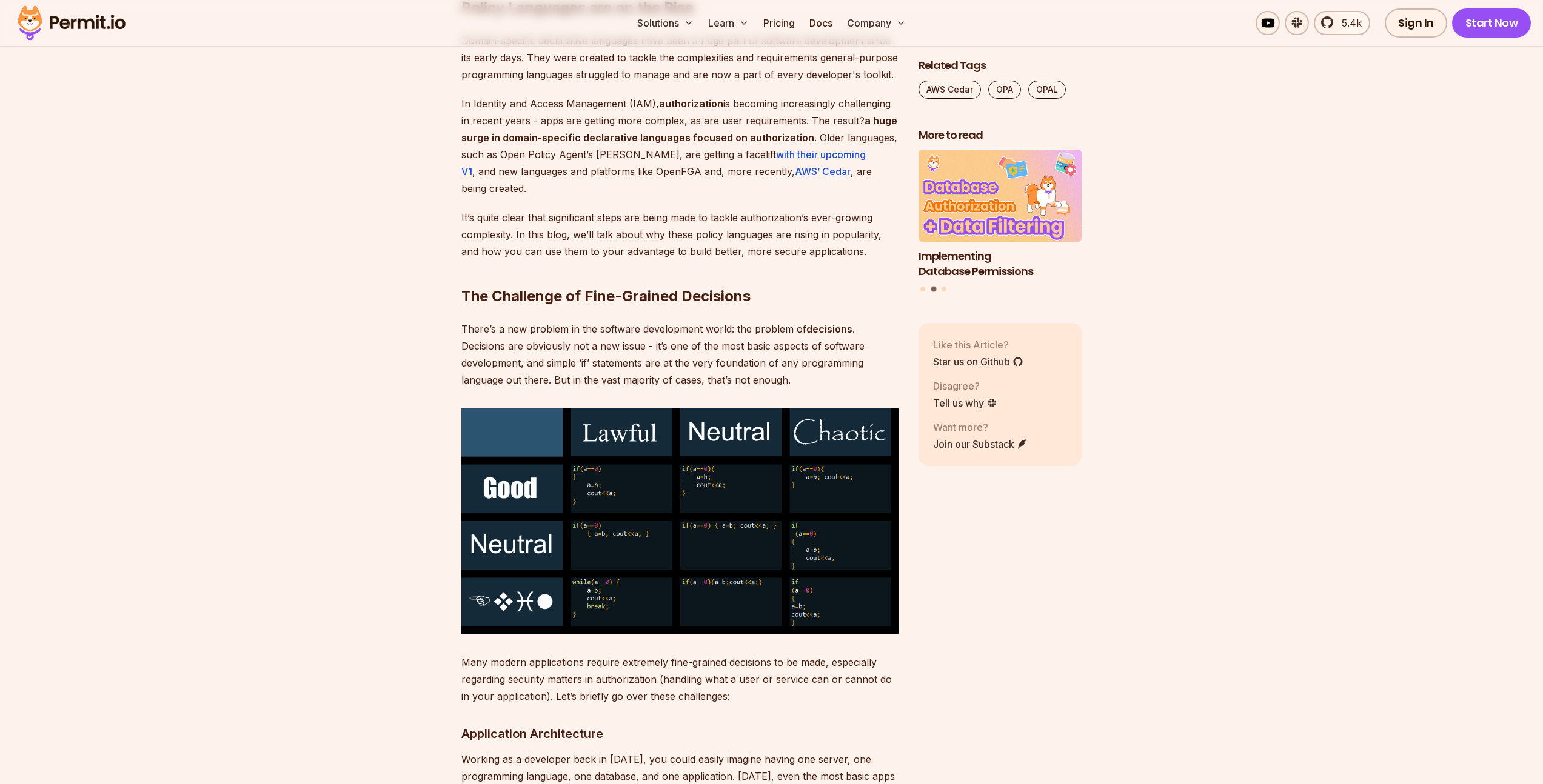
click at [544, 151] on p "In Identity and Access Management (IAM), authorization is becoming increasingly…" at bounding box center [680, 146] width 438 height 102
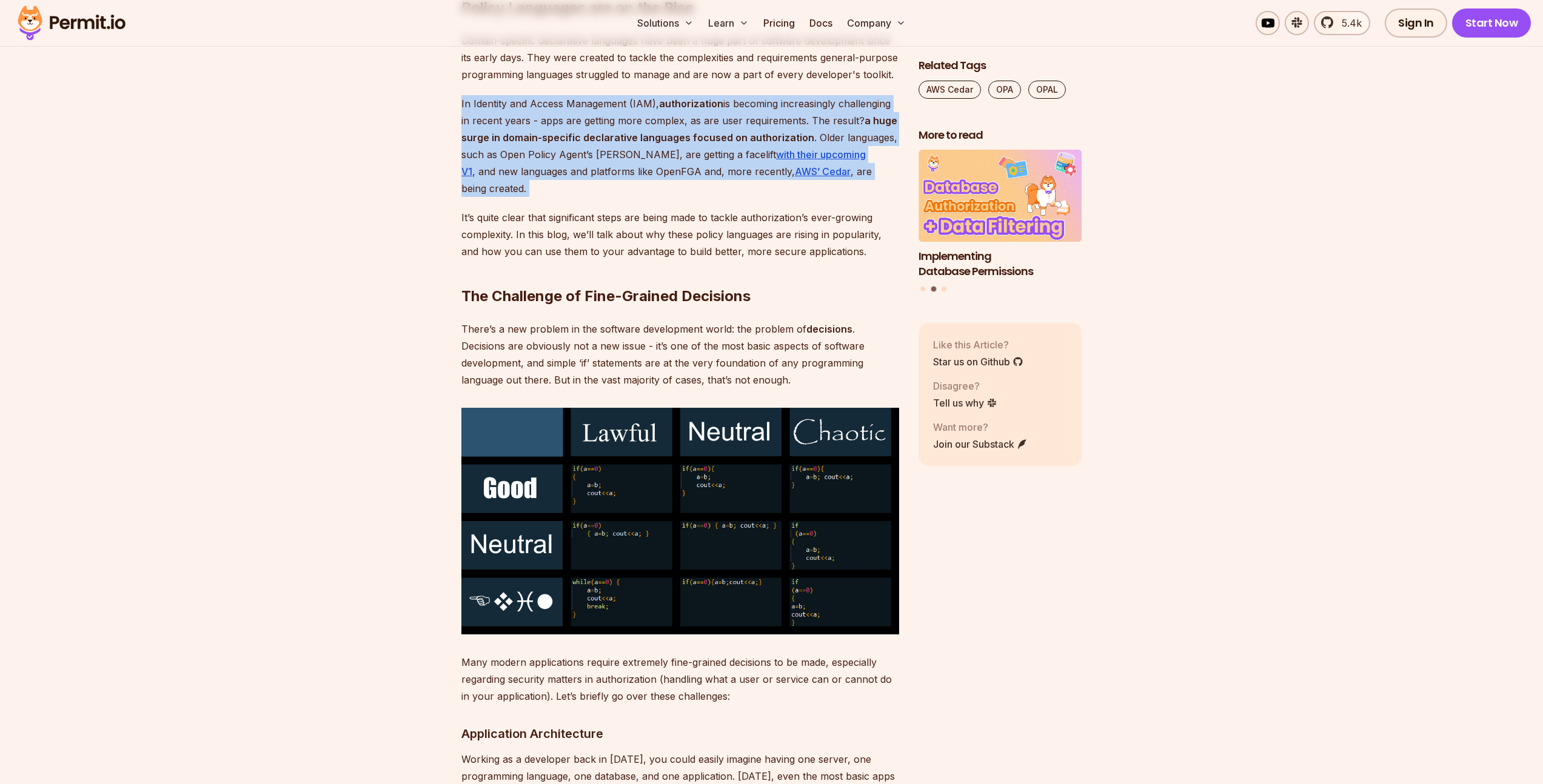
click at [544, 151] on p "In Identity and Access Management (IAM), authorization is becoming increasingly…" at bounding box center [680, 146] width 438 height 102
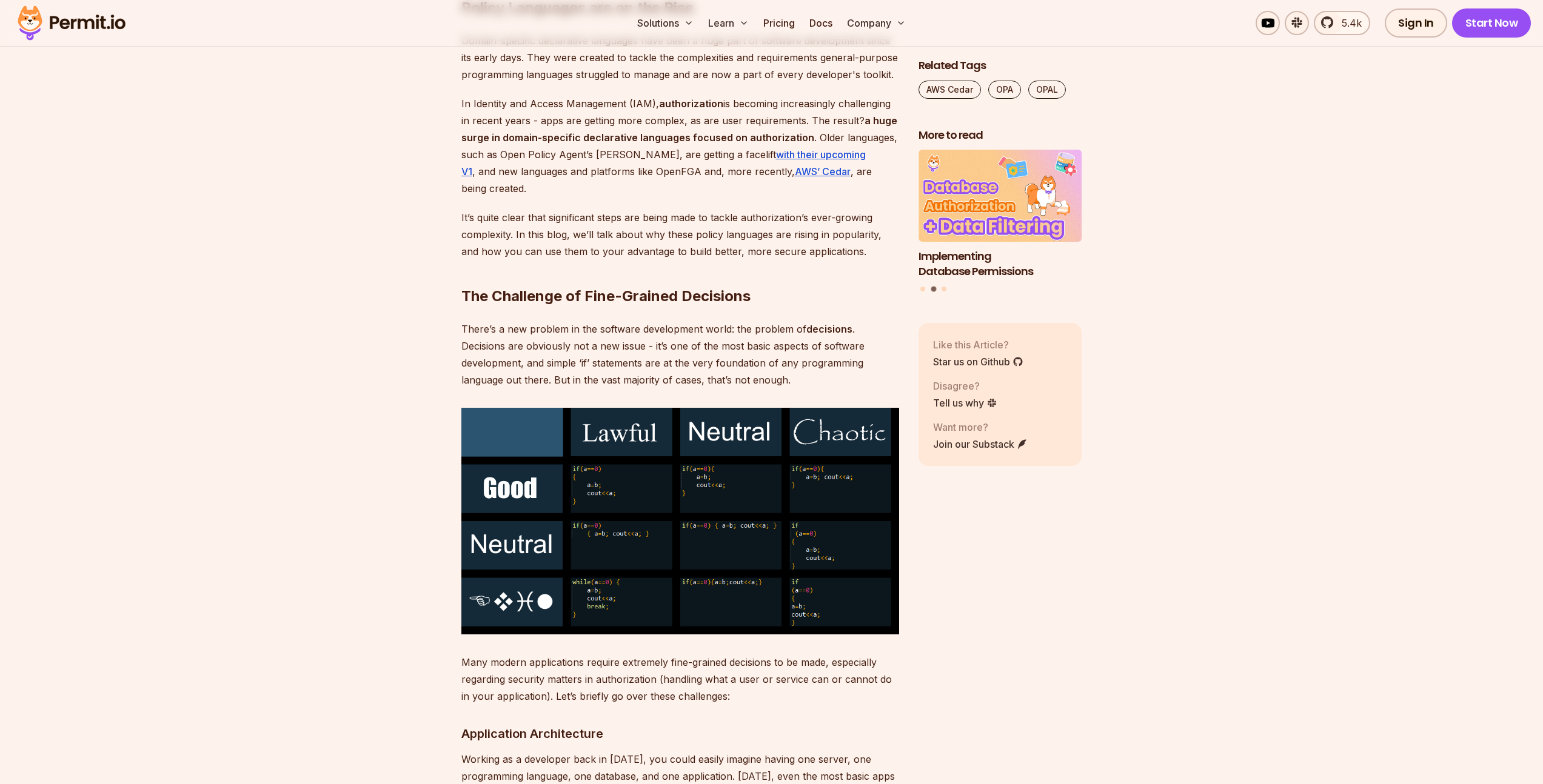
click at [569, 256] on h2 "The Challenge of Fine-Grained Decisions" at bounding box center [680, 272] width 438 height 68
click at [552, 219] on p "It’s quite clear that significant steps are being made to tackle authorization’…" at bounding box center [680, 234] width 438 height 51
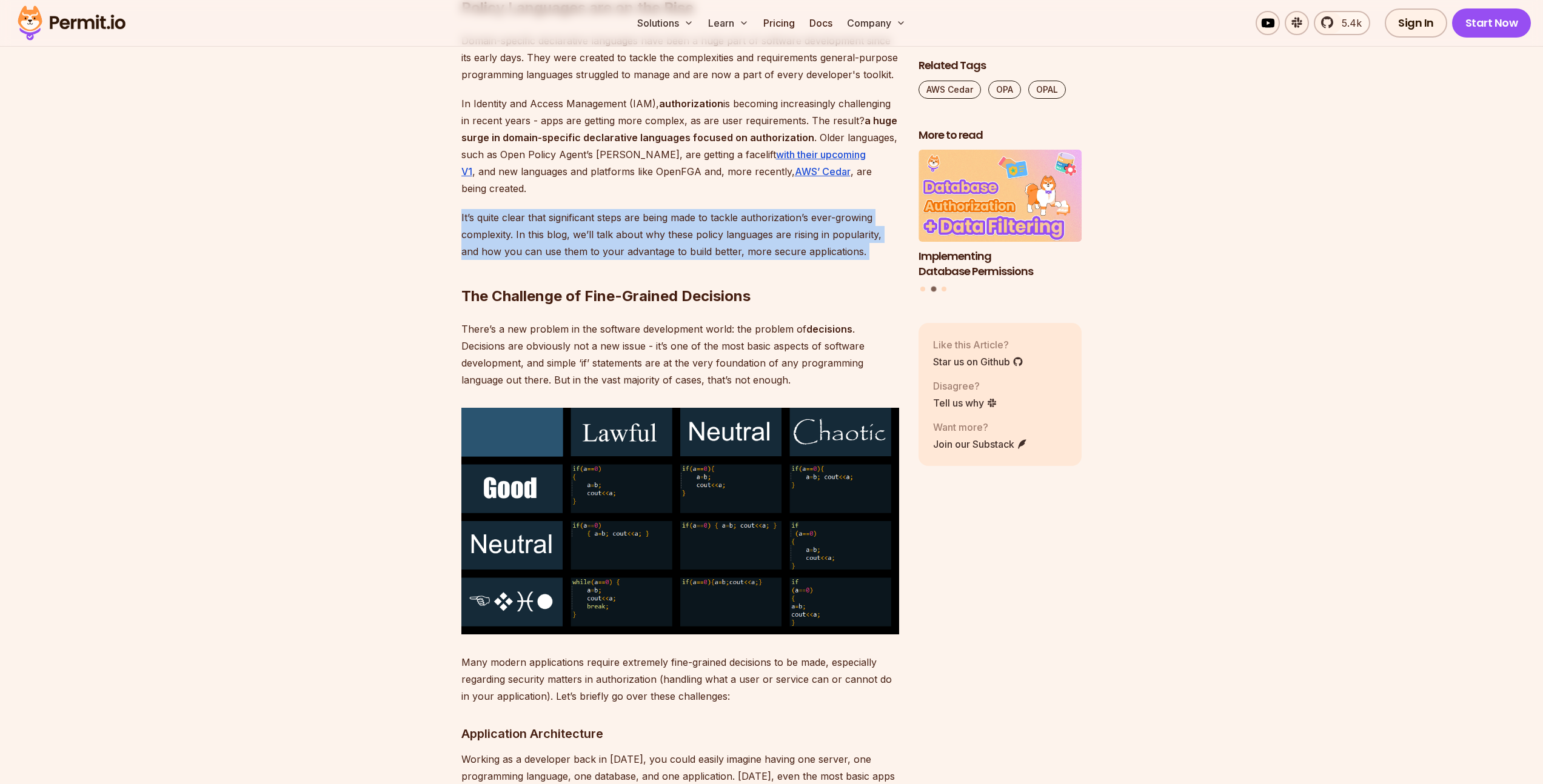
drag, startPoint x: 552, startPoint y: 219, endPoint x: 525, endPoint y: 143, distance: 80.7
click at [552, 218] on p "It’s quite clear that significant steps are being made to tackle authorization’…" at bounding box center [680, 234] width 438 height 51
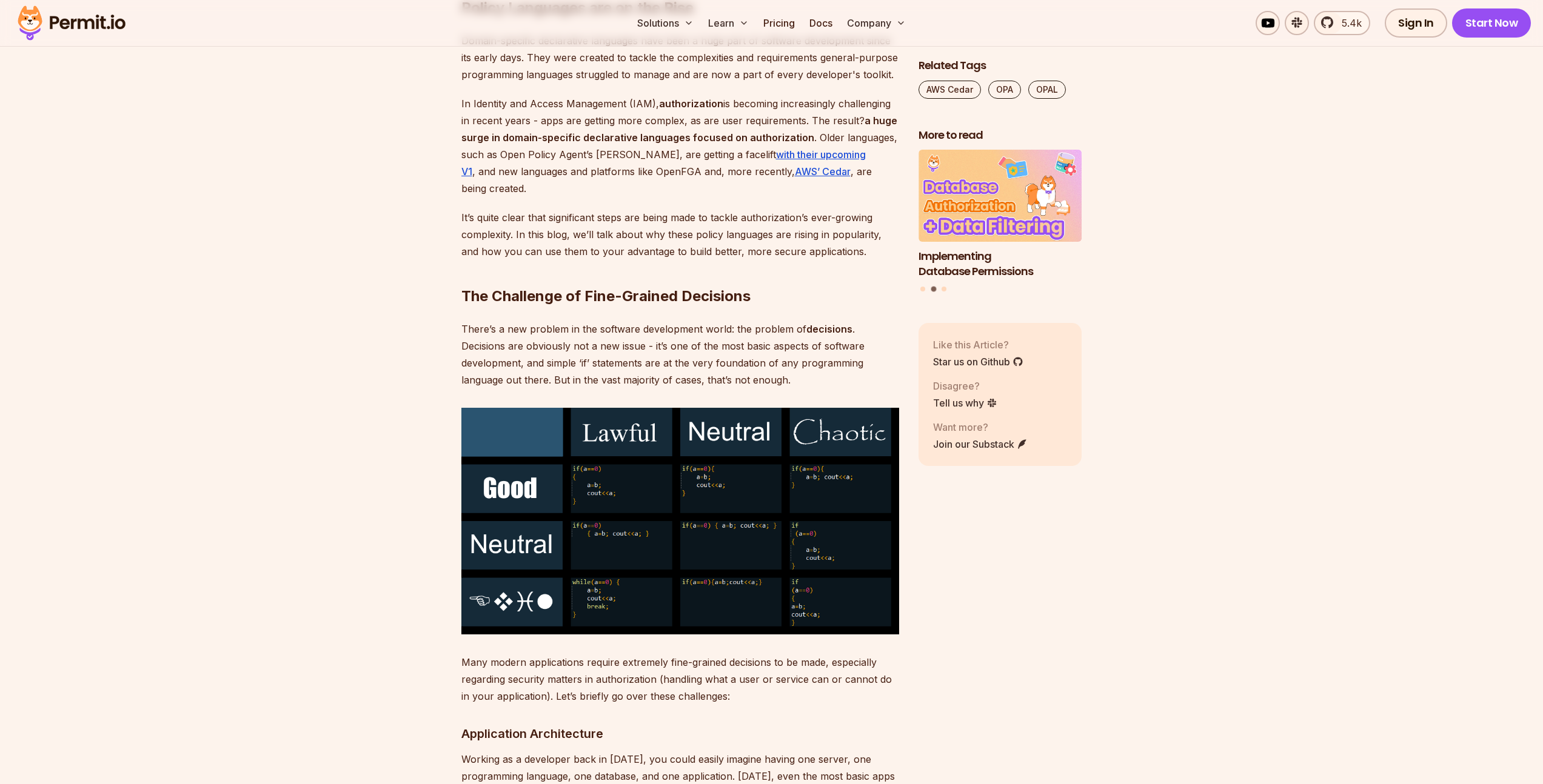
click at [524, 141] on strong "a huge surge in domain-specific declarative languages focused on authorization" at bounding box center [679, 129] width 436 height 29
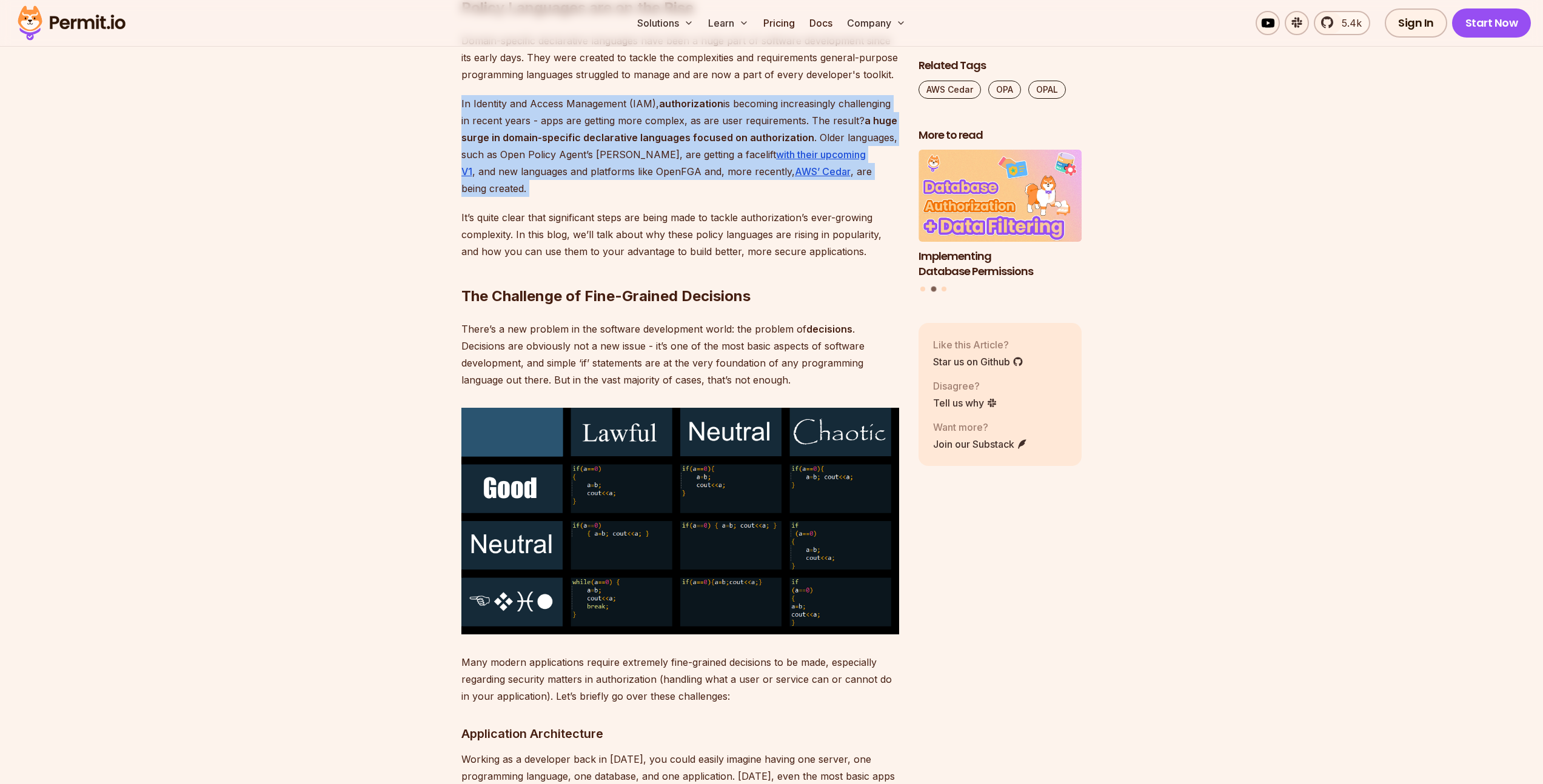
click at [524, 141] on strong "a huge surge in domain-specific declarative languages focused on authorization" at bounding box center [679, 129] width 436 height 29
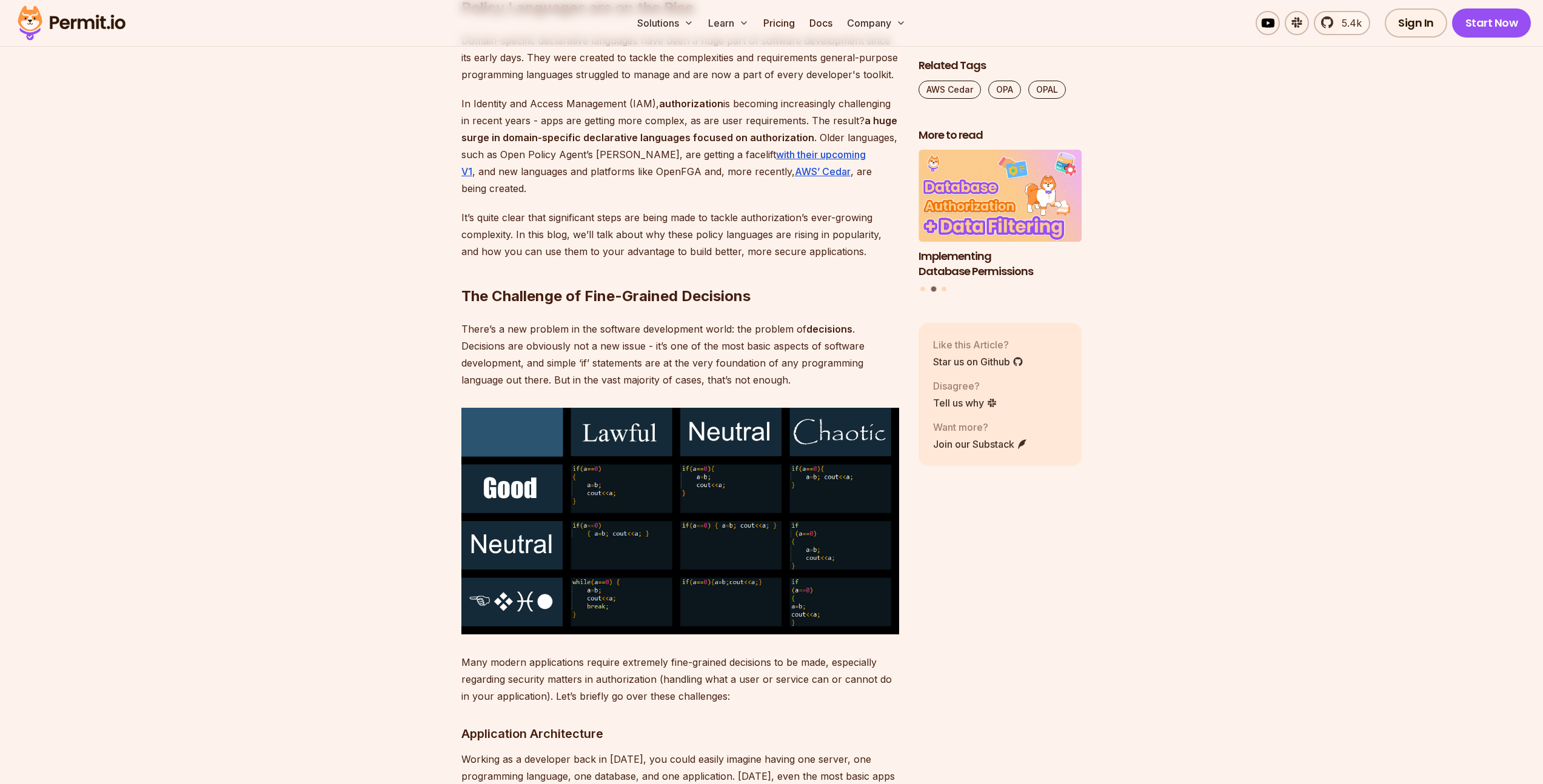
click at [572, 329] on p "There’s a new problem in the software development world: the problem of decisio…" at bounding box center [680, 355] width 438 height 68
drag, startPoint x: 327, startPoint y: 296, endPoint x: 324, endPoint y: 348, distance: 52.1
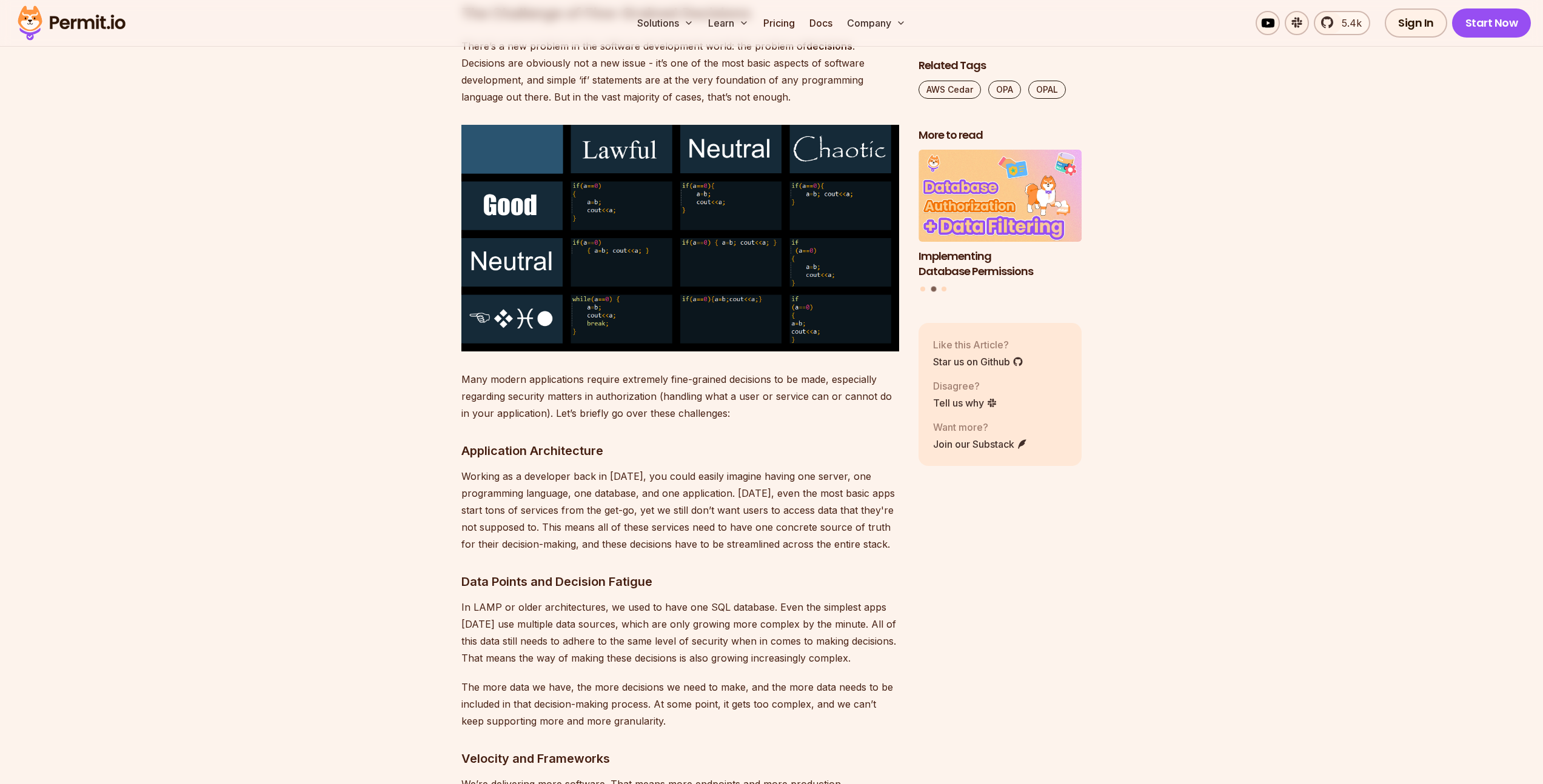
scroll to position [1293, 0]
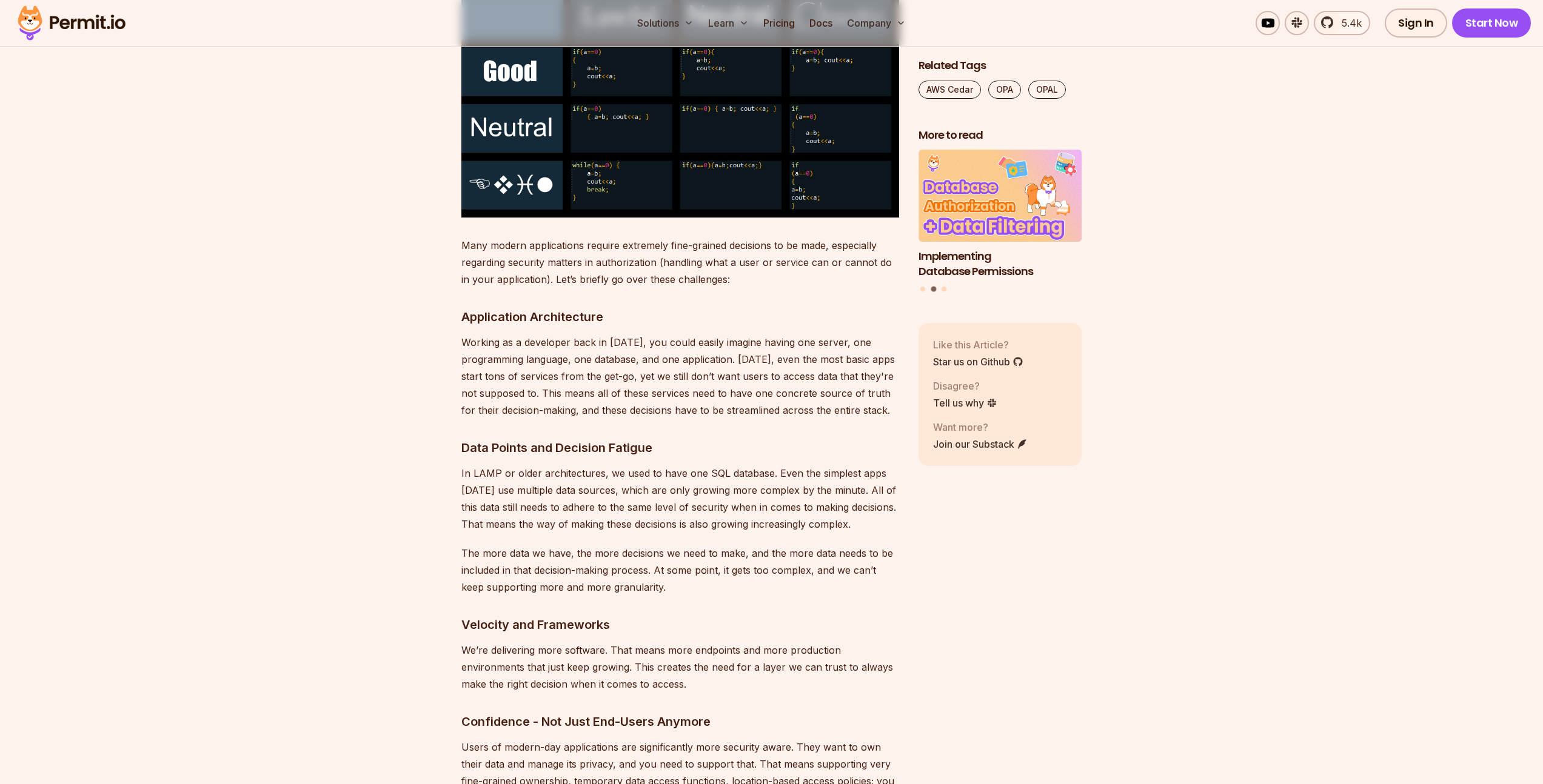
click at [529, 365] on p "Working as a developer back in [DATE], you could easily imagine having one serv…" at bounding box center [680, 376] width 438 height 85
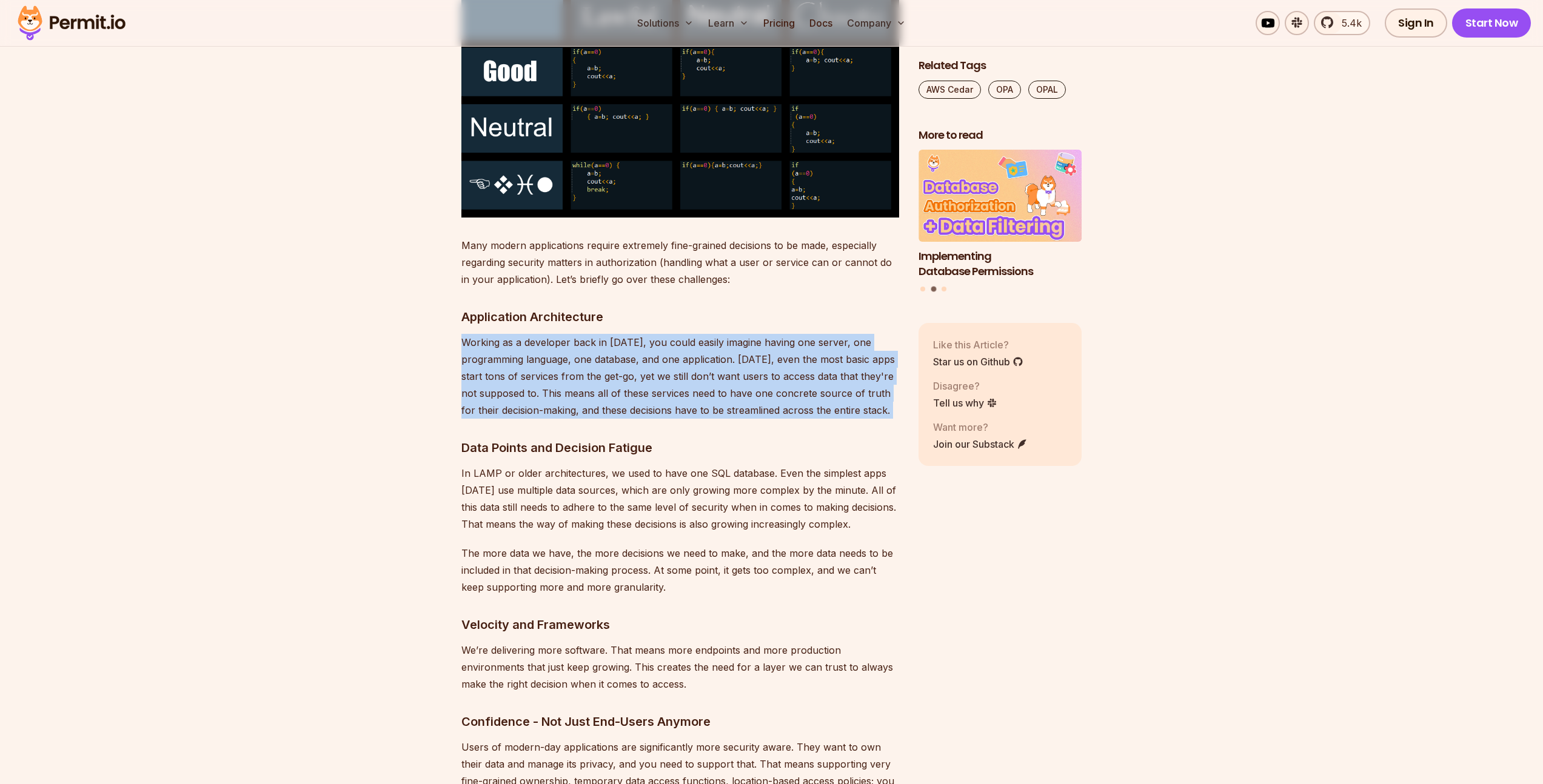
click at [529, 365] on p "Working as a developer back in [DATE], you could easily imagine having one serv…" at bounding box center [680, 376] width 438 height 85
click at [529, 365] on p "Working as a developer back in [DATE], you could easily imagine having one serv…" at bounding box center [680, 376] width 438 height 85
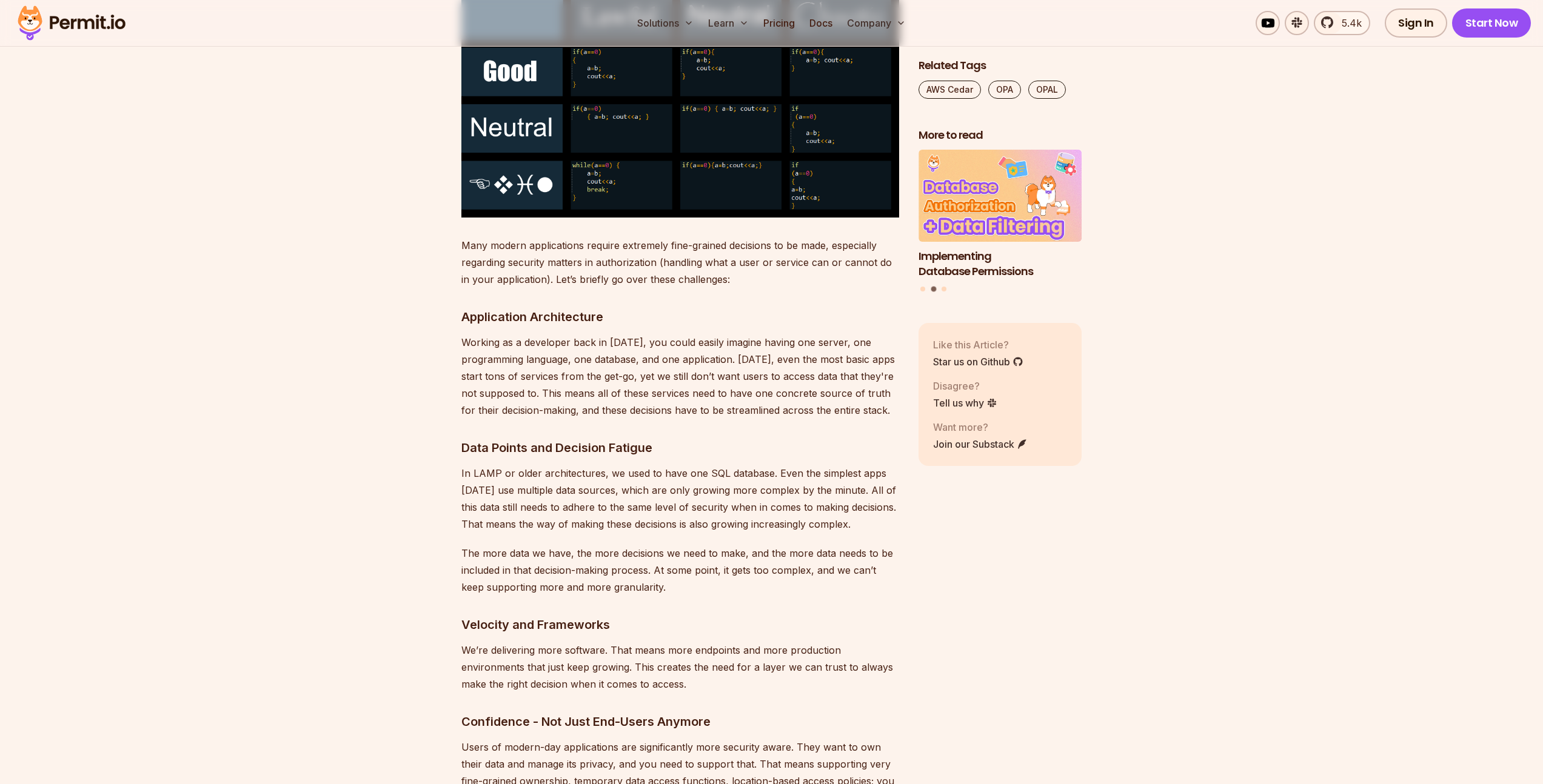
click at [632, 475] on p "In LAMP or older architectures, we used to have one SQL database. Even the simp…" at bounding box center [680, 499] width 438 height 68
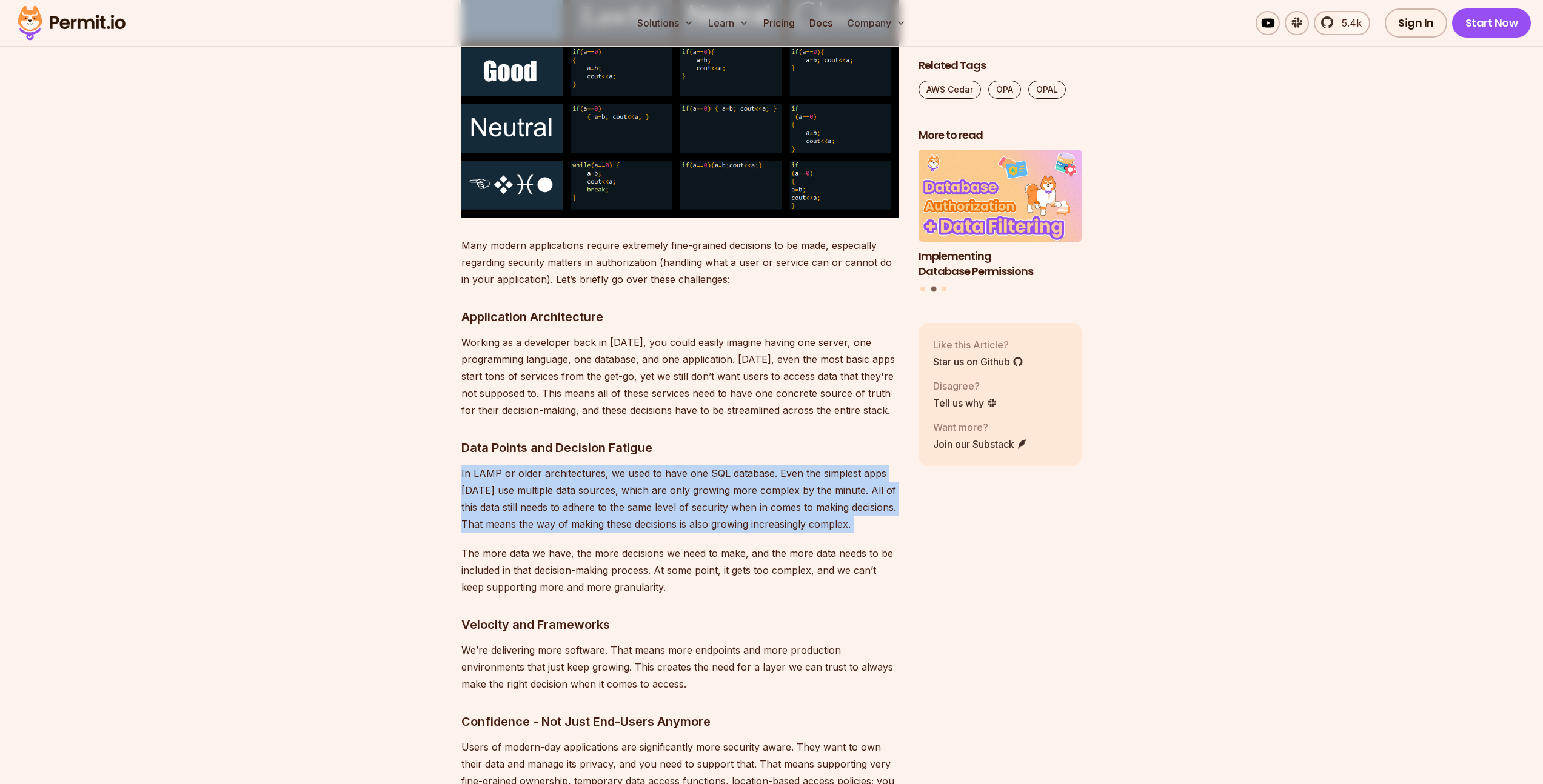
click at [632, 475] on p "In LAMP or older architectures, we used to have one SQL database. Even the simp…" at bounding box center [680, 499] width 438 height 68
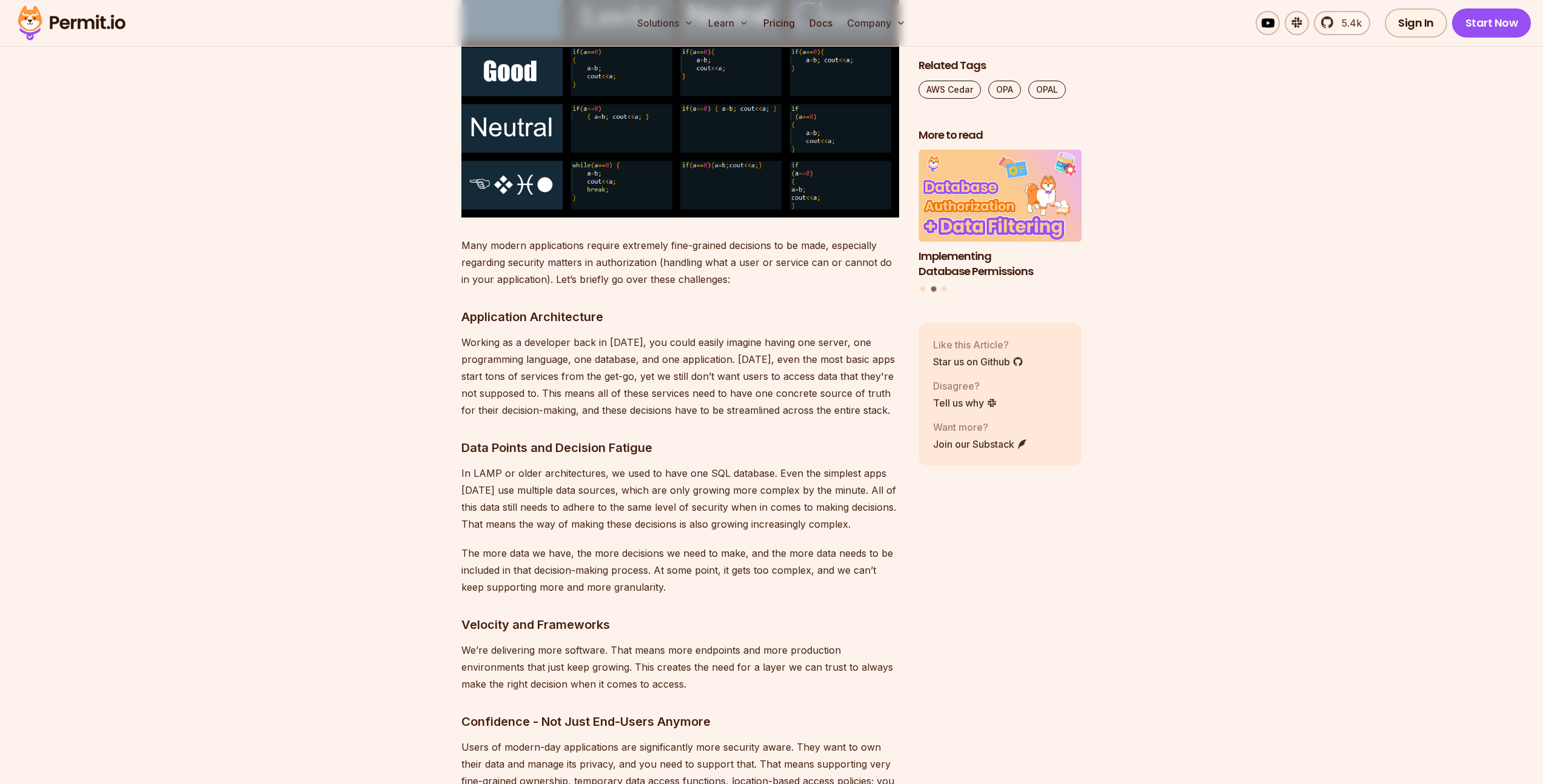
click at [588, 377] on p "Working as a developer back in [DATE], you could easily imagine having one serv…" at bounding box center [680, 376] width 438 height 85
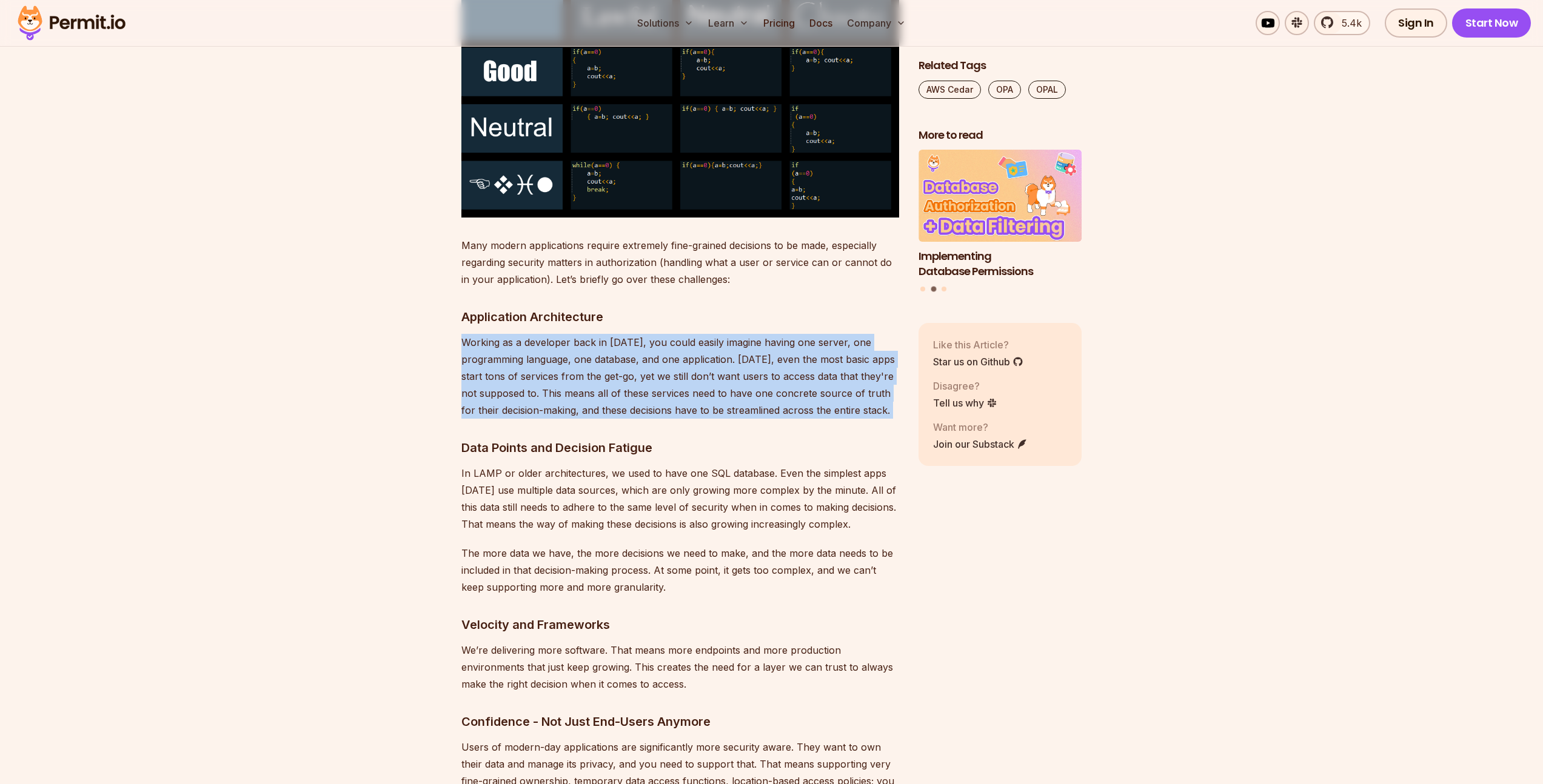
drag, startPoint x: 588, startPoint y: 377, endPoint x: 645, endPoint y: 484, distance: 121.2
click at [590, 384] on p "Working as a developer back in [DATE], you could easily imagine having one serv…" at bounding box center [680, 376] width 438 height 85
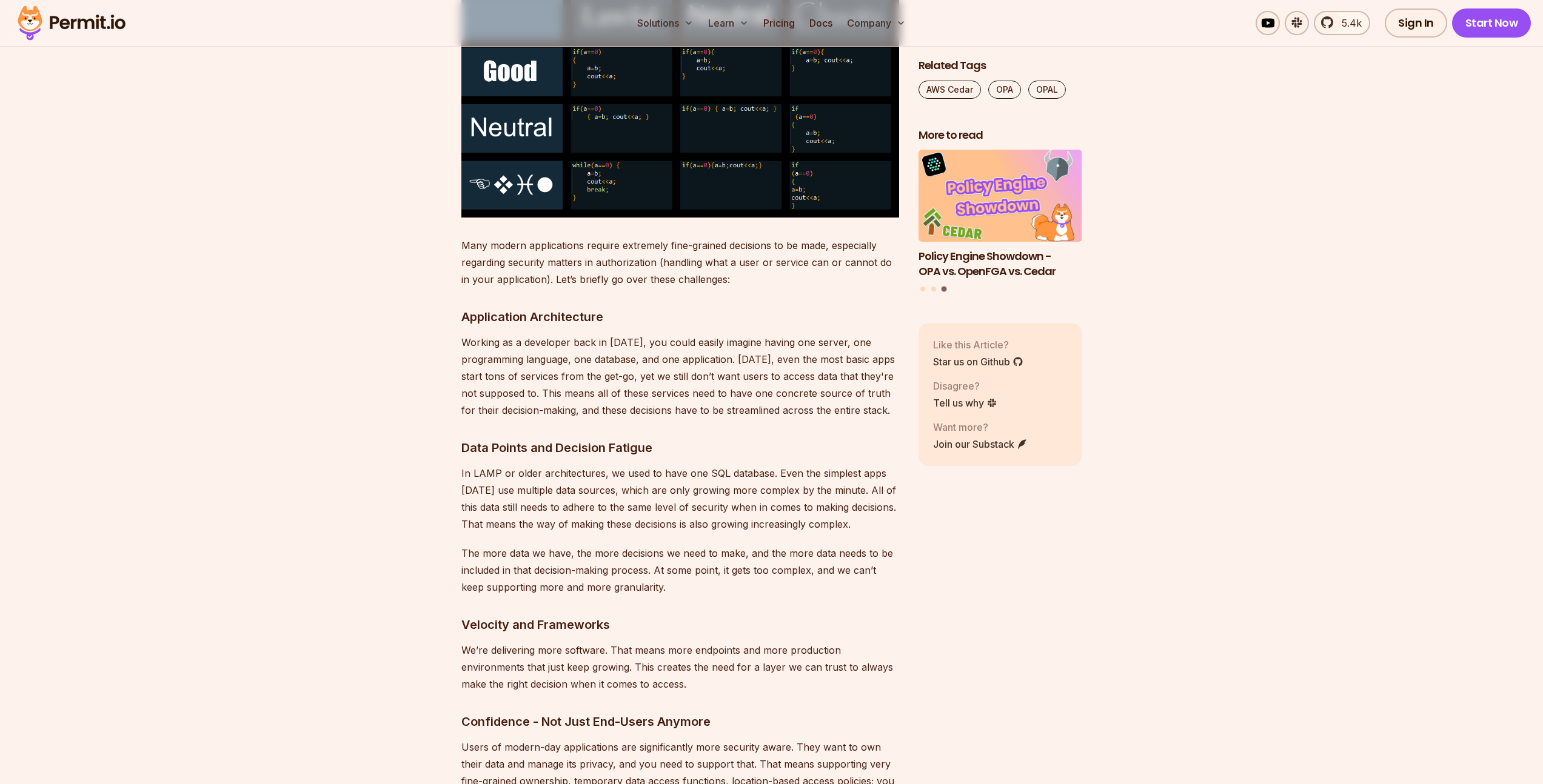
click at [649, 491] on p "In LAMP or older architectures, we used to have one SQL database. Even the simp…" at bounding box center [680, 499] width 438 height 68
click at [580, 346] on p "Working as a developer back in [DATE], you could easily imagine having one serv…" at bounding box center [680, 376] width 438 height 85
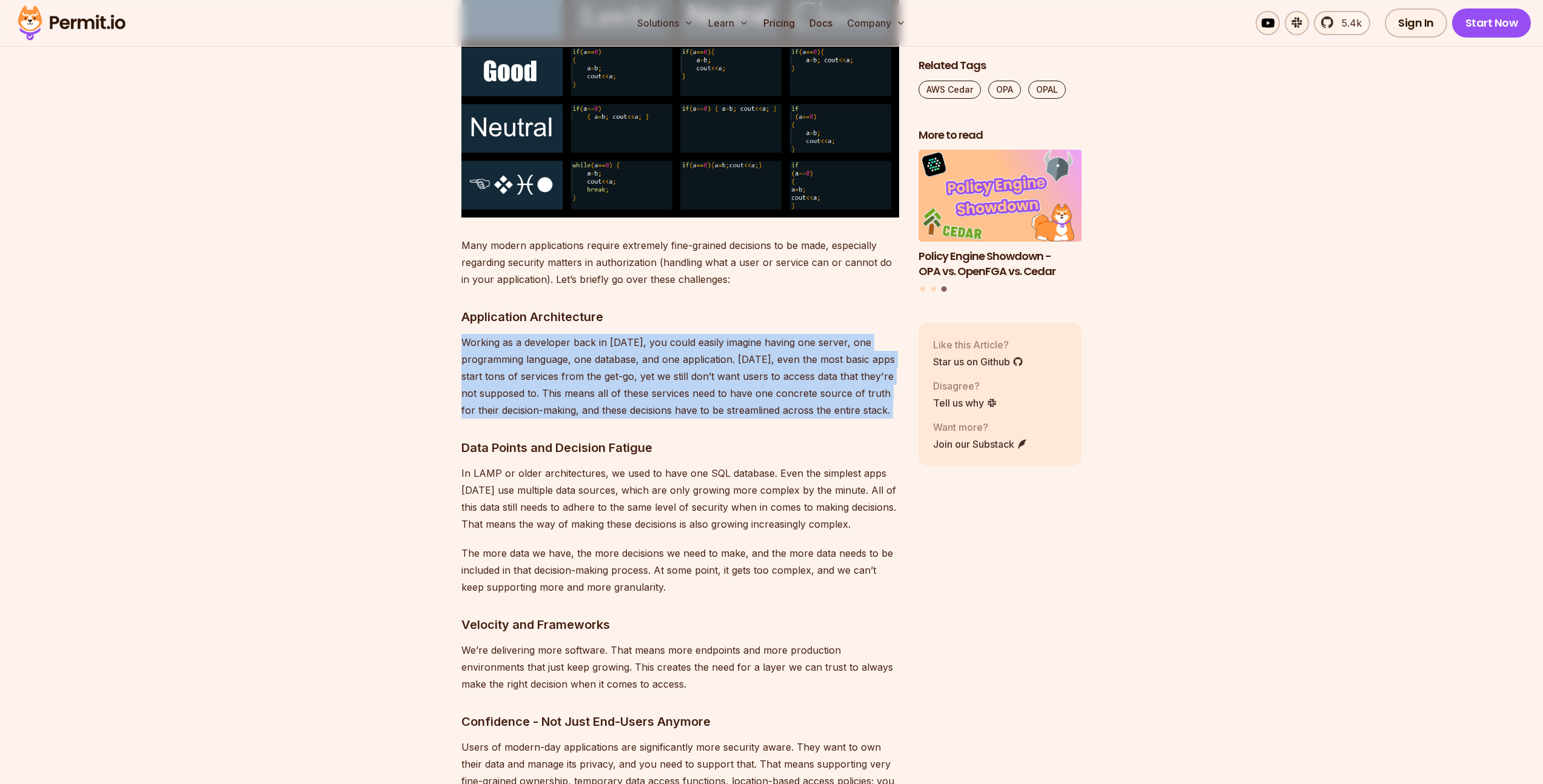
click at [580, 346] on p "Working as a developer back in [DATE], you could easily imagine having one serv…" at bounding box center [680, 376] width 438 height 85
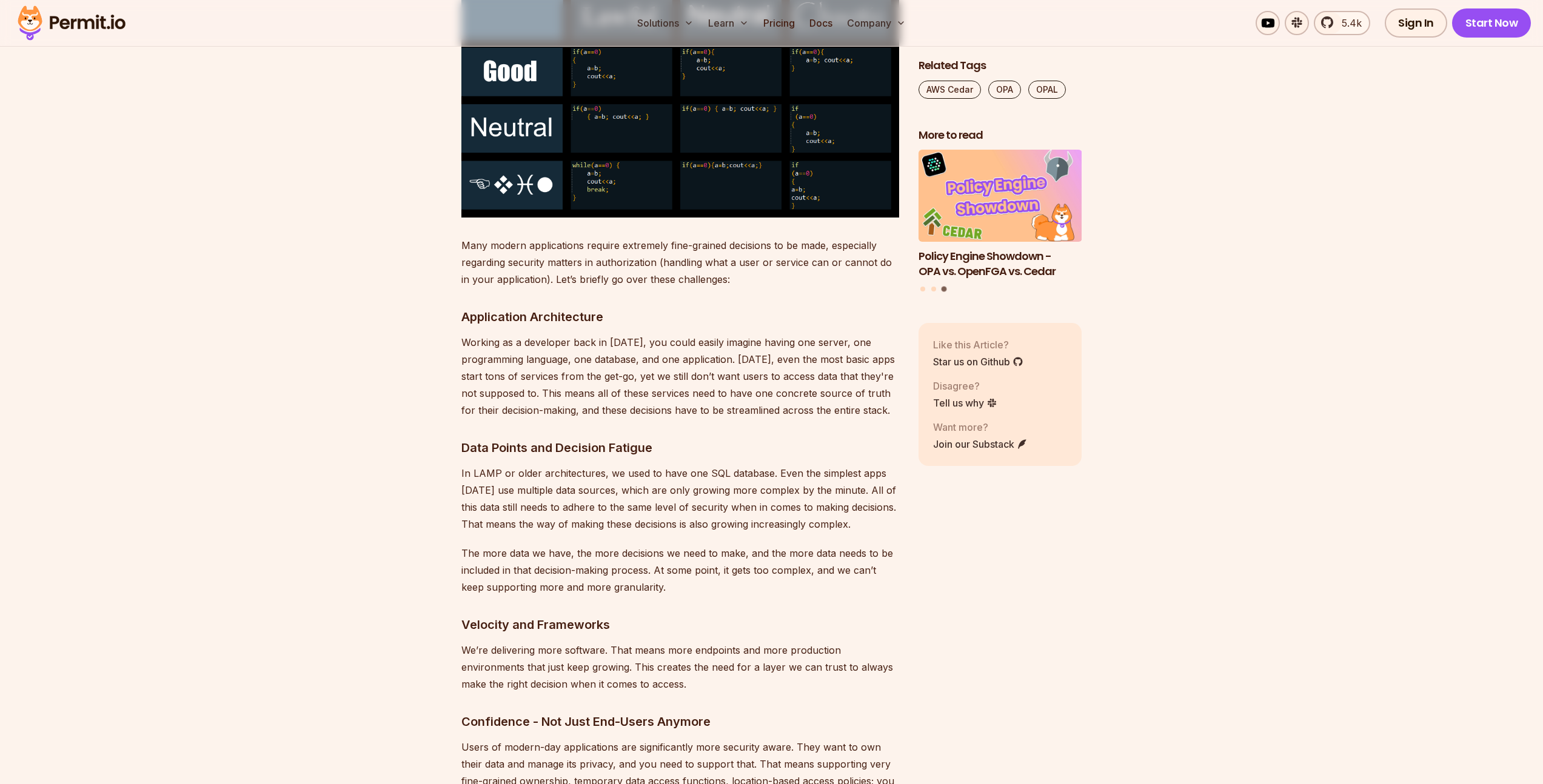
click at [600, 465] on p "In LAMP or older architectures, we used to have one SQL database. Even the simp…" at bounding box center [680, 499] width 438 height 68
click at [599, 465] on p "In LAMP or older architectures, we used to have one SQL database. Even the simp…" at bounding box center [680, 499] width 438 height 68
click at [574, 359] on p "Working as a developer back in [DATE], you could easily imagine having one serv…" at bounding box center [680, 376] width 438 height 85
drag, startPoint x: 685, startPoint y: 455, endPoint x: 741, endPoint y: 461, distance: 56.3
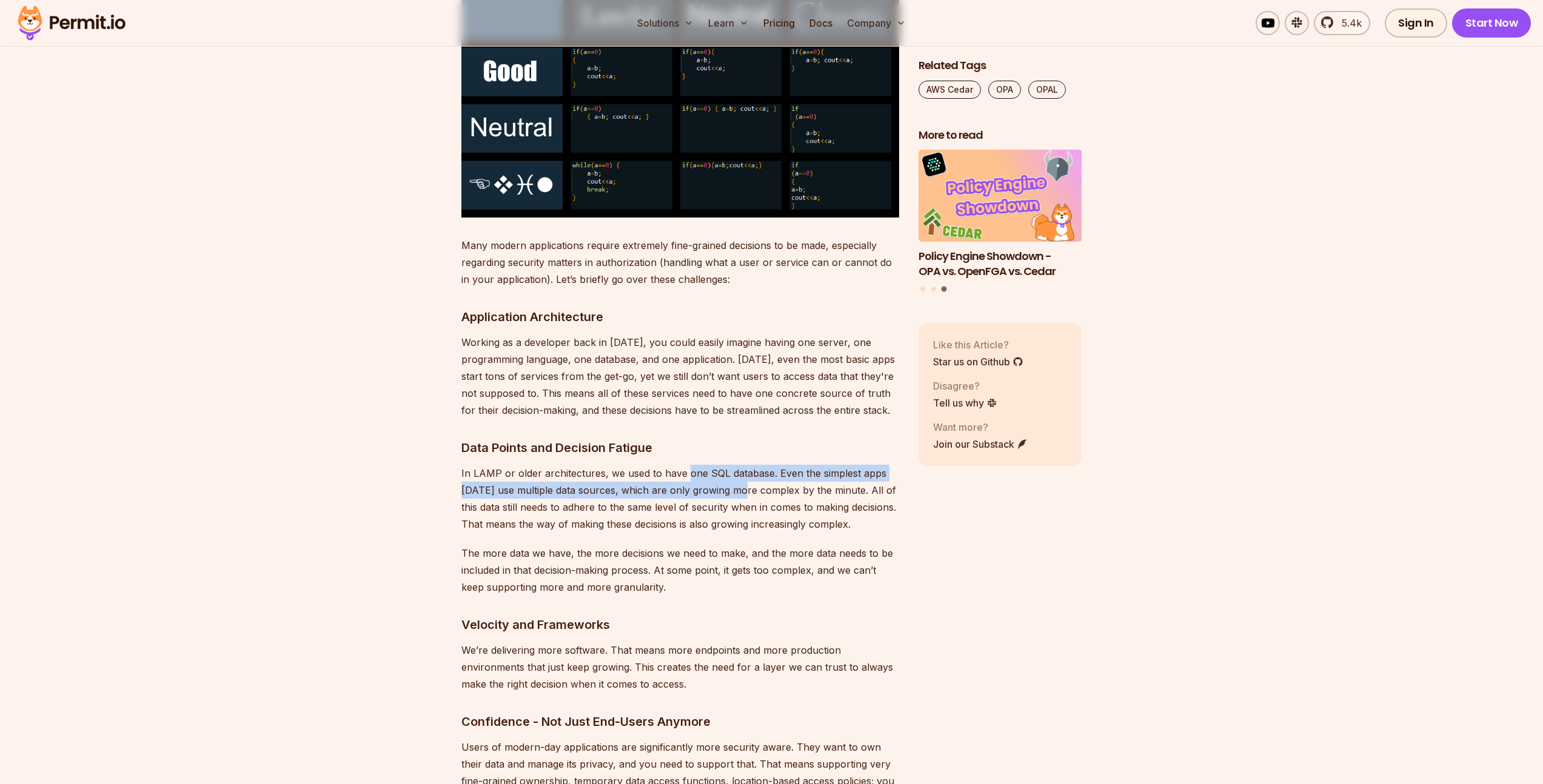
click at [738, 465] on p "In LAMP or older architectures, we used to have one SQL database. Even the simp…" at bounding box center [680, 499] width 438 height 68
click at [830, 465] on p "In LAMP or older architectures, we used to have one SQL database. Even the simp…" at bounding box center [680, 499] width 438 height 68
drag, startPoint x: 822, startPoint y: 462, endPoint x: 850, endPoint y: 462, distance: 28.0
click at [866, 465] on p "In LAMP or older architectures, we used to have one SQL database. Even the simp…" at bounding box center [680, 499] width 438 height 68
drag, startPoint x: 473, startPoint y: 473, endPoint x: 570, endPoint y: 480, distance: 97.3
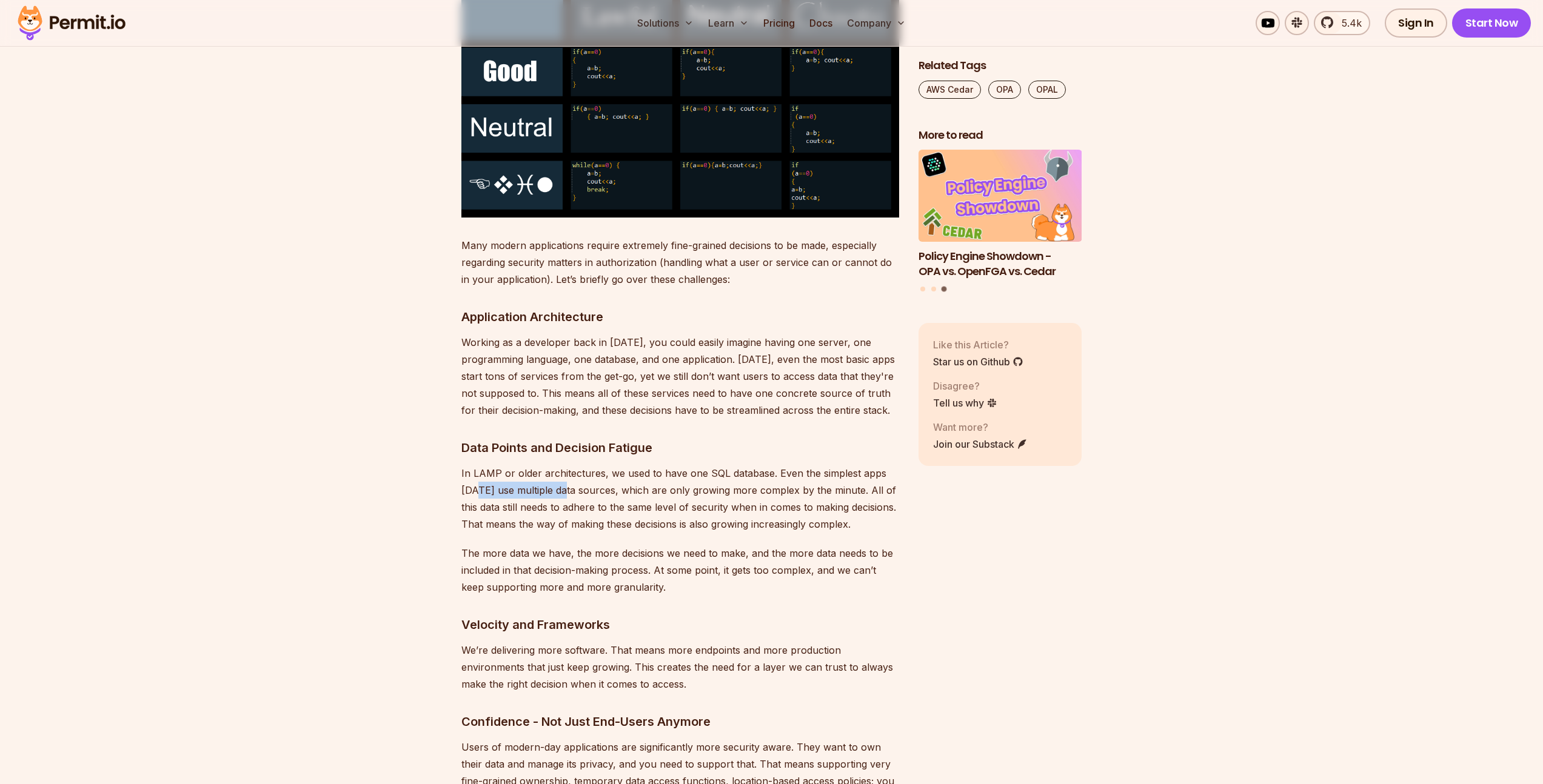
click at [569, 480] on p "In LAMP or older architectures, we used to have one SQL database. Even the simp…" at bounding box center [680, 499] width 438 height 68
drag, startPoint x: 635, startPoint y: 474, endPoint x: 689, endPoint y: 477, distance: 54.1
click at [689, 477] on p "In LAMP or older architectures, we used to have one SQL database. Even the simp…" at bounding box center [680, 499] width 438 height 68
drag, startPoint x: 711, startPoint y: 474, endPoint x: 767, endPoint y: 473, distance: 56.0
click at [767, 473] on p "In LAMP or older architectures, we used to have one SQL database. Even the simp…" at bounding box center [680, 499] width 438 height 68
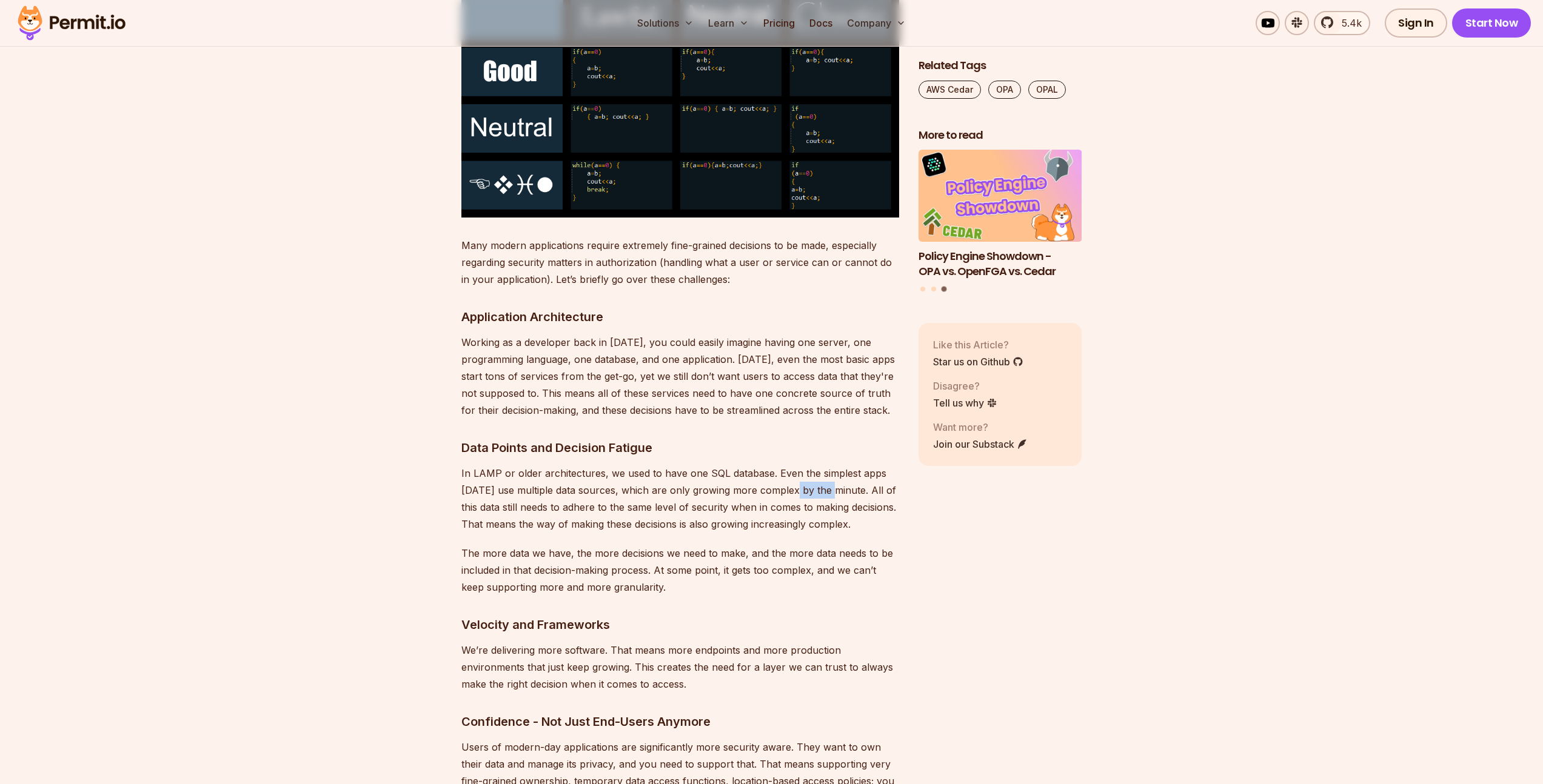
drag, startPoint x: 805, startPoint y: 472, endPoint x: 842, endPoint y: 473, distance: 37.0
click at [835, 472] on p "In LAMP or older architectures, we used to have one SQL database. Even the simp…" at bounding box center [680, 499] width 438 height 68
drag, startPoint x: 475, startPoint y: 493, endPoint x: 590, endPoint y: 497, distance: 115.1
click at [567, 496] on p "In LAMP or older architectures, we used to have one SQL database. Even the simp…" at bounding box center [680, 499] width 438 height 68
drag, startPoint x: 644, startPoint y: 495, endPoint x: 594, endPoint y: 489, distance: 50.4
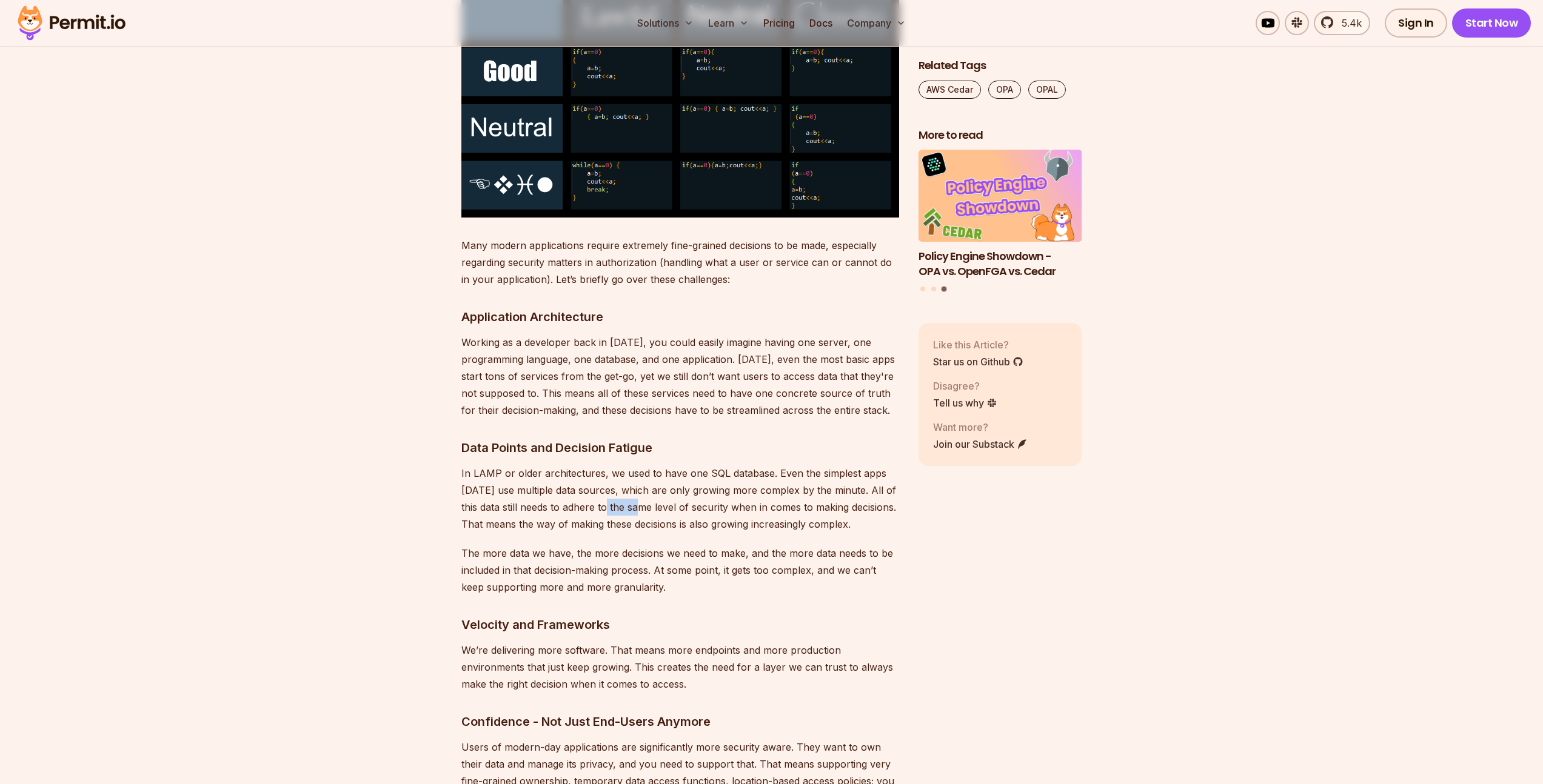
click at [656, 497] on p "In LAMP or older architectures, we used to have one SQL database. Even the simp…" at bounding box center [680, 499] width 438 height 68
click at [577, 487] on p "In LAMP or older architectures, we used to have one SQL database. Even the simp…" at bounding box center [680, 499] width 438 height 68
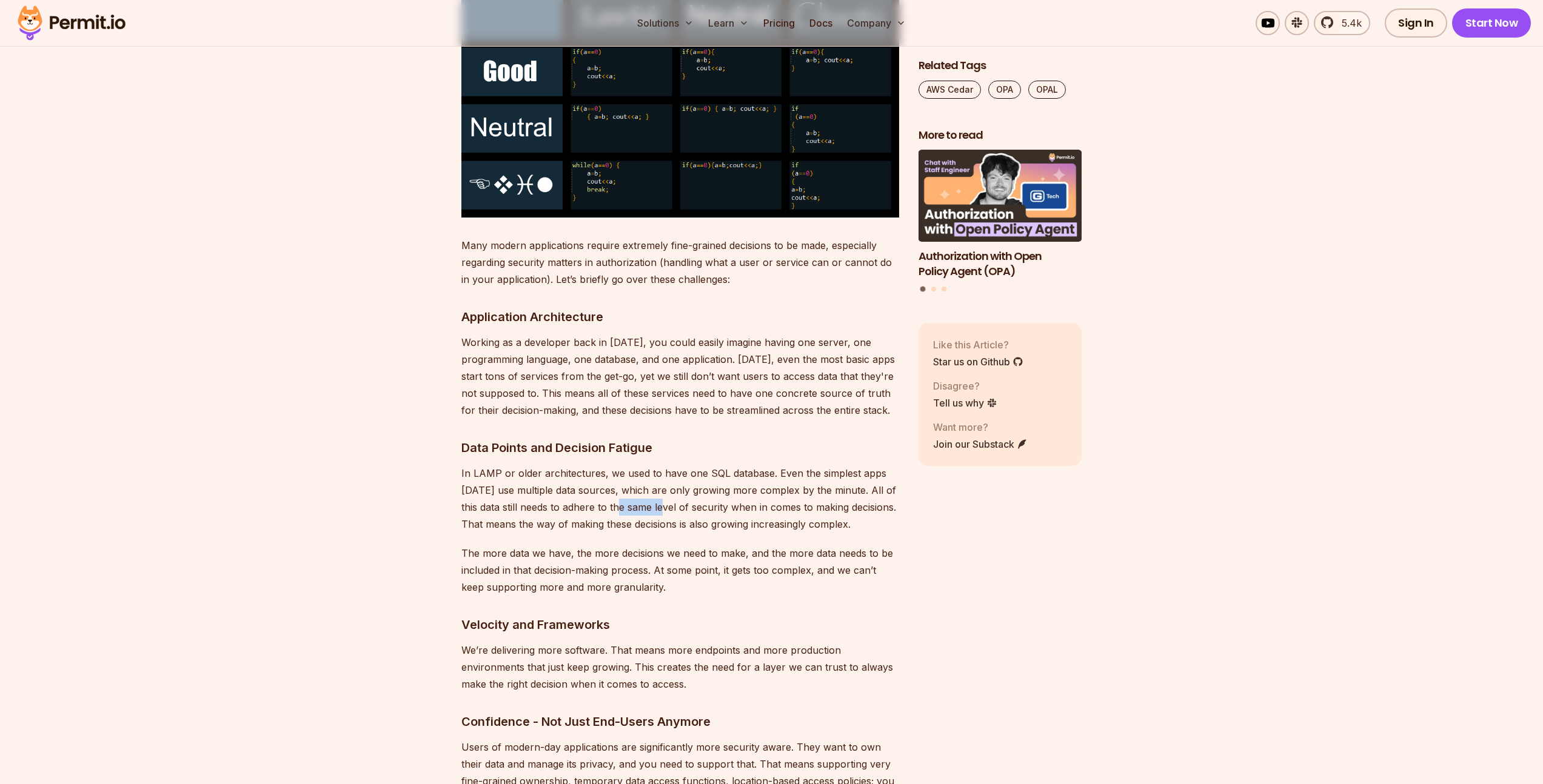
drag, startPoint x: 685, startPoint y: 492, endPoint x: 702, endPoint y: 493, distance: 17.0
click at [701, 493] on p "In LAMP or older architectures, we used to have one SQL database. Even the simp…" at bounding box center [680, 499] width 438 height 68
click at [728, 490] on p "In LAMP or older architectures, we used to have one SQL database. Even the simp…" at bounding box center [680, 499] width 438 height 68
drag, startPoint x: 774, startPoint y: 489, endPoint x: 815, endPoint y: 488, distance: 41.0
click at [808, 488] on p "In LAMP or older architectures, we used to have one SQL database. Even the simp…" at bounding box center [680, 499] width 438 height 68
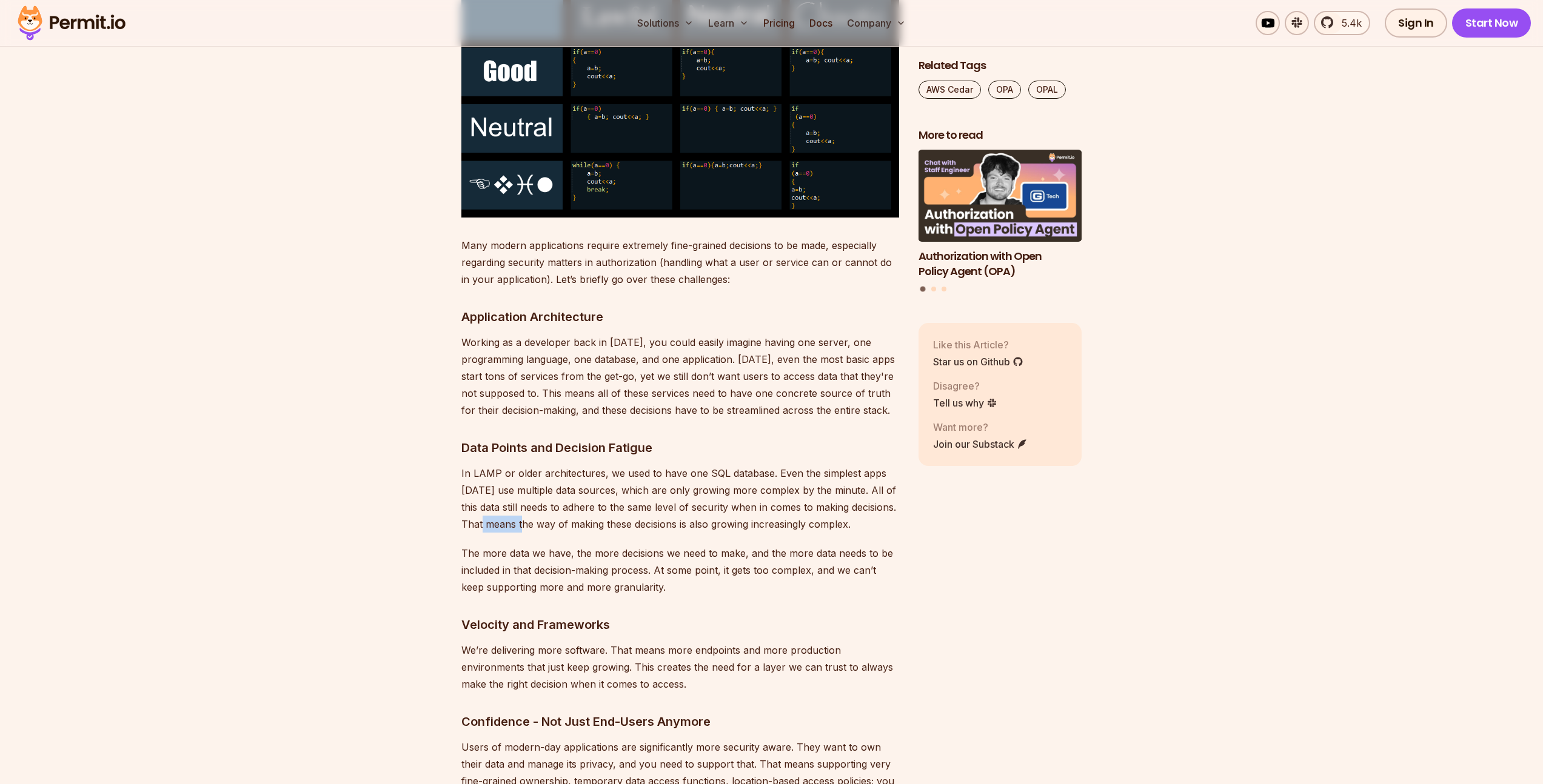
drag, startPoint x: 492, startPoint y: 507, endPoint x: 570, endPoint y: 511, distance: 78.1
click at [545, 509] on p "In LAMP or older architectures, we used to have one SQL database. Even the simp…" at bounding box center [680, 499] width 438 height 68
drag, startPoint x: 657, startPoint y: 507, endPoint x: 672, endPoint y: 509, distance: 15.1
click at [669, 509] on p "In LAMP or older architectures, we used to have one SQL database. Even the simp…" at bounding box center [680, 499] width 438 height 68
click at [569, 507] on p "In LAMP or older architectures, we used to have one SQL database. Even the simp…" at bounding box center [680, 499] width 438 height 68
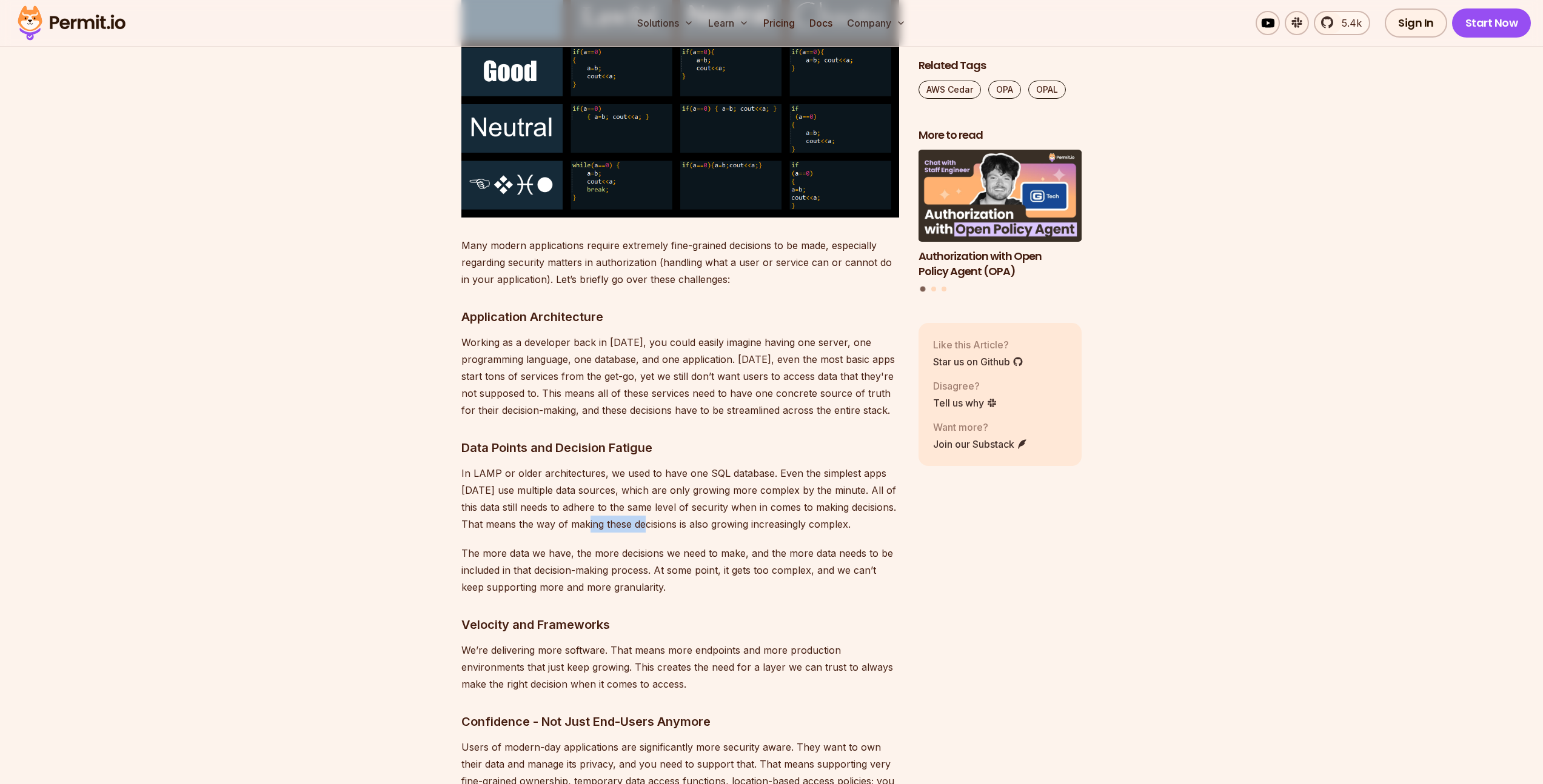
click at [698, 506] on p "In LAMP or older architectures, we used to have one SQL database. Even the simp…" at bounding box center [680, 499] width 438 height 68
click at [818, 506] on p "In LAMP or older architectures, we used to have one SQL database. Even the simp…" at bounding box center [680, 499] width 438 height 68
click at [659, 492] on p "In LAMP or older architectures, we used to have one SQL database. Even the simp…" at bounding box center [680, 499] width 438 height 68
drag, startPoint x: 801, startPoint y: 512, endPoint x: 834, endPoint y: 517, distance: 33.4
click at [825, 516] on p "In LAMP or older architectures, we used to have one SQL database. Even the simp…" at bounding box center [680, 499] width 438 height 68
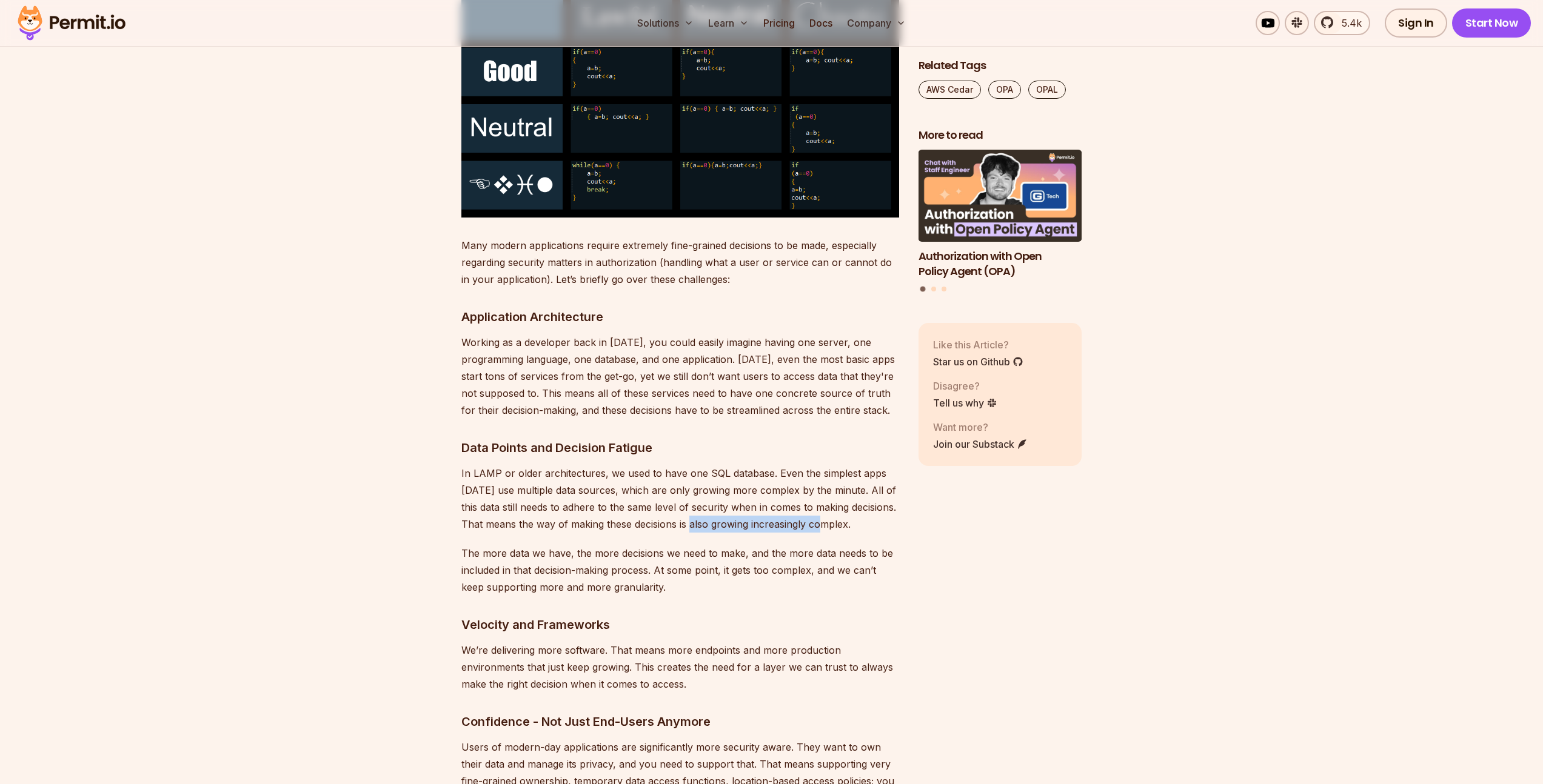
click at [823, 516] on p "In LAMP or older architectures, we used to have one SQL database. Even the simp…" at bounding box center [680, 499] width 438 height 68
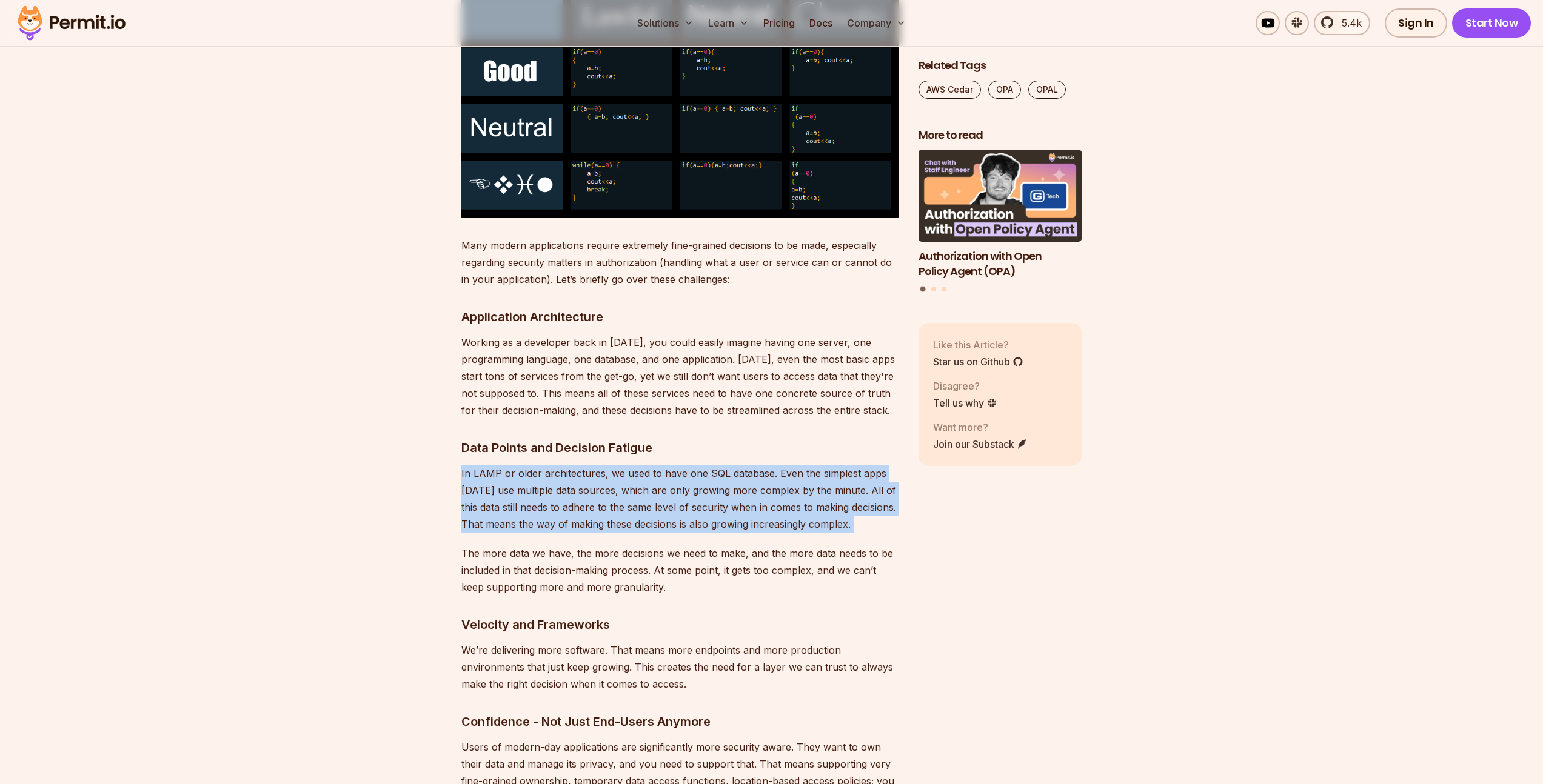
click at [823, 516] on p "In LAMP or older architectures, we used to have one SQL database. Even the simp…" at bounding box center [680, 499] width 438 height 68
click at [789, 485] on p "In LAMP or older architectures, we used to have one SQL database. Even the simp…" at bounding box center [680, 499] width 438 height 68
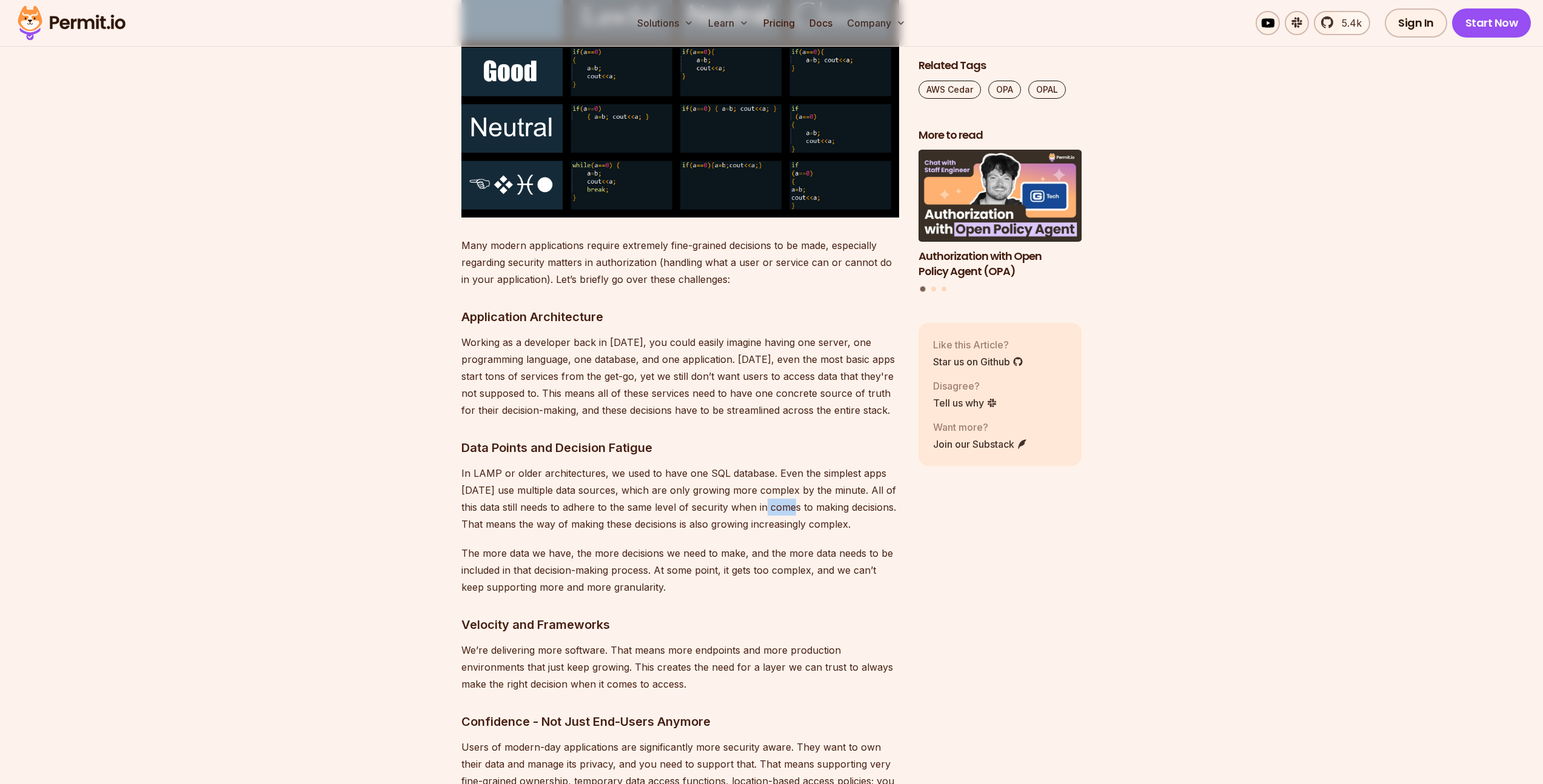
click at [789, 485] on p "In LAMP or older architectures, we used to have one SQL database. Even the simp…" at bounding box center [680, 499] width 438 height 68
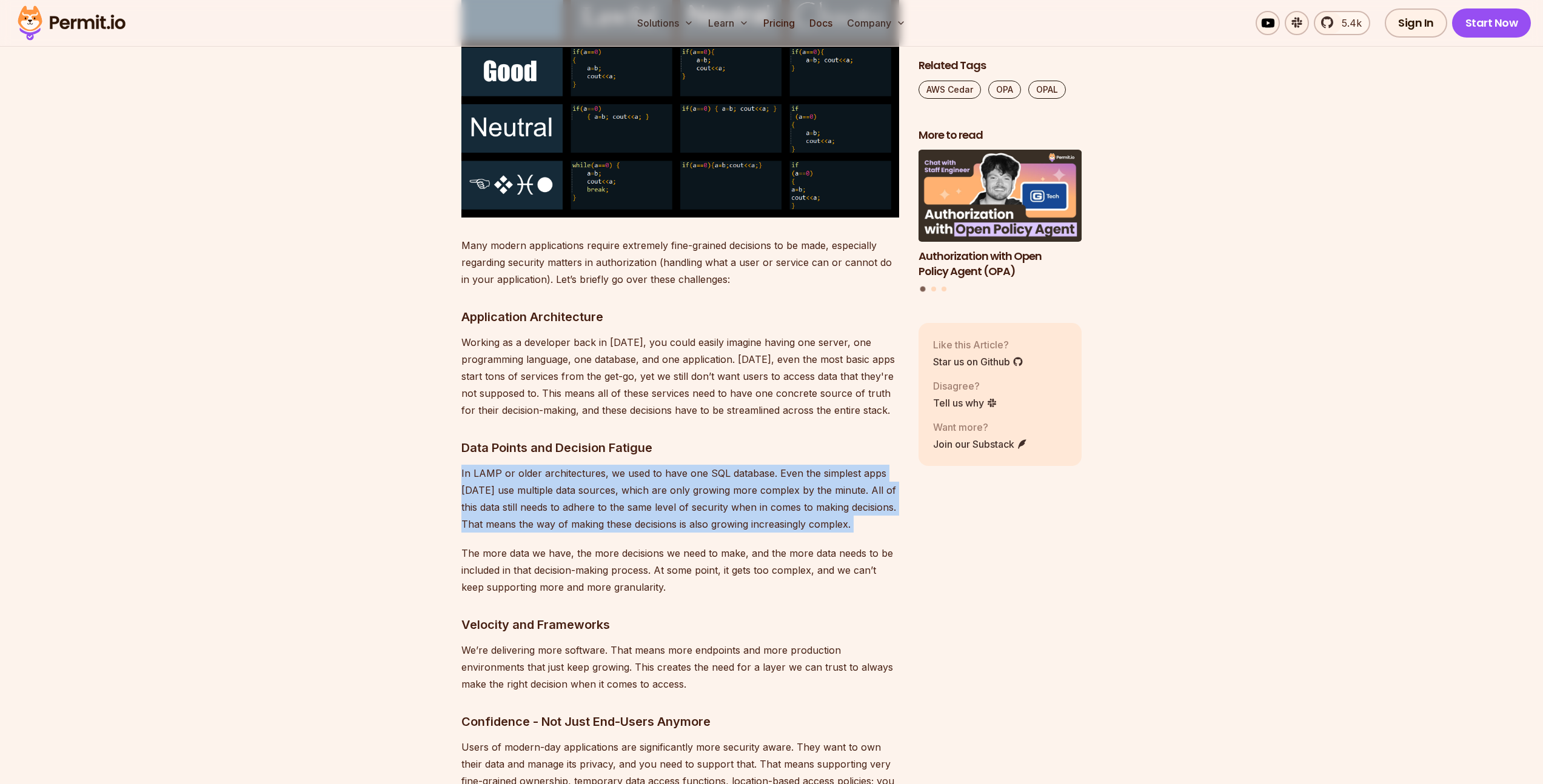
click at [789, 485] on p "In LAMP or older architectures, we used to have one SQL database. Even the simp…" at bounding box center [680, 499] width 438 height 68
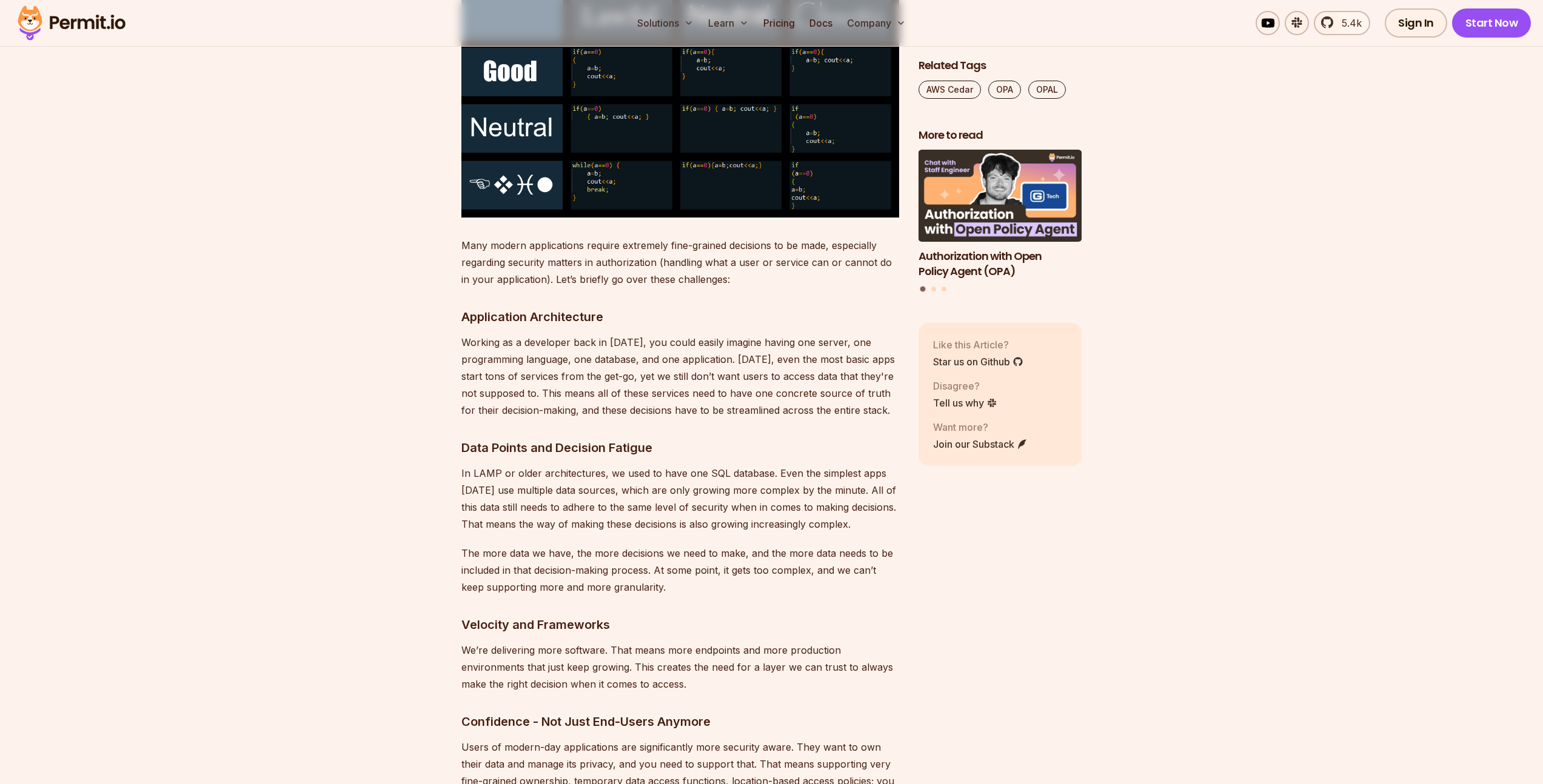
click at [519, 557] on p "The more data we have, the more decisions we need to make, and the more data ne…" at bounding box center [680, 570] width 438 height 51
click at [519, 556] on p "The more data we have, the more decisions we need to make, and the more data ne…" at bounding box center [680, 570] width 438 height 51
click at [611, 470] on p "In LAMP or older architectures, we used to have one SQL database. Even the simp…" at bounding box center [680, 499] width 438 height 68
click at [609, 470] on p "In LAMP or older architectures, we used to have one SQL database. Even the simp…" at bounding box center [680, 499] width 438 height 68
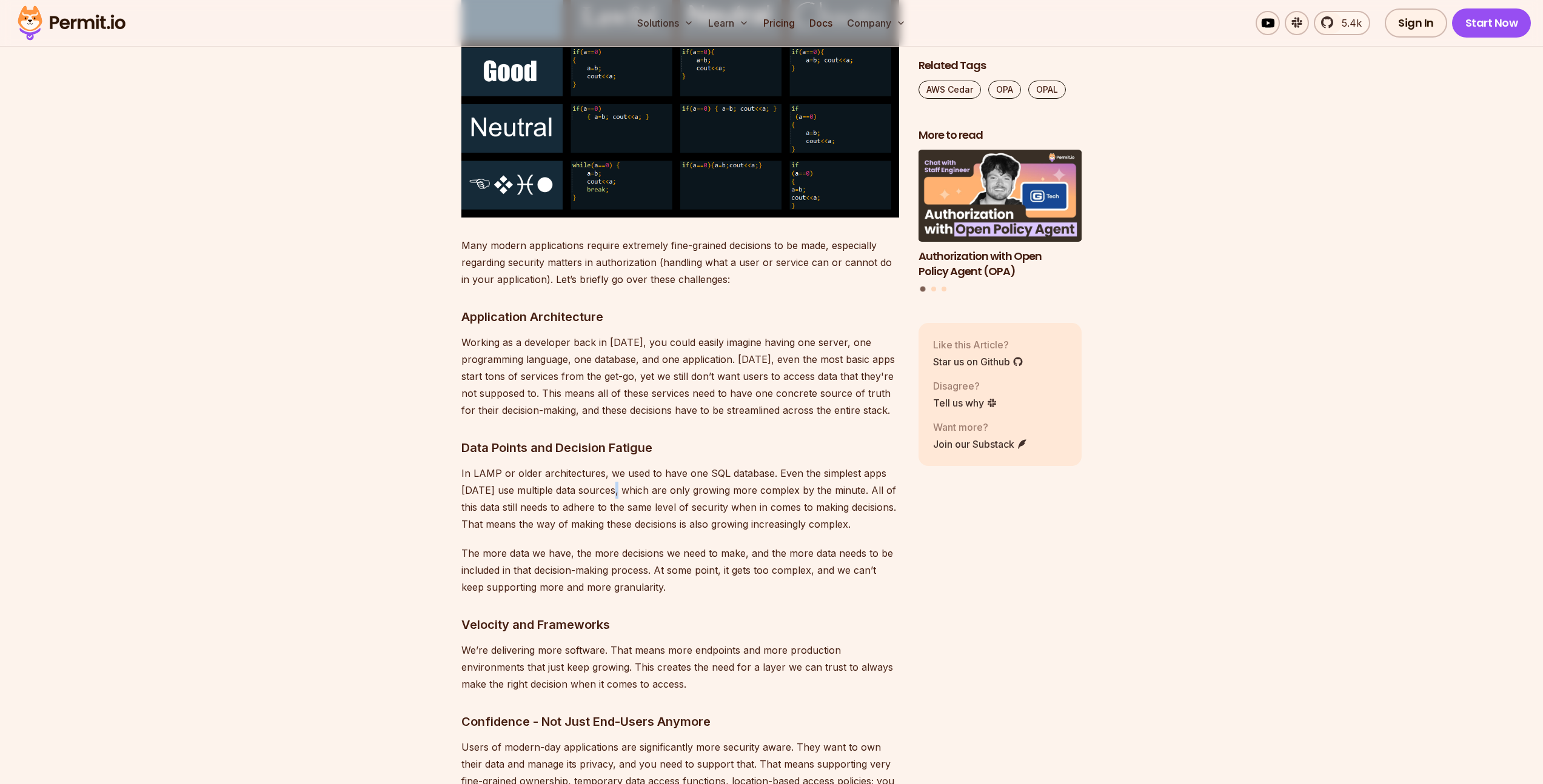
click at [609, 470] on p "In LAMP or older architectures, we used to have one SQL database. Even the simp…" at bounding box center [680, 499] width 438 height 68
click at [737, 554] on p "The more data we have, the more decisions we need to make, and the more data ne…" at bounding box center [680, 570] width 438 height 51
click at [737, 554] on p "The more data we have, the more decisions we need to make, and the more data ne…" at bounding box center [680, 570] width 438 height 51
click at [719, 484] on p "In LAMP or older architectures, we used to have one SQL database. Even the simp…" at bounding box center [680, 499] width 438 height 68
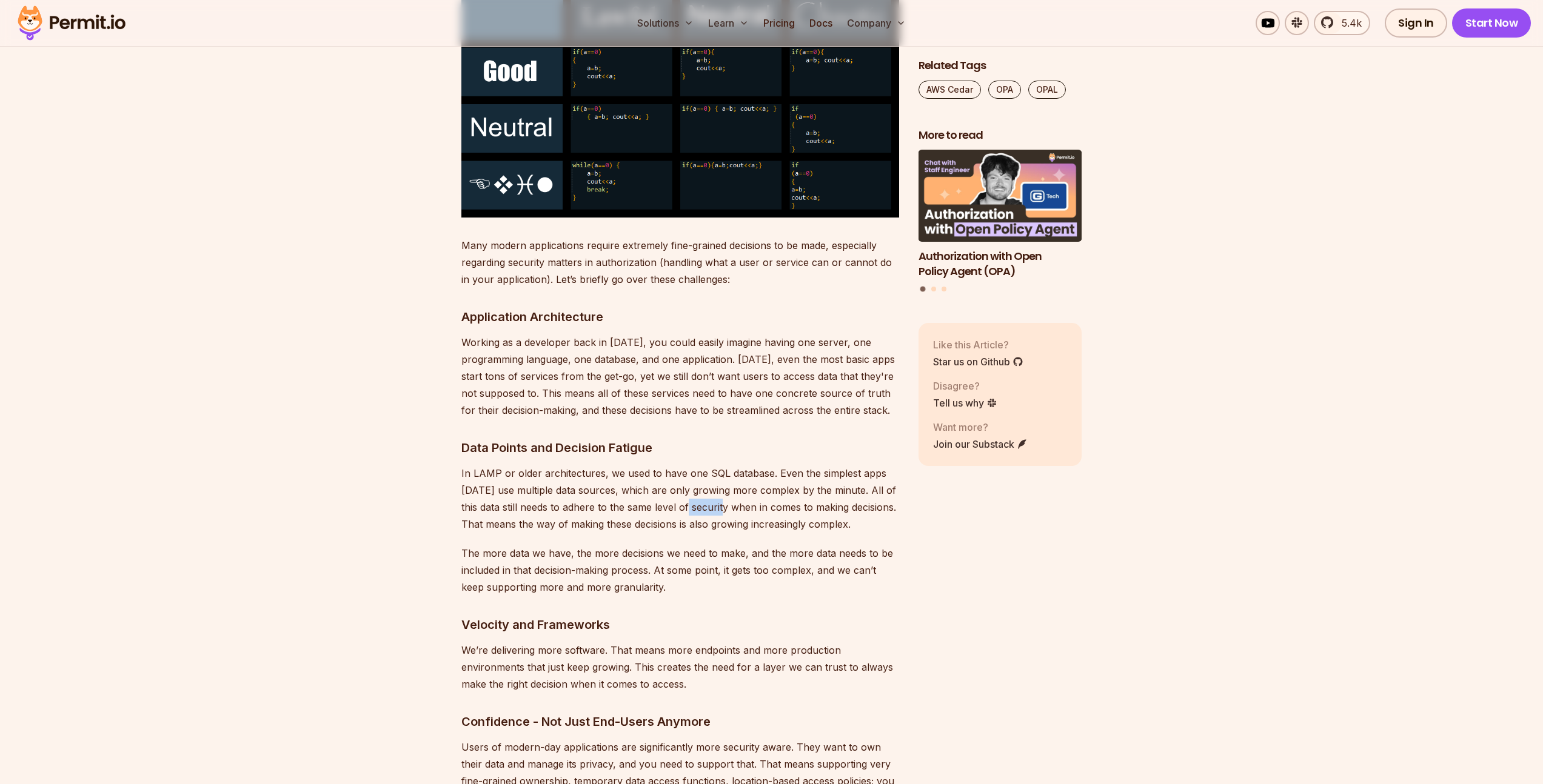
click at [719, 484] on p "In LAMP or older architectures, we used to have one SQL database. Even the simp…" at bounding box center [680, 499] width 438 height 68
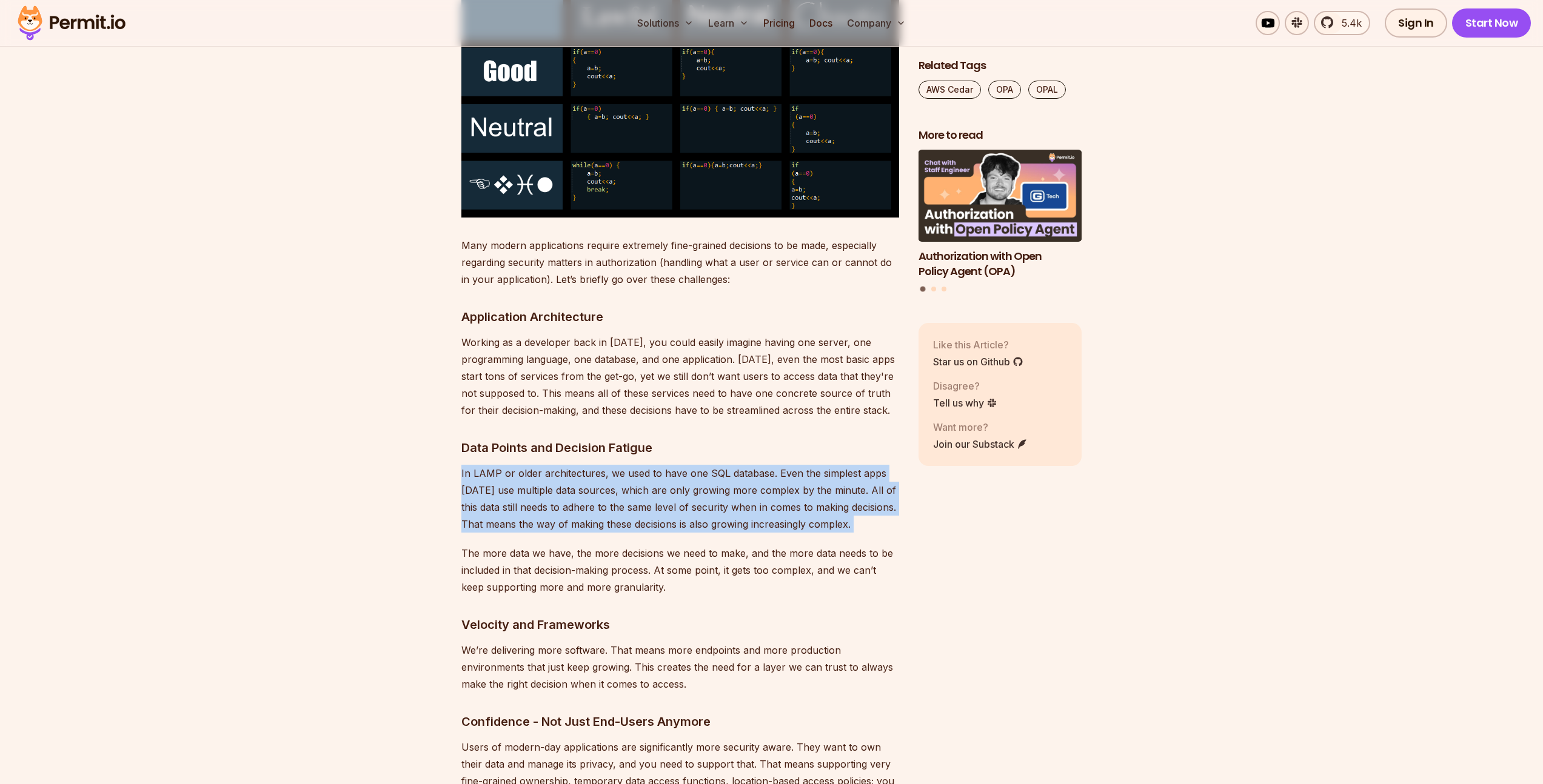
click at [719, 484] on p "In LAMP or older architectures, we used to have one SQL database. Even the simp…" at bounding box center [680, 499] width 438 height 68
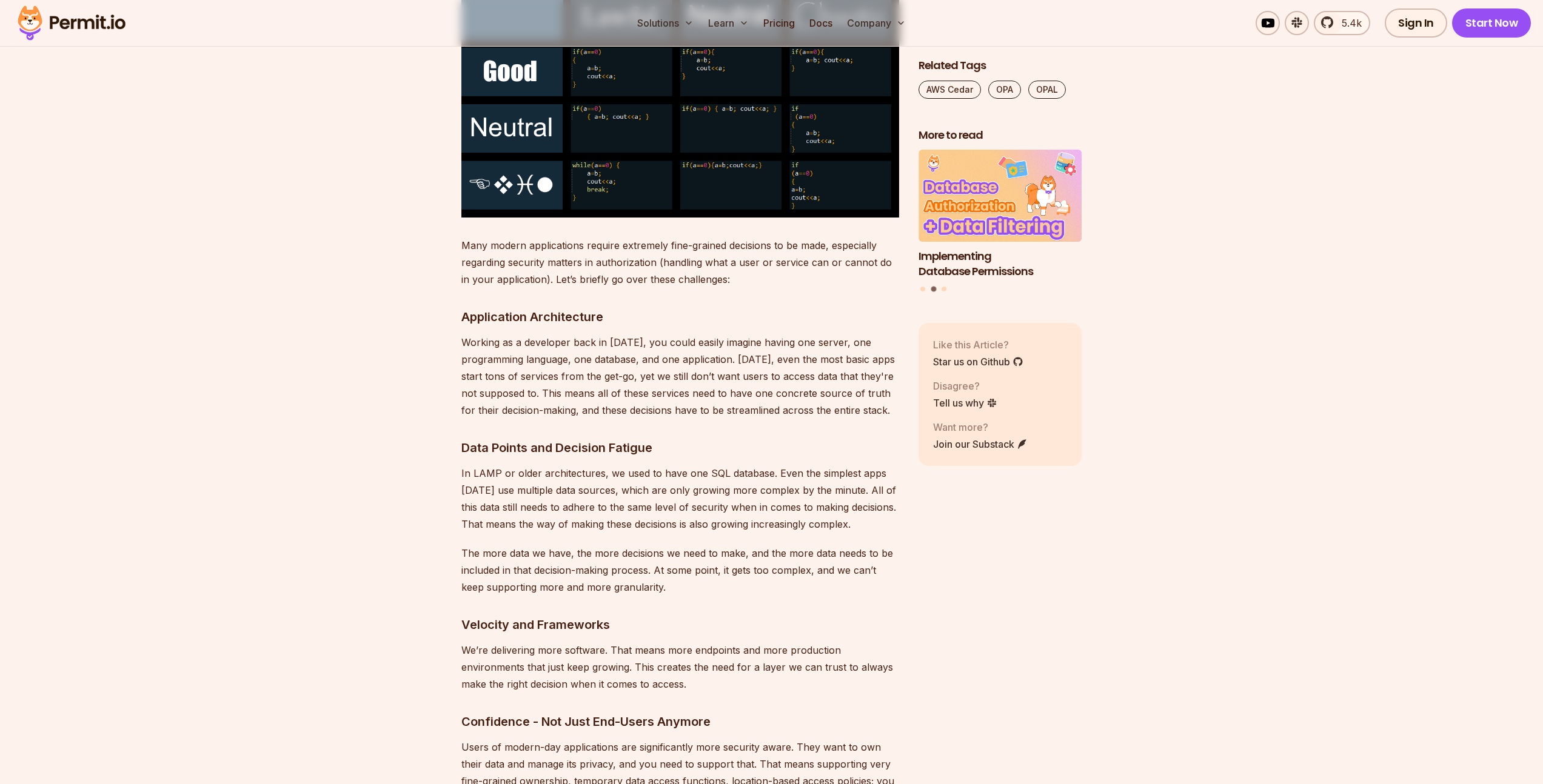
click at [767, 545] on p "The more data we have, the more decisions we need to make, and the more data ne…" at bounding box center [680, 570] width 438 height 51
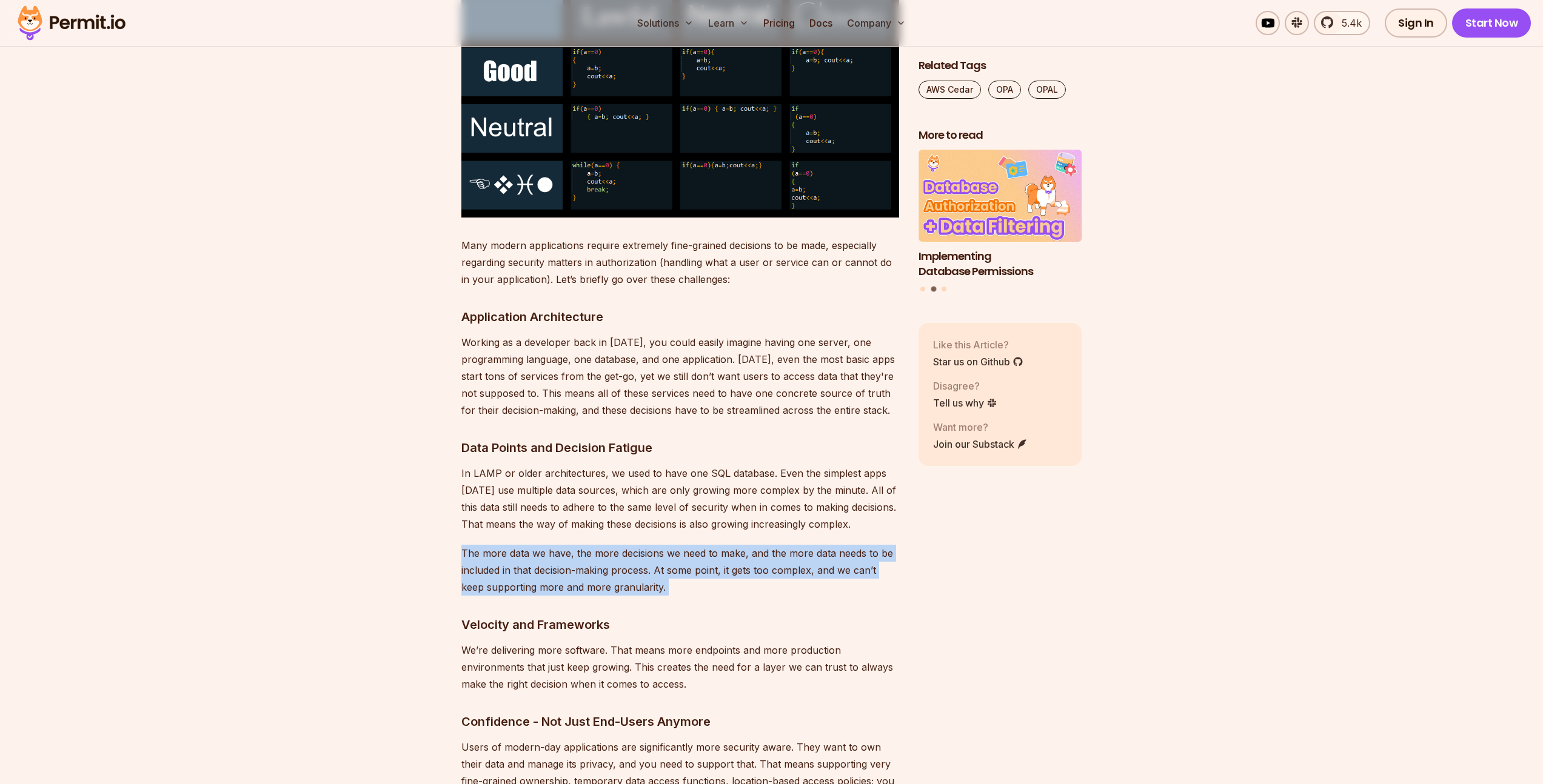
click at [767, 545] on p "The more data we have, the more decisions we need to make, and the more data ne…" at bounding box center [680, 570] width 438 height 51
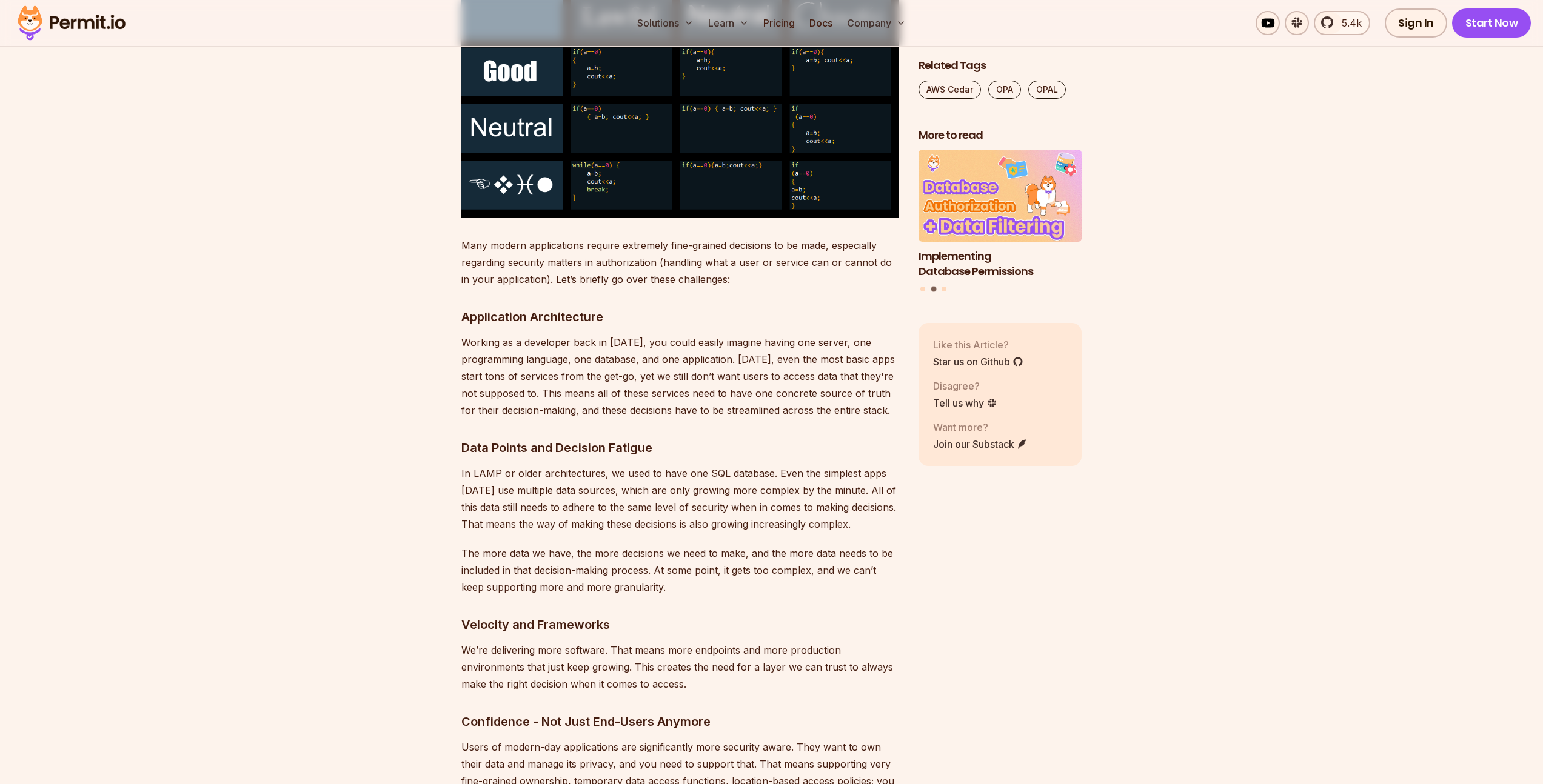
click at [647, 487] on p "In LAMP or older architectures, we used to have one SQL database. Even the simp…" at bounding box center [680, 499] width 438 height 68
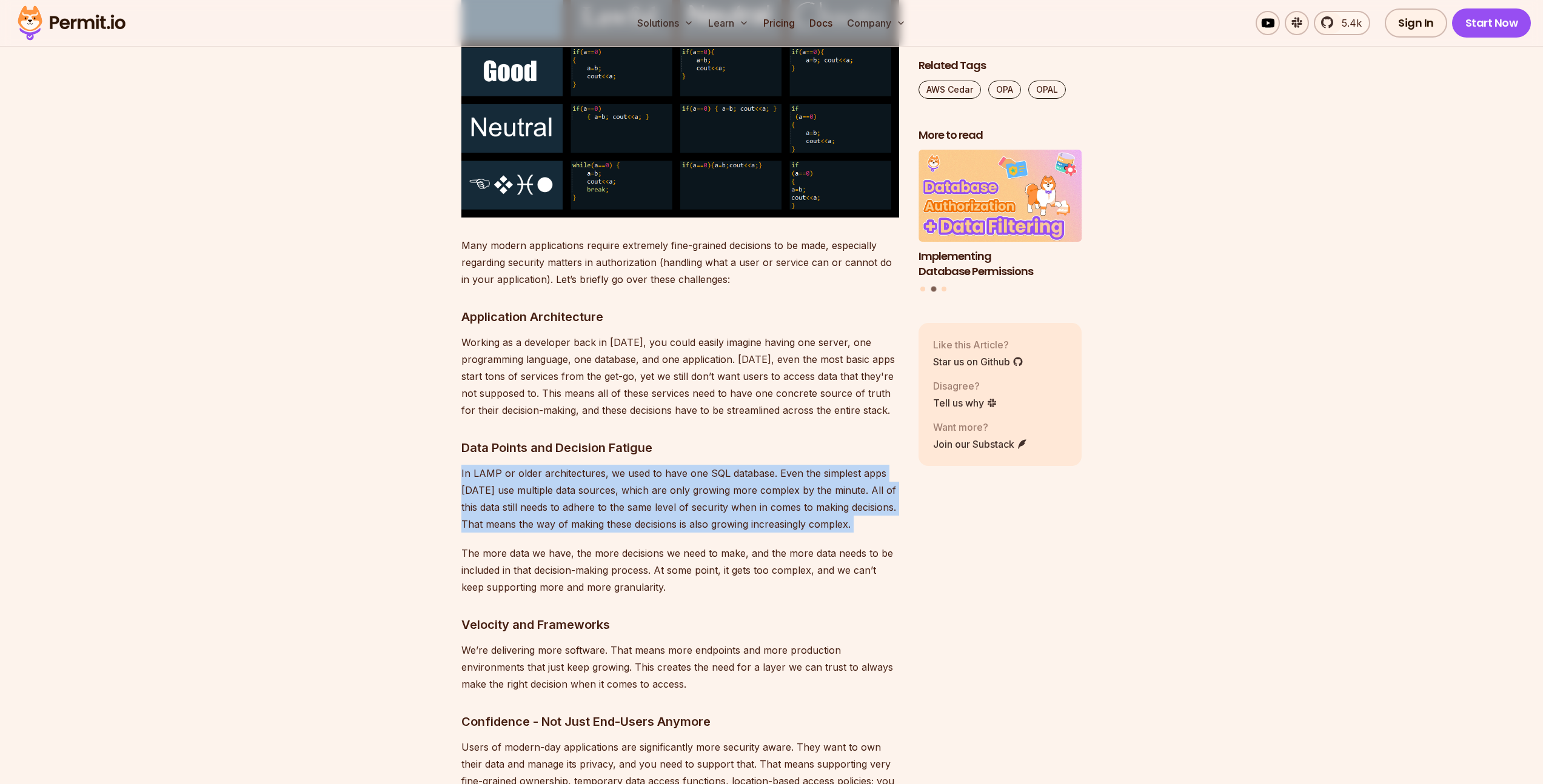
click at [647, 487] on p "In LAMP or older architectures, we used to have one SQL database. Even the simp…" at bounding box center [680, 499] width 438 height 68
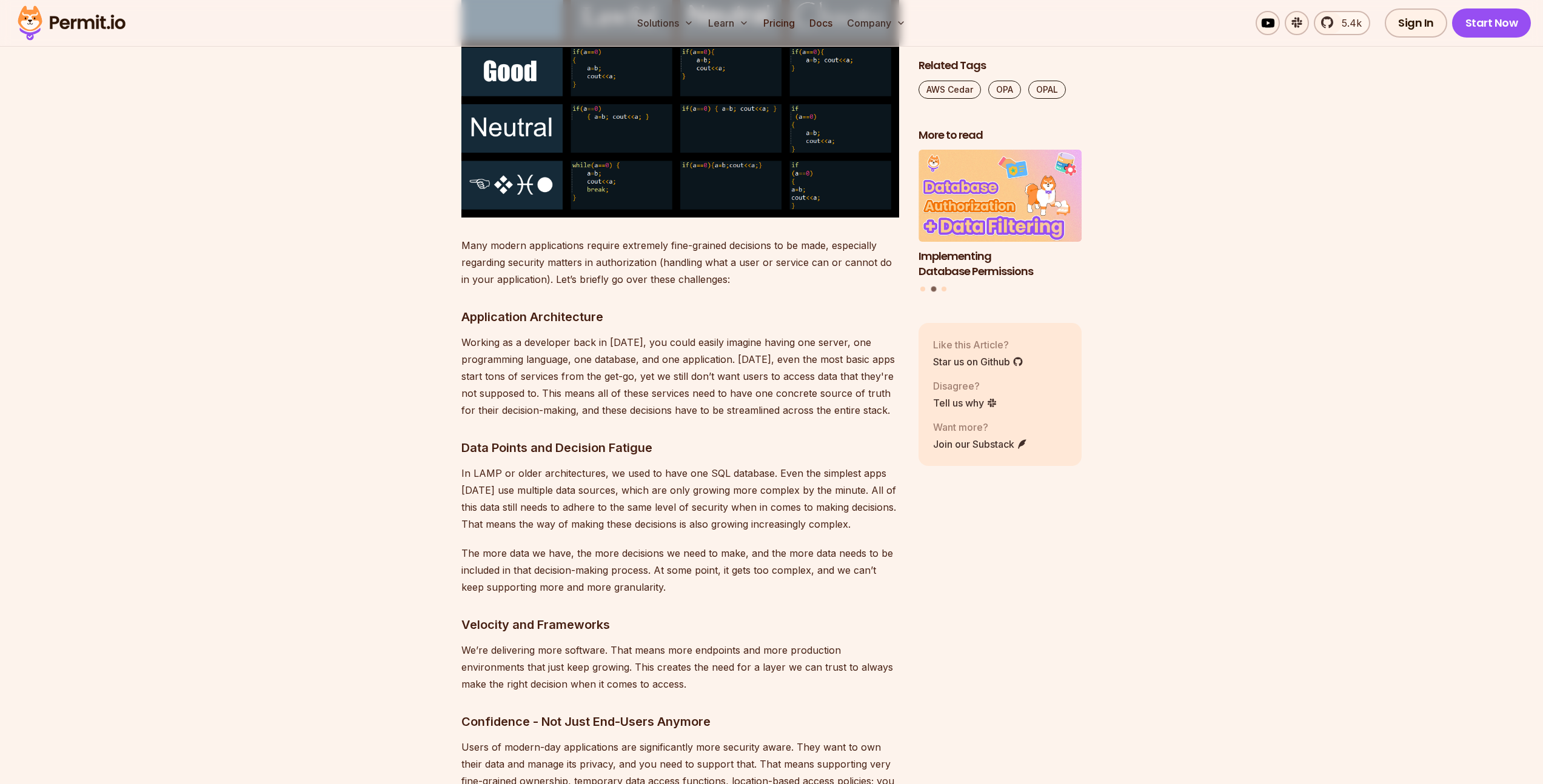
click at [558, 551] on p "The more data we have, the more decisions we need to make, and the more data ne…" at bounding box center [680, 570] width 438 height 51
click at [558, 551] on p "The more data we have, the more decisions we need to make, and the more data ne…" at bounding box center [680, 570] width 438 height 51
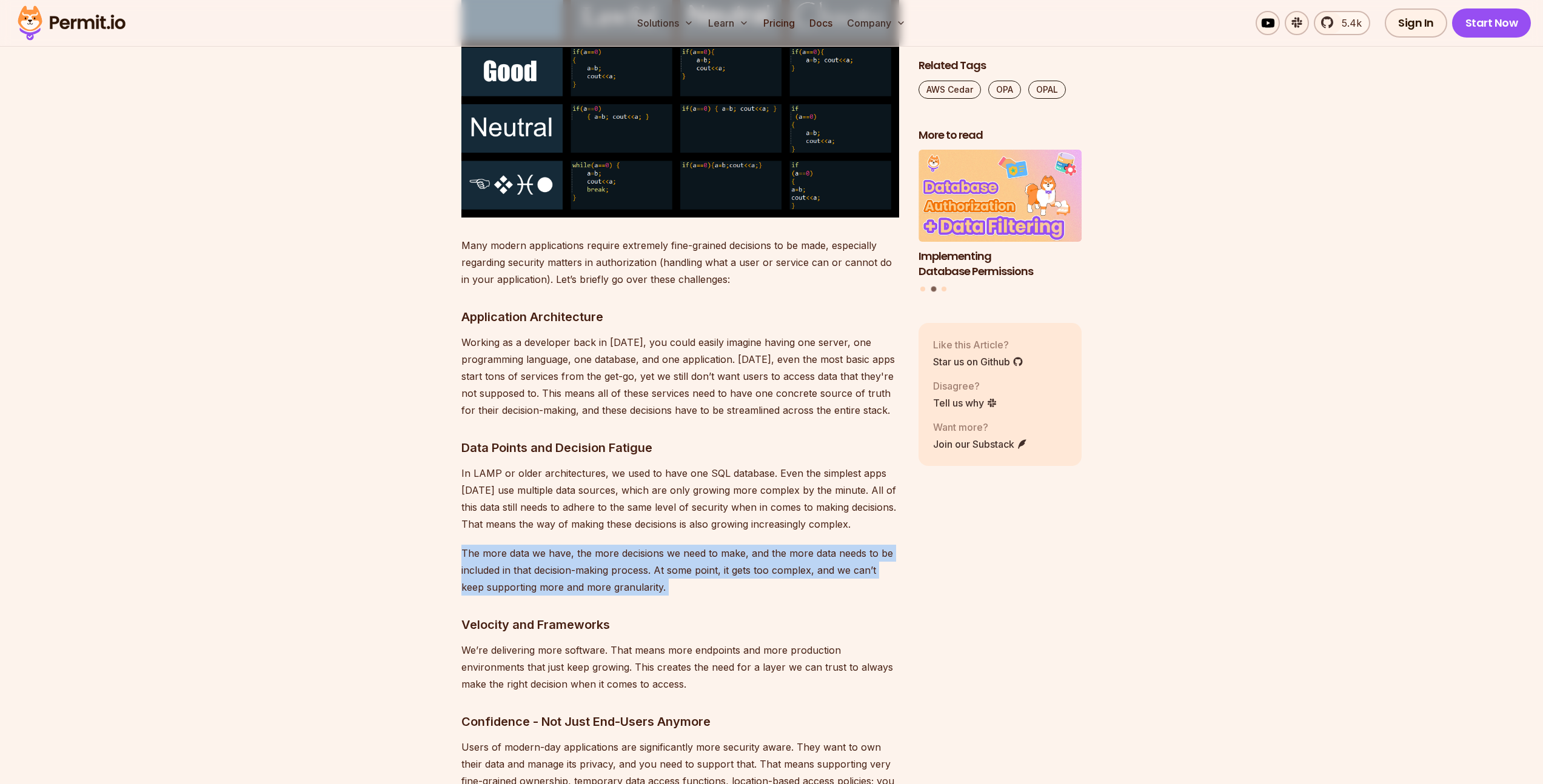
click at [558, 551] on p "The more data we have, the more decisions we need to make, and the more data ne…" at bounding box center [680, 570] width 438 height 51
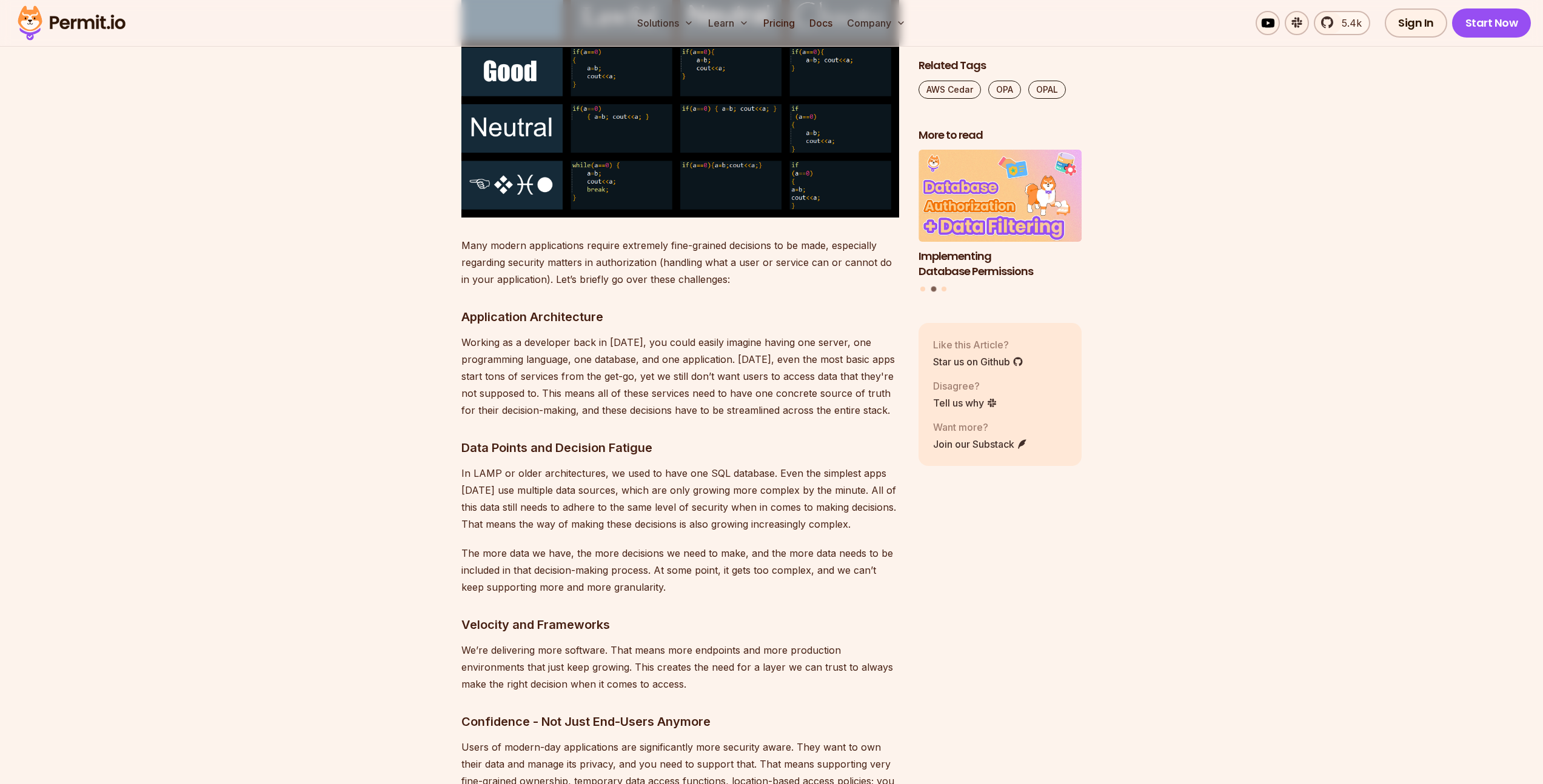
click at [637, 487] on p "In LAMP or older architectures, we used to have one SQL database. Even the simp…" at bounding box center [680, 499] width 438 height 68
click at [636, 487] on p "In LAMP or older architectures, we used to have one SQL database. Even the simp…" at bounding box center [680, 499] width 438 height 68
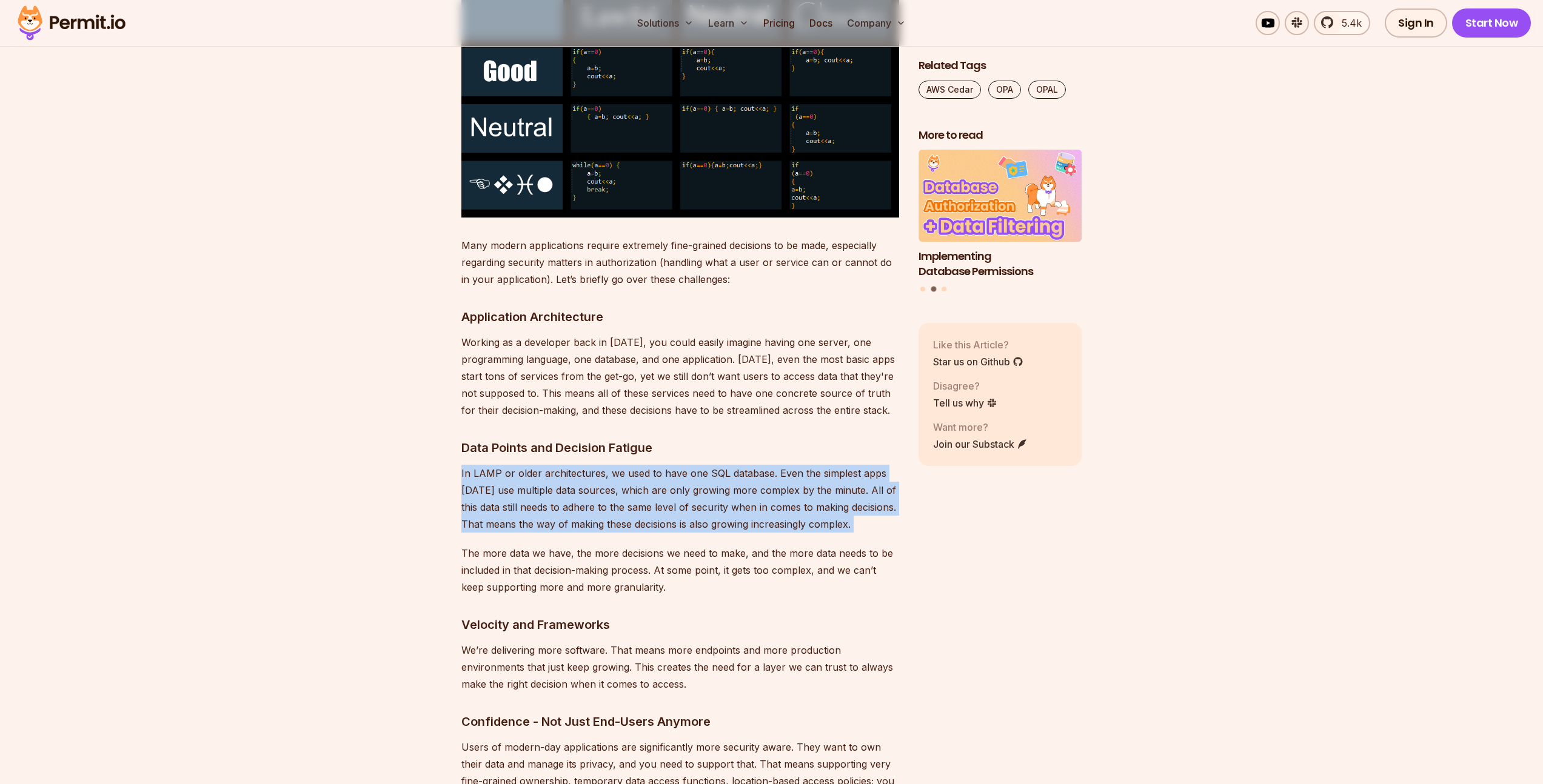
drag, startPoint x: 636, startPoint y: 487, endPoint x: 761, endPoint y: 548, distance: 139.1
click at [636, 487] on p "In LAMP or older architectures, we used to have one SQL database. Even the simp…" at bounding box center [680, 499] width 438 height 68
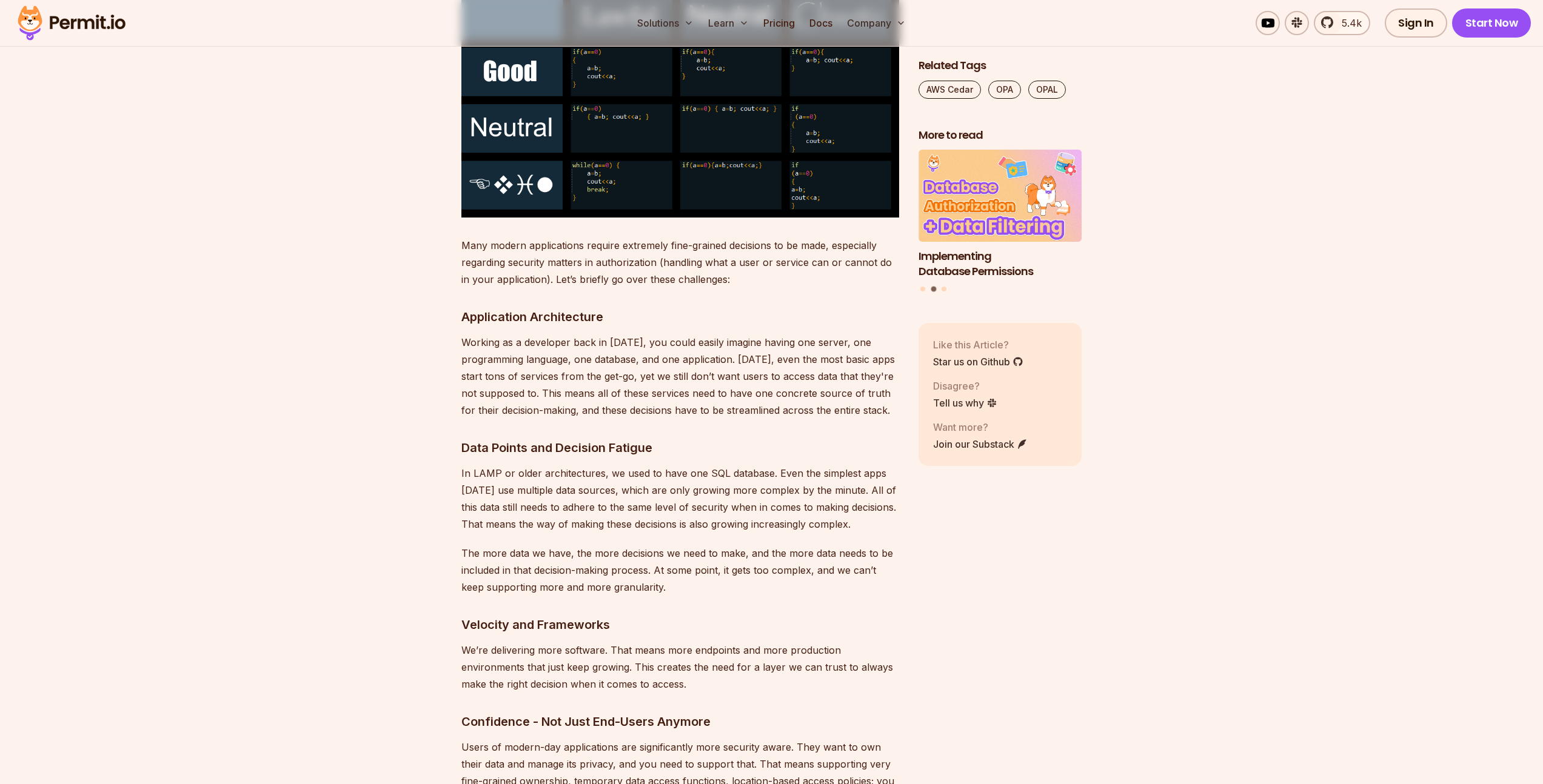
click at [767, 548] on p "The more data we have, the more decisions we need to make, and the more data ne…" at bounding box center [680, 570] width 438 height 51
click at [764, 548] on p "The more data we have, the more decisions we need to make, and the more data ne…" at bounding box center [680, 570] width 438 height 51
drag, startPoint x: 764, startPoint y: 548, endPoint x: 713, endPoint y: 524, distance: 56.4
click at [764, 549] on p "The more data we have, the more decisions we need to make, and the more data ne…" at bounding box center [680, 570] width 438 height 51
click at [648, 497] on p "In LAMP or older architectures, we used to have one SQL database. Even the simp…" at bounding box center [680, 499] width 438 height 68
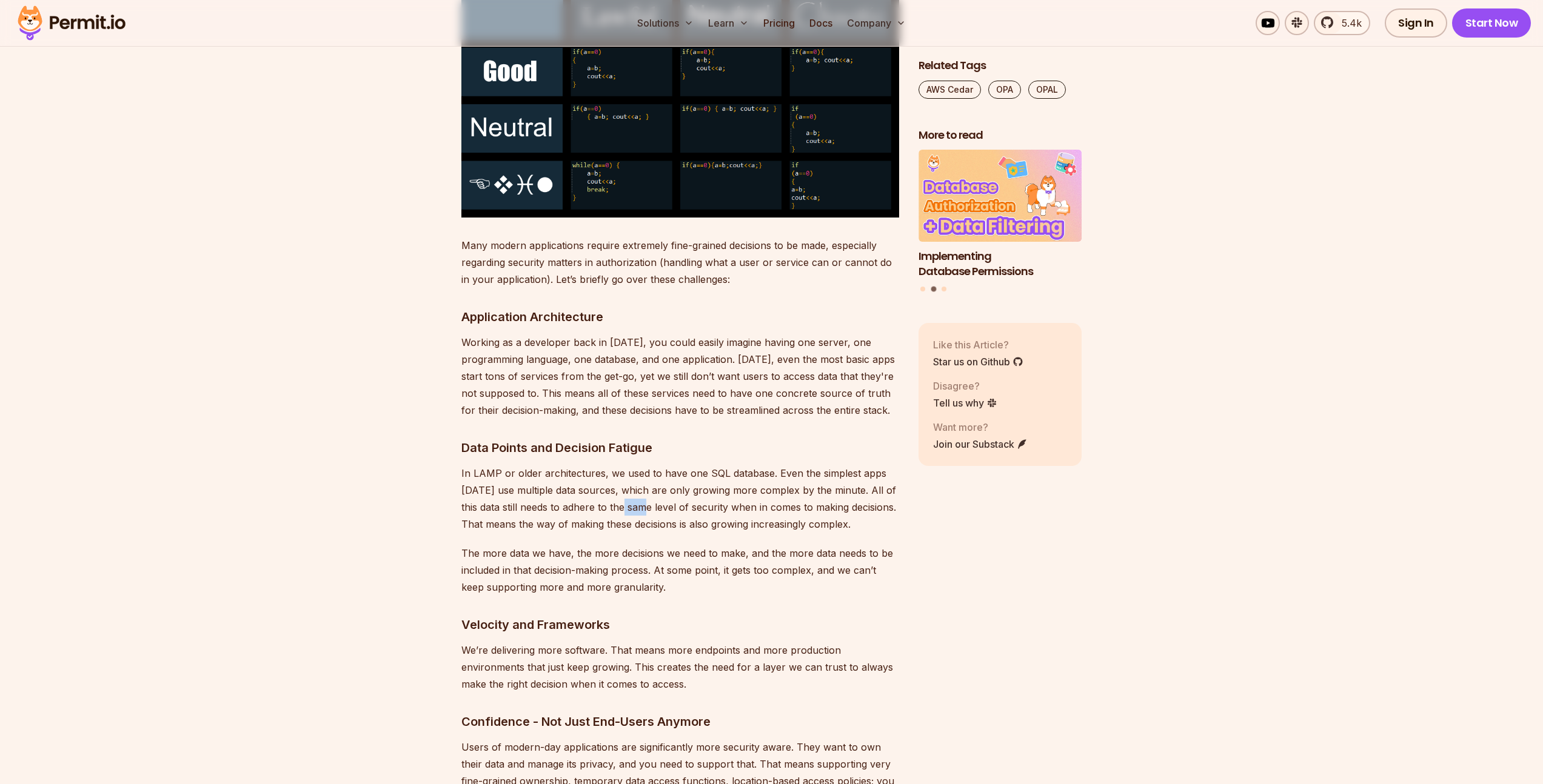
click at [648, 497] on p "In LAMP or older architectures, we used to have one SQL database. Even the simp…" at bounding box center [680, 499] width 438 height 68
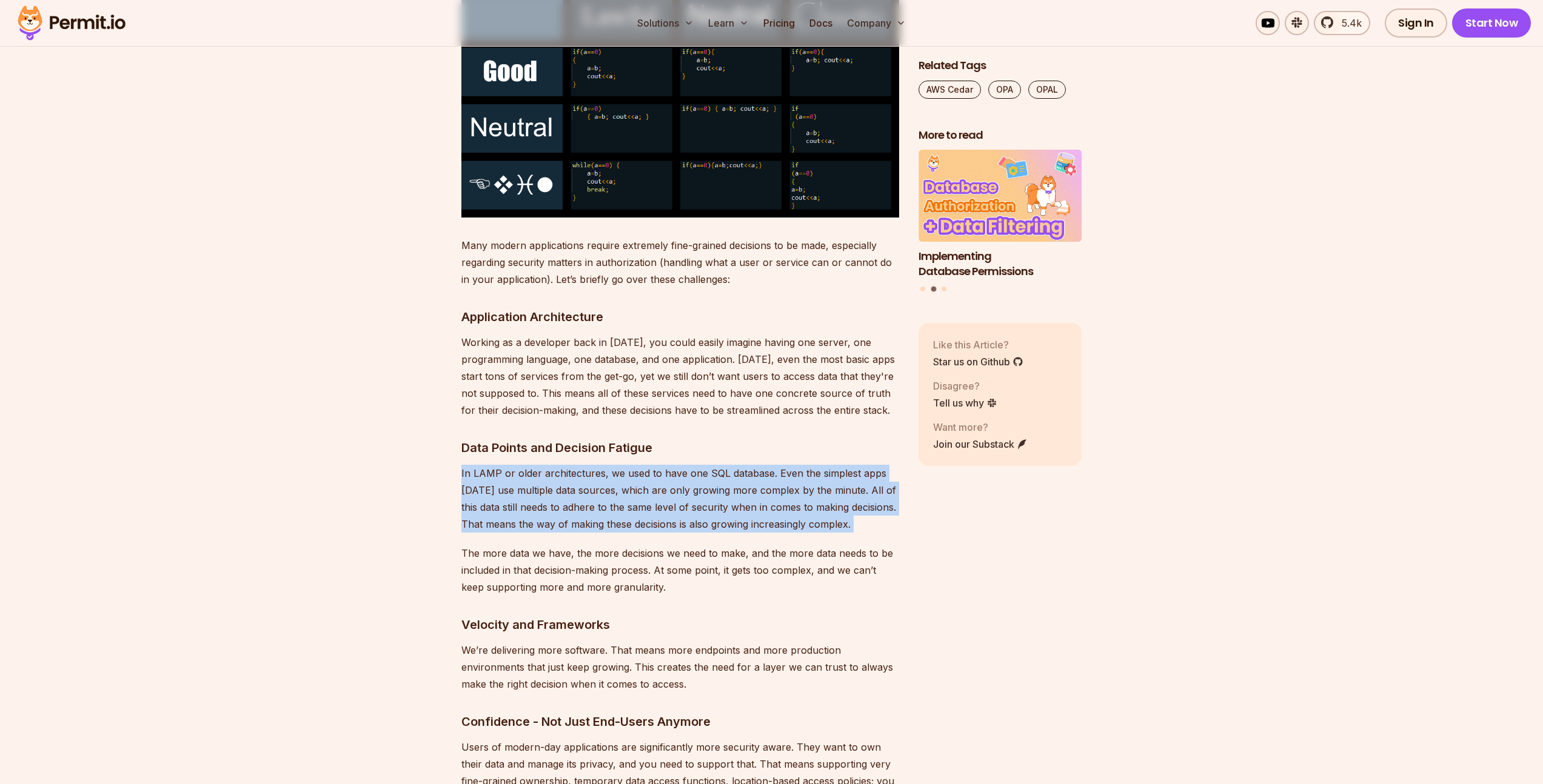
click at [648, 497] on p "In LAMP or older architectures, we used to have one SQL database. Even the simp…" at bounding box center [680, 499] width 438 height 68
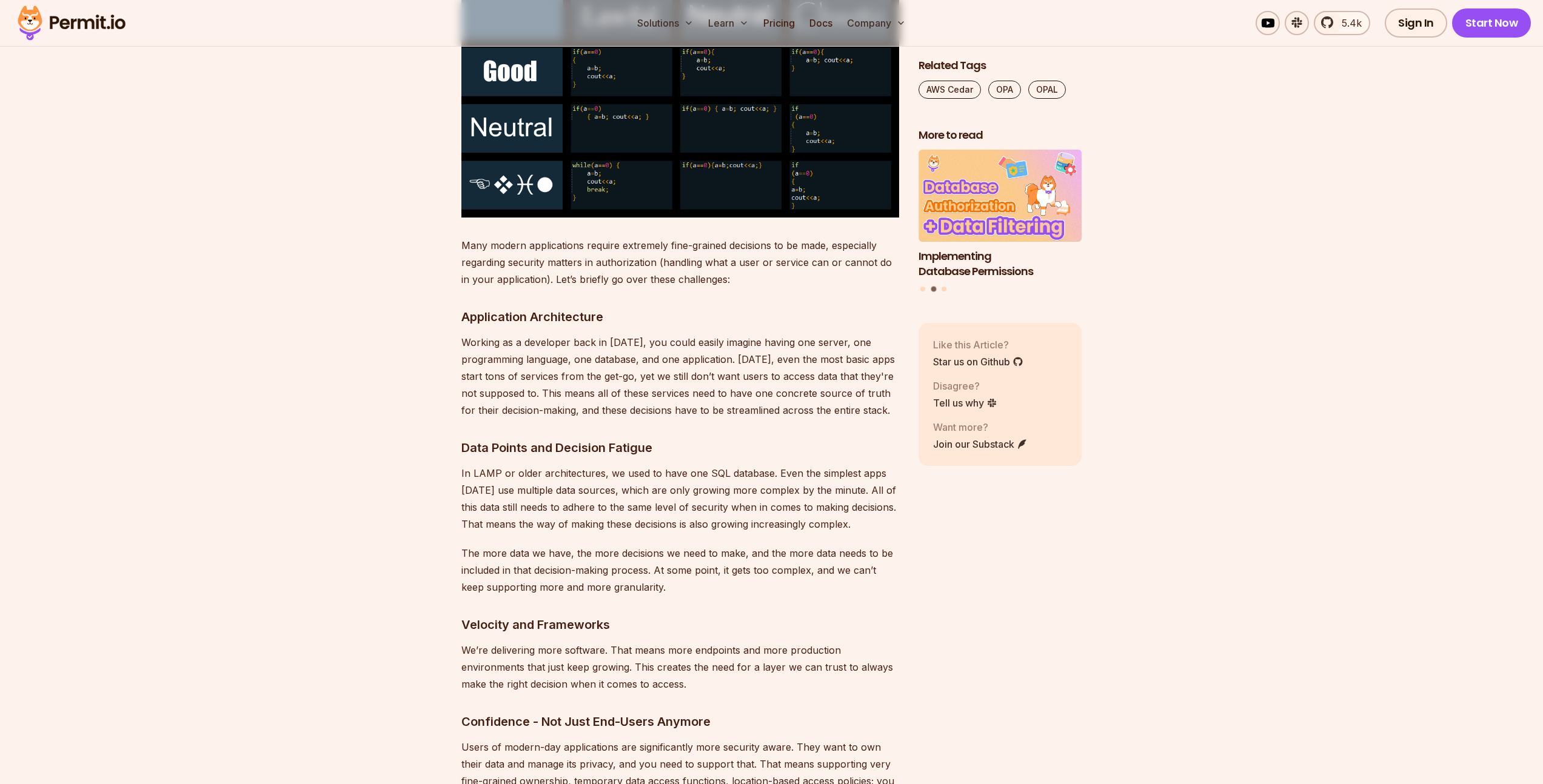
click at [584, 560] on p "The more data we have, the more decisions we need to make, and the more data ne…" at bounding box center [680, 570] width 438 height 51
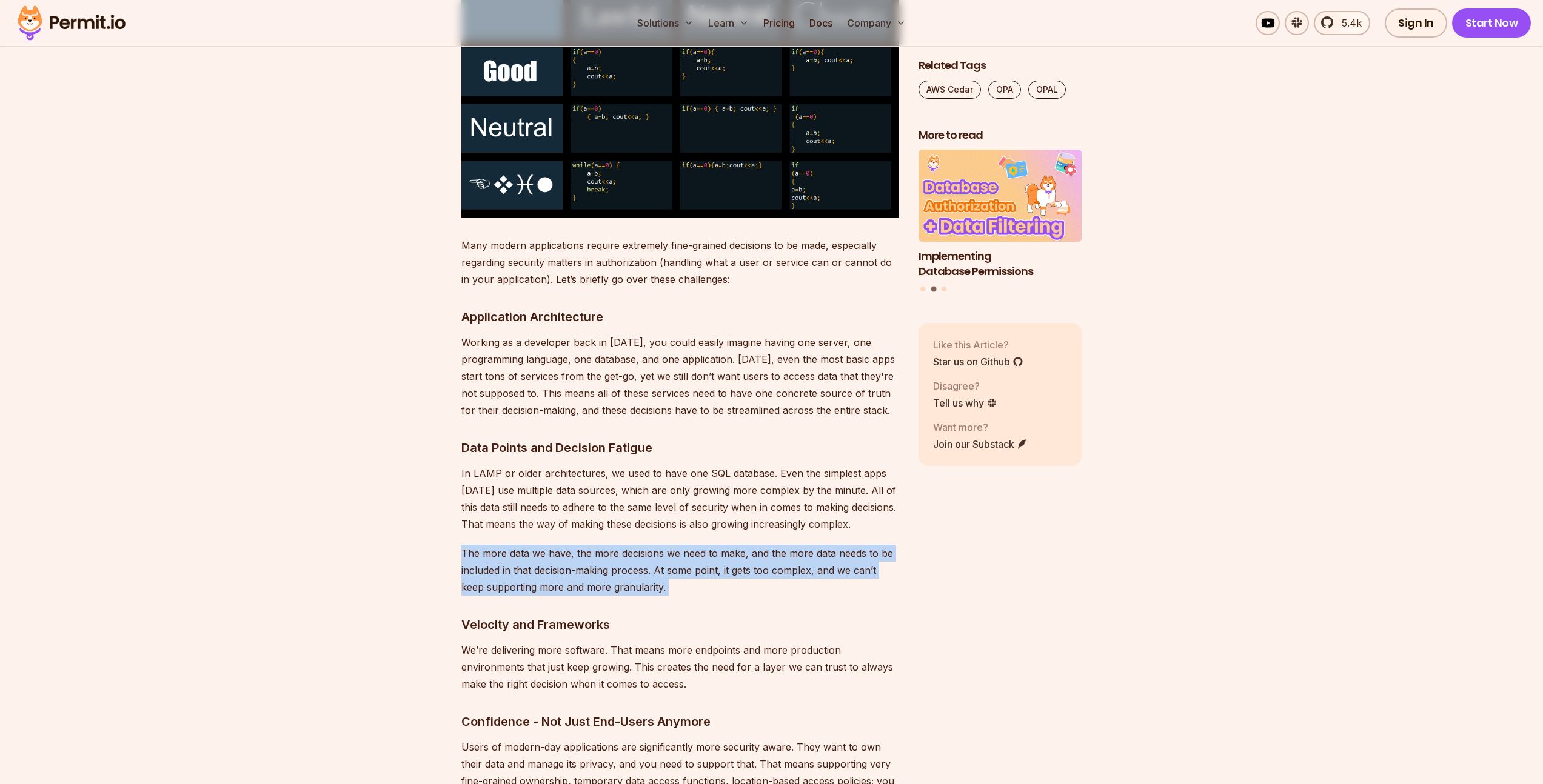
click at [584, 560] on p "The more data we have, the more decisions we need to make, and the more data ne…" at bounding box center [680, 570] width 438 height 51
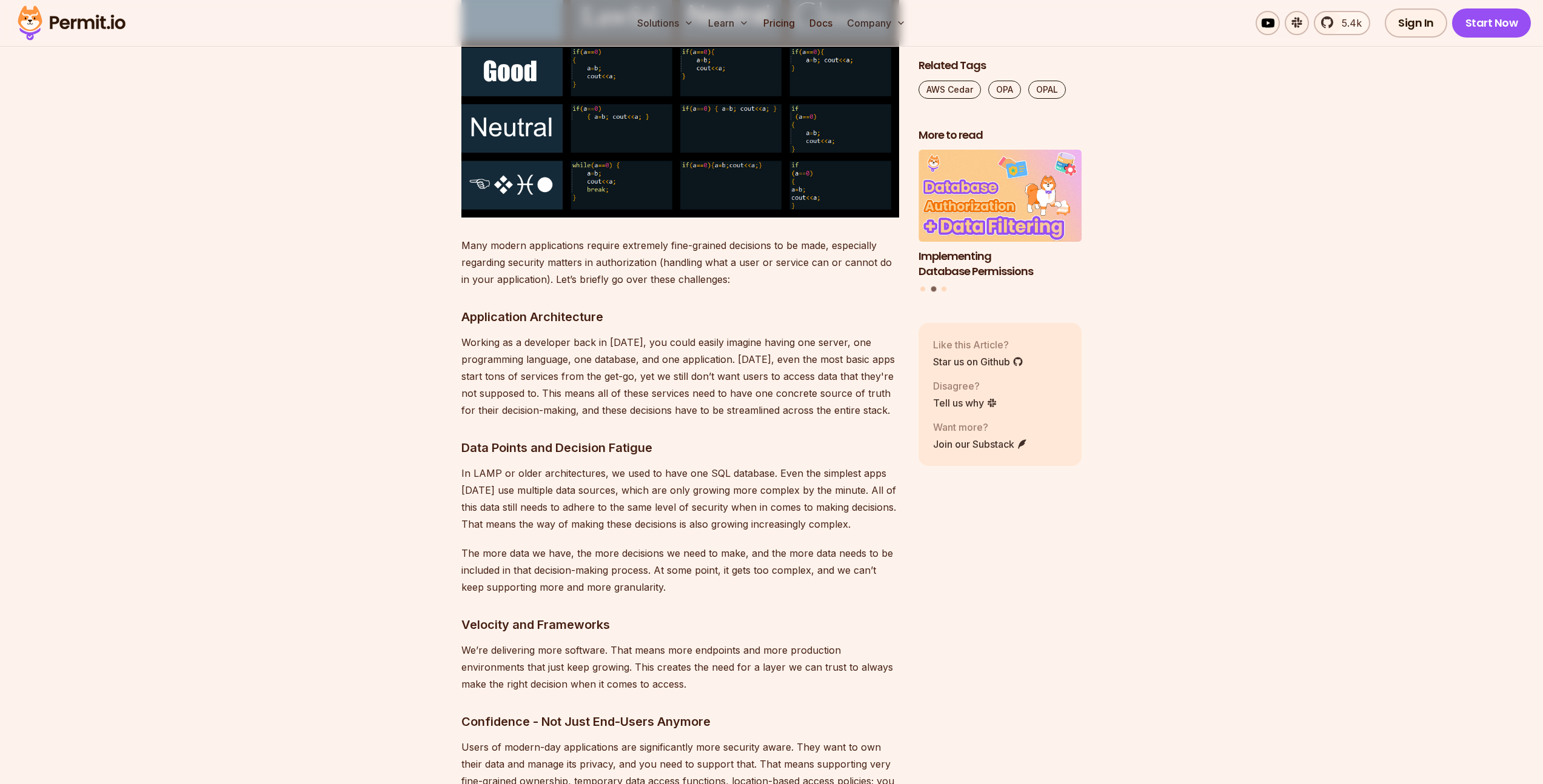
click at [593, 508] on p "In LAMP or older architectures, we used to have one SQL database. Even the simp…" at bounding box center [680, 499] width 438 height 68
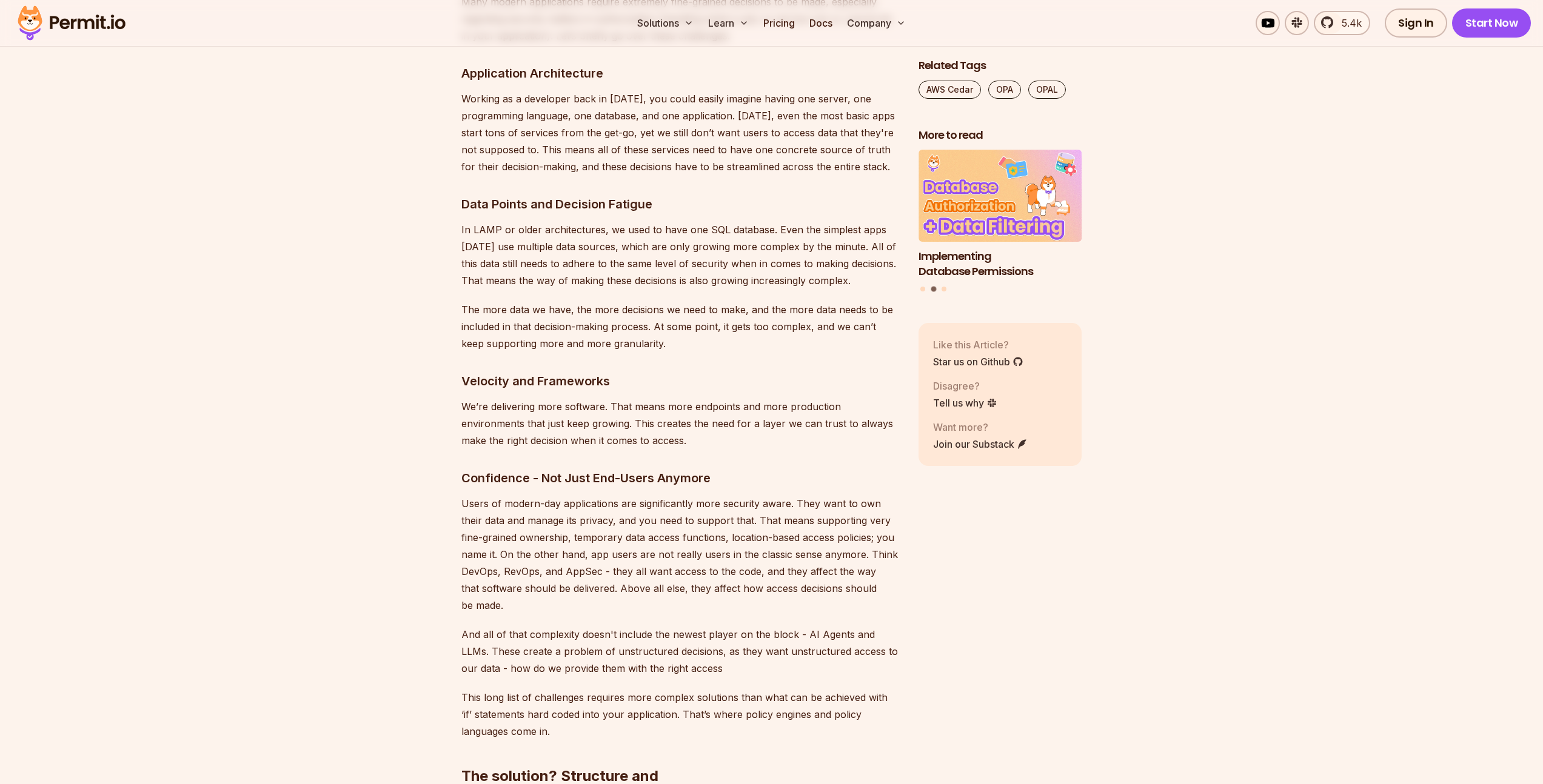
click at [597, 501] on p "Users of modern-day applications are significantly more security aware. They wa…" at bounding box center [680, 555] width 438 height 119
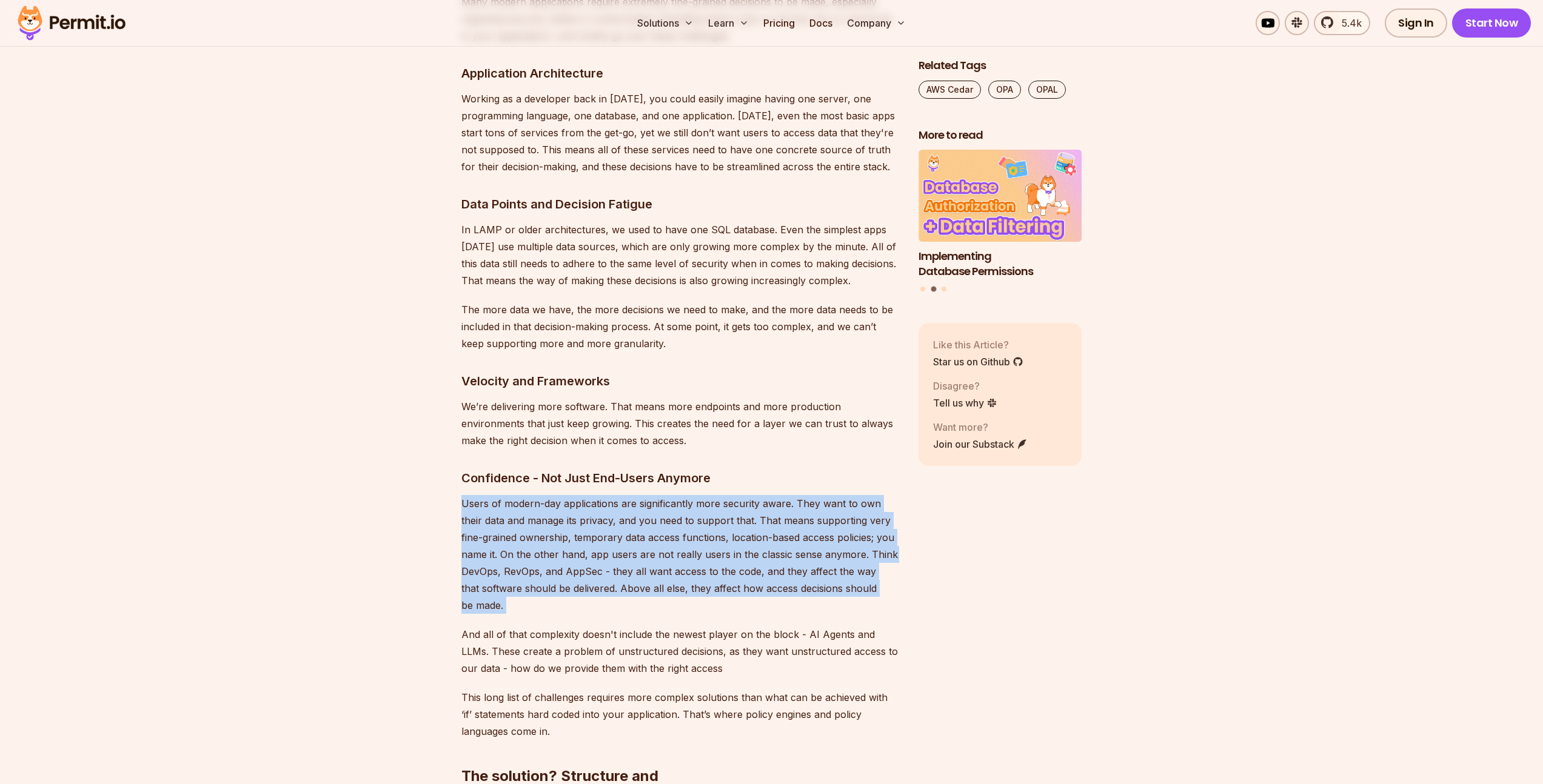
click at [597, 501] on p "Users of modern-day applications are significantly more security aware. They wa…" at bounding box center [680, 555] width 438 height 119
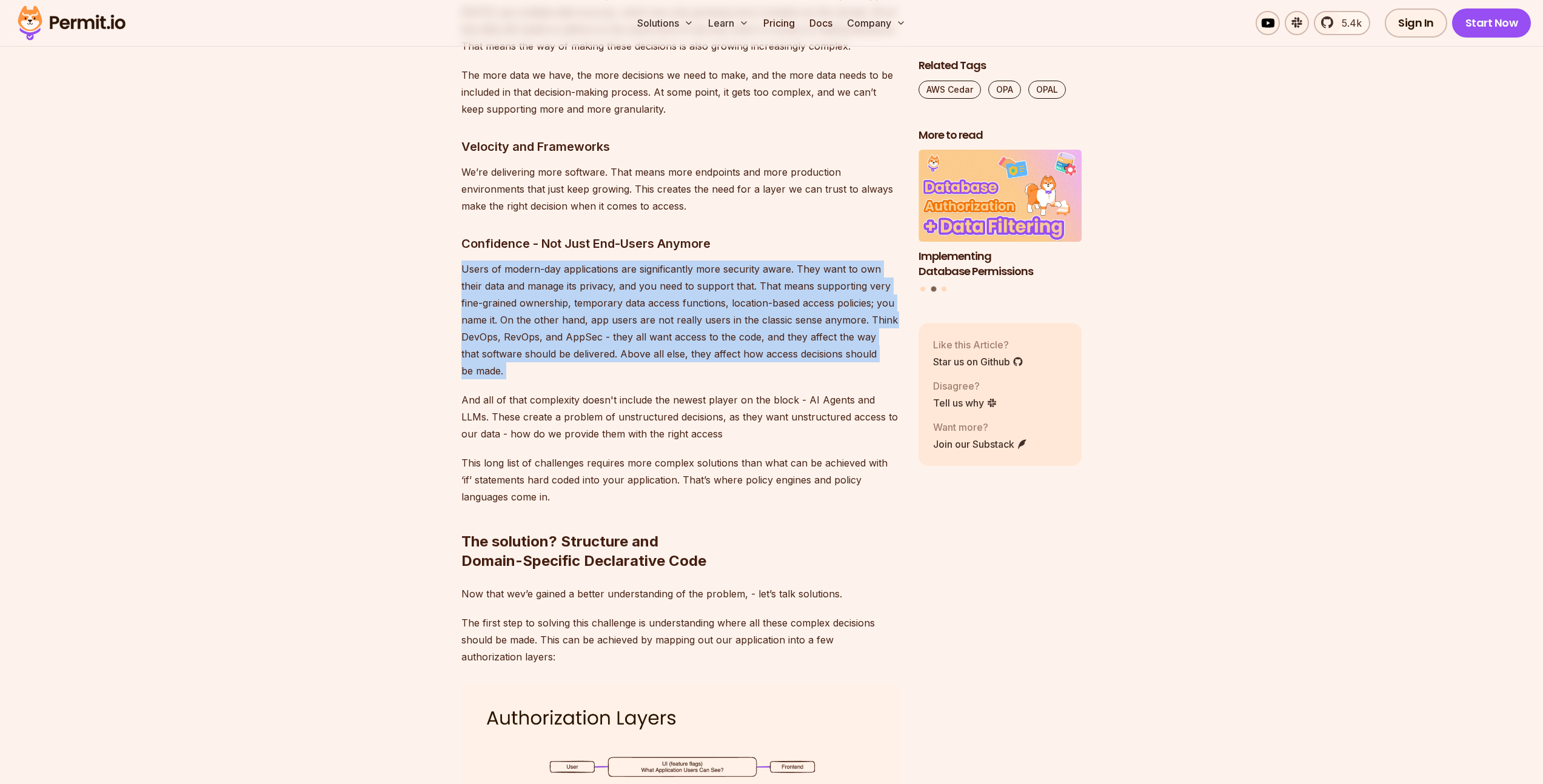
scroll to position [1931, 0]
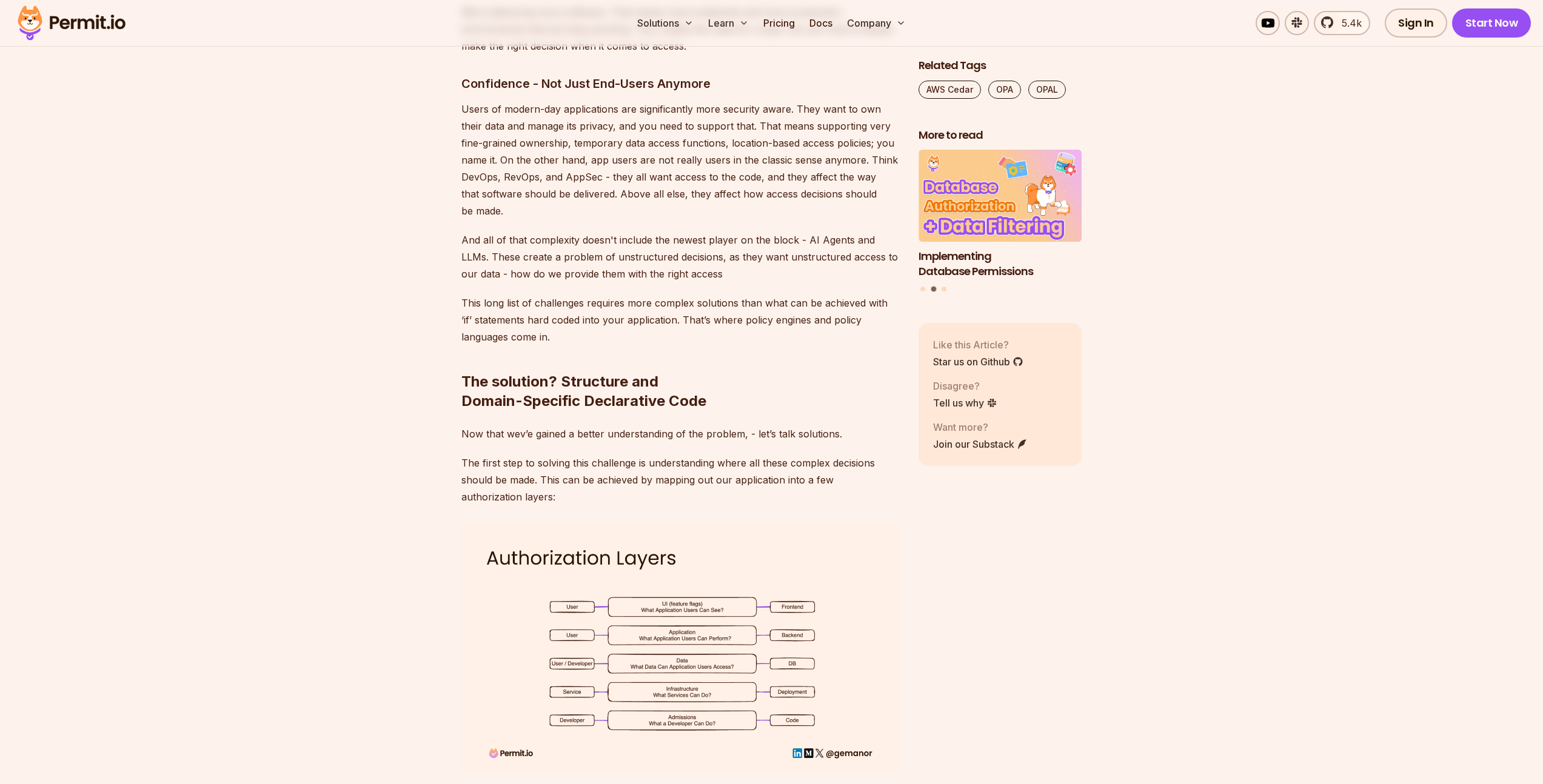
click at [552, 455] on p "The first step to solving this challenge is understanding where all these compl…" at bounding box center [680, 480] width 438 height 51
click at [695, 455] on p "The first step to solving this challenge is understanding where all these compl…" at bounding box center [680, 480] width 438 height 51
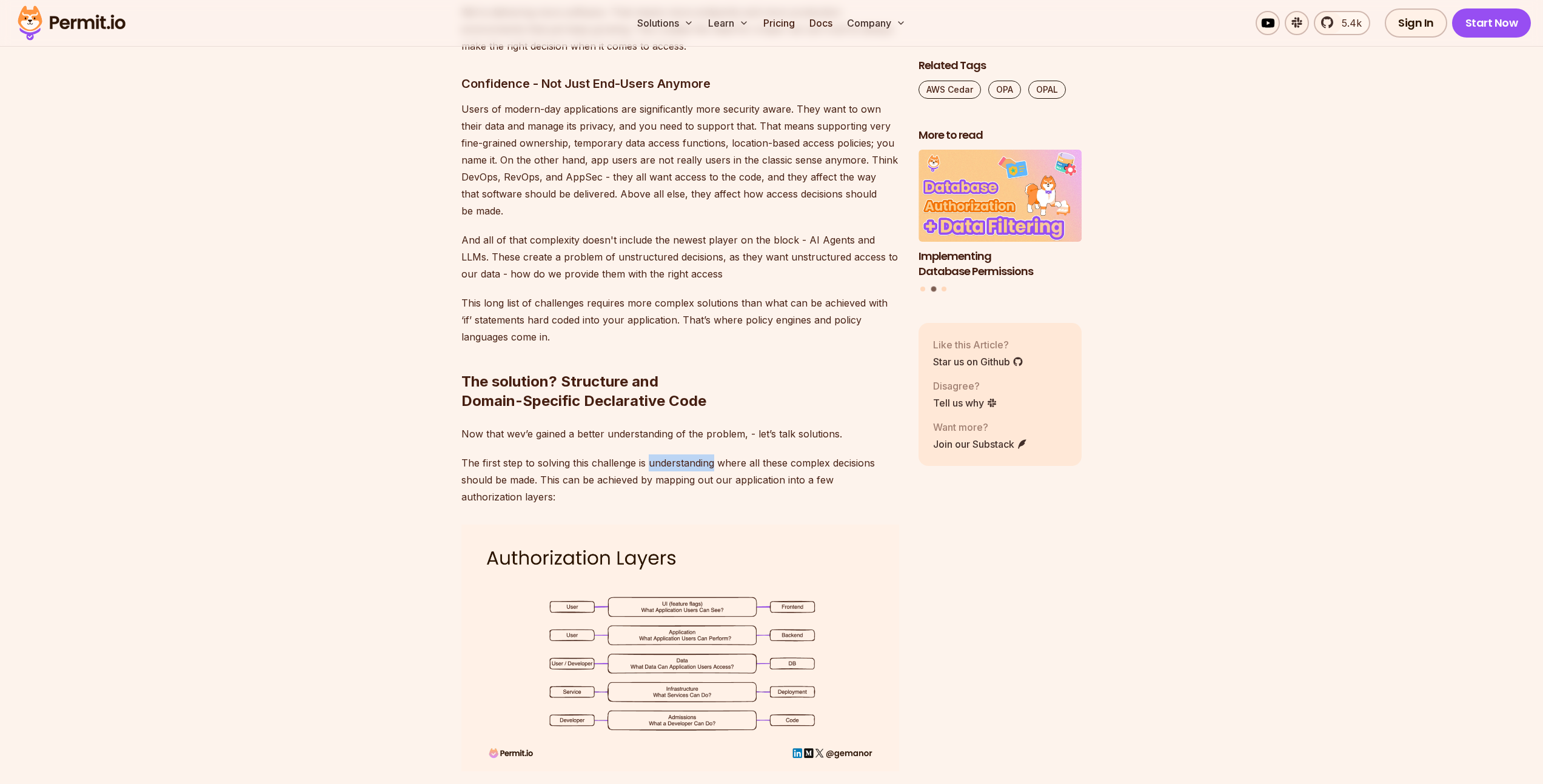
click at [694, 455] on p "The first step to solving this challenge is understanding where all these compl…" at bounding box center [680, 480] width 438 height 51
click at [644, 426] on p "Now that wev’e gained a better understanding of the problem, - let’s talk solut…" at bounding box center [680, 434] width 438 height 17
click at [619, 468] on p "The first step to solving this challenge is understanding where all these compl…" at bounding box center [680, 480] width 438 height 51
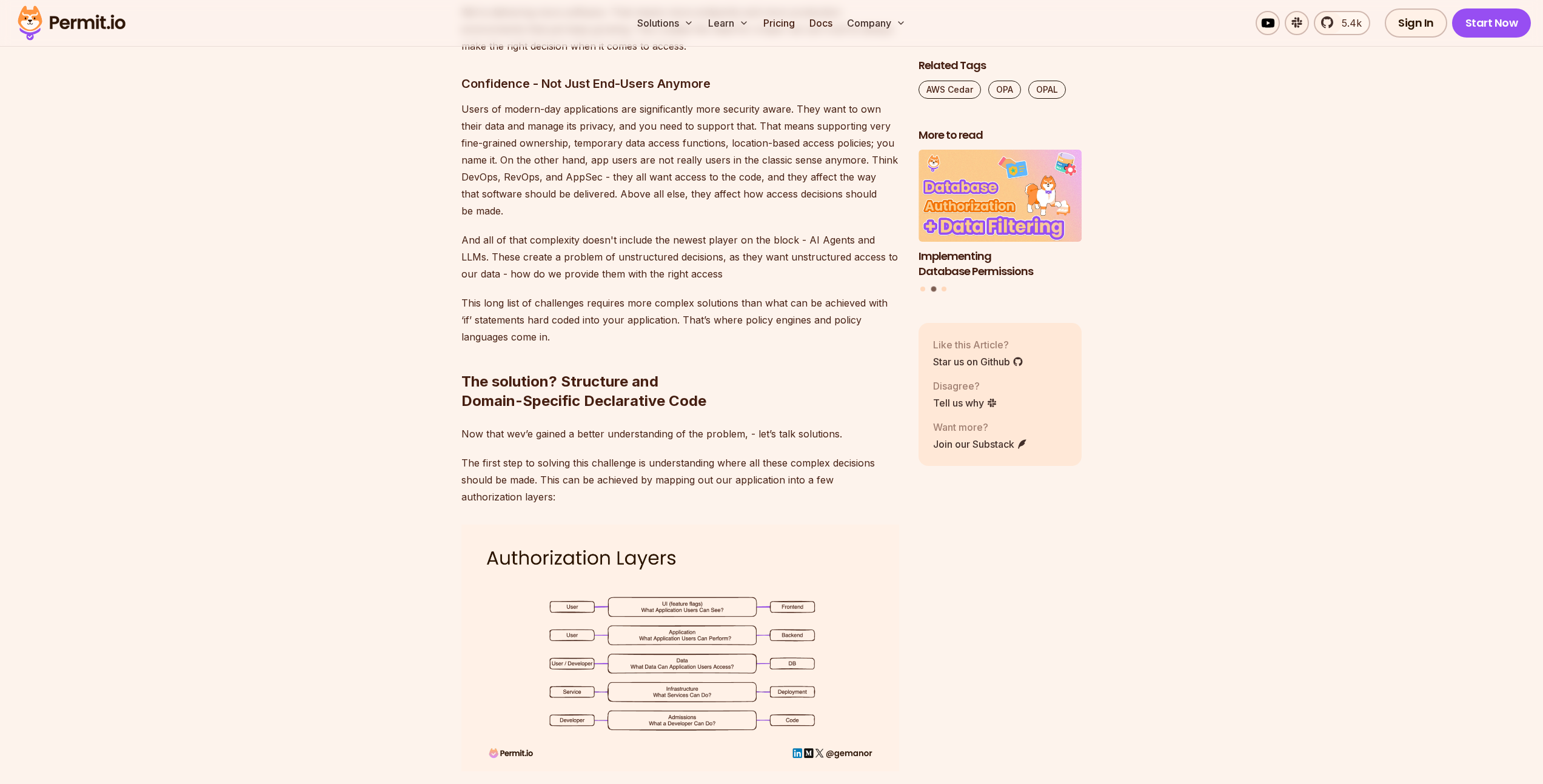
click at [619, 468] on p "The first step to solving this challenge is understanding where all these compl…" at bounding box center [680, 480] width 438 height 51
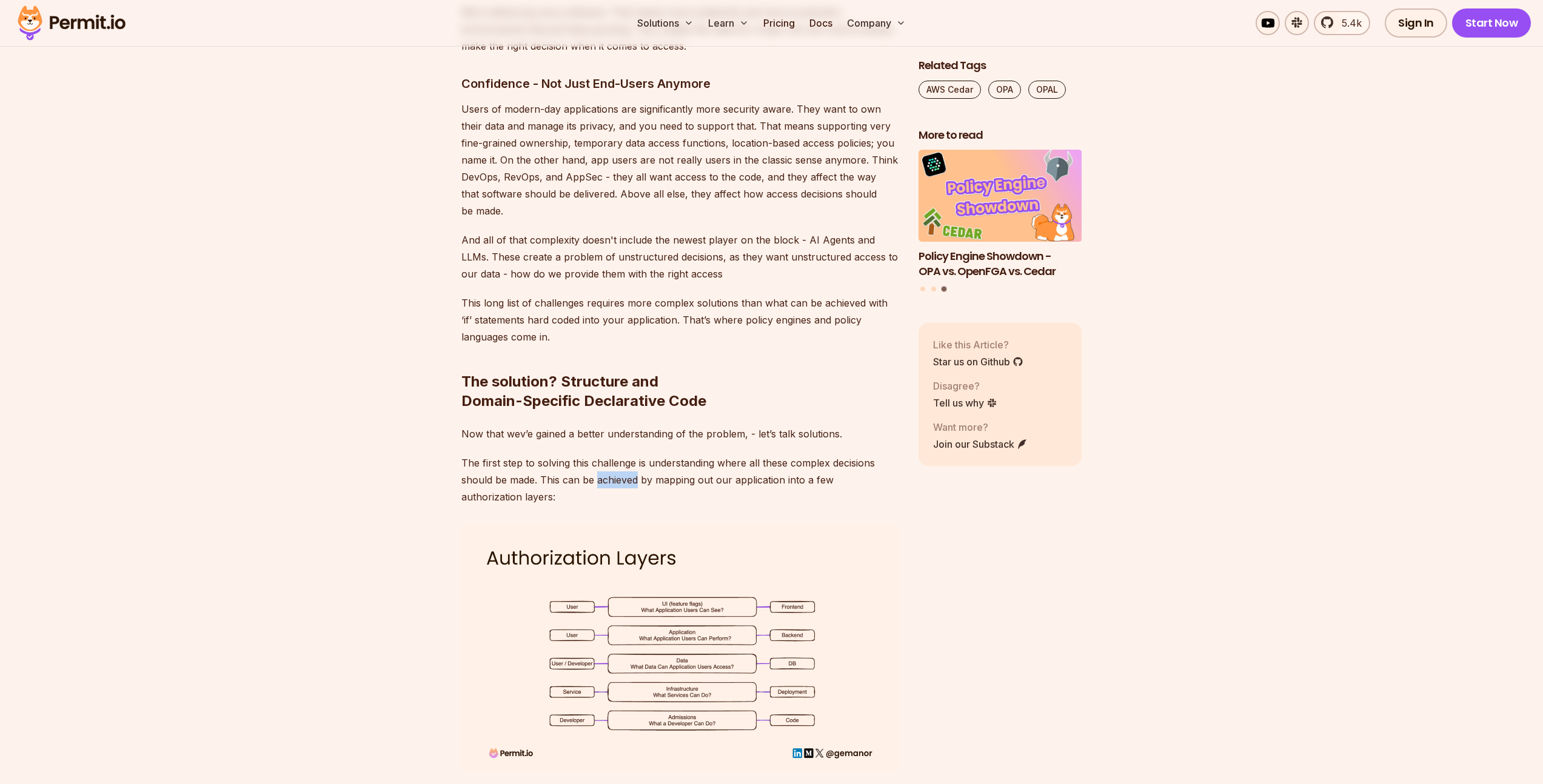
click at [619, 468] on p "The first step to solving this challenge is understanding where all these compl…" at bounding box center [680, 480] width 438 height 51
click at [624, 426] on p "Now that wev’e gained a better understanding of the problem, - let’s talk solut…" at bounding box center [680, 434] width 438 height 17
click at [665, 462] on p "The first step to solving this challenge is understanding where all these compl…" at bounding box center [680, 480] width 438 height 51
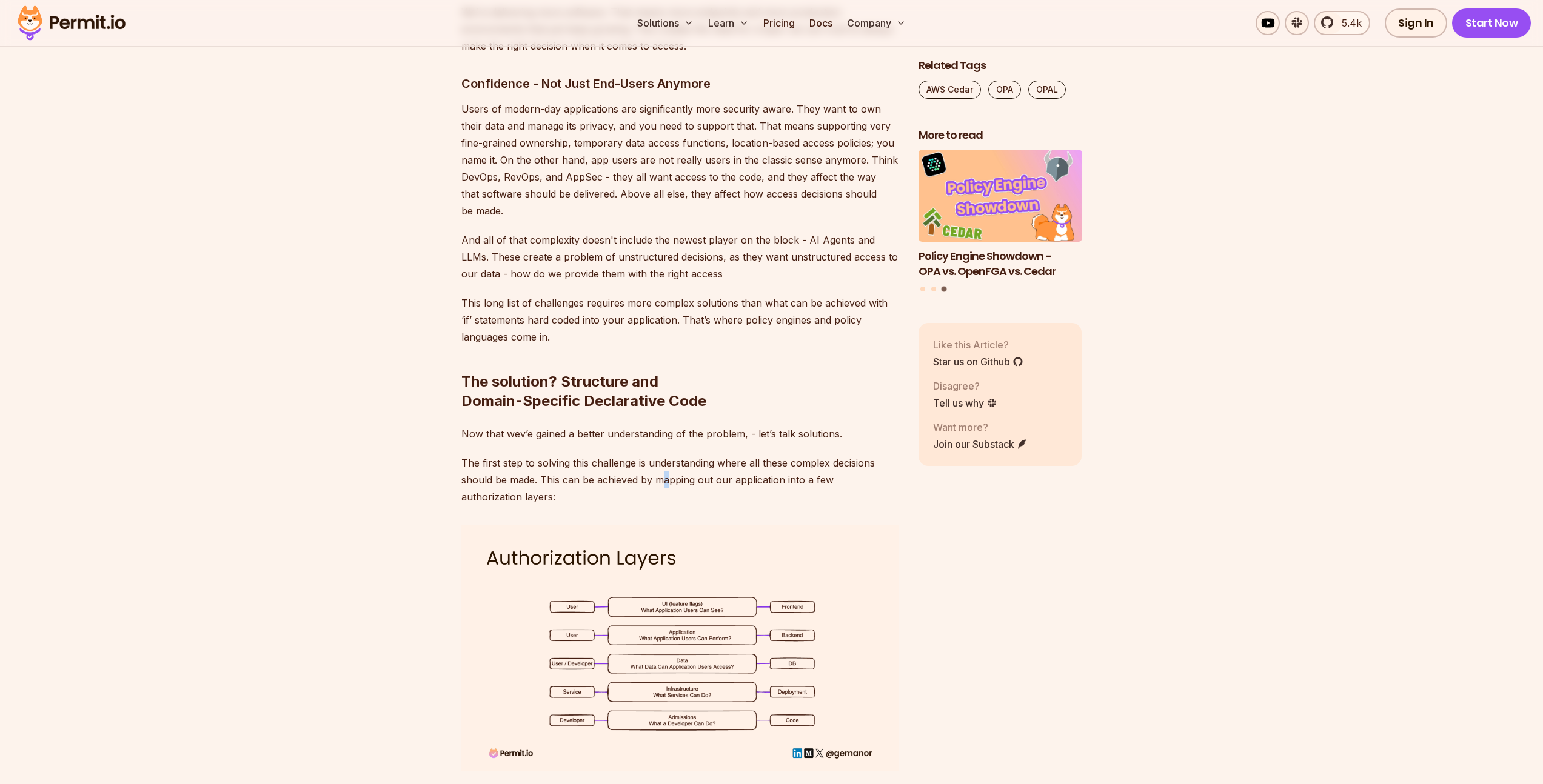
click at [665, 462] on p "The first step to solving this challenge is understanding where all these compl…" at bounding box center [680, 480] width 438 height 51
drag, startPoint x: 665, startPoint y: 462, endPoint x: 655, endPoint y: 451, distance: 14.9
click at [665, 462] on p "The first step to solving this challenge is understanding where all these compl…" at bounding box center [680, 480] width 438 height 51
click at [614, 426] on p "Now that wev’e gained a better understanding of the problem, - let’s talk solut…" at bounding box center [680, 434] width 438 height 17
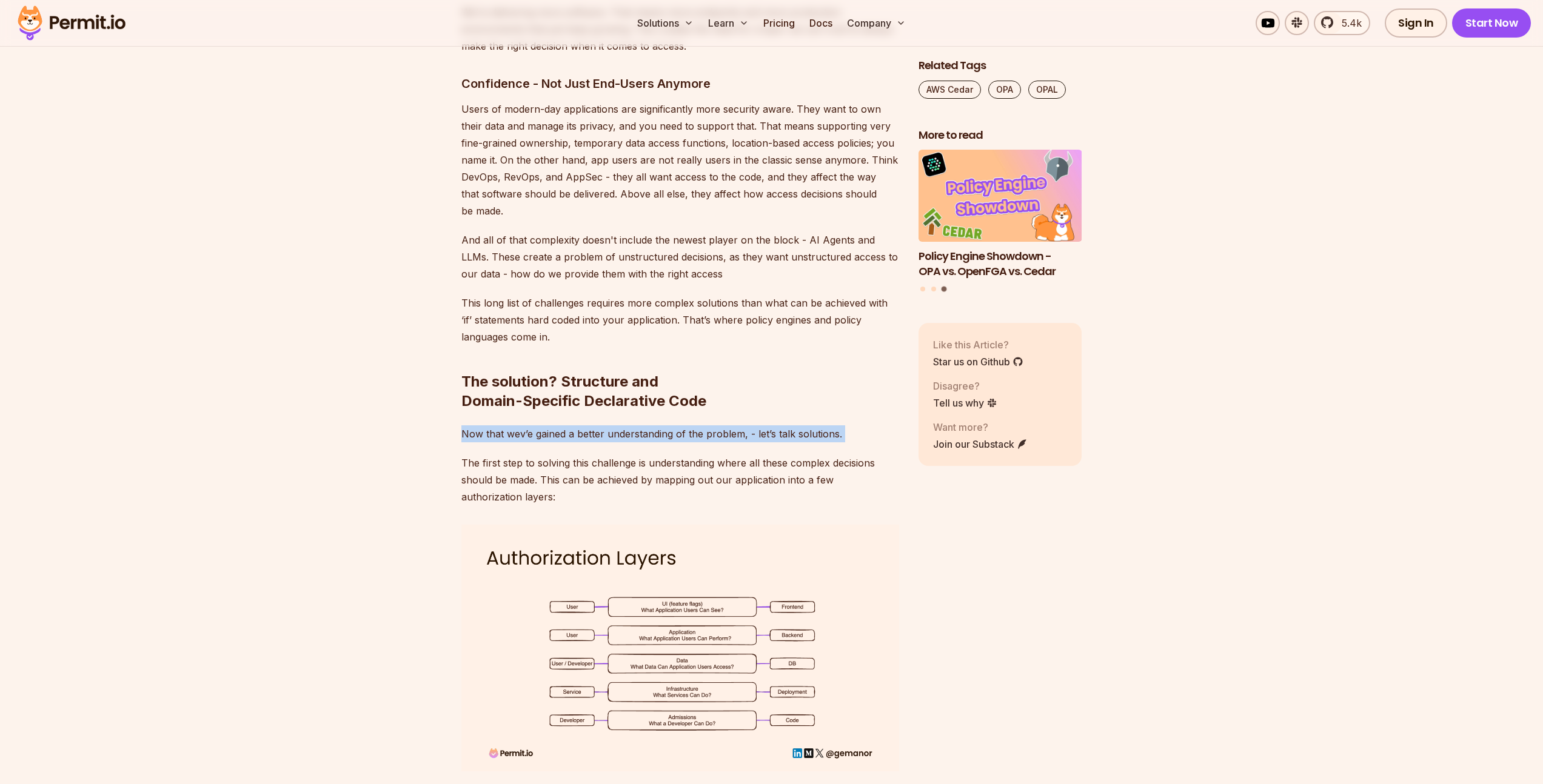
click at [614, 426] on p "Now that wev’e gained a better understanding of the problem, - let’s talk solut…" at bounding box center [680, 434] width 438 height 17
click at [606, 463] on p "The first step to solving this challenge is understanding where all these compl…" at bounding box center [680, 480] width 438 height 51
click at [606, 463] on p "The first step to solving this challenge is understanding where all these compl…" at bounding box center [680, 480] width 438 height 51
click at [605, 464] on p "The first step to solving this challenge is understanding where all these compl…" at bounding box center [680, 480] width 438 height 51
click at [594, 426] on p "Now that wev’e gained a better understanding of the problem, - let’s talk solut…" at bounding box center [680, 434] width 438 height 17
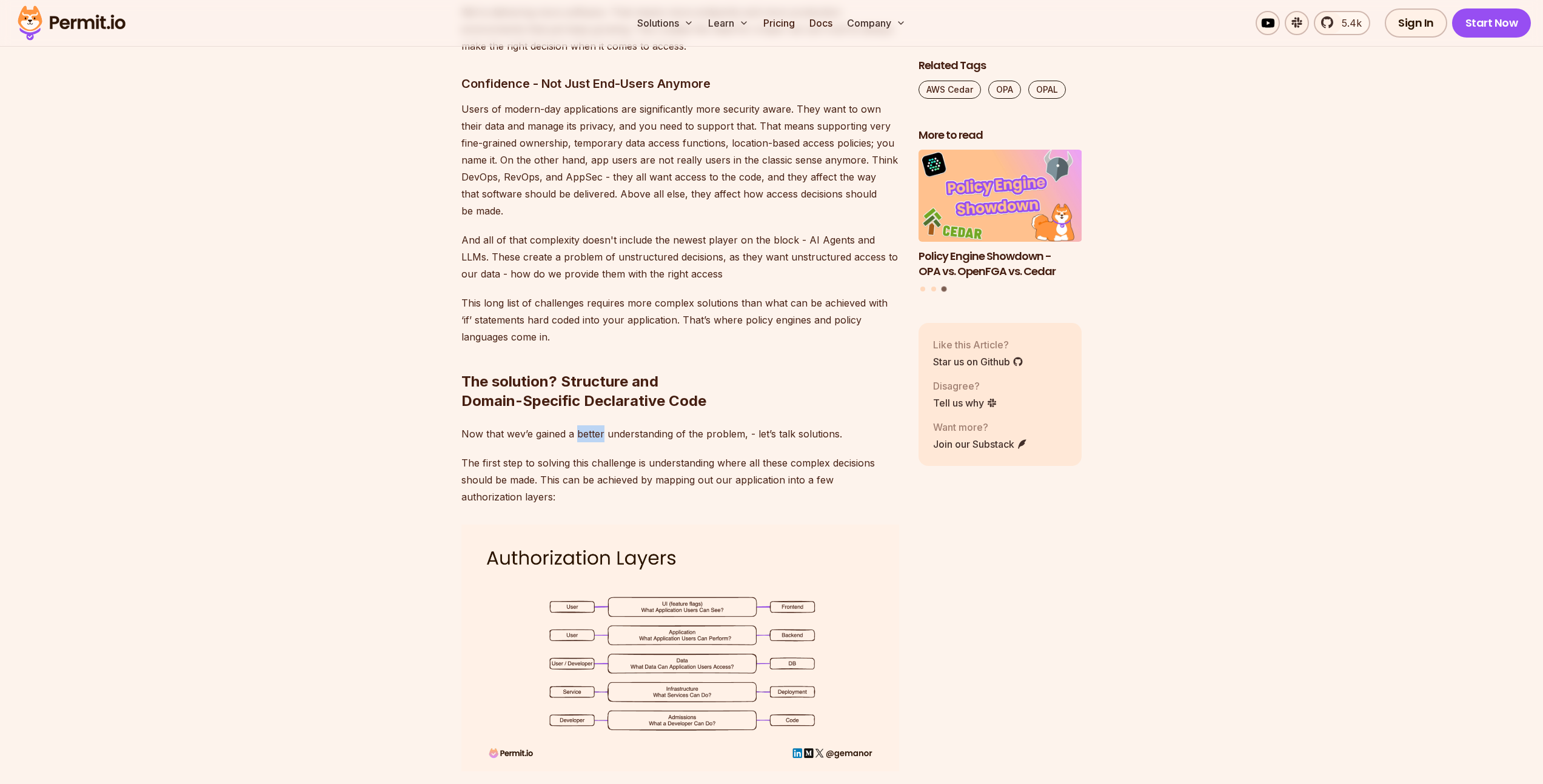
click at [594, 426] on p "Now that wev’e gained a better understanding of the problem, - let’s talk solut…" at bounding box center [680, 434] width 438 height 17
click at [619, 468] on p "The first step to solving this challenge is understanding where all these compl…" at bounding box center [680, 480] width 438 height 51
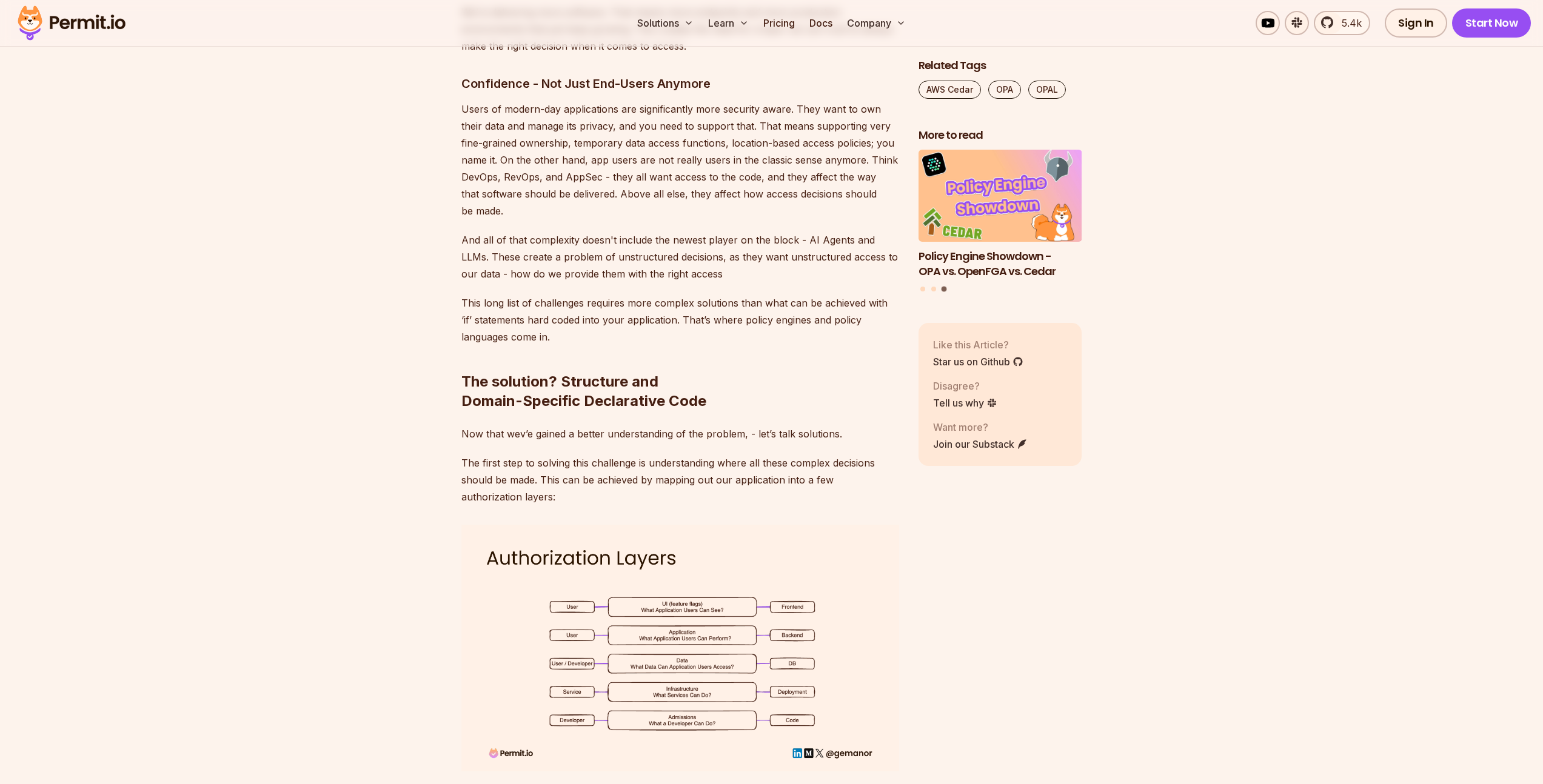
click at [557, 455] on p "The first step to solving this challenge is understanding where all these compl…" at bounding box center [680, 480] width 438 height 51
click at [615, 458] on p "The first step to solving this challenge is understanding where all these compl…" at bounding box center [680, 480] width 438 height 51
click at [615, 459] on p "The first step to solving this challenge is understanding where all these compl…" at bounding box center [680, 480] width 438 height 51
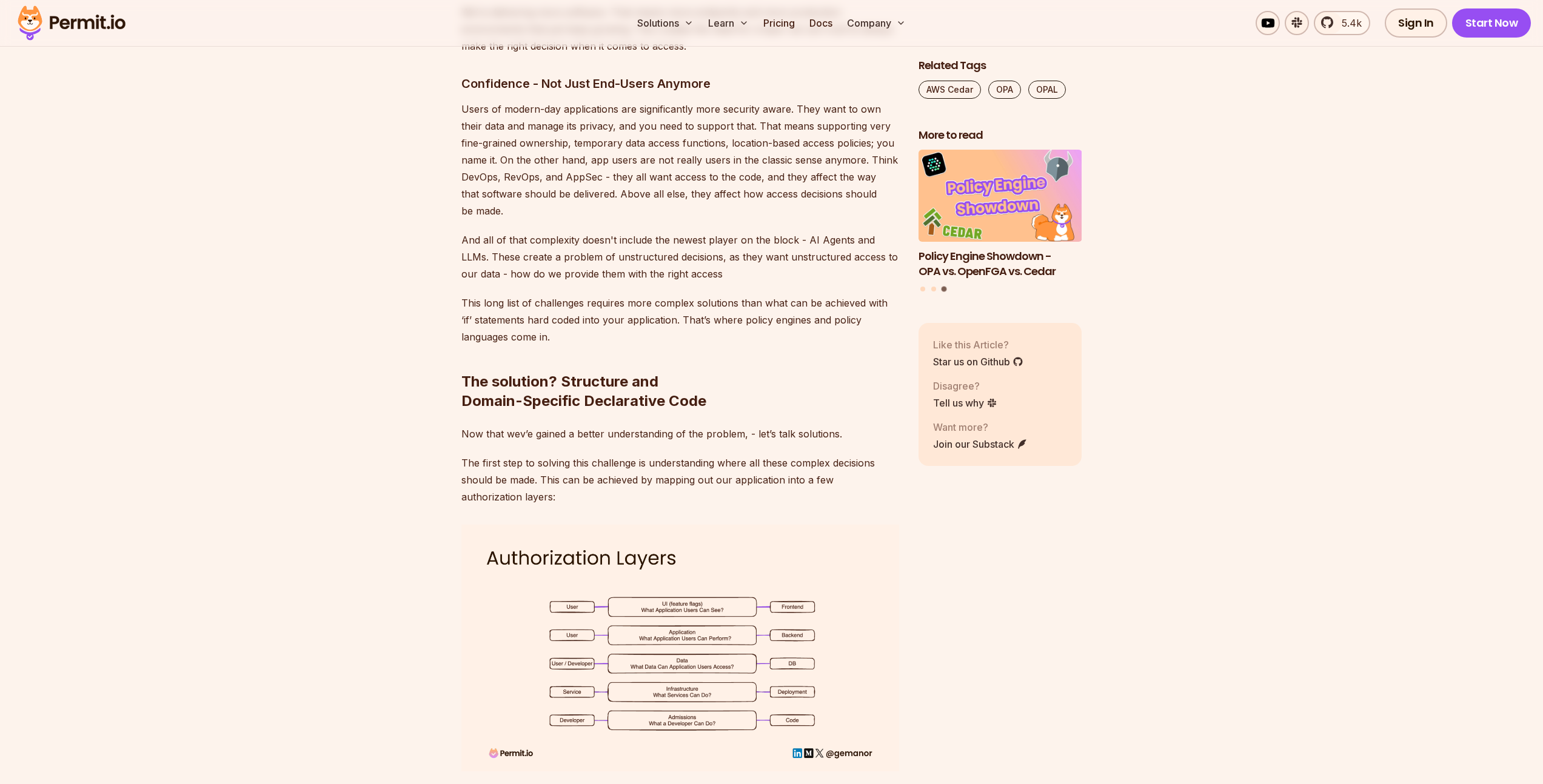
click at [615, 459] on p "The first step to solving this challenge is understanding where all these compl…" at bounding box center [680, 480] width 438 height 51
click at [584, 455] on p "The first step to solving this challenge is understanding where all these compl…" at bounding box center [680, 480] width 438 height 51
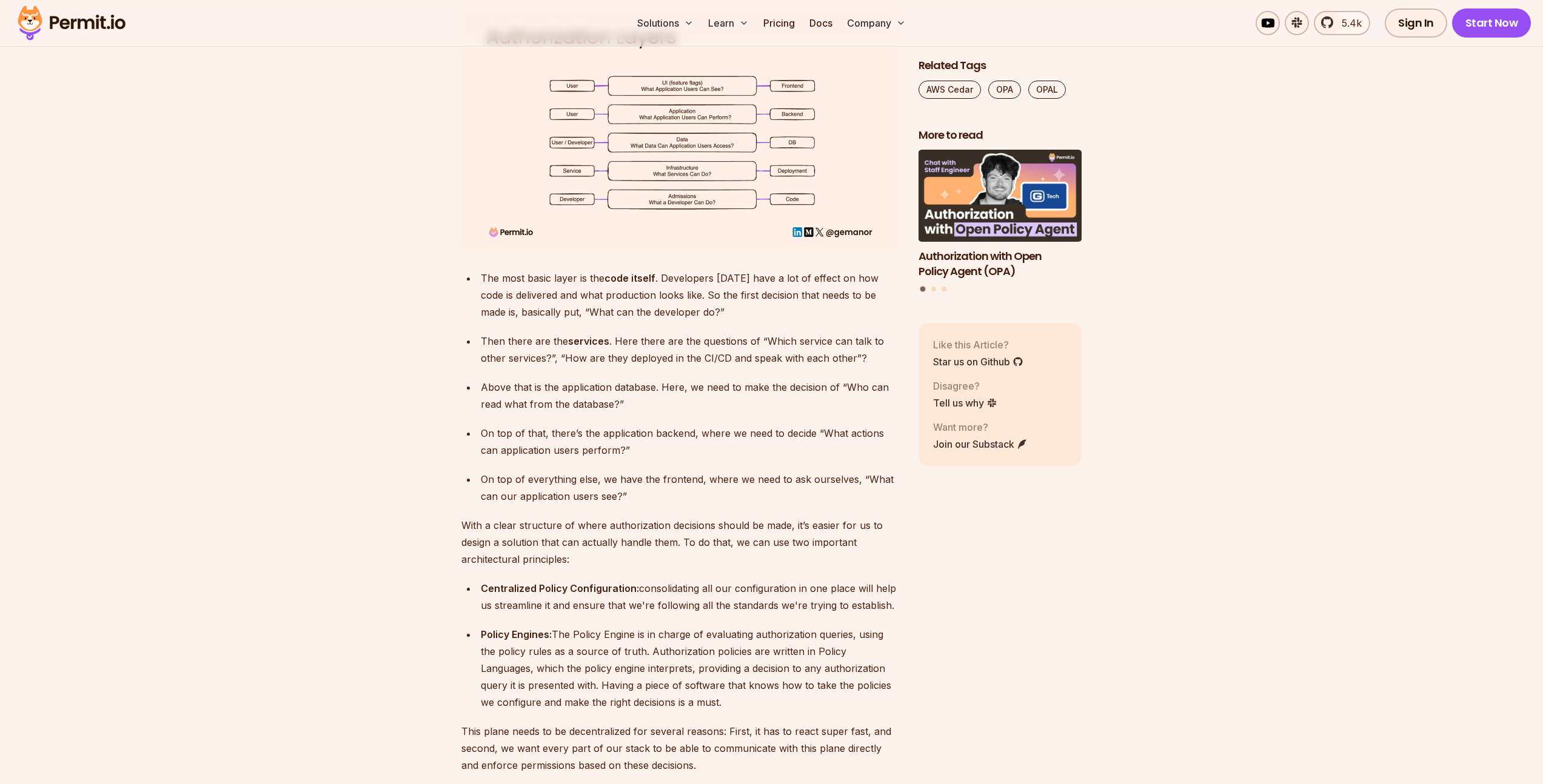
scroll to position [2470, 0]
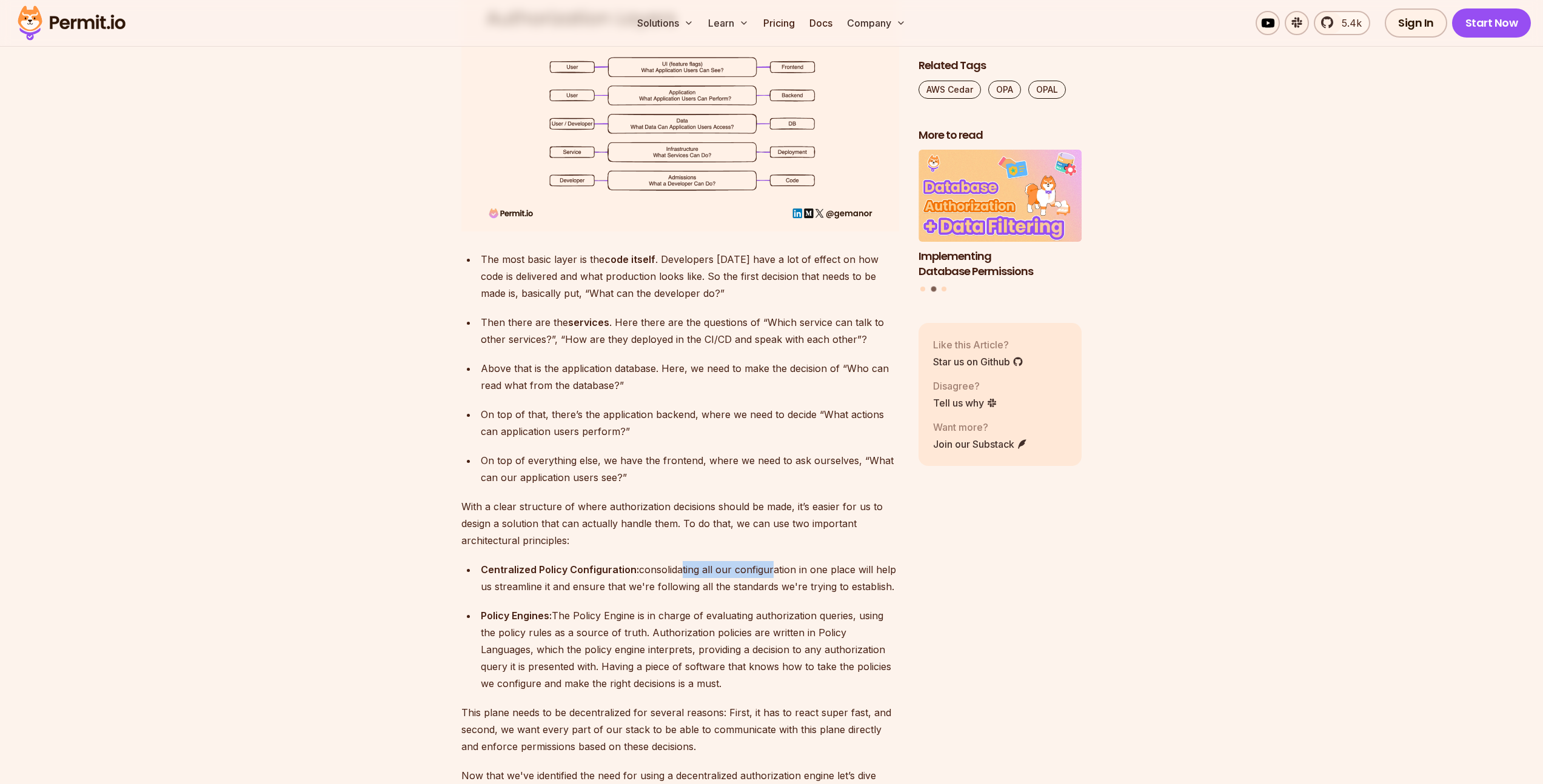
drag, startPoint x: 674, startPoint y: 549, endPoint x: 826, endPoint y: 553, distance: 152.1
click at [803, 561] on div "Centralized Policy Configuration: consolidating all our configuration in one pl…" at bounding box center [690, 578] width 418 height 34
click at [881, 561] on div "Centralized Policy Configuration: consolidating all our configuration in one pl…" at bounding box center [690, 578] width 418 height 34
drag, startPoint x: 494, startPoint y: 568, endPoint x: 589, endPoint y: 559, distance: 95.4
click at [586, 561] on div "Centralized Policy Configuration: consolidating all our configuration in one pl…" at bounding box center [690, 578] width 418 height 34
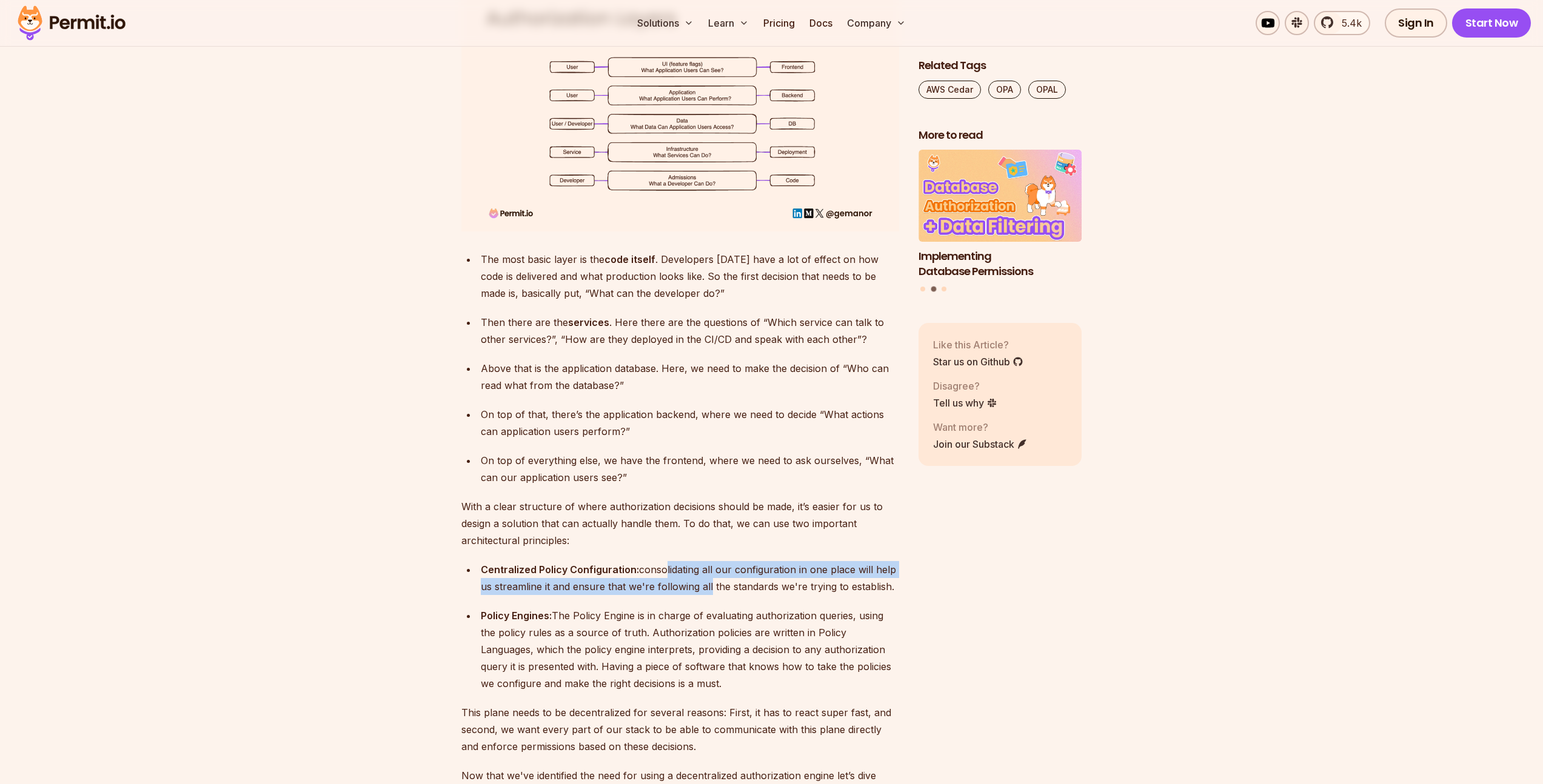
drag, startPoint x: 659, startPoint y: 560, endPoint x: 718, endPoint y: 564, distance: 59.1
click at [716, 564] on div "Centralized Policy Configuration: consolidating all our configuration in one pl…" at bounding box center [690, 578] width 418 height 34
drag, startPoint x: 871, startPoint y: 569, endPoint x: 897, endPoint y: 572, distance: 26.2
click at [892, 572] on div "Centralized Policy Configuration: consolidating all our configuration in one pl…" at bounding box center [690, 578] width 418 height 34
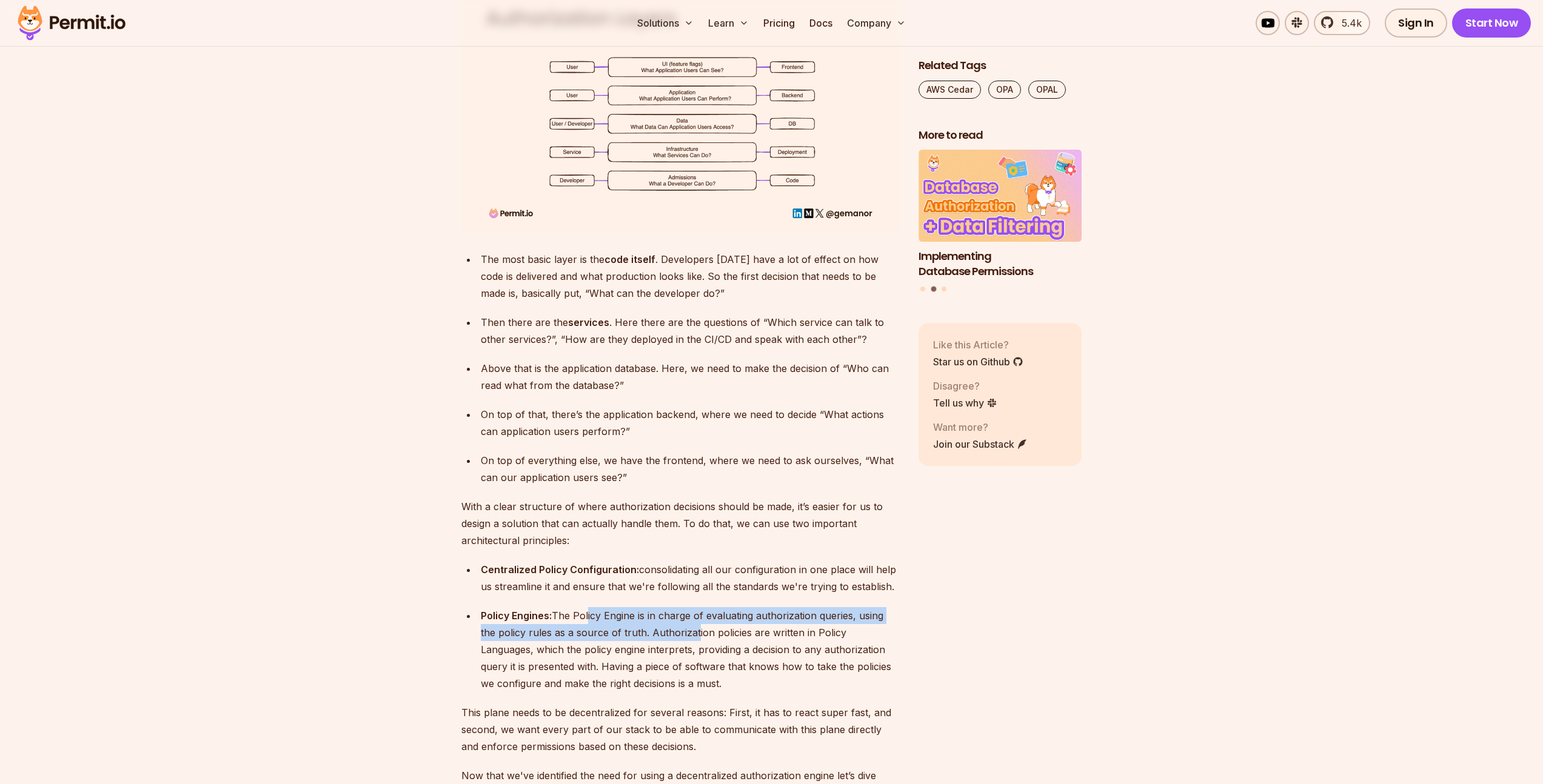
drag, startPoint x: 640, startPoint y: 606, endPoint x: 733, endPoint y: 610, distance: 93.1
click at [721, 610] on div "Policy Engines: The Policy Engine is in charge of evaluating authorization quer…" at bounding box center [690, 649] width 418 height 85
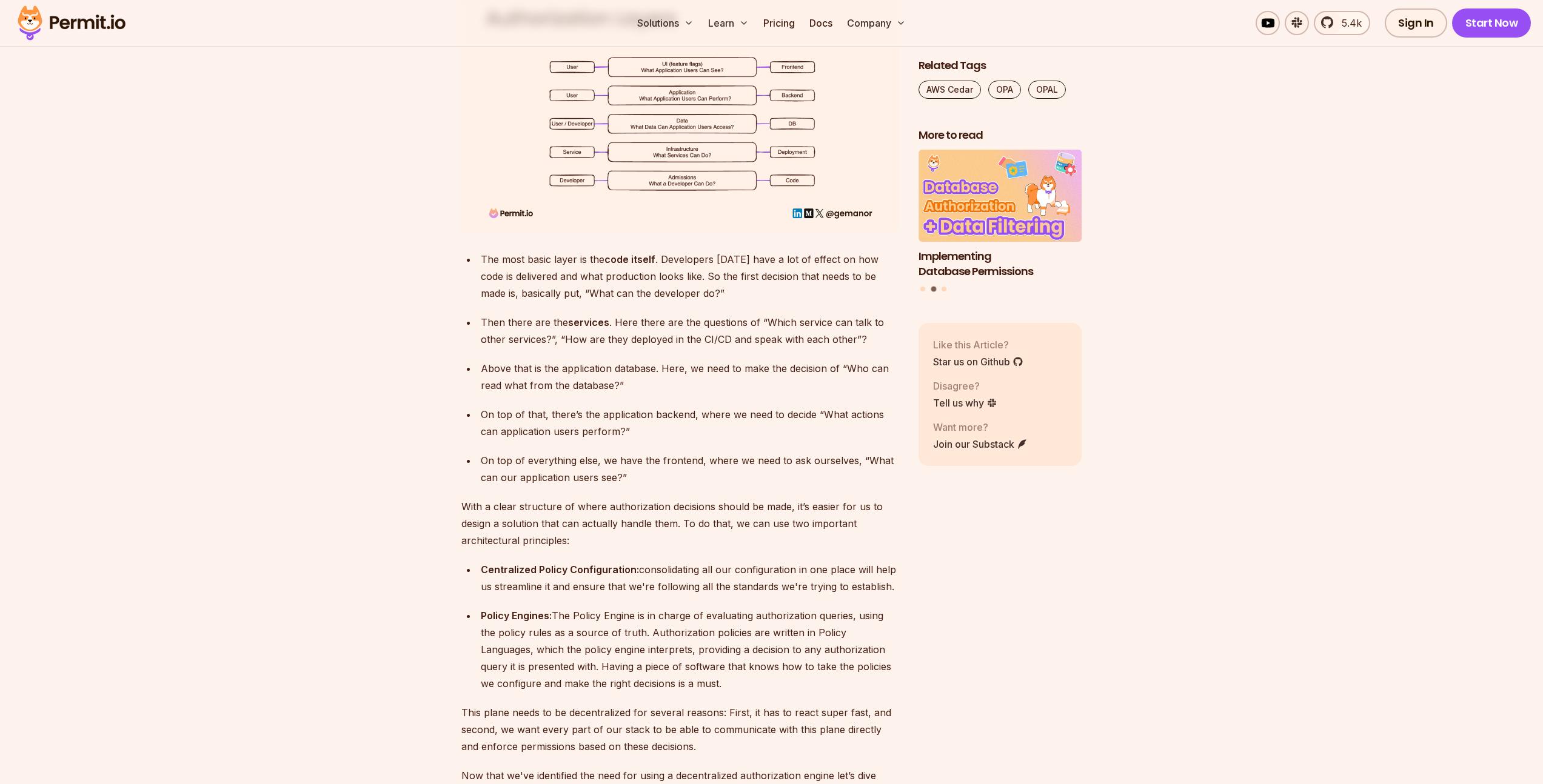
click at [731, 610] on div "Policy Engines: The Policy Engine is in charge of evaluating authorization quer…" at bounding box center [690, 649] width 418 height 85
click at [832, 607] on div "Policy Engines: The Policy Engine is in charge of evaluating authorization quer…" at bounding box center [690, 649] width 418 height 85
drag, startPoint x: 488, startPoint y: 617, endPoint x: 611, endPoint y: 621, distance: 123.1
click at [576, 618] on div "Policy Engines: The Policy Engine is in charge of evaluating authorization quer…" at bounding box center [690, 649] width 418 height 85
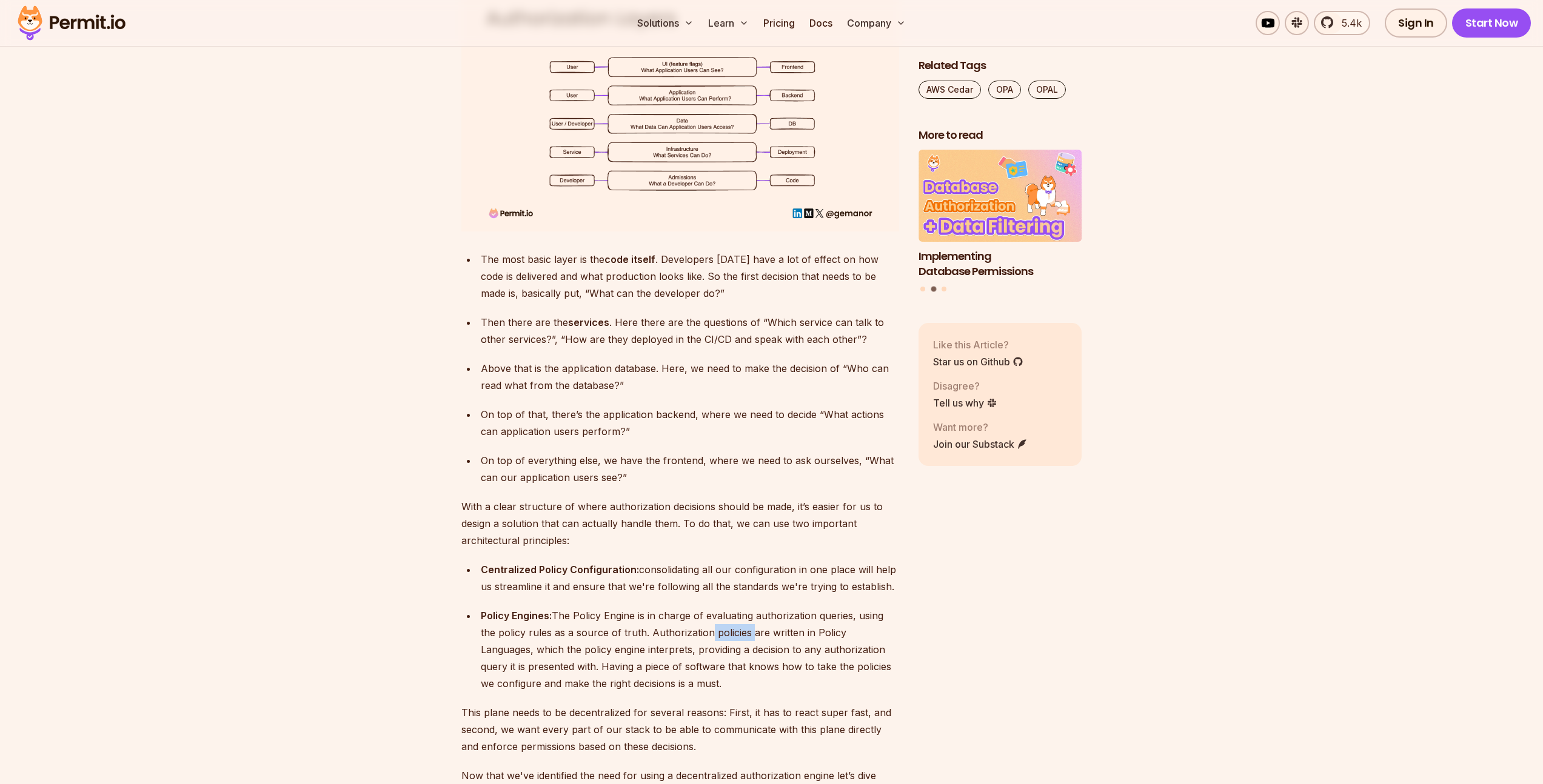
click at [781, 618] on div "Policy Engines: The Policy Engine is in charge of evaluating authorization quer…" at bounding box center [690, 649] width 418 height 85
drag, startPoint x: 844, startPoint y: 613, endPoint x: 871, endPoint y: 618, distance: 27.5
click at [874, 615] on div "Policy Engines: The Policy Engine is in charge of evaluating authorization quer…" at bounding box center [690, 649] width 418 height 85
drag, startPoint x: 822, startPoint y: 614, endPoint x: 805, endPoint y: 623, distance: 19.2
click at [853, 618] on div "Policy Engines: The Policy Engine is in charge of evaluating authorization quer…" at bounding box center [690, 649] width 418 height 85
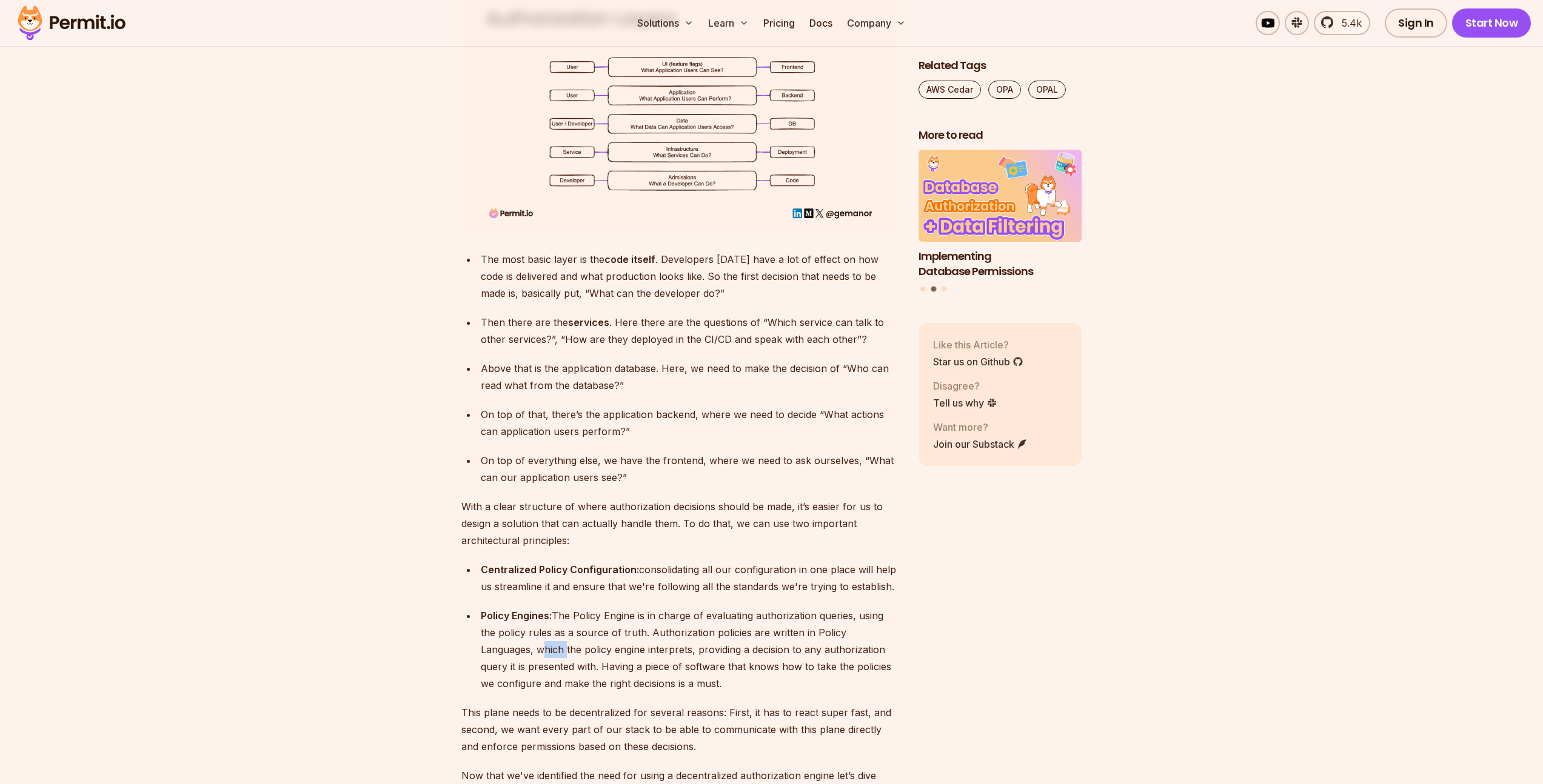
drag, startPoint x: 485, startPoint y: 634, endPoint x: 582, endPoint y: 635, distance: 97.0
click at [566, 634] on div "Policy Engines: The Policy Engine is in charge of evaluating authorization quer…" at bounding box center [690, 649] width 418 height 85
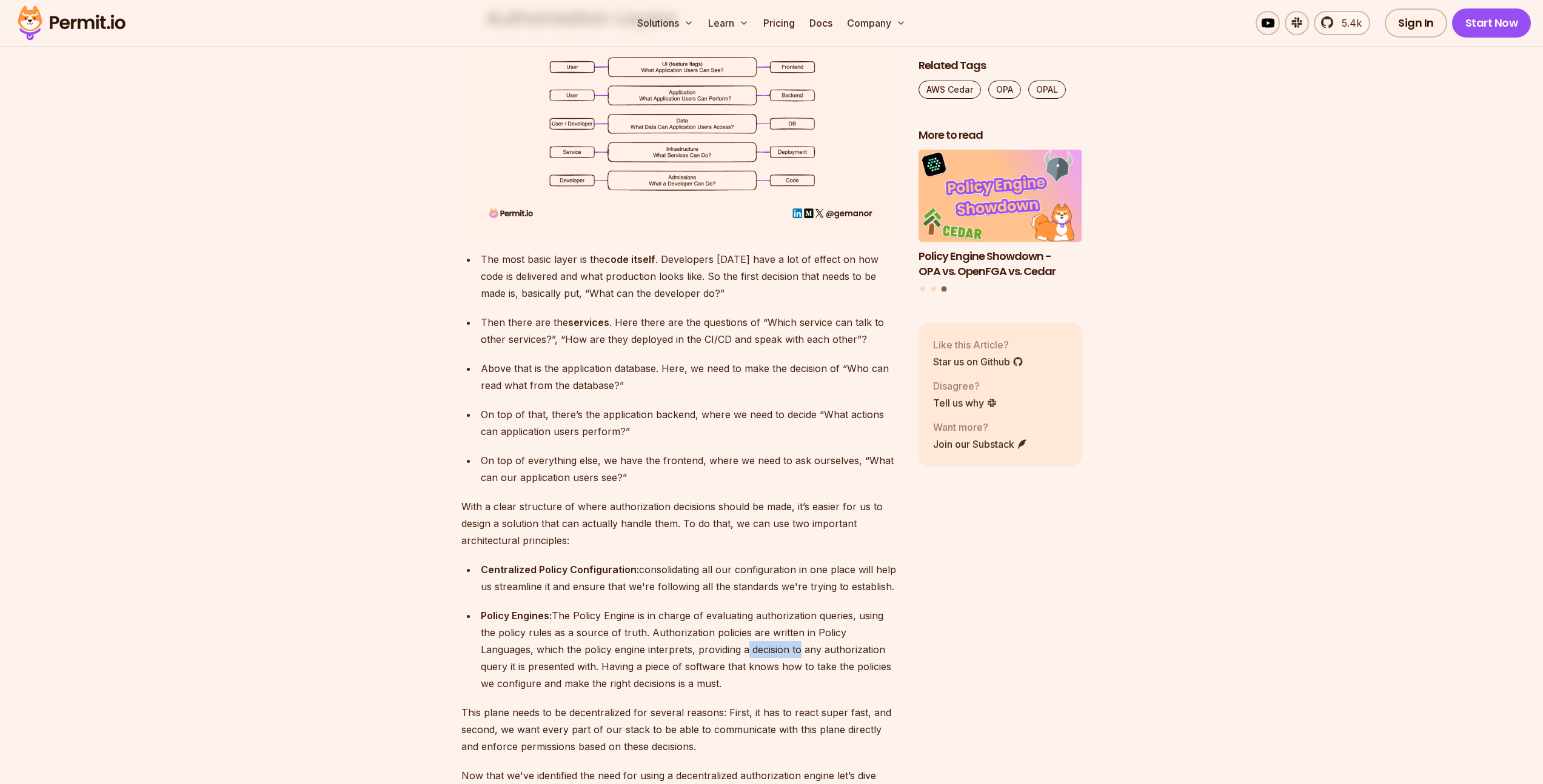
click at [797, 635] on div "Policy Engines: The Policy Engine is in charge of evaluating authorization quer…" at bounding box center [690, 649] width 418 height 85
drag, startPoint x: 867, startPoint y: 631, endPoint x: 900, endPoint y: 635, distance: 33.2
click at [892, 632] on div "Policy Engines: The Policy Engine is in charge of evaluating authorization quer…" at bounding box center [690, 649] width 418 height 85
drag, startPoint x: 619, startPoint y: 649, endPoint x: 793, endPoint y: 655, distance: 174.1
click at [745, 649] on div "Policy Engines: The Policy Engine is in charge of evaluating authorization quer…" at bounding box center [690, 649] width 418 height 85
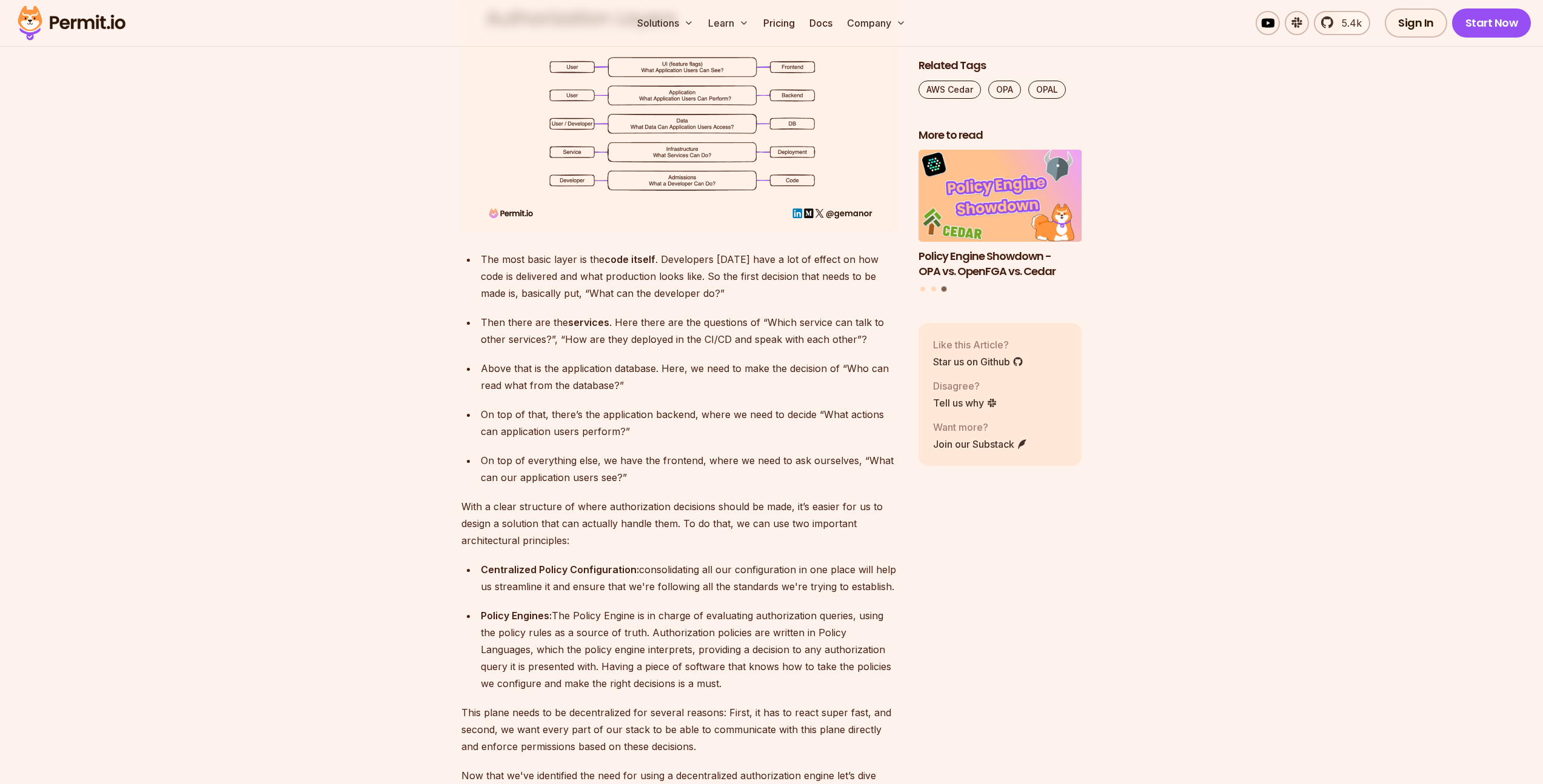
click at [806, 649] on div "Policy Engines: The Policy Engine is in charge of evaluating authorization quer…" at bounding box center [690, 649] width 418 height 85
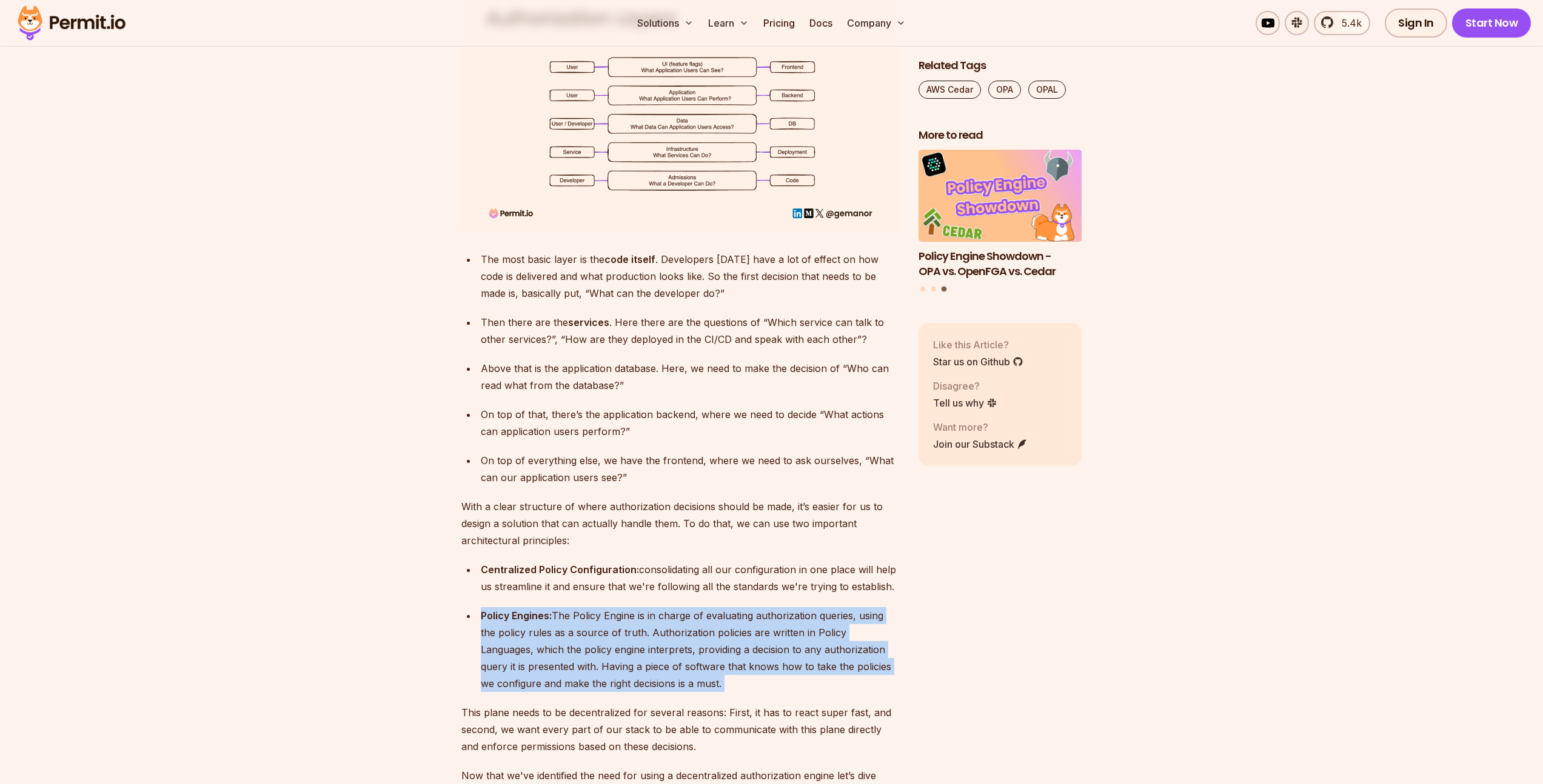
click at [806, 649] on div "Policy Engines: The Policy Engine is in charge of evaluating authorization quer…" at bounding box center [690, 649] width 418 height 85
click at [779, 632] on div "Policy Engines: The Policy Engine is in charge of evaluating authorization quer…" at bounding box center [690, 649] width 418 height 85
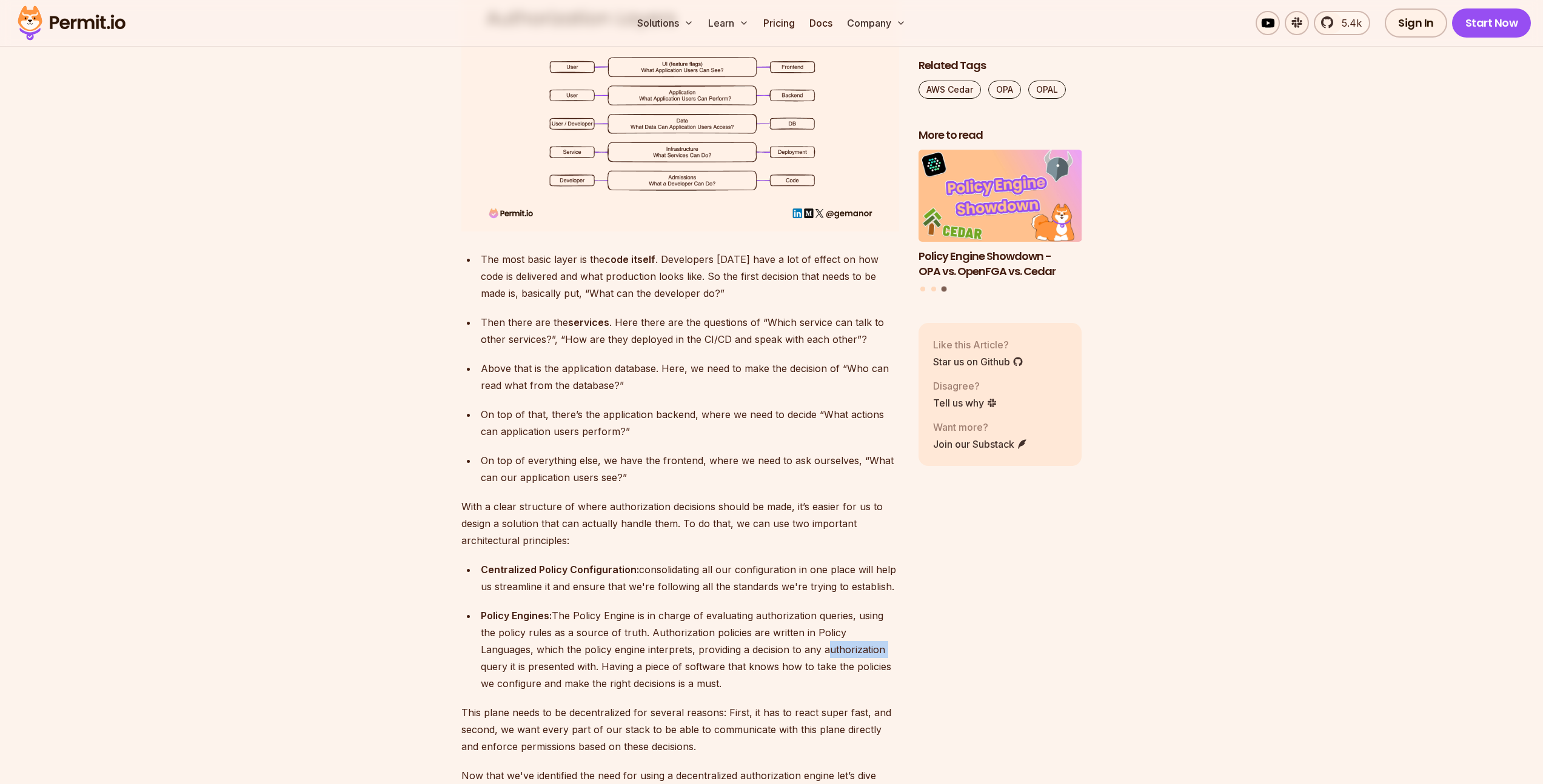
click at [779, 632] on div "Policy Engines: The Policy Engine is in charge of evaluating authorization quer…" at bounding box center [690, 649] width 418 height 85
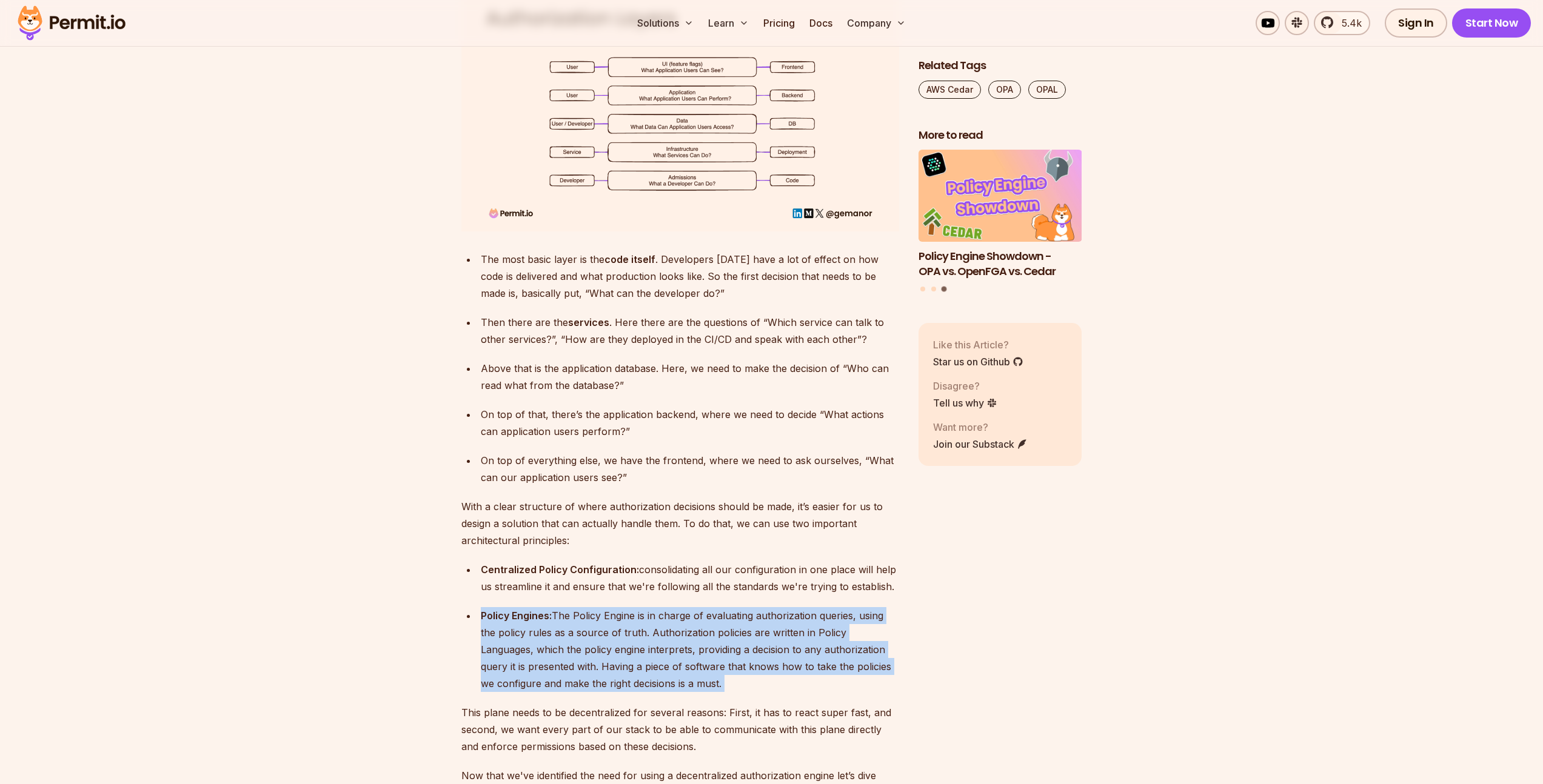
drag, startPoint x: 779, startPoint y: 632, endPoint x: 680, endPoint y: 620, distance: 99.7
click at [779, 632] on div "Policy Engines: The Policy Engine is in charge of evaluating authorization quer…" at bounding box center [690, 649] width 418 height 85
click at [680, 620] on div "Policy Engines: The Policy Engine is in charge of evaluating authorization quer…" at bounding box center [690, 649] width 418 height 85
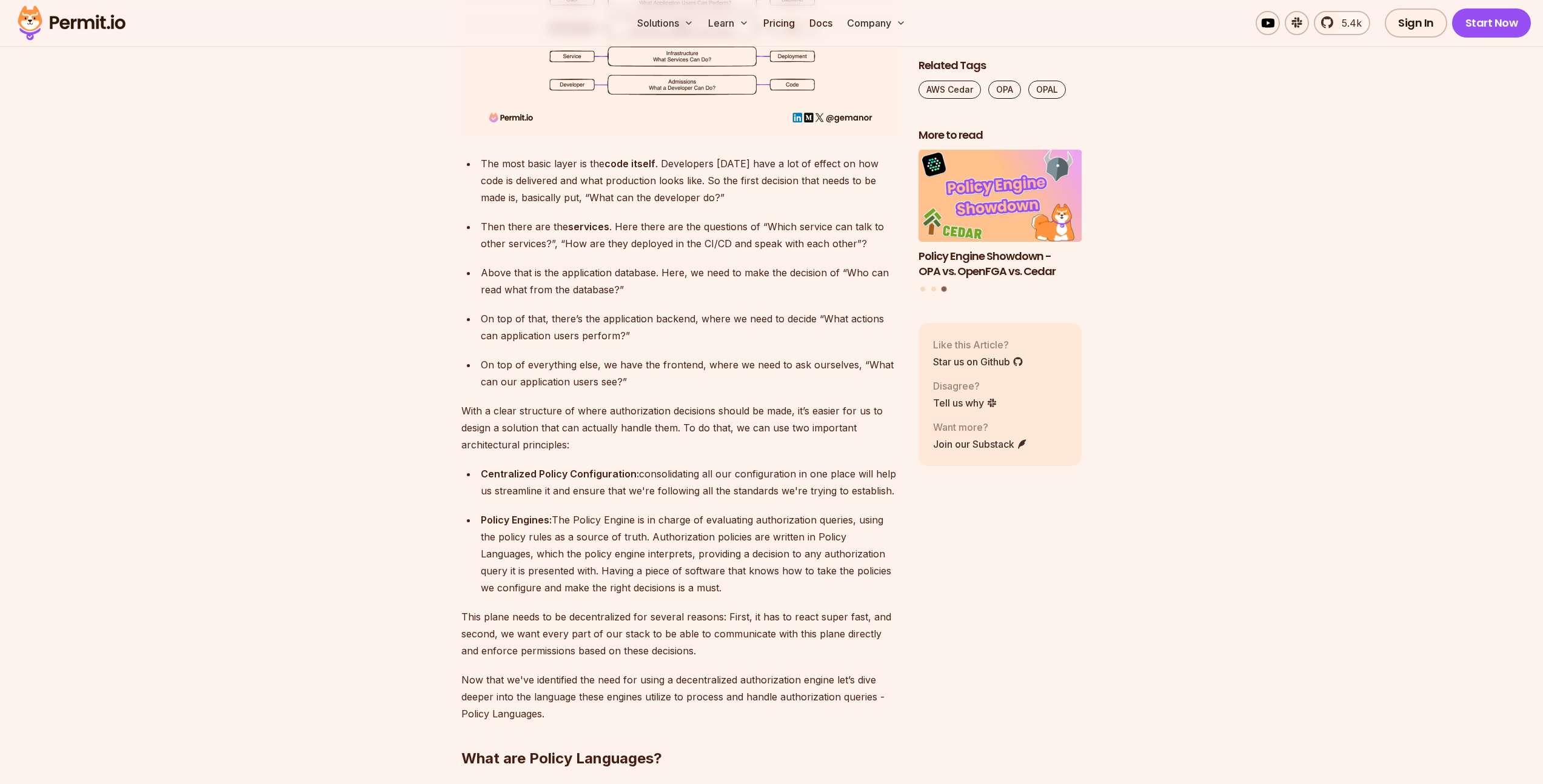
scroll to position [2691, 0]
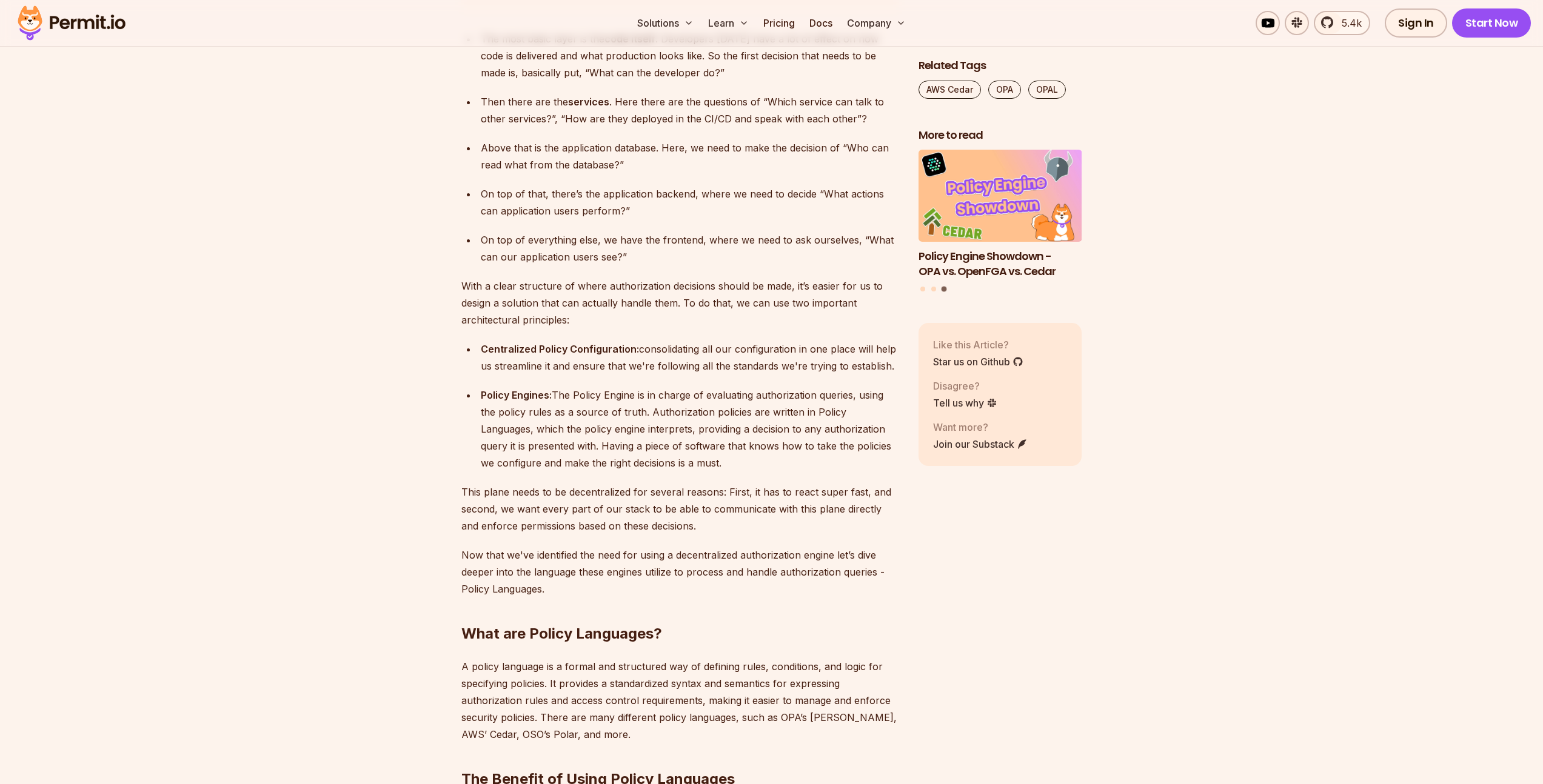
click at [565, 484] on p "This plane needs to be decentralized for several reasons: First, it has to reac…" at bounding box center [680, 509] width 438 height 51
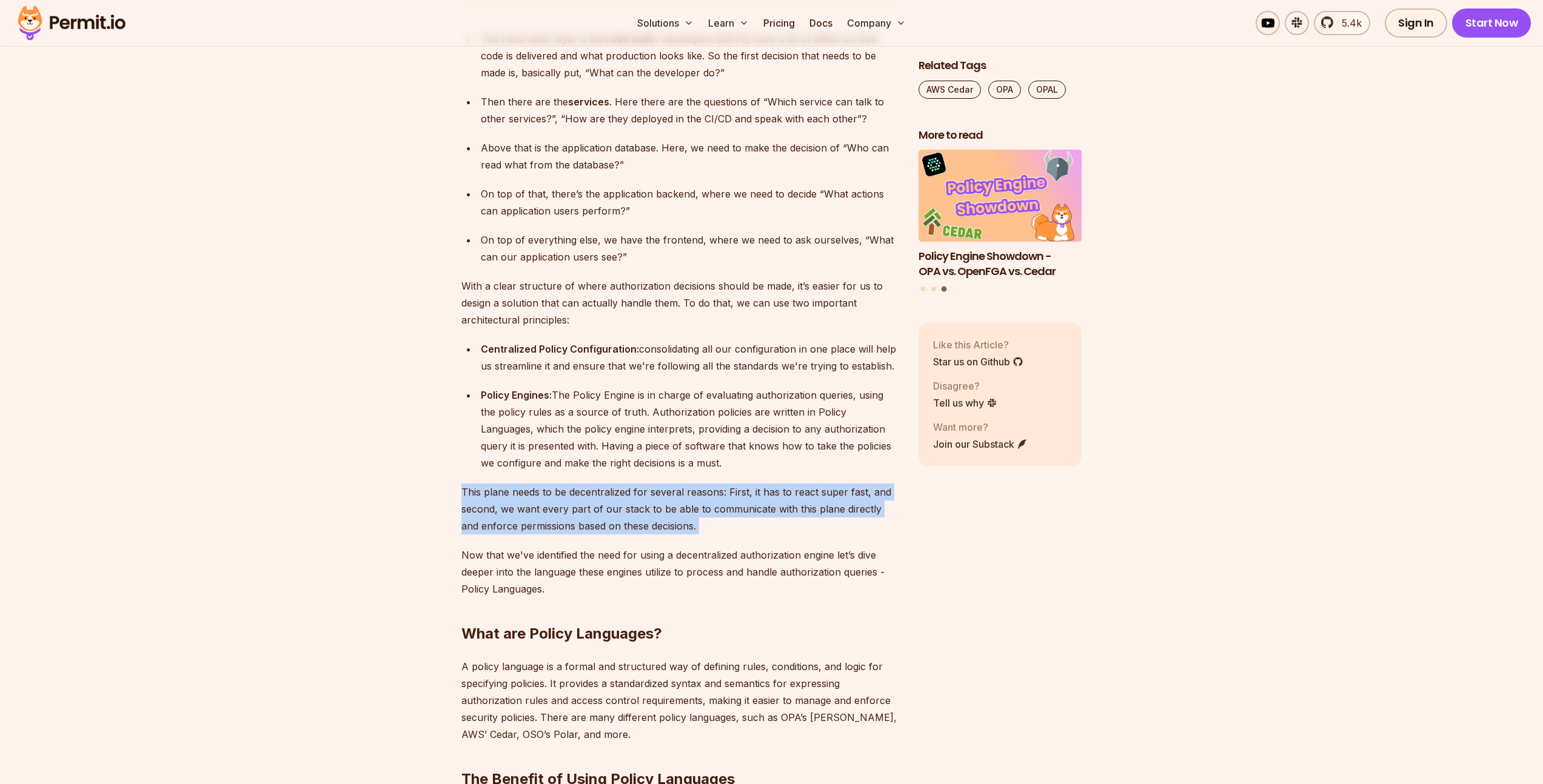
click at [565, 484] on p "This plane needs to be decentralized for several reasons: First, it has to reac…" at bounding box center [680, 509] width 438 height 51
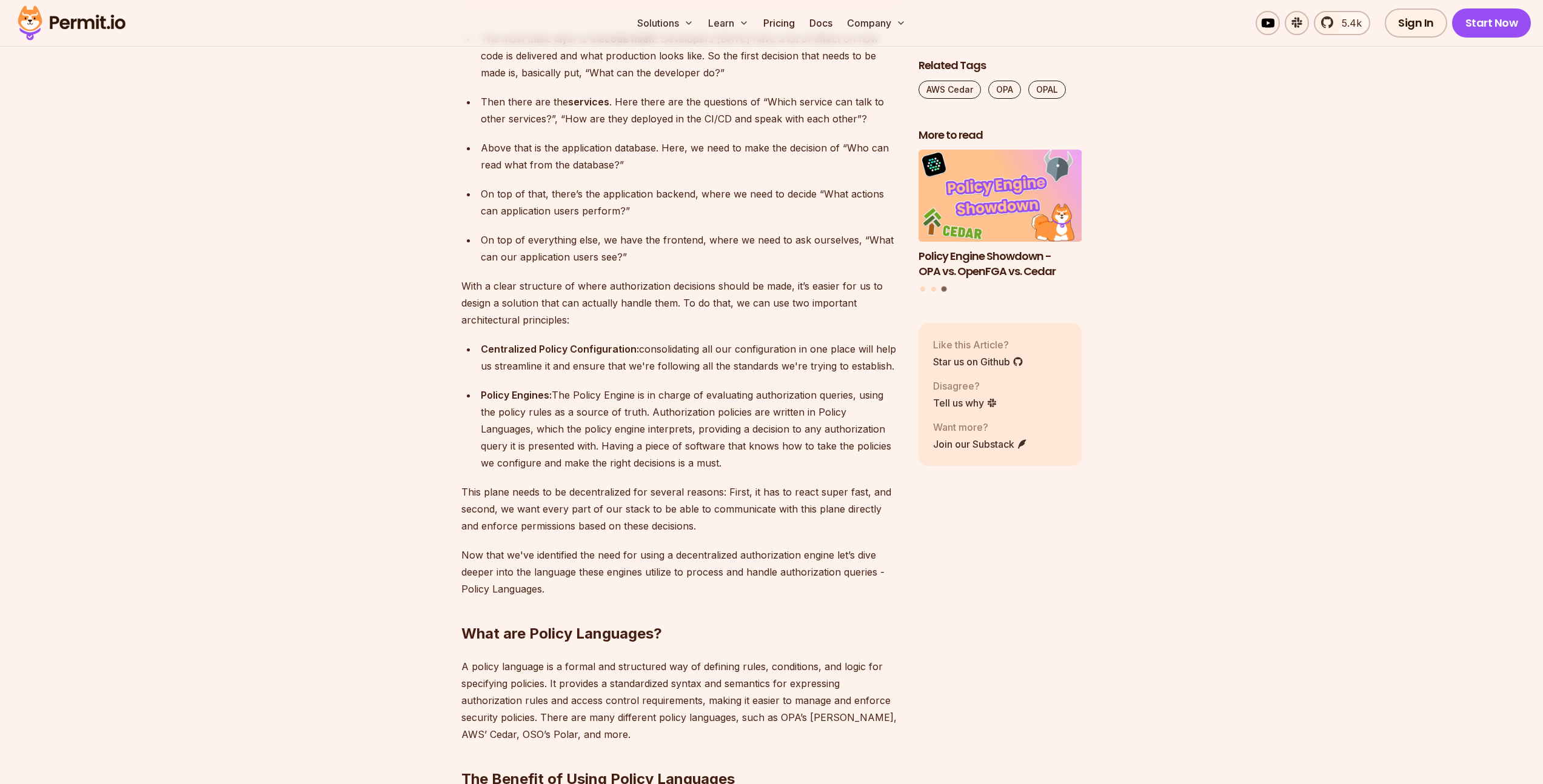
click at [624, 426] on div "Policy Engines: The Policy Engine is in charge of evaluating authorization quer…" at bounding box center [690, 429] width 418 height 85
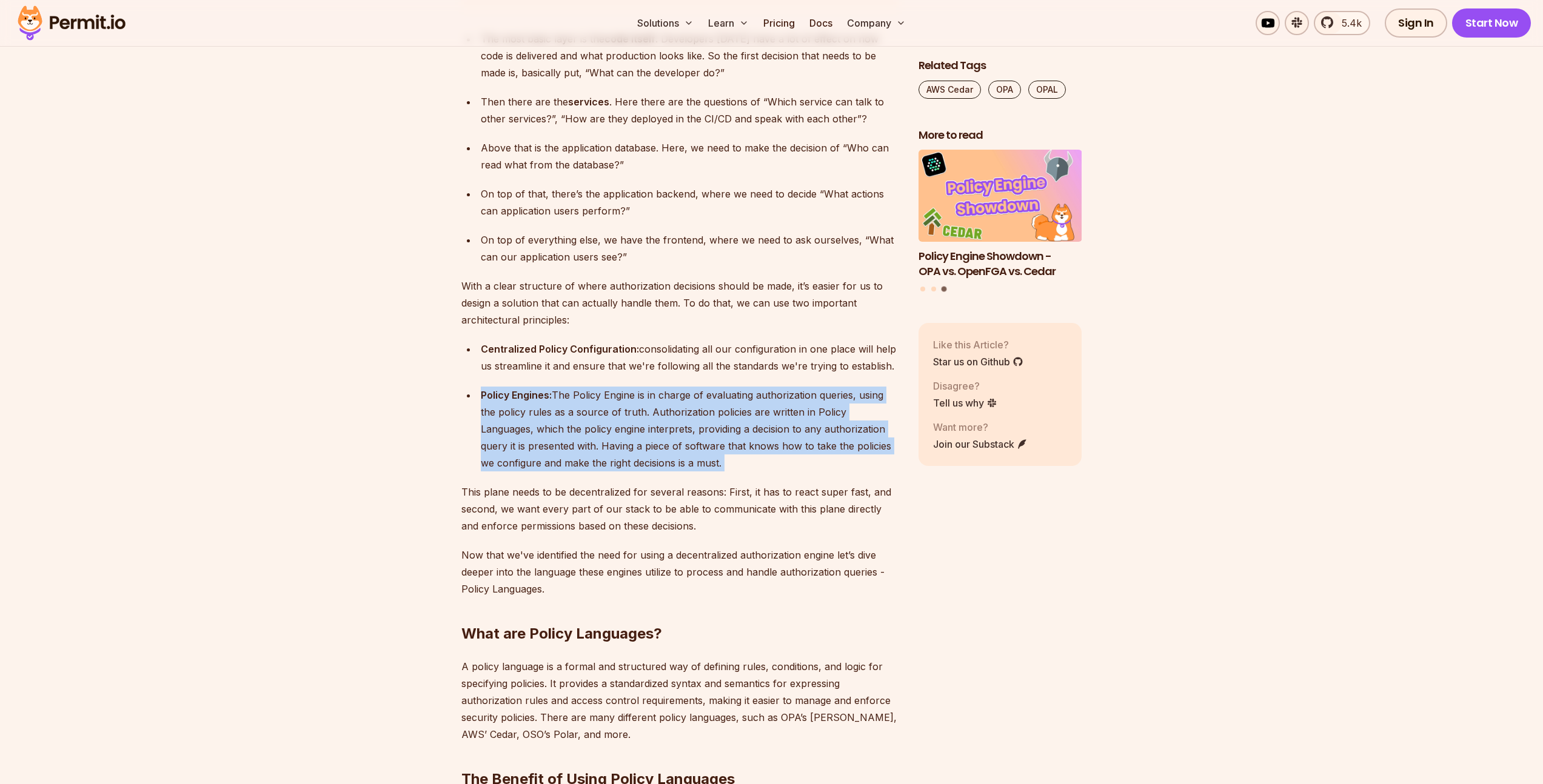
click at [624, 426] on div "Policy Engines: The Policy Engine is in charge of evaluating authorization quer…" at bounding box center [690, 429] width 418 height 85
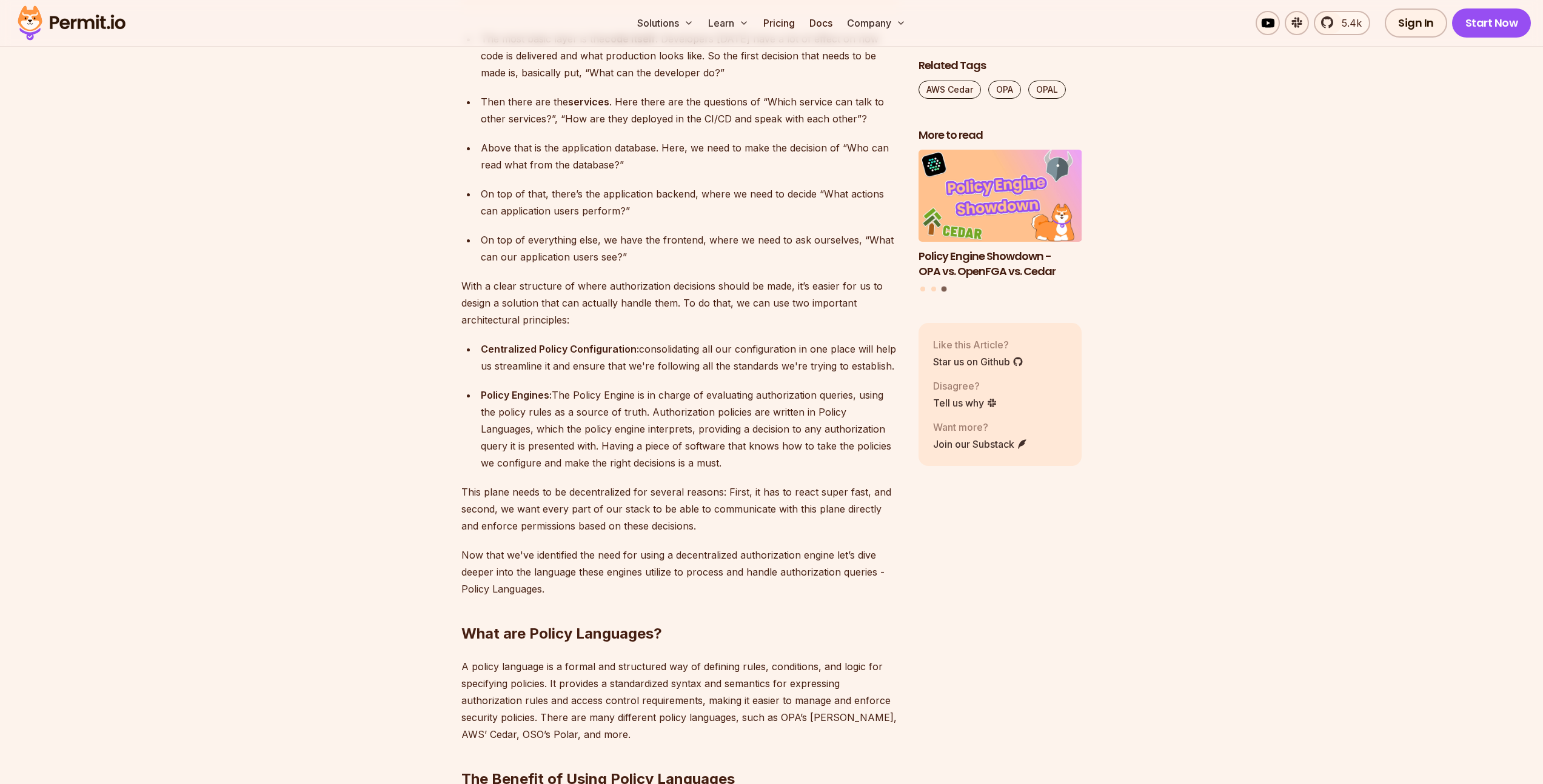
click at [579, 484] on p "This plane needs to be decentralized for several reasons: First, it has to reac…" at bounding box center [680, 509] width 438 height 51
click at [577, 484] on p "This plane needs to be decentralized for several reasons: First, it has to reac…" at bounding box center [680, 509] width 438 height 51
click at [697, 547] on p "Now that we've identified the need for using a decentralized authorization engi…" at bounding box center [680, 572] width 438 height 51
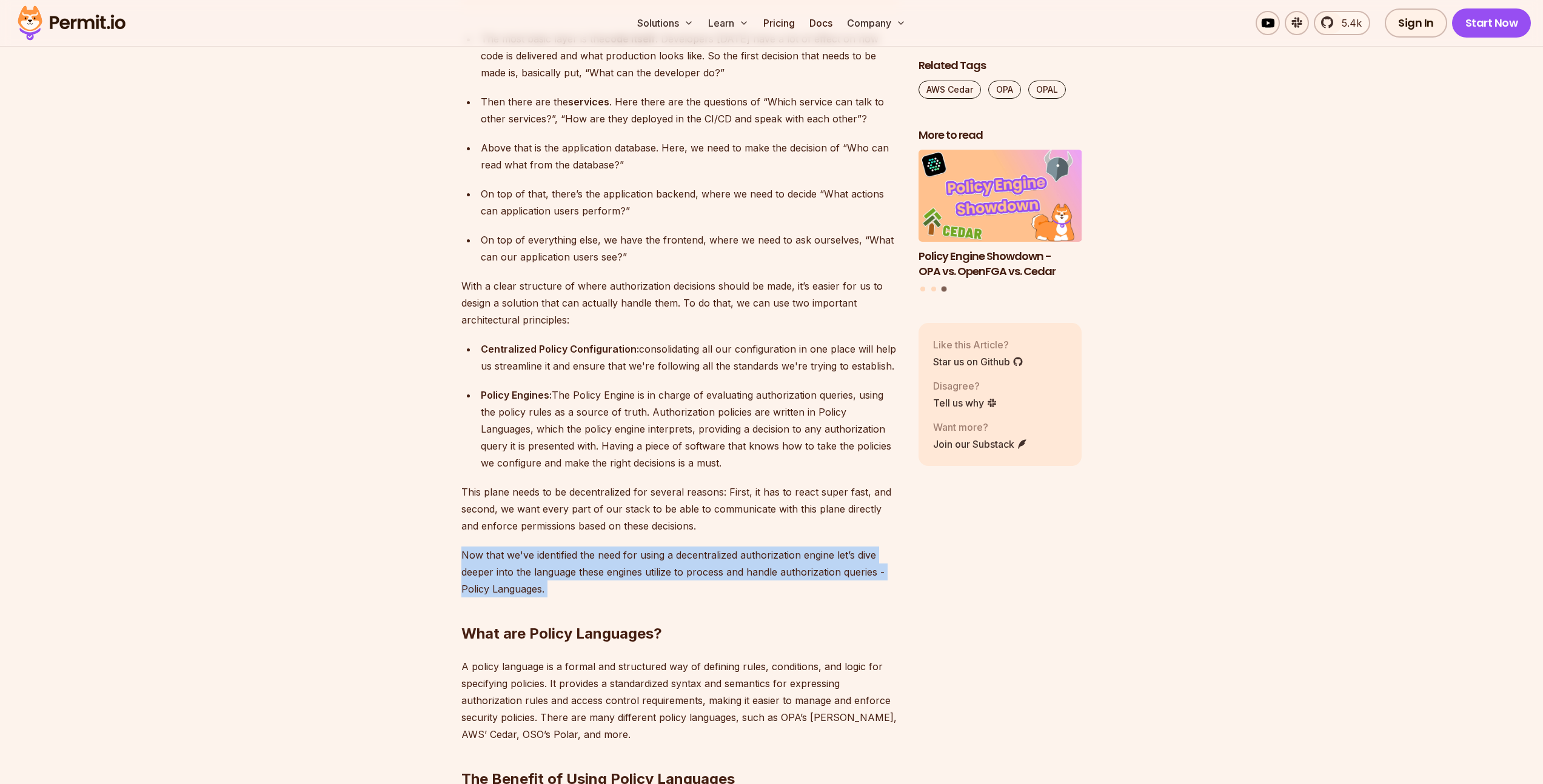
click at [697, 547] on p "Now that we've identified the need for using a decentralized authorization engi…" at bounding box center [680, 572] width 438 height 51
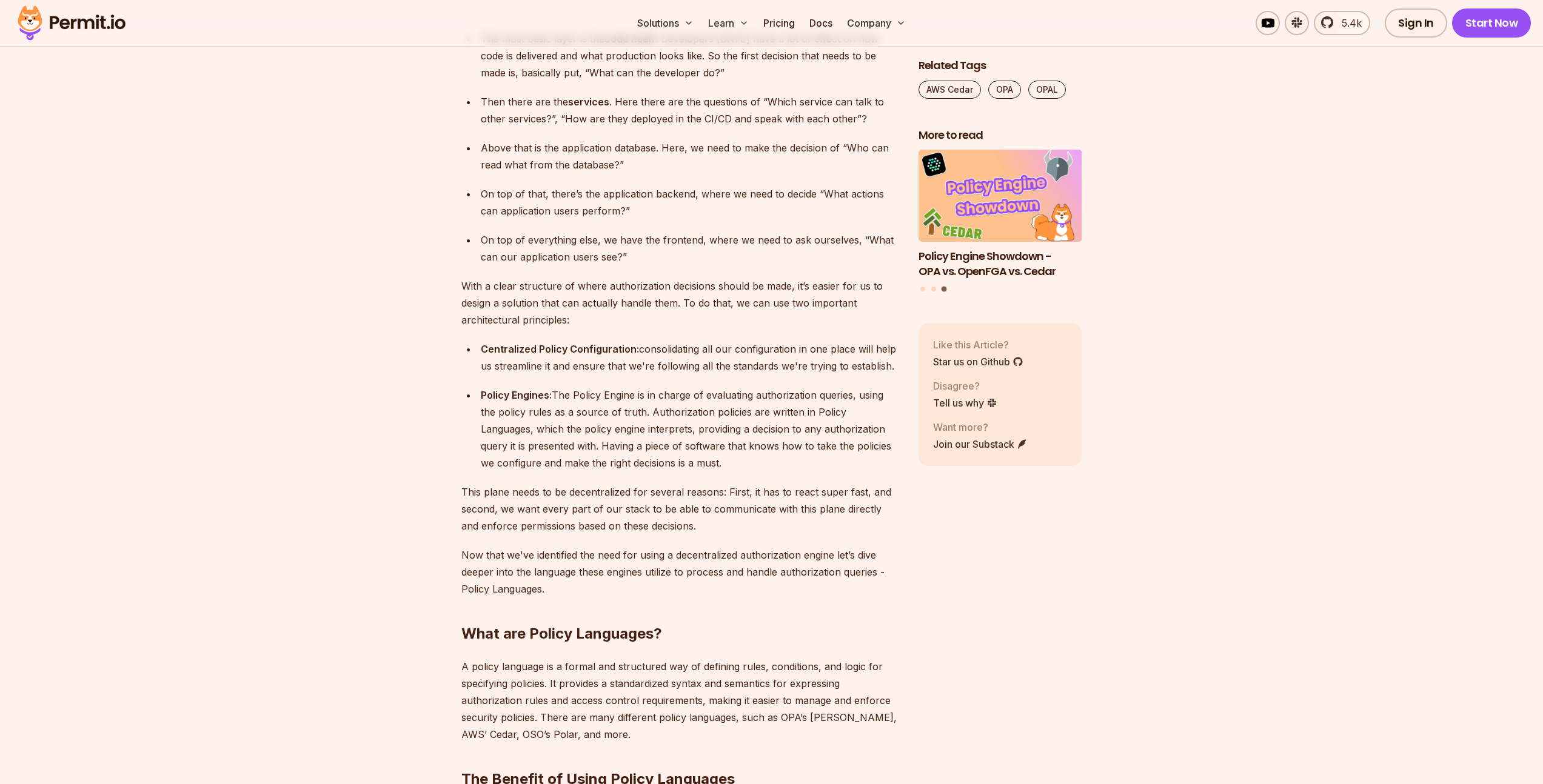
click at [642, 493] on p "This plane needs to be decentralized for several reasons: First, it has to reac…" at bounding box center [680, 509] width 438 height 51
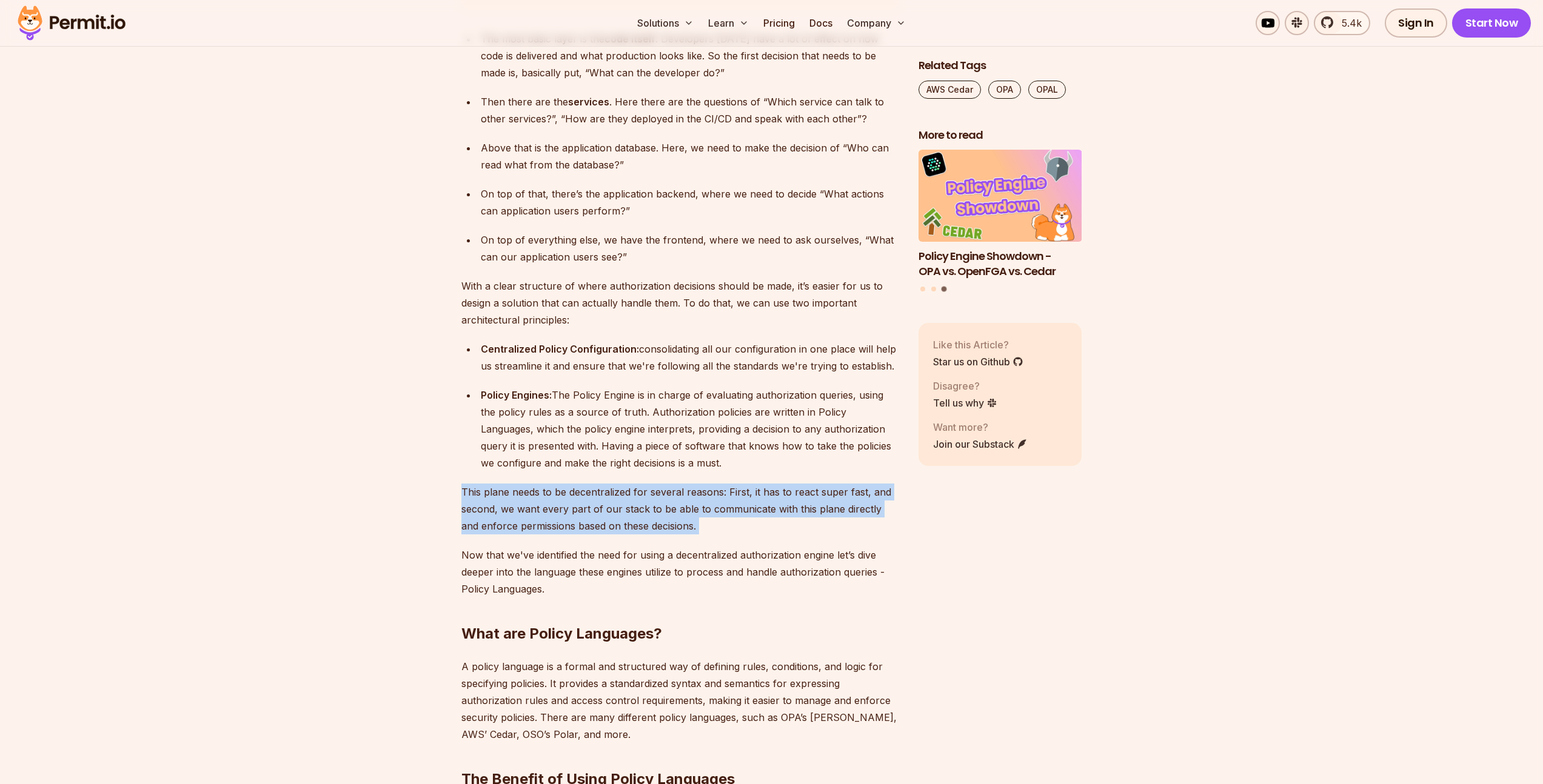
click at [642, 493] on p "This plane needs to be decentralized for several reasons: First, it has to reac…" at bounding box center [680, 509] width 438 height 51
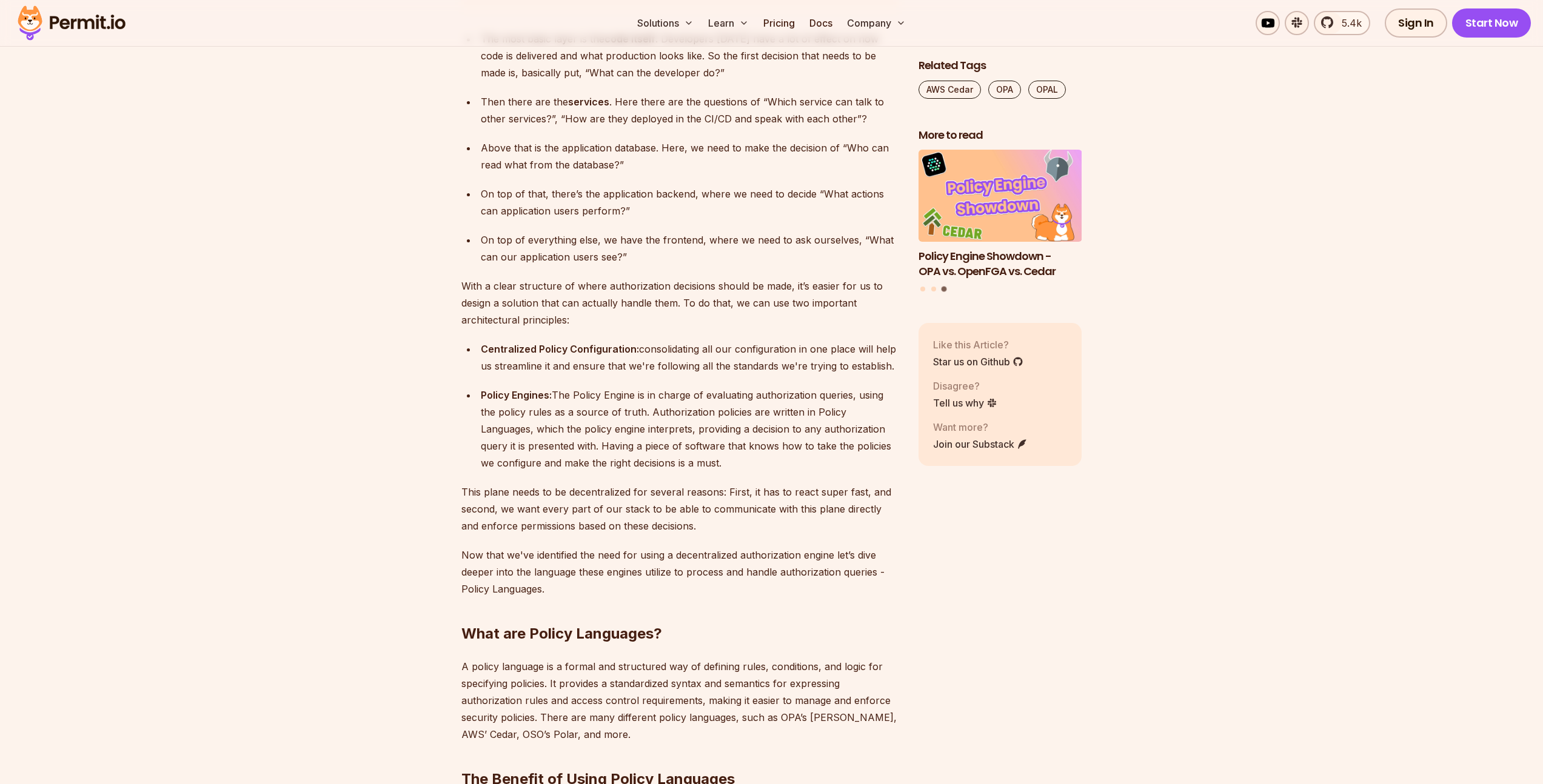
click at [646, 428] on div "Policy Engines: The Policy Engine is in charge of evaluating authorization quer…" at bounding box center [690, 429] width 418 height 85
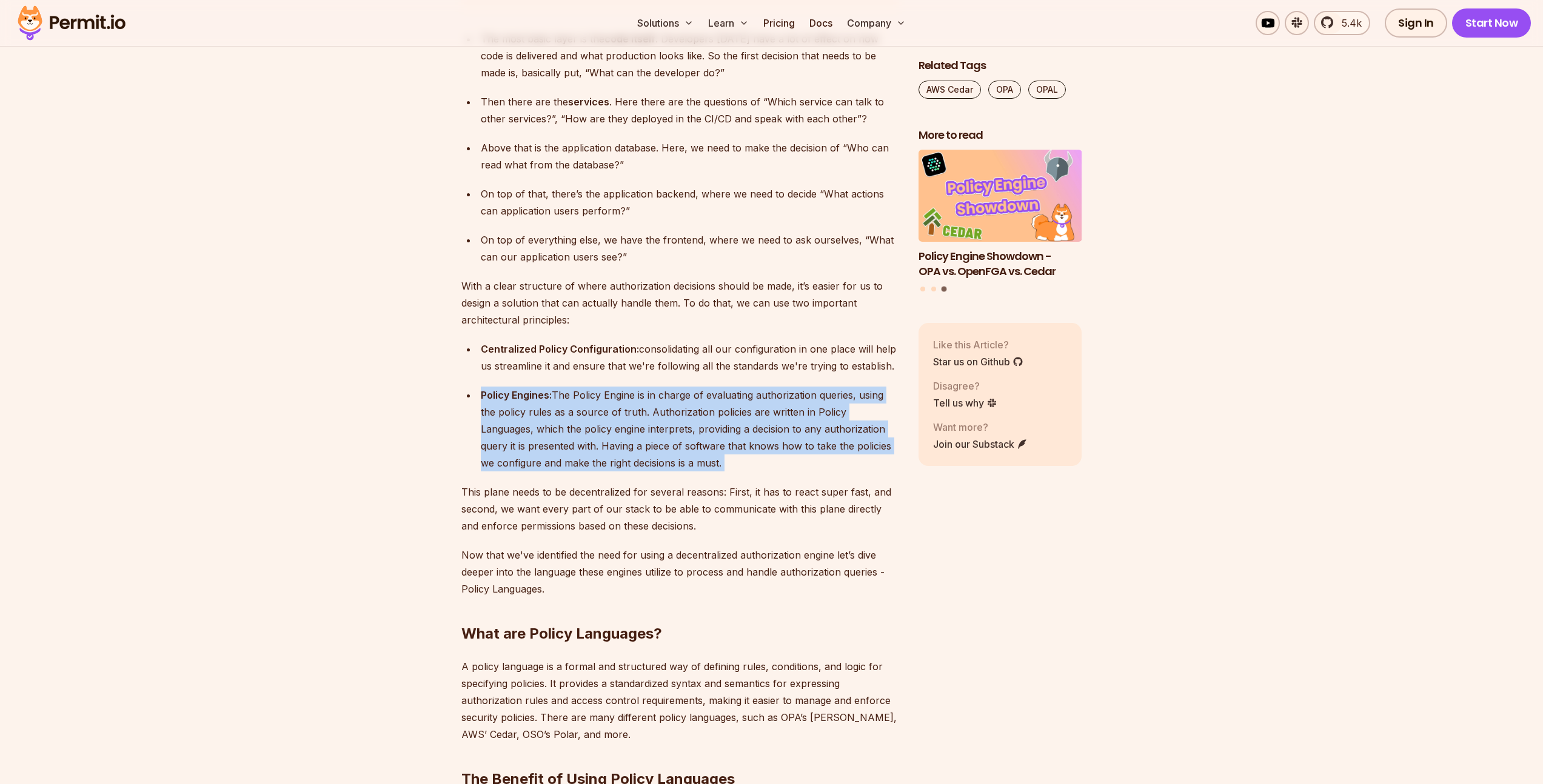
click at [646, 428] on div "Policy Engines: The Policy Engine is in charge of evaluating authorization quer…" at bounding box center [690, 429] width 418 height 85
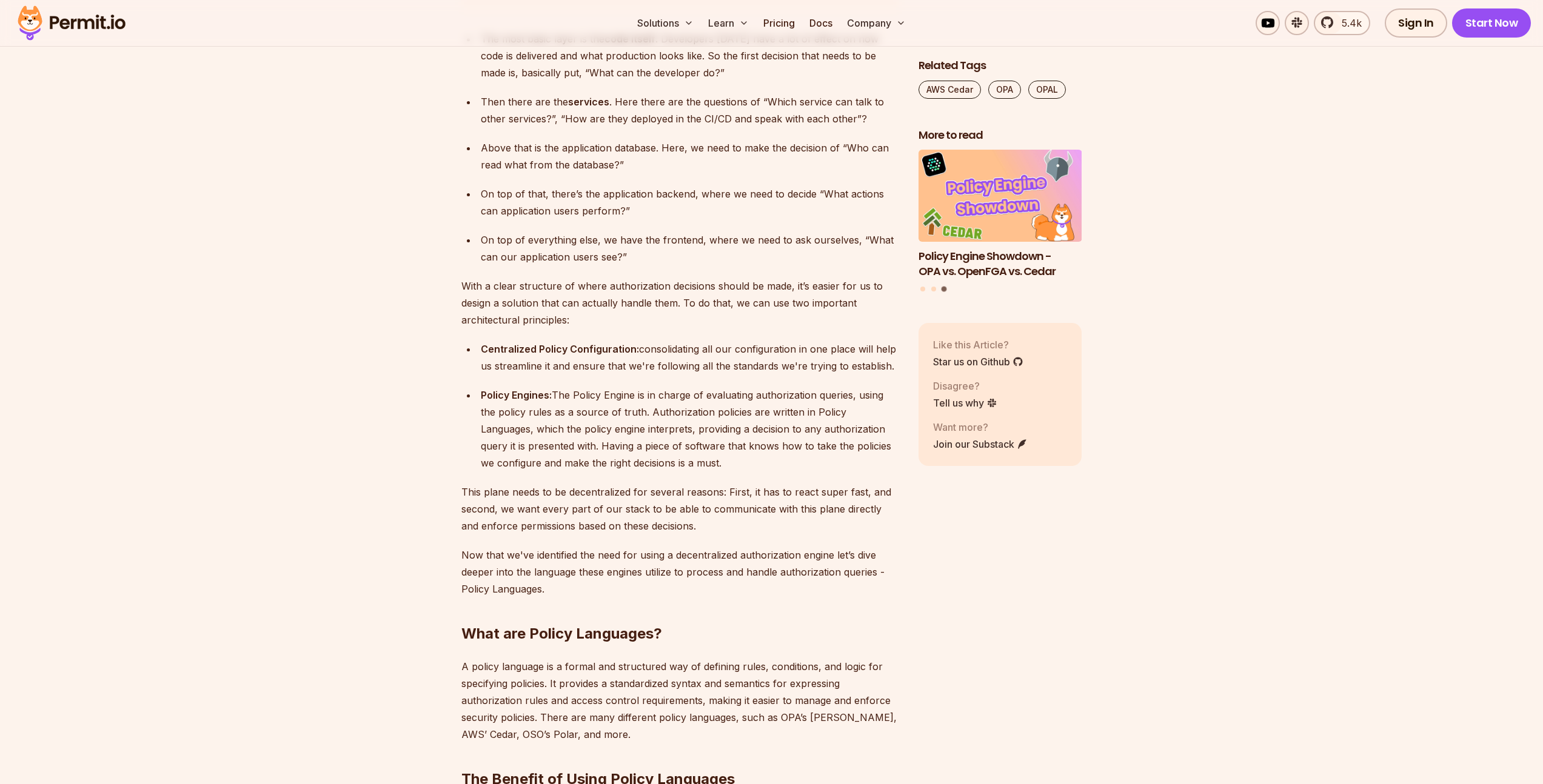
click at [800, 489] on p "This plane needs to be decentralized for several reasons: First, it has to reac…" at bounding box center [680, 509] width 438 height 51
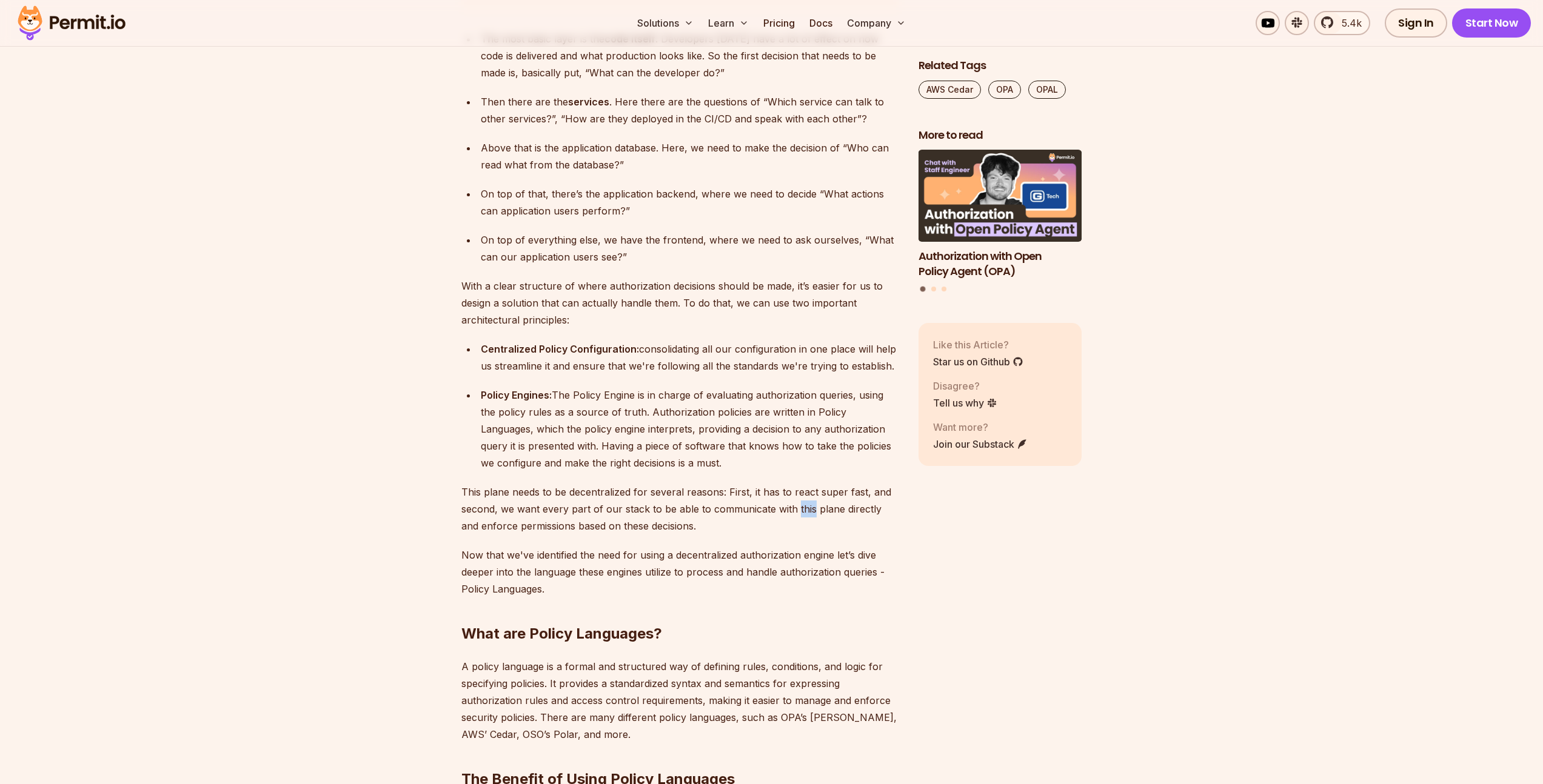
click at [800, 489] on p "This plane needs to be decentralized for several reasons: First, it has to reac…" at bounding box center [680, 509] width 438 height 51
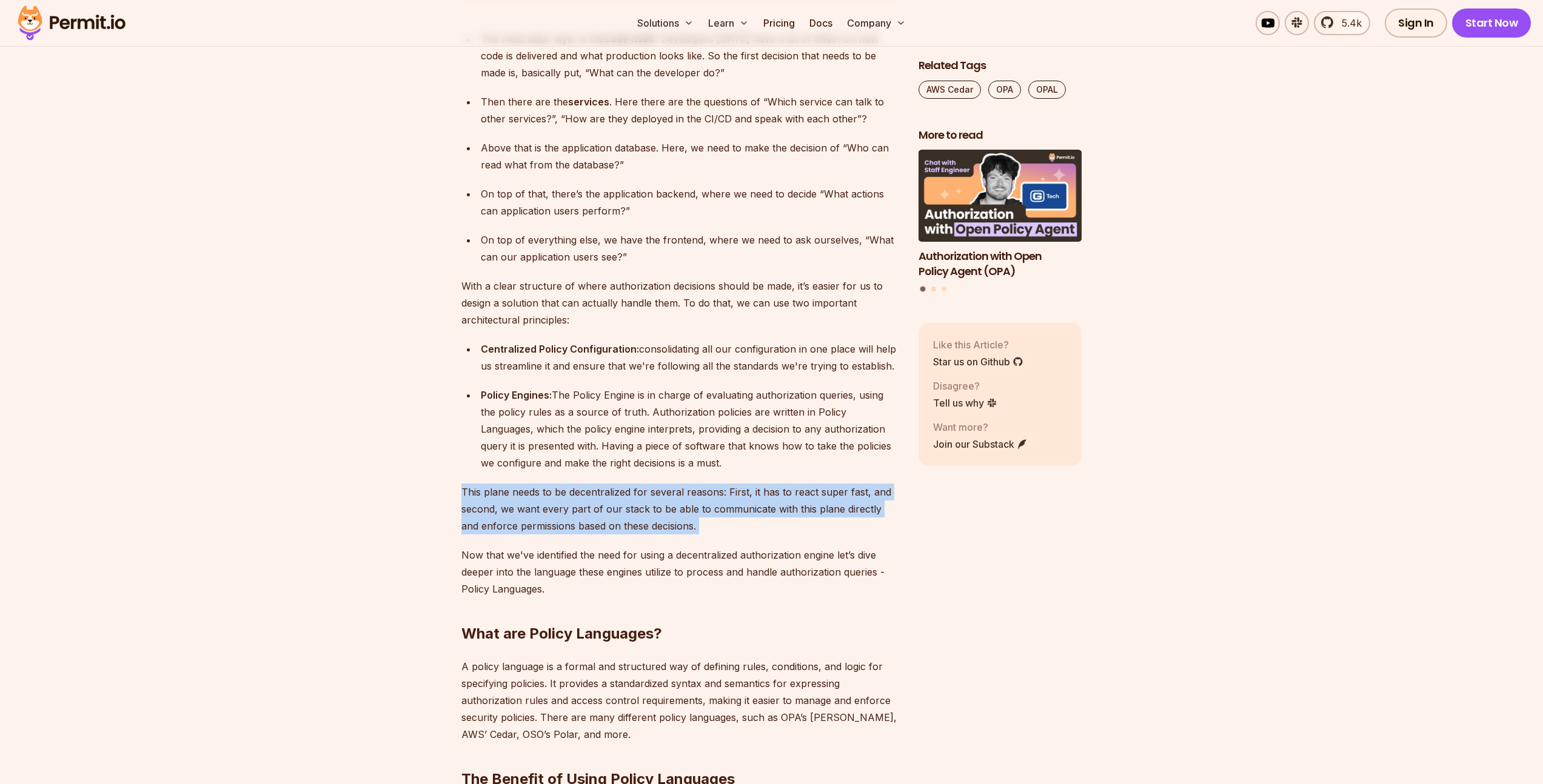
click at [800, 489] on p "This plane needs to be decentralized for several reasons: First, it has to reac…" at bounding box center [680, 509] width 438 height 51
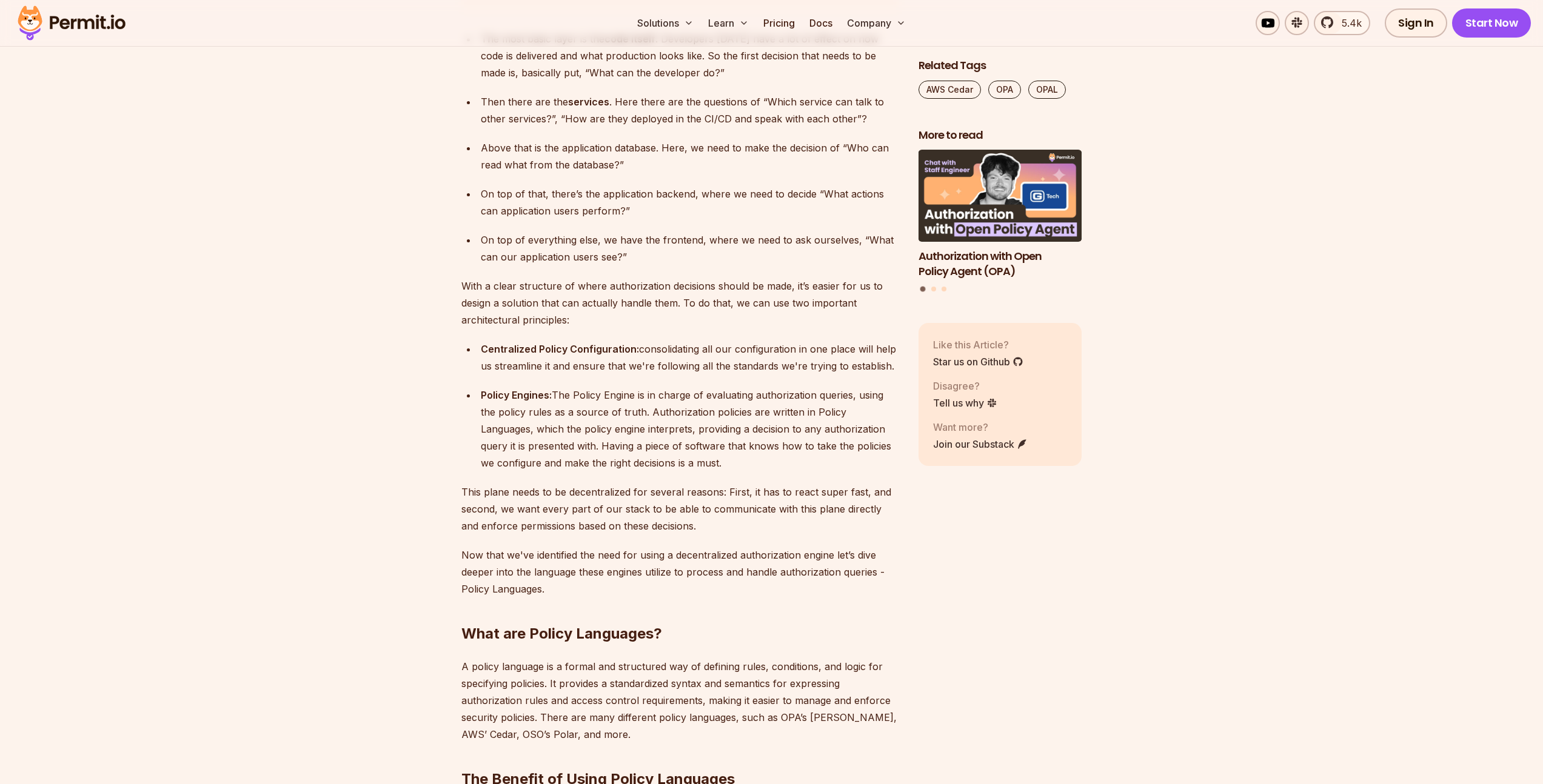
click at [764, 547] on p "Now that we've identified the need for using a decentralized authorization engi…" at bounding box center [680, 572] width 438 height 51
click at [762, 547] on p "Now that we've identified the need for using a decentralized authorization engi…" at bounding box center [680, 572] width 438 height 51
click at [620, 494] on p "This plane needs to be decentralized for several reasons: First, it has to reac…" at bounding box center [680, 509] width 438 height 51
drag, startPoint x: 620, startPoint y: 494, endPoint x: 625, endPoint y: 443, distance: 51.2
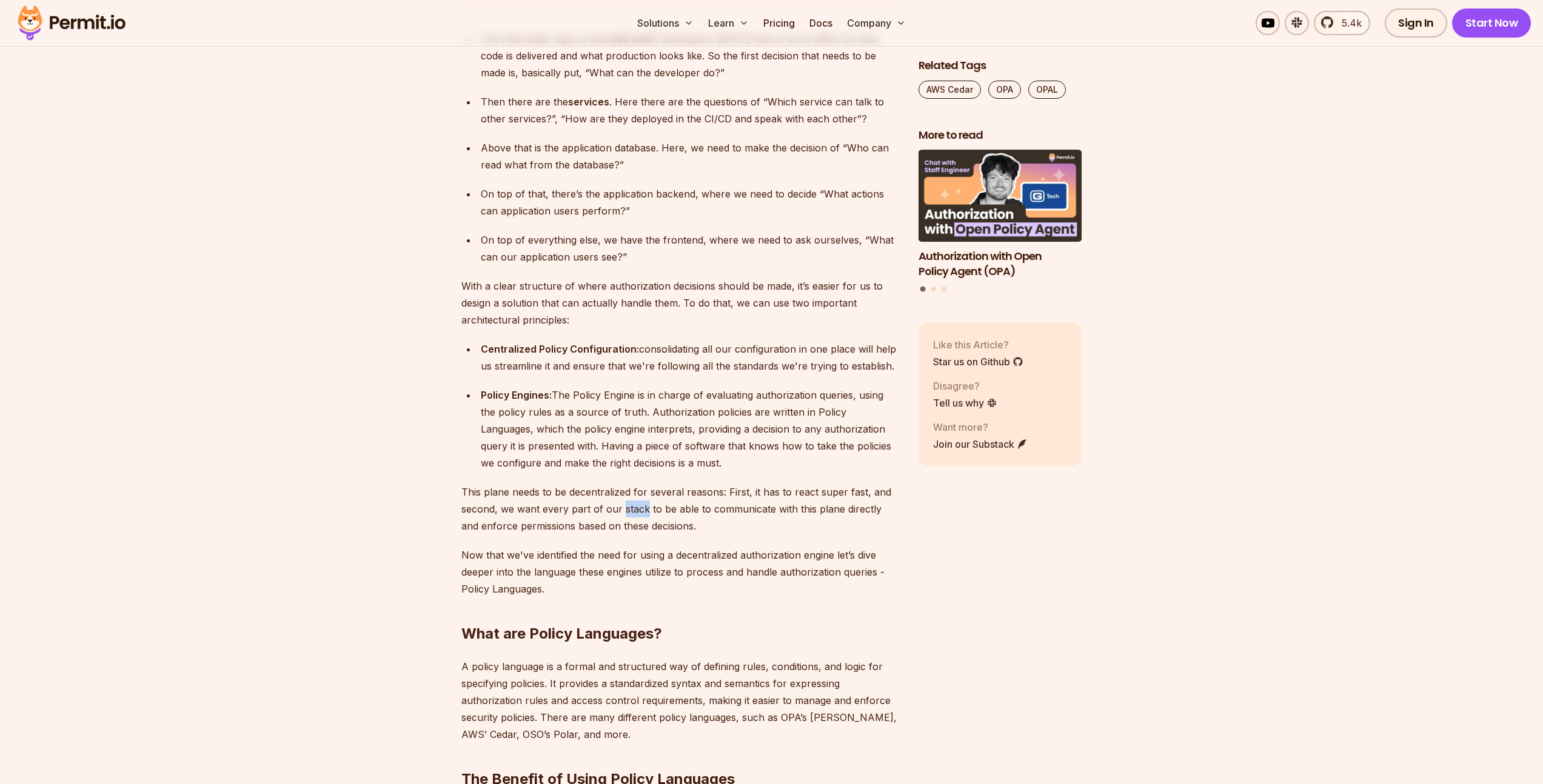
click at [620, 493] on p "This plane needs to be decentralized for several reasons: First, it has to reac…" at bounding box center [680, 509] width 438 height 51
click at [625, 441] on div "Policy Engines: The Policy Engine is in charge of evaluating authorization quer…" at bounding box center [690, 429] width 418 height 85
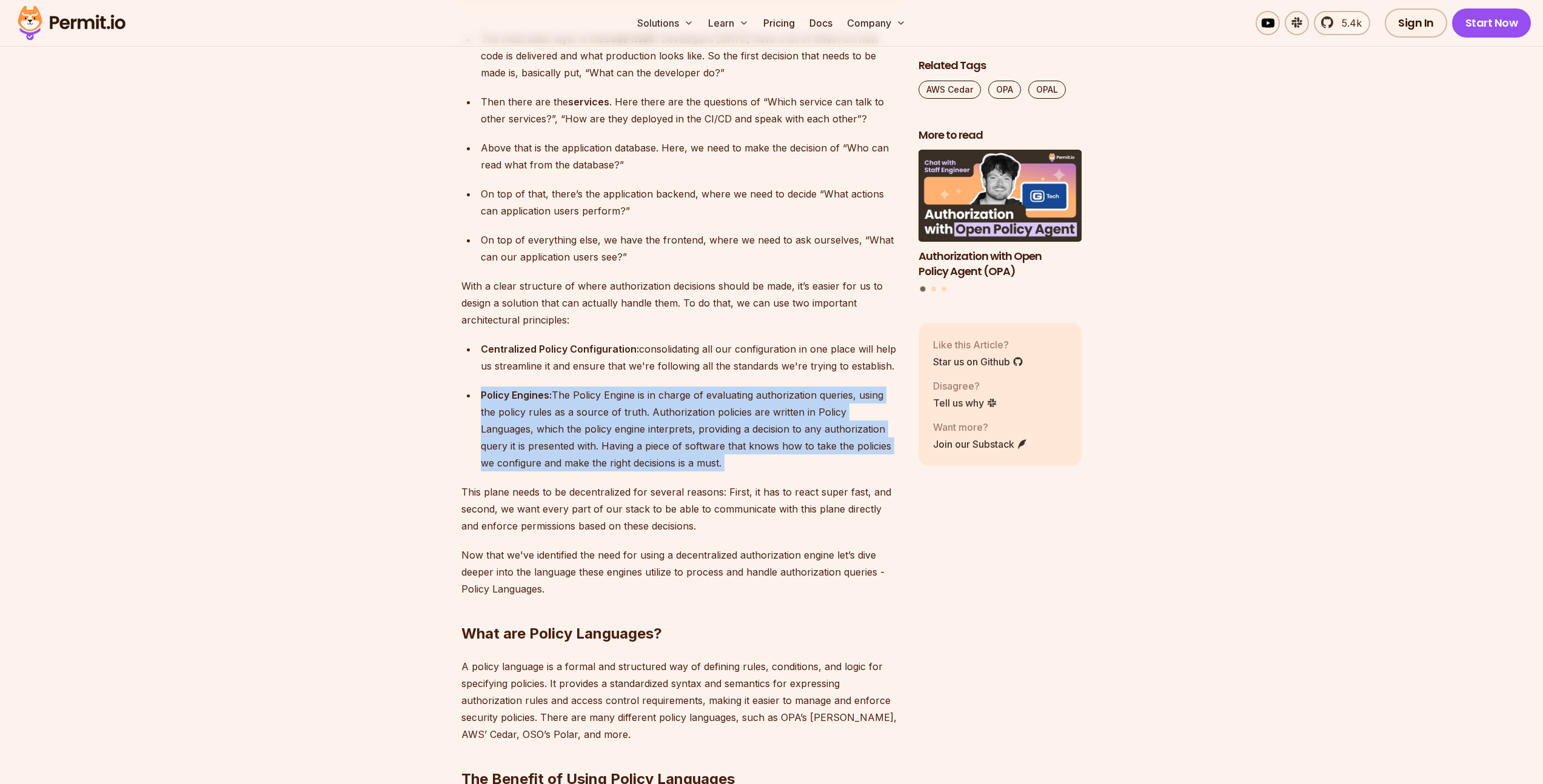
click at [625, 441] on div "Policy Engines: The Policy Engine is in charge of evaluating authorization quer…" at bounding box center [690, 429] width 418 height 85
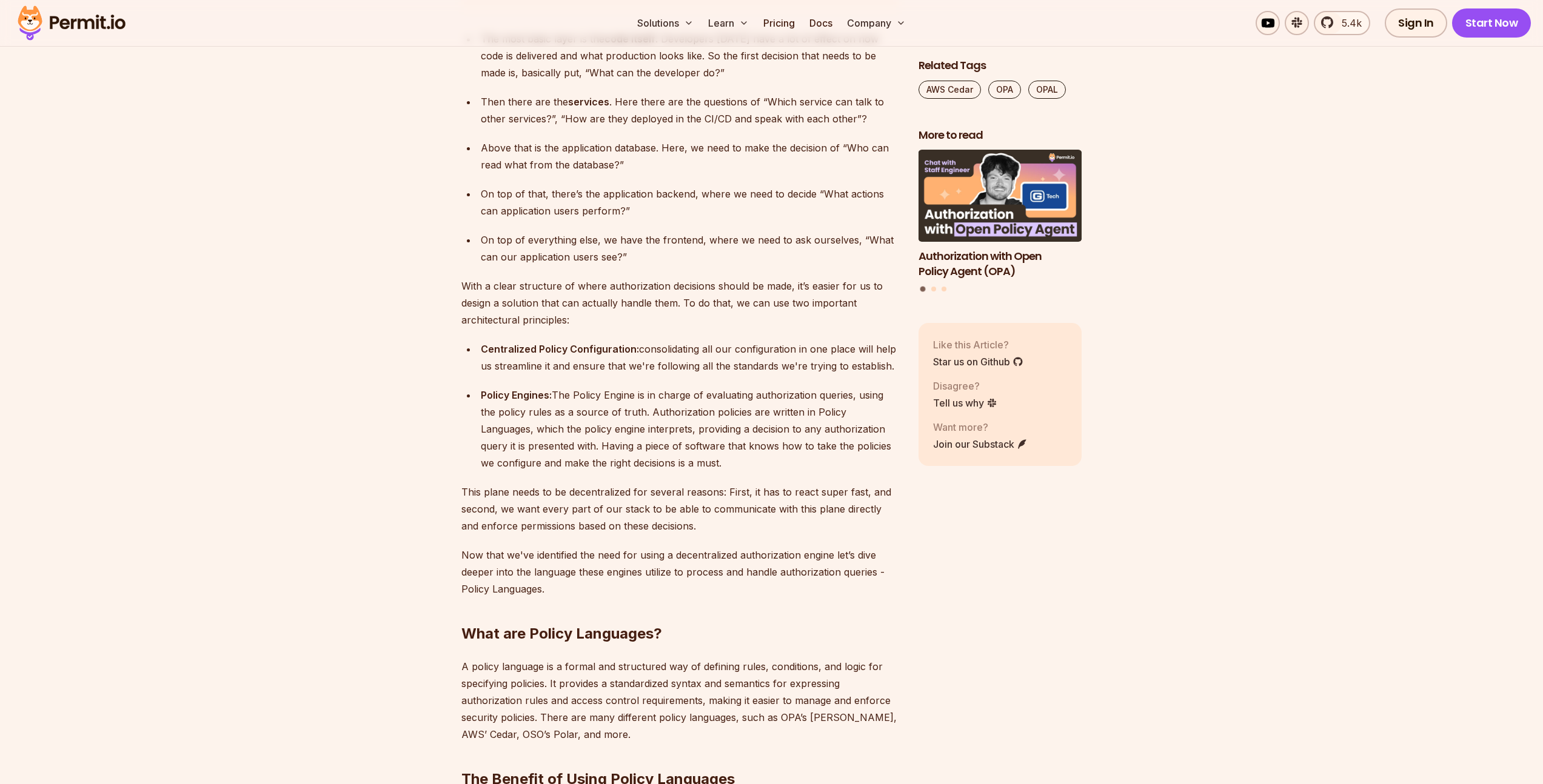
click at [623, 496] on p "This plane needs to be decentralized for several reasons: First, it has to reac…" at bounding box center [680, 509] width 438 height 51
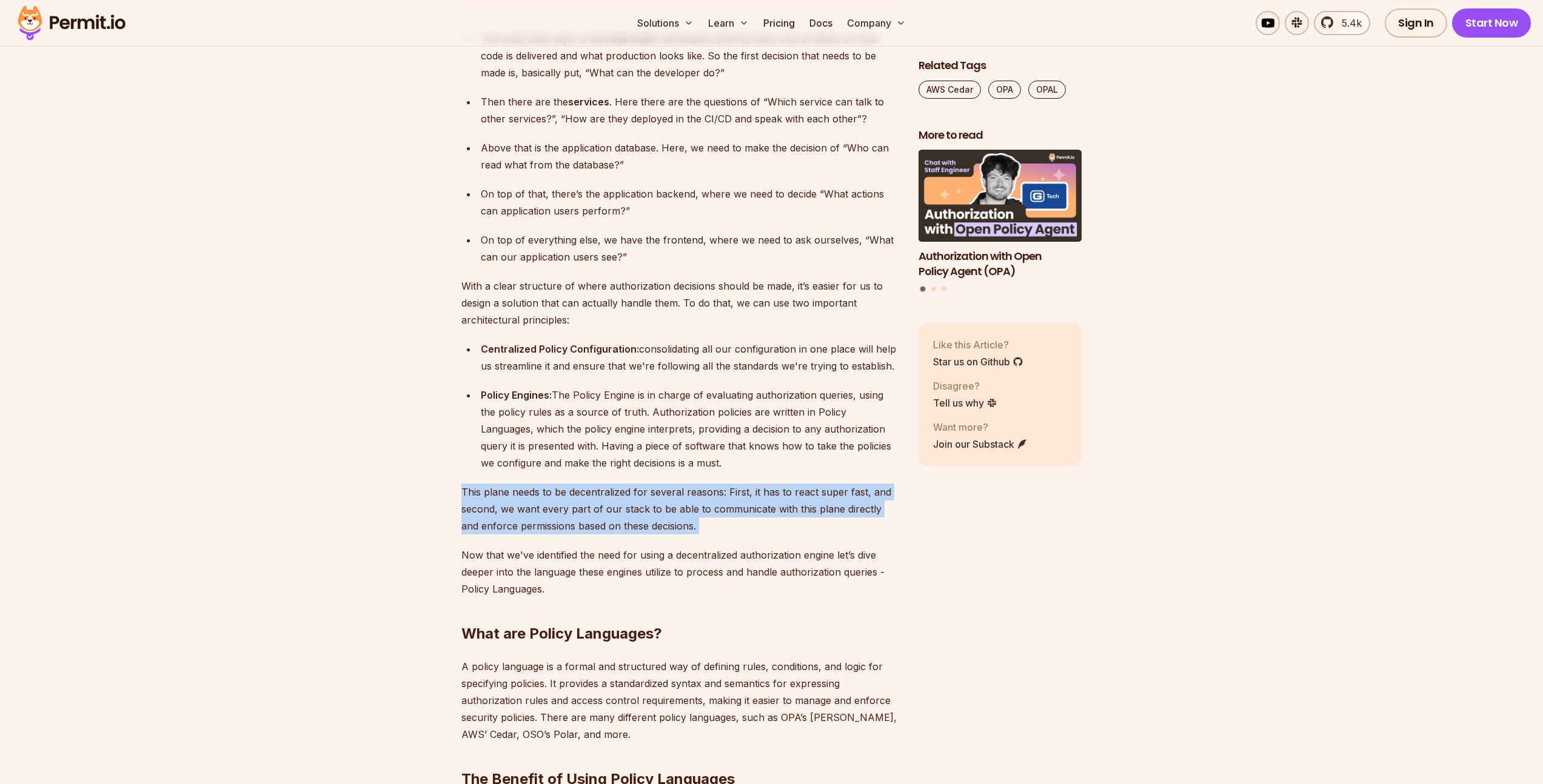
click at [623, 496] on p "This plane needs to be decentralized for several reasons: First, it has to reac…" at bounding box center [680, 509] width 438 height 51
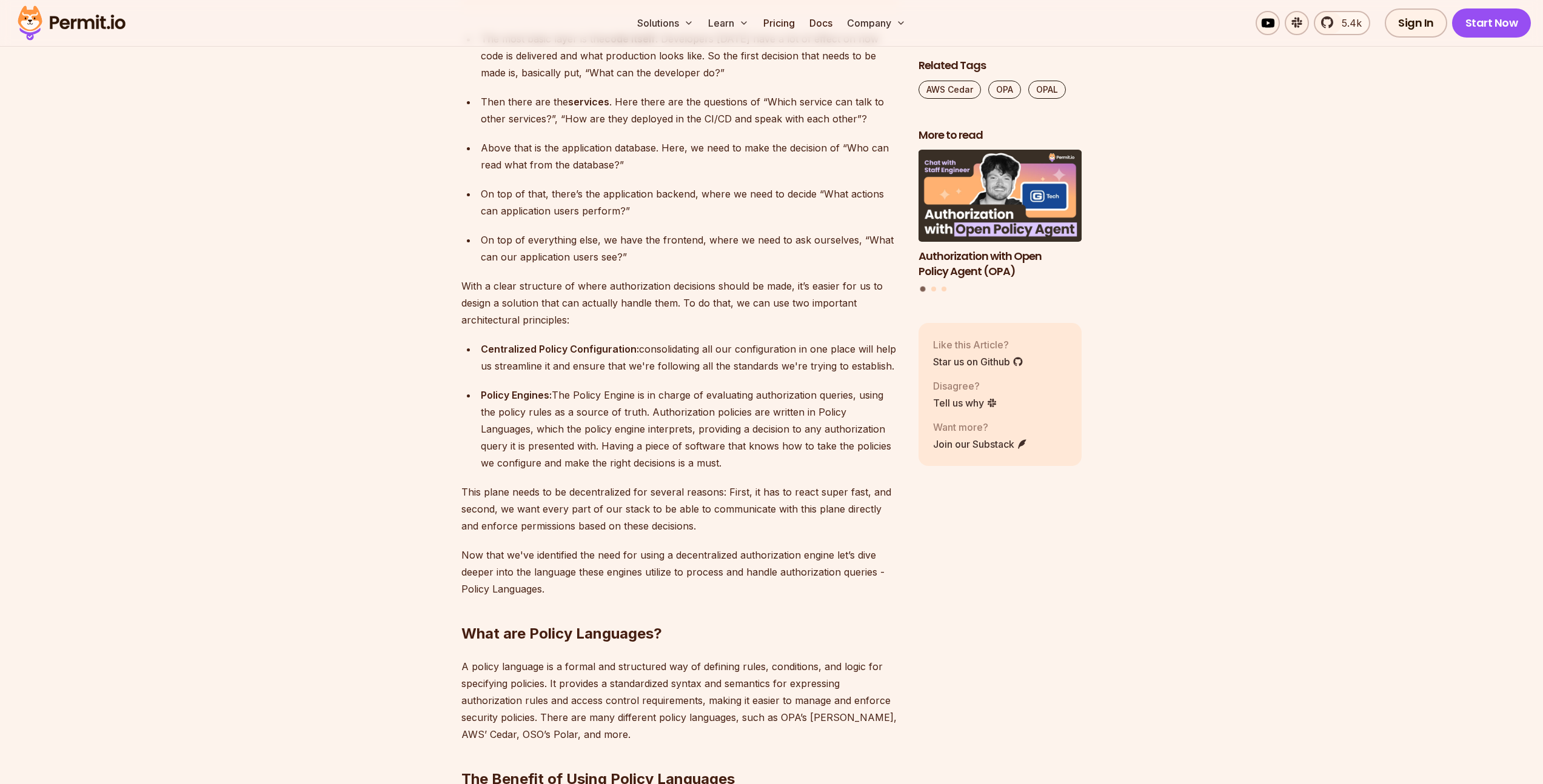
click at [807, 557] on p "Now that we've identified the need for using a decentralized authorization engi…" at bounding box center [680, 572] width 438 height 51
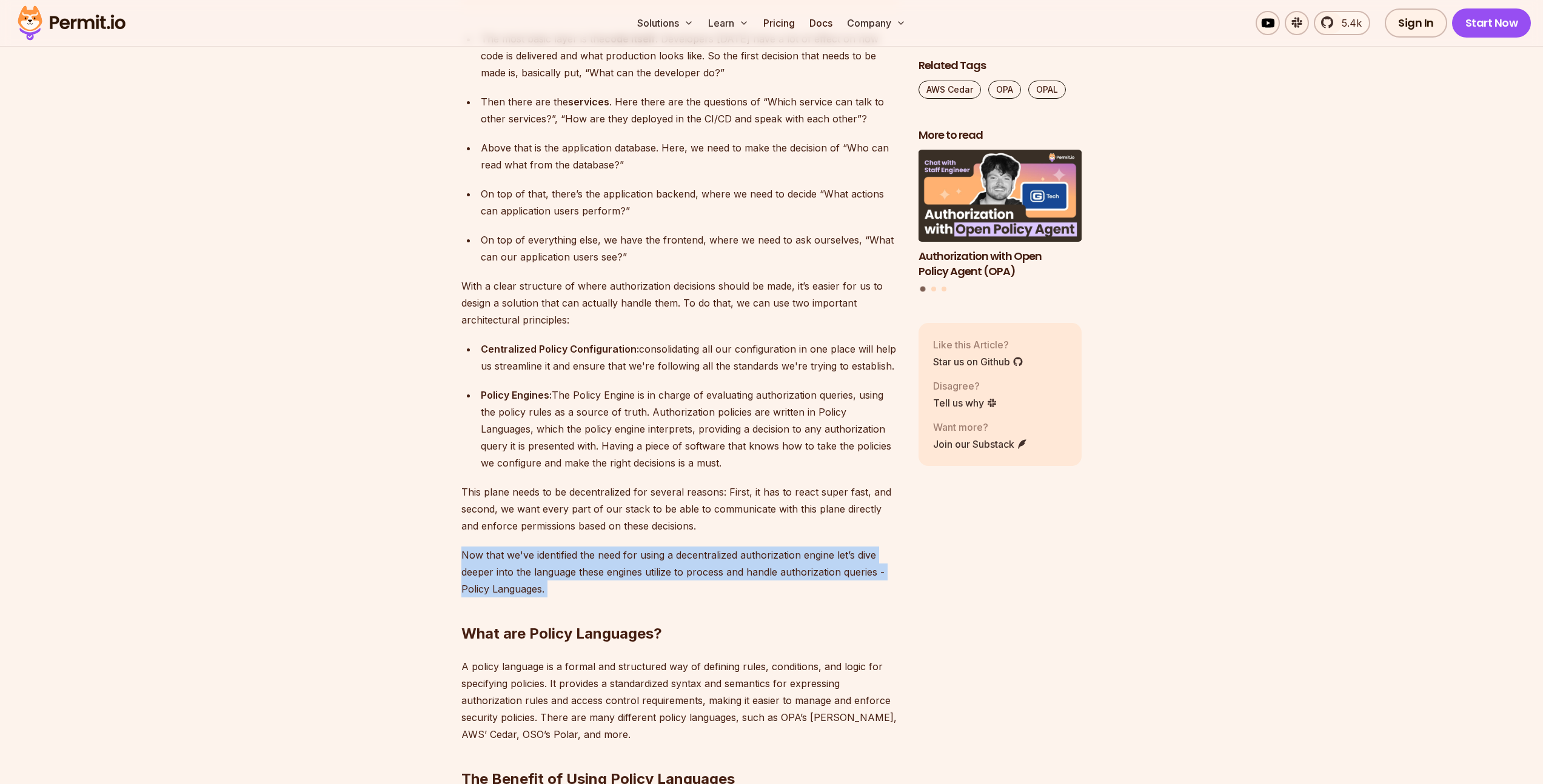
click at [807, 557] on p "Now that we've identified the need for using a decentralized authorization engi…" at bounding box center [680, 572] width 438 height 51
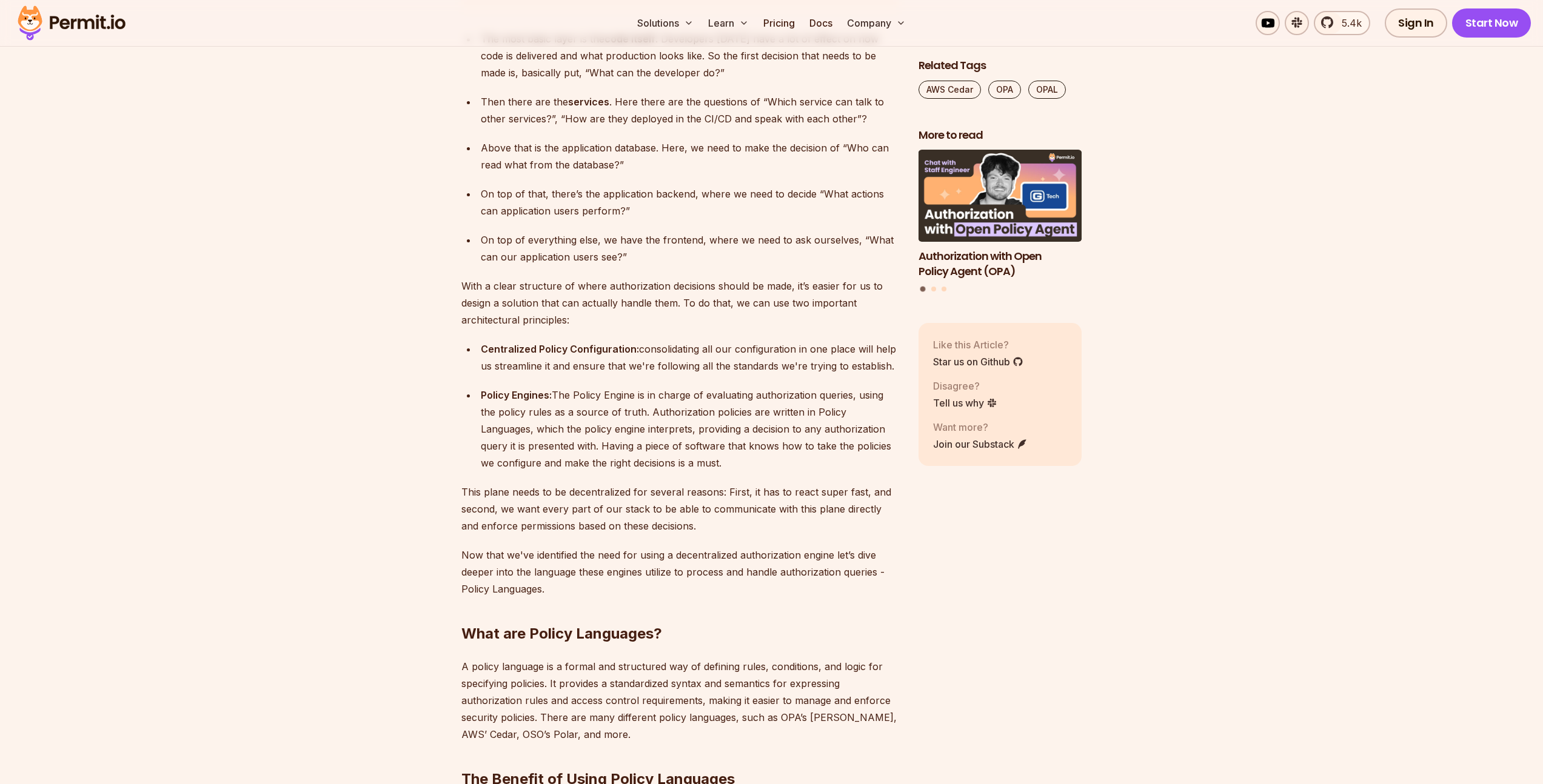
click at [650, 494] on p "This plane needs to be decentralized for several reasons: First, it has to reac…" at bounding box center [680, 509] width 438 height 51
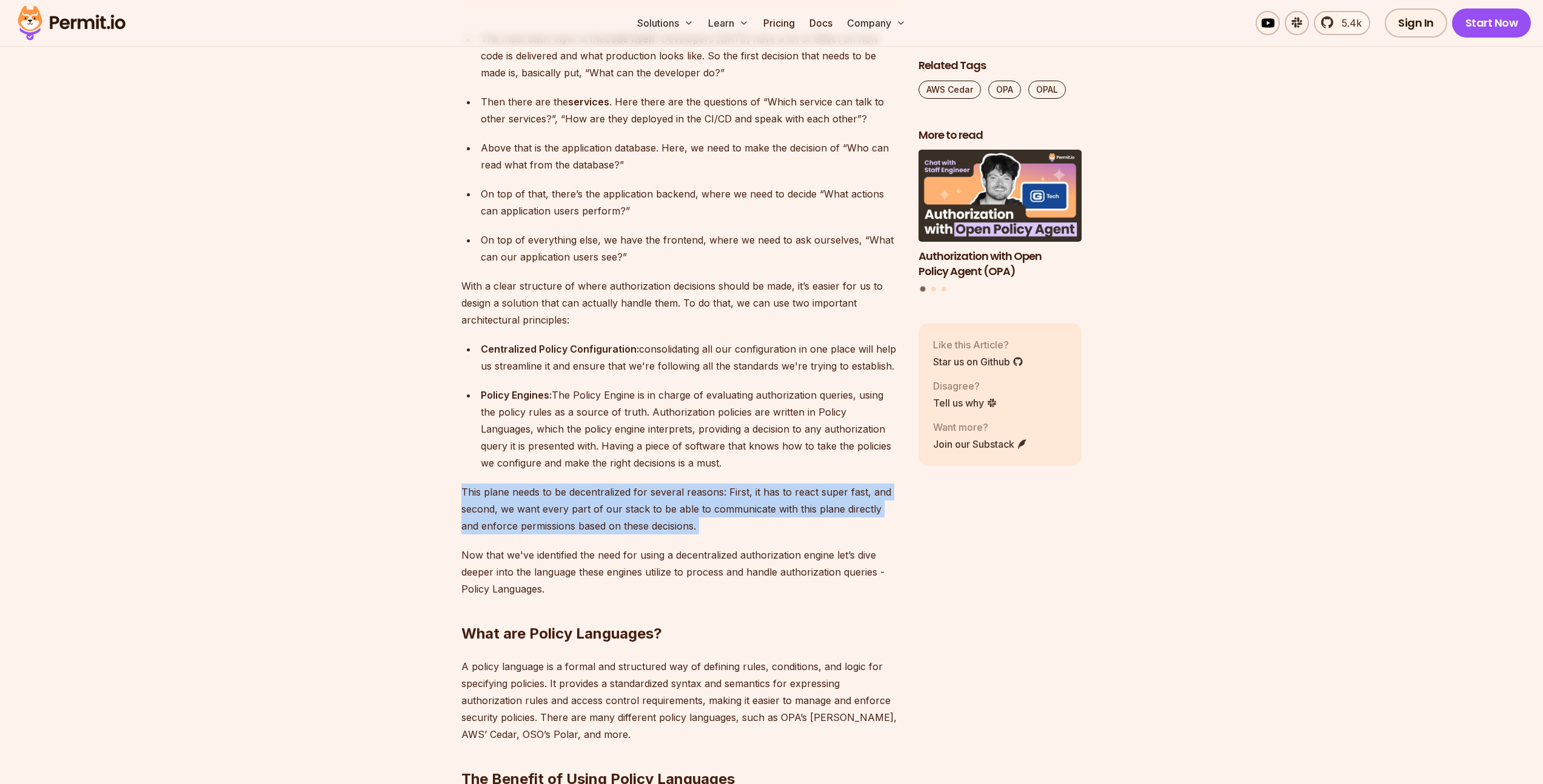
click at [650, 494] on p "This plane needs to be decentralized for several reasons: First, it has to reac…" at bounding box center [680, 509] width 438 height 51
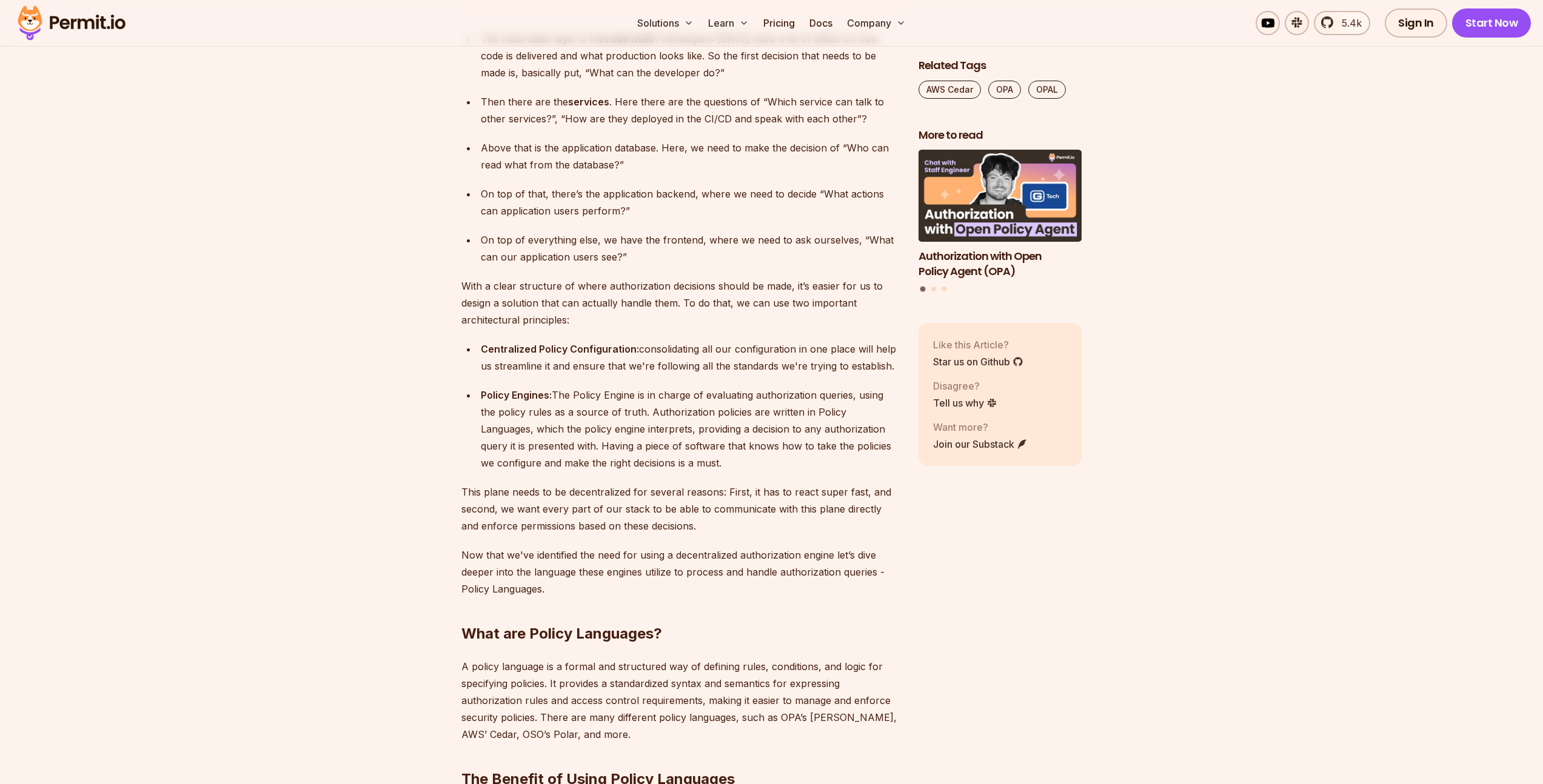
click at [562, 547] on p "Now that we've identified the need for using a decentralized authorization engi…" at bounding box center [680, 572] width 438 height 51
click at [561, 547] on p "Now that we've identified the need for using a decentralized authorization engi…" at bounding box center [680, 572] width 438 height 51
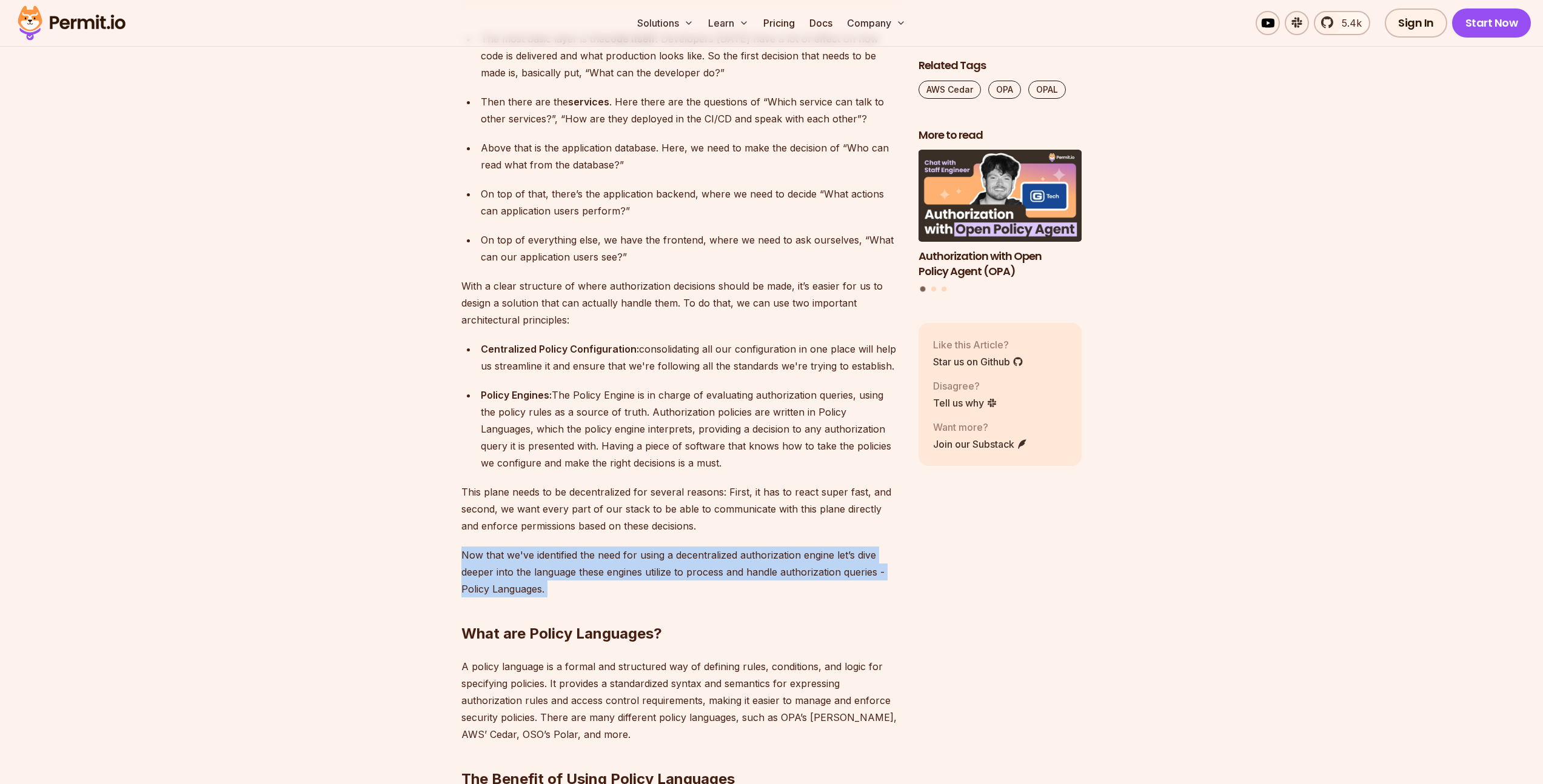
drag, startPoint x: 561, startPoint y: 544, endPoint x: 565, endPoint y: 501, distance: 43.2
click at [562, 547] on p "Now that we've identified the need for using a decentralized authorization engi…" at bounding box center [680, 572] width 438 height 51
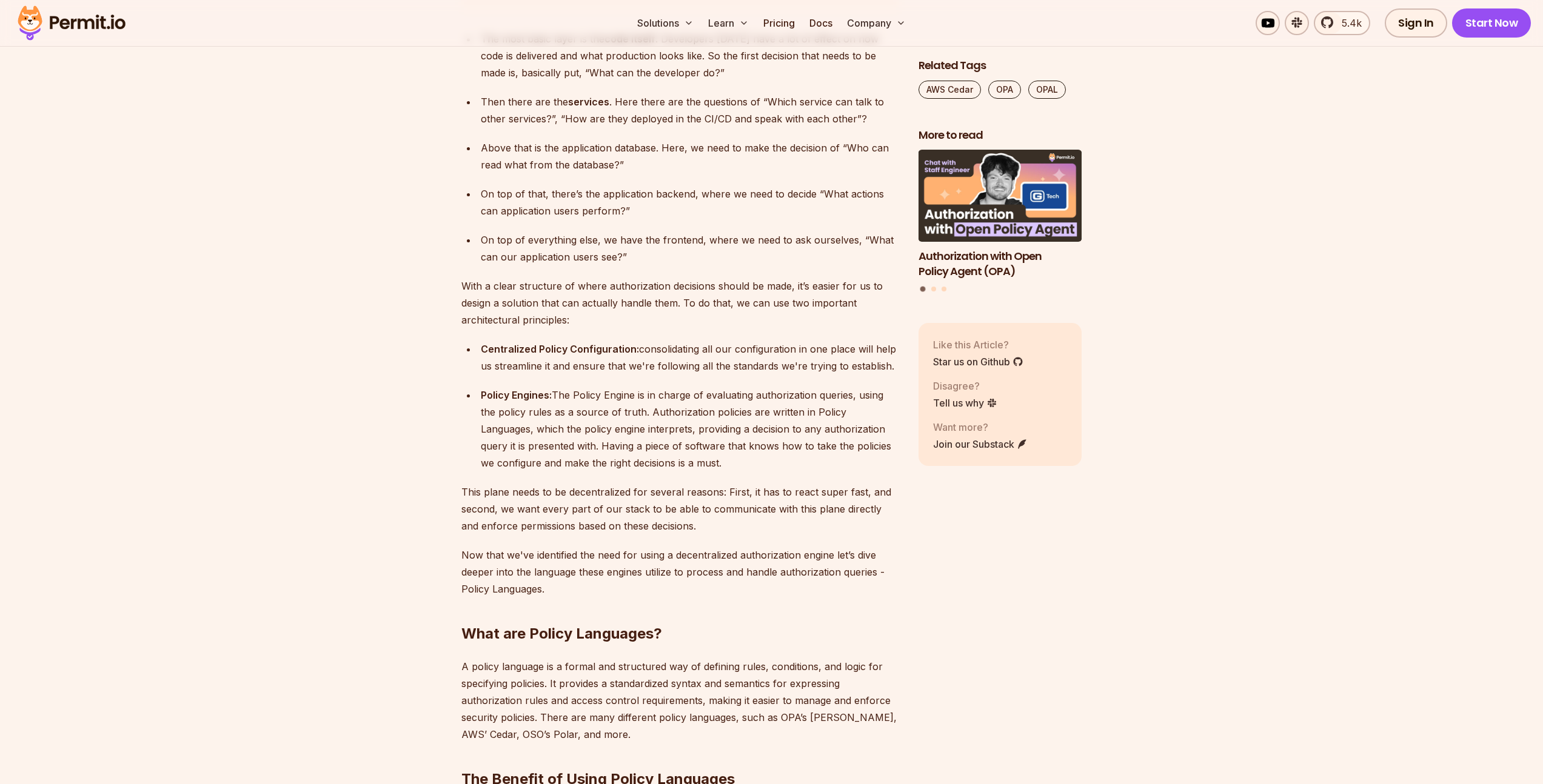
click at [564, 492] on p "This plane needs to be decentralized for several reasons: First, it has to reac…" at bounding box center [680, 509] width 438 height 51
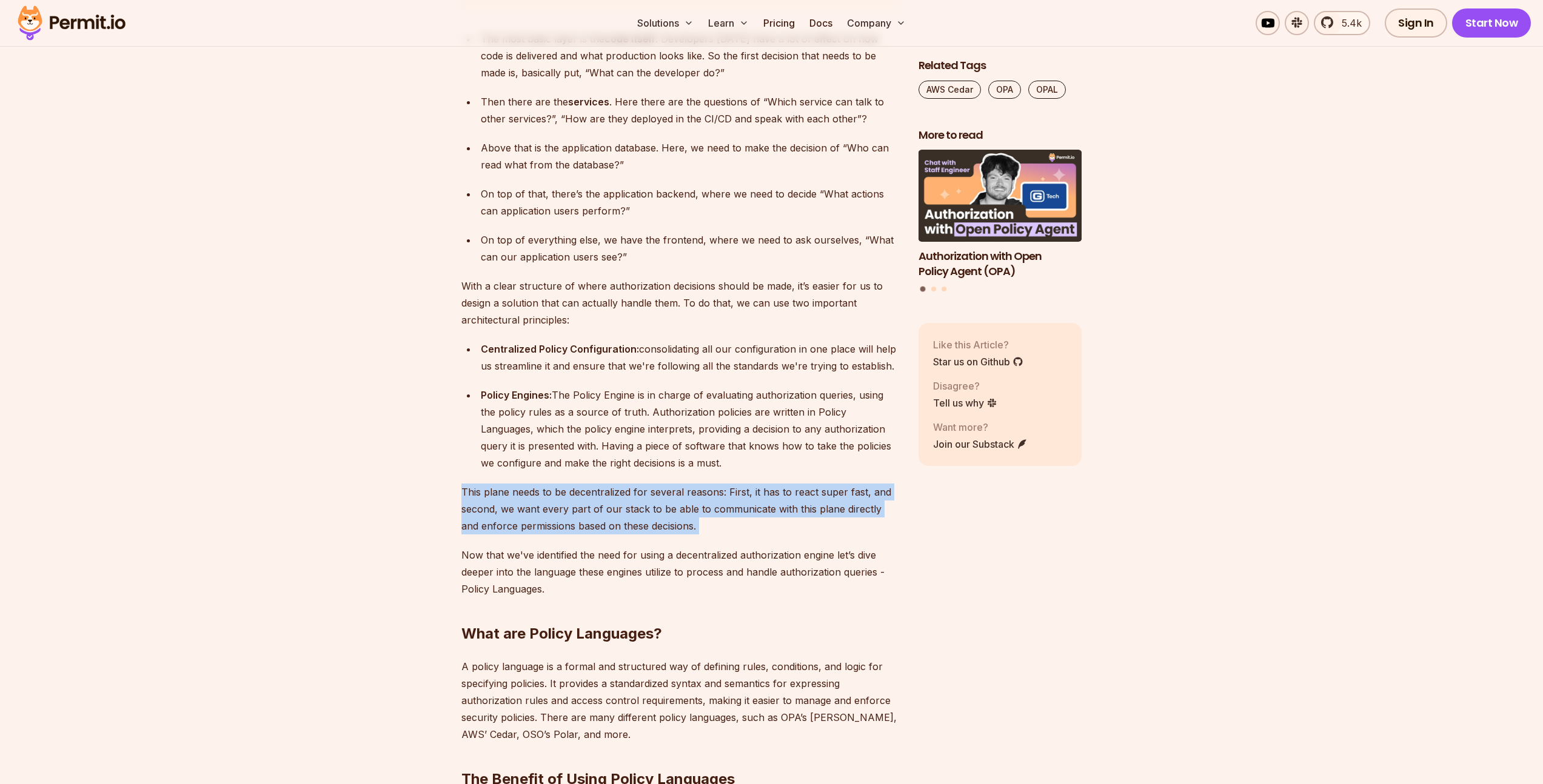
click at [564, 492] on p "This plane needs to be decentralized for several reasons: First, it has to reac…" at bounding box center [680, 509] width 438 height 51
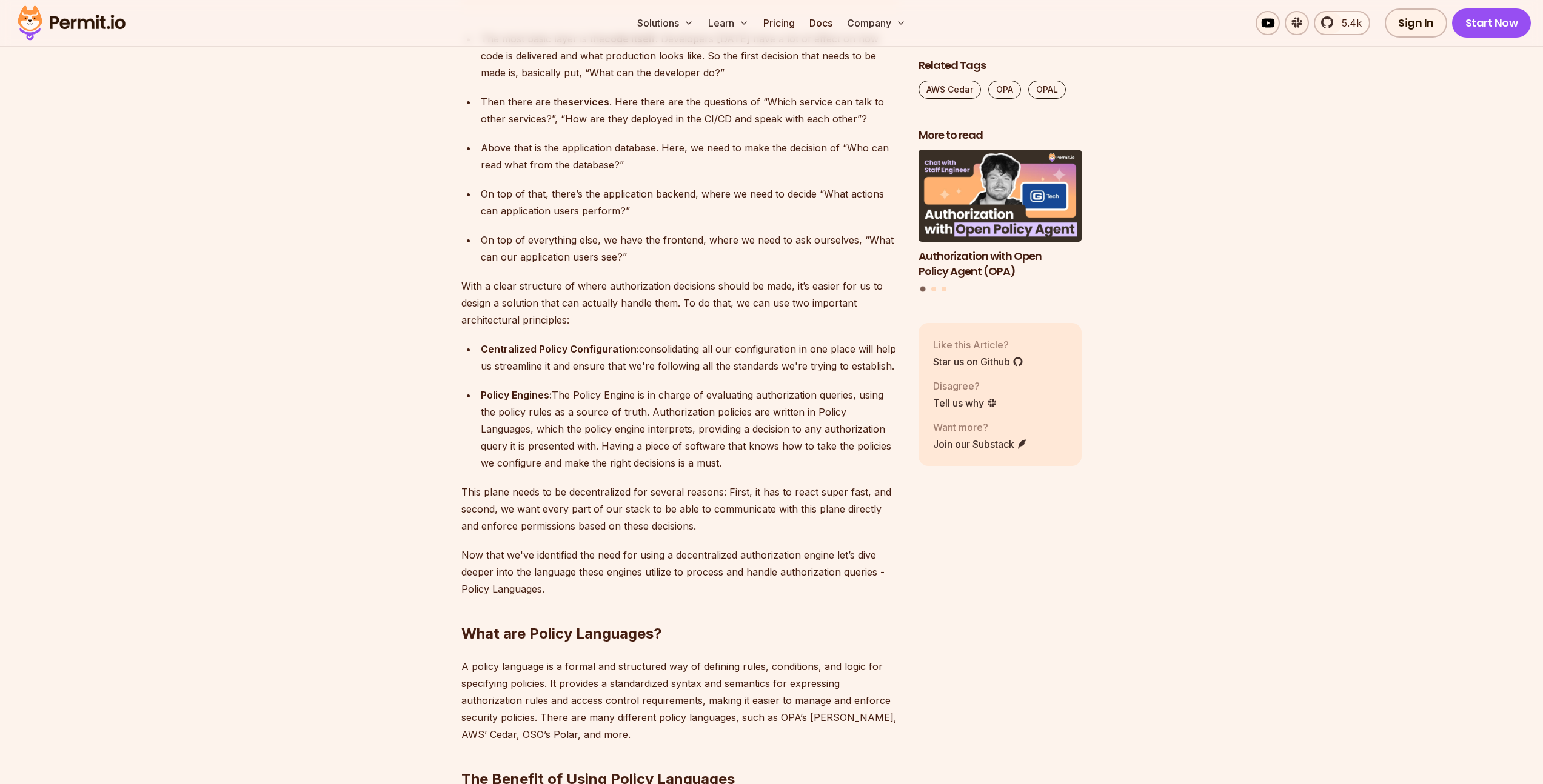
click at [745, 552] on p "Now that we've identified the need for using a decentralized authorization engi…" at bounding box center [680, 572] width 438 height 51
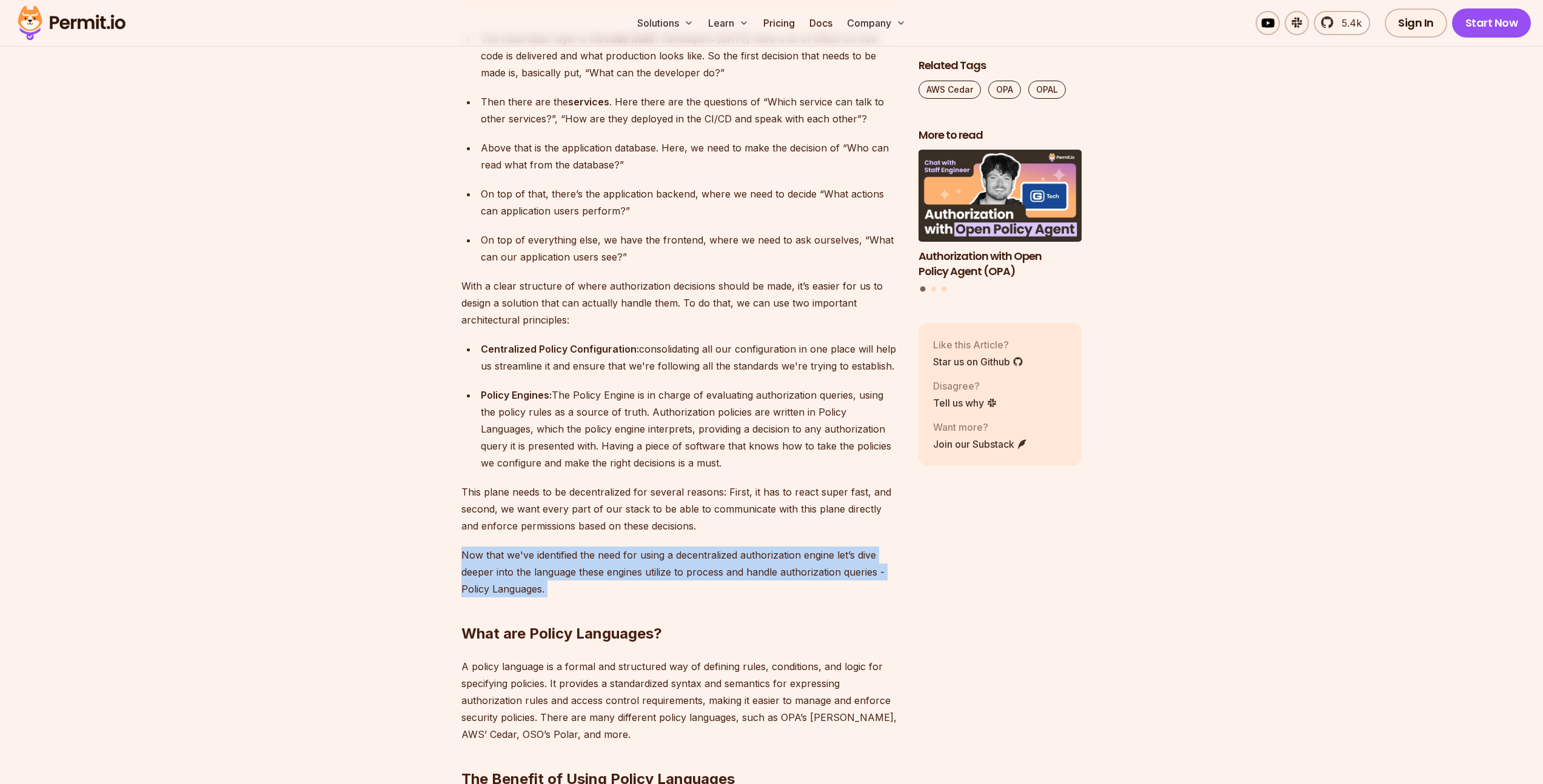
click at [745, 552] on p "Now that we've identified the need for using a decentralized authorization engi…" at bounding box center [680, 572] width 438 height 51
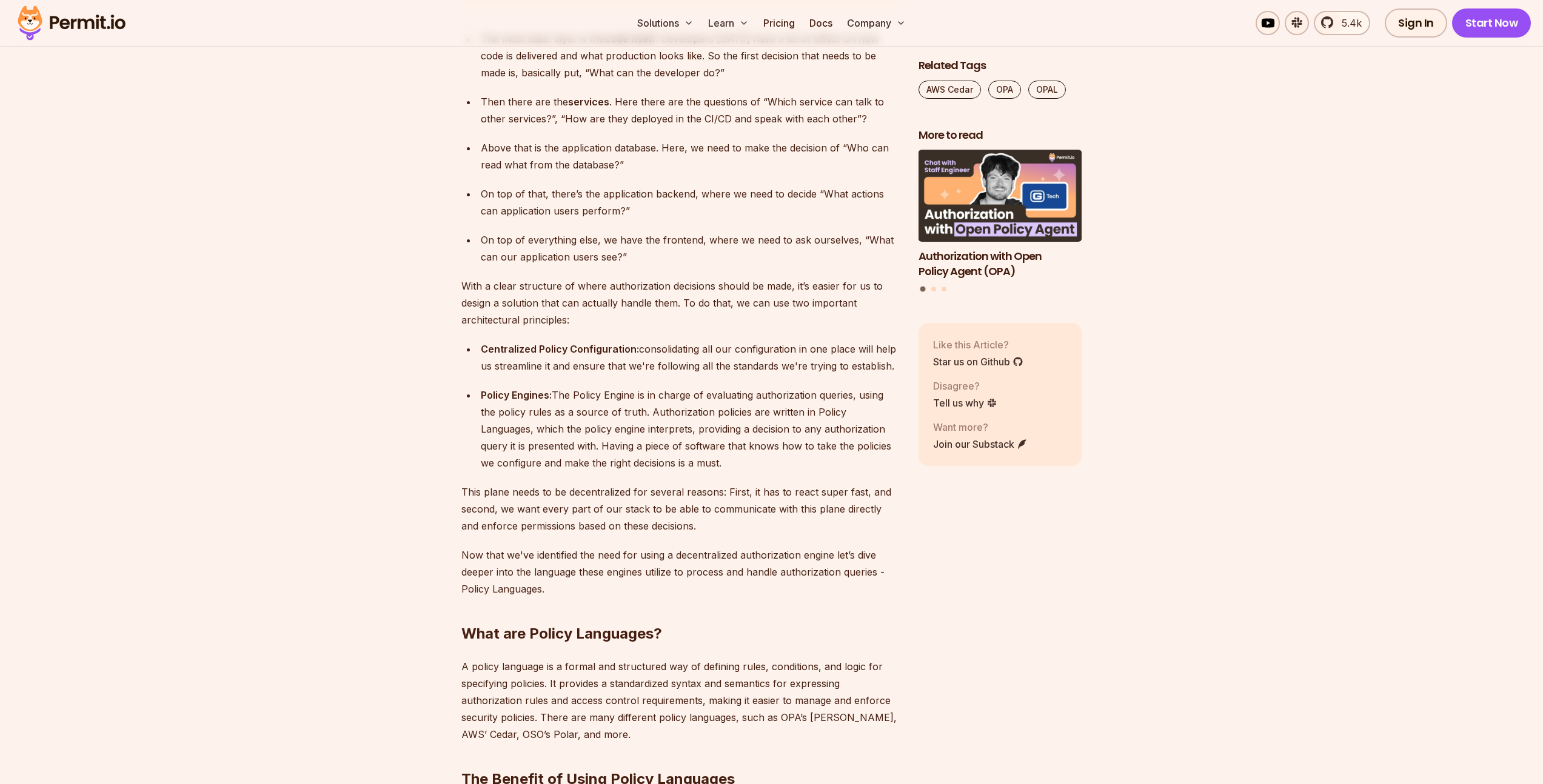
click at [597, 493] on p "This plane needs to be decentralized for several reasons: First, it has to reac…" at bounding box center [680, 509] width 438 height 51
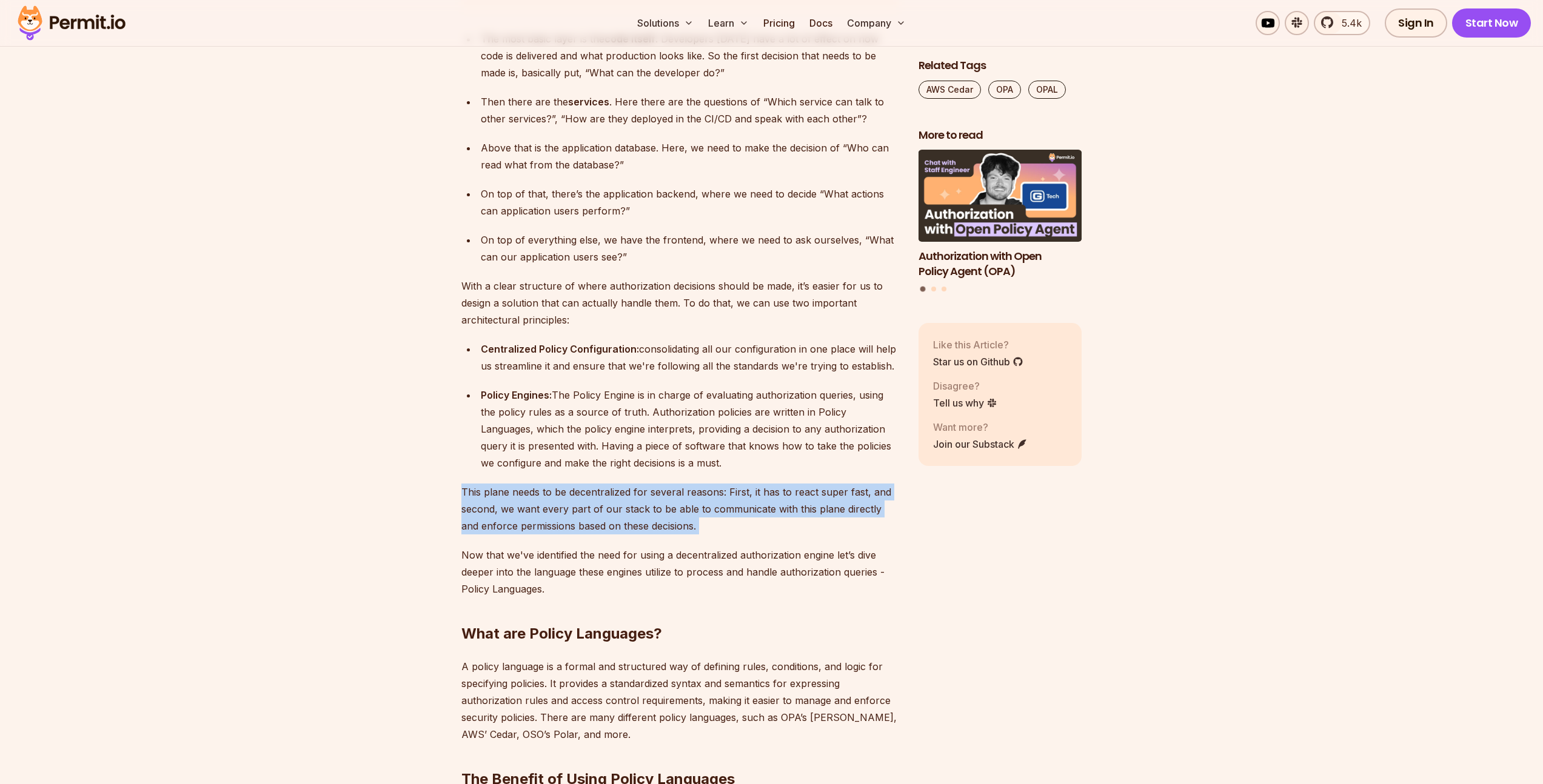
click at [597, 493] on p "This plane needs to be decentralized for several reasons: First, it has to reac…" at bounding box center [680, 509] width 438 height 51
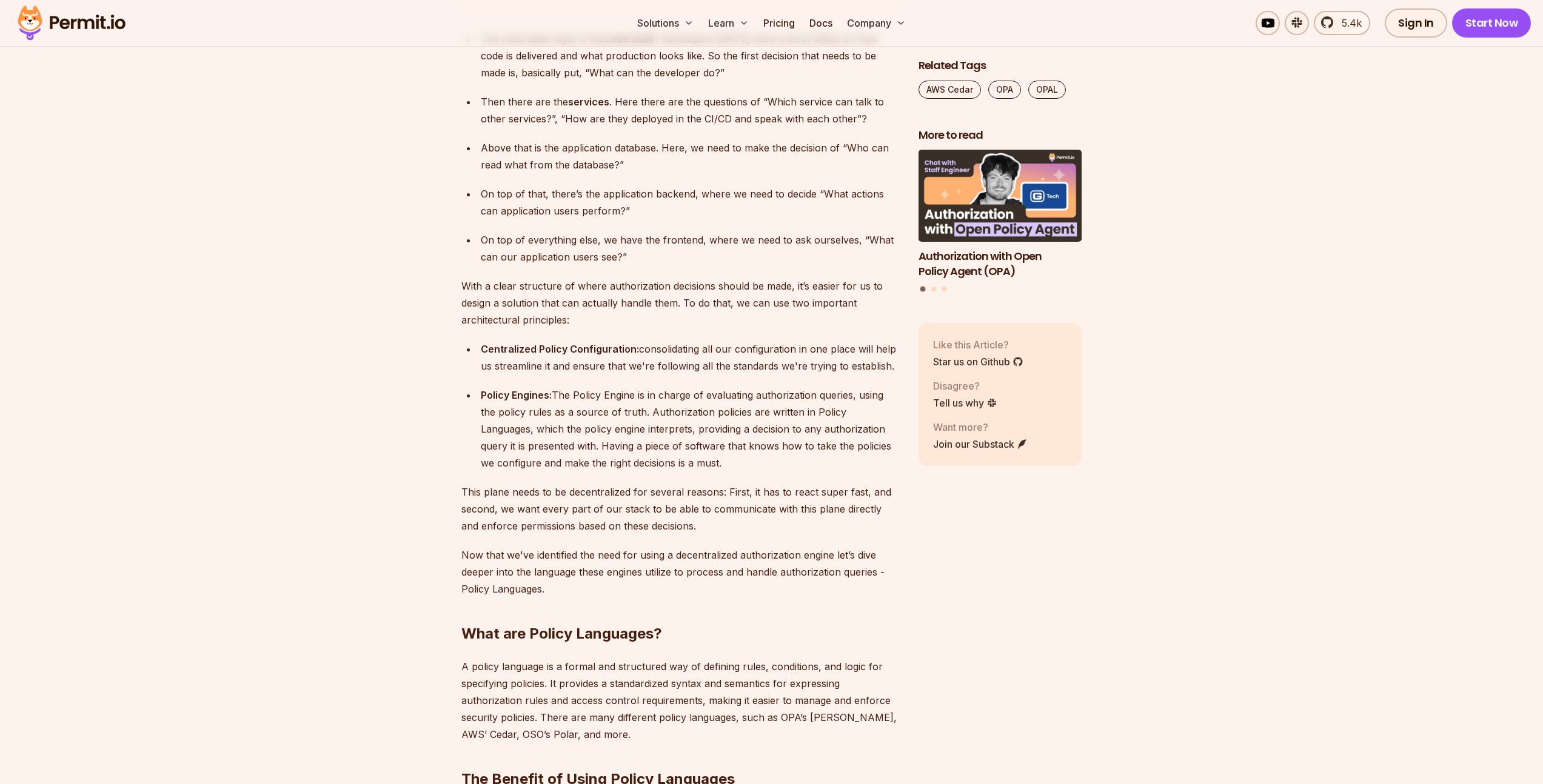
click at [506, 547] on p "Now that we've identified the need for using a decentralized authorization engi…" at bounding box center [680, 572] width 438 height 51
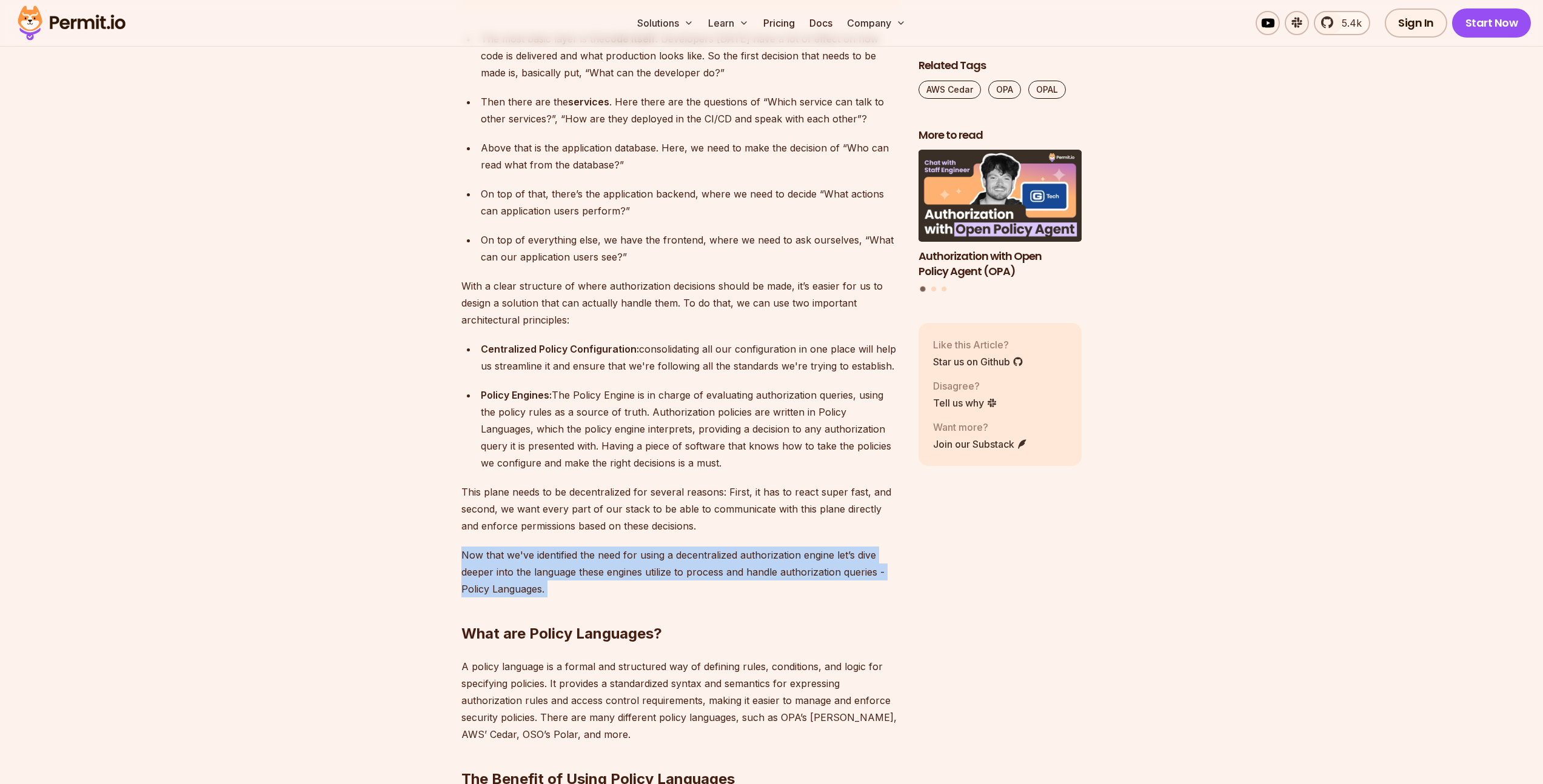
click at [506, 547] on p "Now that we've identified the need for using a decentralized authorization engi…" at bounding box center [680, 572] width 438 height 51
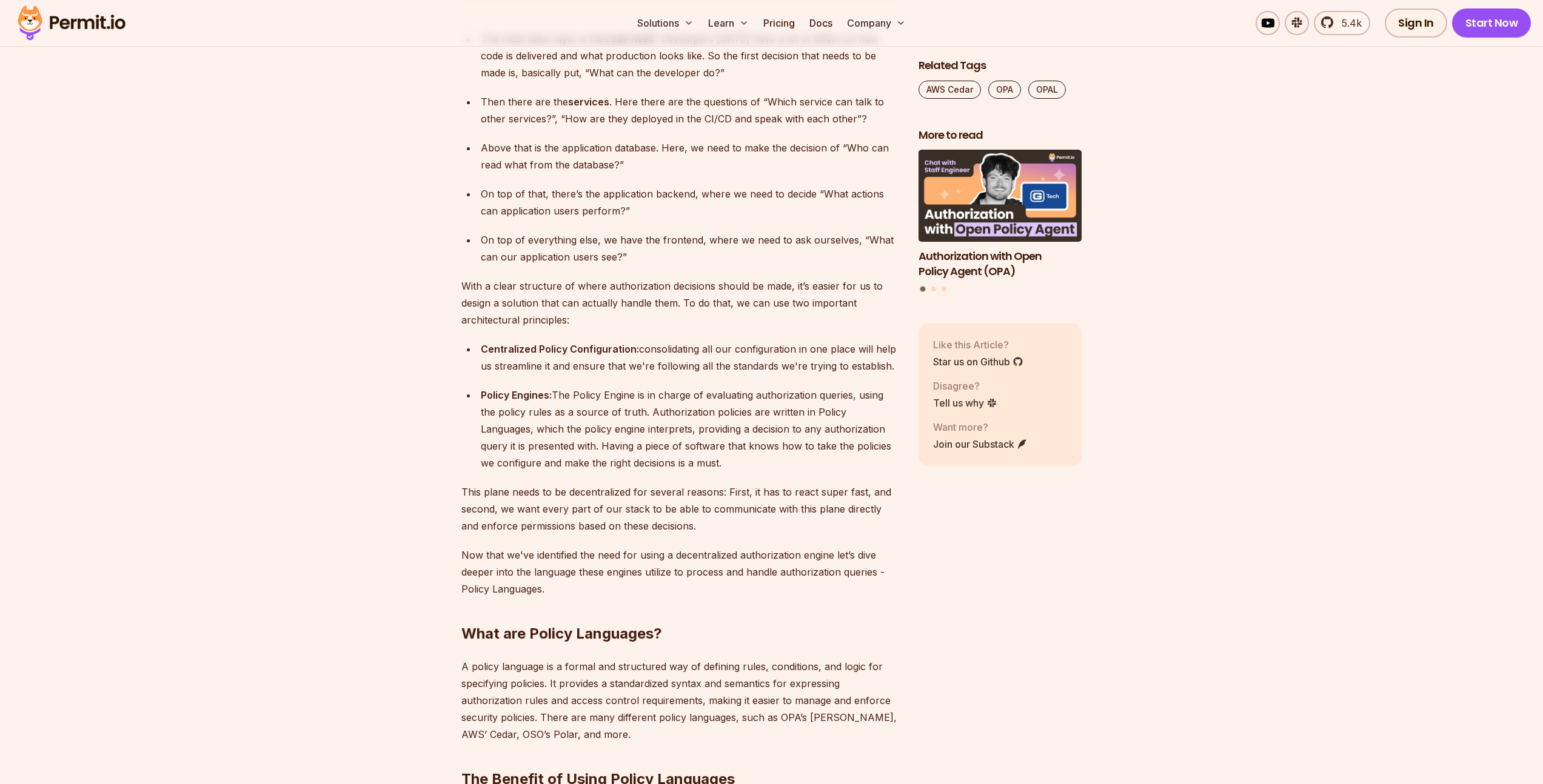
click at [536, 492] on p "This plane needs to be decentralized for several reasons: First, it has to reac…" at bounding box center [680, 509] width 438 height 51
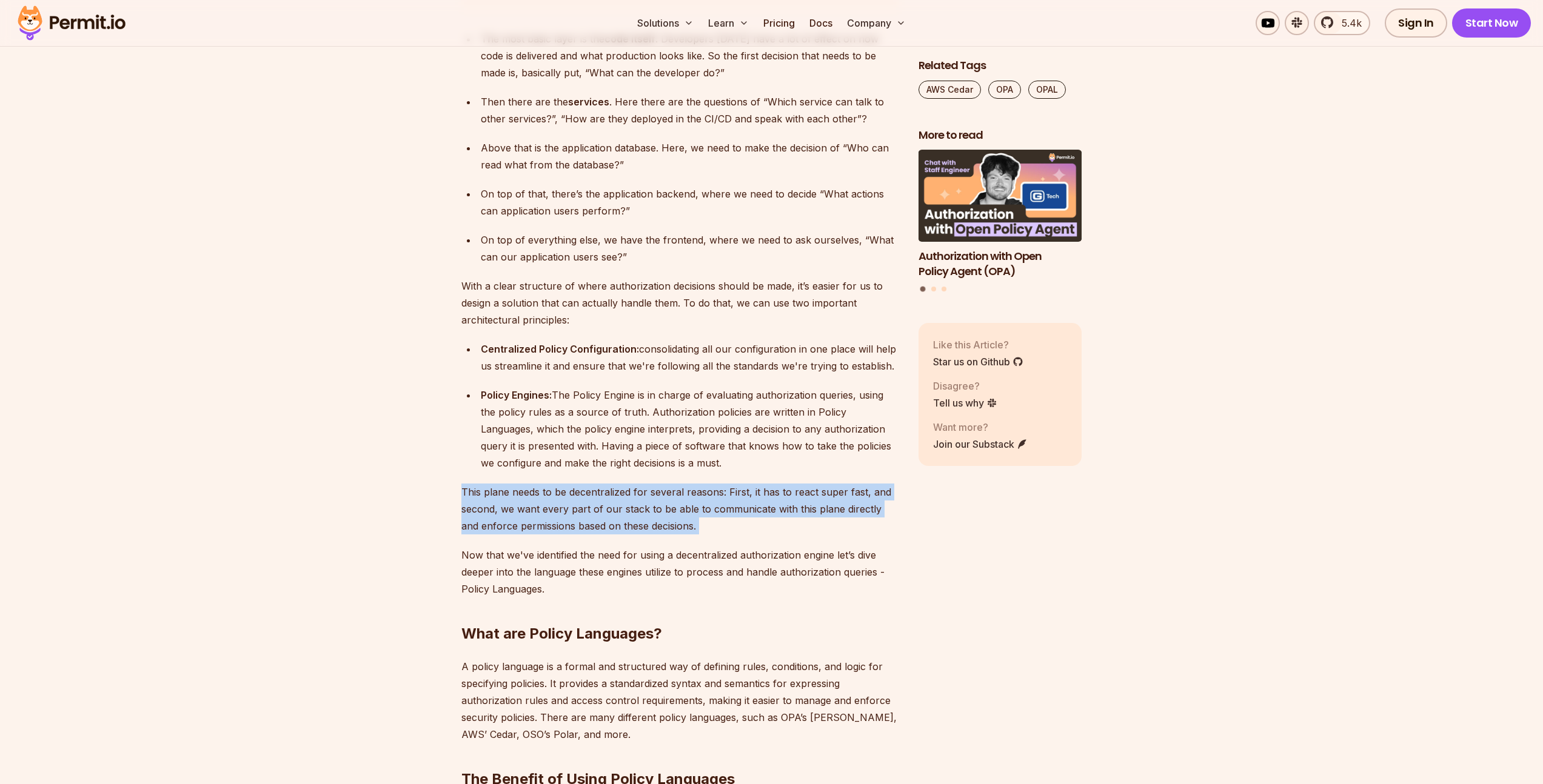
click at [536, 492] on p "This plane needs to be decentralized for several reasons: First, it has to reac…" at bounding box center [680, 509] width 438 height 51
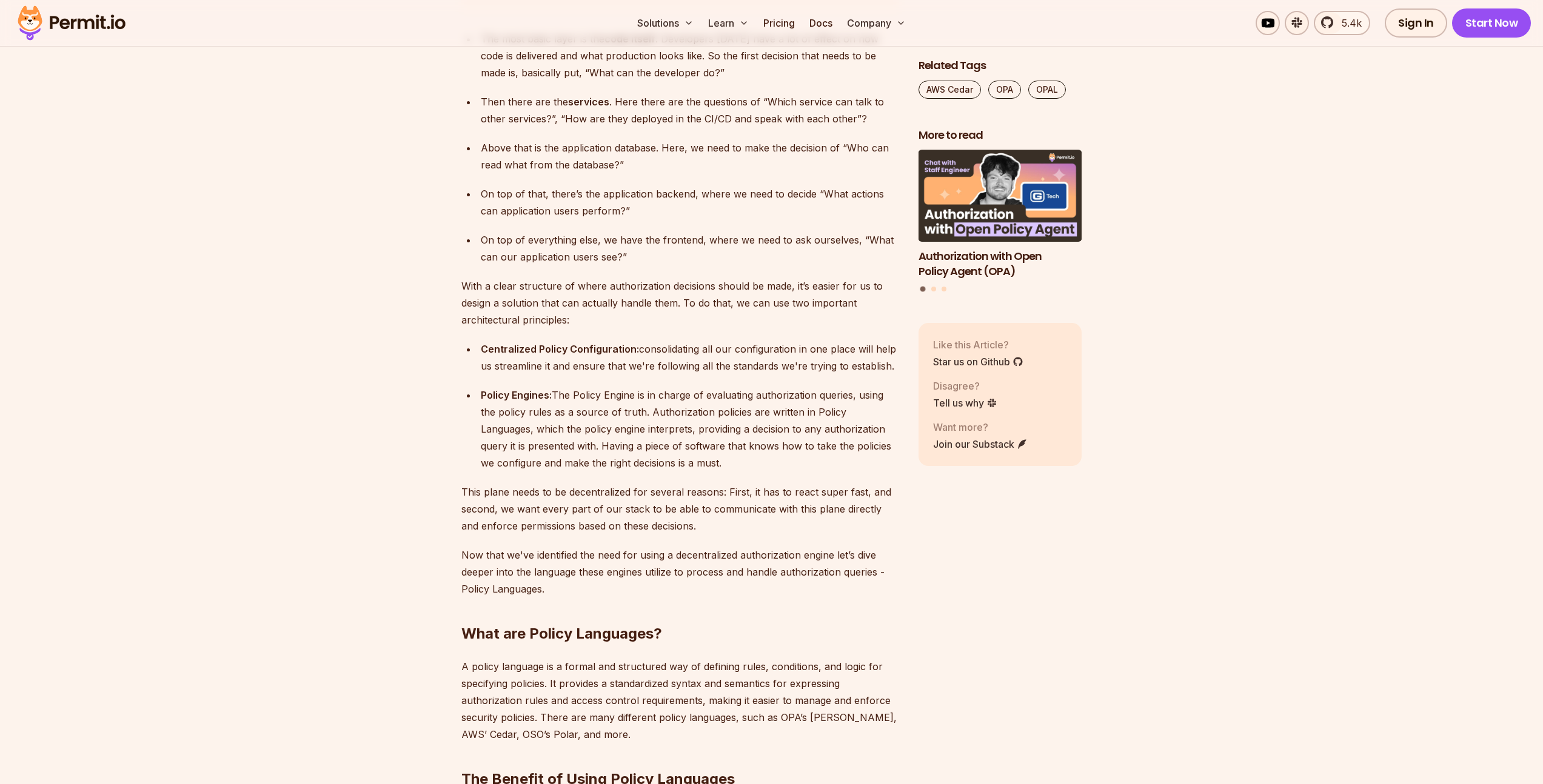
click at [773, 547] on p "Now that we've identified the need for using a decentralized authorization engi…" at bounding box center [680, 572] width 438 height 51
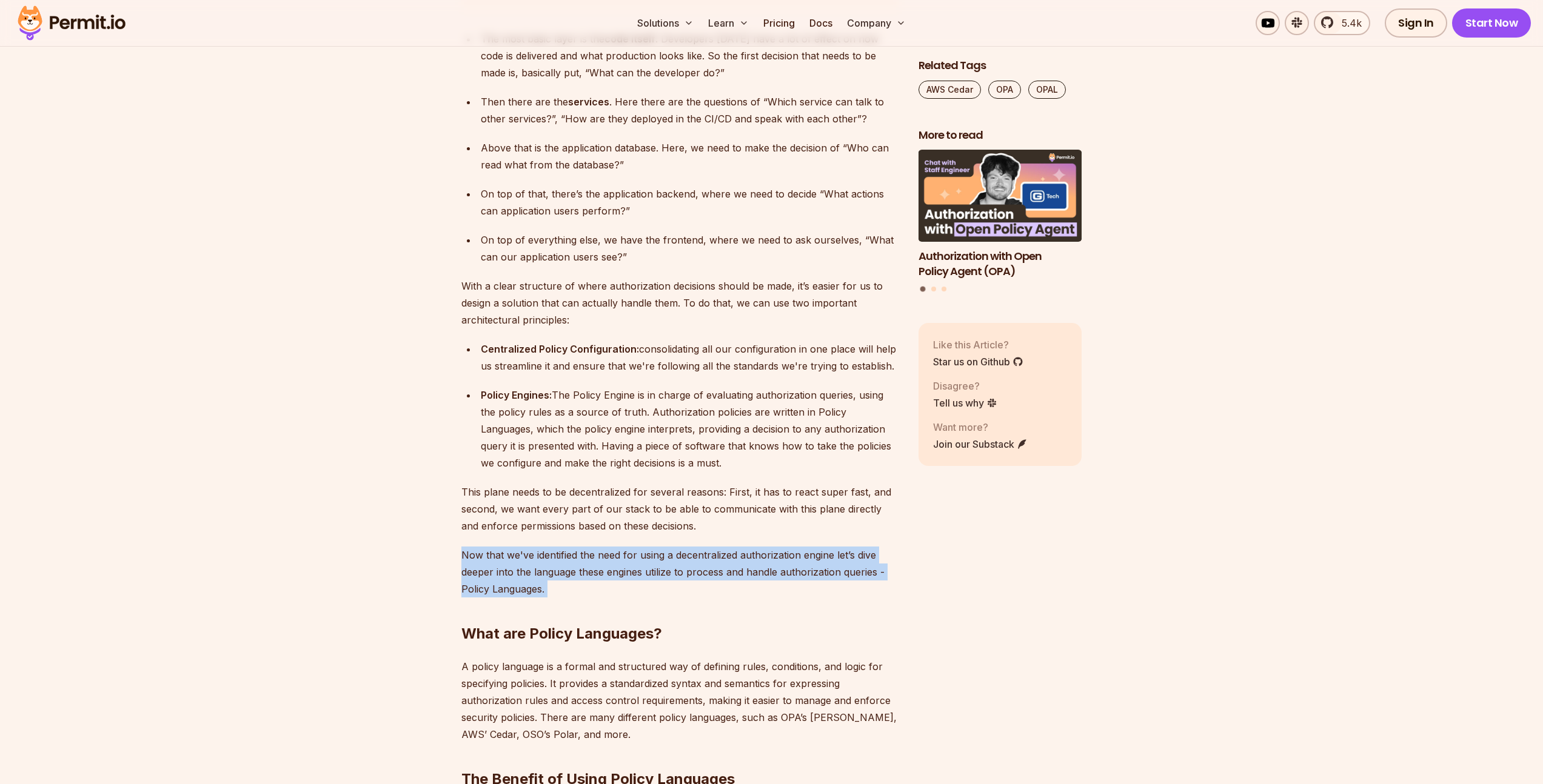
click at [773, 547] on p "Now that we've identified the need for using a decentralized authorization engi…" at bounding box center [680, 572] width 438 height 51
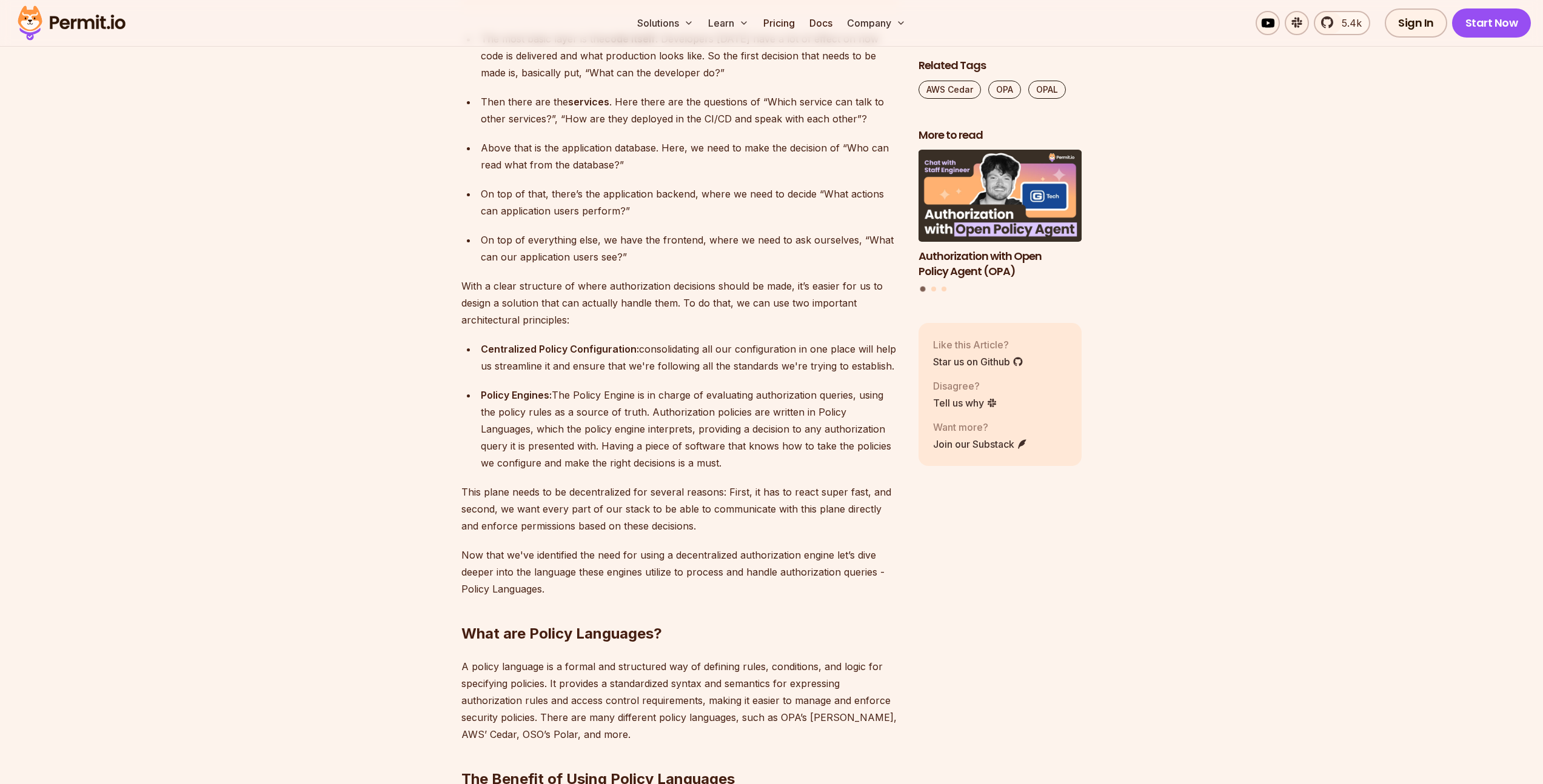
drag, startPoint x: 603, startPoint y: 496, endPoint x: 568, endPoint y: 510, distance: 37.7
click at [602, 496] on p "This plane needs to be decentralized for several reasons: First, it has to reac…" at bounding box center [680, 509] width 438 height 51
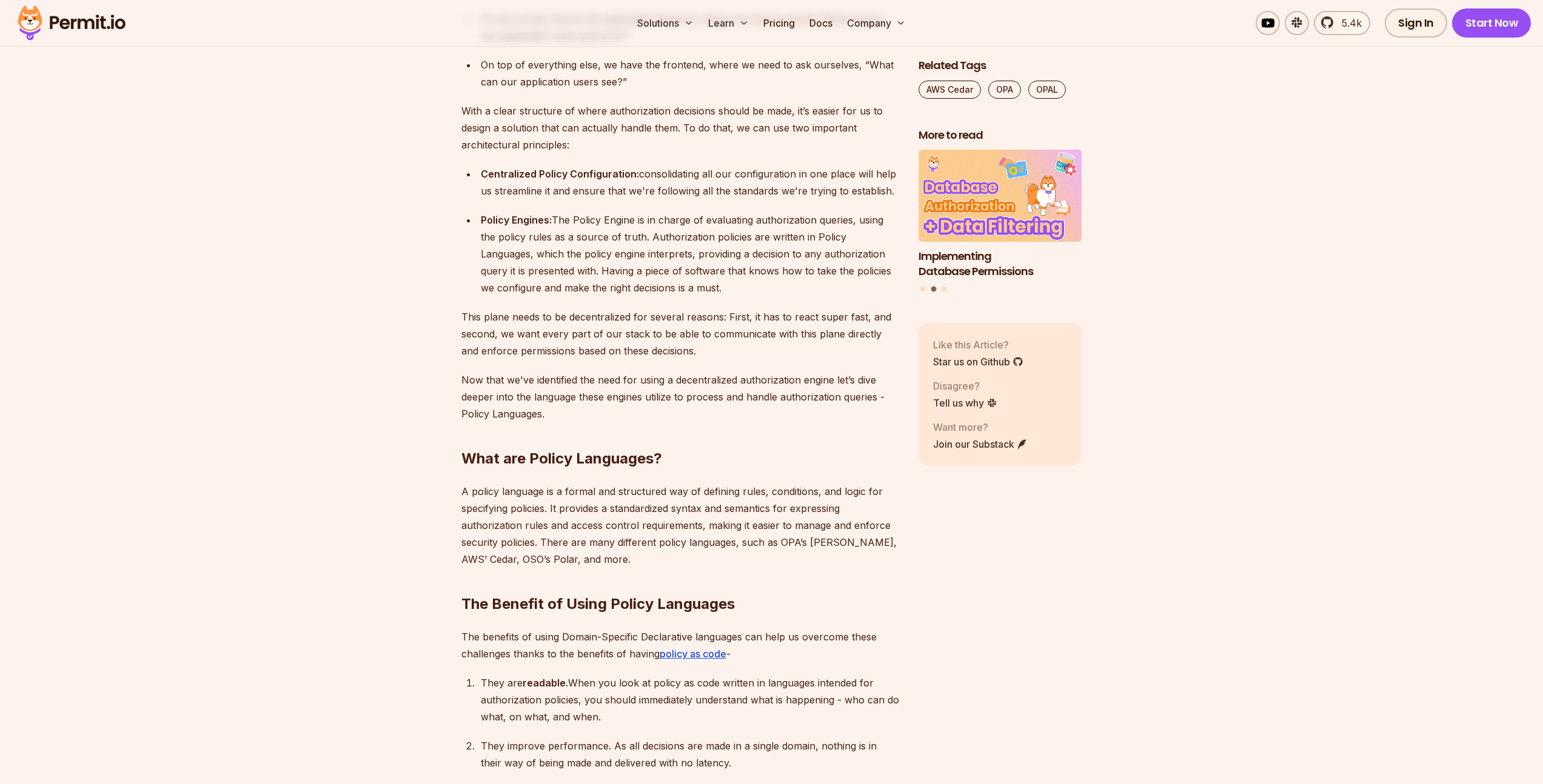
scroll to position [2873, 0]
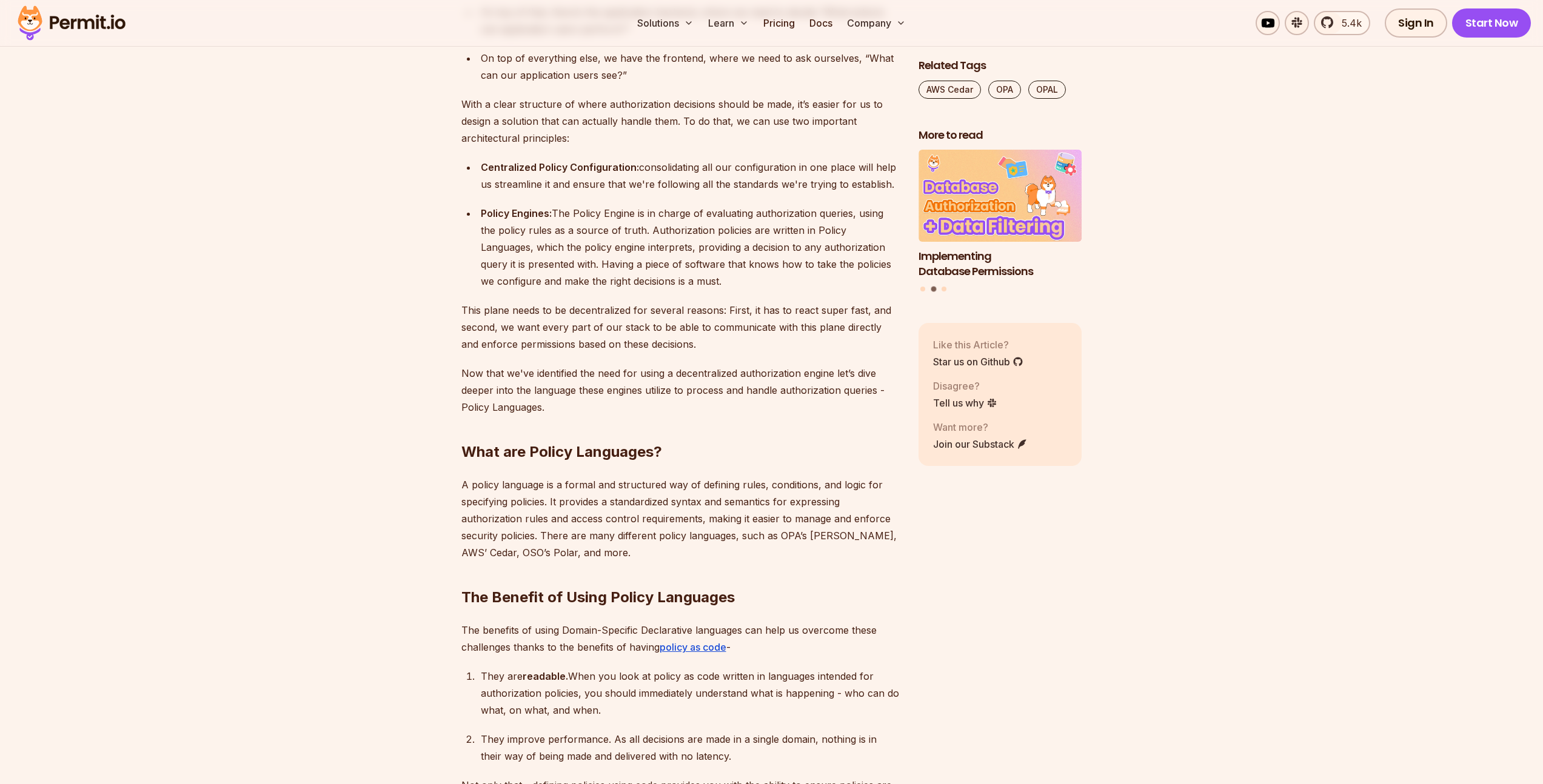
click at [519, 499] on p "A policy language is a formal and structured way of defining rules, conditions,…" at bounding box center [680, 519] width 438 height 85
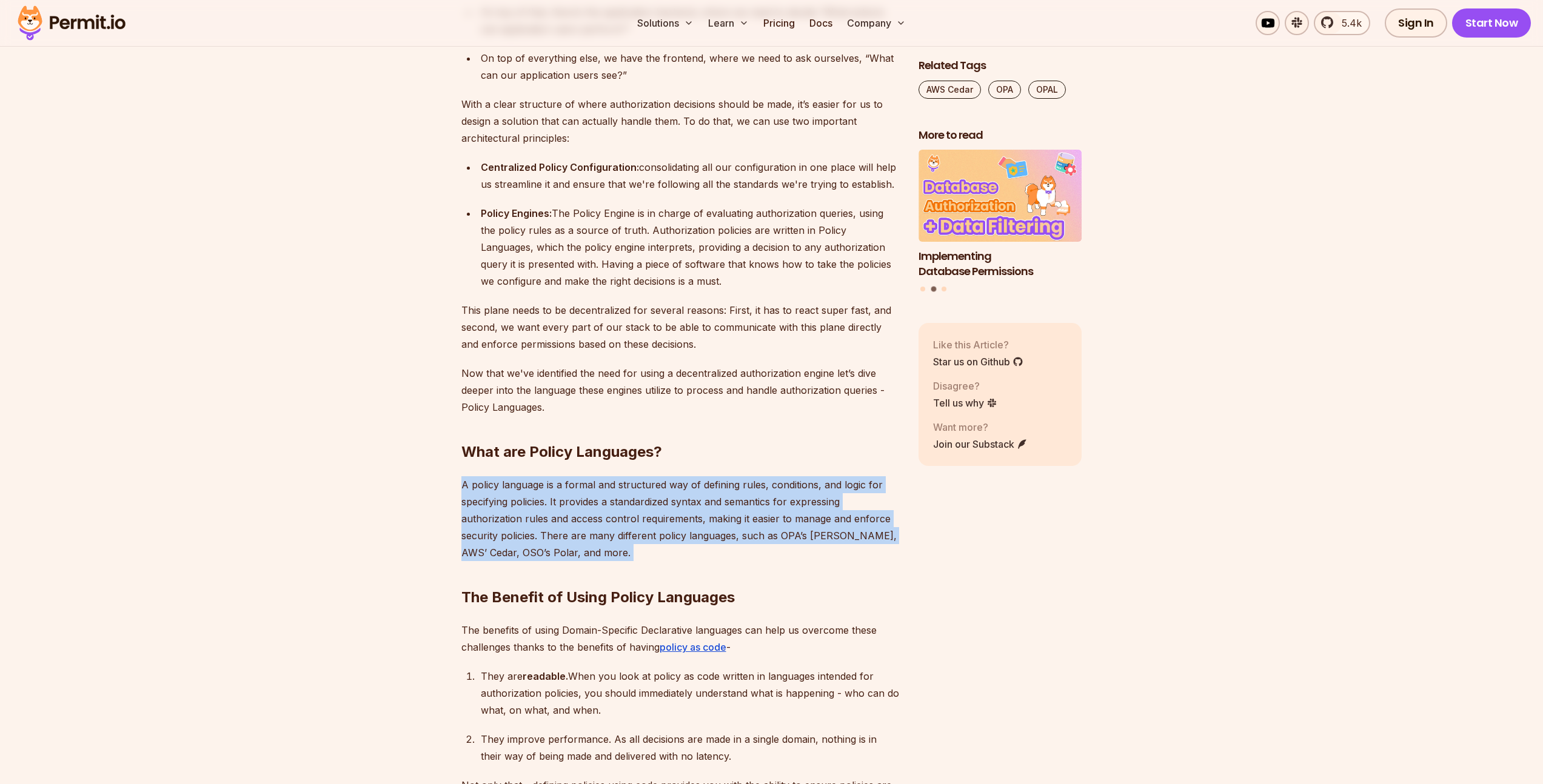
drag, startPoint x: 519, startPoint y: 499, endPoint x: 558, endPoint y: 487, distance: 40.8
click at [523, 498] on p "A policy language is a formal and structured way of defining rules, conditions,…" at bounding box center [680, 519] width 438 height 85
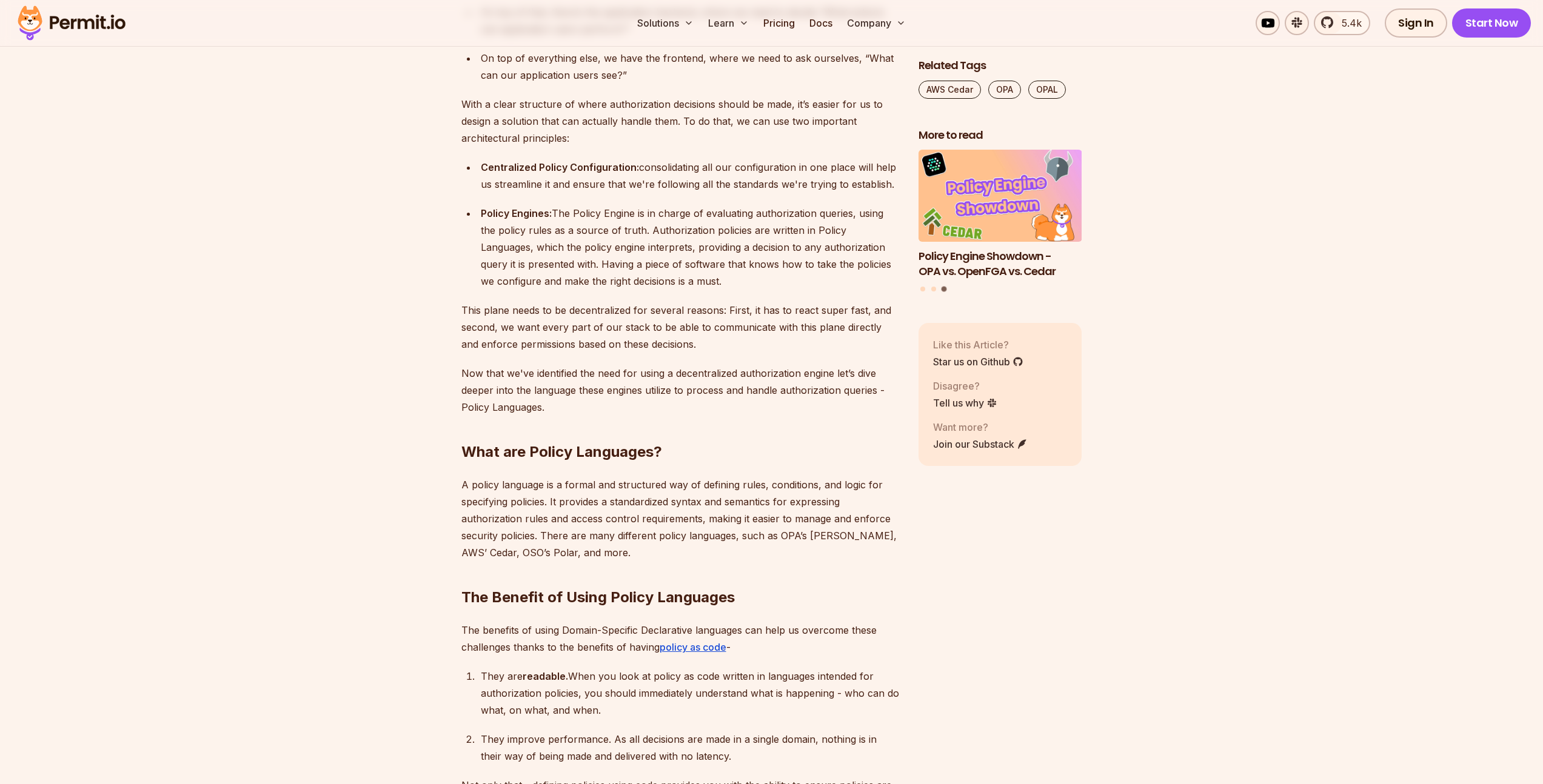
click at [725, 159] on div "Centralized Policy Configuration: consolidating all our configuration in one pl…" at bounding box center [690, 176] width 418 height 34
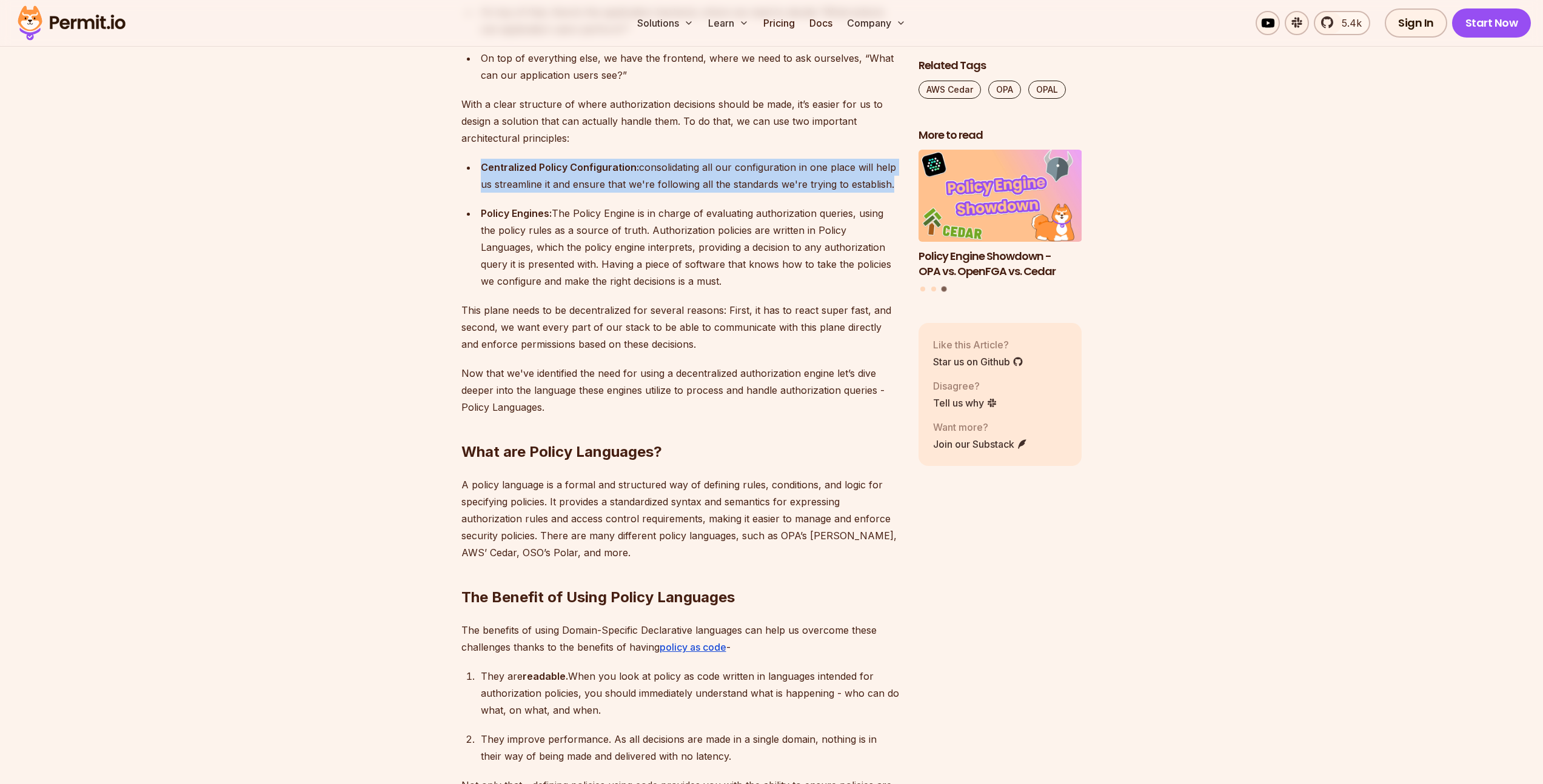
click at [725, 159] on div "Centralized Policy Configuration: consolidating all our configuration in one pl…" at bounding box center [690, 176] width 418 height 34
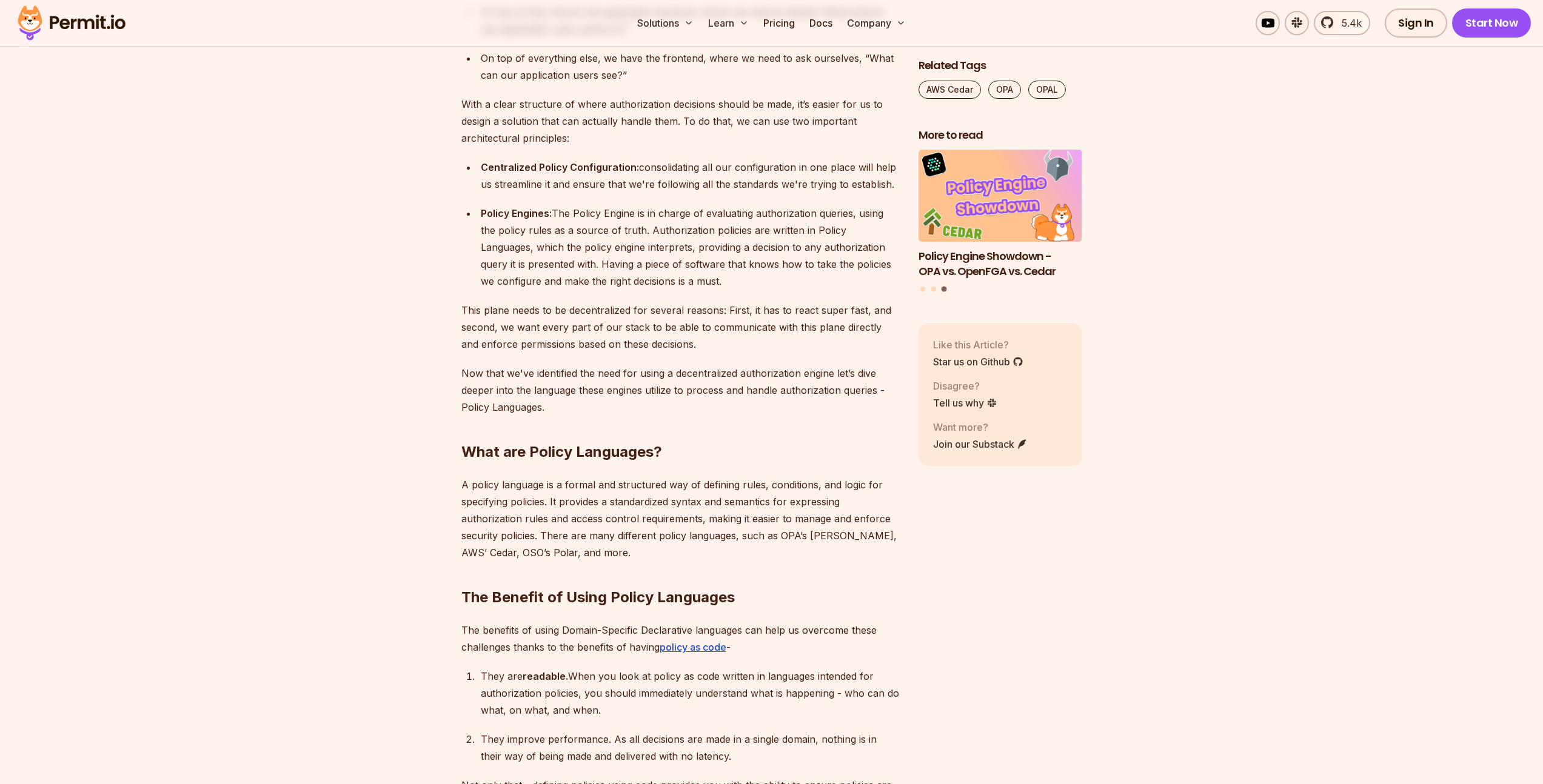
click at [583, 477] on p "A policy language is a formal and structured way of defining rules, conditions,…" at bounding box center [680, 519] width 438 height 85
click at [582, 477] on p "A policy language is a formal and structured way of defining rules, conditions,…" at bounding box center [680, 519] width 438 height 85
click at [566, 381] on p "Now that we've identified the need for using a decentralized authorization engi…" at bounding box center [680, 390] width 438 height 51
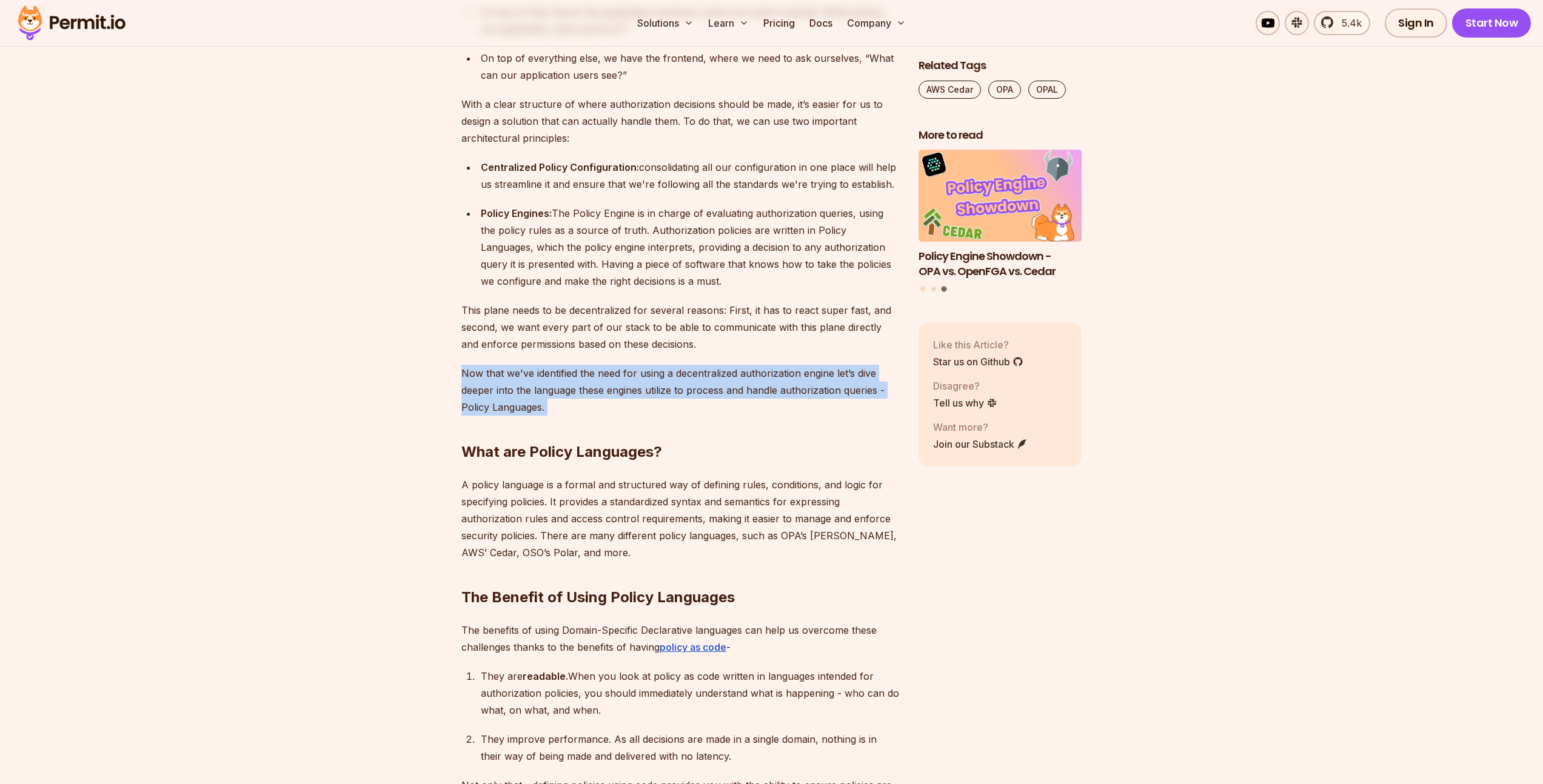
click at [566, 381] on p "Now that we've identified the need for using a decentralized authorization engi…" at bounding box center [680, 390] width 438 height 51
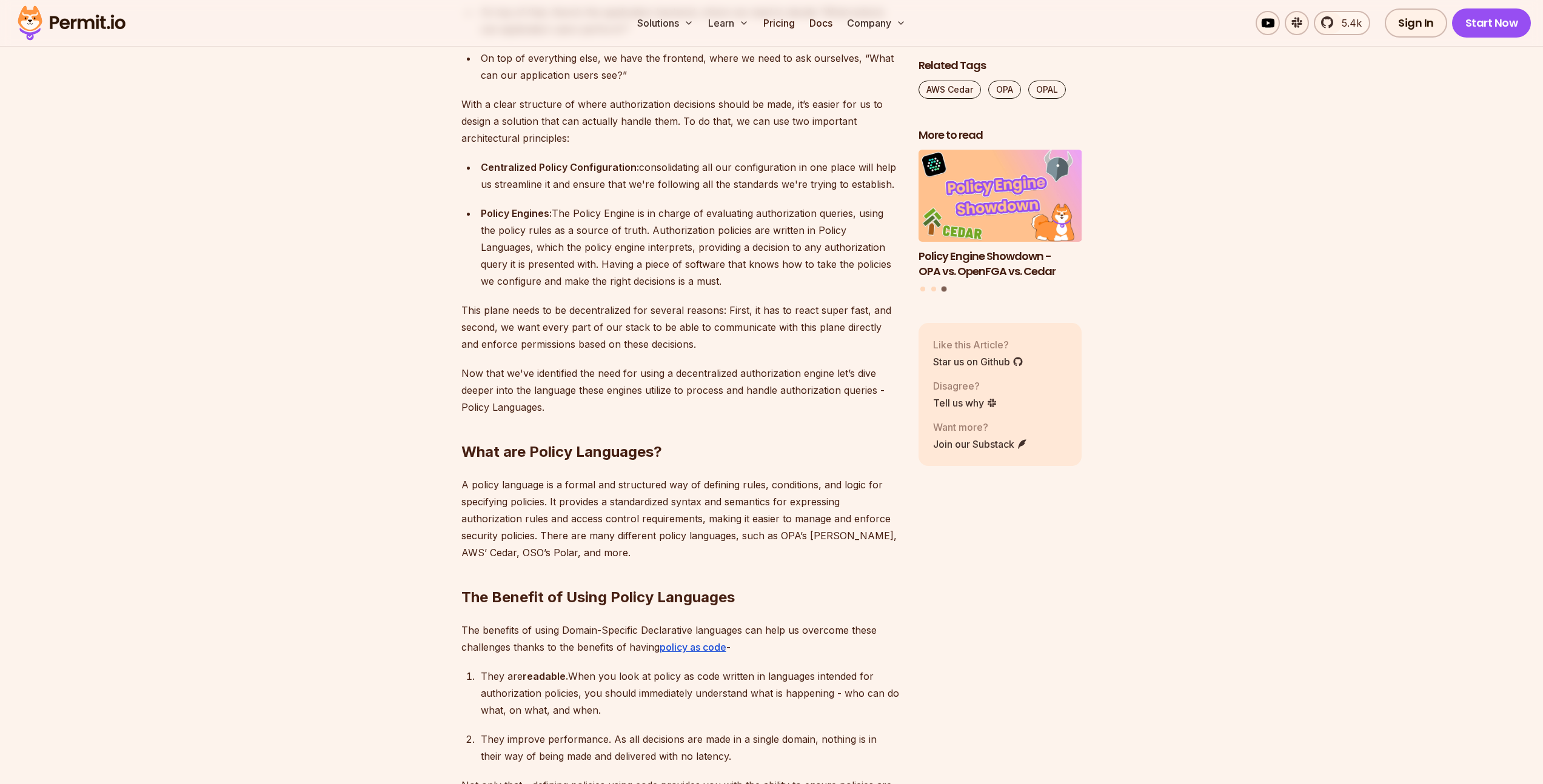
click at [565, 622] on p "The benefits of using Domain-Specific Declarative languages can help us overcom…" at bounding box center [680, 639] width 438 height 34
click at [566, 512] on p "A policy language is a formal and structured way of defining rules, conditions,…" at bounding box center [680, 519] width 438 height 85
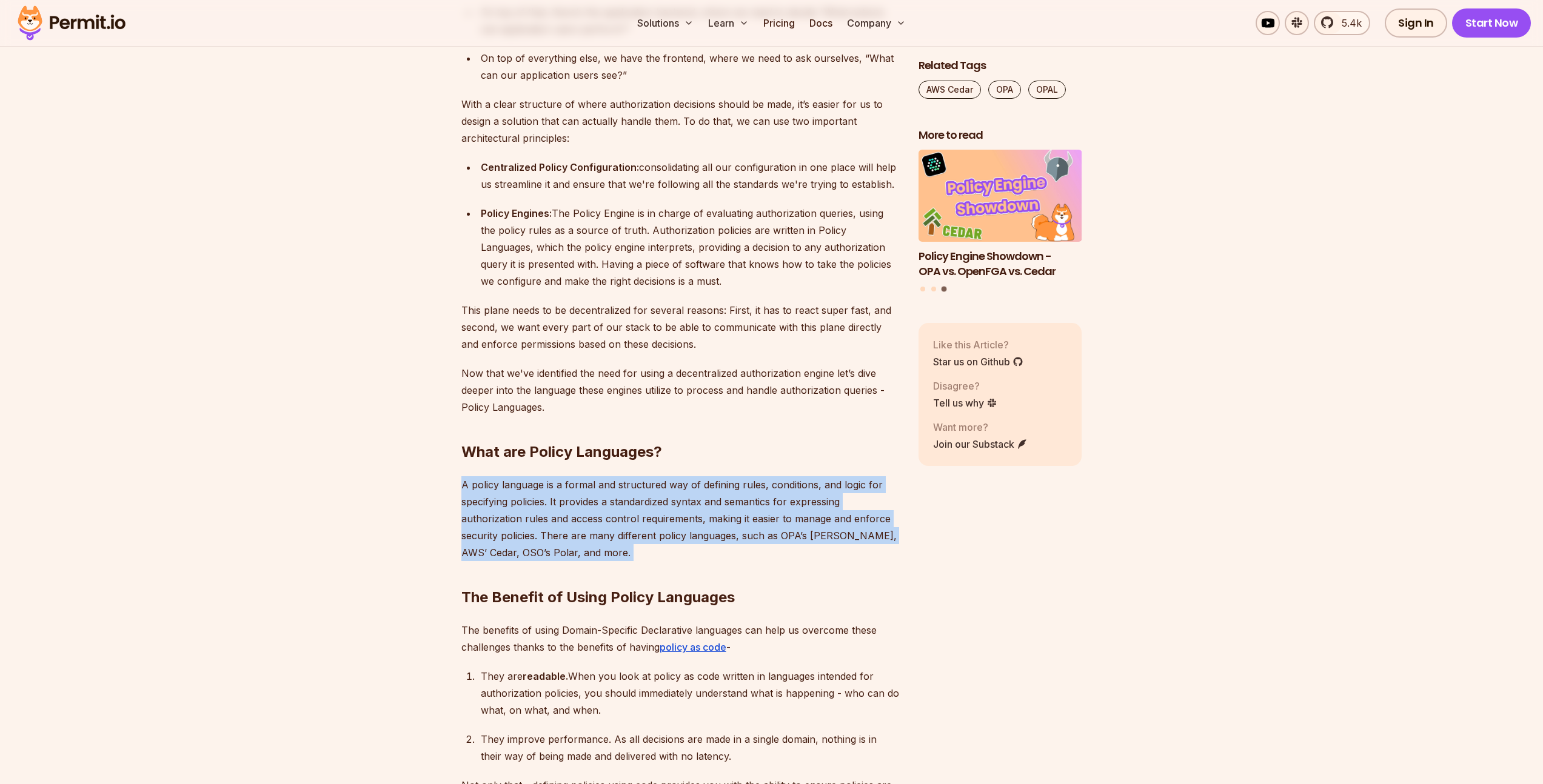
drag, startPoint x: 566, startPoint y: 512, endPoint x: 552, endPoint y: 508, distance: 14.6
click at [567, 512] on p "A policy language is a formal and structured way of defining rules, conditions,…" at bounding box center [680, 519] width 438 height 85
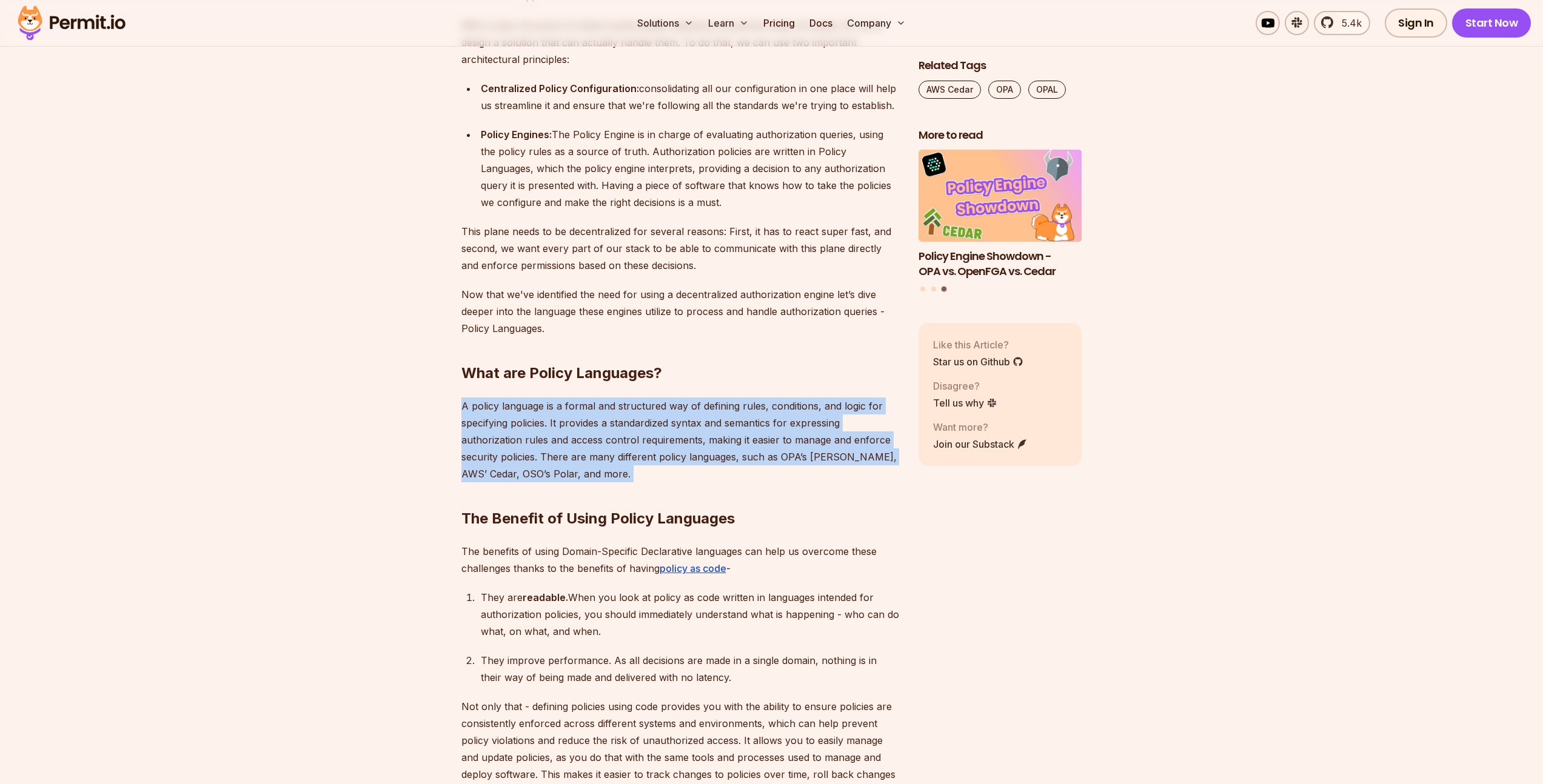
scroll to position [3088, 0]
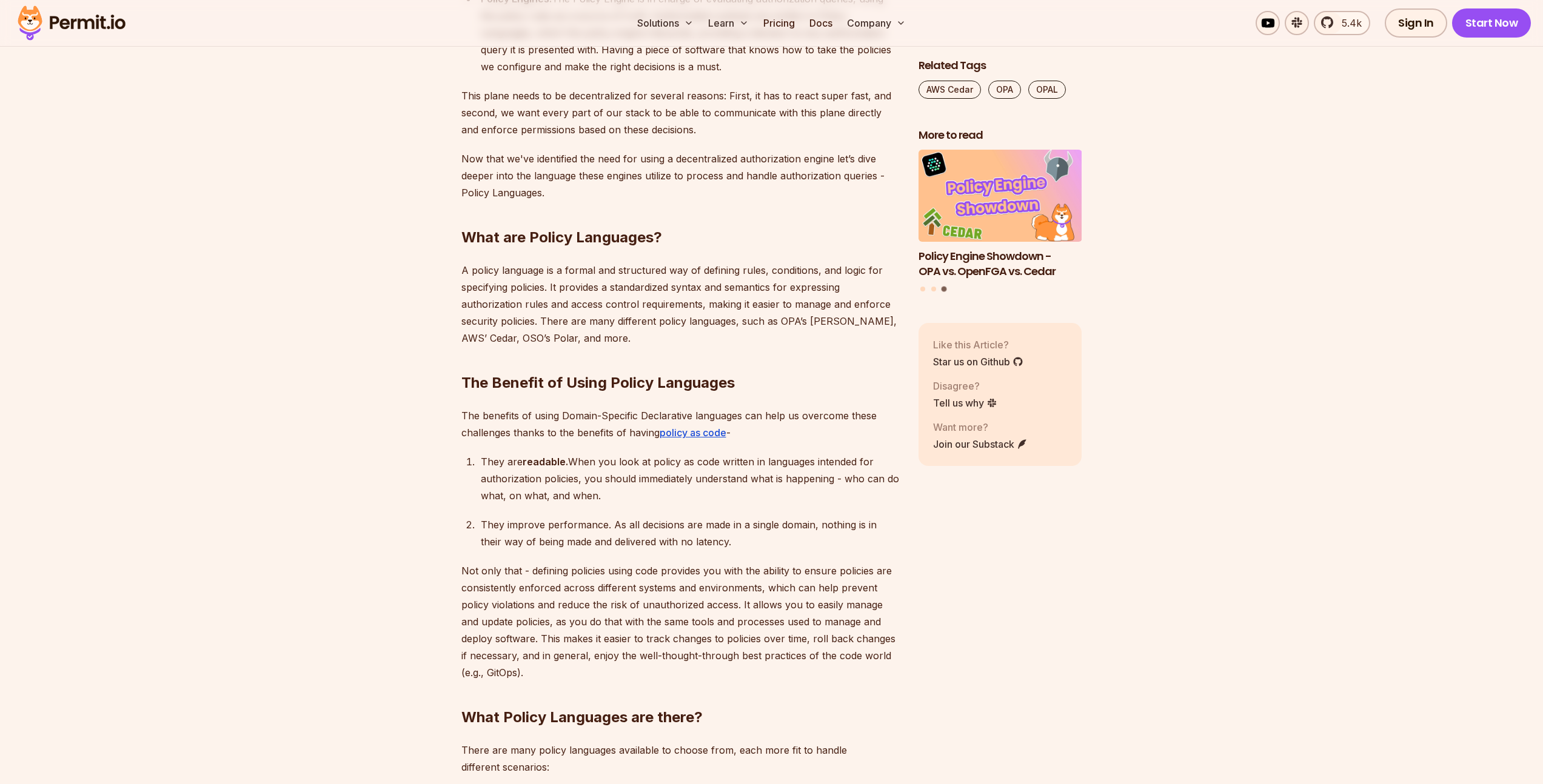
click at [602, 460] on div "They are readable. When you look at policy as code written in languages intende…" at bounding box center [690, 479] width 418 height 51
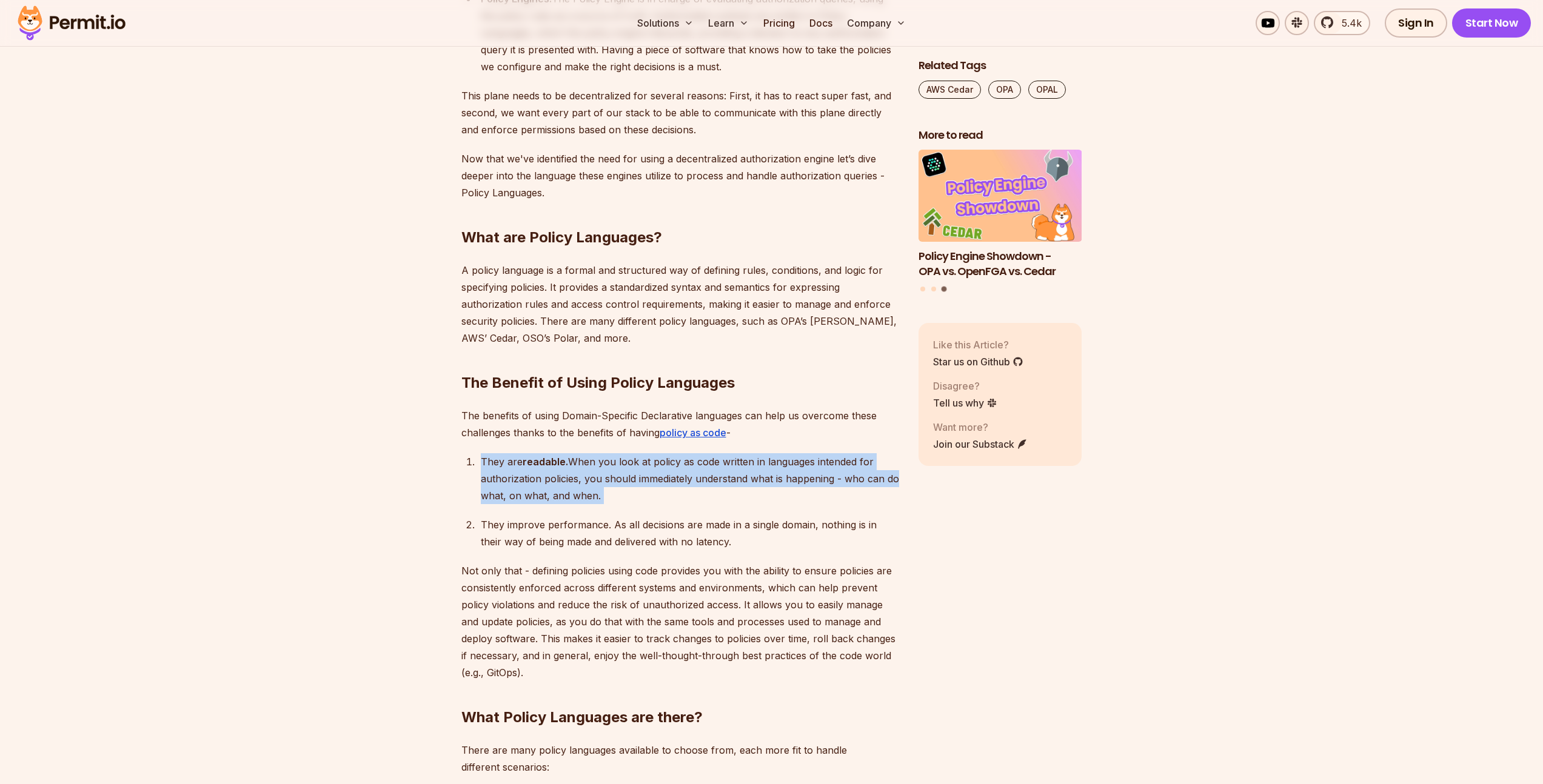
click at [602, 460] on div "They are readable. When you look at policy as code written in languages intende…" at bounding box center [690, 479] width 418 height 51
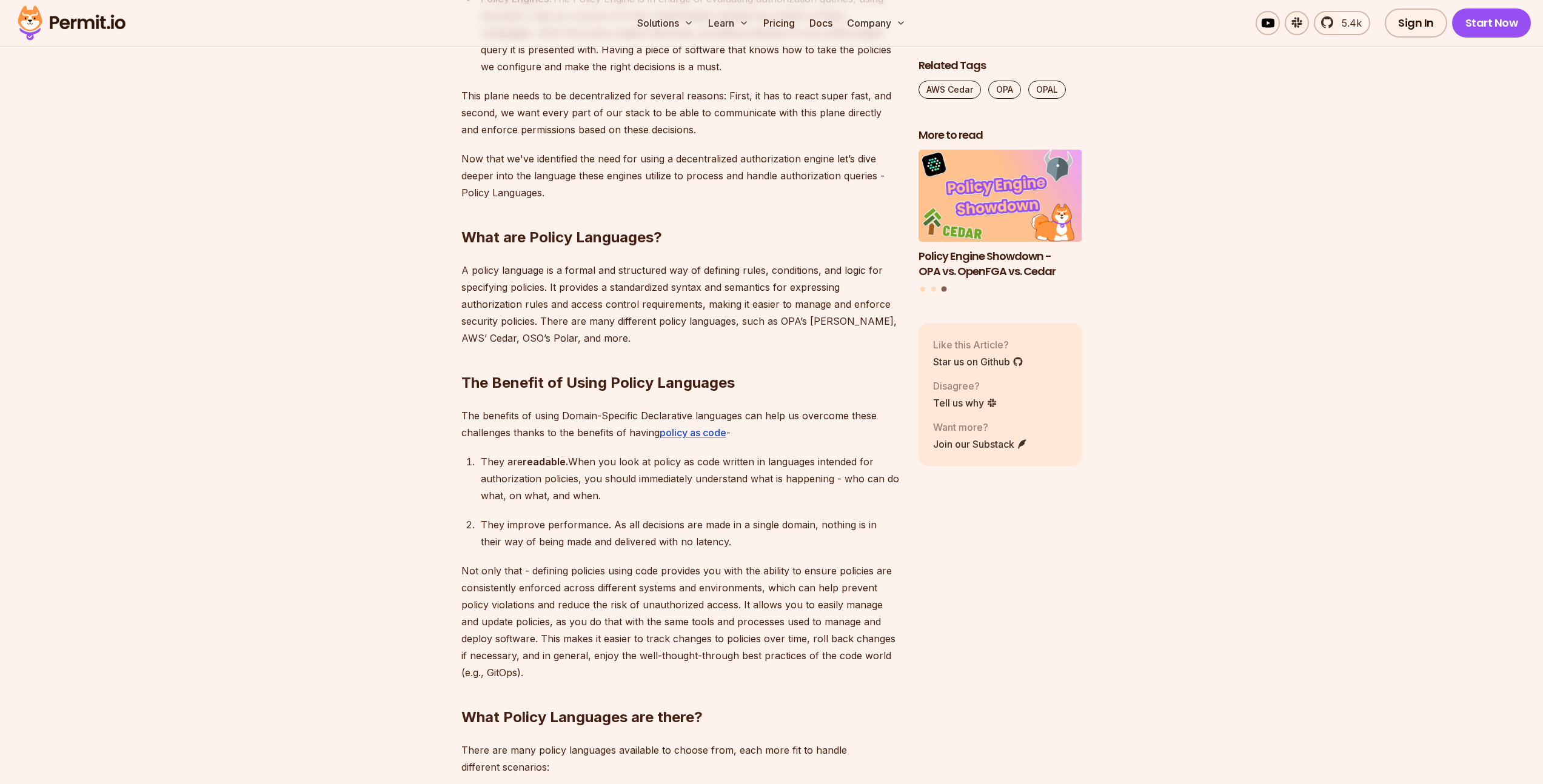
click at [623, 589] on p "Not only that - defining policies using code provides you with the ability to e…" at bounding box center [680, 622] width 438 height 119
click at [615, 462] on div "They are readable. When you look at policy as code written in languages intende…" at bounding box center [690, 479] width 418 height 51
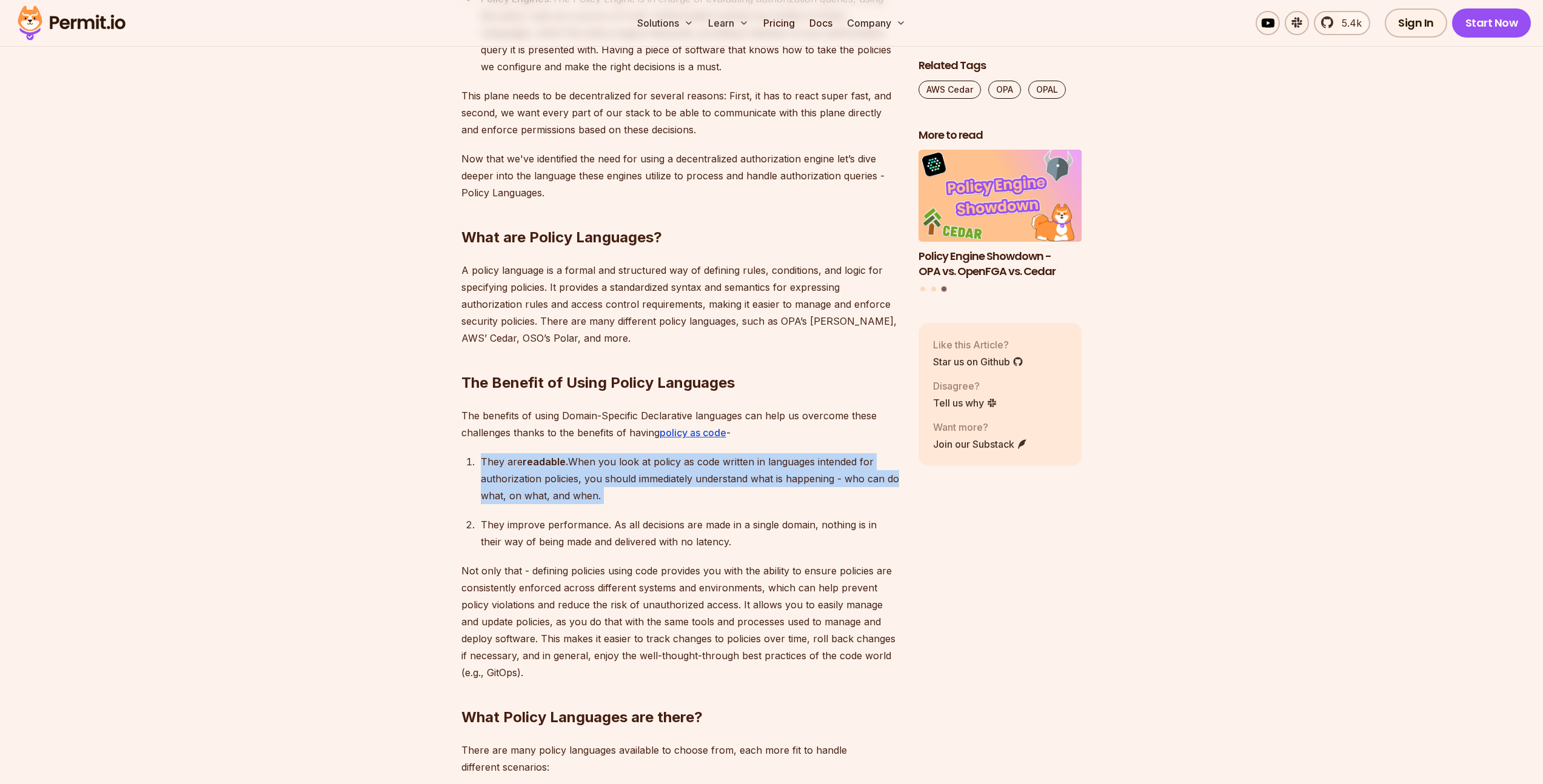
click at [615, 462] on div "They are readable. When you look at policy as code written in languages intende…" at bounding box center [690, 479] width 418 height 51
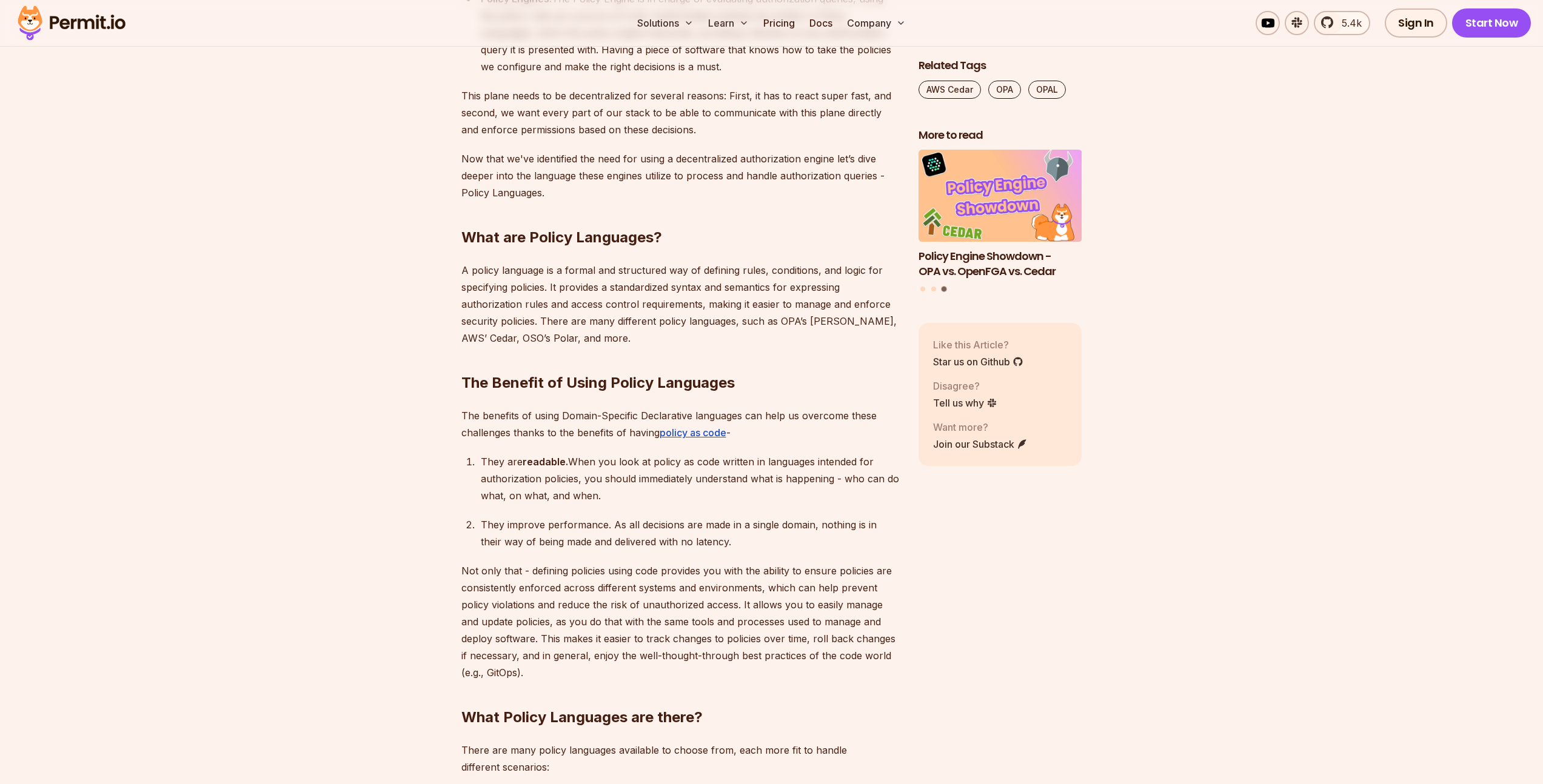
click at [650, 580] on p "Not only that - defining policies using code provides you with the ability to e…" at bounding box center [680, 622] width 438 height 119
click at [650, 581] on p "Not only that - defining policies using code provides you with the ability to e…" at bounding box center [680, 622] width 438 height 119
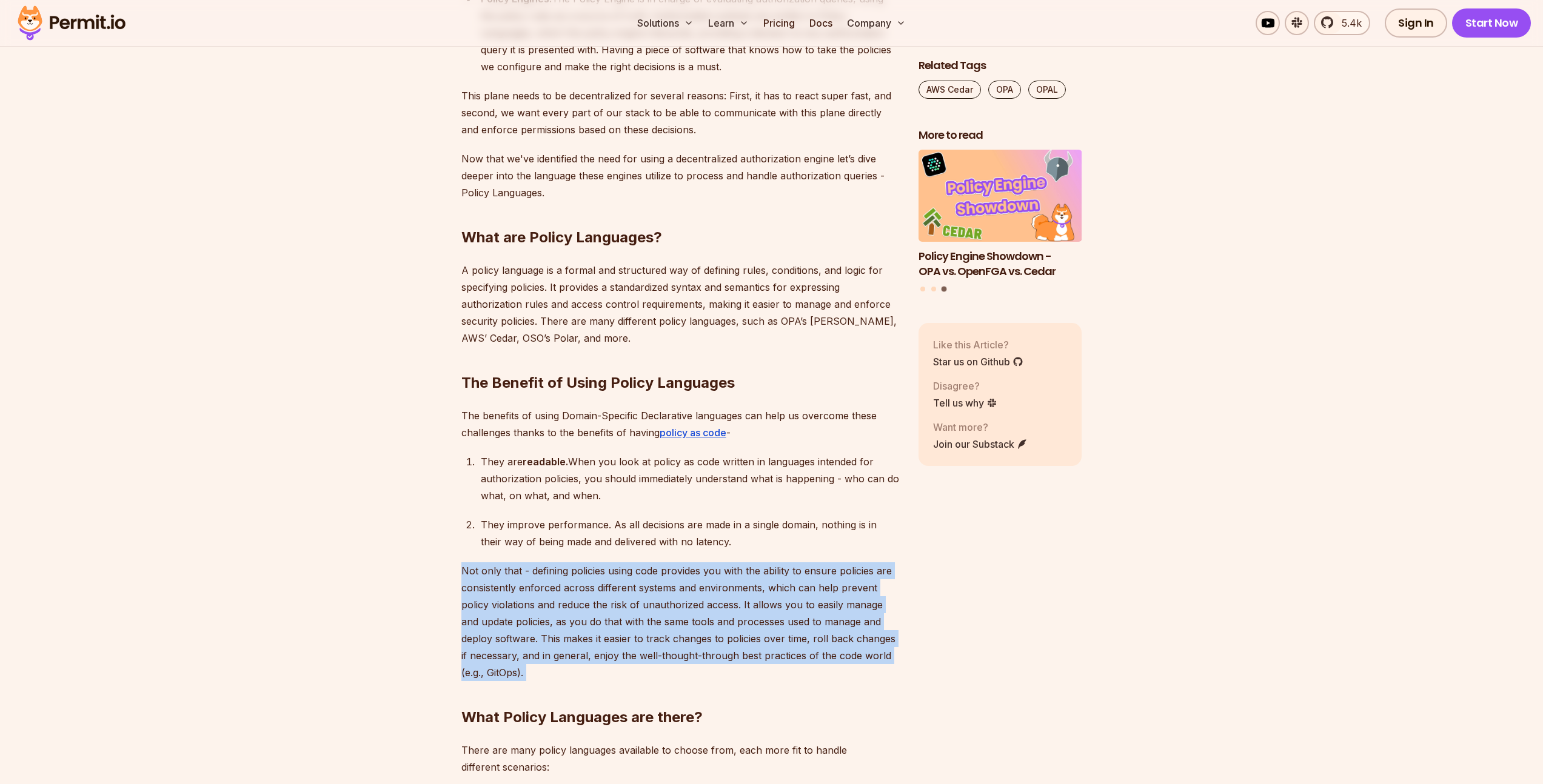
click at [650, 581] on p "Not only that - defining policies using code provides you with the ability to e…" at bounding box center [680, 622] width 438 height 119
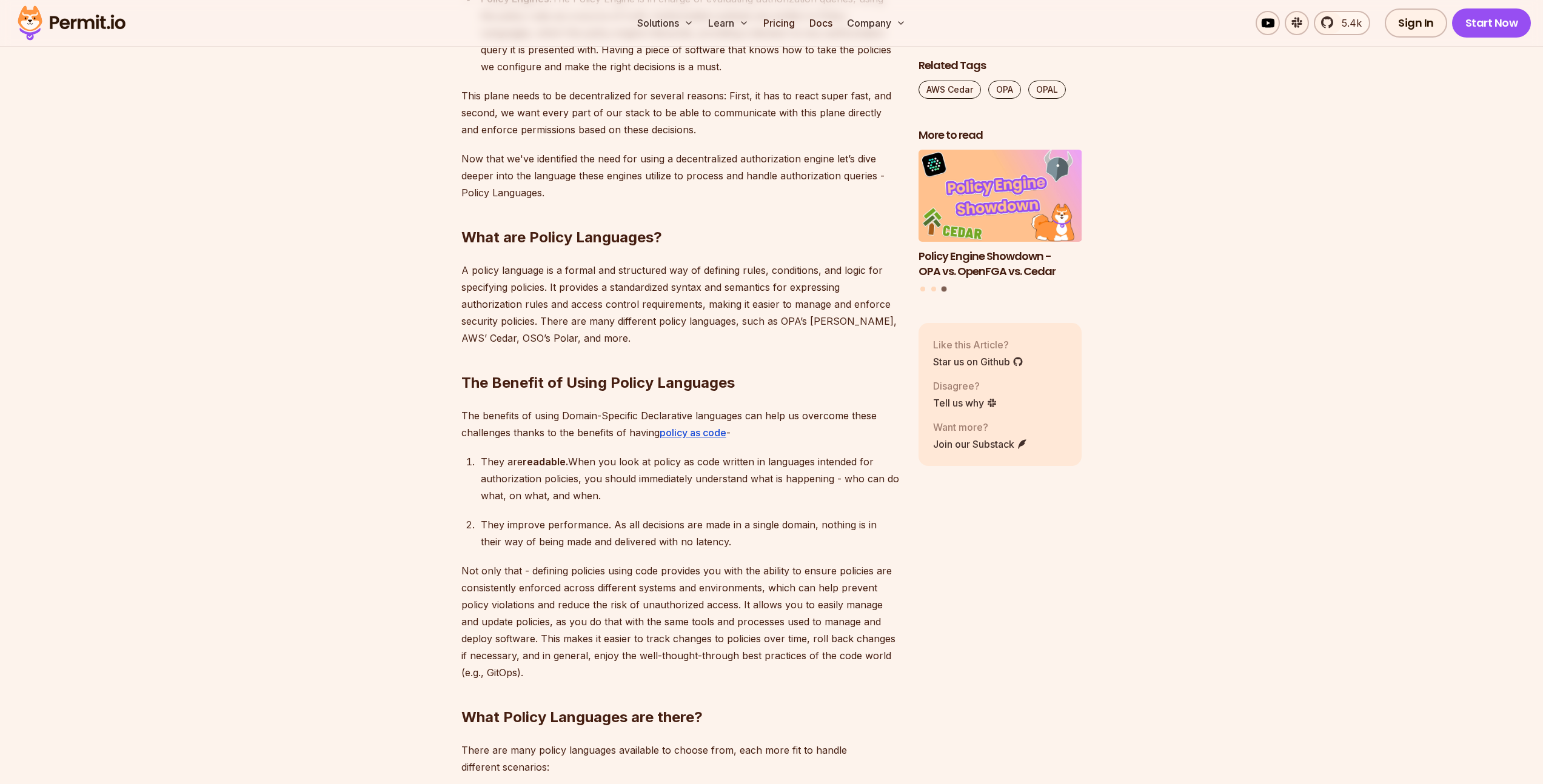
click at [609, 516] on div "They improve performance. As all decisions are made in a single domain, nothing…" at bounding box center [690, 533] width 418 height 34
click at [634, 576] on p "Not only that - defining policies using code provides you with the ability to e…" at bounding box center [680, 622] width 438 height 119
click at [633, 577] on p "Not only that - defining policies using code provides you with the ability to e…" at bounding box center [680, 622] width 438 height 119
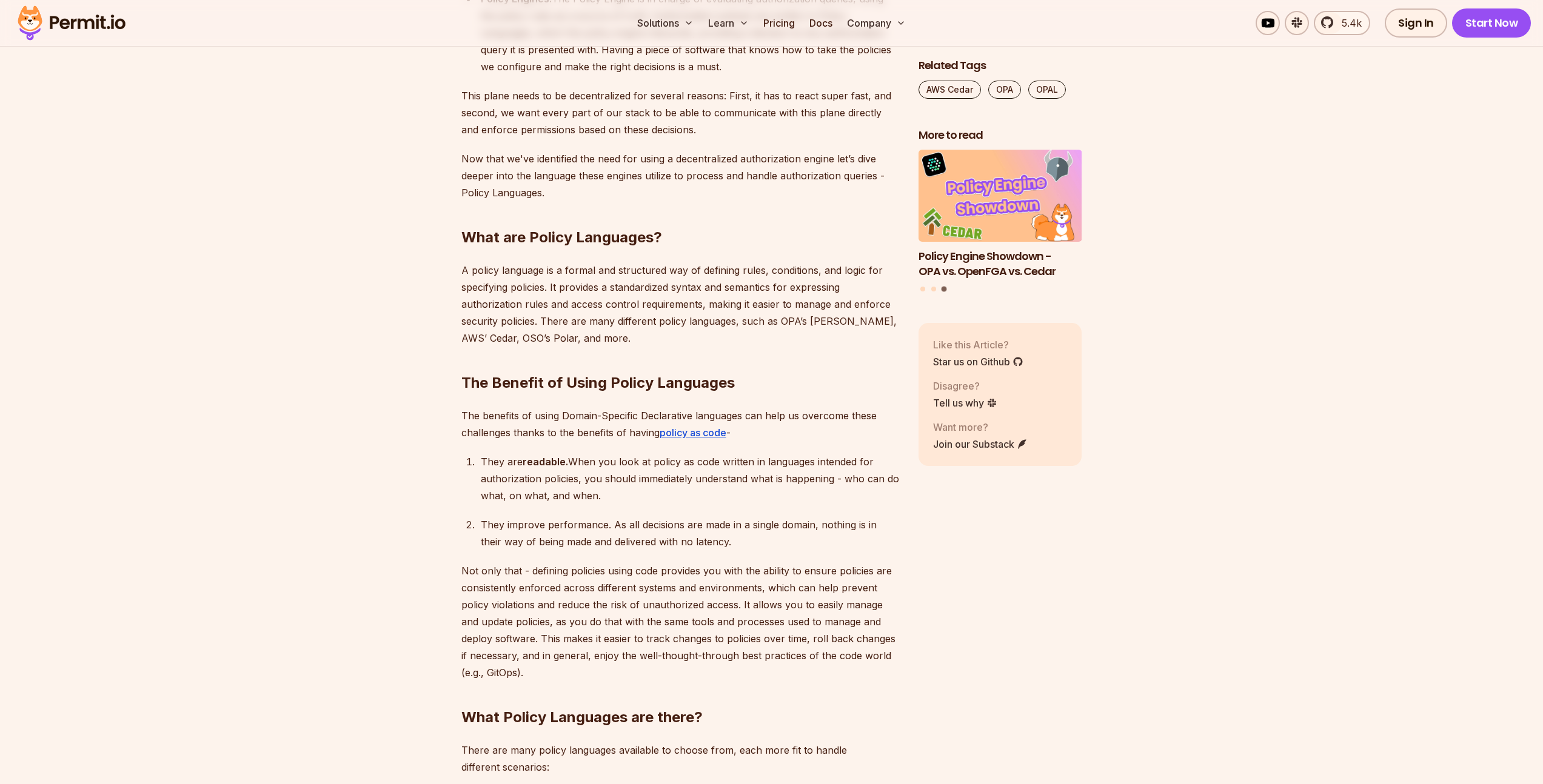
click at [633, 577] on p "Not only that - defining policies using code provides you with the ability to e…" at bounding box center [680, 622] width 438 height 119
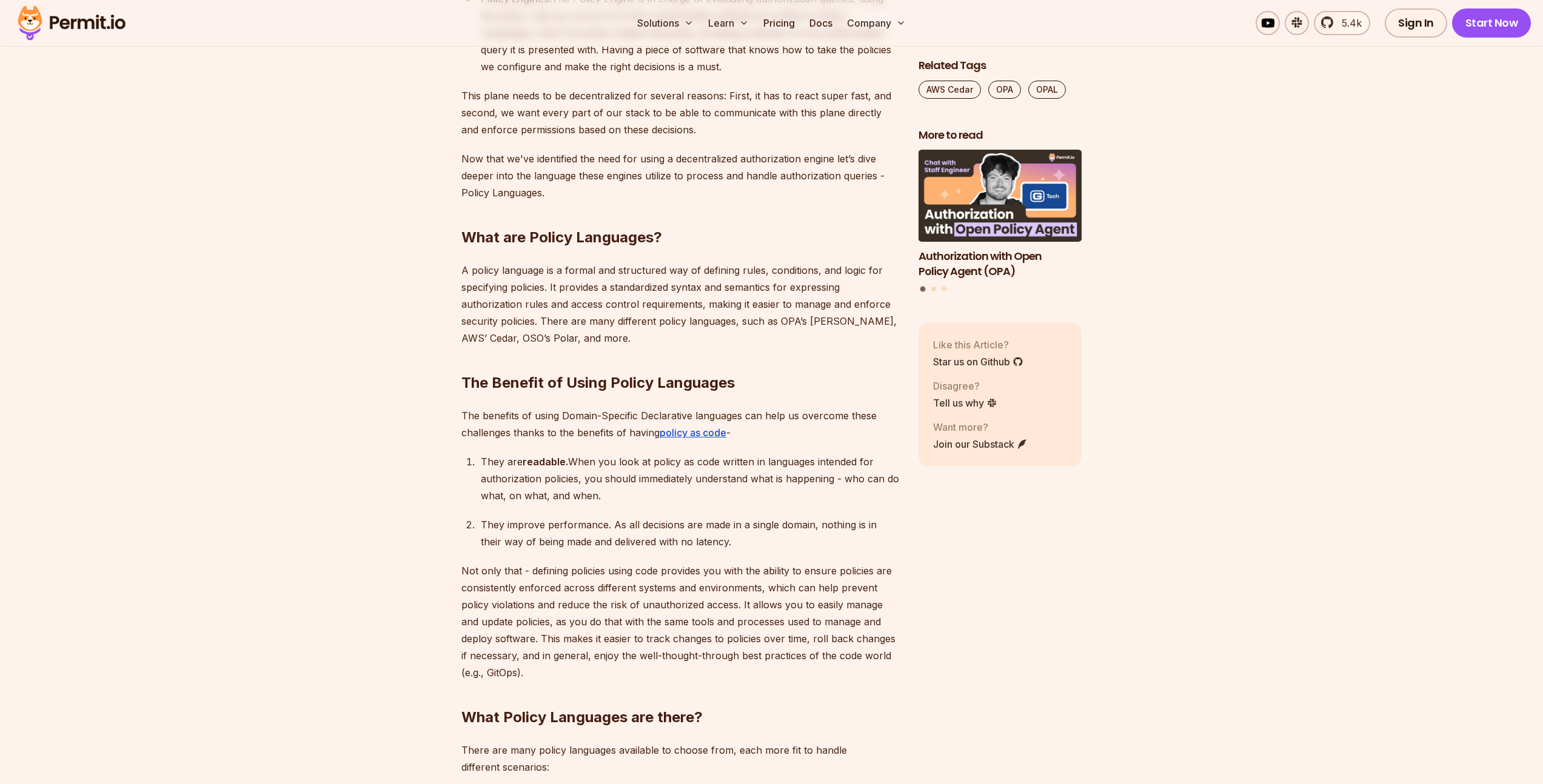
click at [589, 532] on div "They improve performance. As all decisions are made in a single domain, nothing…" at bounding box center [690, 533] width 418 height 34
click at [539, 516] on div "They improve performance. As all decisions are made in a single domain, nothing…" at bounding box center [690, 533] width 418 height 34
click at [660, 572] on p "Not only that - defining policies using code provides you with the ability to e…" at bounding box center [680, 622] width 438 height 119
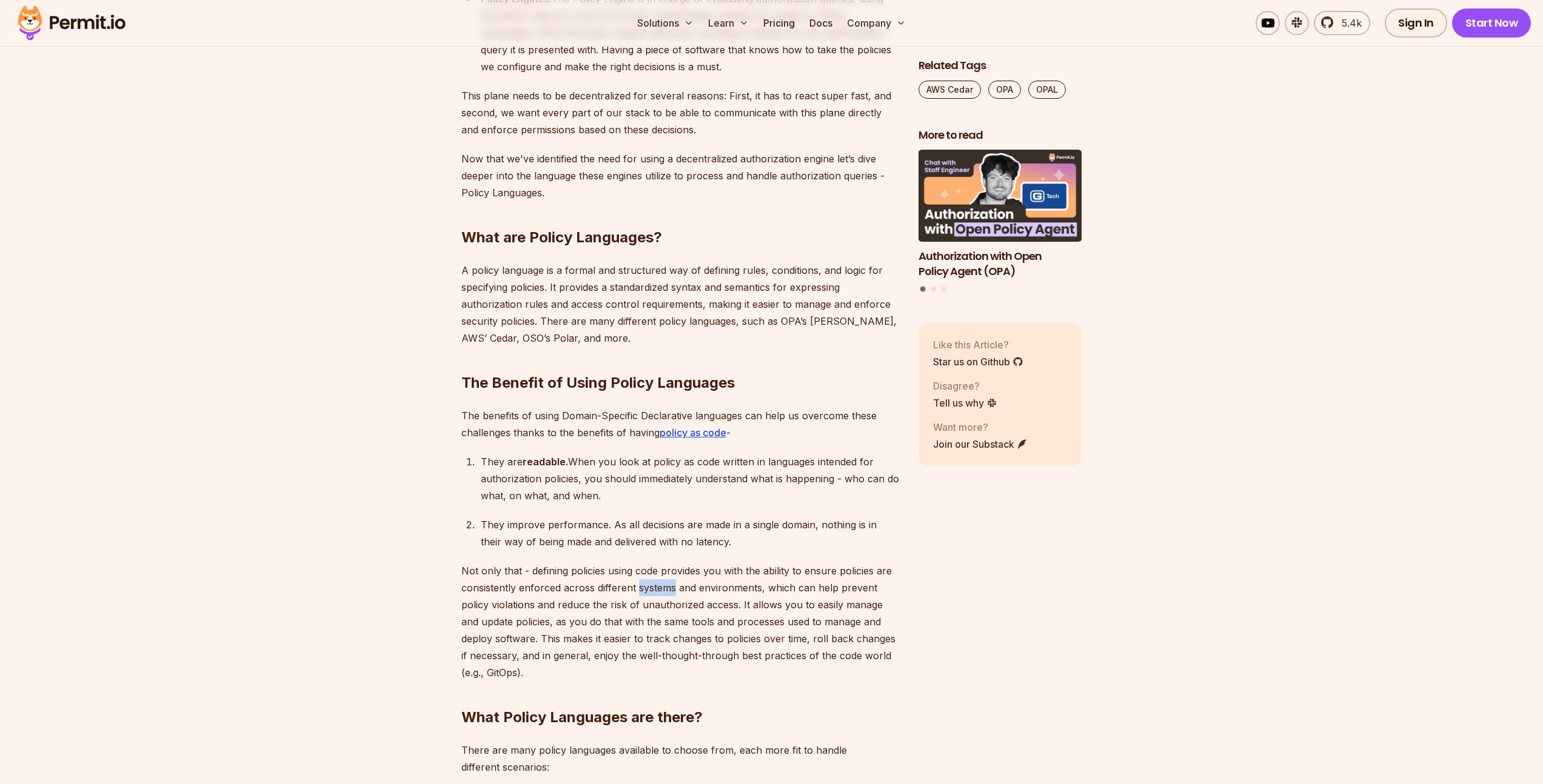
click at [660, 572] on p "Not only that - defining policies using code provides you with the ability to e…" at bounding box center [680, 622] width 438 height 119
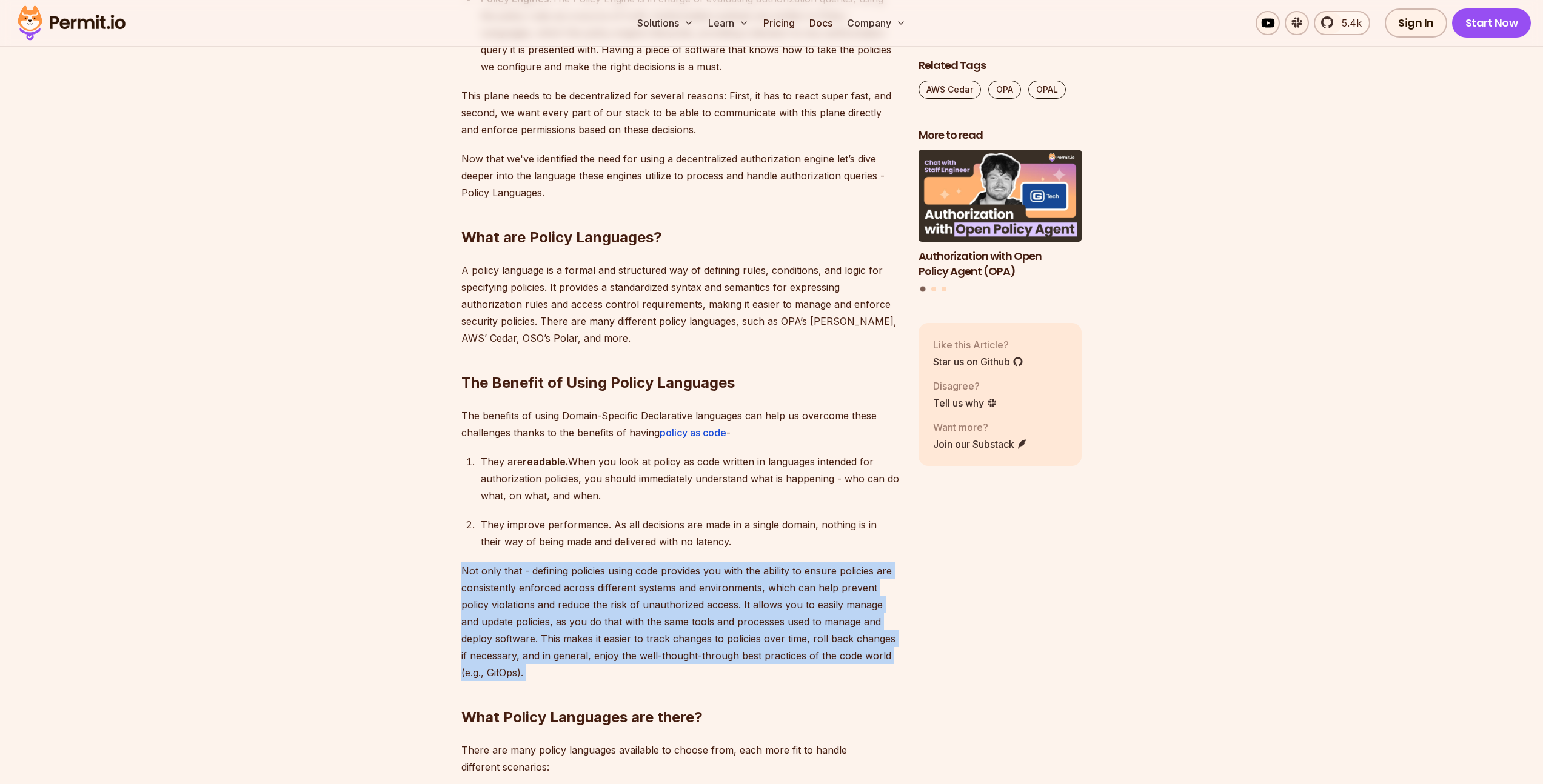
click at [660, 572] on p "Not only that - defining policies using code provides you with the ability to e…" at bounding box center [680, 622] width 438 height 119
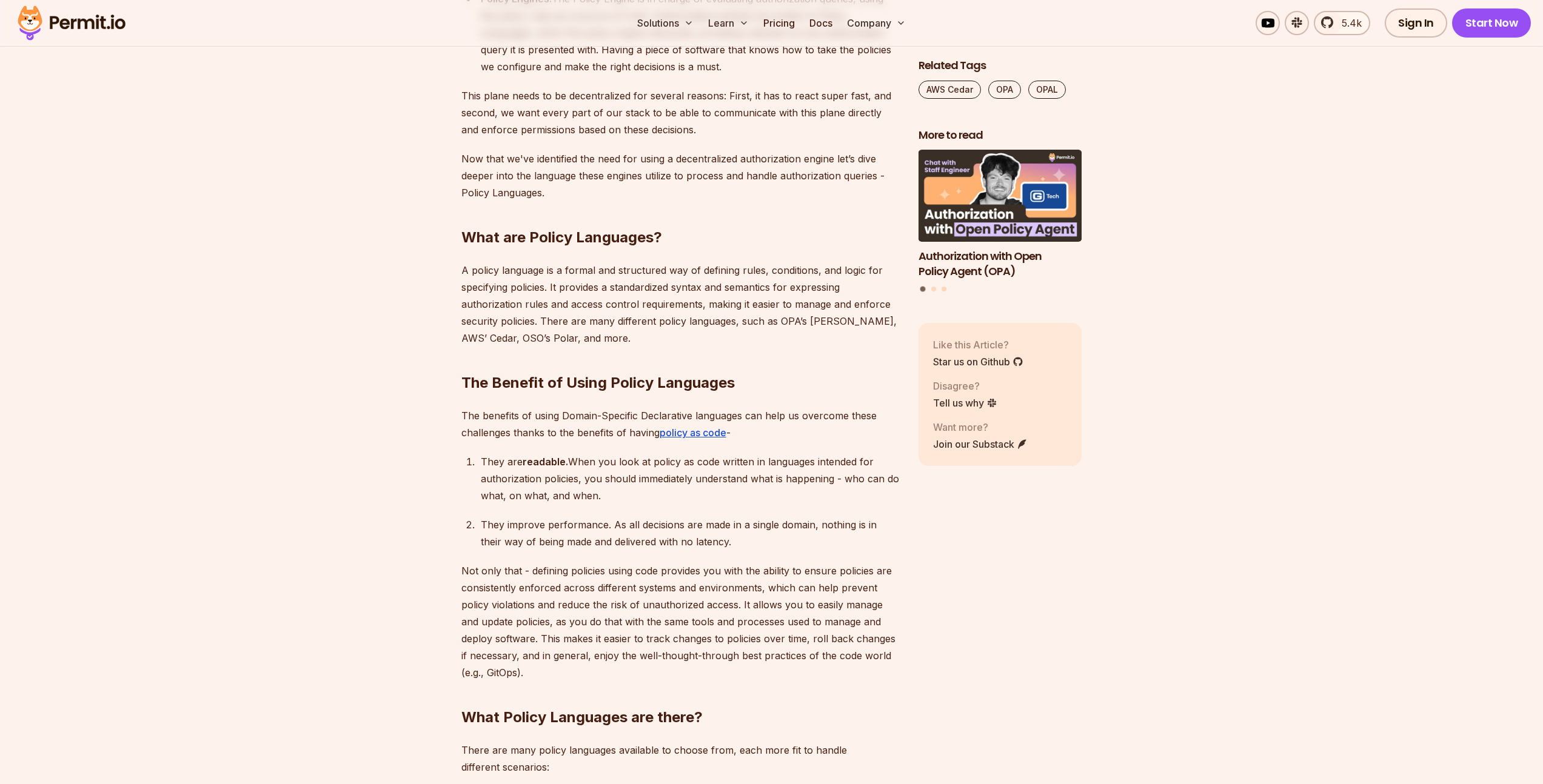
click at [610, 516] on div "They improve performance. As all decisions are made in a single domain, nothing…" at bounding box center [690, 533] width 418 height 34
click at [653, 592] on p "Not only that - defining policies using code provides you with the ability to e…" at bounding box center [680, 622] width 438 height 119
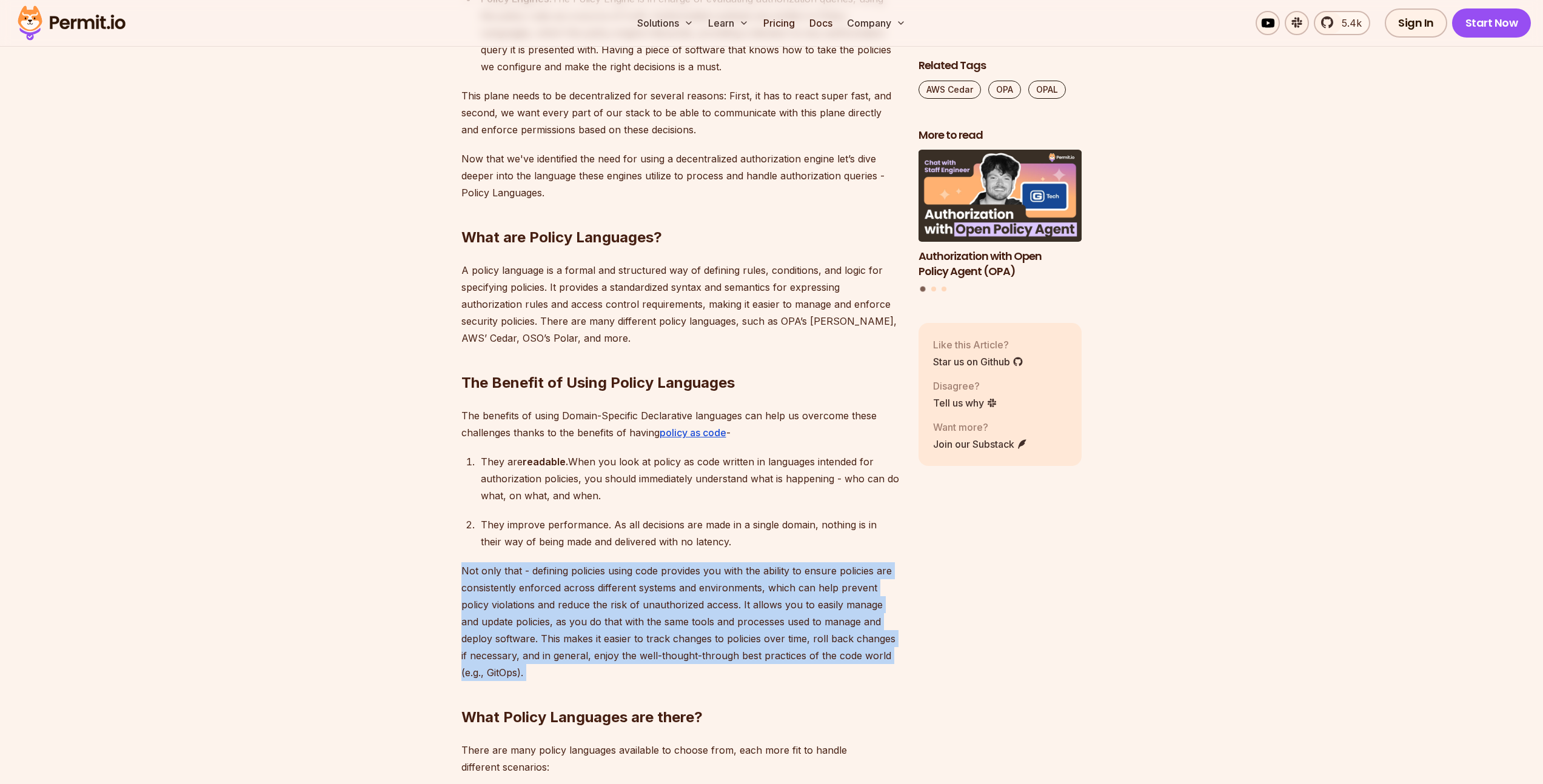
click at [653, 592] on p "Not only that - defining policies using code provides you with the ability to e…" at bounding box center [680, 622] width 438 height 119
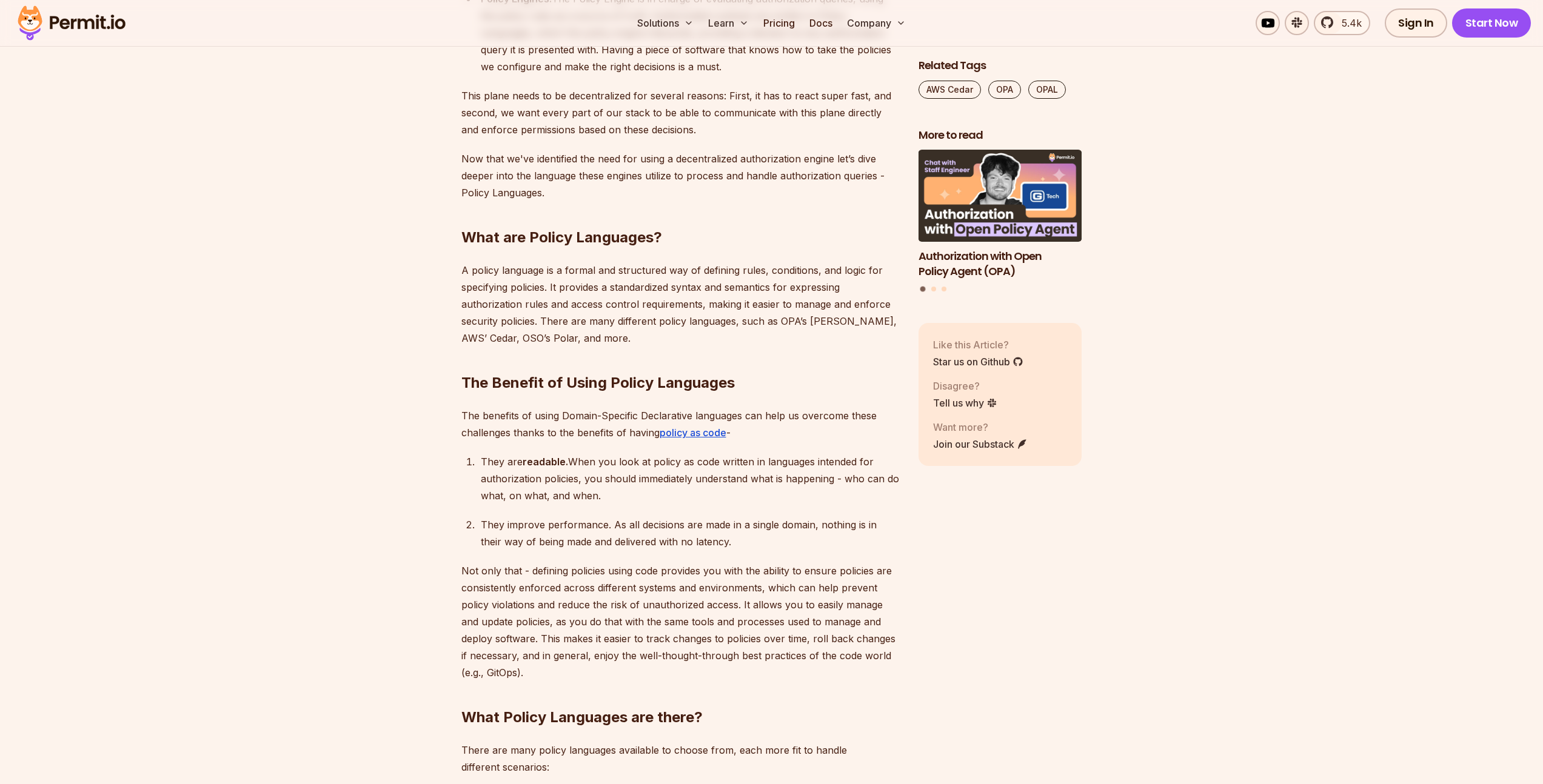
click at [640, 522] on div "They improve performance. As all decisions are made in a single domain, nothing…" at bounding box center [690, 533] width 418 height 34
drag, startPoint x: 640, startPoint y: 522, endPoint x: 656, endPoint y: 547, distance: 29.7
click at [640, 522] on div "They improve performance. As all decisions are made in a single domain, nothing…" at bounding box center [690, 533] width 418 height 34
click at [709, 590] on p "Not only that - defining policies using code provides you with the ability to e…" at bounding box center [680, 622] width 438 height 119
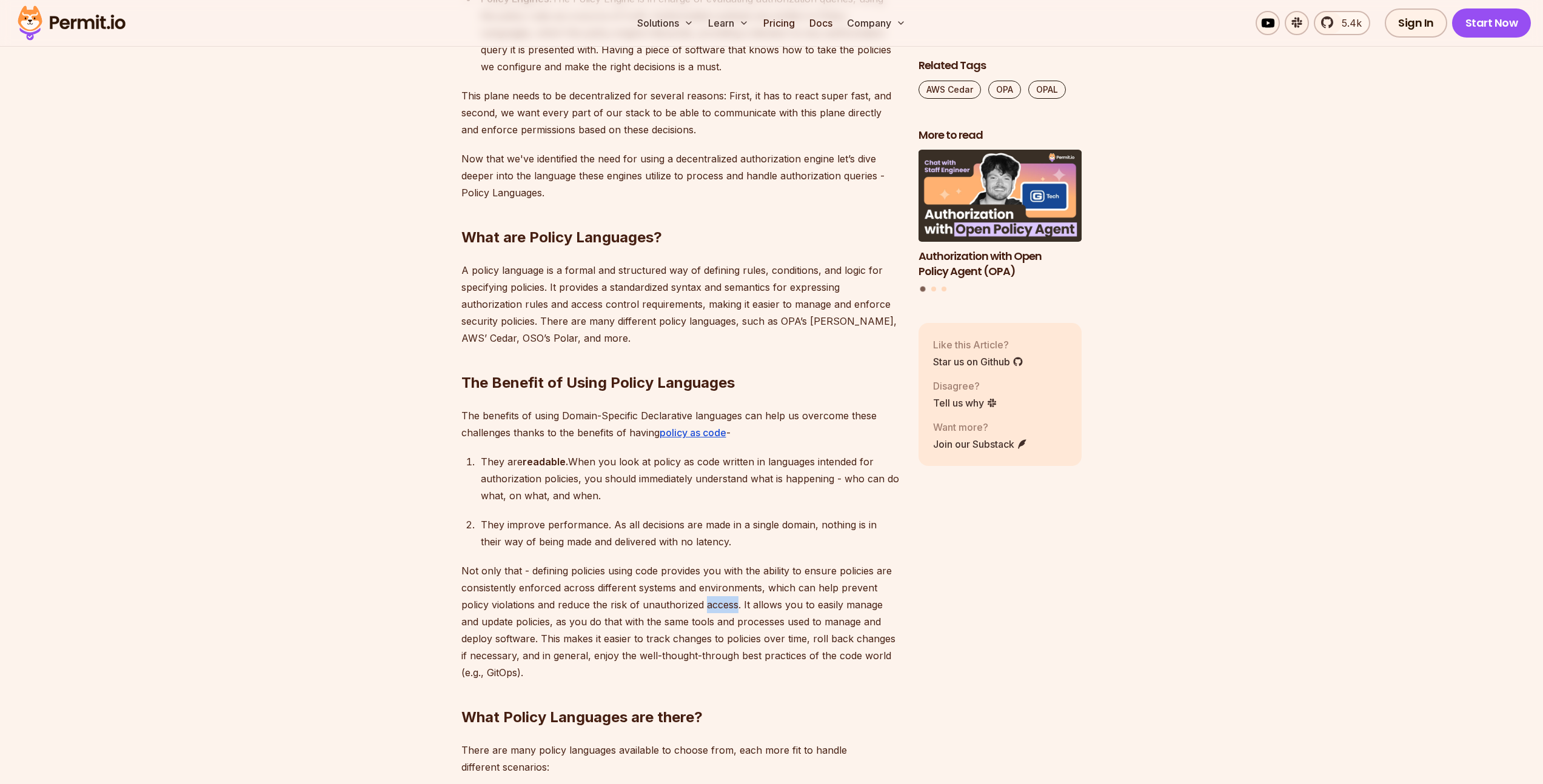
click at [709, 590] on p "Not only that - defining policies using code provides you with the ability to e…" at bounding box center [680, 622] width 438 height 119
click at [708, 586] on p "Not only that - defining policies using code provides you with the ability to e…" at bounding box center [680, 622] width 438 height 119
click at [670, 523] on div "They improve performance. As all decisions are made in a single domain, nothing…" at bounding box center [690, 533] width 418 height 34
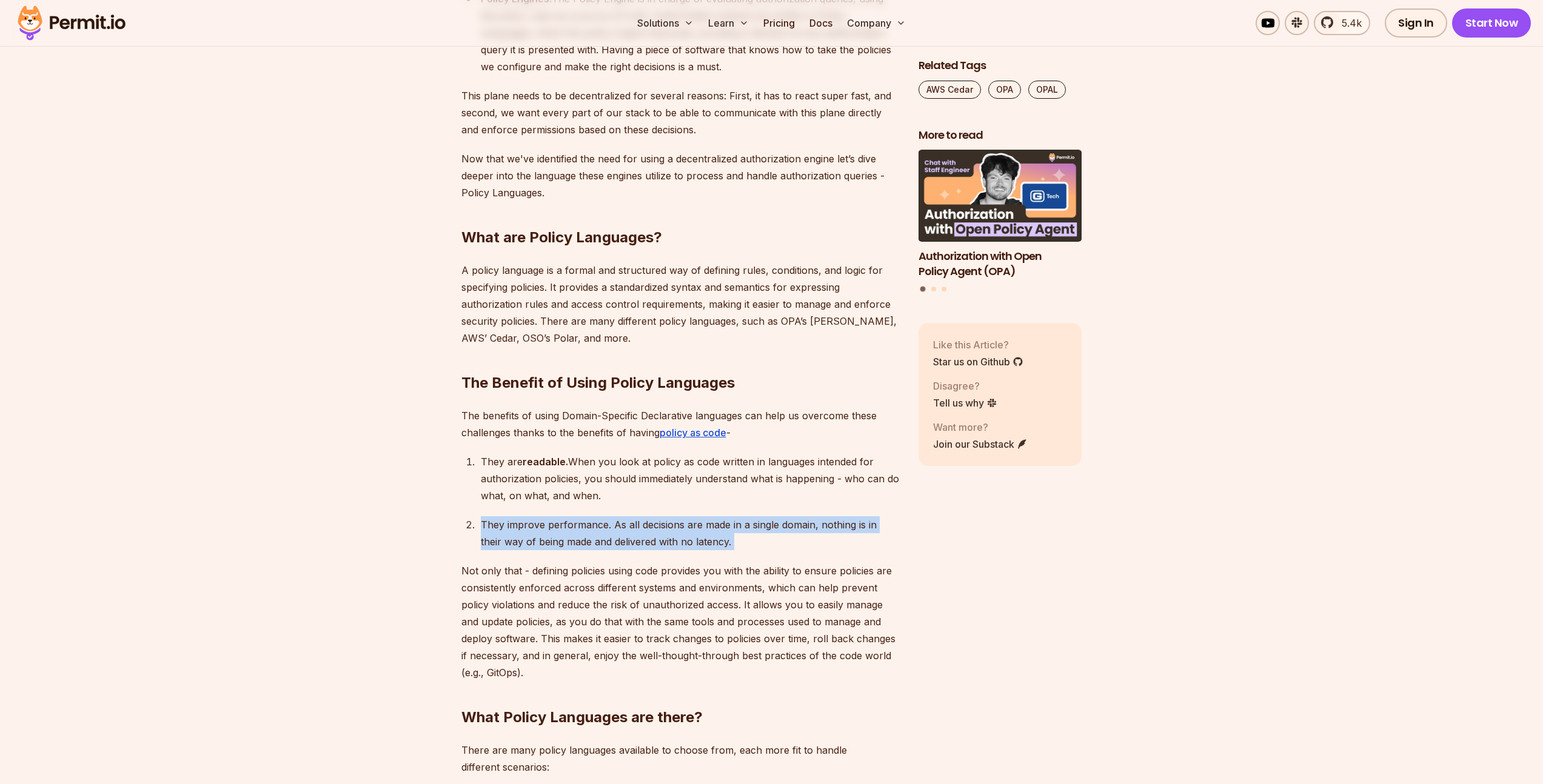
click at [670, 523] on div "They improve performance. As all decisions are made in a single domain, nothing…" at bounding box center [690, 533] width 418 height 34
click at [779, 594] on p "Not only that - defining policies using code provides you with the ability to e…" at bounding box center [680, 622] width 438 height 119
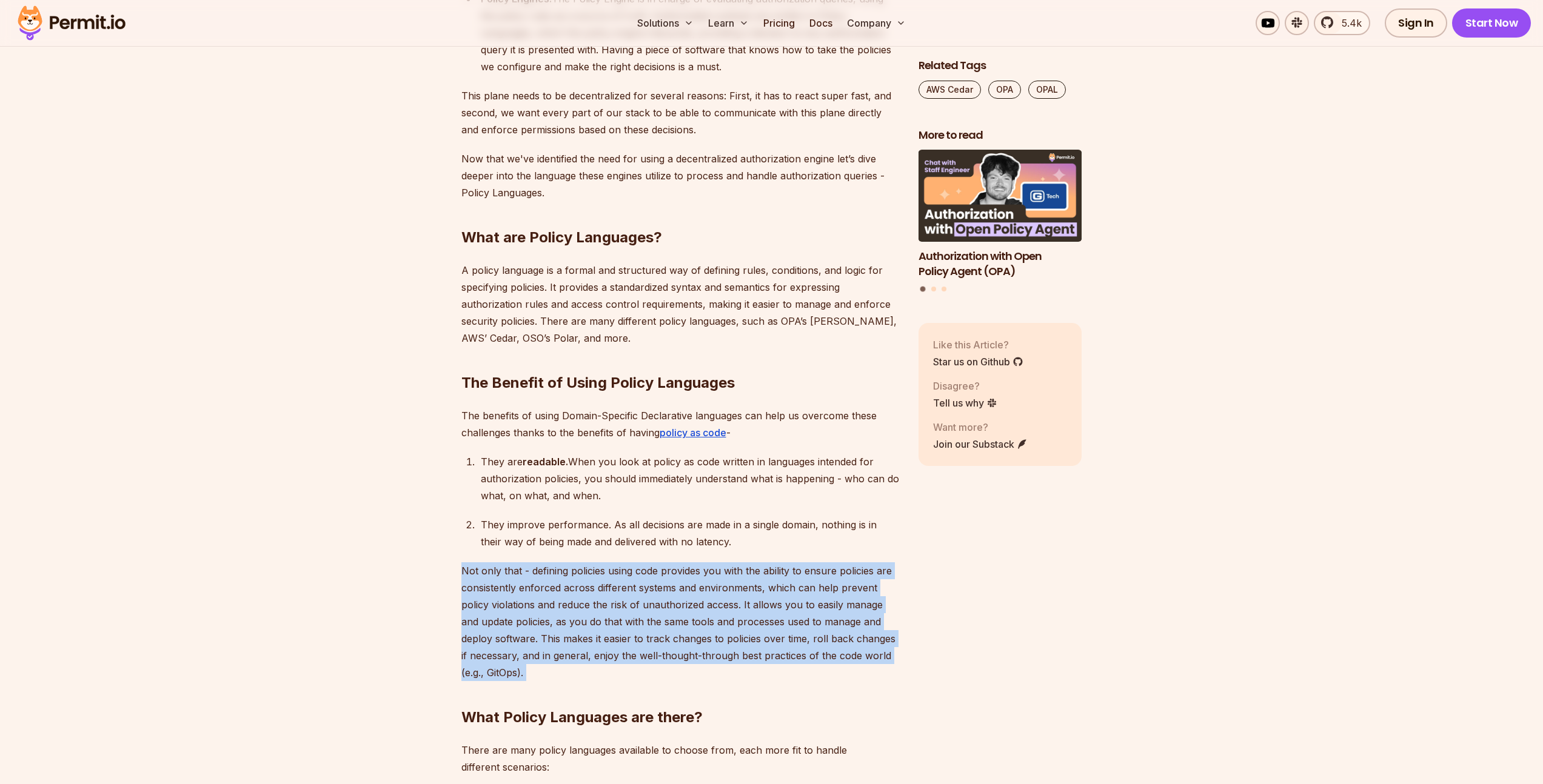
click at [779, 594] on p "Not only that - defining policies using code provides you with the ability to e…" at bounding box center [680, 622] width 438 height 119
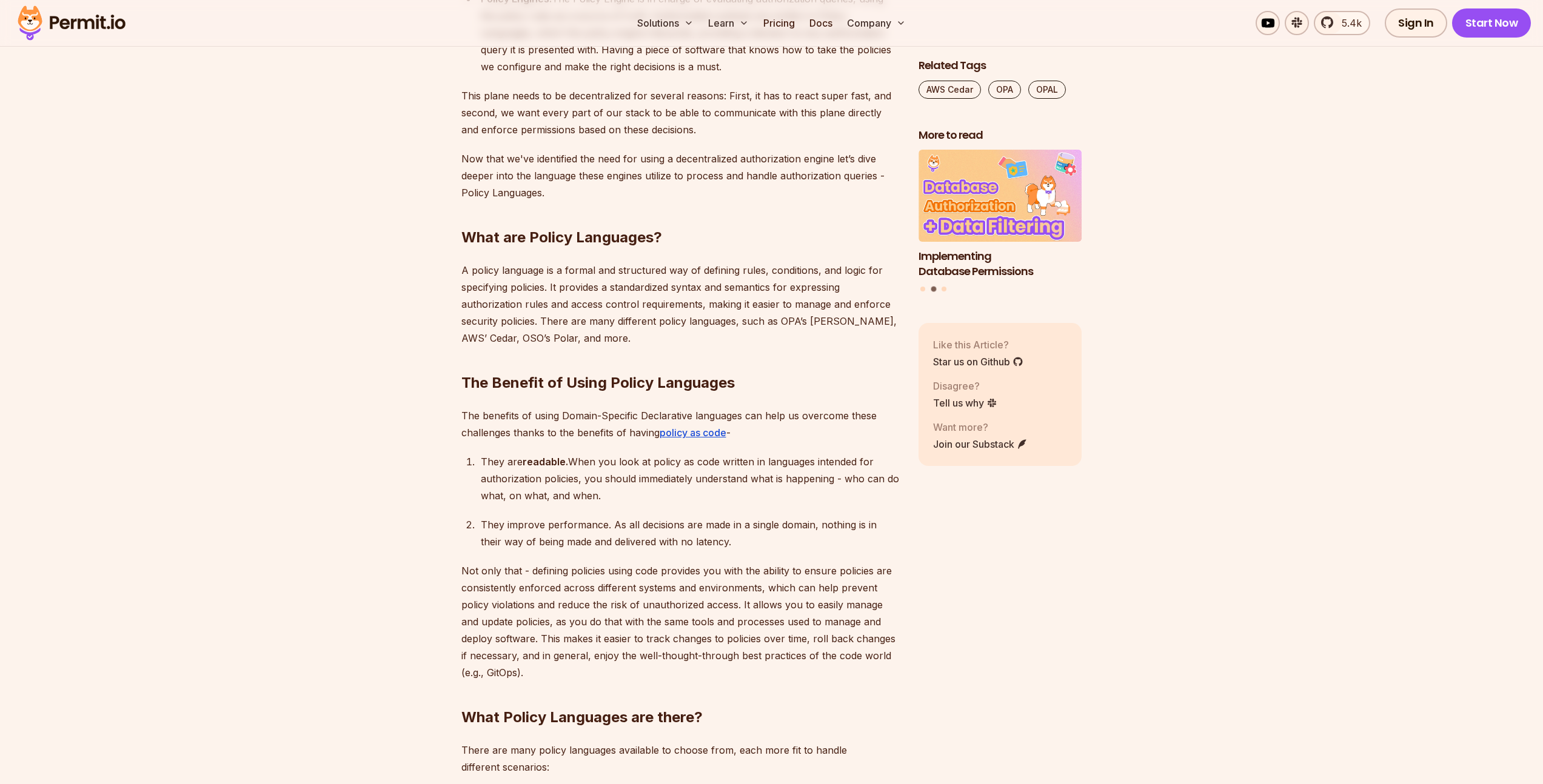
click at [607, 522] on div "They improve performance. As all decisions are made in a single domain, nothing…" at bounding box center [690, 533] width 418 height 34
click at [662, 591] on p "Not only that - defining policies using code provides you with the ability to e…" at bounding box center [680, 622] width 438 height 119
click at [662, 591] on p "Not only that - defining policies using code provides you with the ability to e…" at bounding box center [680, 622] width 438 height 119
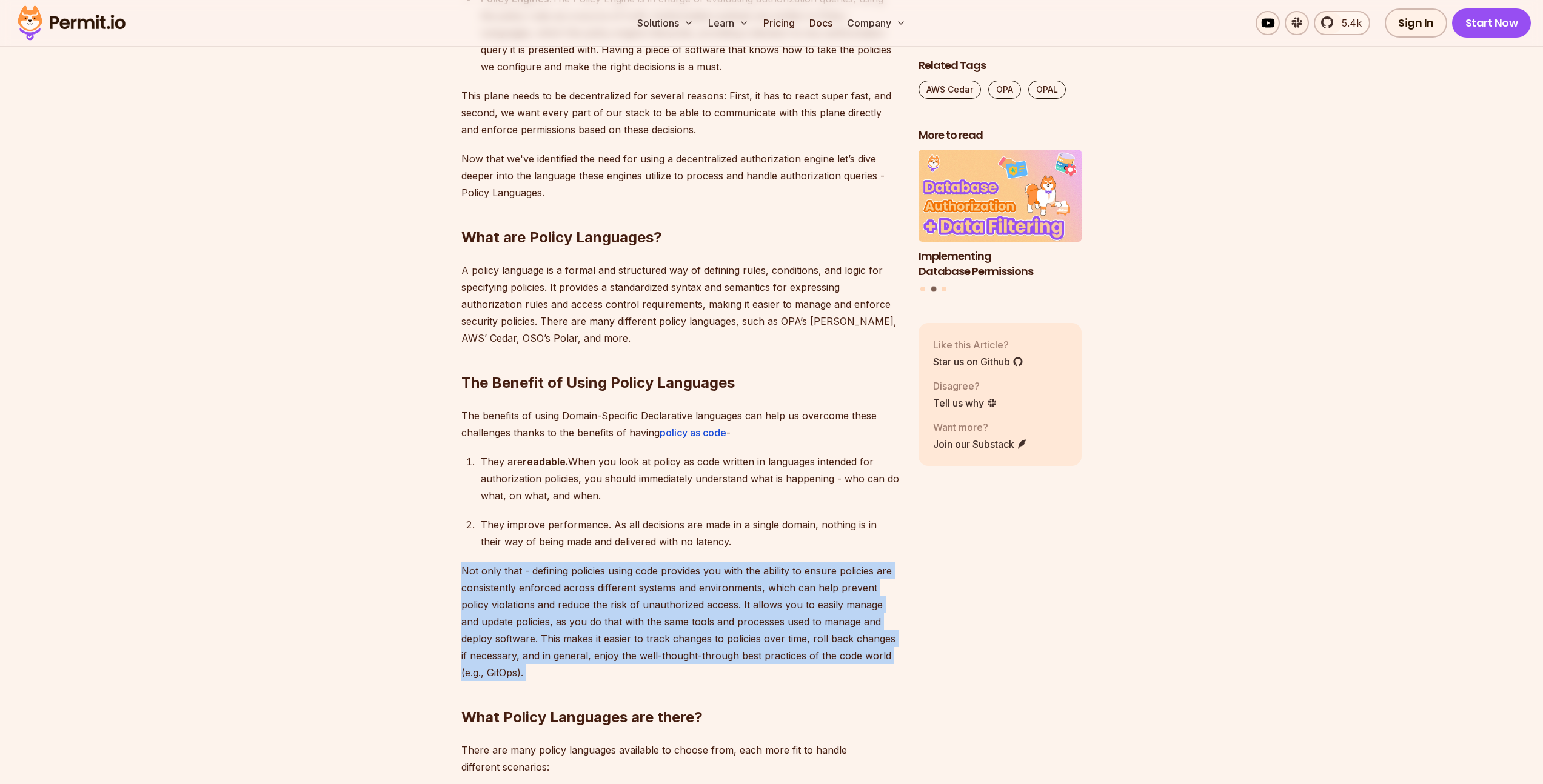
click at [662, 591] on p "Not only that - defining policies using code provides you with the ability to e…" at bounding box center [680, 622] width 438 height 119
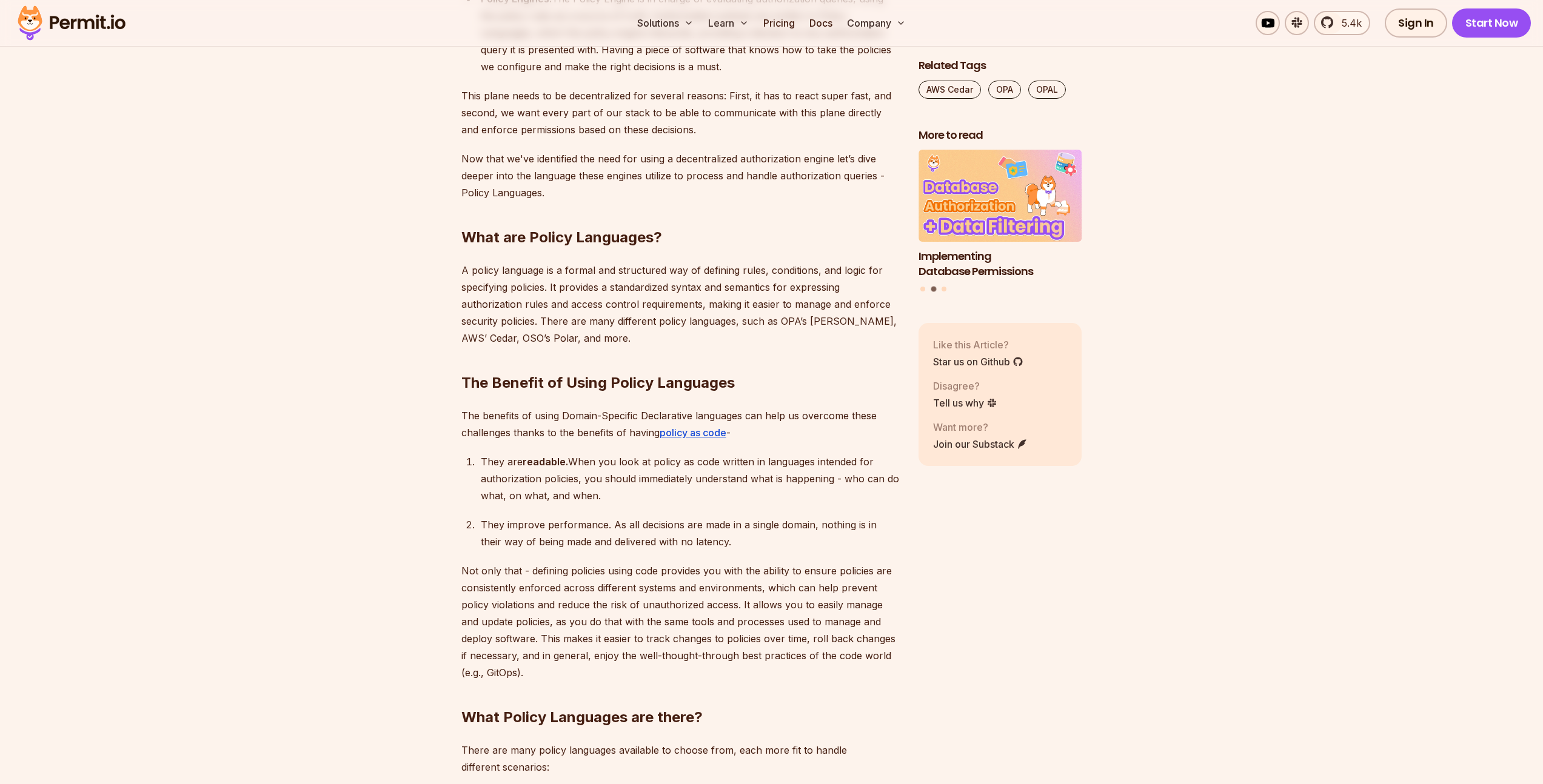
click at [642, 518] on div "They improve performance. As all decisions are made in a single domain, nothing…" at bounding box center [690, 533] width 418 height 34
click at [823, 610] on p "Not only that - defining policies using code provides you with the ability to e…" at bounding box center [680, 622] width 438 height 119
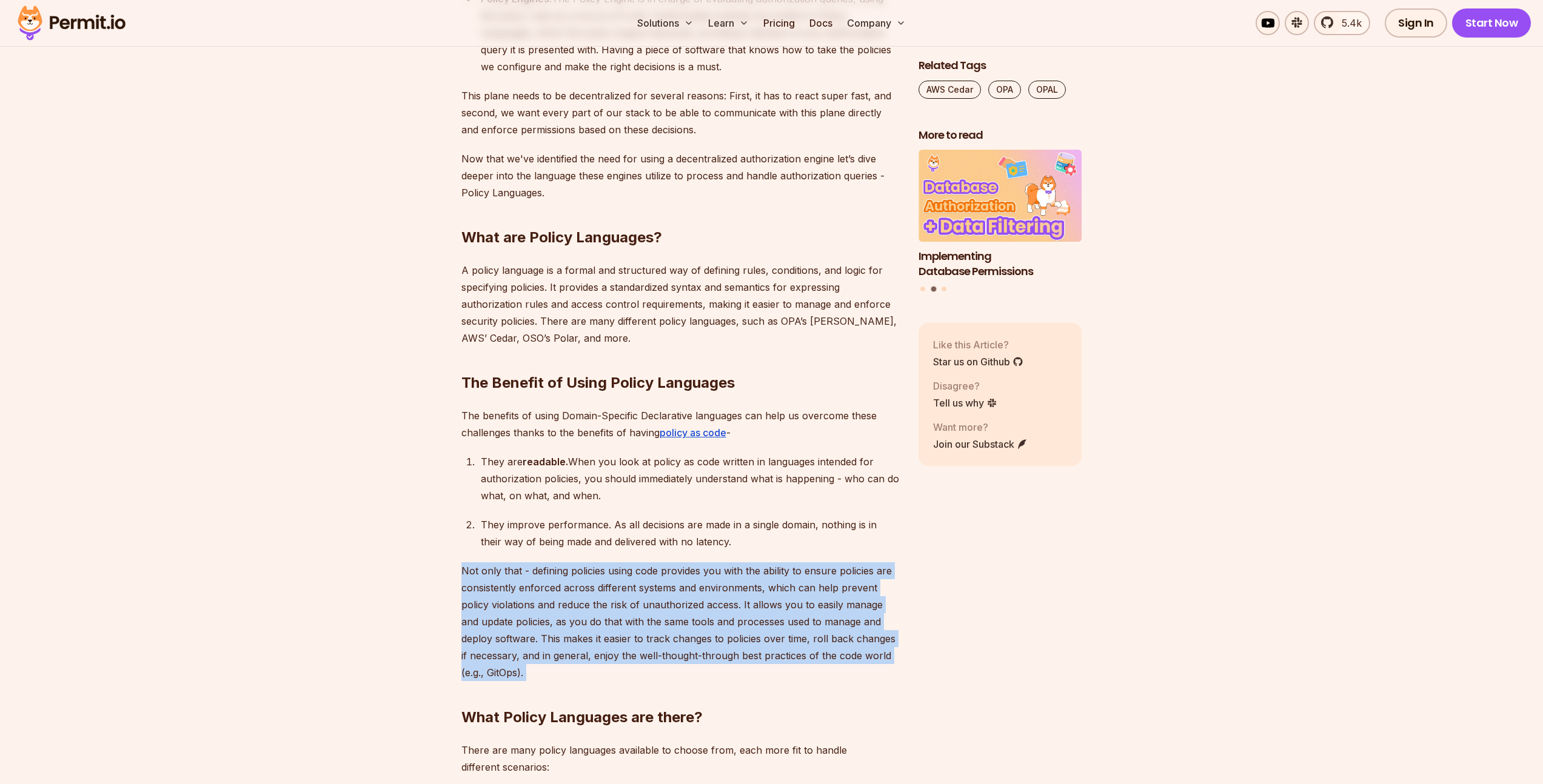
click at [823, 610] on p "Not only that - defining policies using code provides you with the ability to e…" at bounding box center [680, 622] width 438 height 119
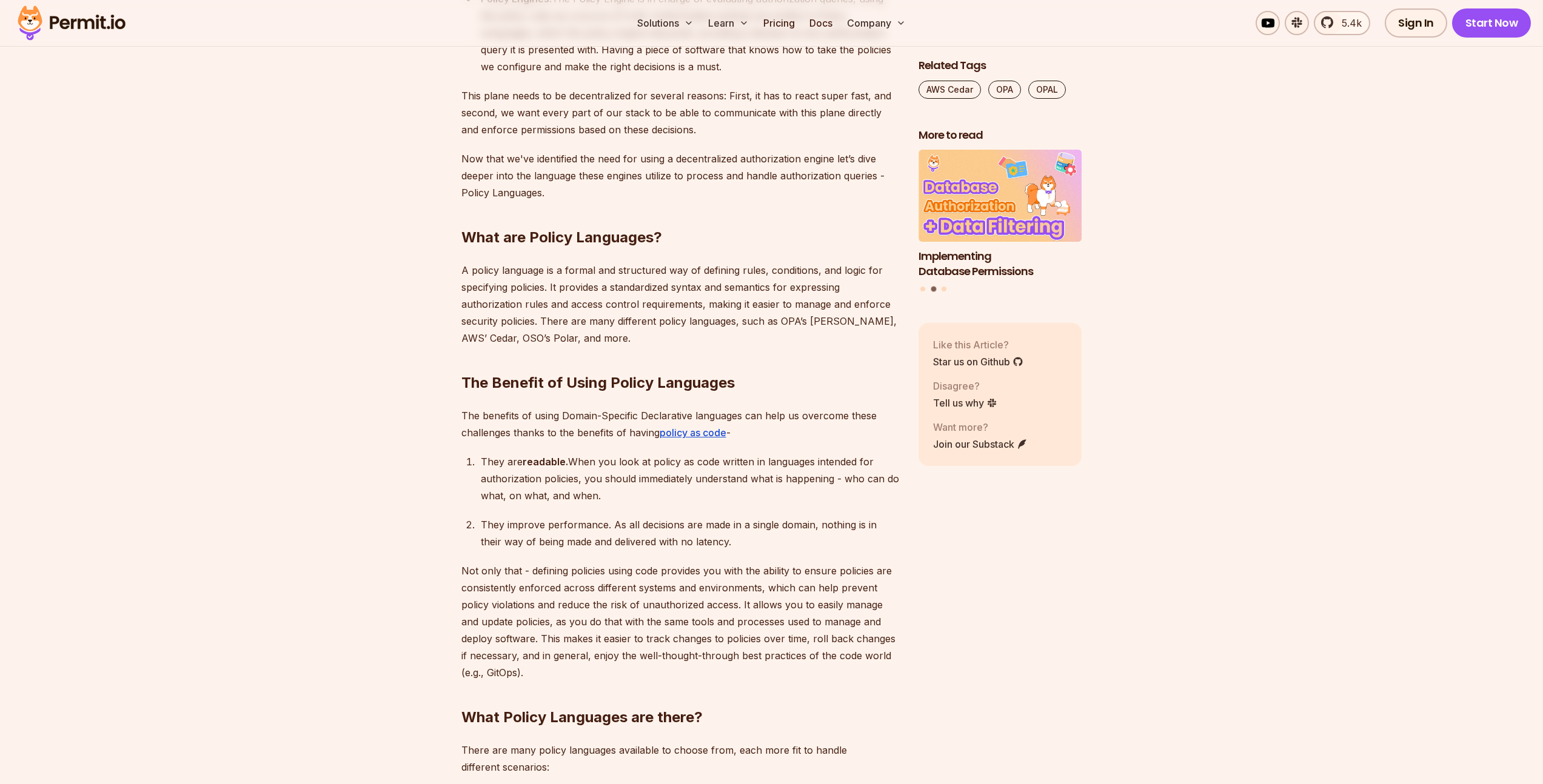
click at [641, 524] on div "They improve performance. As all decisions are made in a single domain, nothing…" at bounding box center [690, 533] width 418 height 34
click at [555, 607] on p "Not only that - defining policies using code provides you with the ability to e…" at bounding box center [680, 622] width 438 height 119
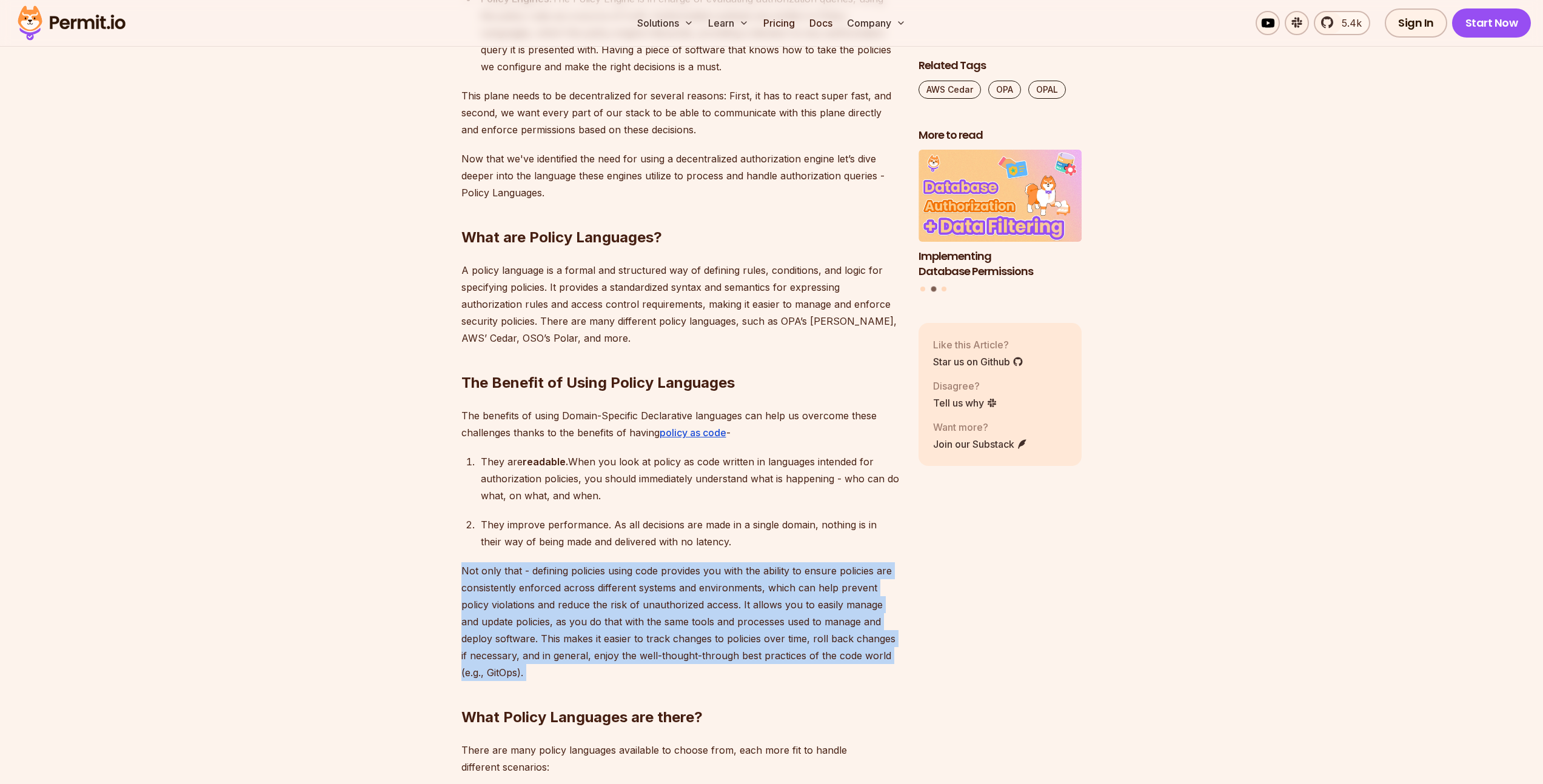
click at [555, 607] on p "Not only that - defining policies using code provides you with the ability to e…" at bounding box center [680, 622] width 438 height 119
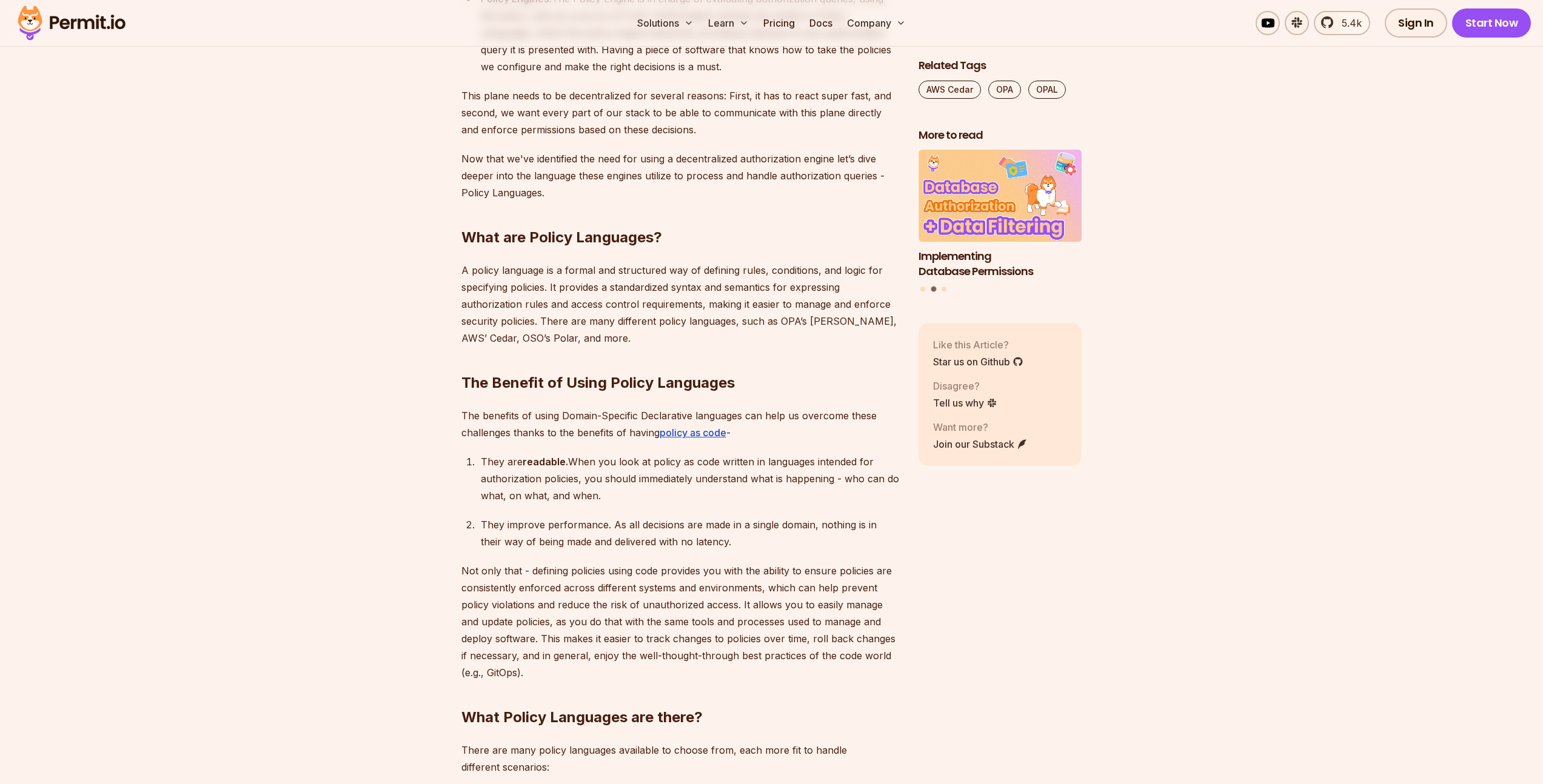
click at [592, 516] on div "They improve performance. As all decisions are made in a single domain, nothing…" at bounding box center [690, 533] width 418 height 34
drag, startPoint x: 592, startPoint y: 510, endPoint x: 689, endPoint y: 565, distance: 111.5
click at [594, 516] on div "They improve performance. As all decisions are made in a single domain, nothing…" at bounding box center [690, 533] width 418 height 34
click at [751, 592] on p "Not only that - defining policies using code provides you with the ability to e…" at bounding box center [680, 622] width 438 height 119
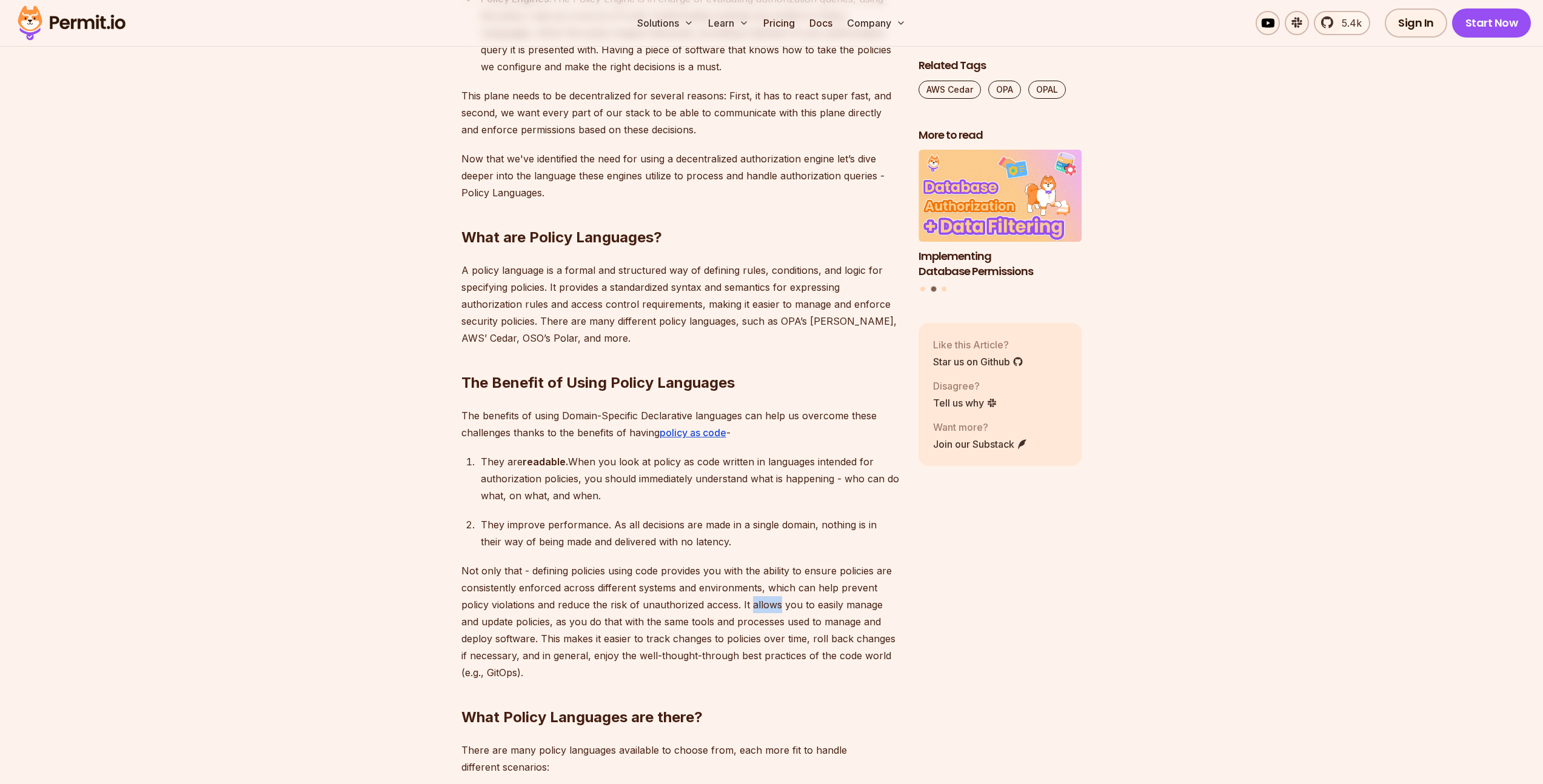
click at [751, 592] on p "Not only that - defining policies using code provides you with the ability to e…" at bounding box center [680, 622] width 438 height 119
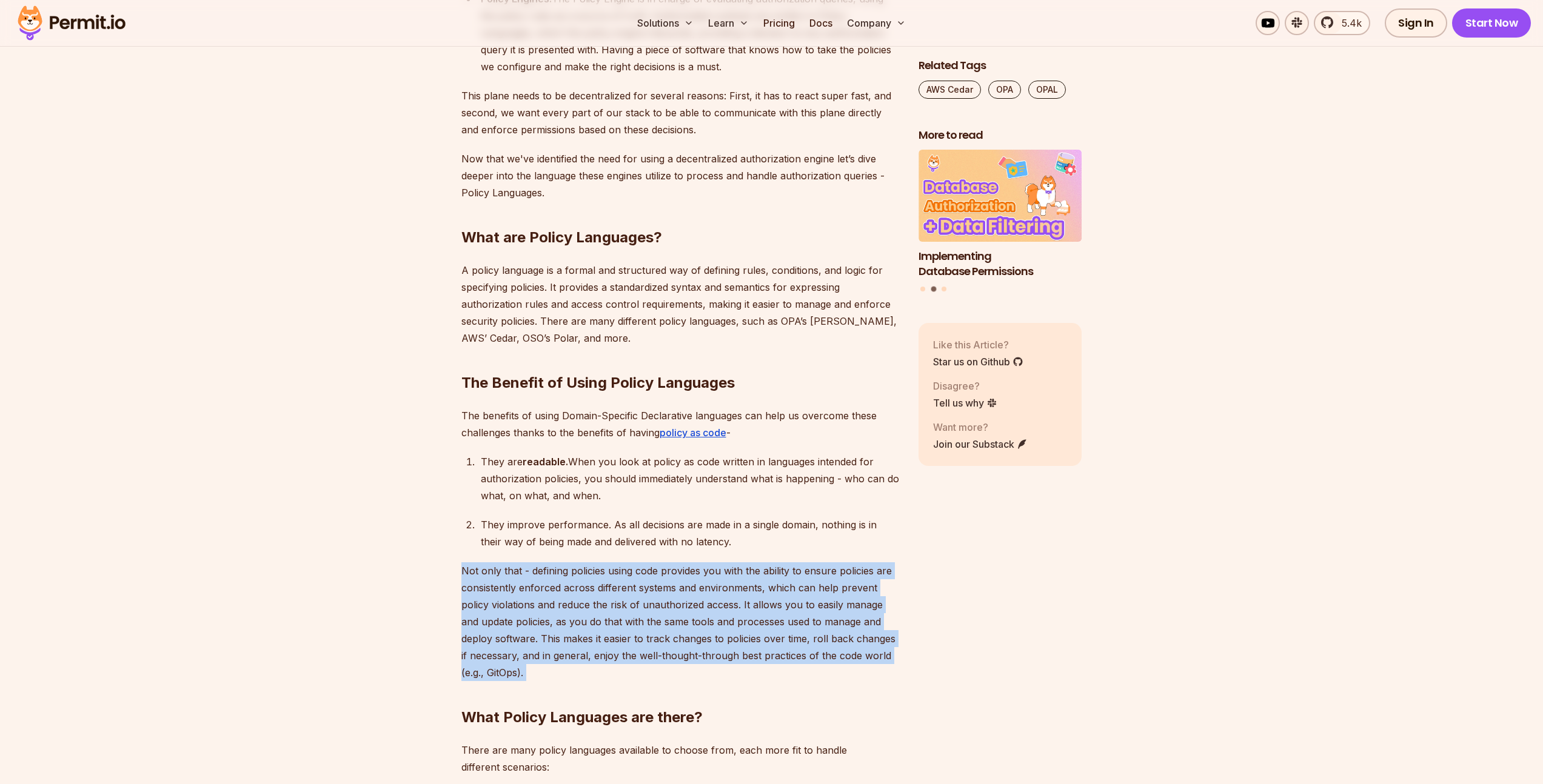
click at [751, 592] on p "Not only that - defining policies using code provides you with the ability to e…" at bounding box center [680, 622] width 438 height 119
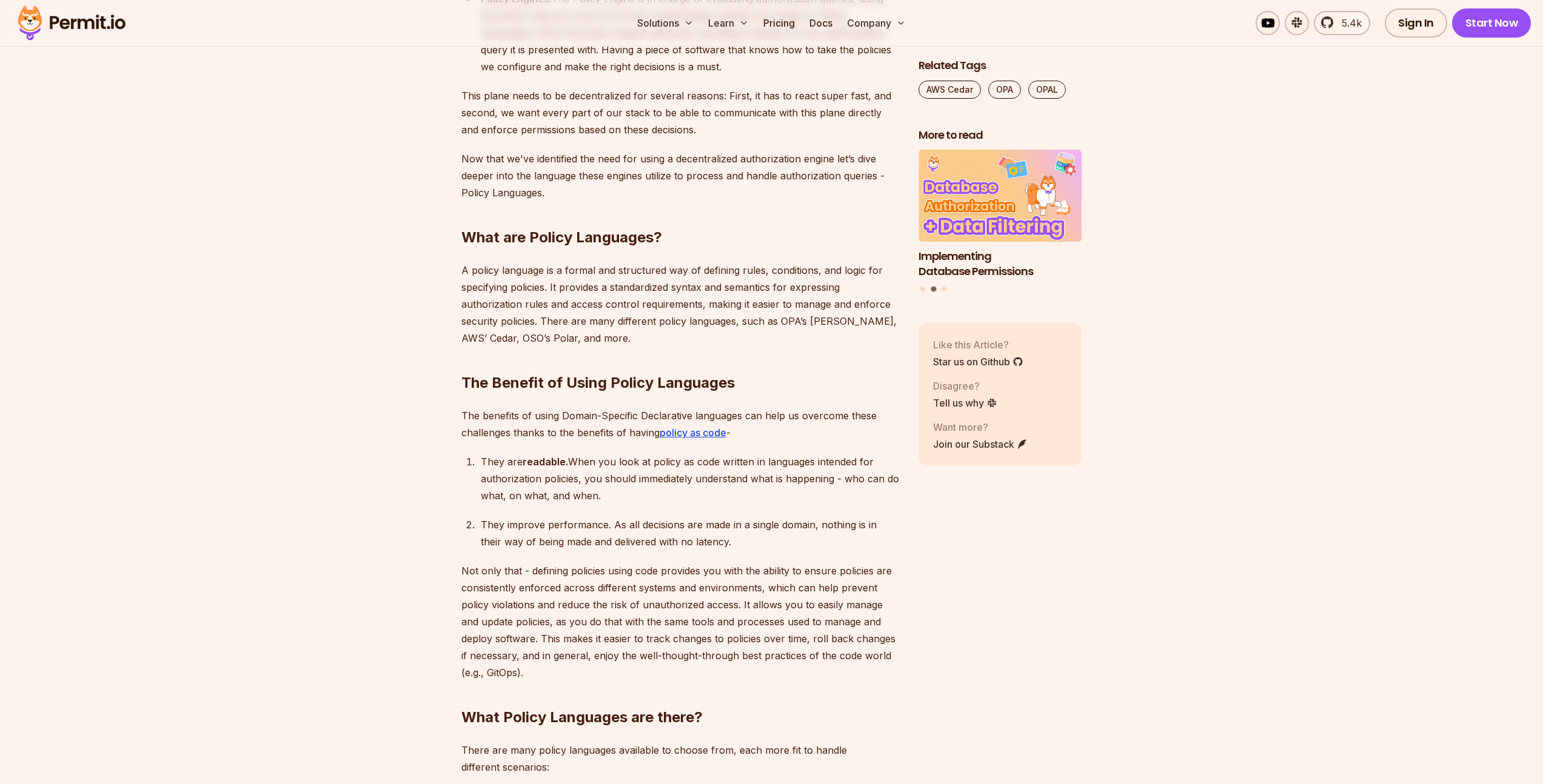
click at [638, 523] on div "They improve performance. As all decisions are made in a single domain, nothing…" at bounding box center [690, 533] width 418 height 34
click at [797, 624] on p "Not only that - defining policies using code provides you with the ability to e…" at bounding box center [680, 622] width 438 height 119
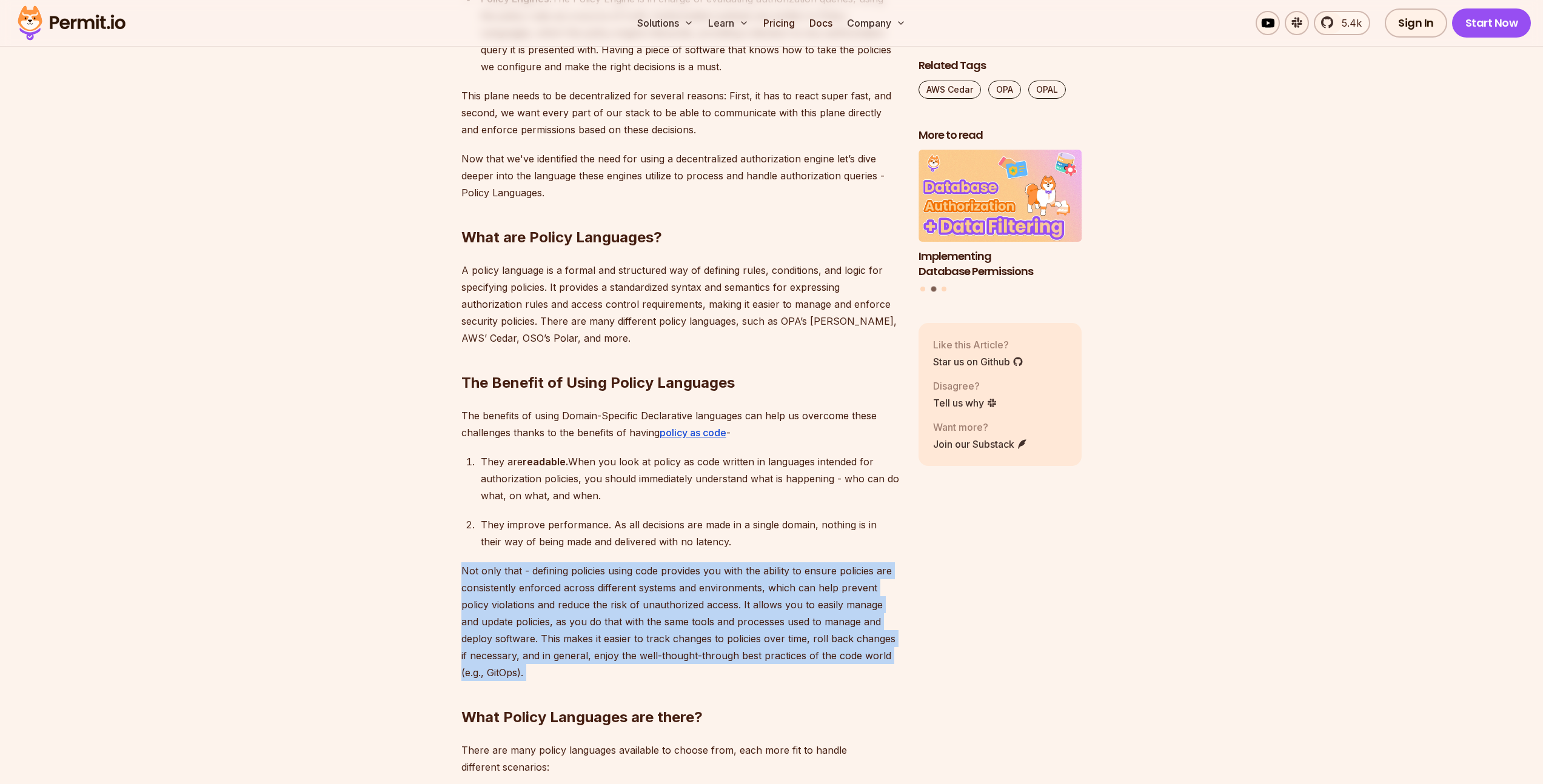
click at [797, 624] on p "Not only that - defining policies using code provides you with the ability to e…" at bounding box center [680, 622] width 438 height 119
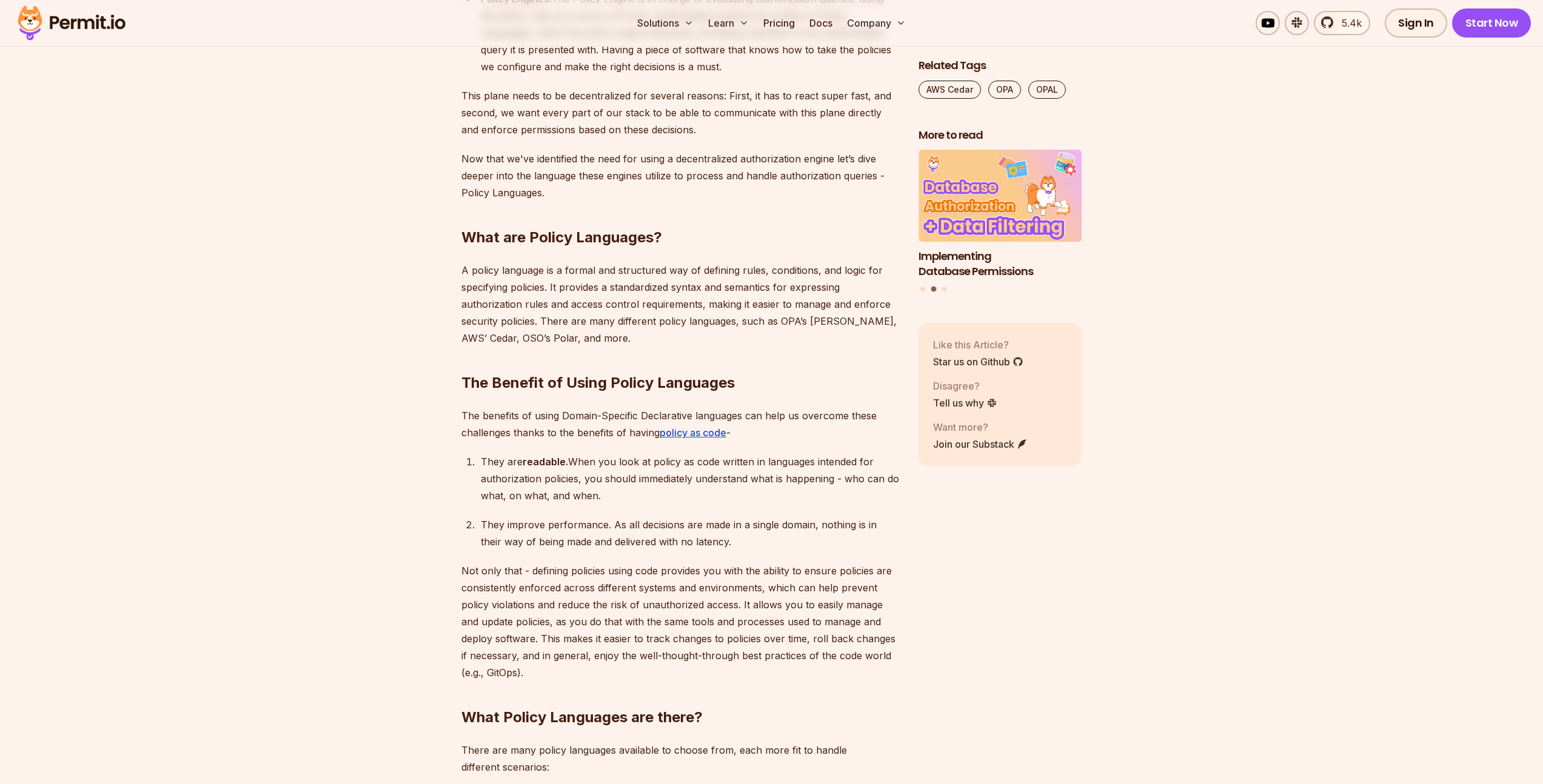
click at [621, 526] on div "They improve performance. As all decisions are made in a single domain, nothing…" at bounding box center [690, 533] width 418 height 34
click at [567, 593] on p "Not only that - defining policies using code provides you with the ability to e…" at bounding box center [680, 622] width 438 height 119
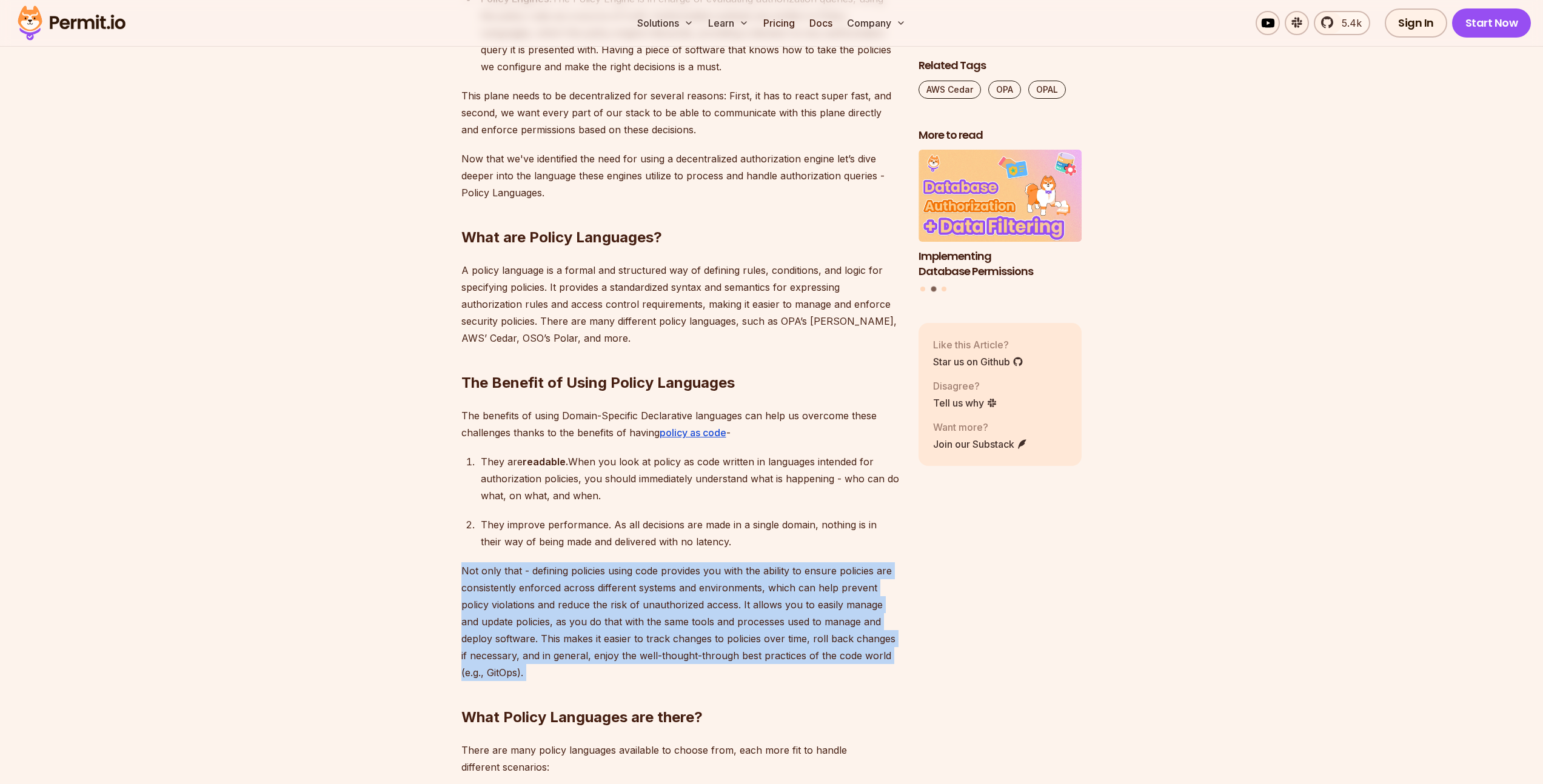
click at [567, 593] on p "Not only that - defining policies using code provides you with the ability to e…" at bounding box center [680, 622] width 438 height 119
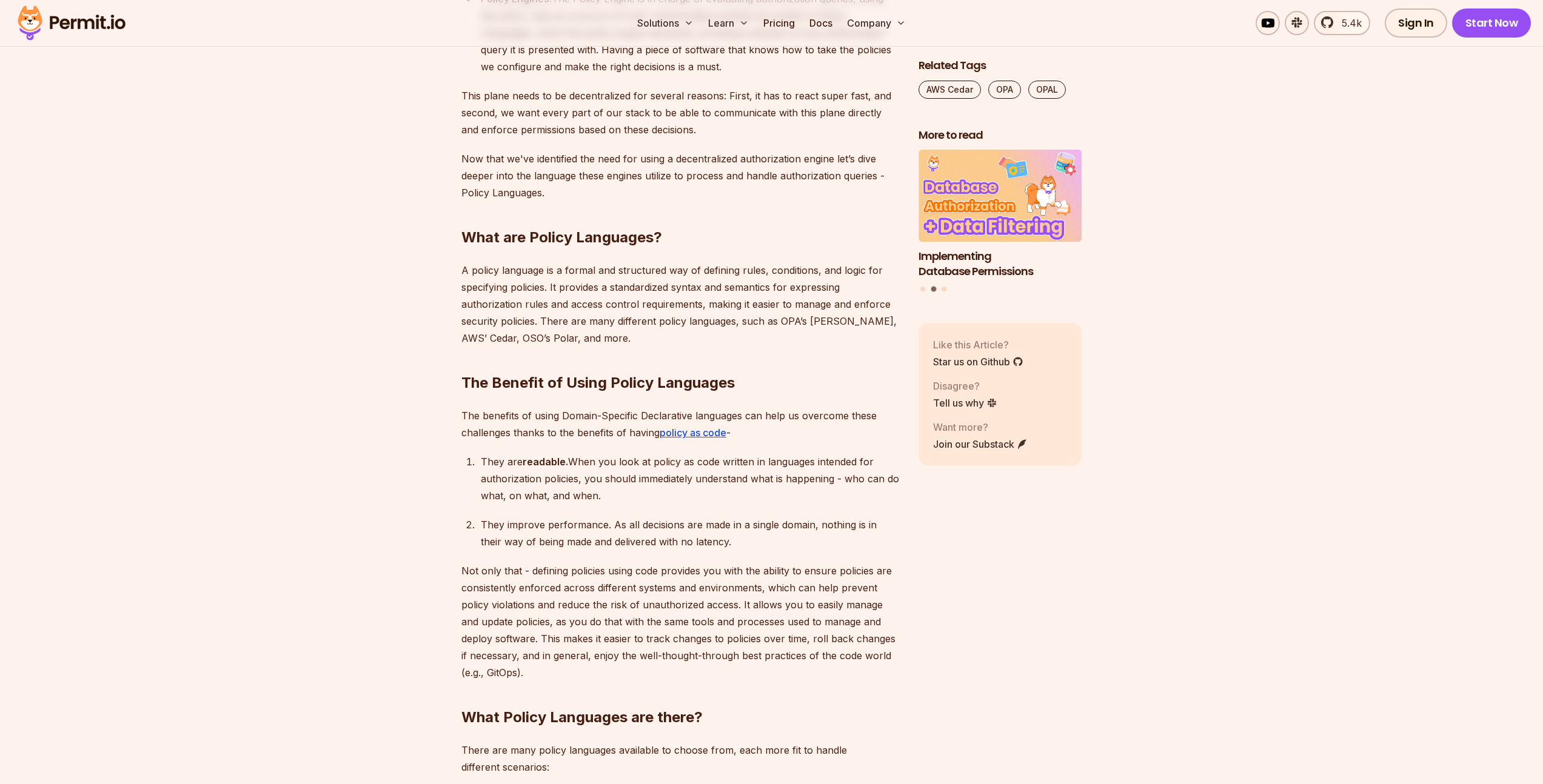
click at [582, 518] on div "They improve performance. As all decisions are made in a single domain, nothing…" at bounding box center [690, 533] width 418 height 34
click at [784, 597] on p "Not only that - defining policies using code provides you with the ability to e…" at bounding box center [680, 622] width 438 height 119
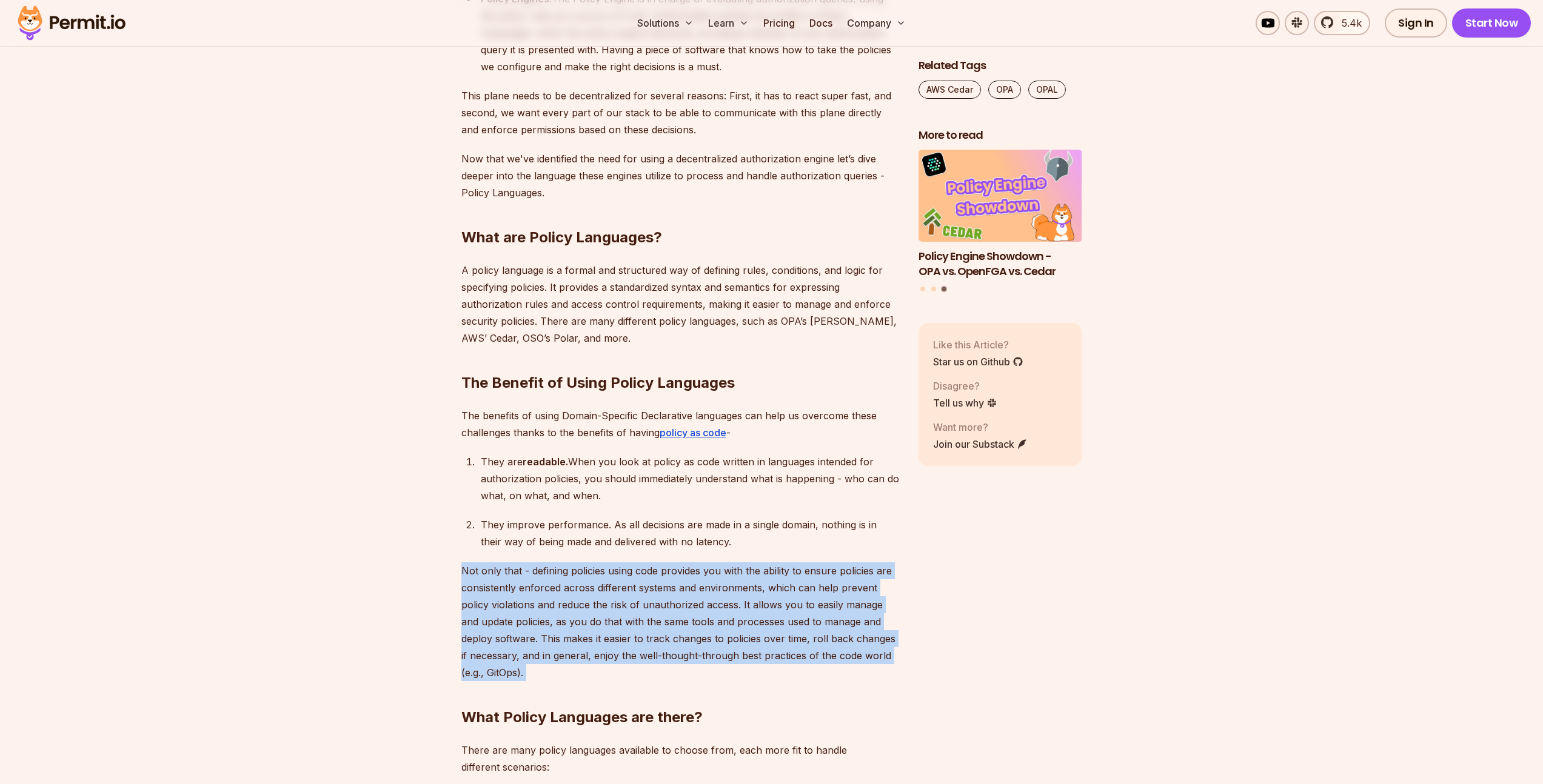
click at [784, 597] on p "Not only that - defining policies using code provides you with the ability to e…" at bounding box center [680, 622] width 438 height 119
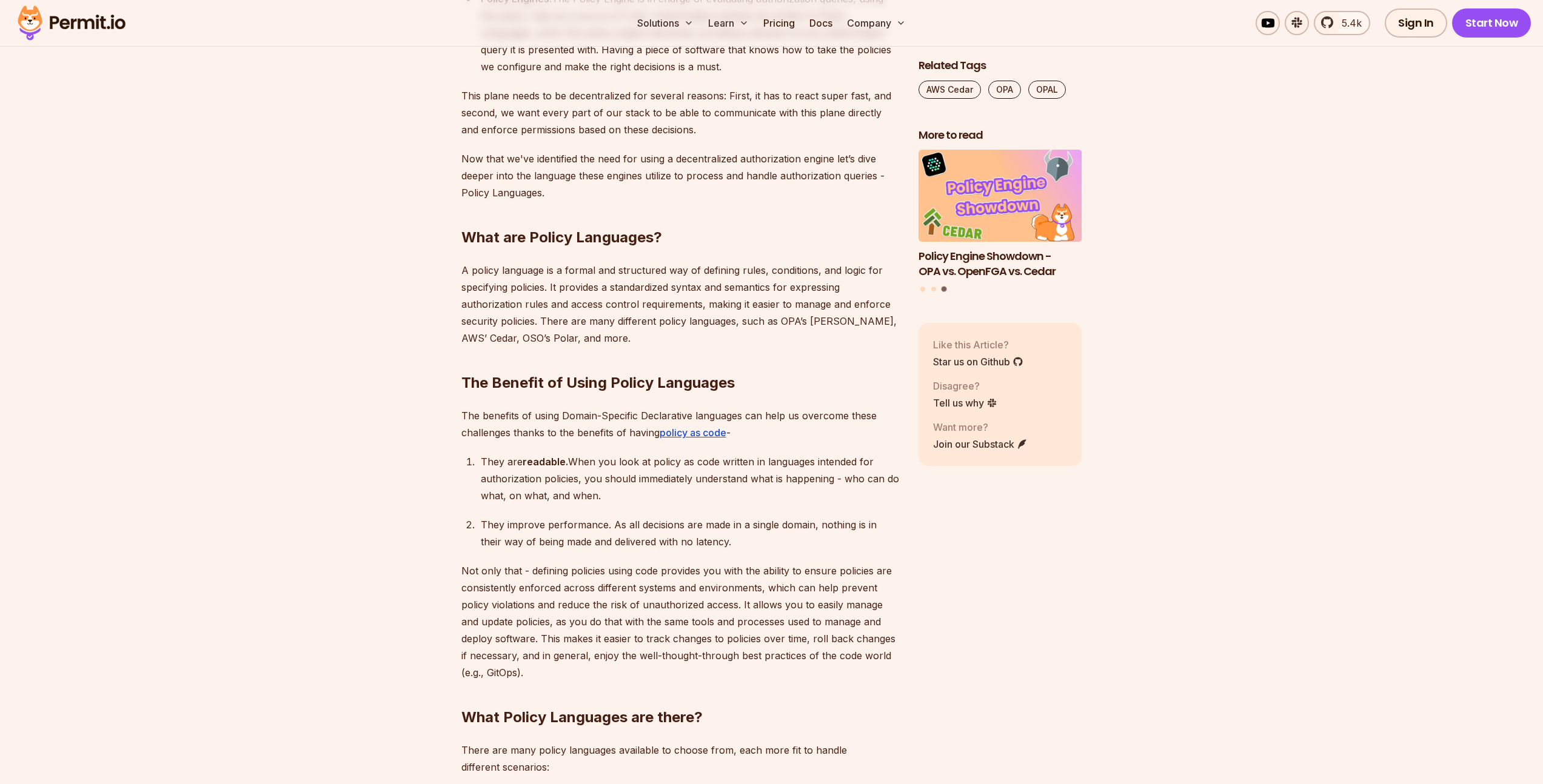
click at [628, 516] on div "They improve performance. As all decisions are made in a single domain, nothing…" at bounding box center [690, 533] width 418 height 34
click at [519, 591] on p "Not only that - defining policies using code provides you with the ability to e…" at bounding box center [680, 622] width 438 height 119
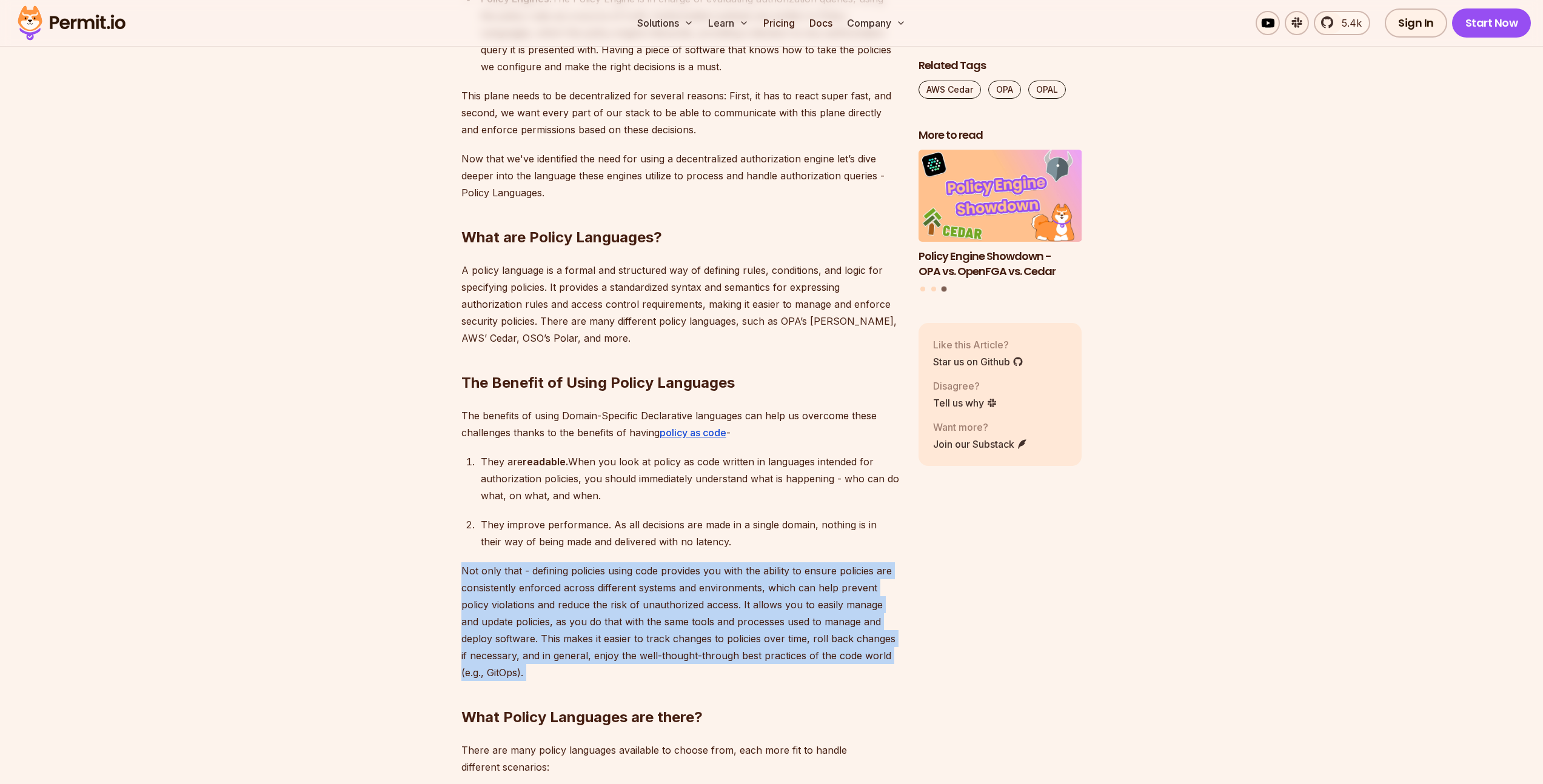
click at [519, 591] on p "Not only that - defining policies using code provides you with the ability to e…" at bounding box center [680, 622] width 438 height 119
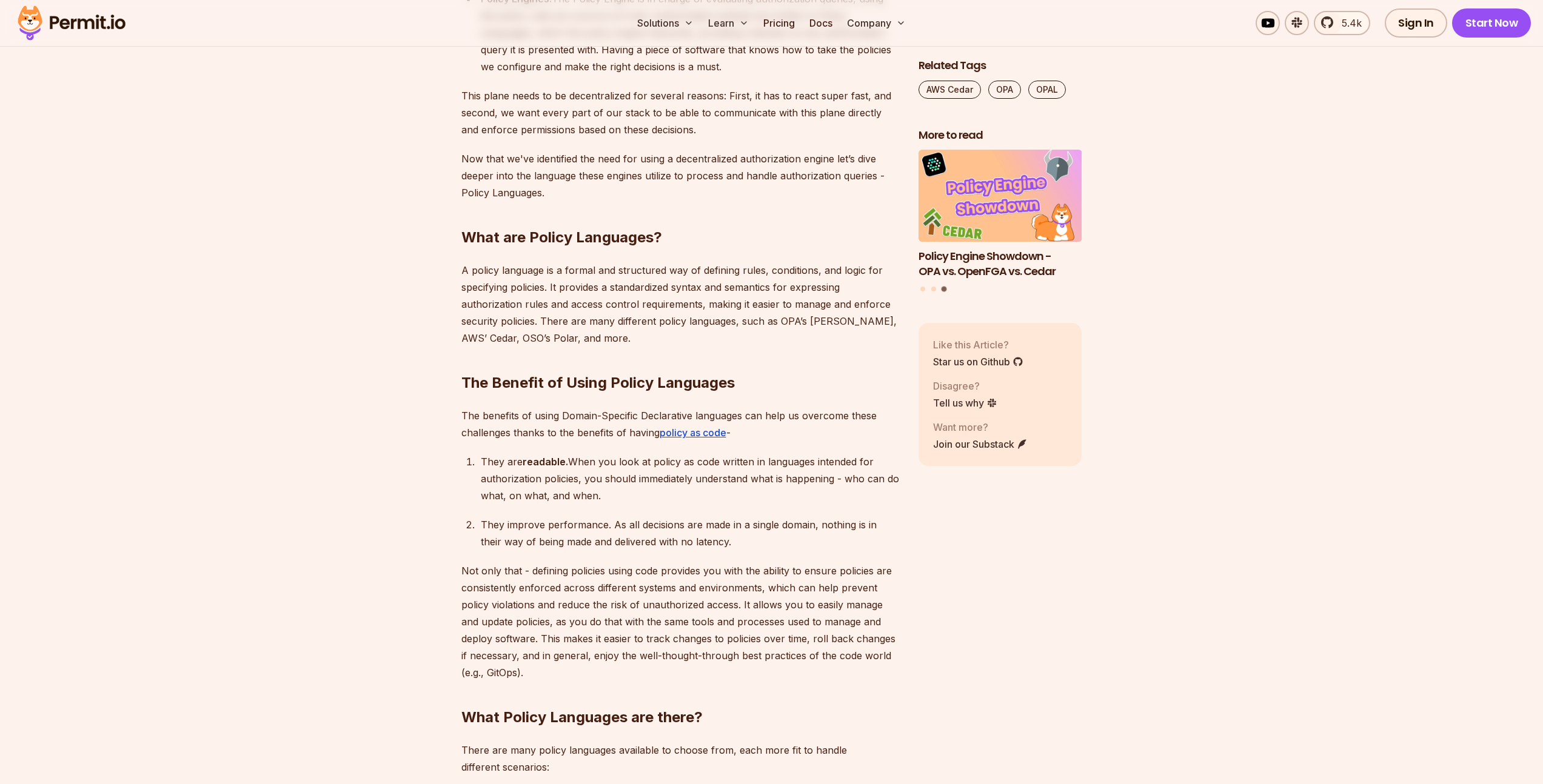
click at [569, 516] on div "They improve performance. As all decisions are made in a single domain, nothing…" at bounding box center [690, 533] width 418 height 34
click at [799, 603] on p "Not only that - defining policies using code provides you with the ability to e…" at bounding box center [680, 622] width 438 height 119
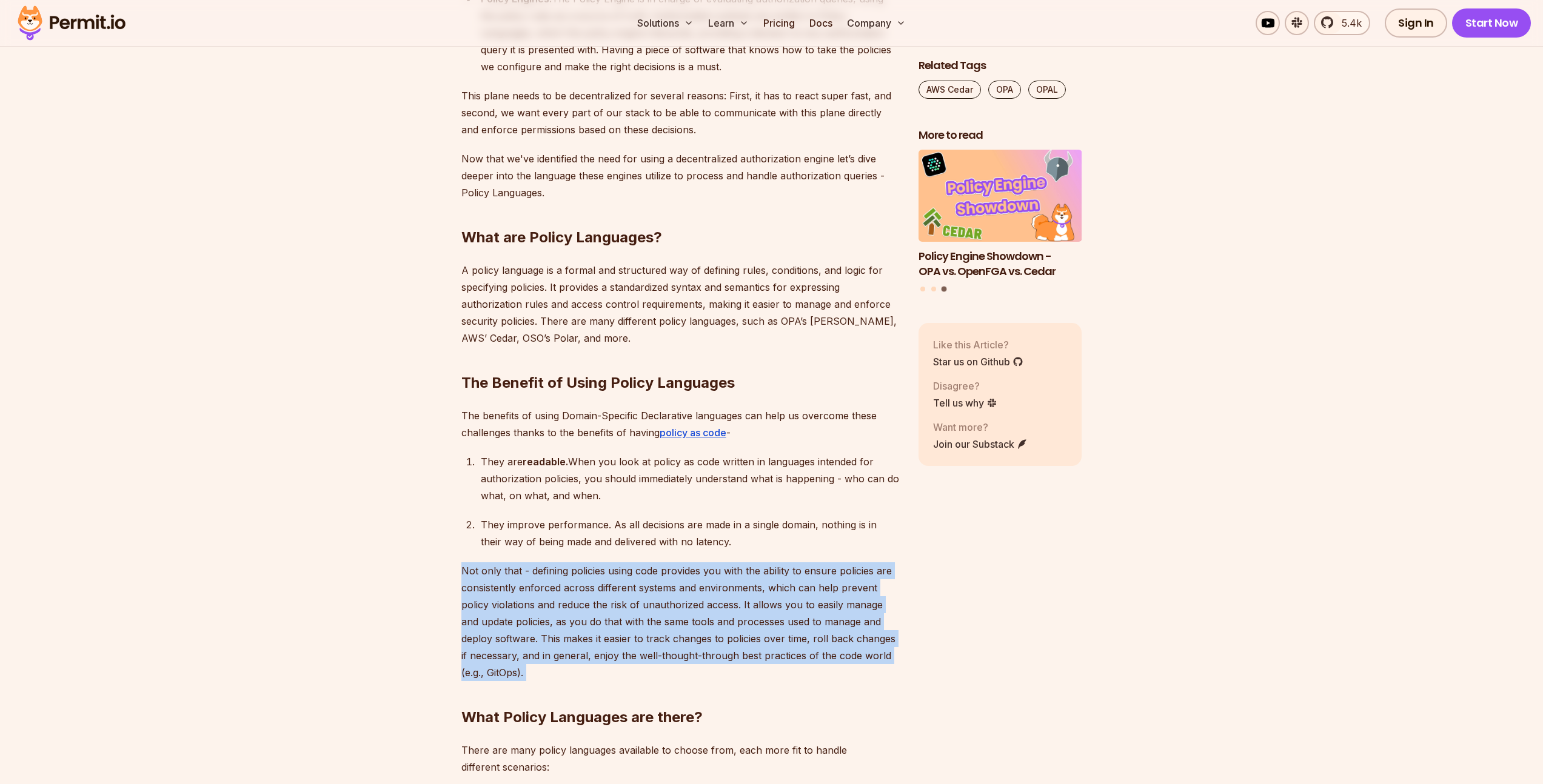
click at [799, 603] on p "Not only that - defining policies using code provides you with the ability to e…" at bounding box center [680, 622] width 438 height 119
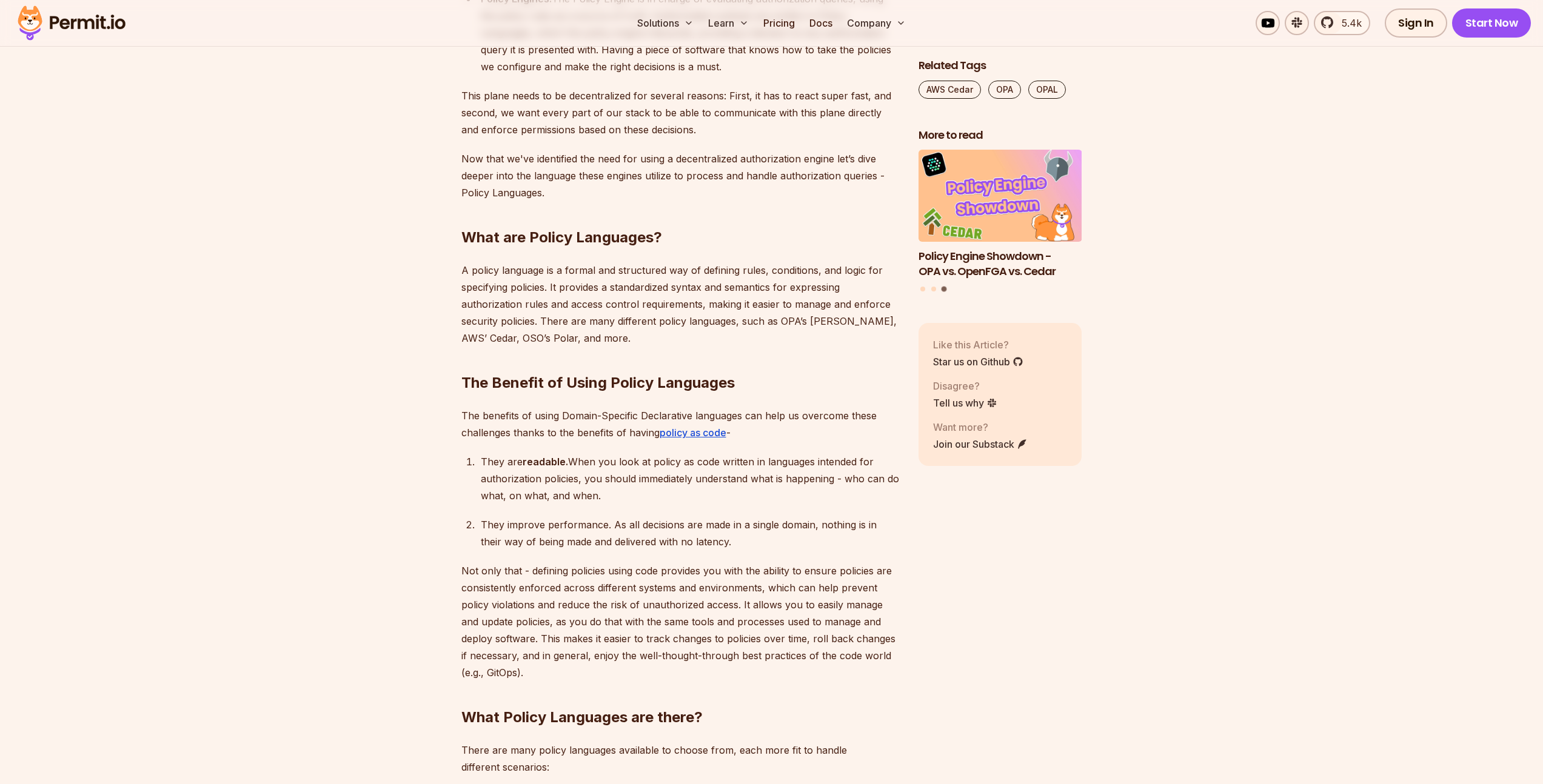
click at [611, 517] on div "They improve performance. As all decisions are made in a single domain, nothing…" at bounding box center [690, 533] width 418 height 34
click
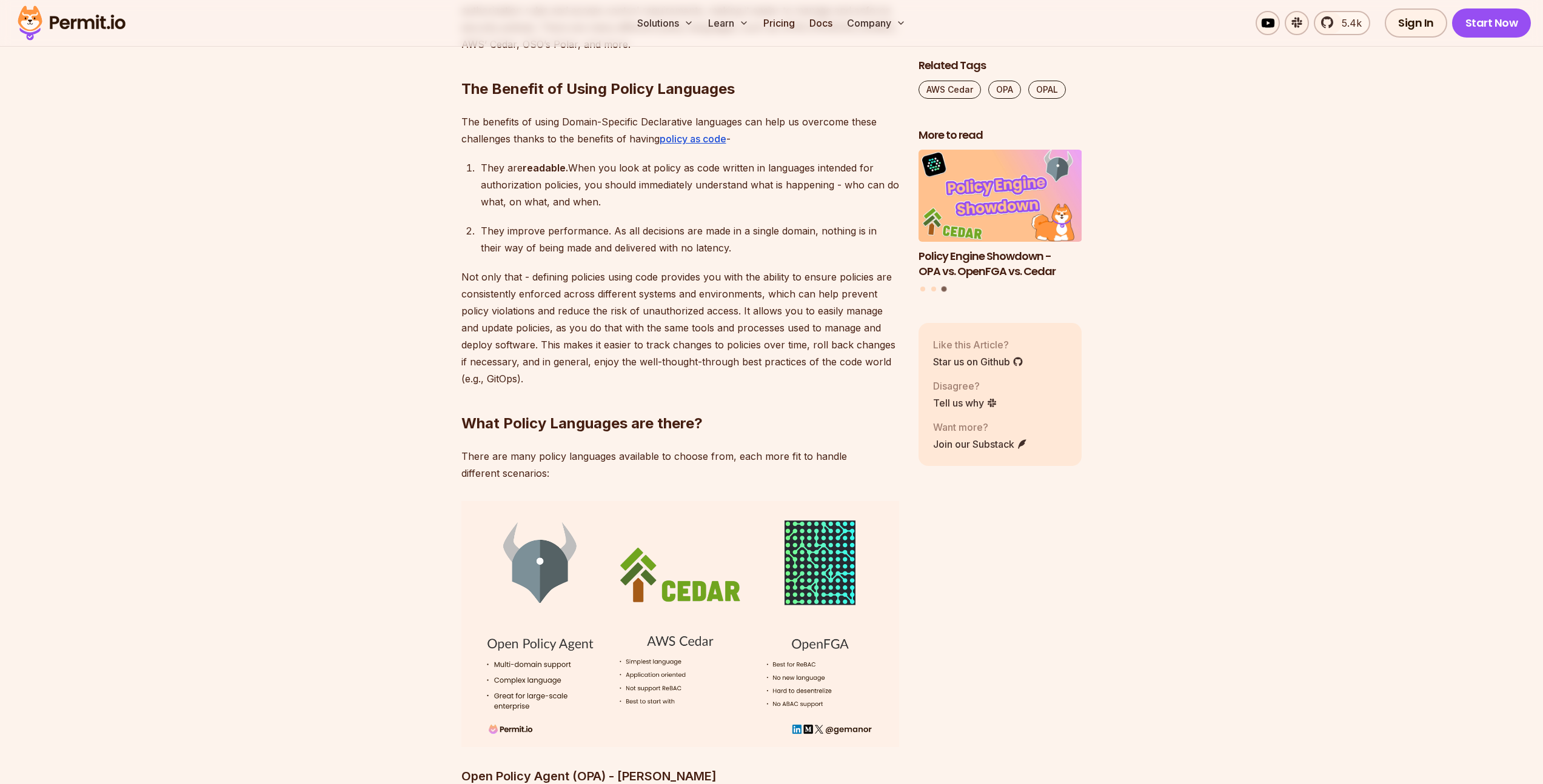
scroll to position [3390, 0]
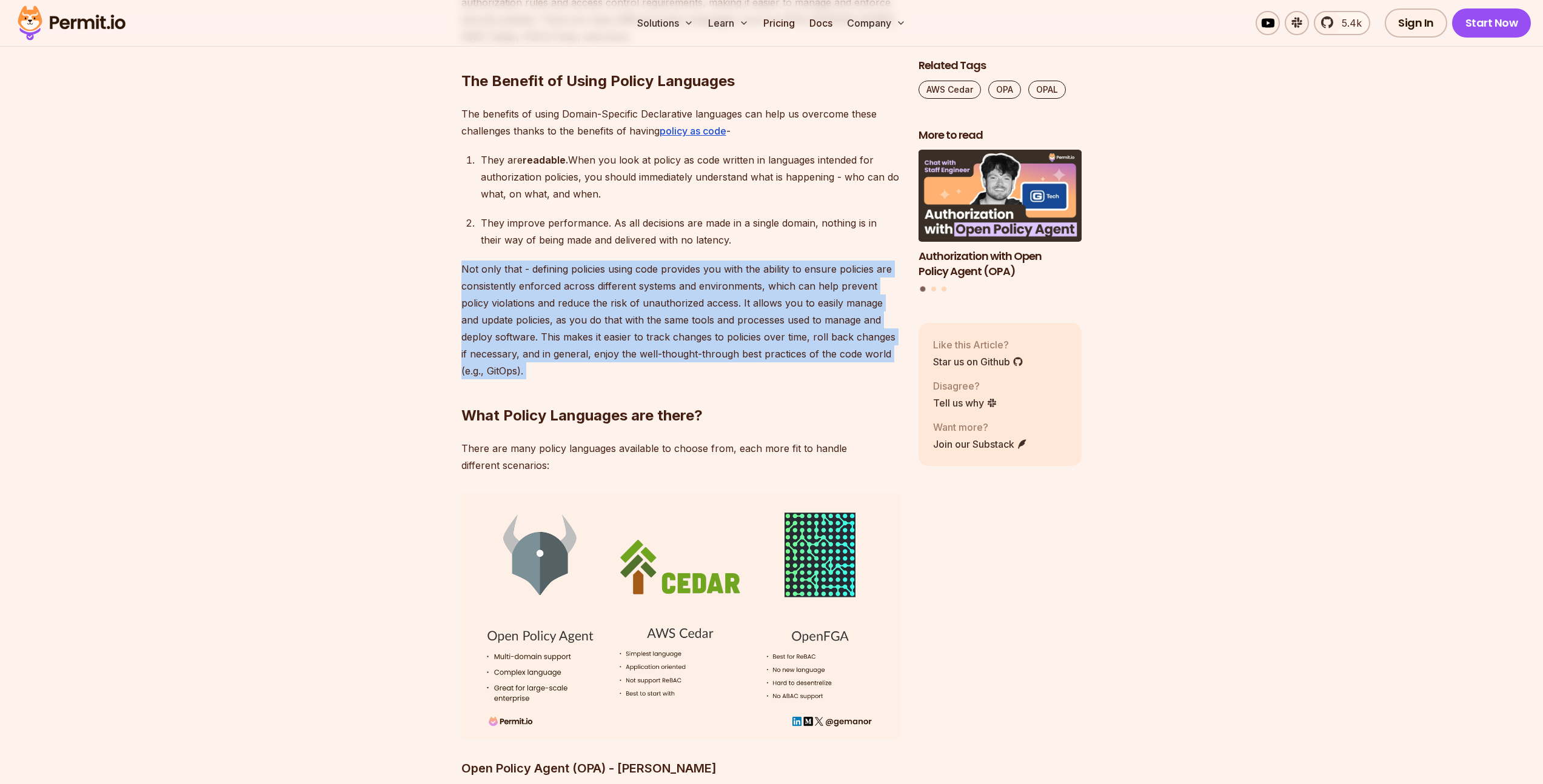
drag, startPoint x: 592, startPoint y: 321, endPoint x: 645, endPoint y: 294, distance: 59.5
drag, startPoint x: 662, startPoint y: 289, endPoint x: 645, endPoint y: 296, distance: 18.4
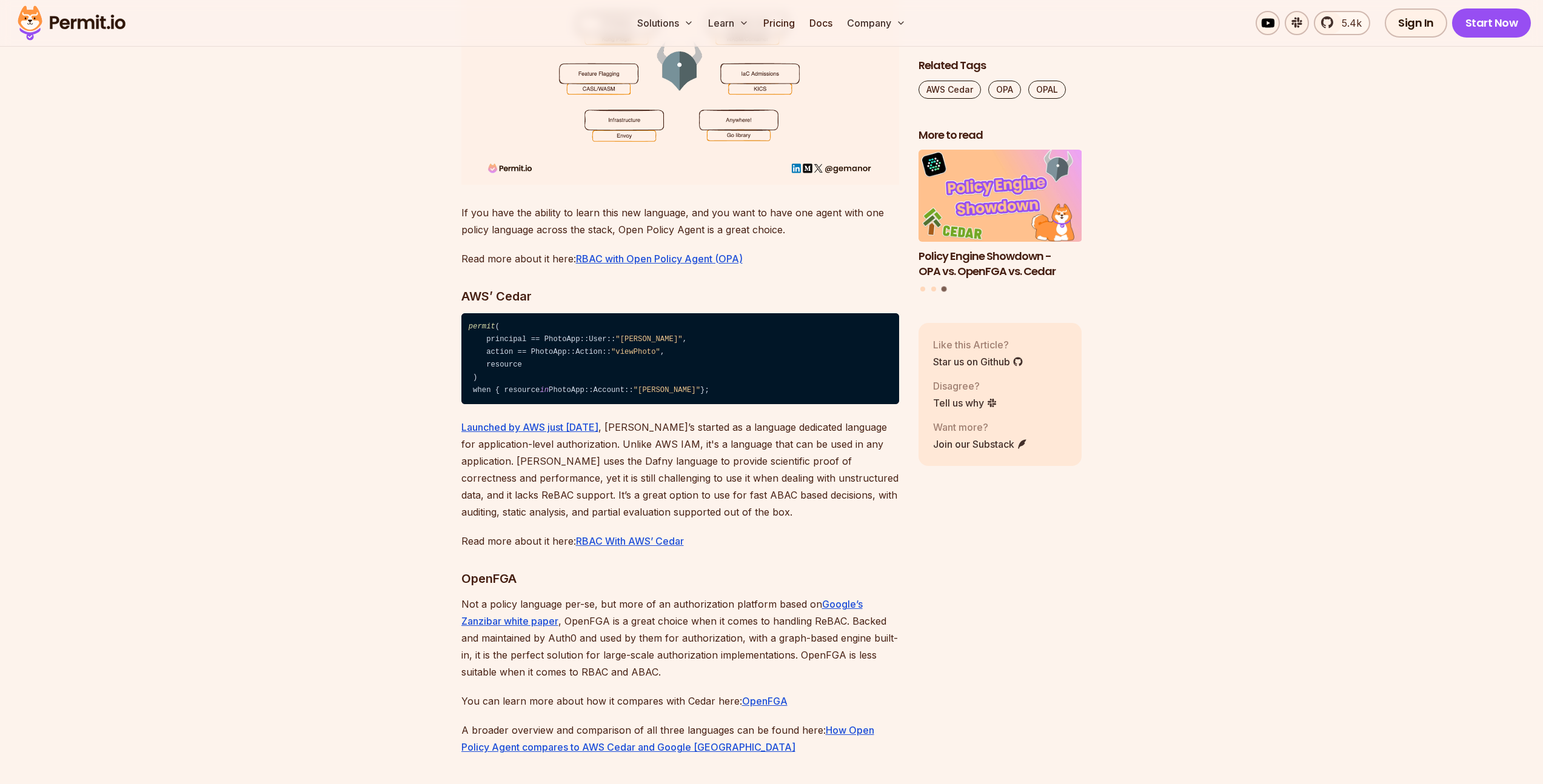
scroll to position [4598, 0]
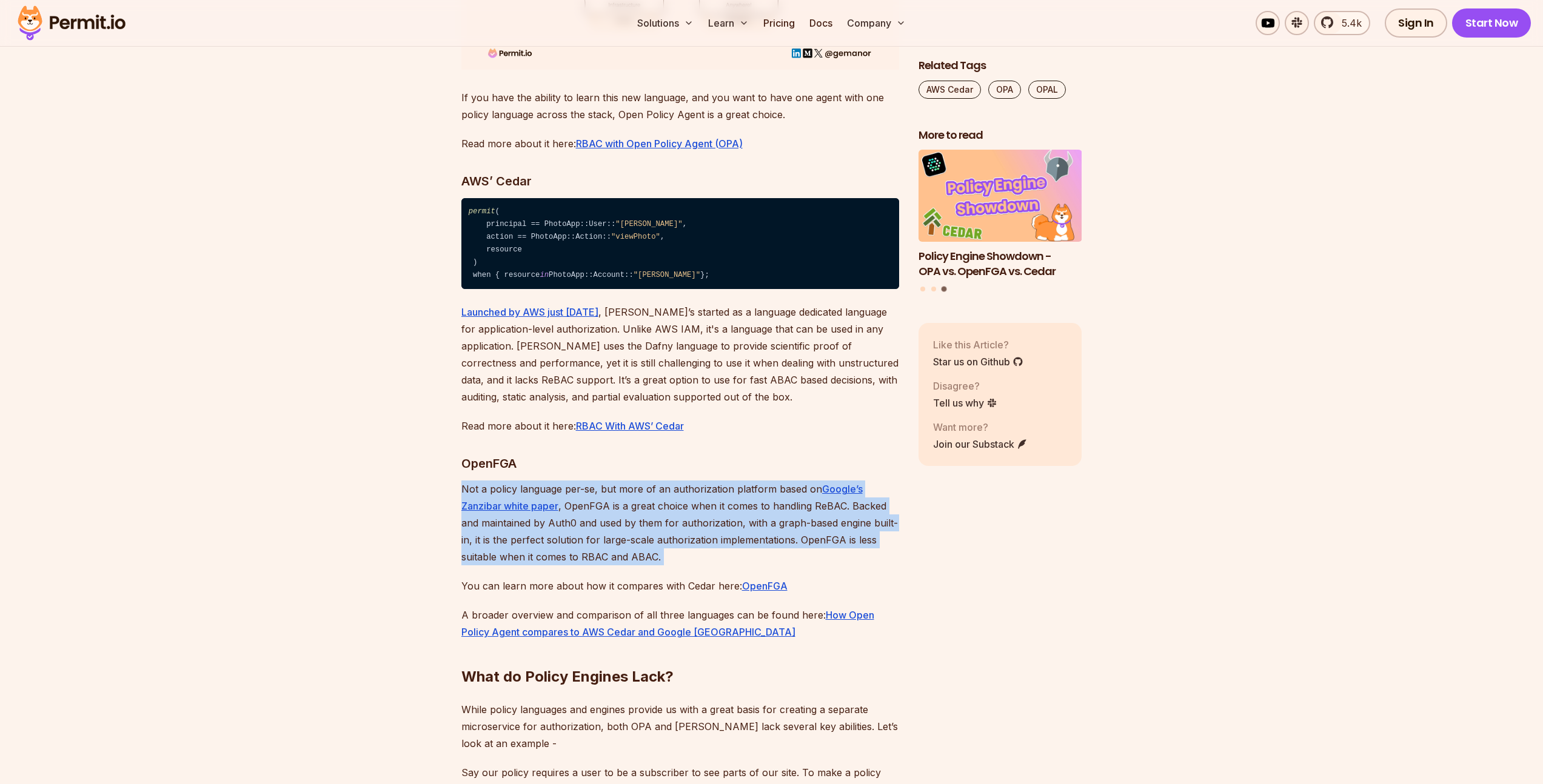
drag, startPoint x: 674, startPoint y: 559, endPoint x: 660, endPoint y: 555, distance: 14.6
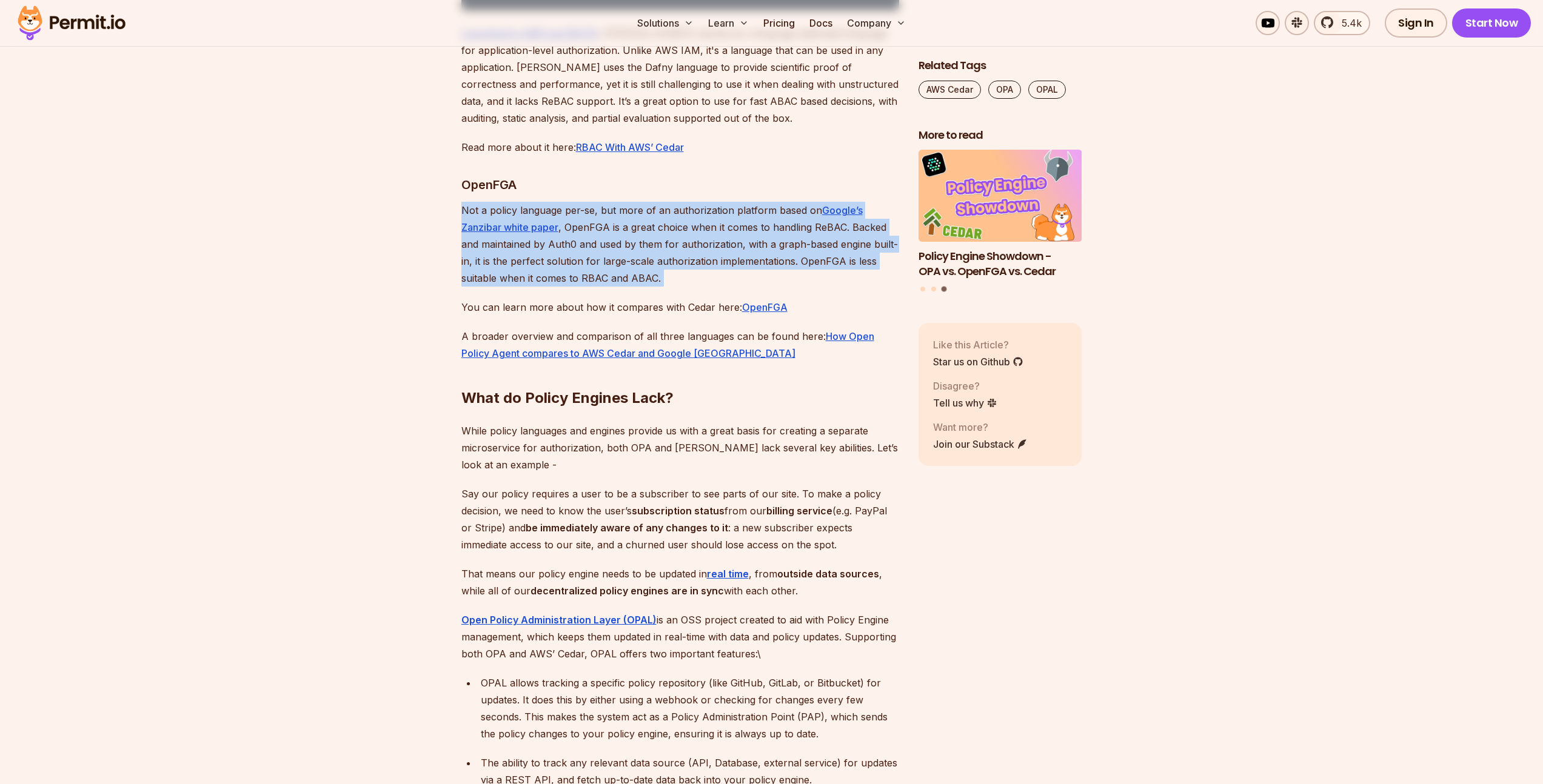
scroll to position [5011, 0]
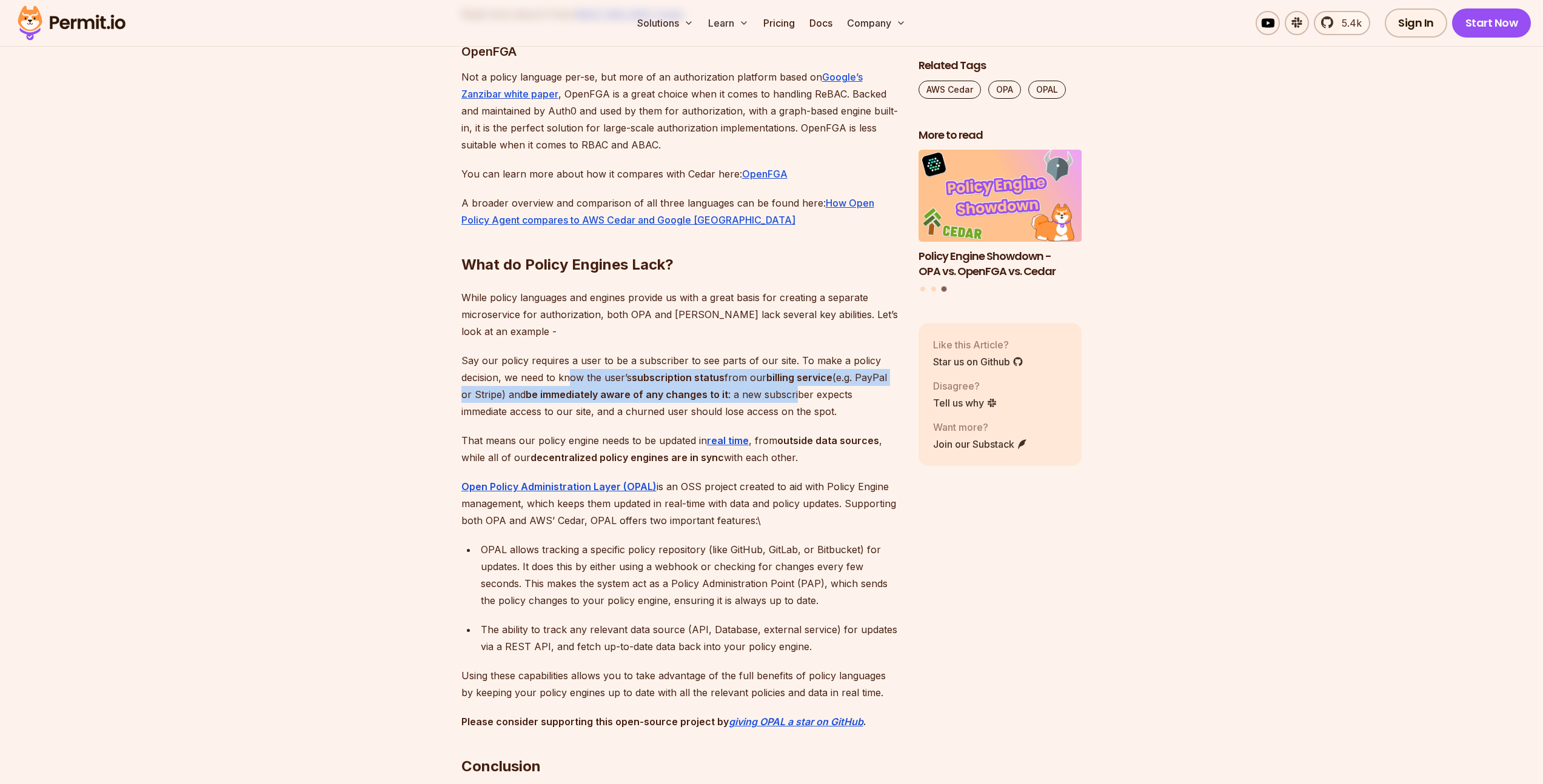
drag, startPoint x: 568, startPoint y: 443, endPoint x: 895, endPoint y: 477, distance: 328.8
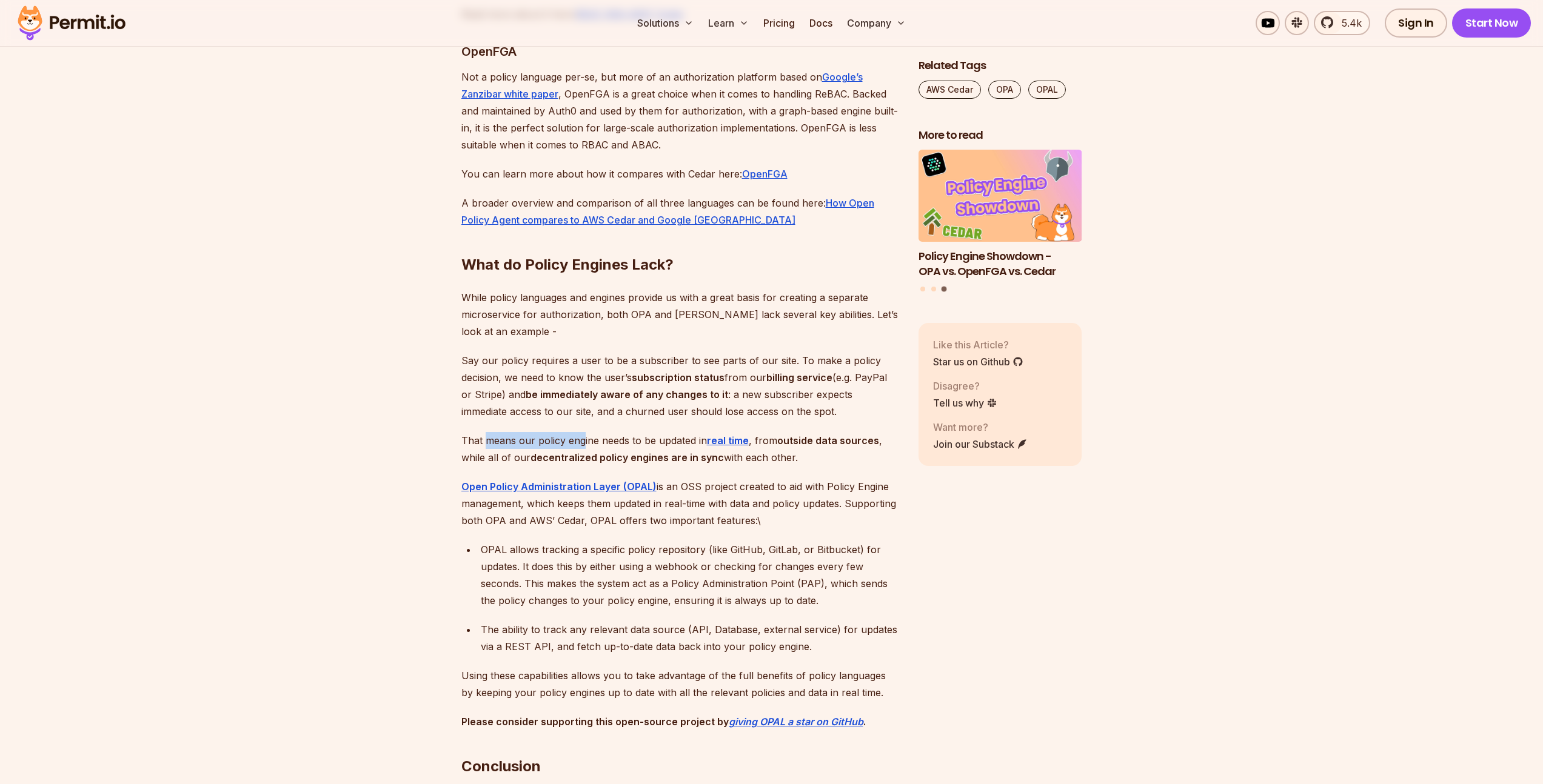
drag, startPoint x: 484, startPoint y: 495, endPoint x: 604, endPoint y: 497, distance: 120.0
drag, startPoint x: 682, startPoint y: 500, endPoint x: 701, endPoint y: 502, distance: 19.1
drag, startPoint x: 814, startPoint y: 492, endPoint x: 884, endPoint y: 501, distance: 70.6
drag, startPoint x: 475, startPoint y: 520, endPoint x: 564, endPoint y: 523, distance: 89.1
drag, startPoint x: 703, startPoint y: 516, endPoint x: 758, endPoint y: 524, distance: 55.6
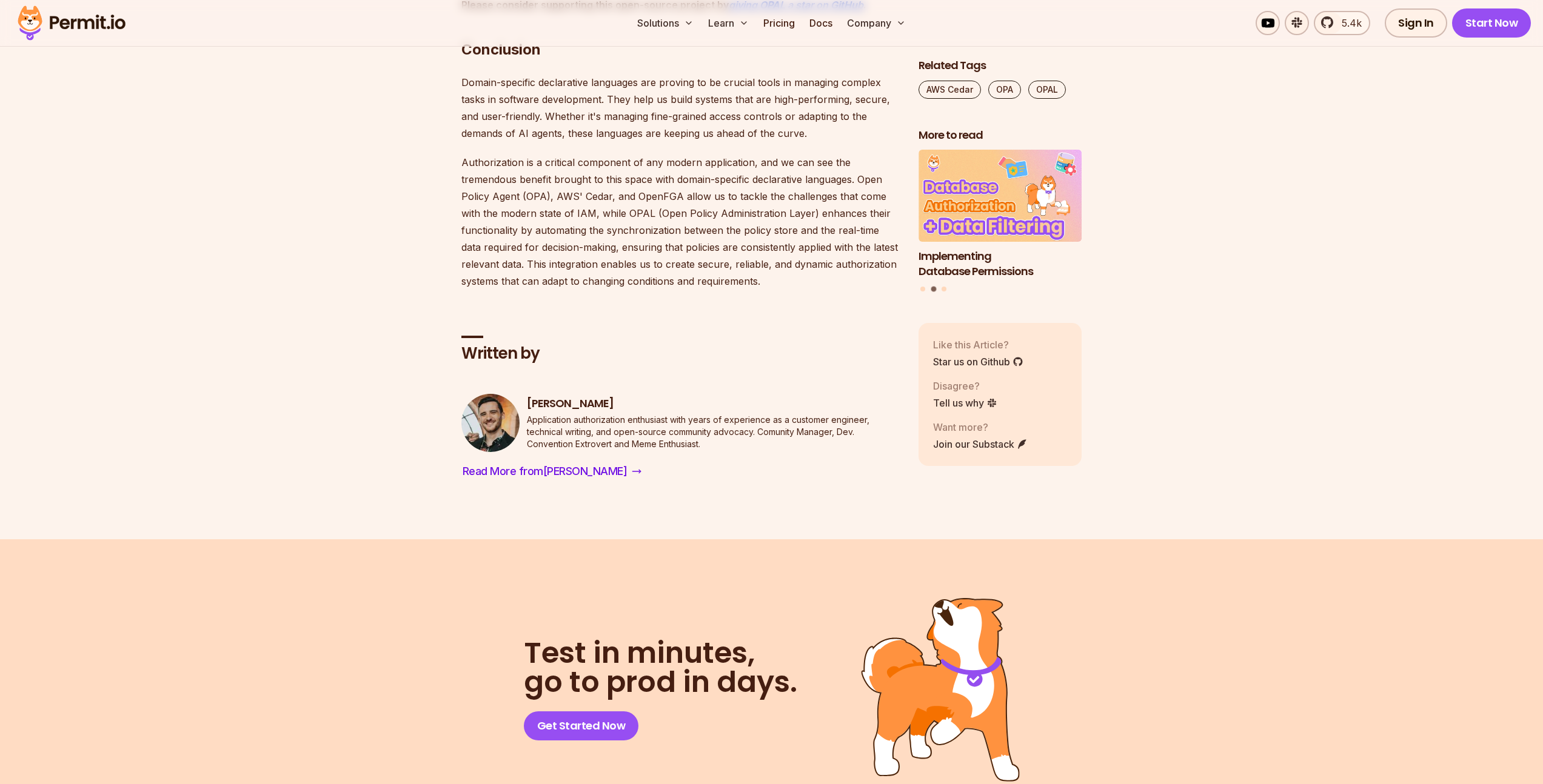
scroll to position [5600, 0]
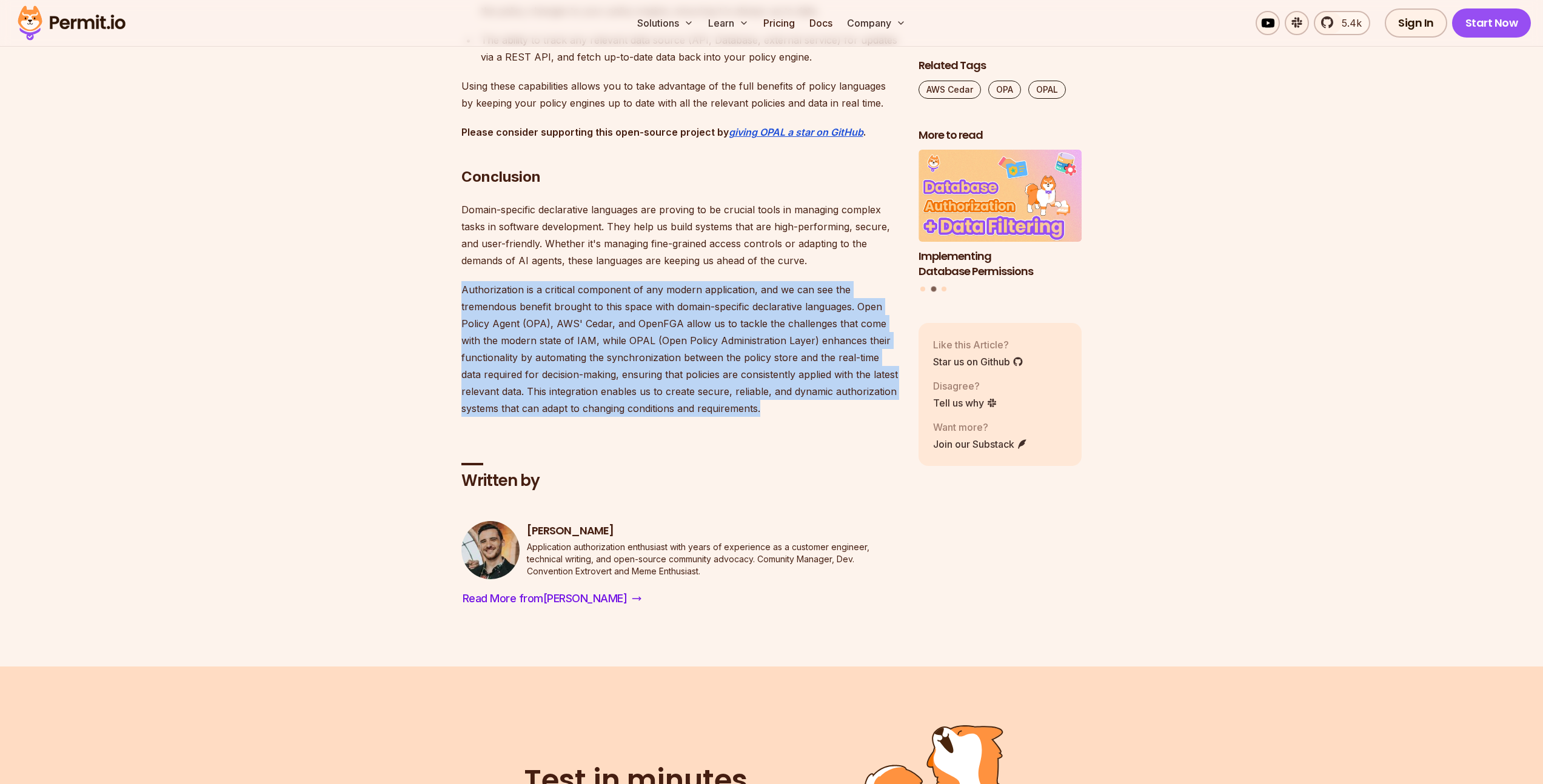
drag, startPoint x: 593, startPoint y: 352, endPoint x: 628, endPoint y: 284, distance: 76.5
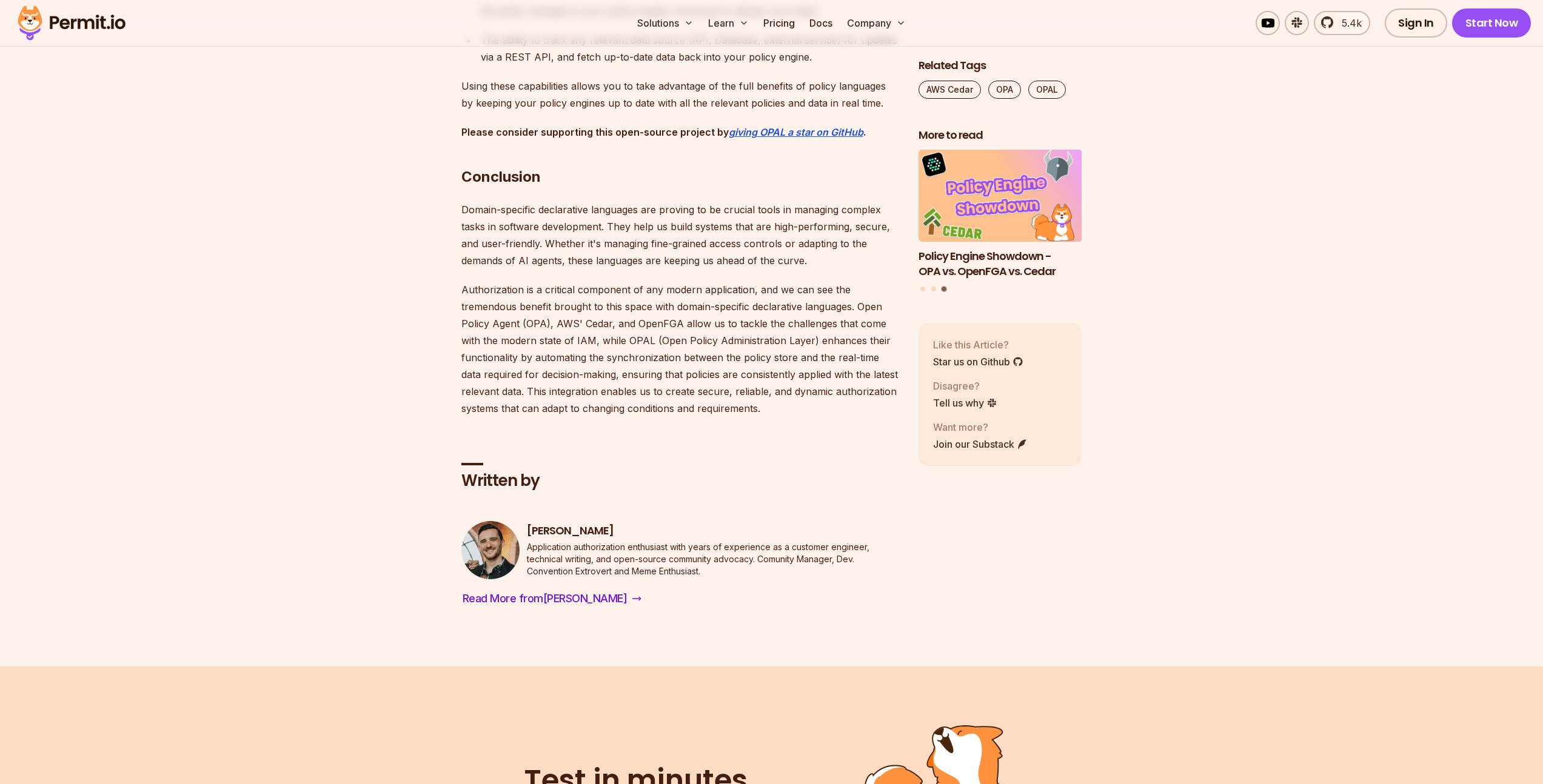
drag, startPoint x: 660, startPoint y: 409, endPoint x: 662, endPoint y: 396, distance: 13.2
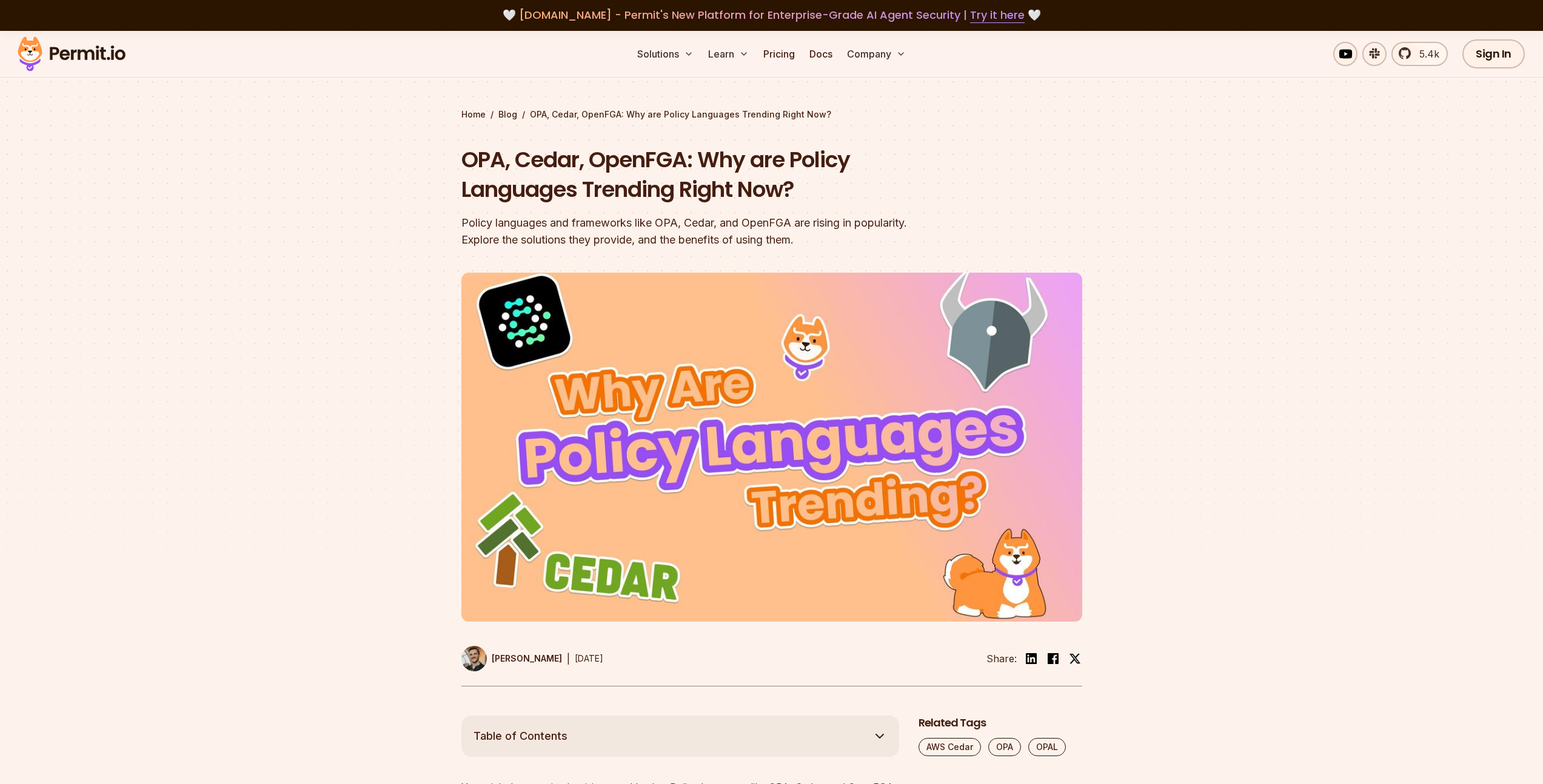
scroll to position [0, 0]
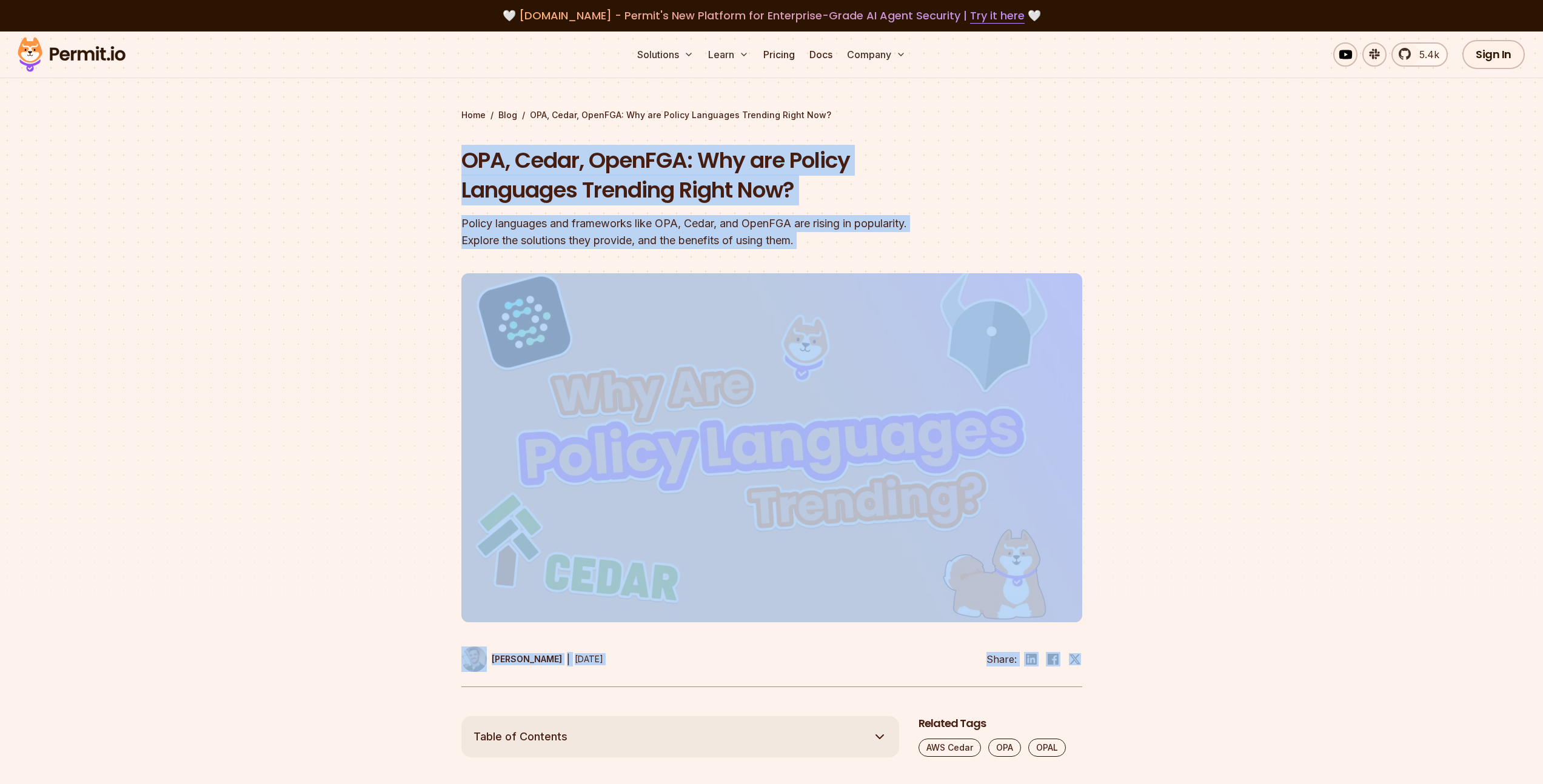
drag, startPoint x: 242, startPoint y: 166, endPoint x: 1321, endPoint y: 652, distance: 1183.4
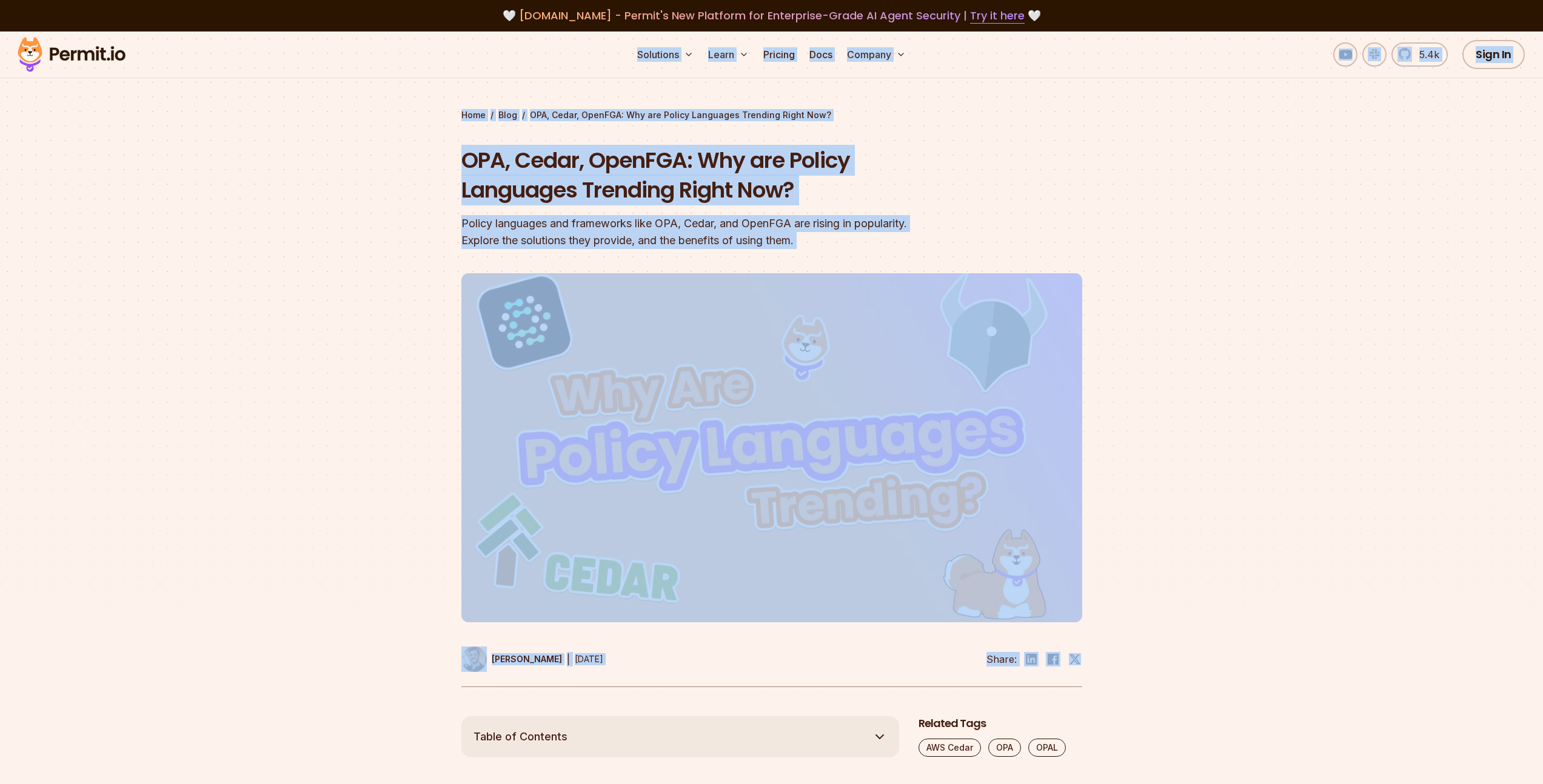
drag, startPoint x: 1330, startPoint y: 637, endPoint x: 349, endPoint y: 20, distance: 1158.9
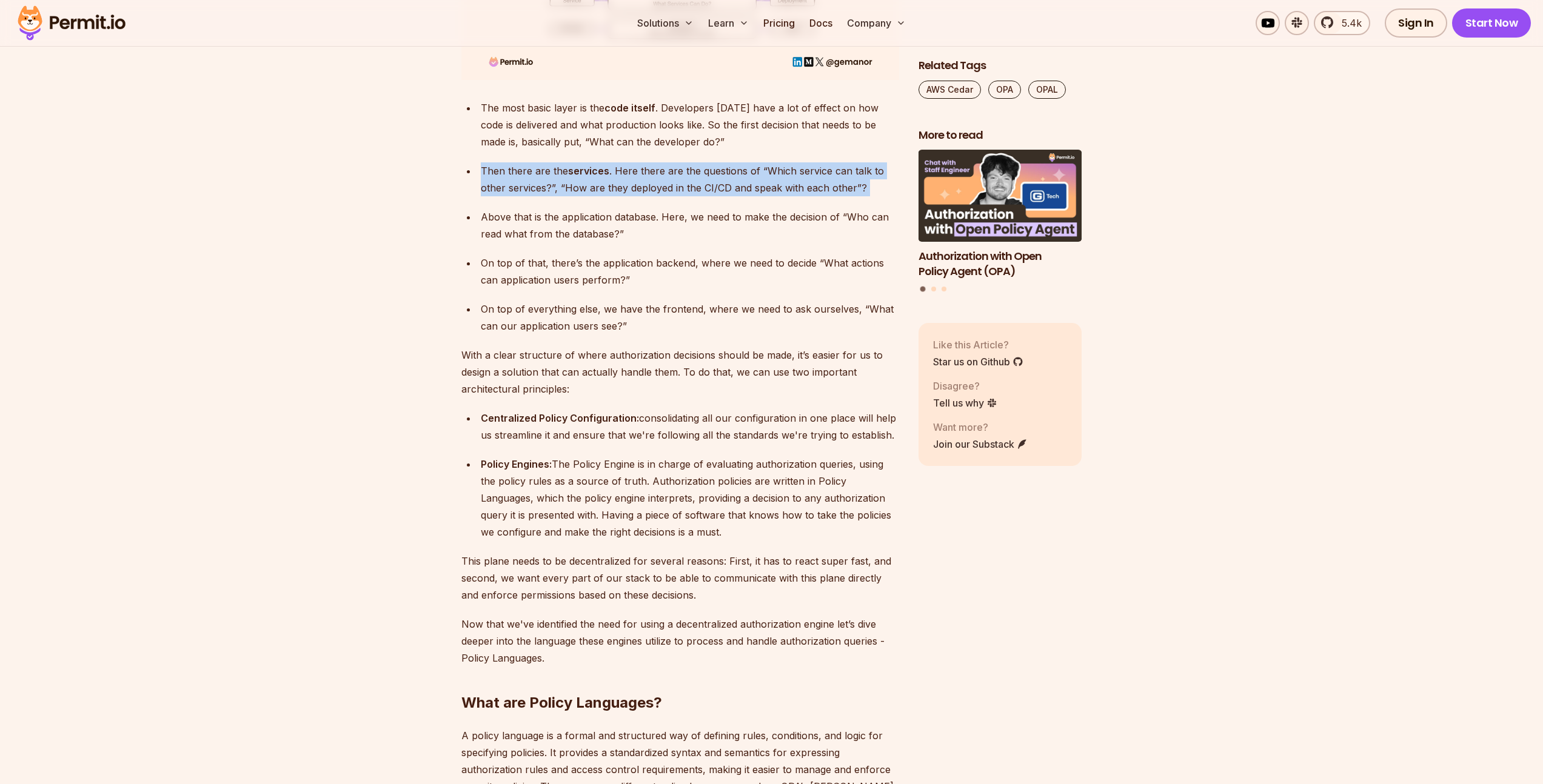
scroll to position [2763, 0]
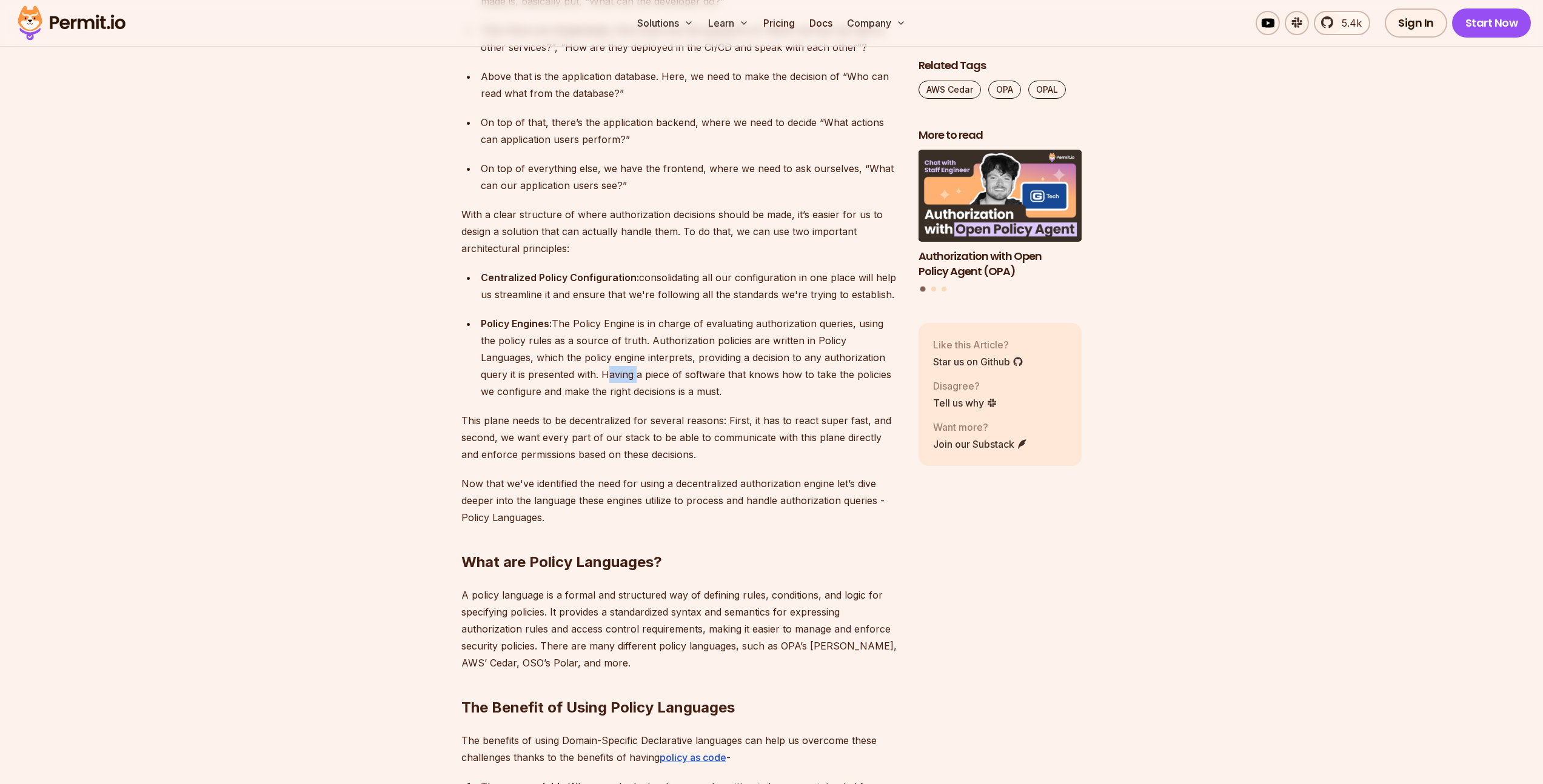
drag, startPoint x: 568, startPoint y: 363, endPoint x: 569, endPoint y: 370, distance: 7.1
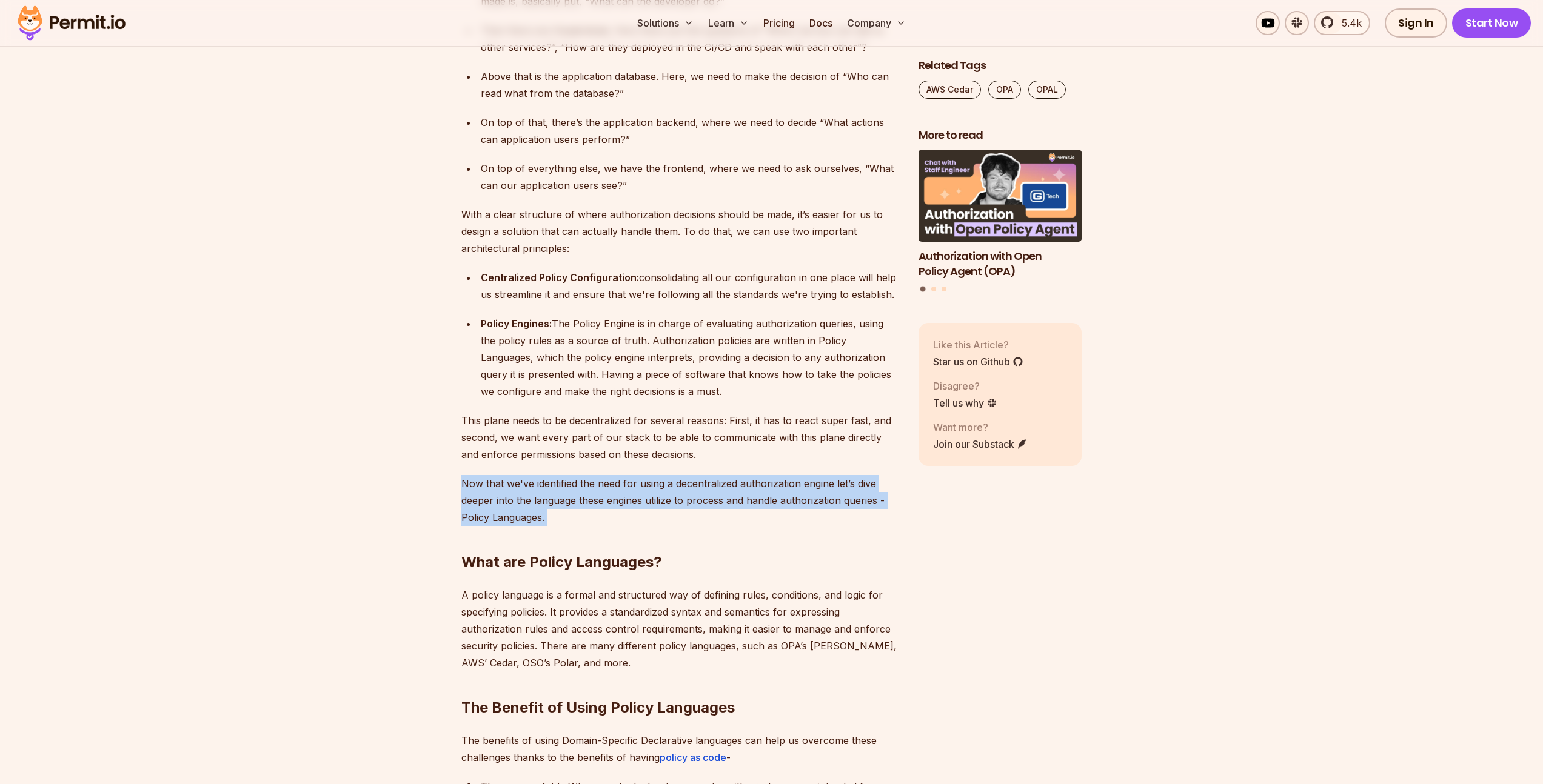
drag, startPoint x: 553, startPoint y: 472, endPoint x: 560, endPoint y: 405, distance: 67.4
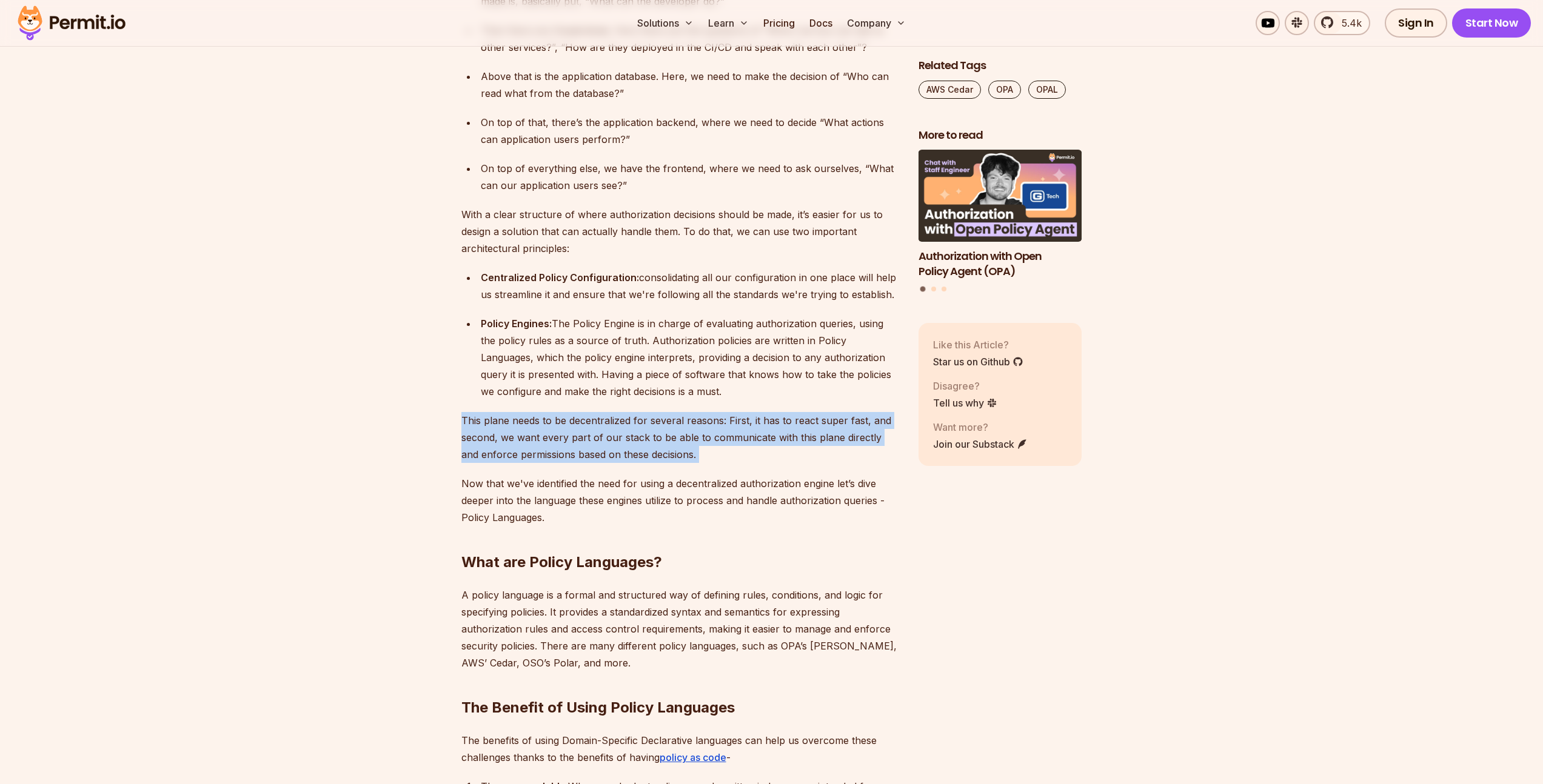
drag, startPoint x: 560, startPoint y: 405, endPoint x: 599, endPoint y: 360, distance: 59.5
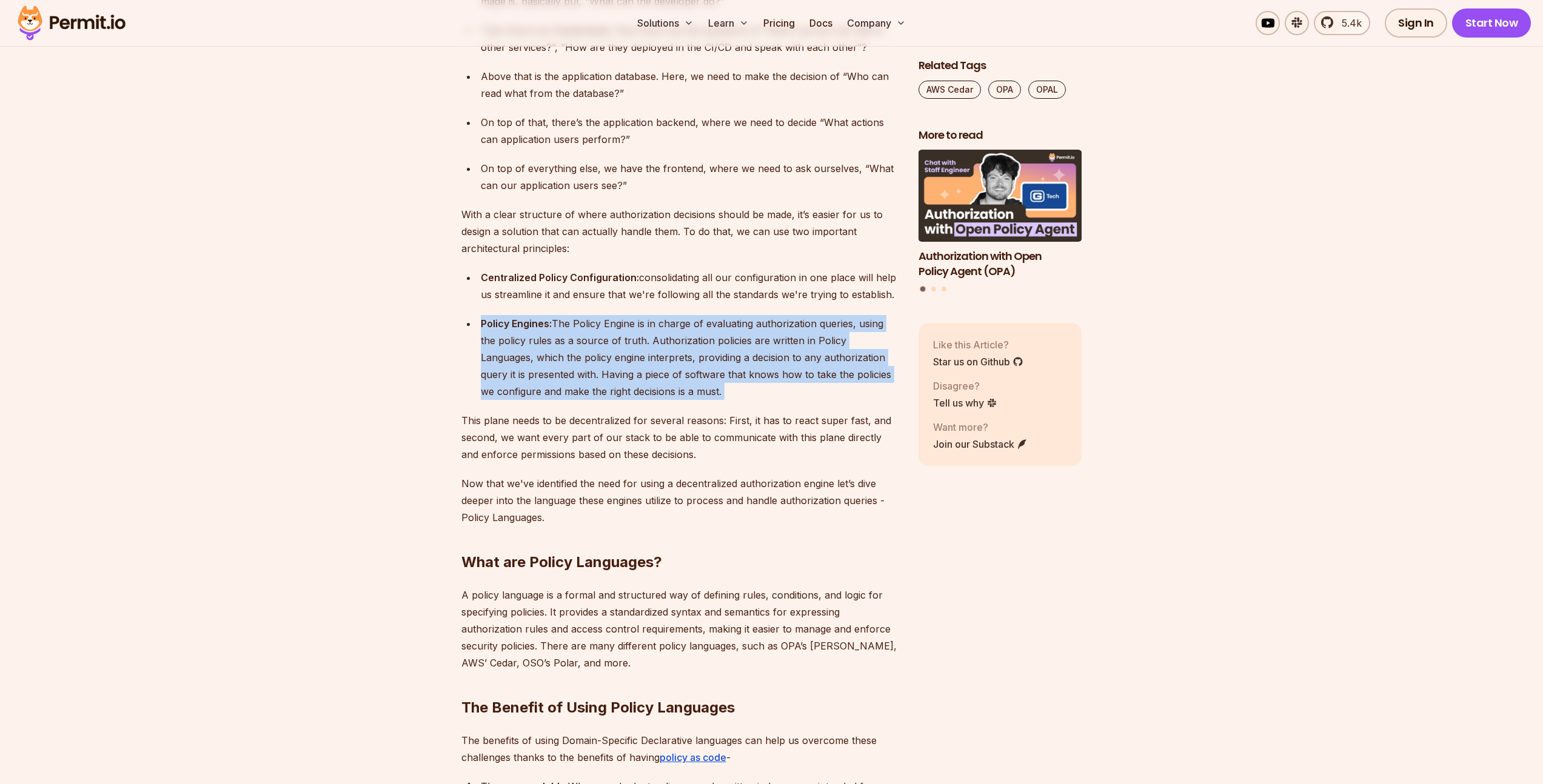
drag, startPoint x: 599, startPoint y: 360, endPoint x: 679, endPoint y: 334, distance: 84.1
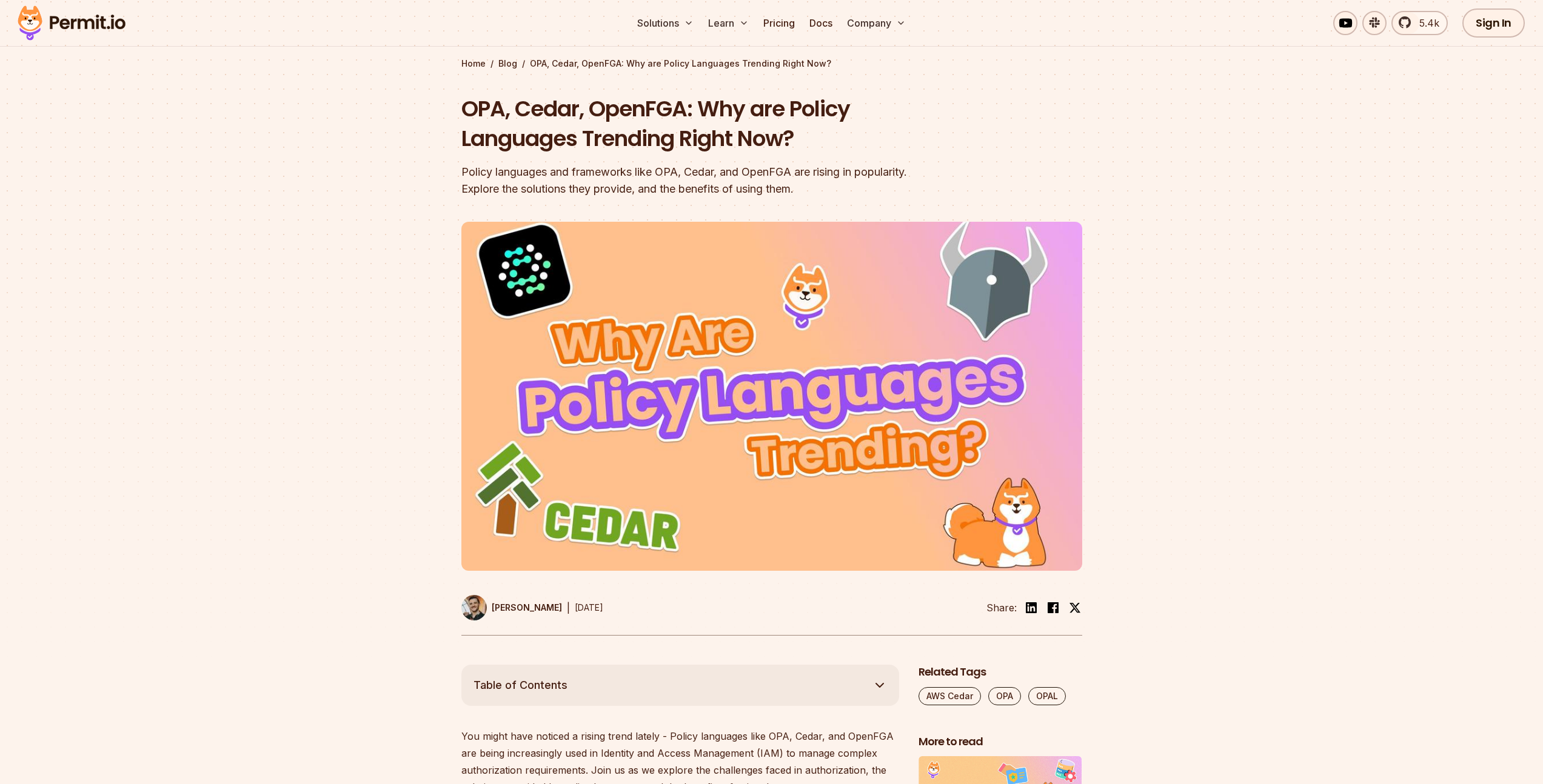
scroll to position [0, 0]
